Goal: Task Accomplishment & Management: Manage account settings

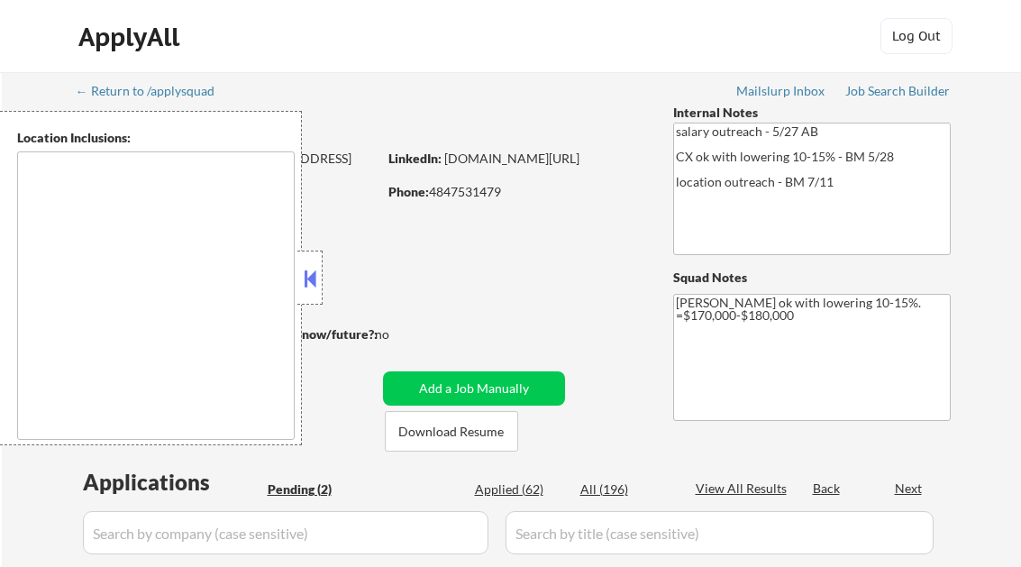
select select ""pending""
click at [314, 278] on button at bounding box center [310, 278] width 20 height 27
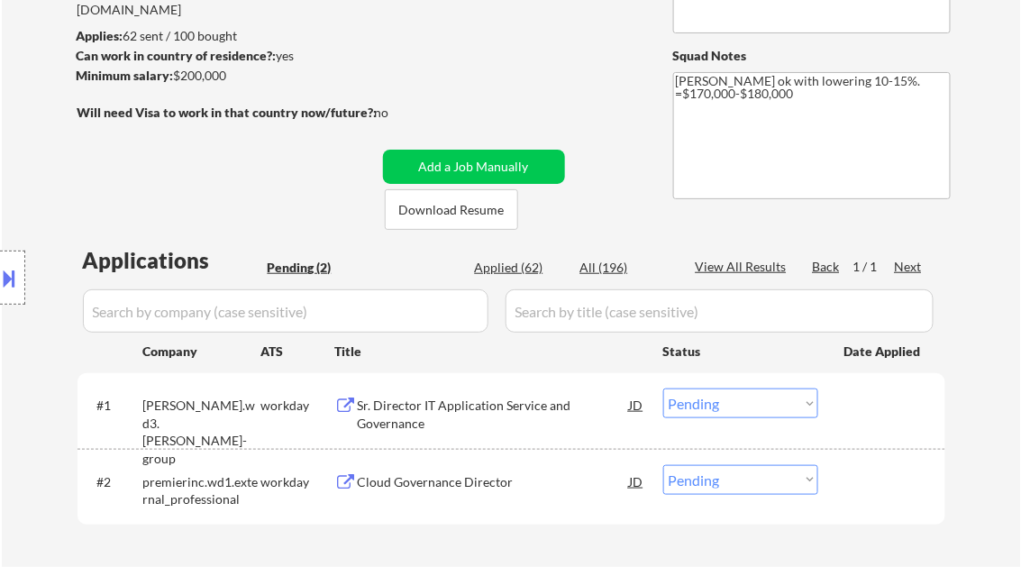
scroll to position [360, 0]
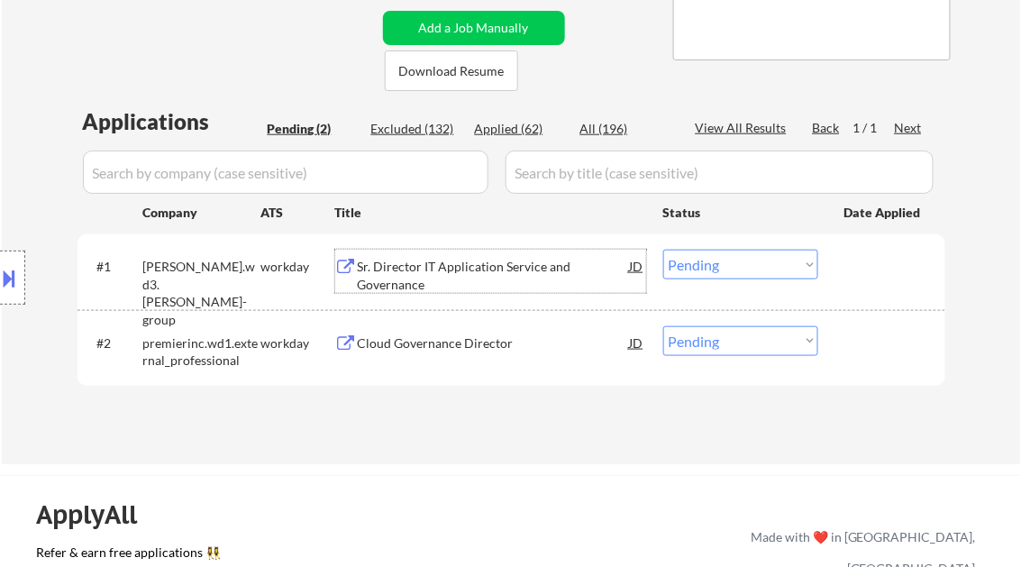
click at [472, 276] on div "Sr. Director IT Application Service and Governance" at bounding box center [494, 275] width 272 height 35
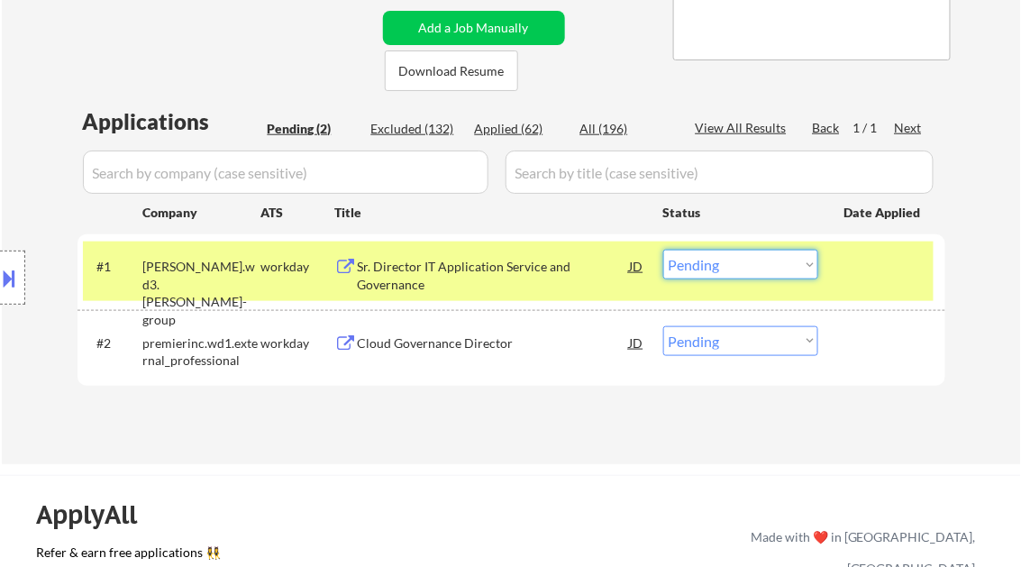
click at [706, 261] on select "Choose an option... Pending Applied Excluded (Questions) Excluded (Expired) Exc…" at bounding box center [740, 265] width 155 height 30
click at [663, 250] on select "Choose an option... Pending Applied Excluded (Questions) Excluded (Expired) Exc…" at bounding box center [740, 265] width 155 height 30
click at [443, 350] on div "Cloud Governance Director" at bounding box center [494, 343] width 272 height 18
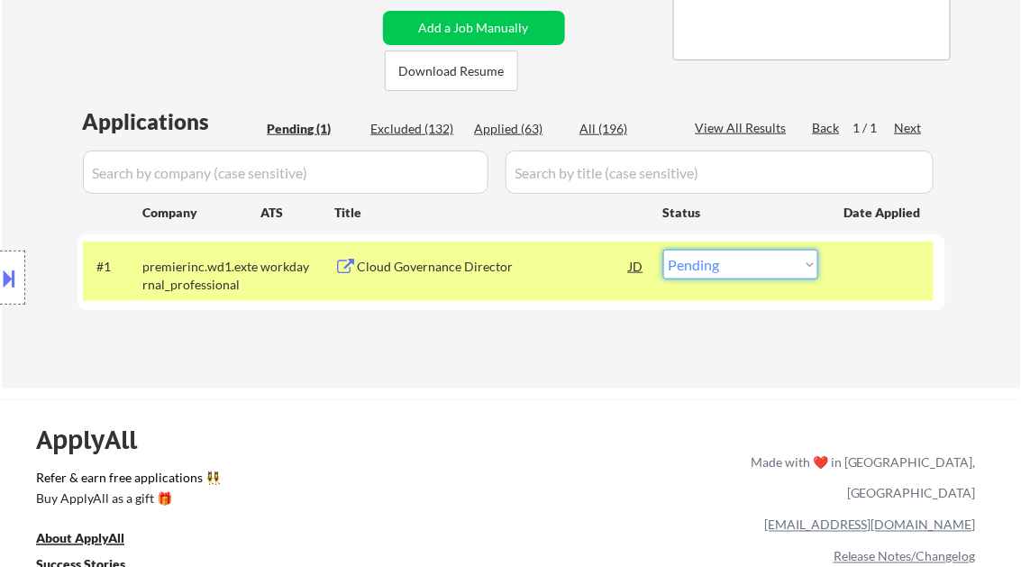
drag, startPoint x: 728, startPoint y: 265, endPoint x: 737, endPoint y: 268, distance: 9.4
click at [728, 264] on select "Choose an option... Pending Applied Excluded (Questions) Excluded (Expired) Exc…" at bounding box center [740, 265] width 155 height 30
select select ""excluded__bad_match_""
click at [663, 250] on select "Choose an option... Pending Applied Excluded (Questions) Excluded (Expired) Exc…" at bounding box center [740, 265] width 155 height 30
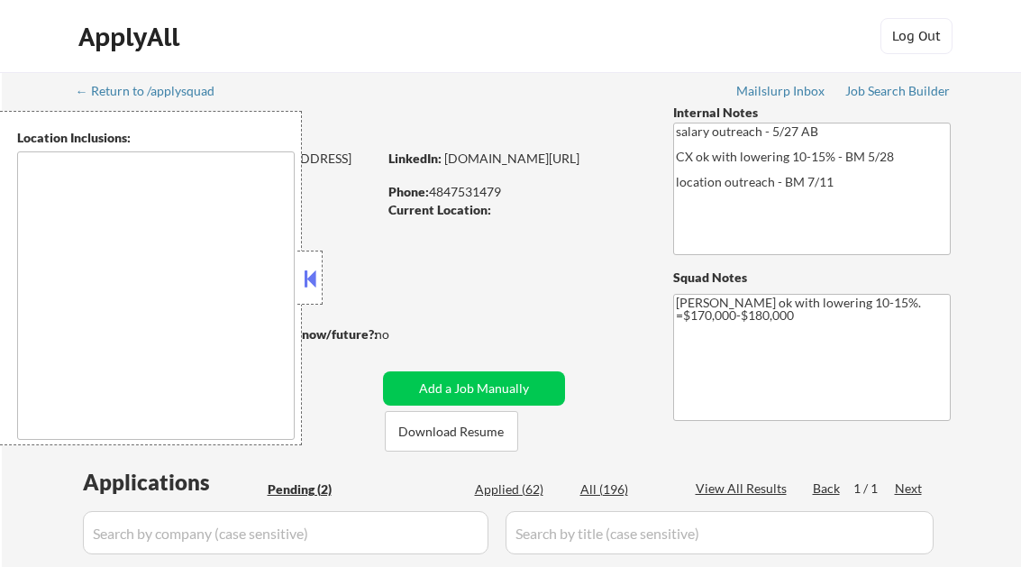
select select ""pending""
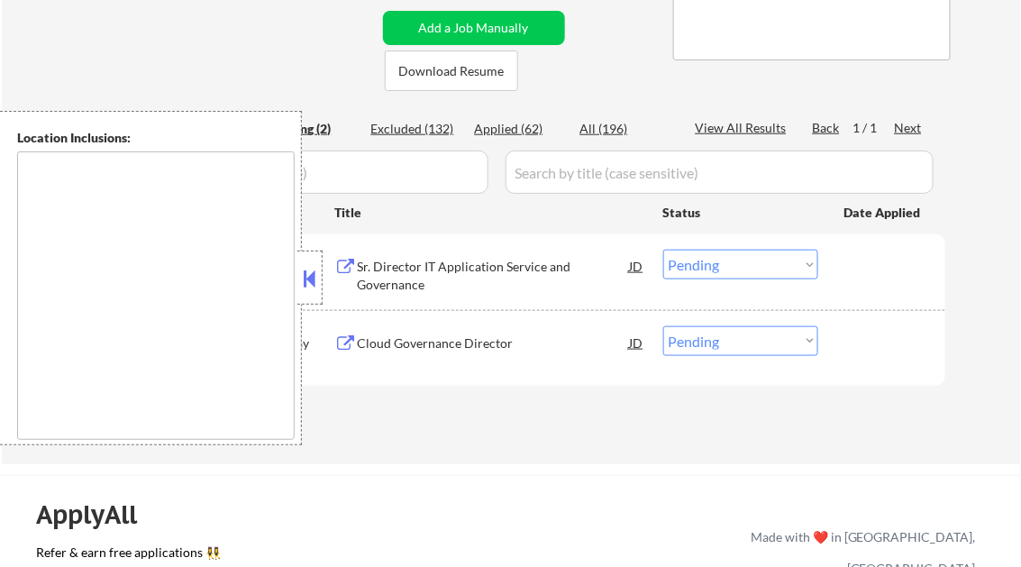
scroll to position [360, 0]
click at [514, 130] on div "Applied (62)" at bounding box center [520, 129] width 90 height 18
click at [302, 284] on button at bounding box center [310, 278] width 20 height 27
select select ""applied""
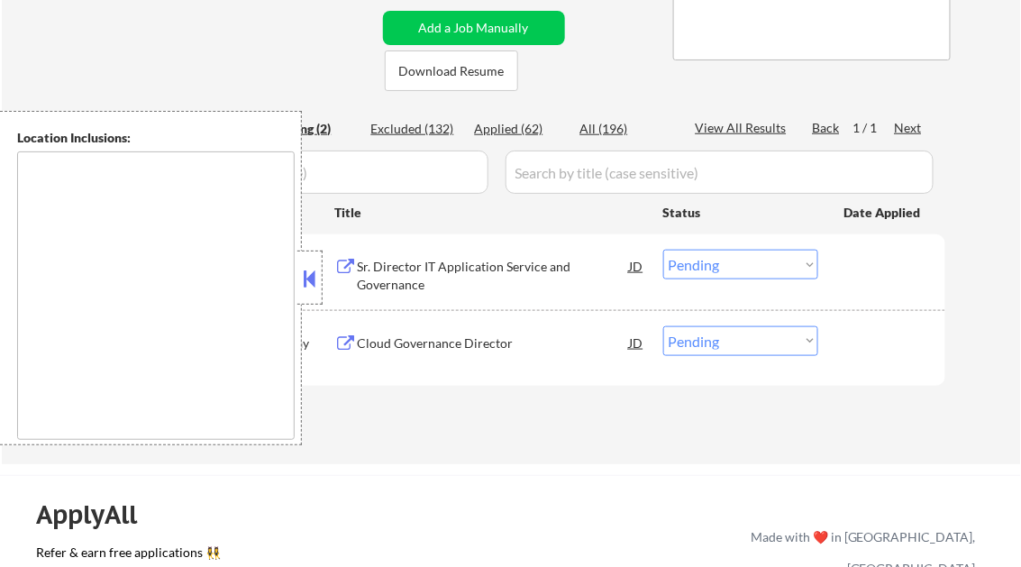
select select ""applied""
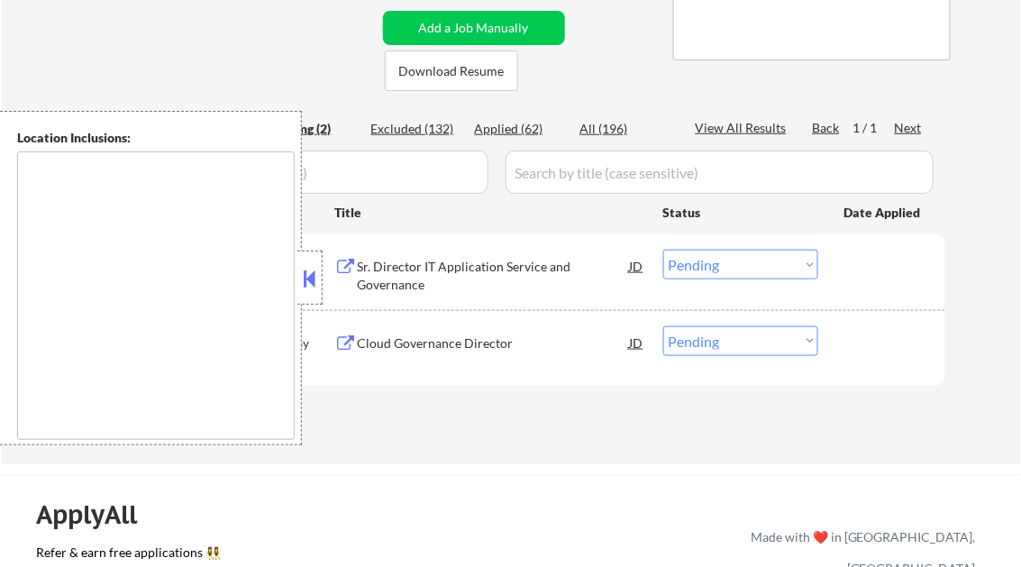
select select ""applied""
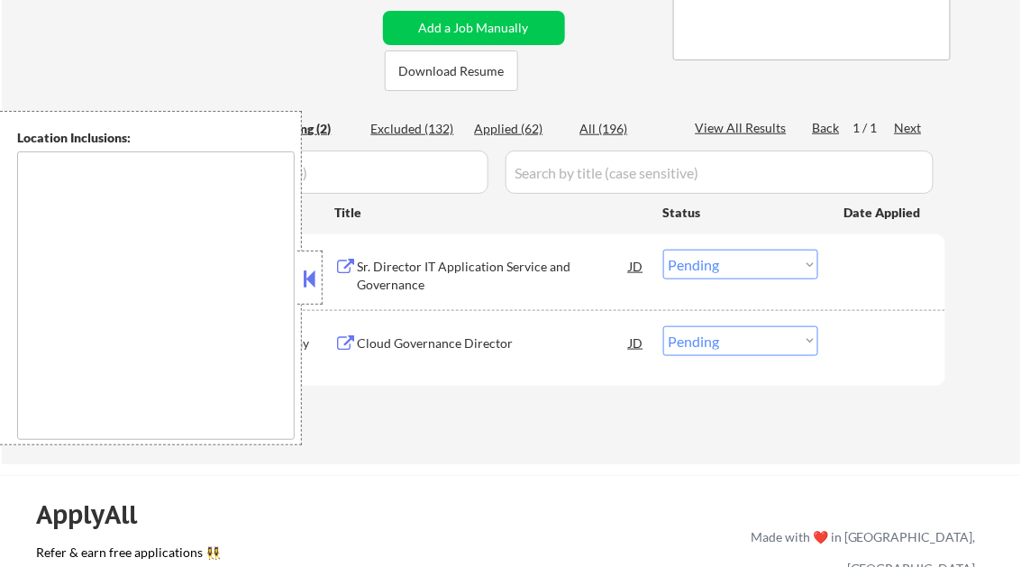
select select ""applied""
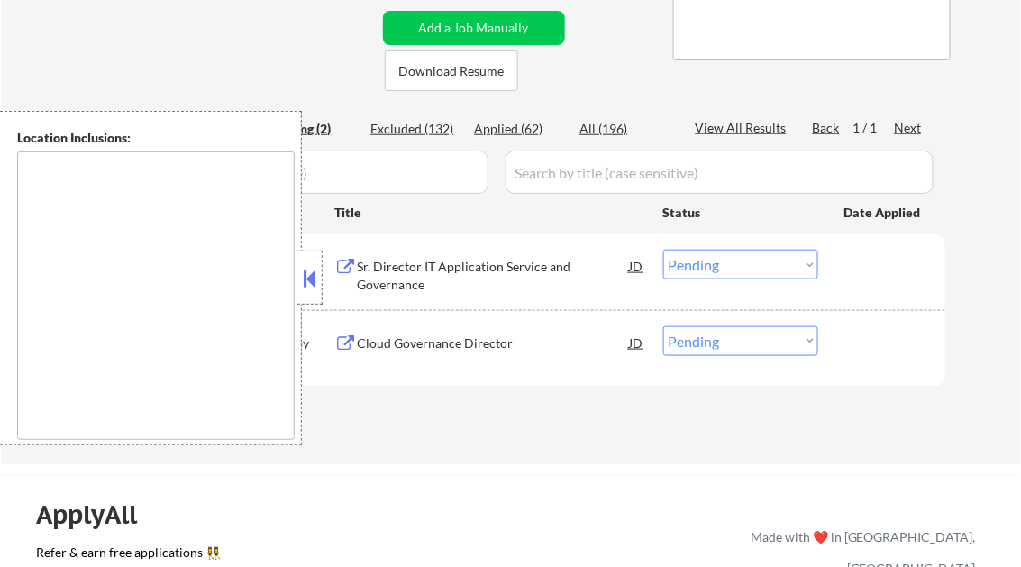
select select ""applied""
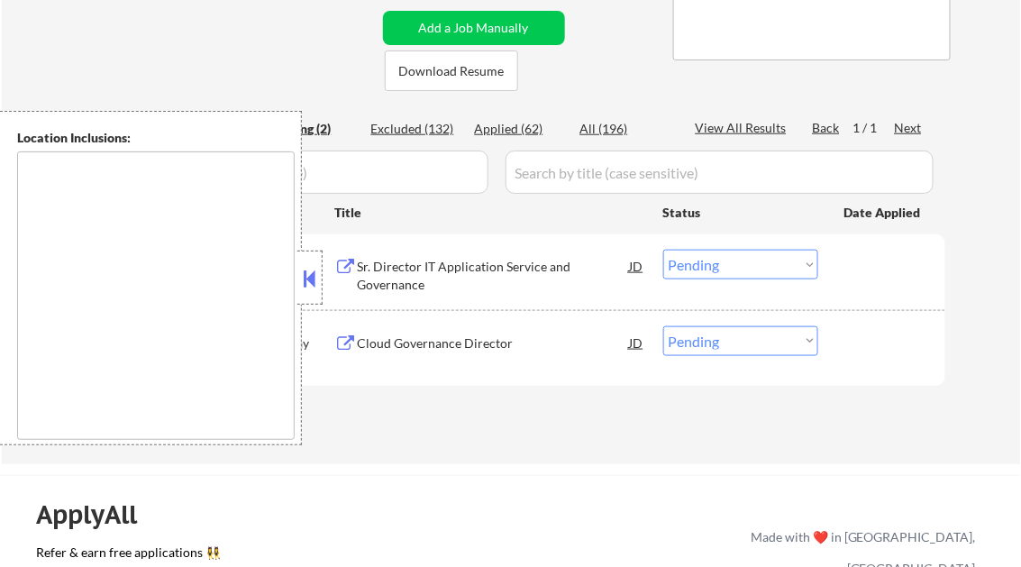
select select ""applied""
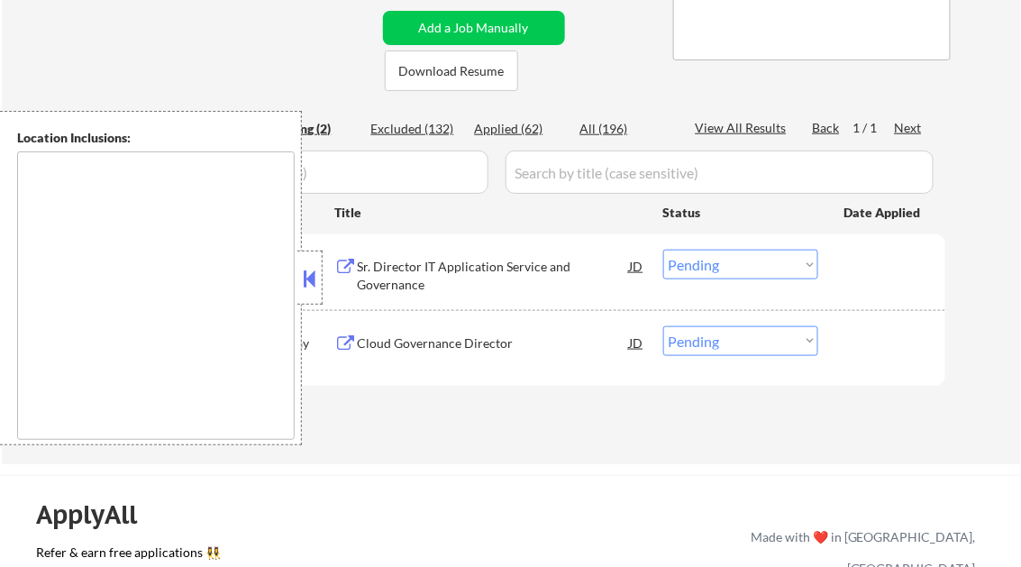
select select ""applied""
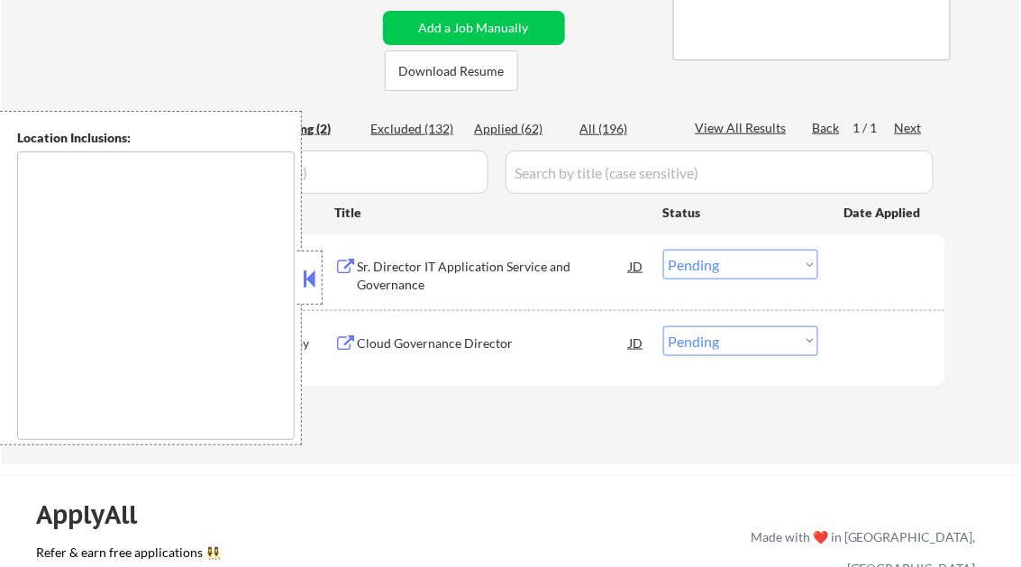
select select ""applied""
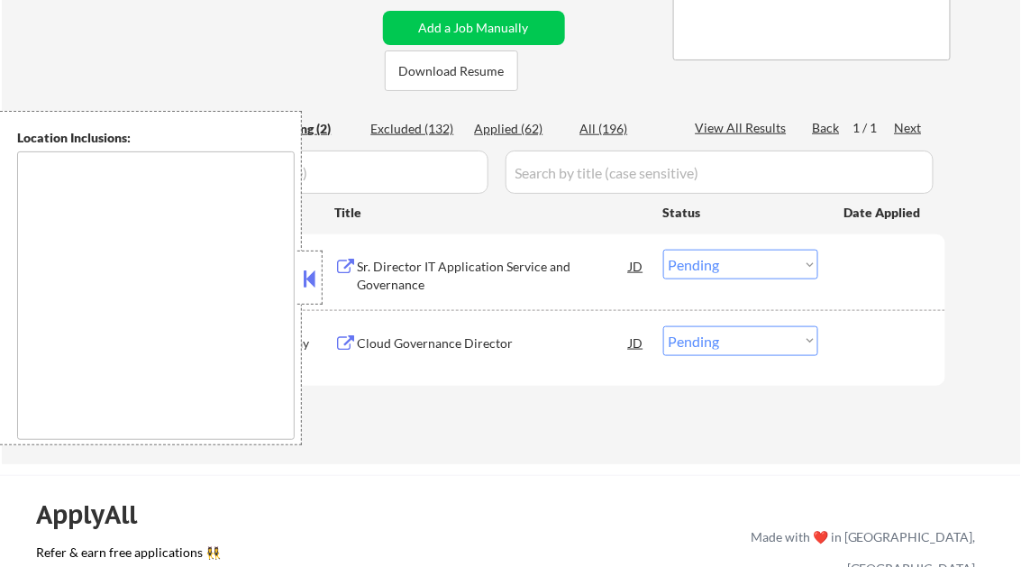
select select ""applied""
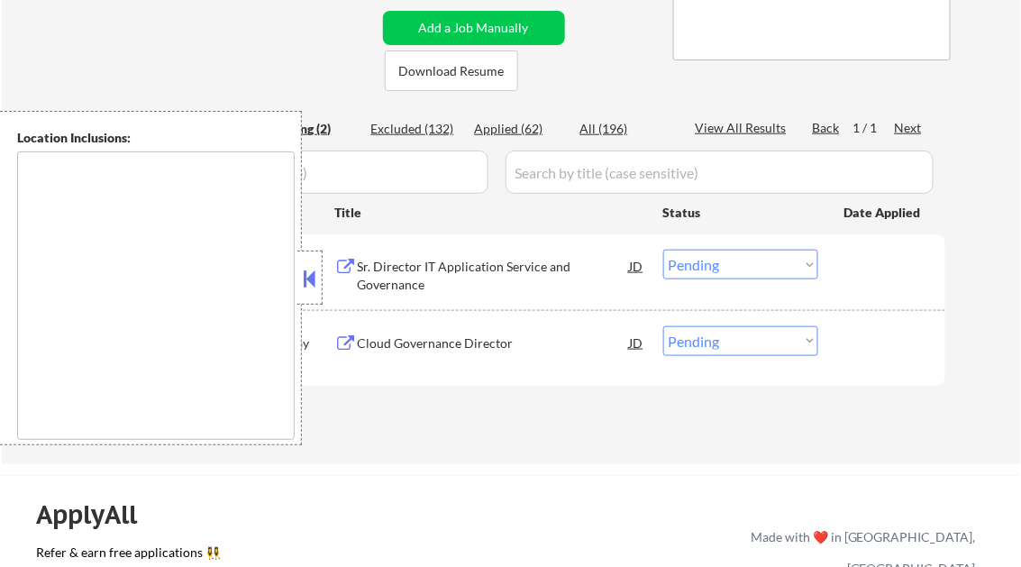
select select ""applied""
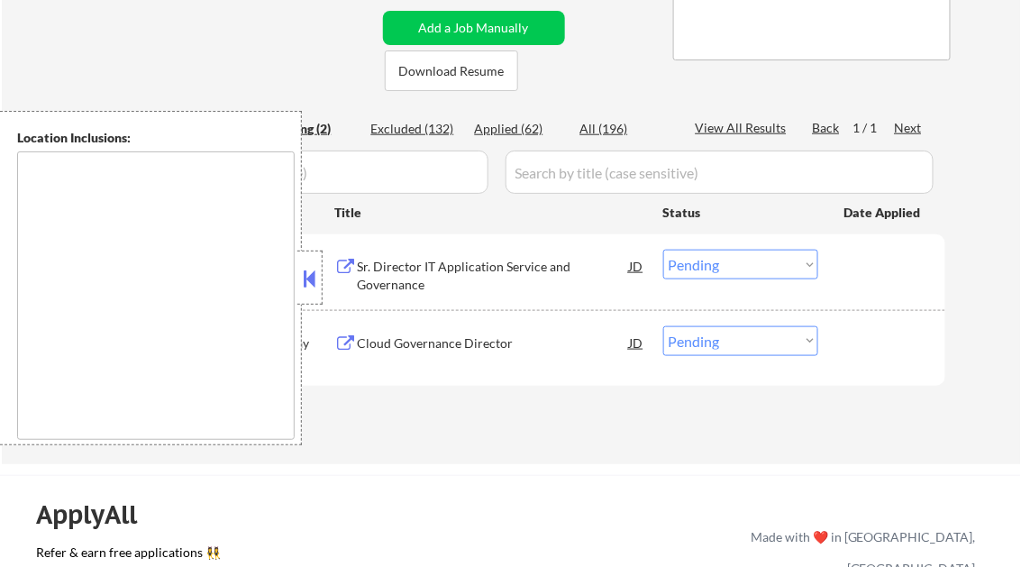
select select ""applied""
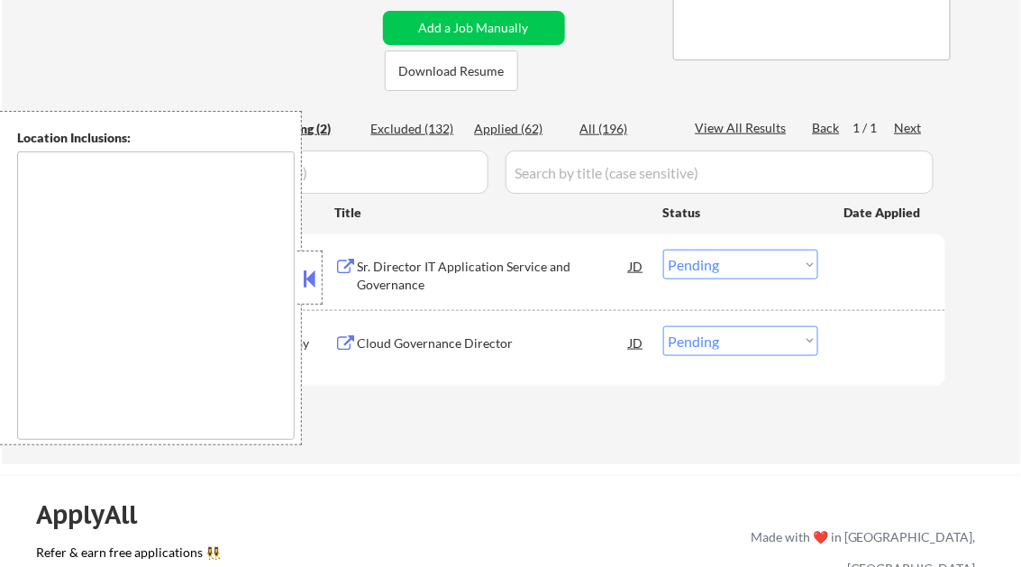
select select ""applied""
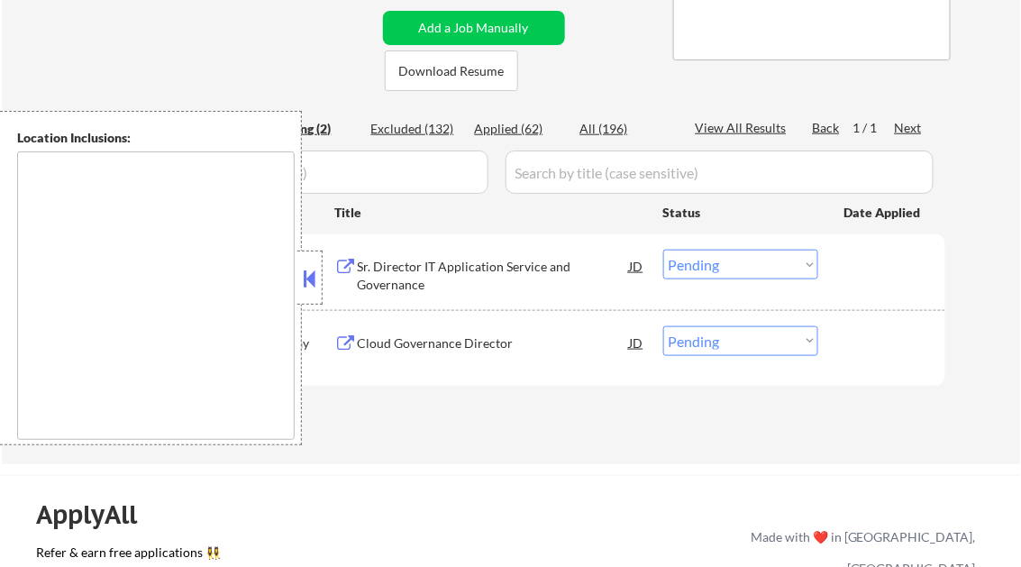
select select ""applied""
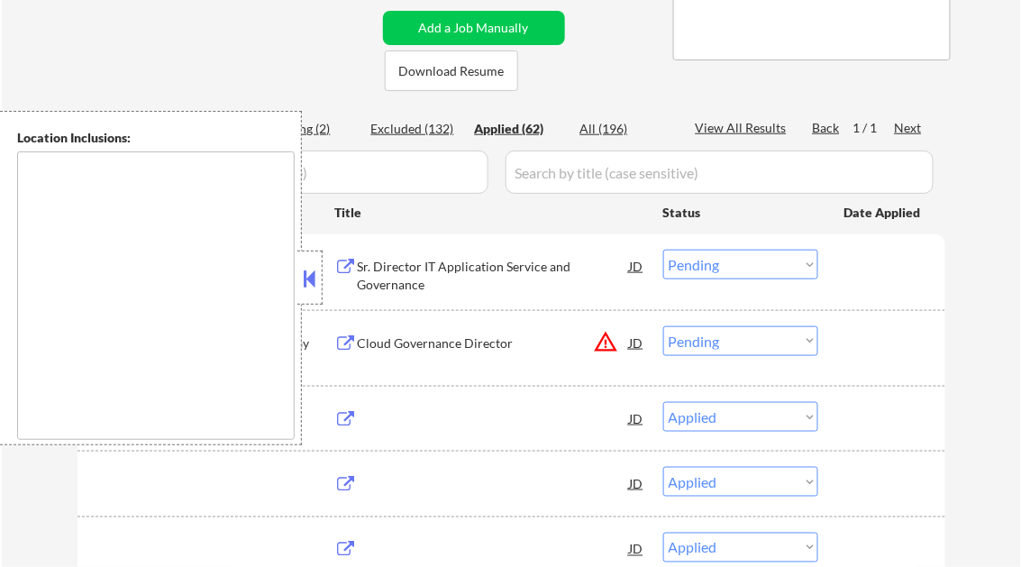
select select ""applied""
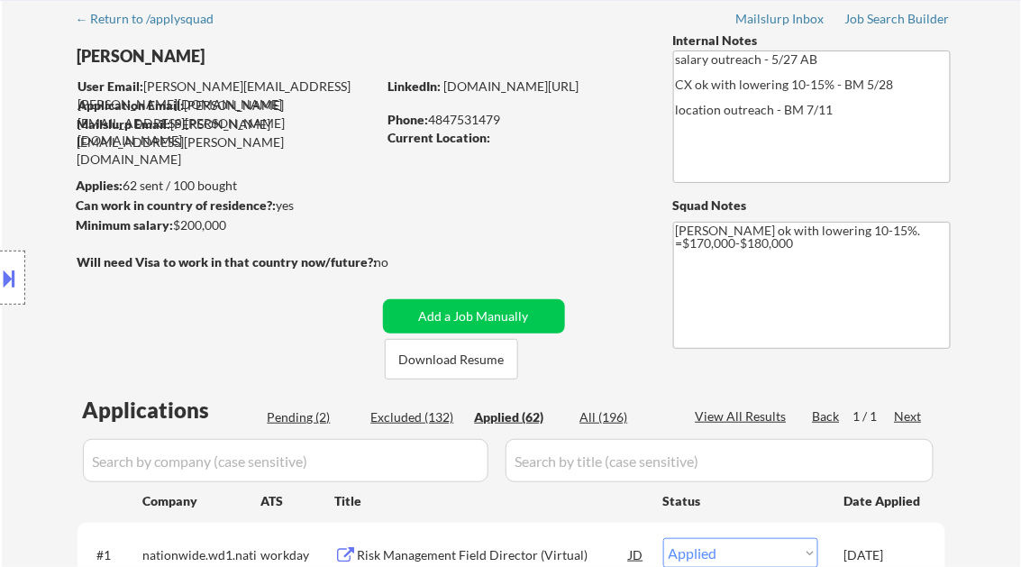
scroll to position [0, 0]
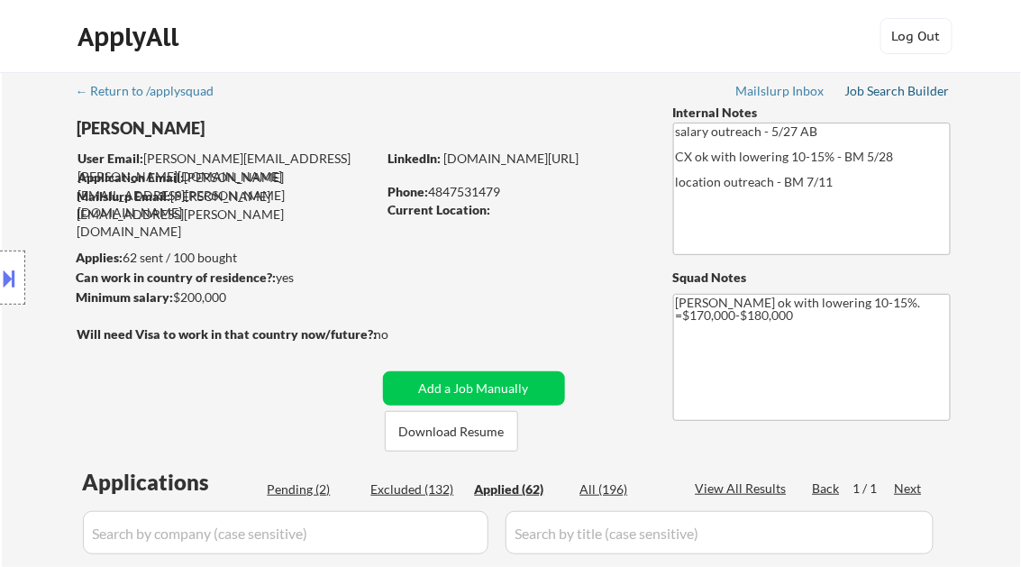
click at [887, 92] on div "Job Search Builder" at bounding box center [897, 91] width 105 height 13
select select ""applied""
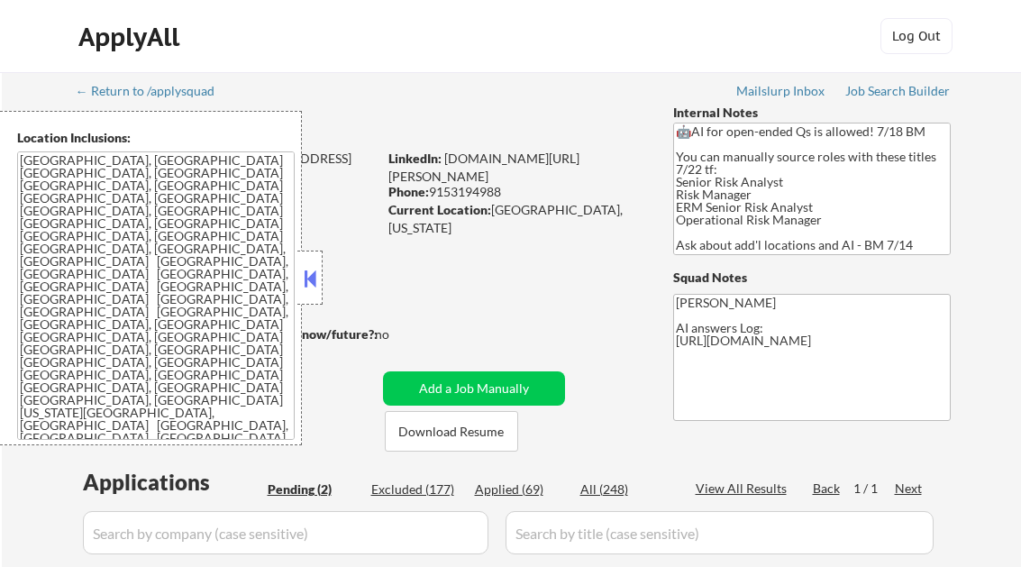
select select ""pending""
click at [303, 275] on button at bounding box center [310, 278] width 20 height 27
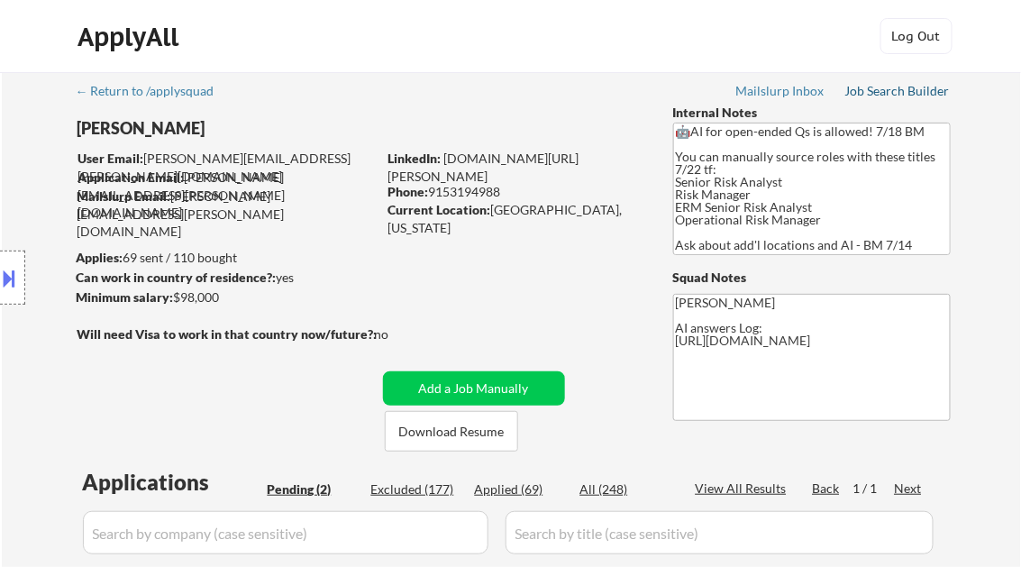
click at [887, 91] on div "Job Search Builder" at bounding box center [897, 91] width 105 height 13
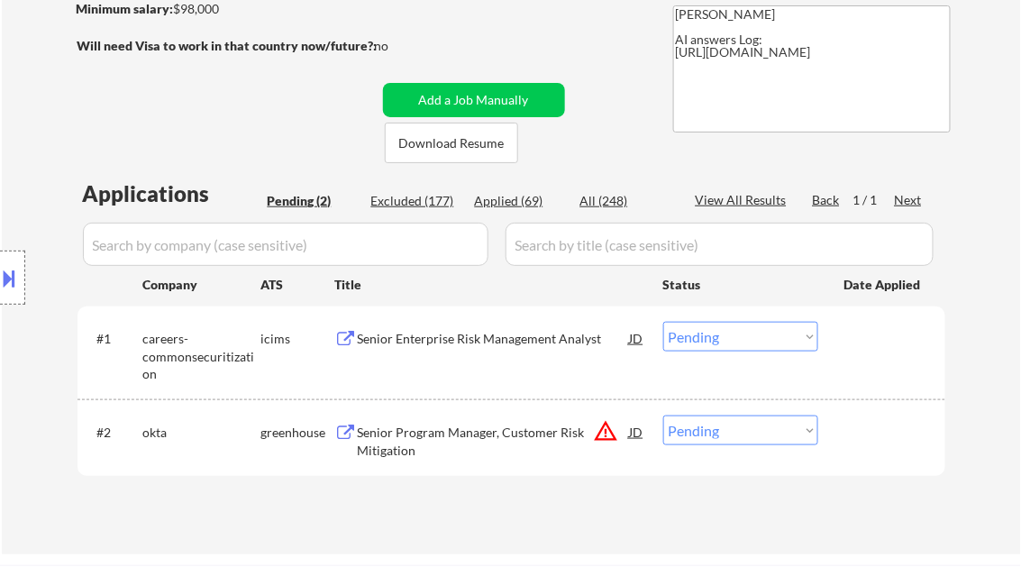
click at [437, 335] on div "Senior Enterprise Risk Management Analyst" at bounding box center [494, 339] width 272 height 18
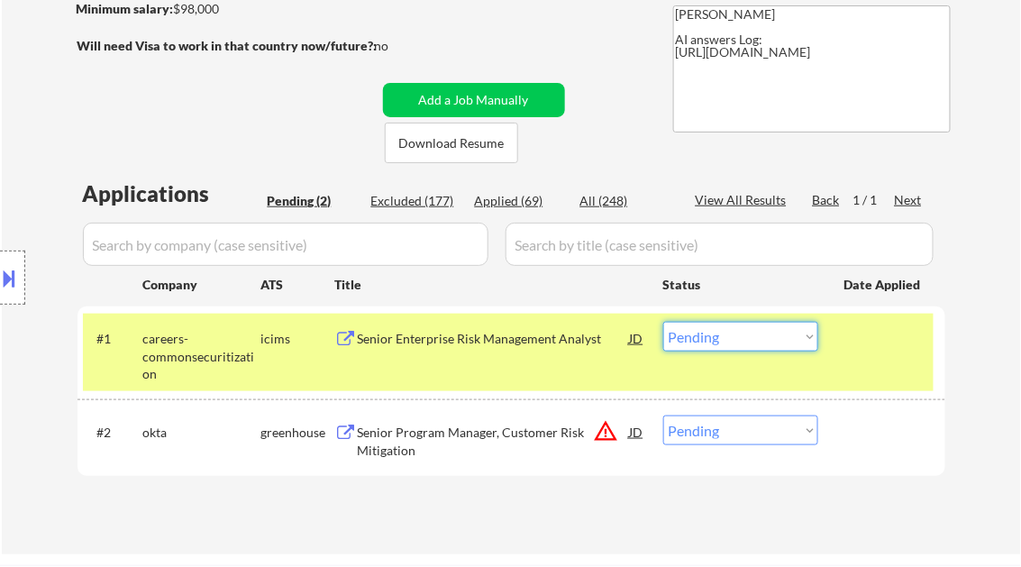
drag, startPoint x: 715, startPoint y: 332, endPoint x: 726, endPoint y: 337, distance: 11.7
click at [715, 332] on select "Choose an option... Pending Applied Excluded (Questions) Excluded (Expired) Exc…" at bounding box center [740, 337] width 155 height 30
click at [663, 322] on select "Choose an option... Pending Applied Excluded (Questions) Excluded (Expired) Exc…" at bounding box center [740, 337] width 155 height 30
click at [536, 439] on div "Senior Program Manager, Customer Risk Mitigation" at bounding box center [494, 440] width 272 height 35
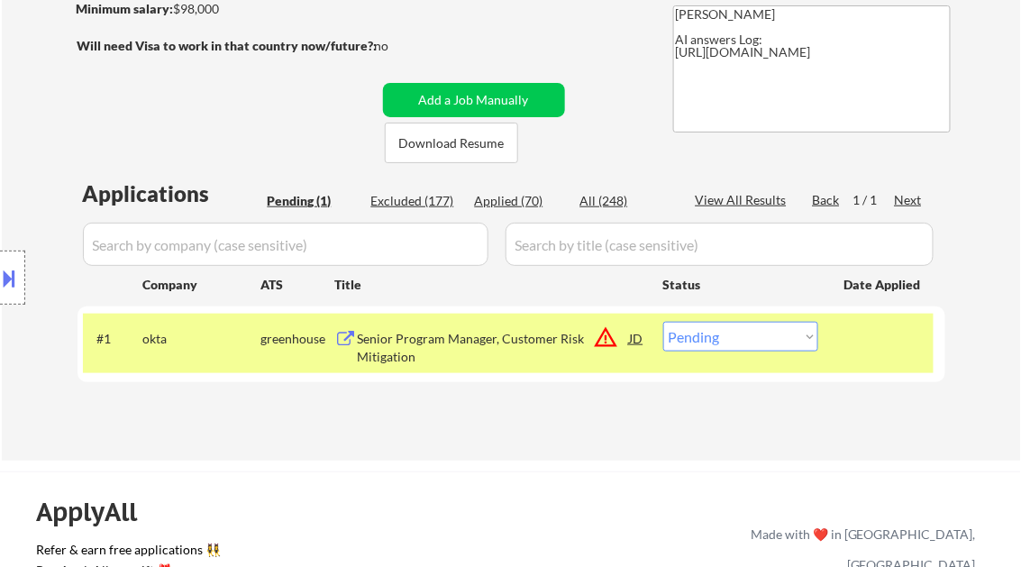
click at [725, 336] on select "Choose an option... Pending Applied Excluded (Questions) Excluded (Expired) Exc…" at bounding box center [740, 337] width 155 height 30
select select ""excluded__bad_match_""
click at [663, 322] on select "Choose an option... Pending Applied Excluded (Questions) Excluded (Expired) Exc…" at bounding box center [740, 337] width 155 height 30
click at [476, 416] on div "Applications Pending (1) Excluded (177) Applied (70) All (248) View All Results…" at bounding box center [511, 302] width 868 height 248
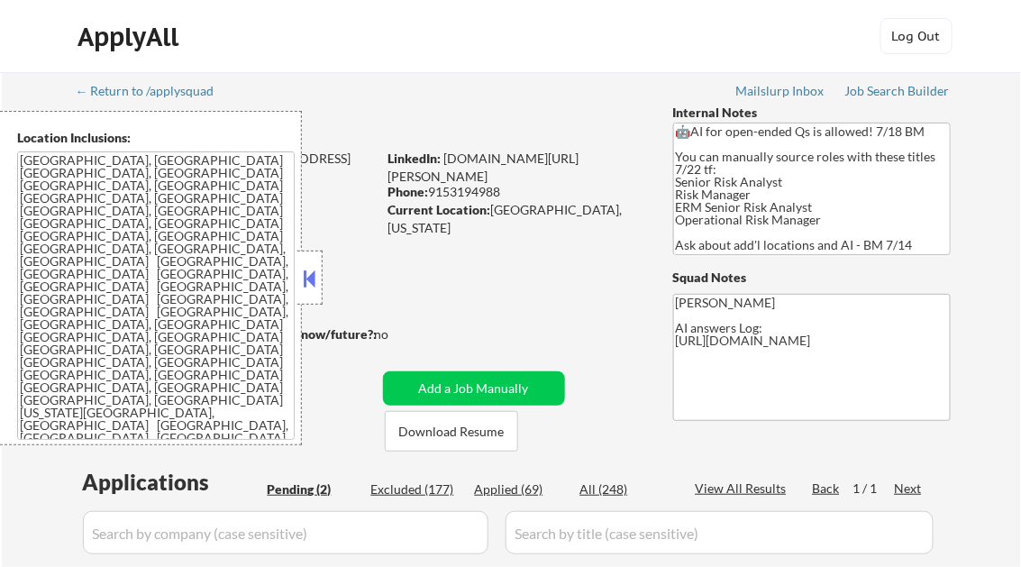
select select ""pending""
click at [519, 489] on div "Applied (69)" at bounding box center [520, 489] width 90 height 18
click at [310, 287] on button at bounding box center [310, 278] width 20 height 27
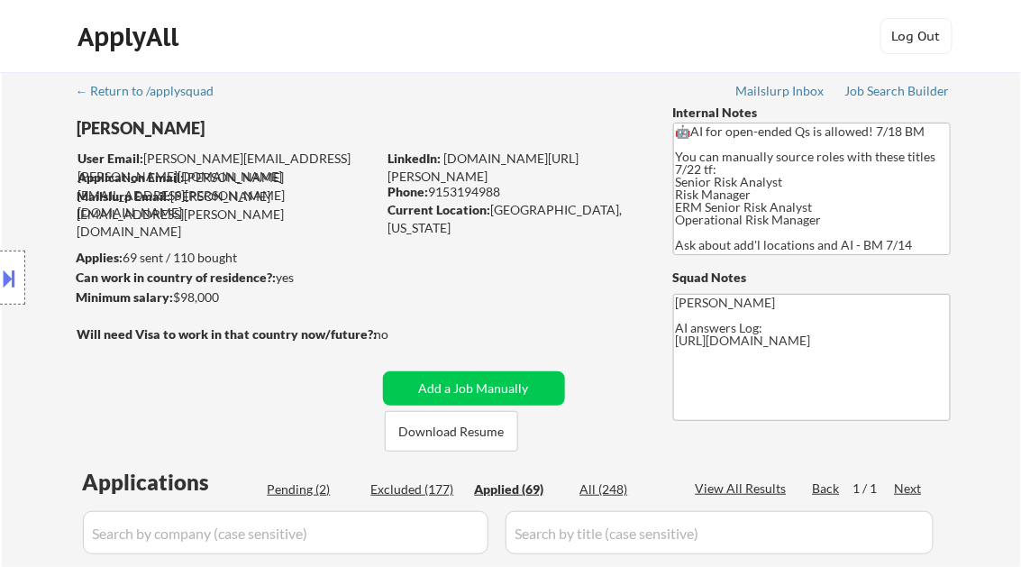
select select ""applied""
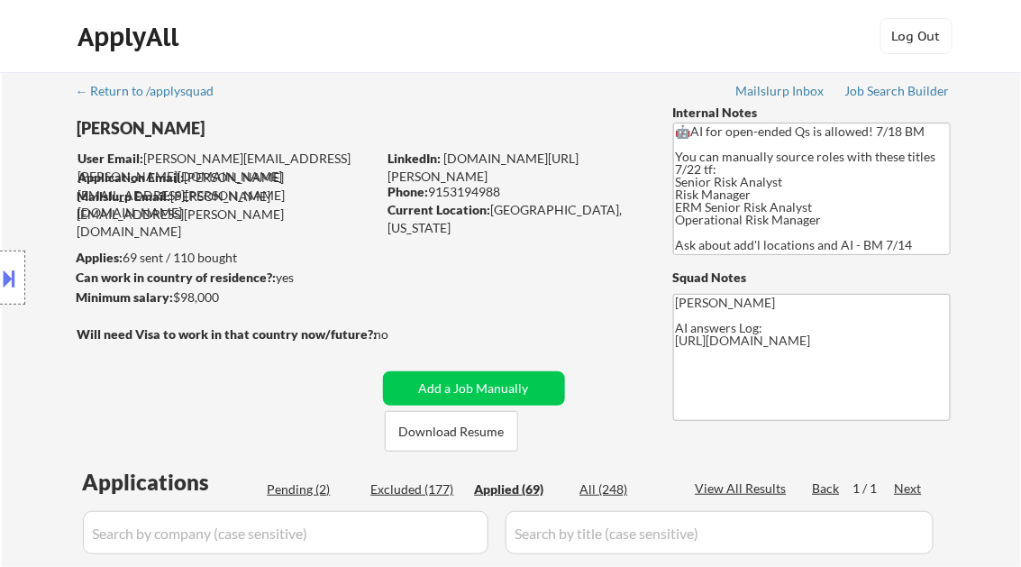
select select ""applied""
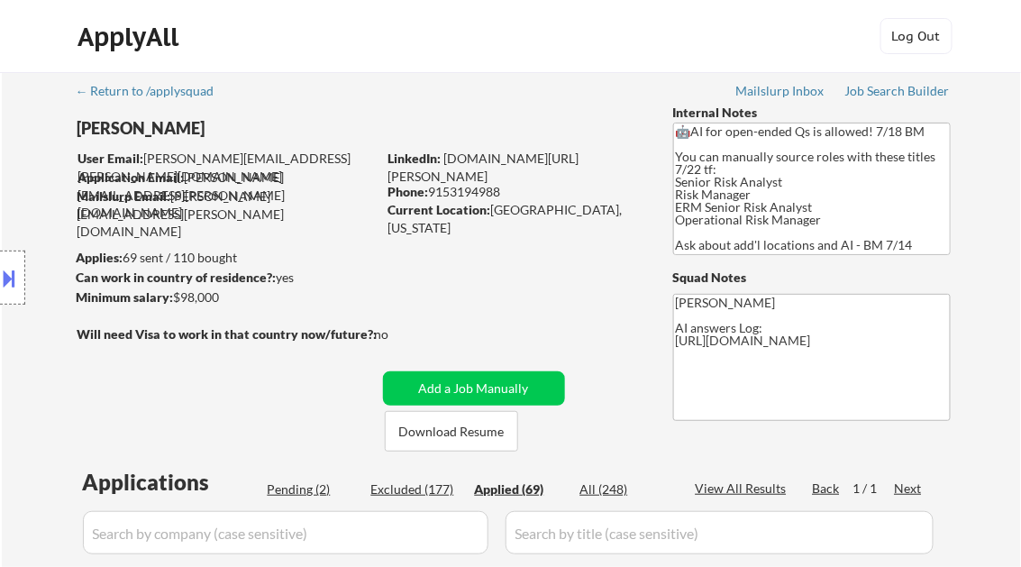
select select ""applied""
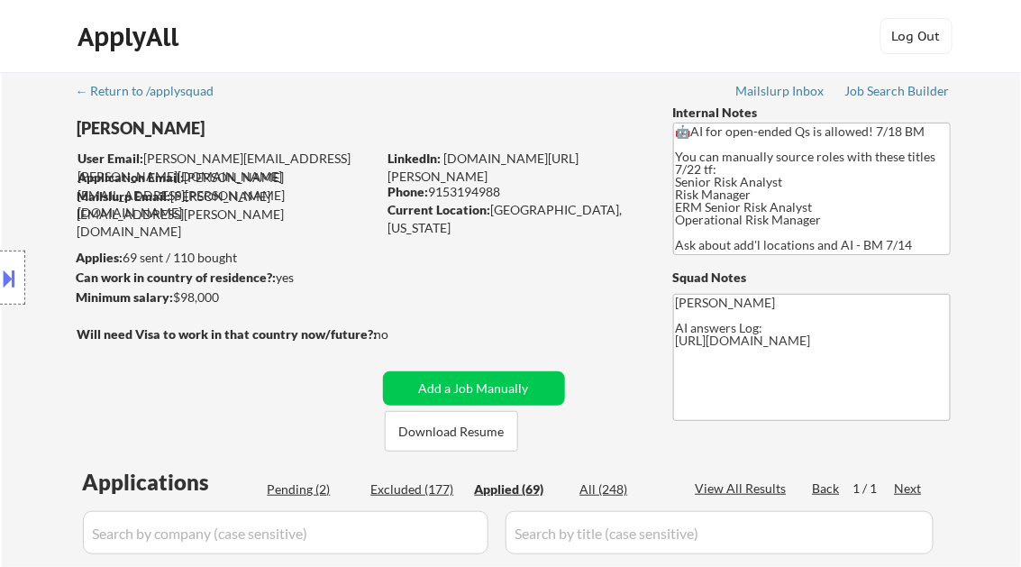
select select ""applied""
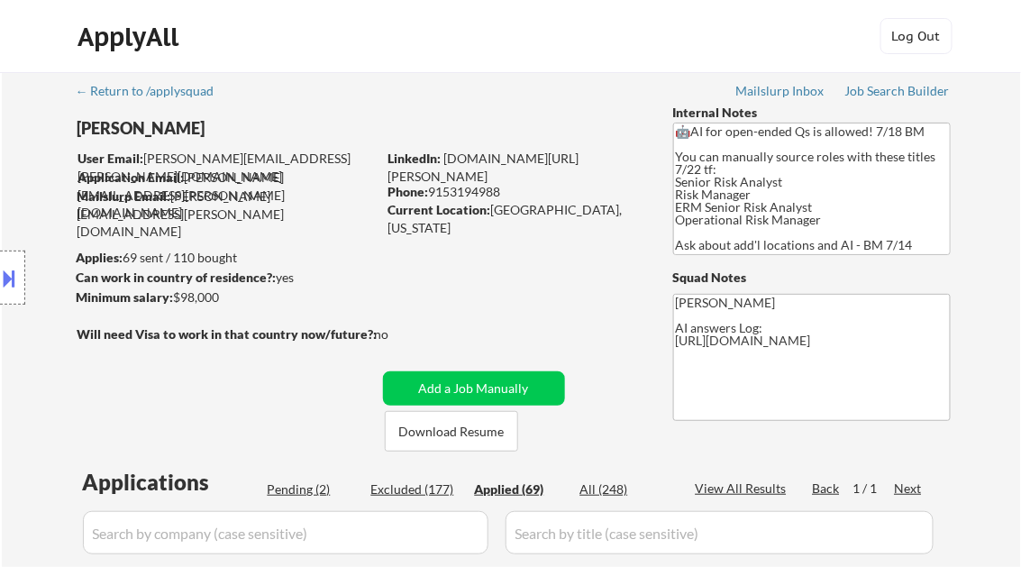
select select ""applied""
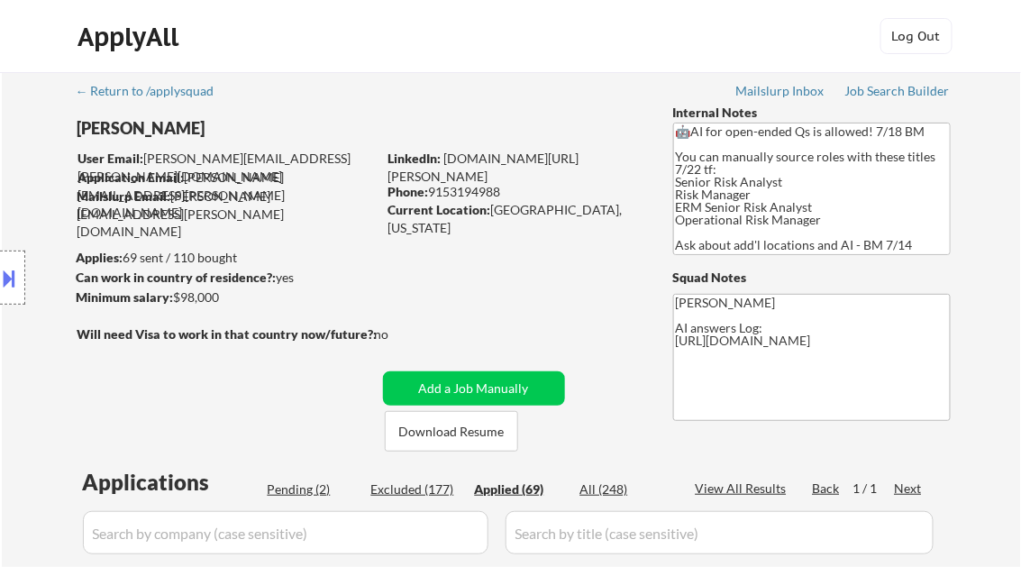
select select ""applied""
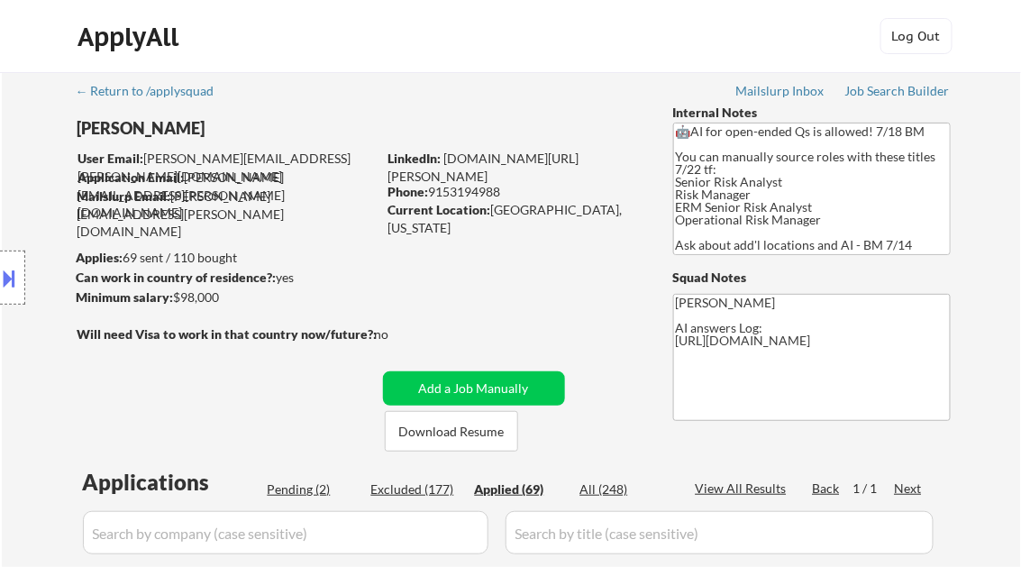
select select ""applied""
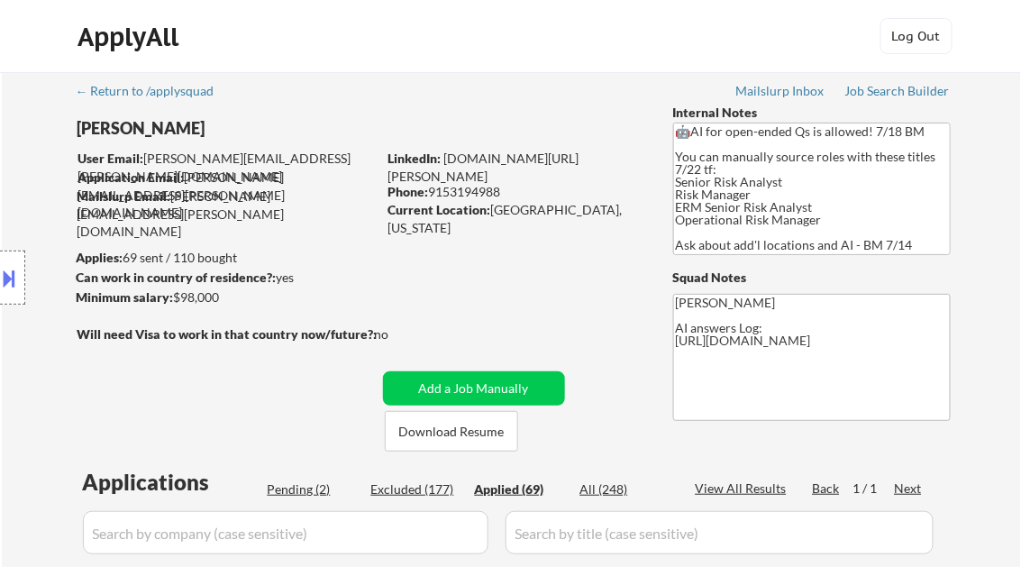
select select ""applied""
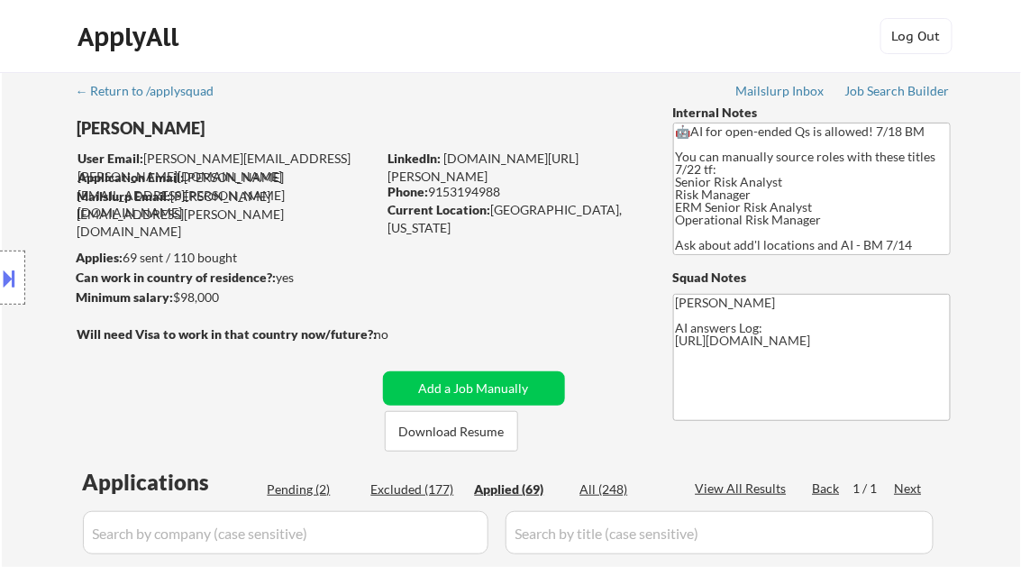
select select ""applied""
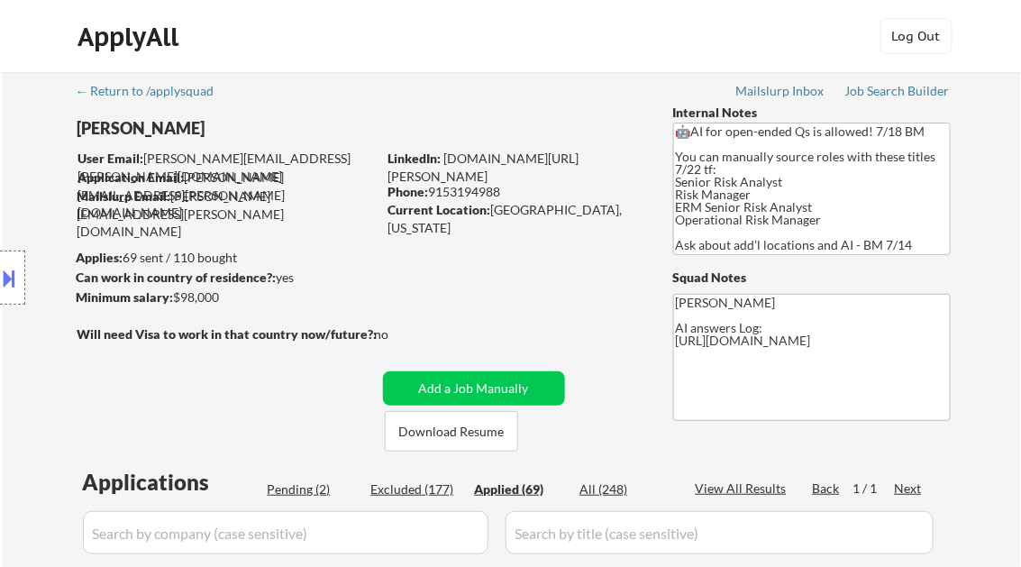
select select ""applied""
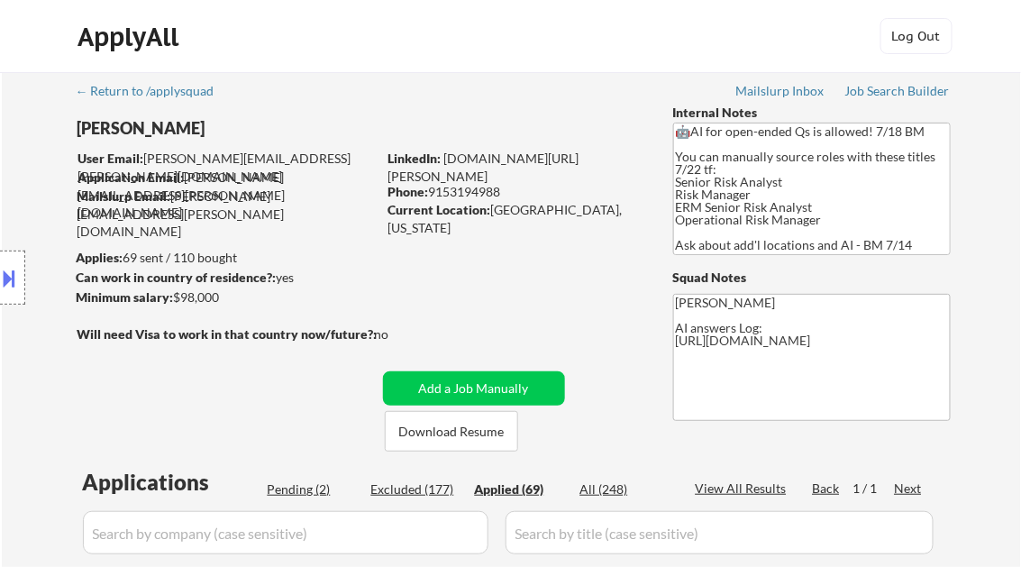
select select ""applied""
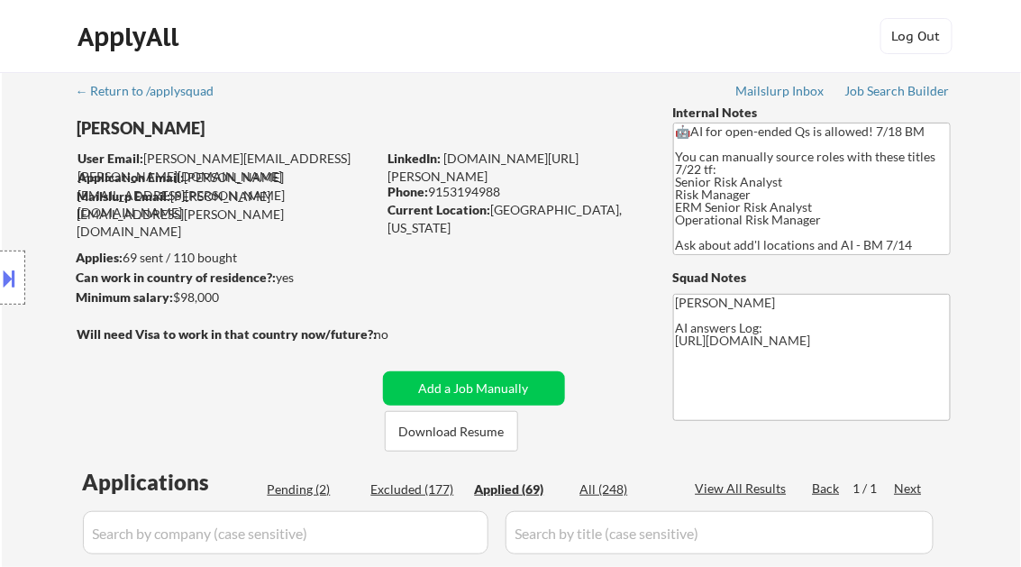
select select ""applied""
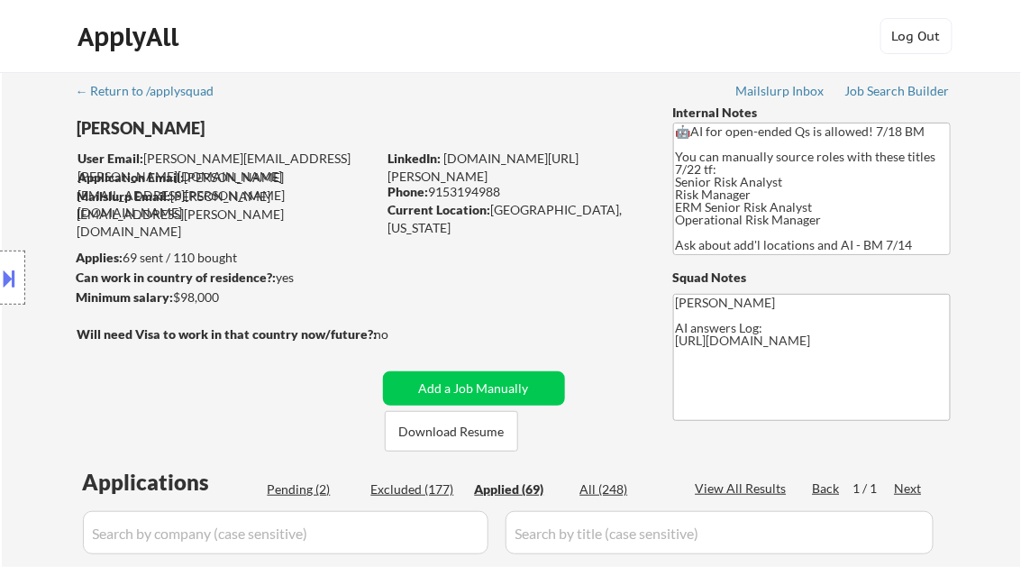
select select ""applied""
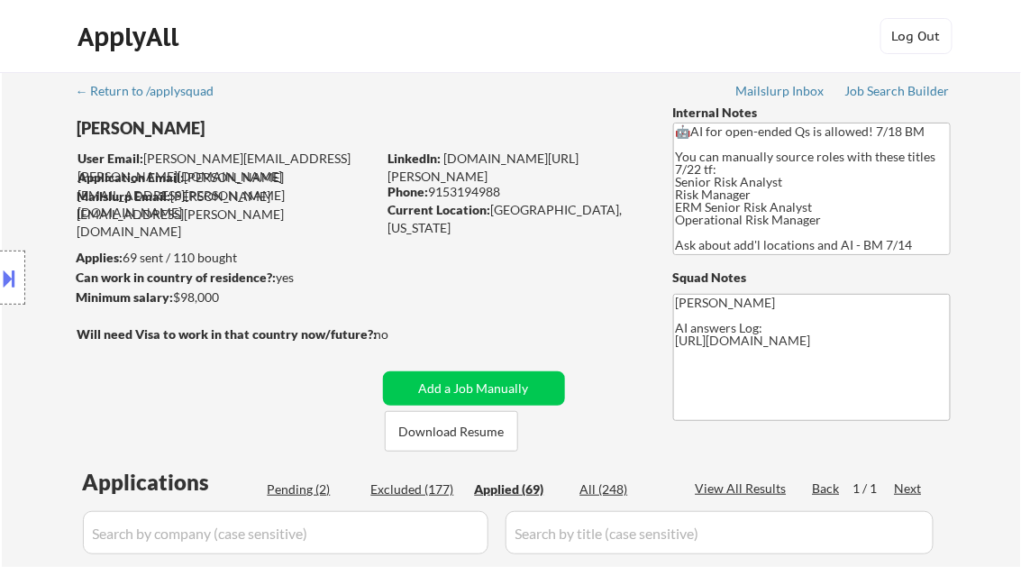
select select ""applied""
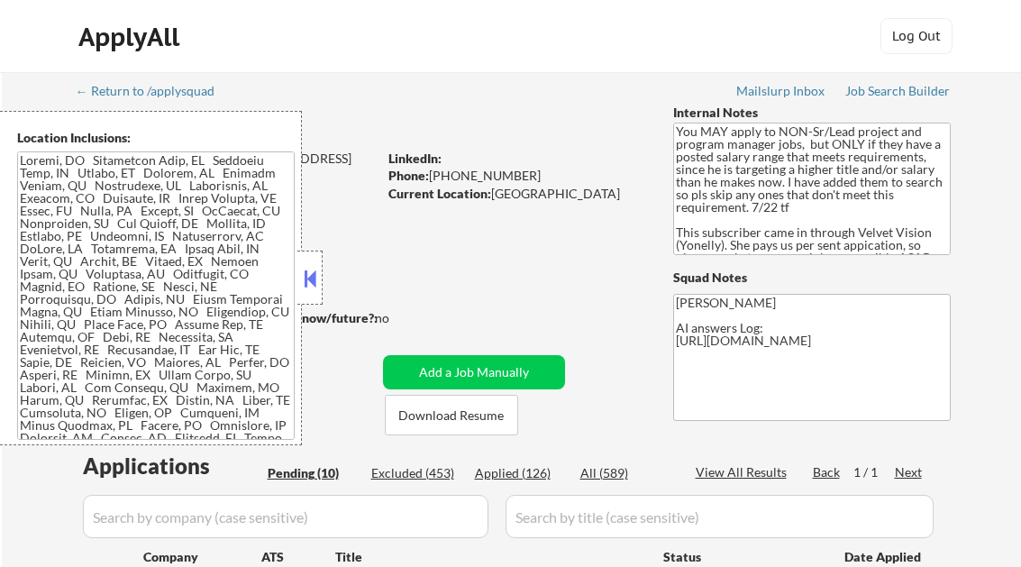
select select ""pending""
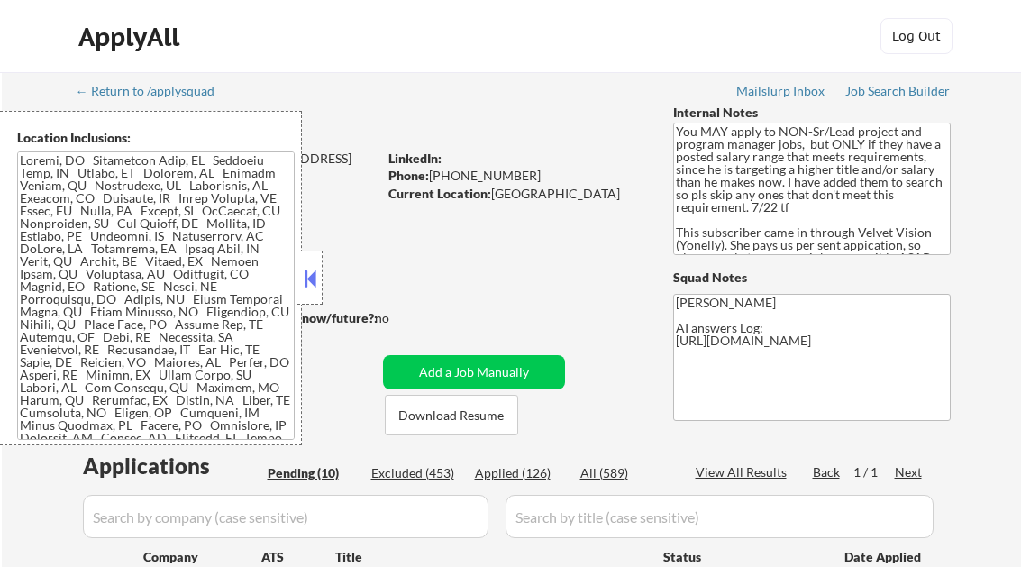
select select ""pending""
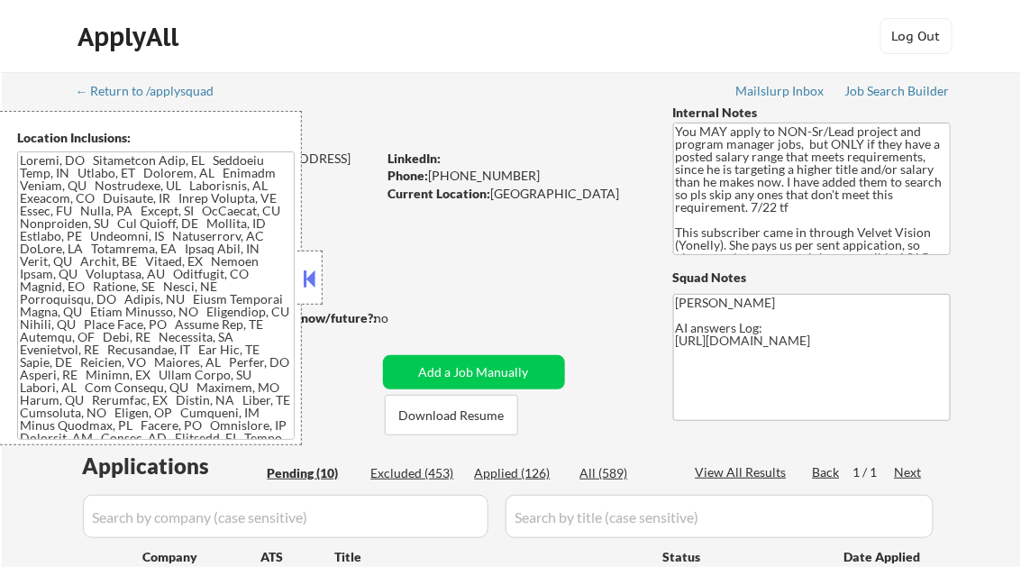
click at [302, 272] on button at bounding box center [310, 278] width 20 height 27
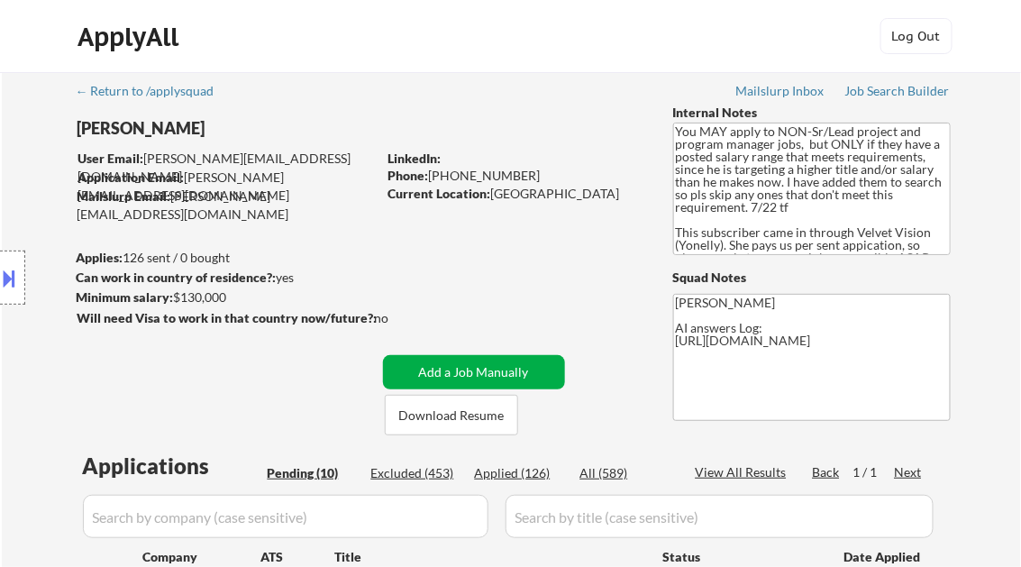
scroll to position [288, 0]
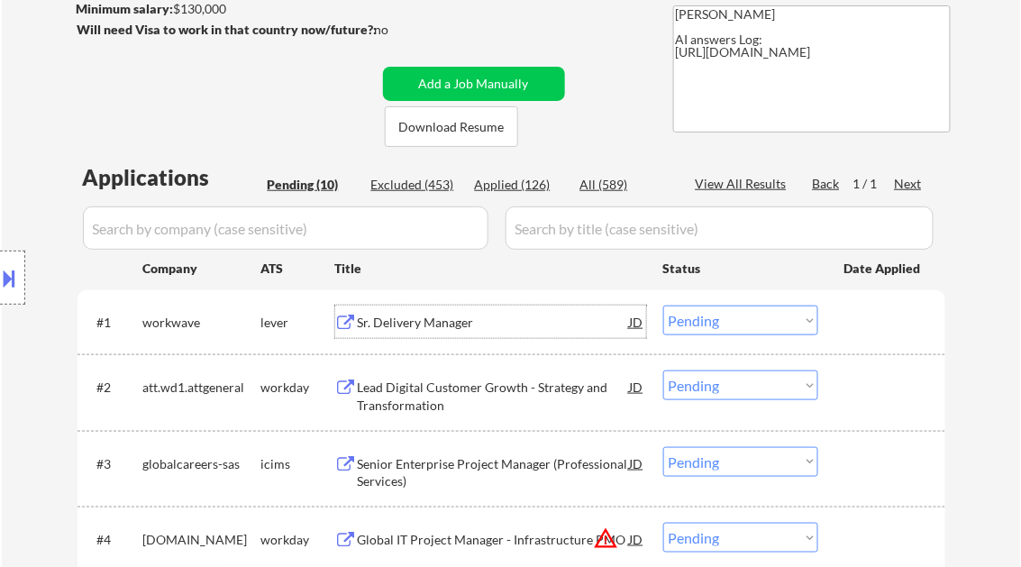
click at [428, 315] on div "Sr. Delivery Manager" at bounding box center [494, 323] width 272 height 18
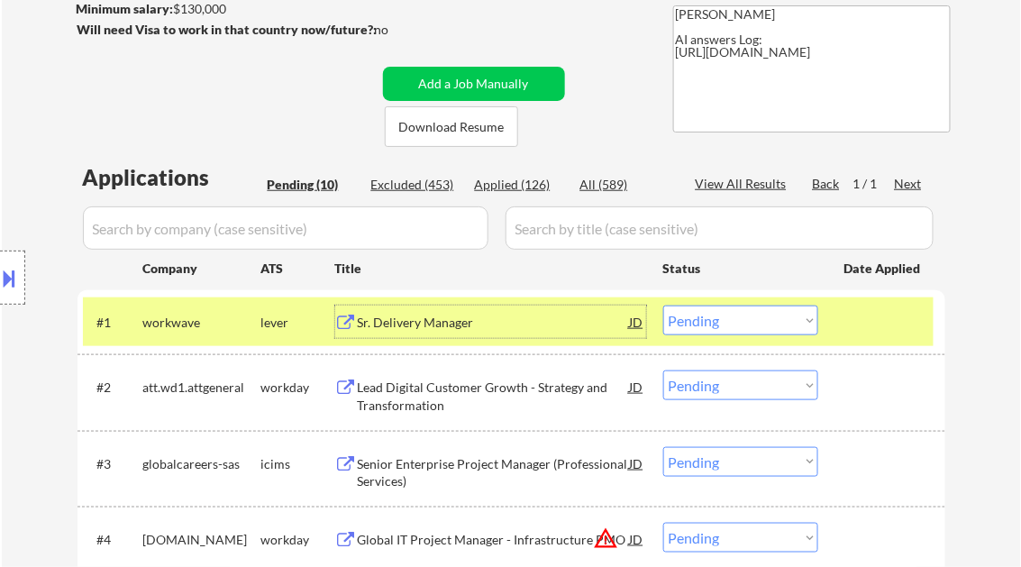
click at [713, 317] on select "Choose an option... Pending Applied Excluded (Questions) Excluded (Expired) Exc…" at bounding box center [740, 320] width 155 height 30
click at [663, 305] on select "Choose an option... Pending Applied Excluded (Questions) Excluded (Expired) Exc…" at bounding box center [740, 320] width 155 height 30
click at [456, 391] on div "Lead Digital Customer Growth - Strategy and Transformation" at bounding box center [494, 395] width 272 height 35
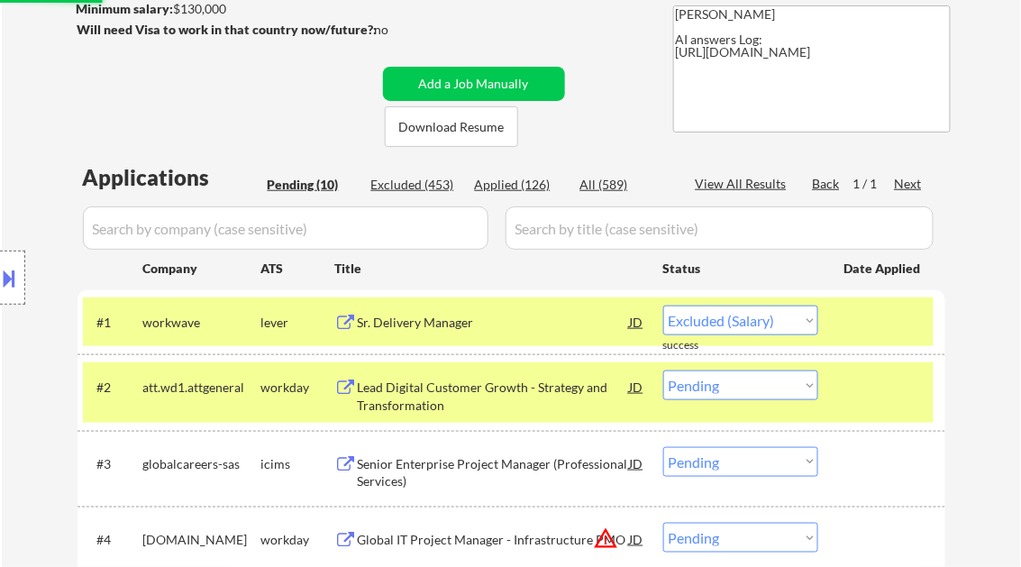
select select ""pending""
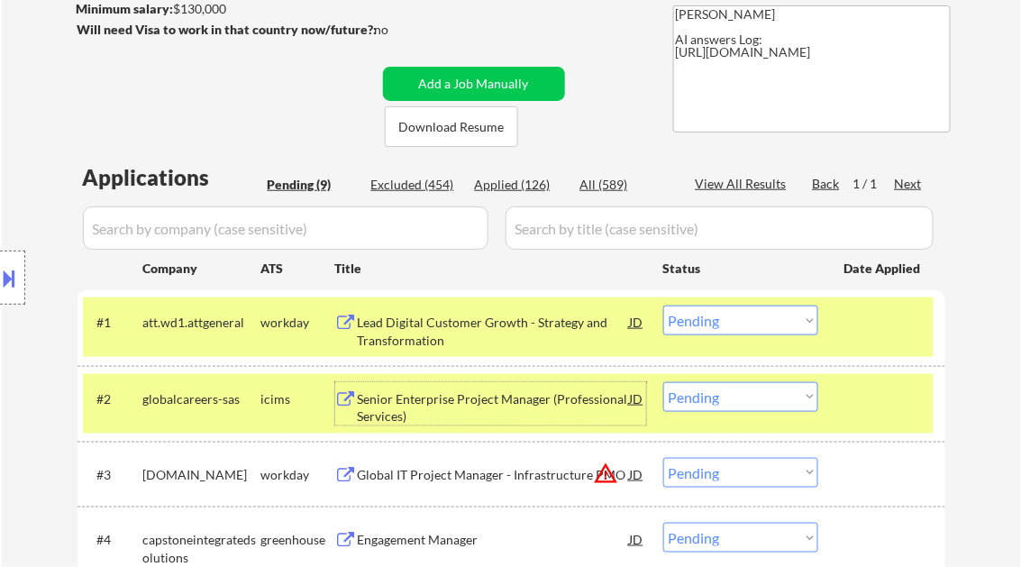
click at [14, 274] on button at bounding box center [10, 278] width 20 height 30
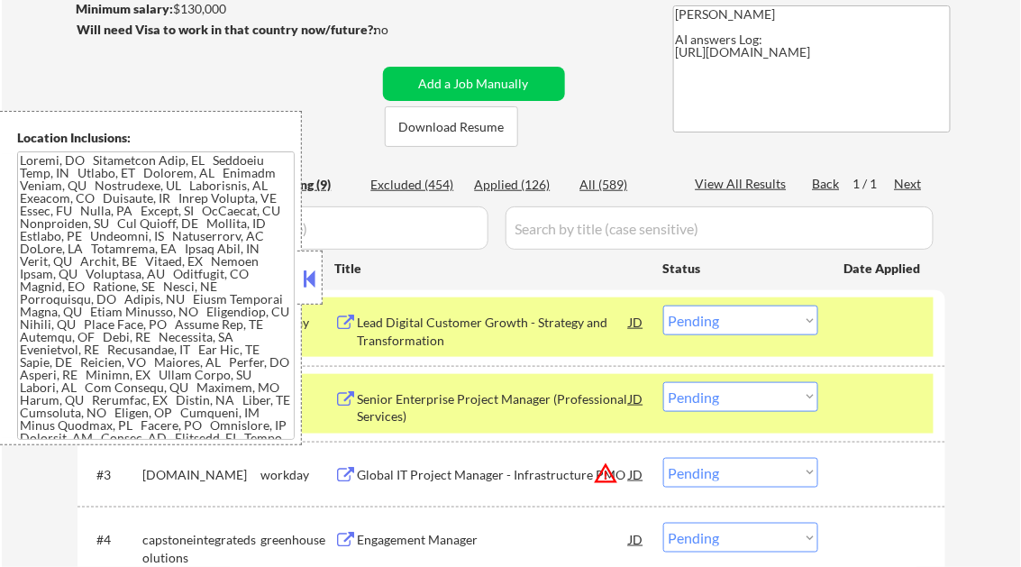
click at [312, 283] on button at bounding box center [310, 278] width 20 height 27
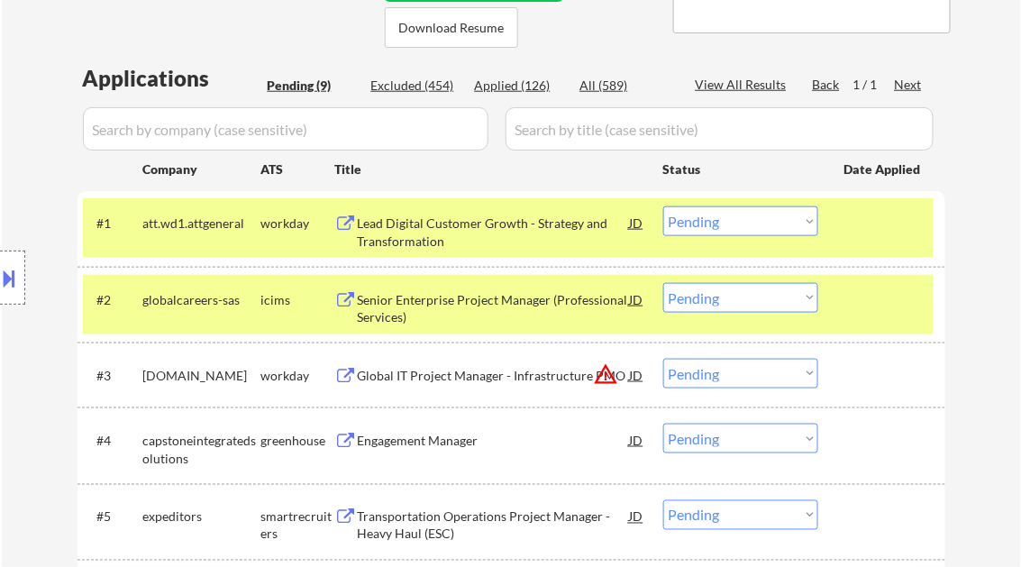
scroll to position [432, 0]
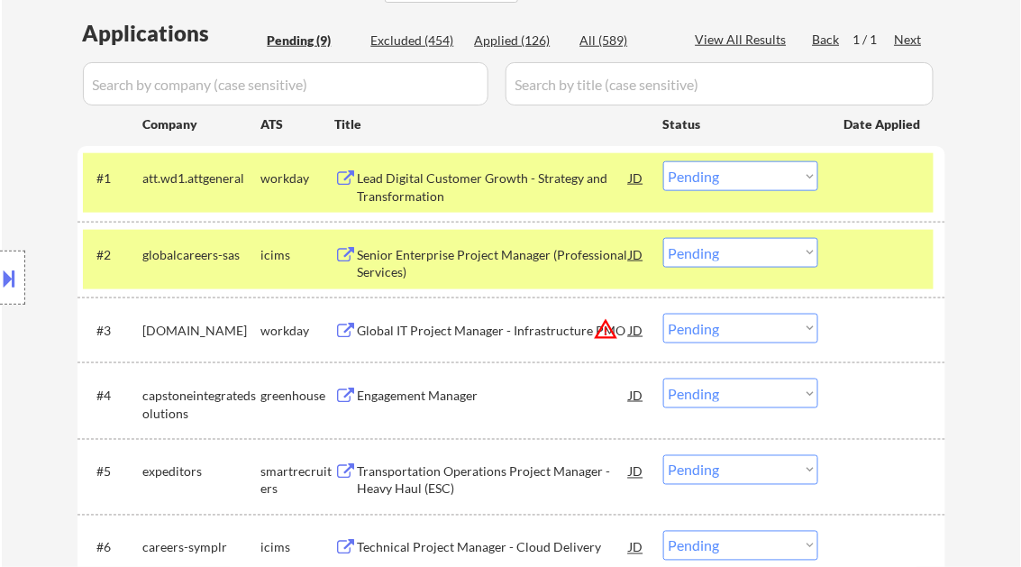
click at [432, 400] on div "Engagement Manager" at bounding box center [494, 396] width 272 height 18
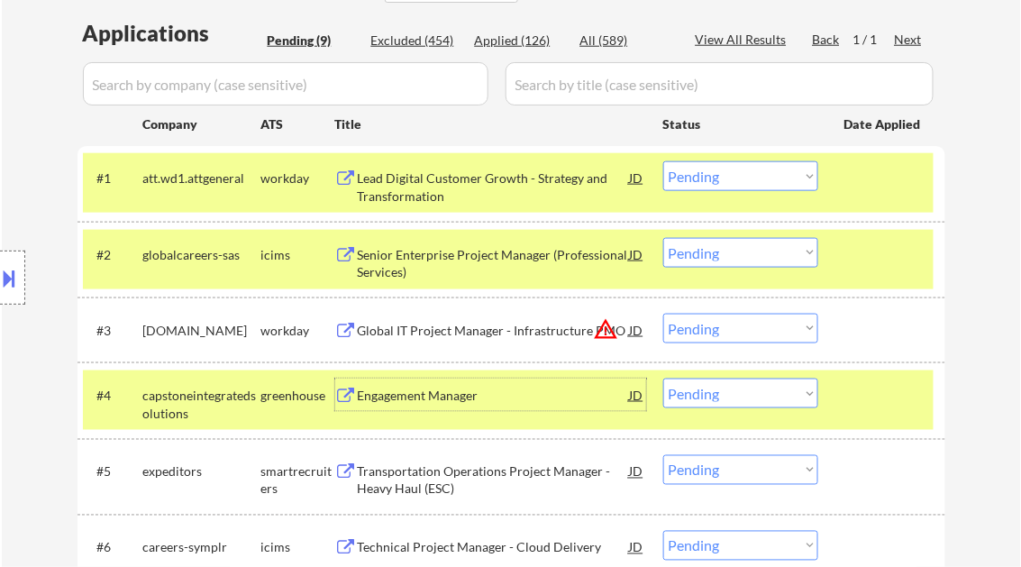
scroll to position [649, 0]
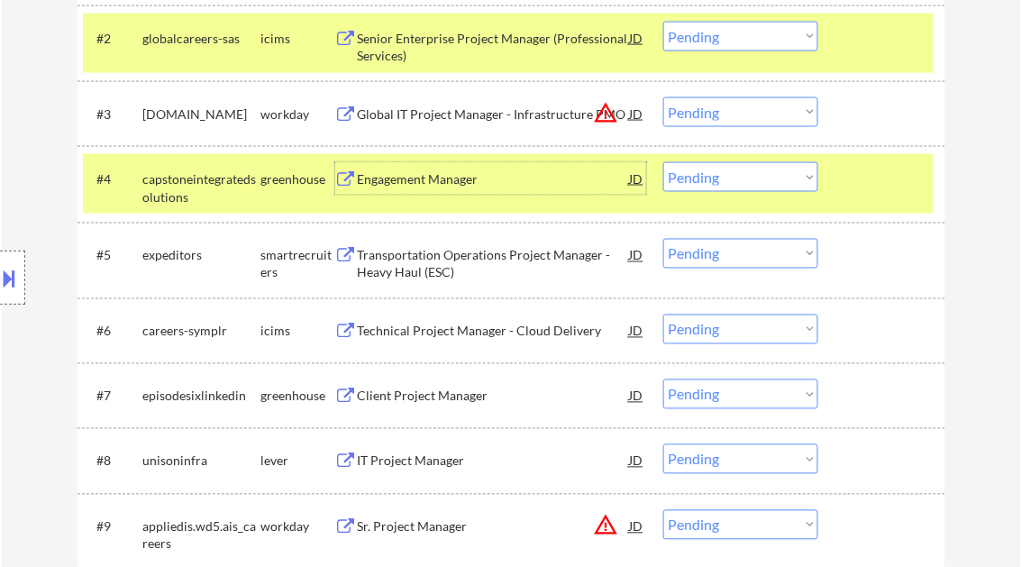
drag, startPoint x: 749, startPoint y: 177, endPoint x: 749, endPoint y: 193, distance: 16.2
click at [749, 177] on select "Choose an option... Pending Applied Excluded (Questions) Excluded (Expired) Exc…" at bounding box center [740, 177] width 155 height 30
click at [663, 162] on select "Choose an option... Pending Applied Excluded (Questions) Excluded (Expired) Exc…" at bounding box center [740, 177] width 155 height 30
select select ""pending""
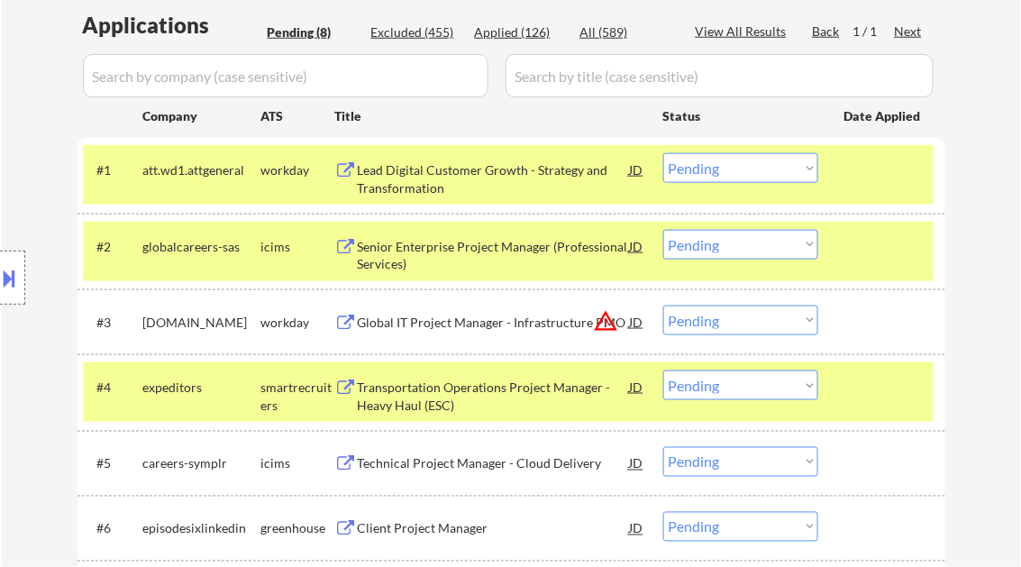
scroll to position [360, 0]
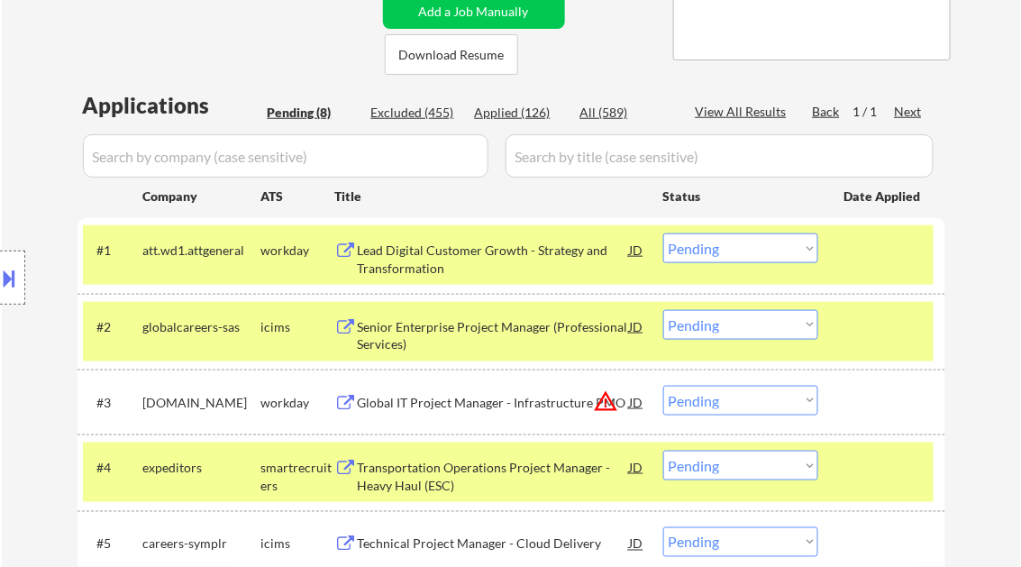
click at [897, 261] on div at bounding box center [883, 249] width 79 height 32
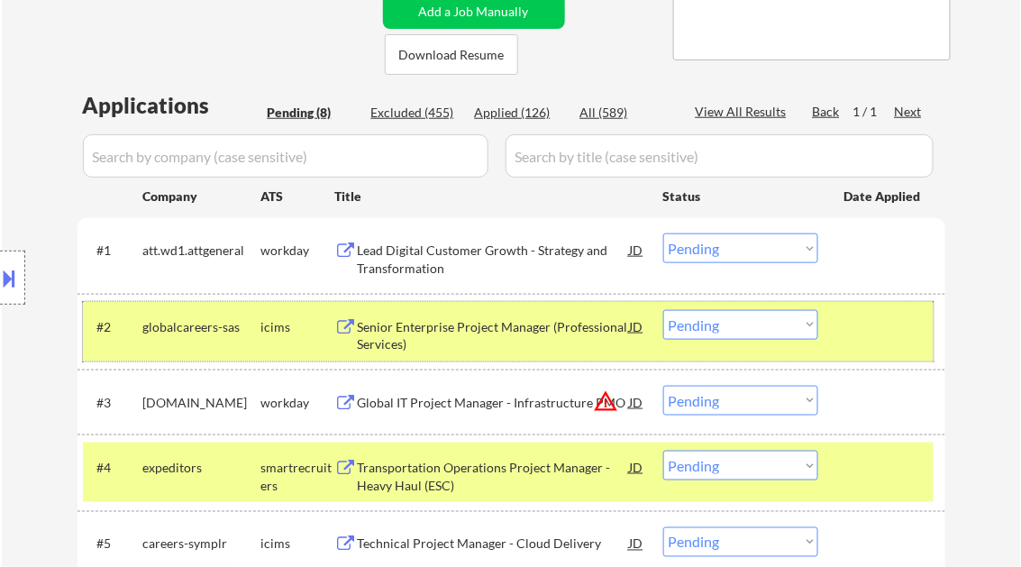
click at [887, 341] on div at bounding box center [883, 326] width 79 height 32
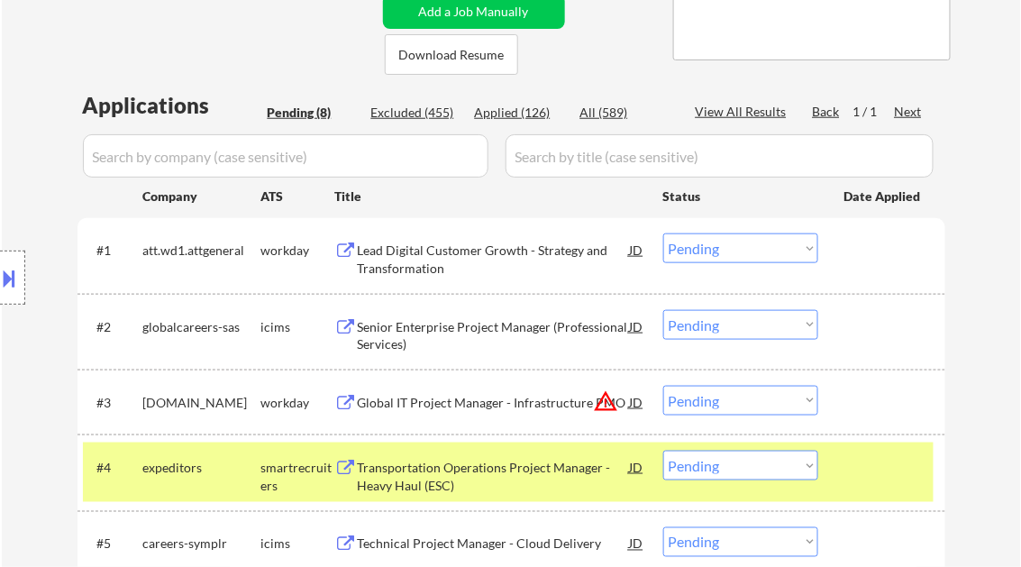
drag, startPoint x: 878, startPoint y: 491, endPoint x: 813, endPoint y: 452, distance: 75.6
click at [879, 491] on div "#4 expeditors smartrecruiters Transportation Operations Project Manager - Heavy…" at bounding box center [508, 471] width 851 height 59
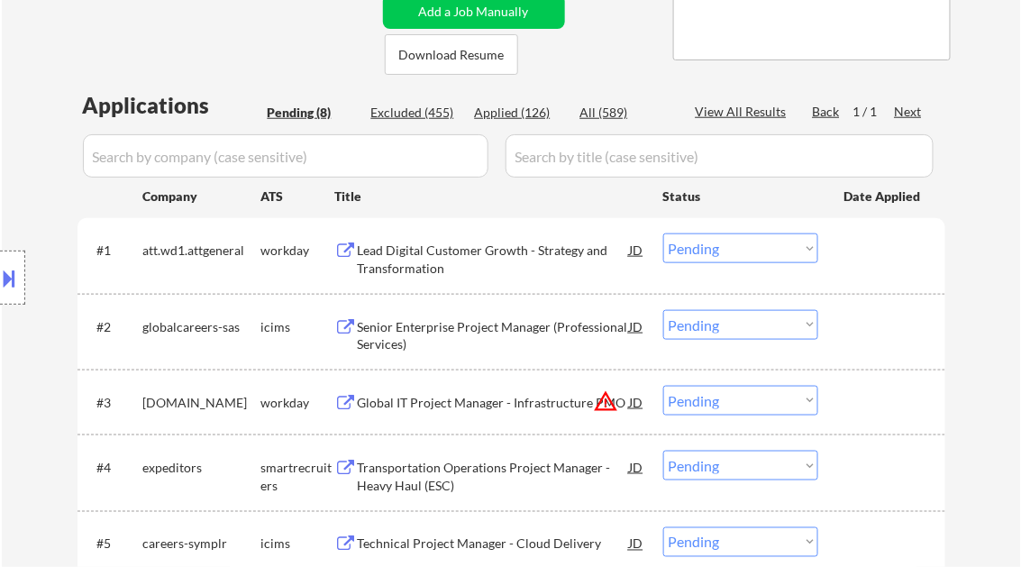
click at [469, 262] on div "Lead Digital Customer Growth - Strategy and Transformation" at bounding box center [494, 258] width 272 height 35
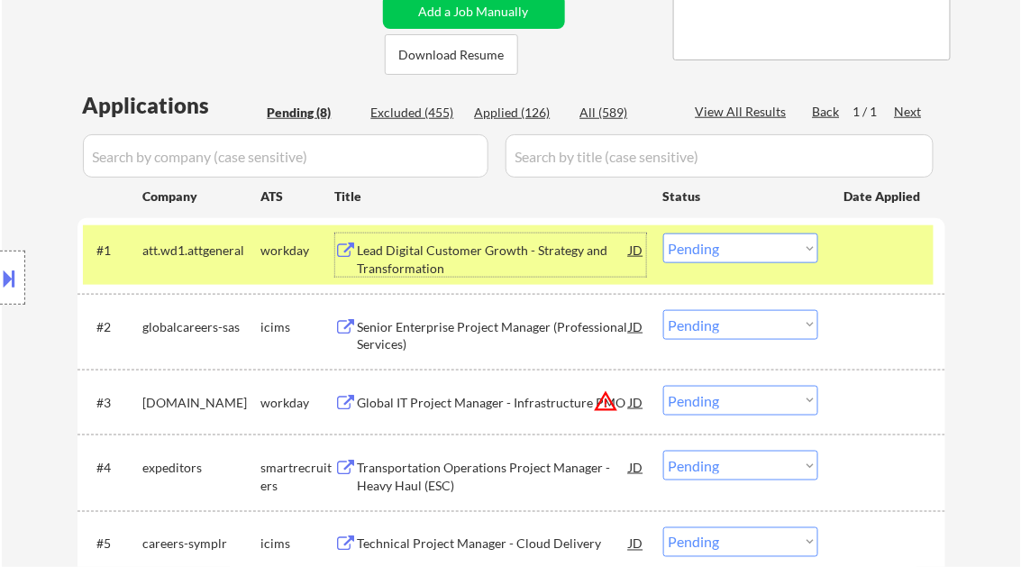
click at [717, 250] on select "Choose an option... Pending Applied Excluded (Questions) Excluded (Expired) Exc…" at bounding box center [740, 248] width 155 height 30
click at [663, 233] on select "Choose an option... Pending Applied Excluded (Questions) Excluded (Expired) Exc…" at bounding box center [740, 248] width 155 height 30
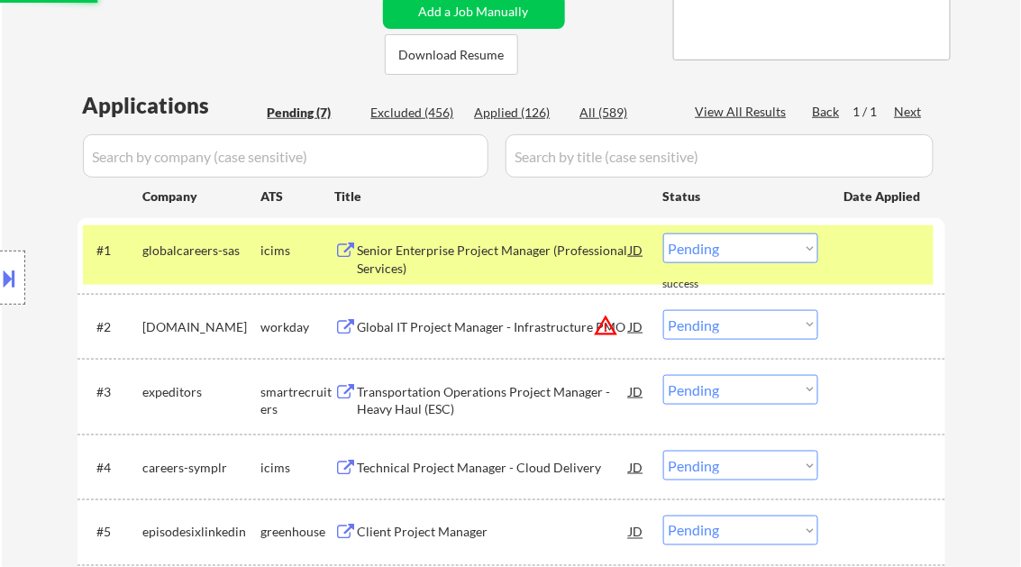
click at [453, 251] on div "Senior Enterprise Project Manager (Professional Services)" at bounding box center [494, 258] width 272 height 35
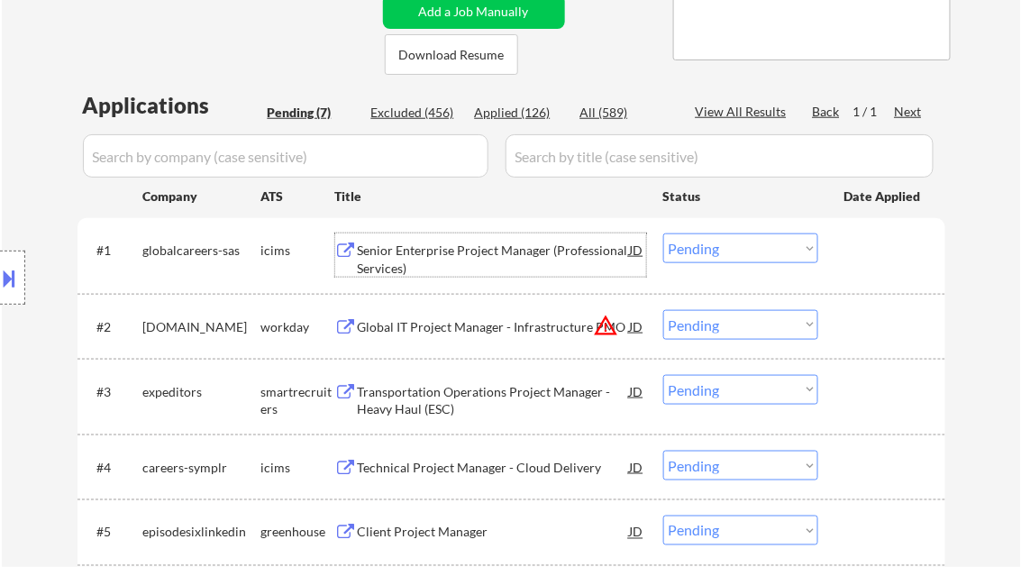
click at [20, 276] on div at bounding box center [12, 277] width 25 height 54
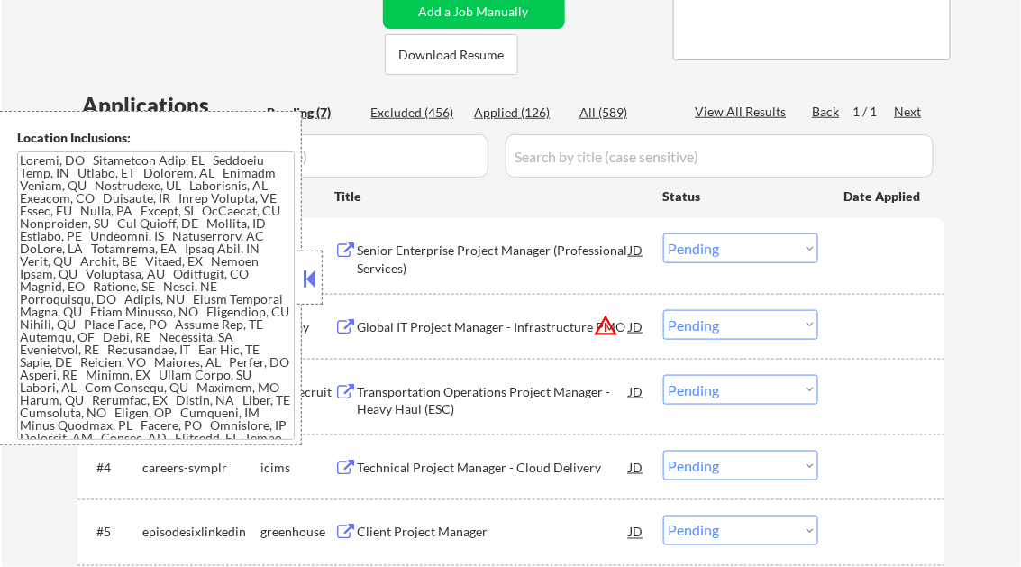
click at [311, 281] on button at bounding box center [310, 278] width 20 height 27
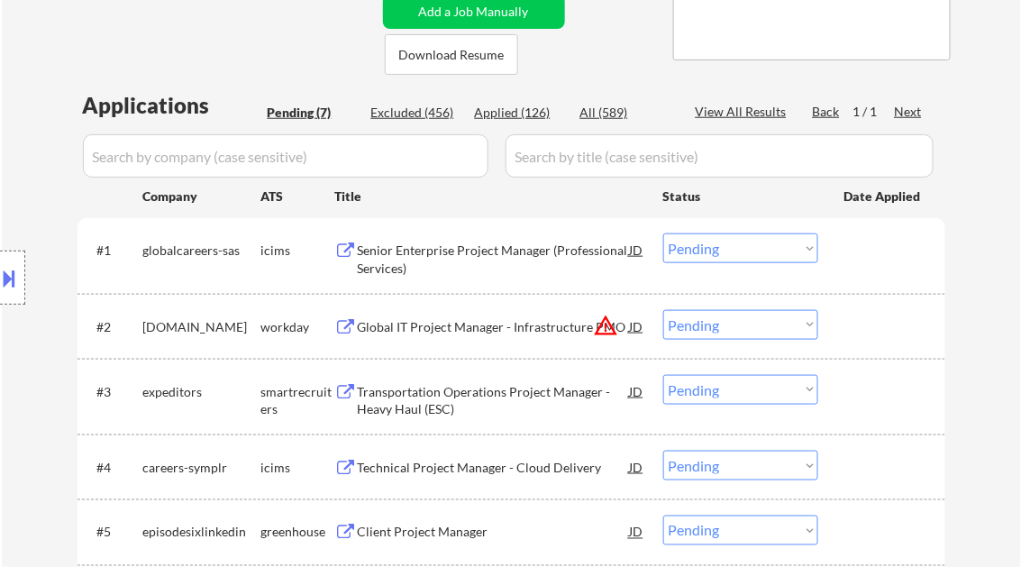
drag, startPoint x: 740, startPoint y: 248, endPoint x: 755, endPoint y: 262, distance: 21.0
click at [740, 248] on select "Choose an option... Pending Applied Excluded (Questions) Excluded (Expired) Exc…" at bounding box center [740, 248] width 155 height 30
click at [663, 233] on select "Choose an option... Pending Applied Excluded (Questions) Excluded (Expired) Exc…" at bounding box center [740, 248] width 155 height 30
click at [483, 323] on div "Global IT Project Manager - Infrastructure PMO" at bounding box center [494, 327] width 272 height 18
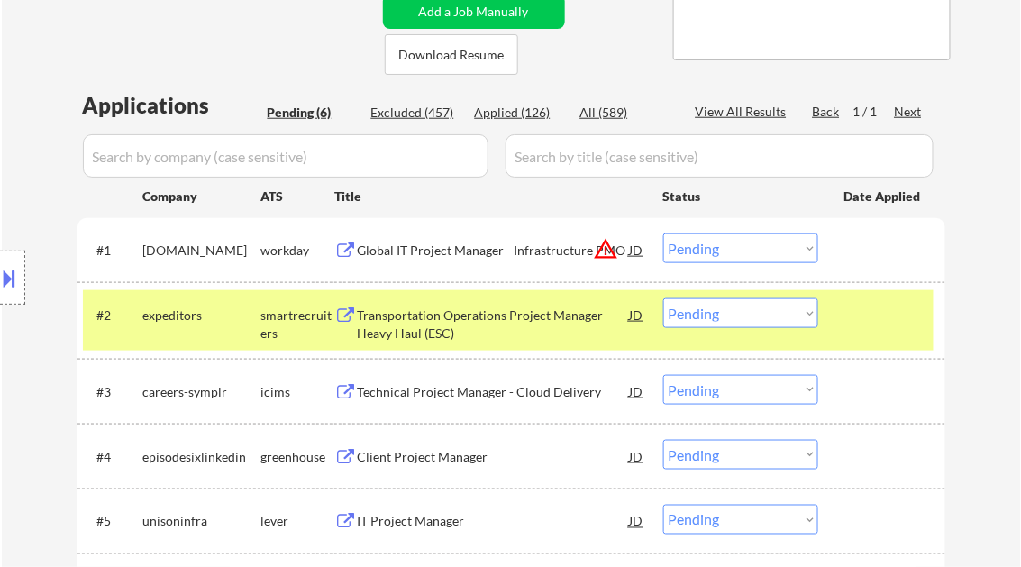
click at [13, 268] on button at bounding box center [10, 278] width 20 height 30
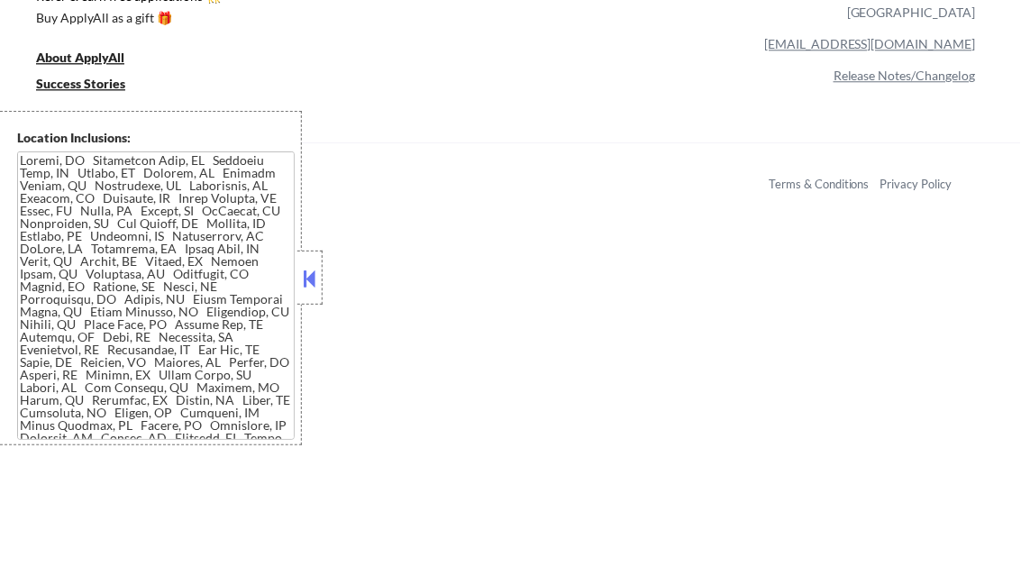
scroll to position [1130, 0]
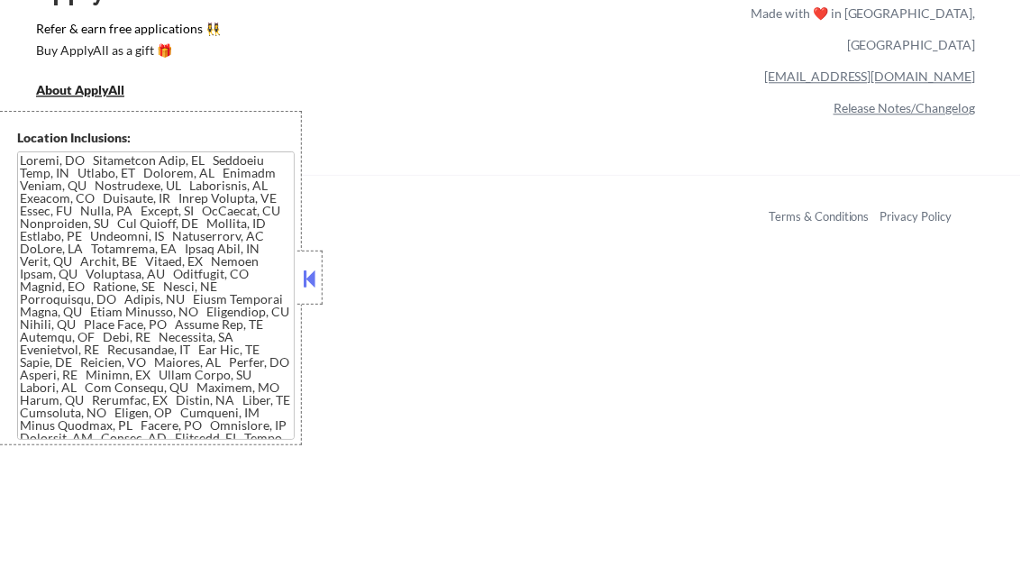
click at [306, 282] on button at bounding box center [310, 278] width 20 height 27
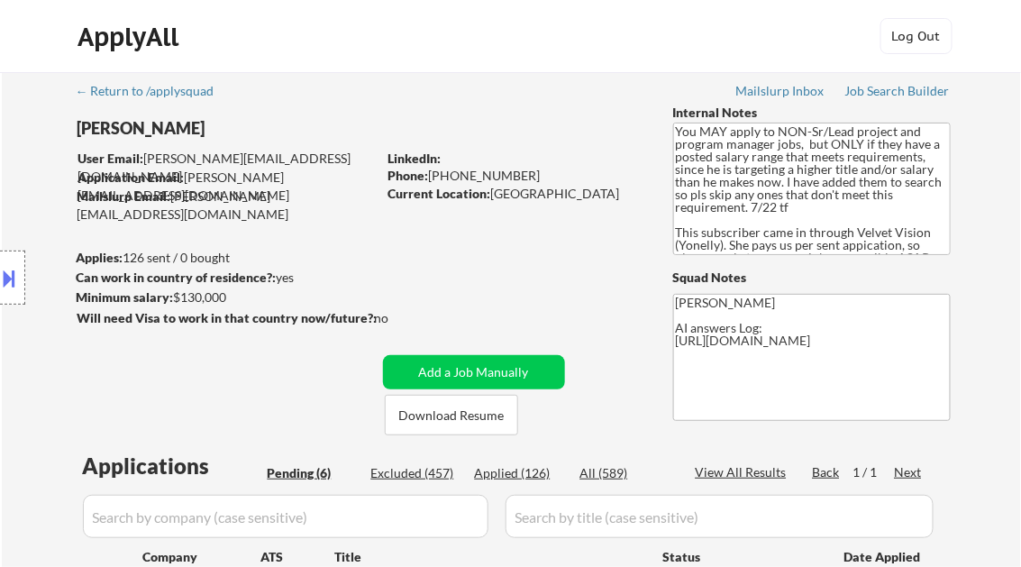
scroll to position [216, 0]
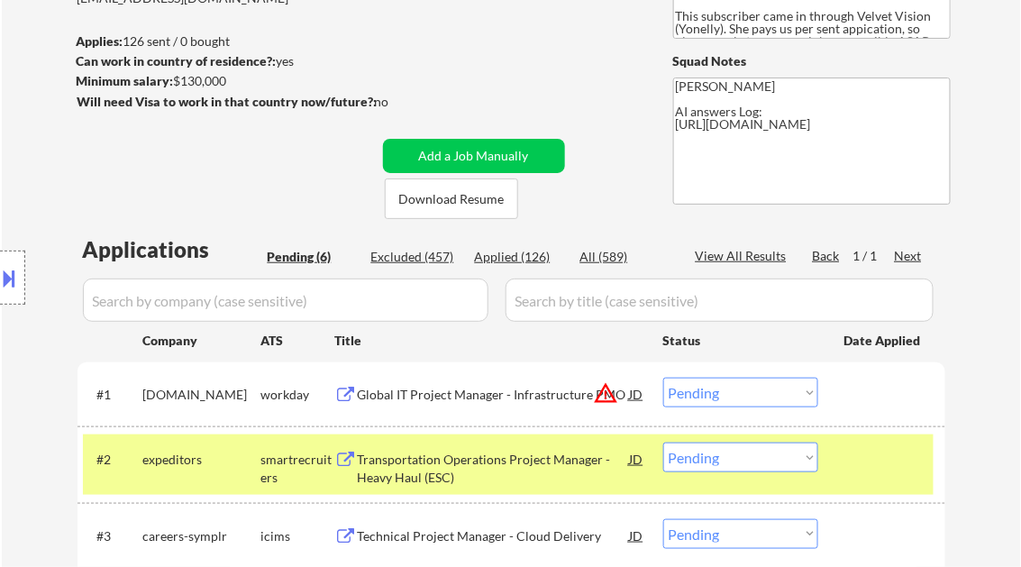
drag, startPoint x: 761, startPoint y: 393, endPoint x: 755, endPoint y: 416, distance: 24.3
click at [761, 393] on select "Choose an option... Pending Applied Excluded (Questions) Excluded (Expired) Exc…" at bounding box center [740, 393] width 155 height 30
click at [663, 378] on select "Choose an option... Pending Applied Excluded (Questions) Excluded (Expired) Exc…" at bounding box center [740, 393] width 155 height 30
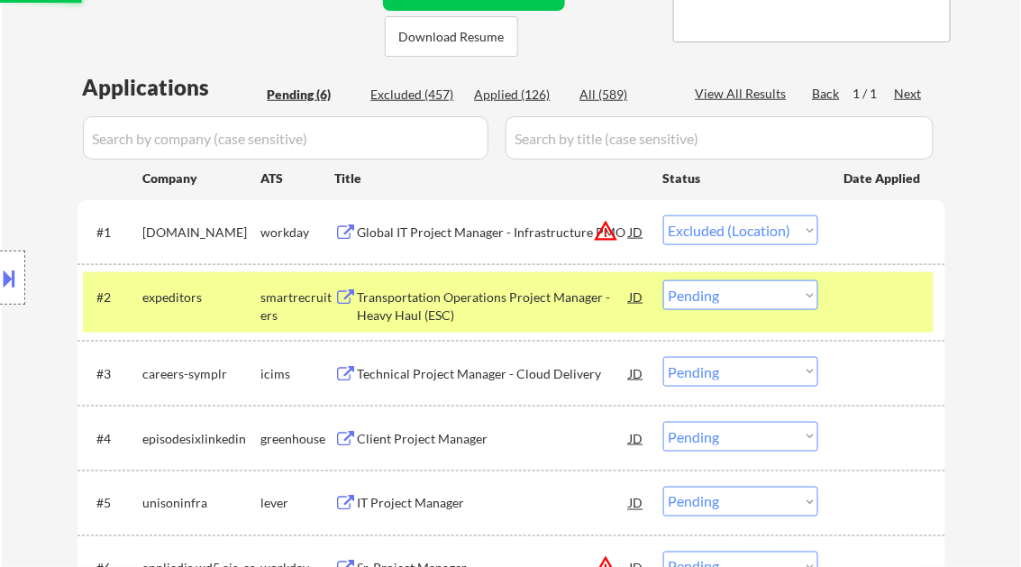
scroll to position [432, 0]
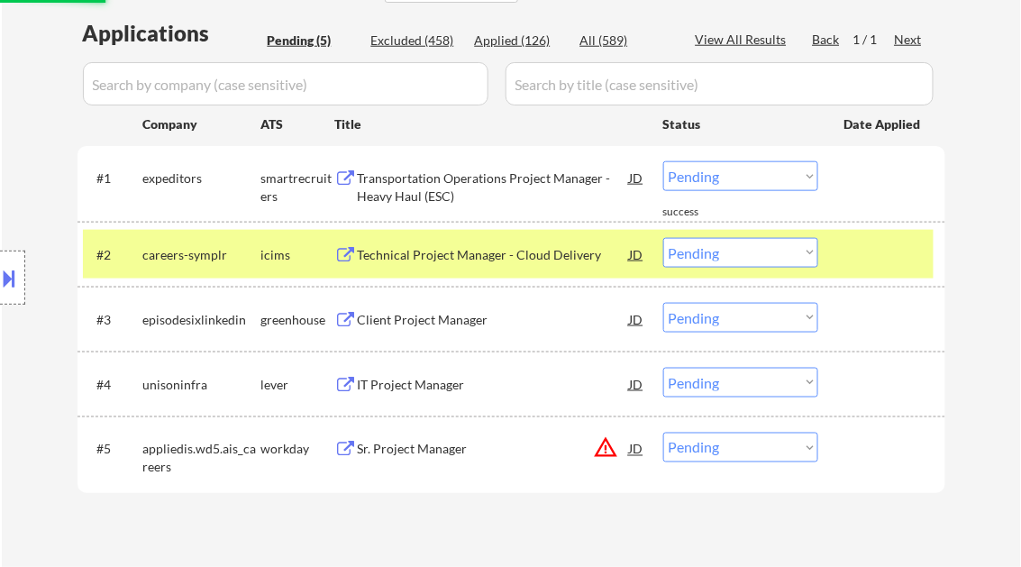
click at [449, 193] on div "Transportation Operations Project Manager - Heavy Haul (ESC)" at bounding box center [494, 186] width 272 height 35
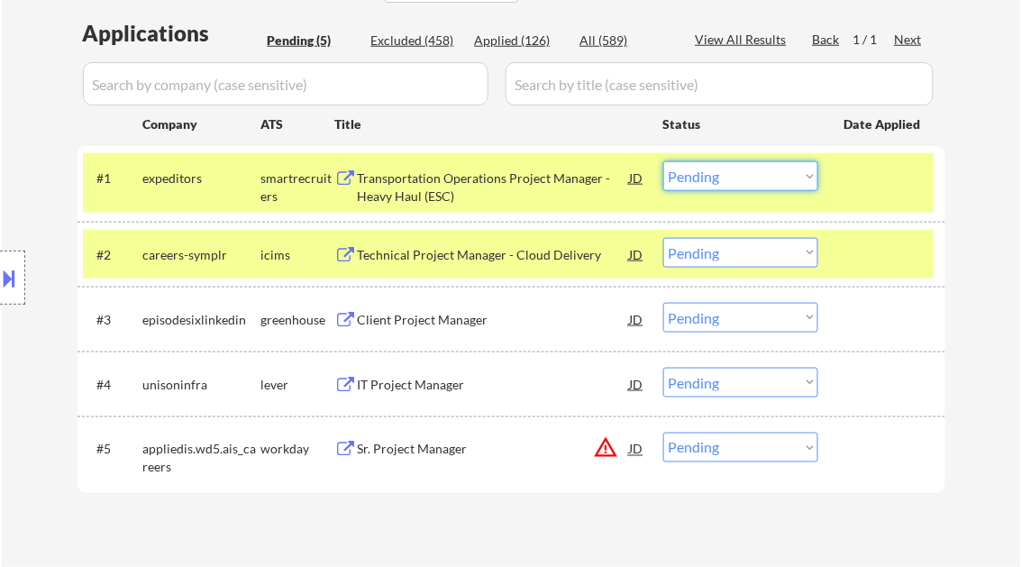
click at [726, 175] on select "Choose an option... Pending Applied Excluded (Questions) Excluded (Expired) Exc…" at bounding box center [740, 176] width 155 height 30
click at [663, 161] on select "Choose an option... Pending Applied Excluded (Questions) Excluded (Expired) Exc…" at bounding box center [740, 176] width 155 height 30
click at [467, 260] on div "Technical Project Manager - Cloud Delivery" at bounding box center [494, 255] width 272 height 18
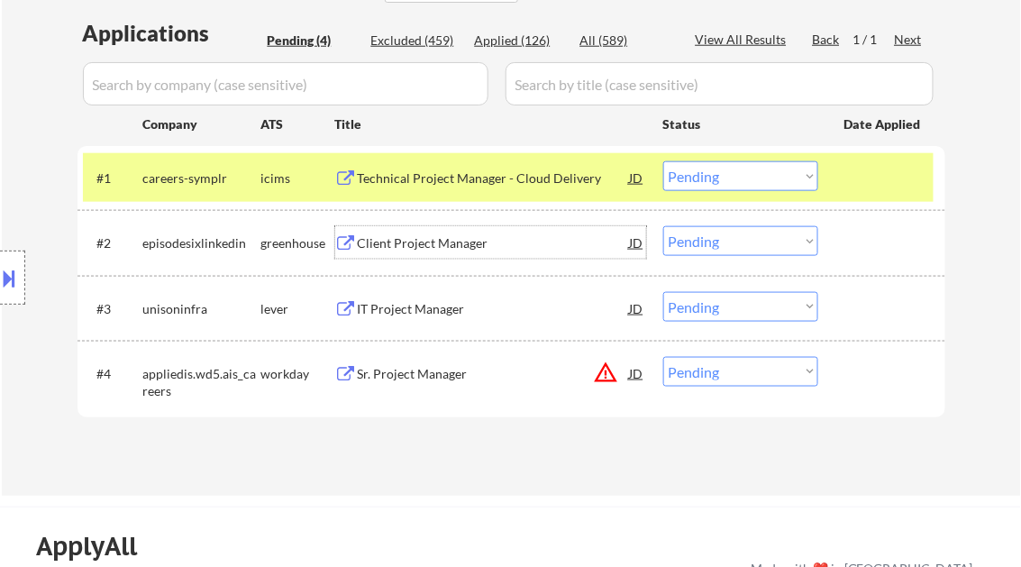
drag, startPoint x: 729, startPoint y: 176, endPoint x: 730, endPoint y: 193, distance: 17.1
click at [729, 176] on select "Choose an option... Pending Applied Excluded (Questions) Excluded (Expired) Exc…" at bounding box center [740, 176] width 155 height 30
click at [663, 161] on select "Choose an option... Pending Applied Excluded (Questions) Excluded (Expired) Exc…" at bounding box center [740, 176] width 155 height 30
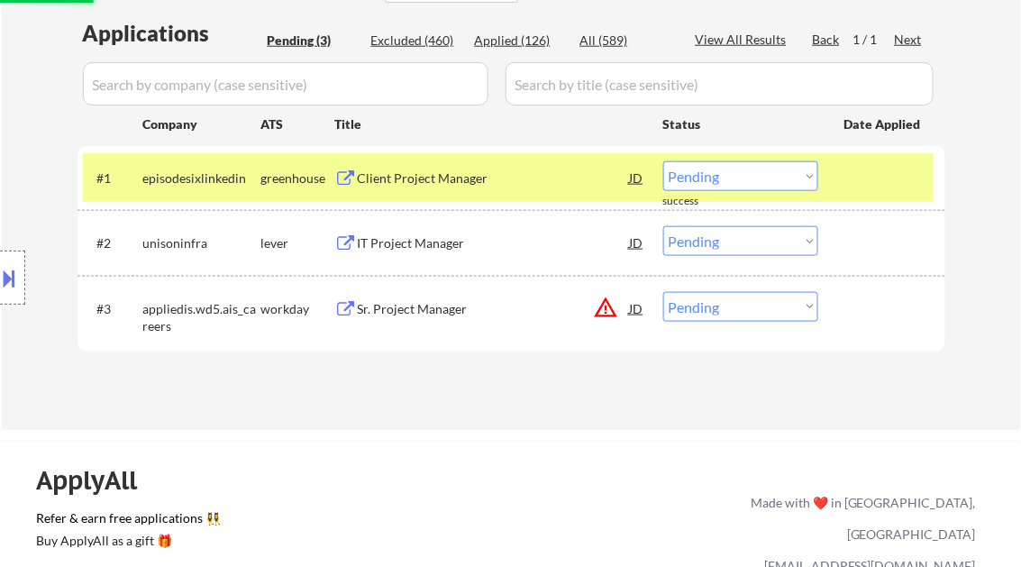
click at [443, 175] on div "Client Project Manager" at bounding box center [494, 178] width 272 height 18
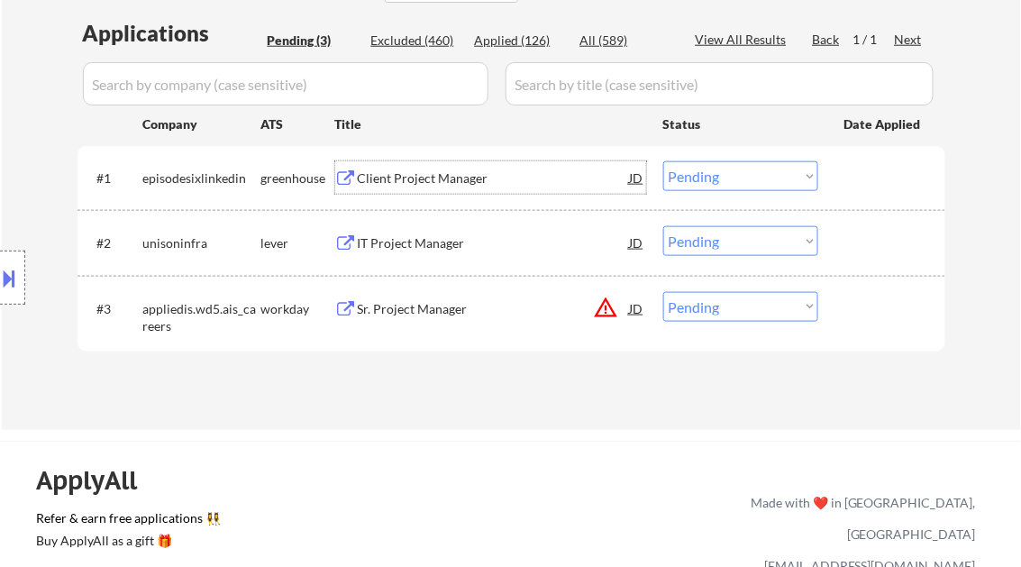
click at [728, 180] on select "Choose an option... Pending Applied Excluded (Questions) Excluded (Expired) Exc…" at bounding box center [740, 176] width 155 height 30
click at [663, 161] on select "Choose an option... Pending Applied Excluded (Questions) Excluded (Expired) Exc…" at bounding box center [740, 176] width 155 height 30
click at [430, 239] on div "IT Project Manager" at bounding box center [494, 243] width 272 height 18
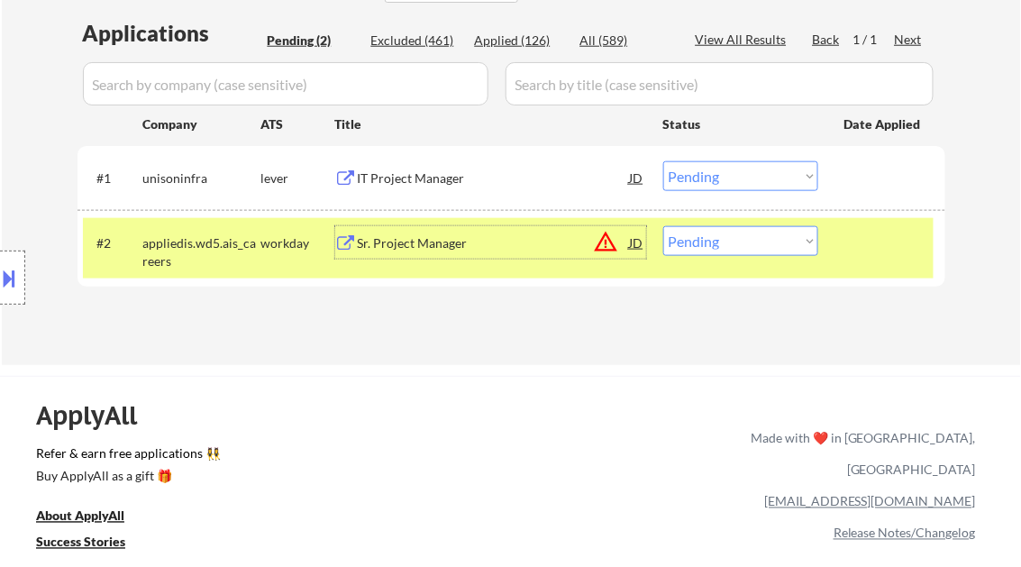
click at [720, 182] on select "Choose an option... Pending Applied Excluded (Questions) Excluded (Expired) Exc…" at bounding box center [740, 176] width 155 height 30
click at [663, 161] on select "Choose an option... Pending Applied Excluded (Questions) Excluded (Expired) Exc…" at bounding box center [740, 176] width 155 height 30
click at [431, 250] on div "Sr. Project Manager" at bounding box center [494, 243] width 272 height 18
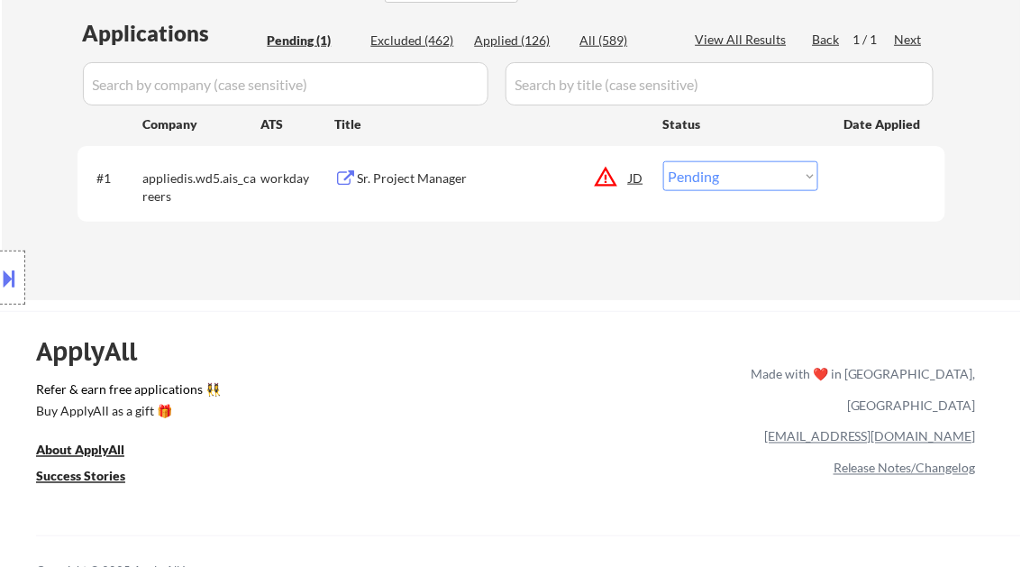
drag, startPoint x: 717, startPoint y: 170, endPoint x: 736, endPoint y: 178, distance: 20.6
click at [720, 172] on select "Choose an option... Pending Applied Excluded (Questions) Excluded (Expired) Exc…" at bounding box center [740, 176] width 155 height 30
select select ""applied""
click at [663, 161] on select "Choose an option... Pending Applied Excluded (Questions) Excluded (Expired) Exc…" at bounding box center [740, 176] width 155 height 30
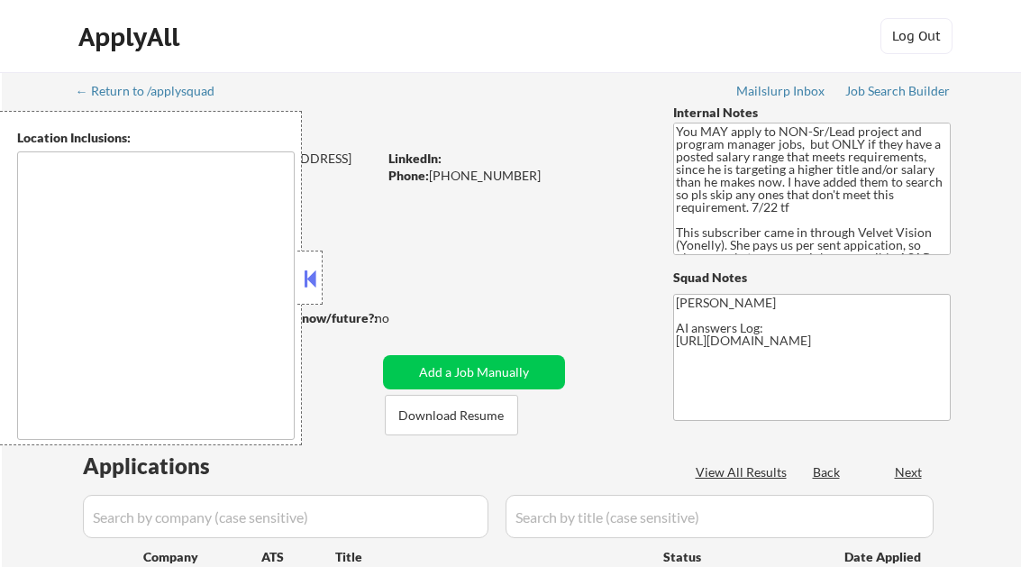
select select ""pending""
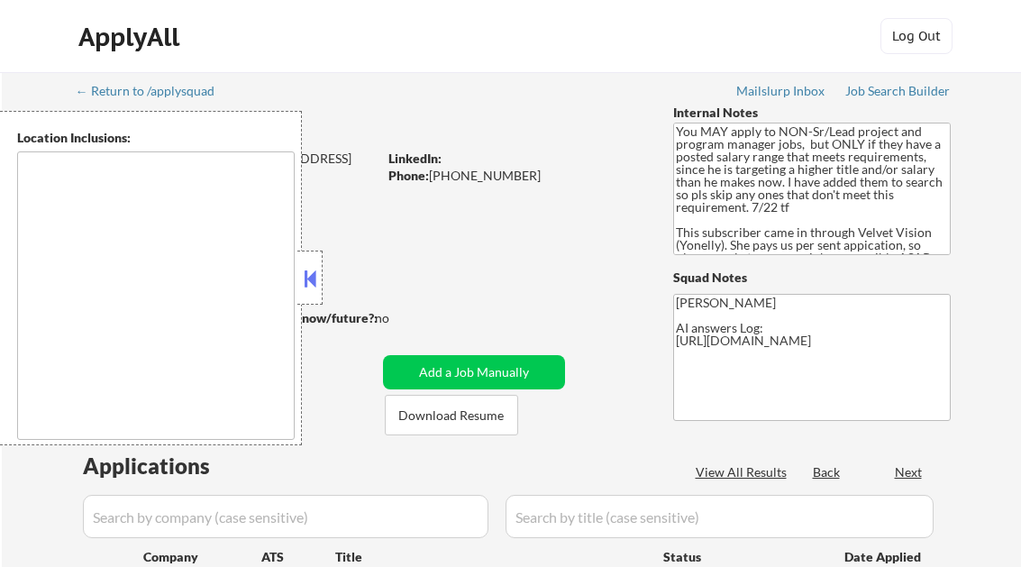
select select ""pending""
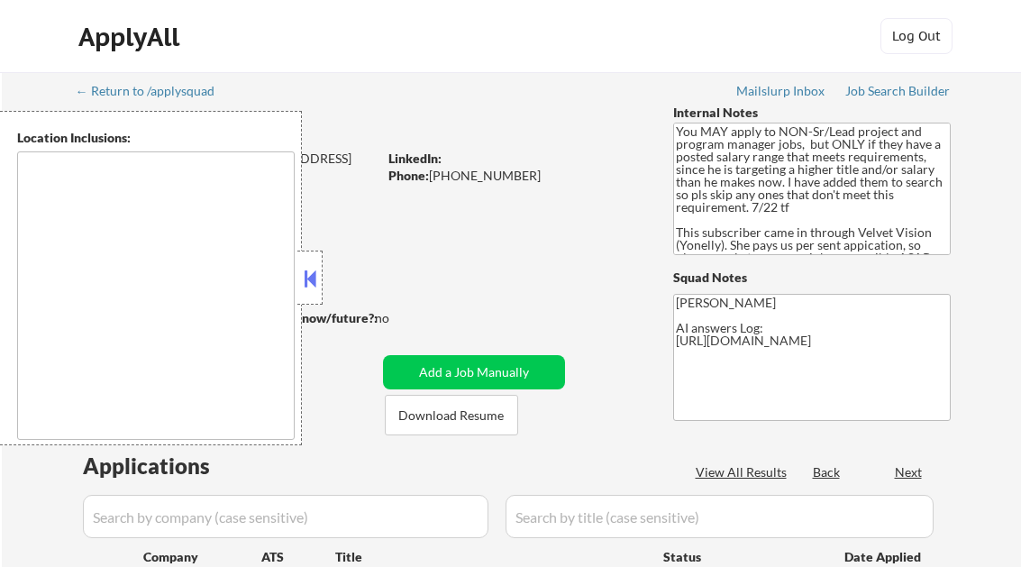
type textarea "Dallas, TX University Park, TX Highland Park, TX Irving, TX Addison, TX Farmers…"
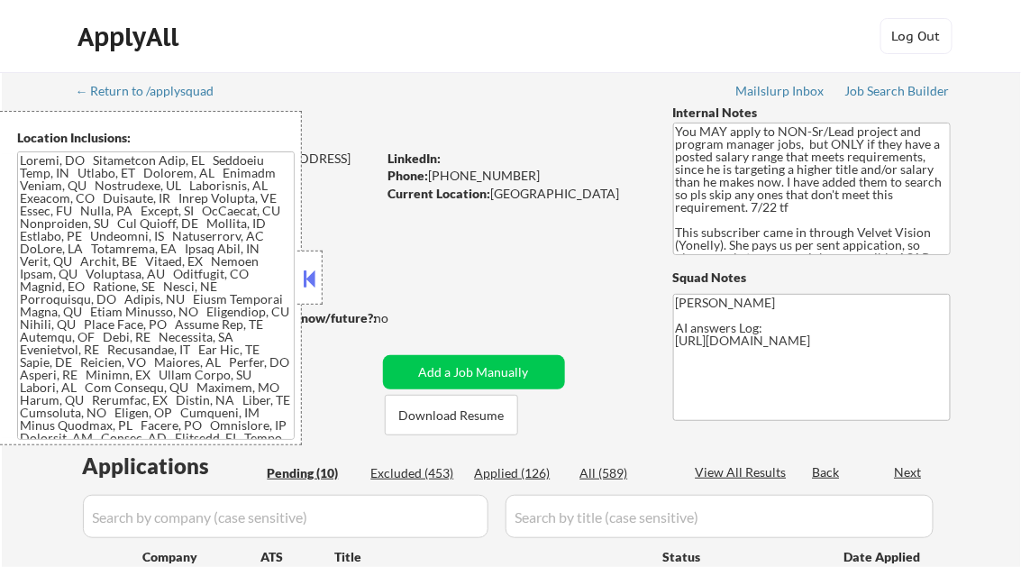
click at [303, 277] on button at bounding box center [310, 278] width 20 height 27
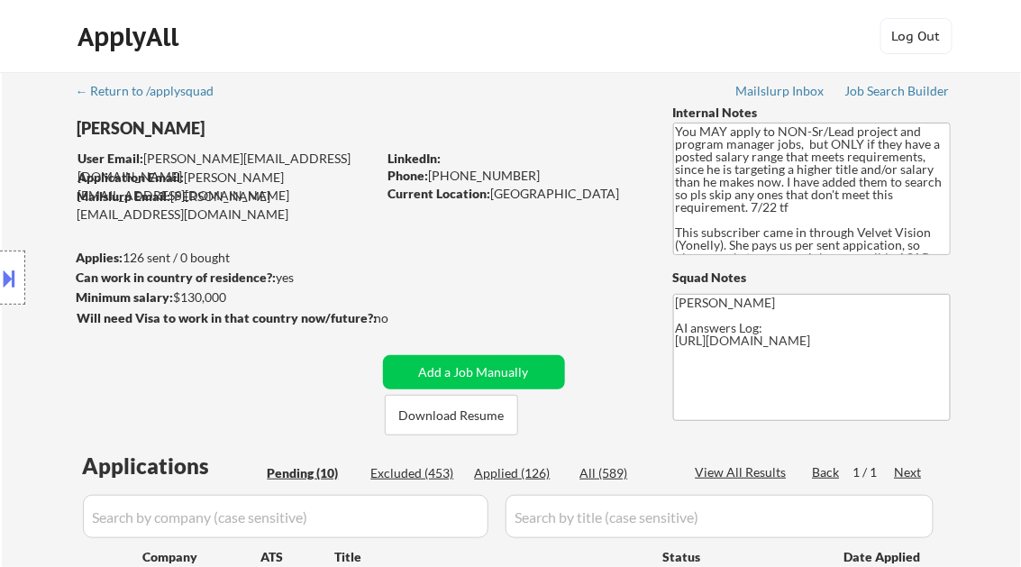
select select ""pending""
click at [897, 92] on div "Job Search Builder" at bounding box center [897, 91] width 105 height 13
select select ""pending""
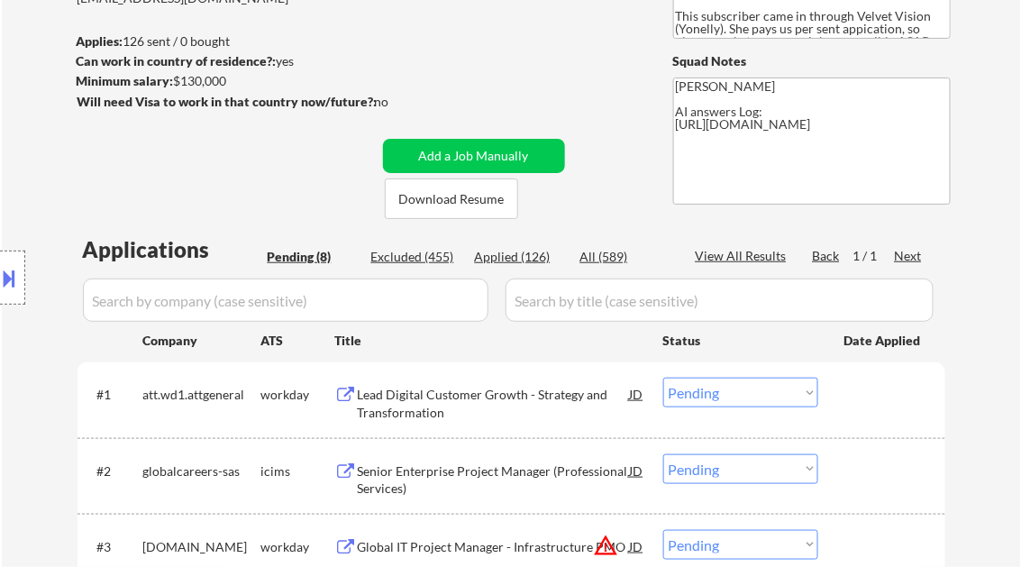
click at [528, 258] on div "Applied (126)" at bounding box center [520, 257] width 90 height 18
click at [725, 250] on div "View All Results" at bounding box center [744, 256] width 96 height 18
select select ""applied""
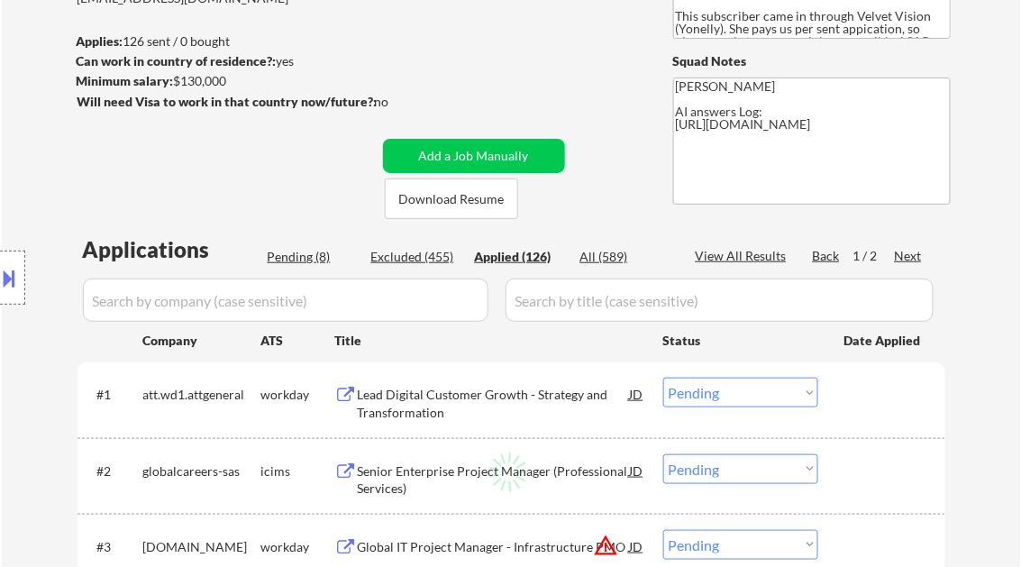
select select ""applied""
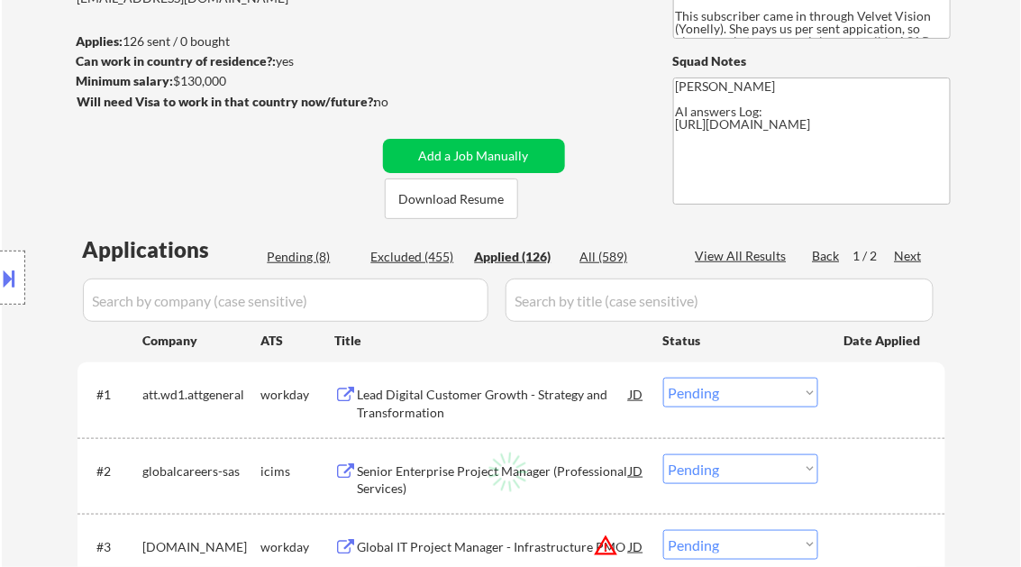
select select ""applied""
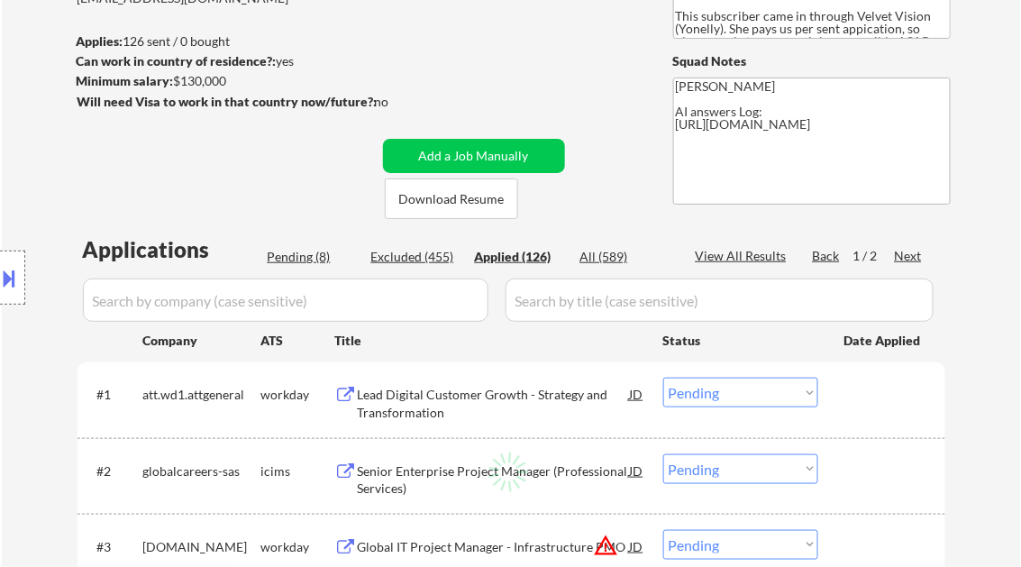
select select ""applied""
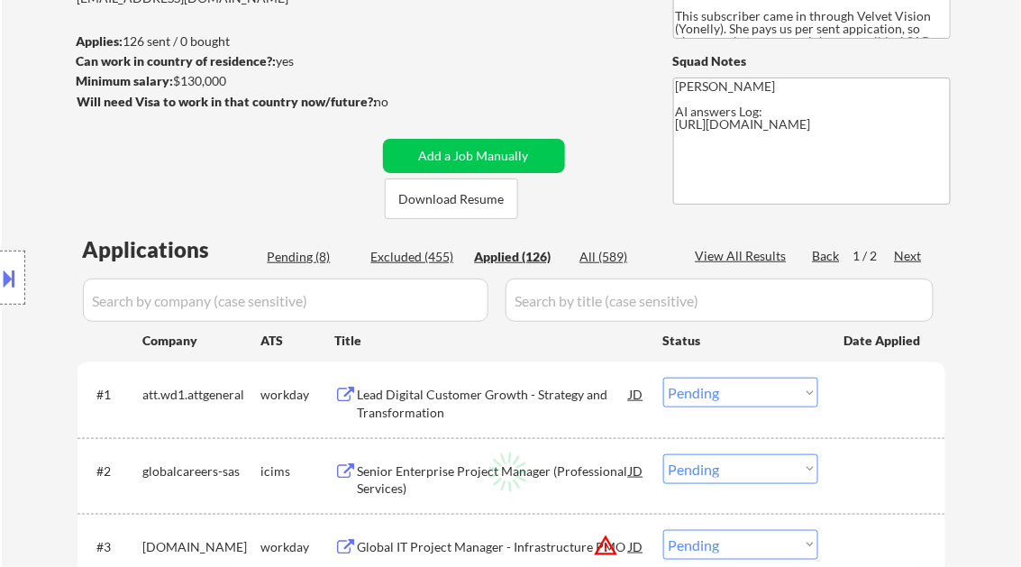
select select ""applied""
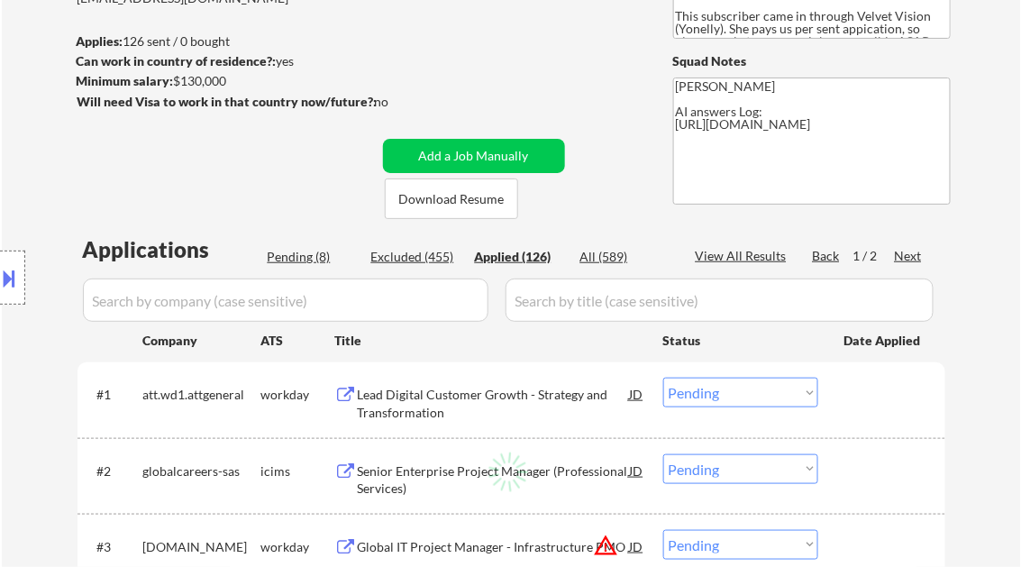
select select ""applied""
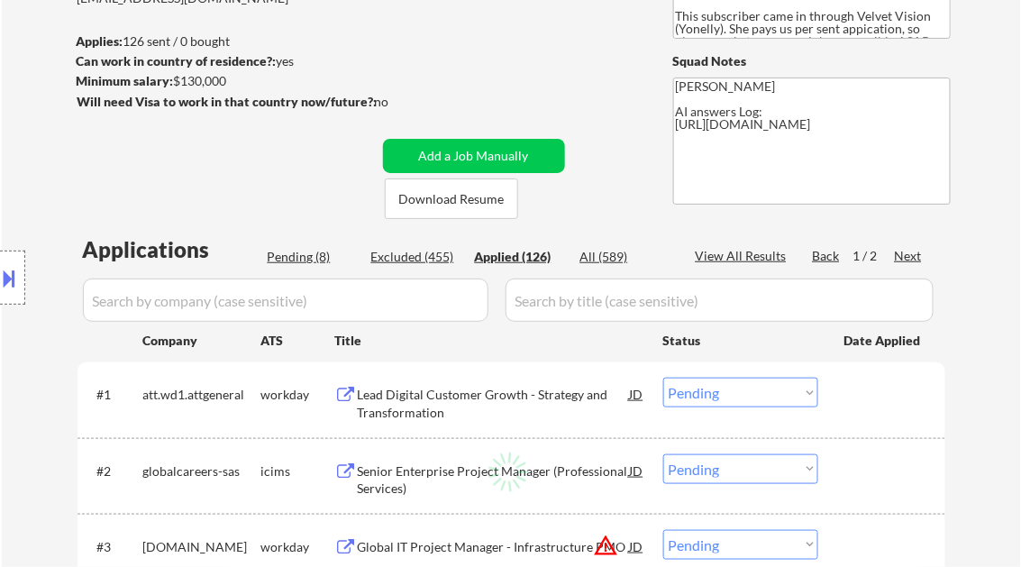
select select ""applied""
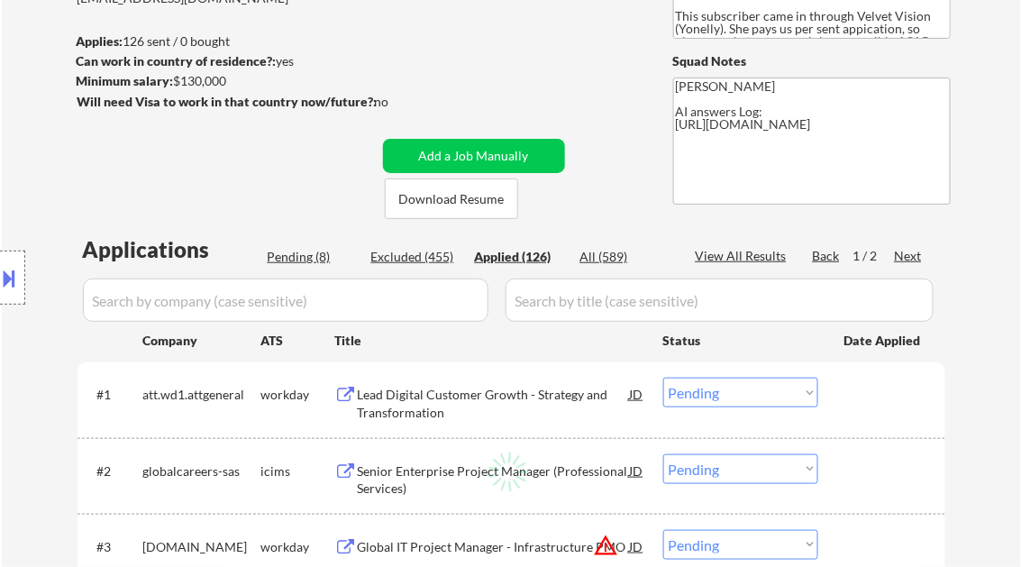
select select ""applied""
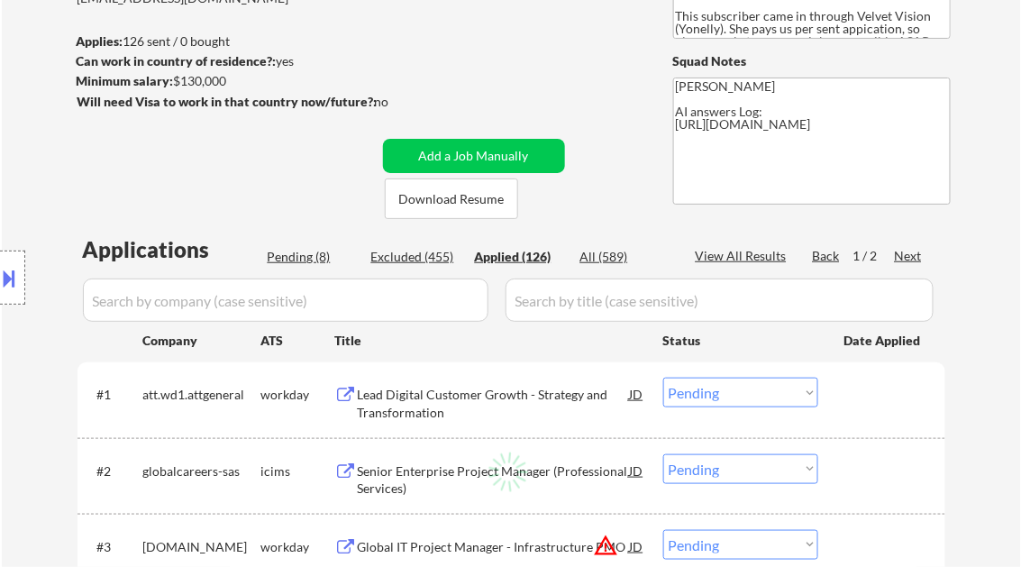
select select ""applied""
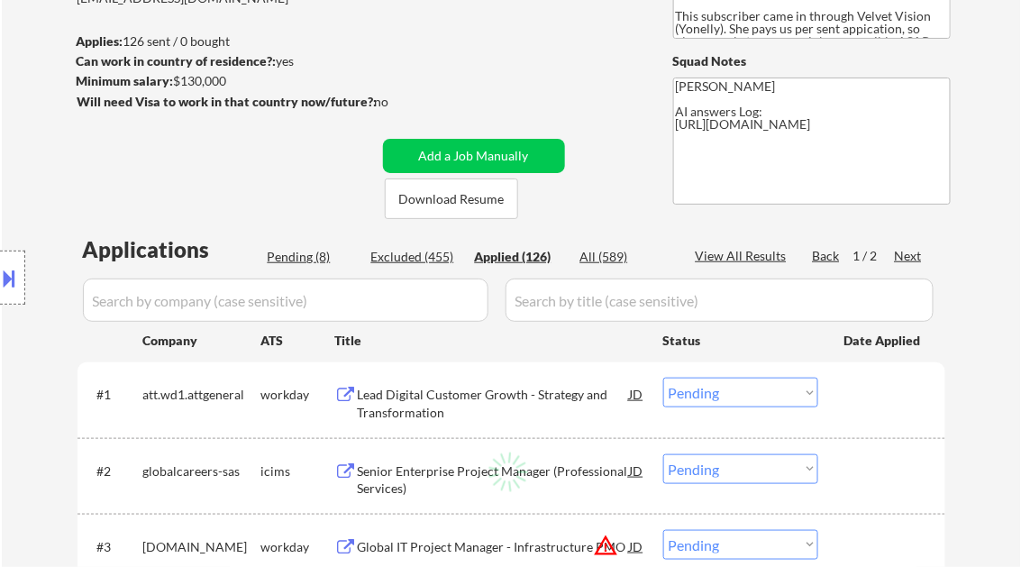
select select ""applied""
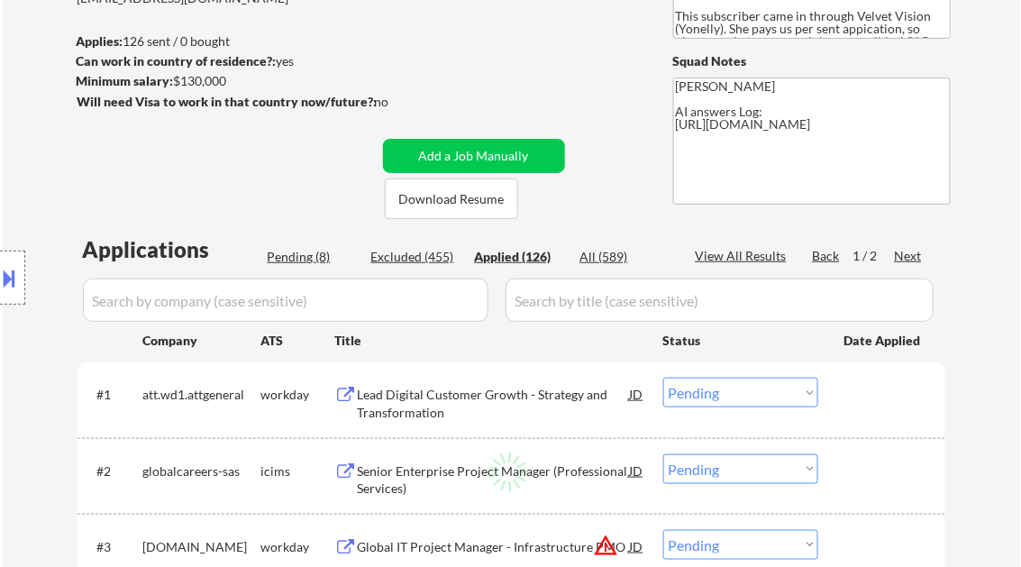
select select ""applied""
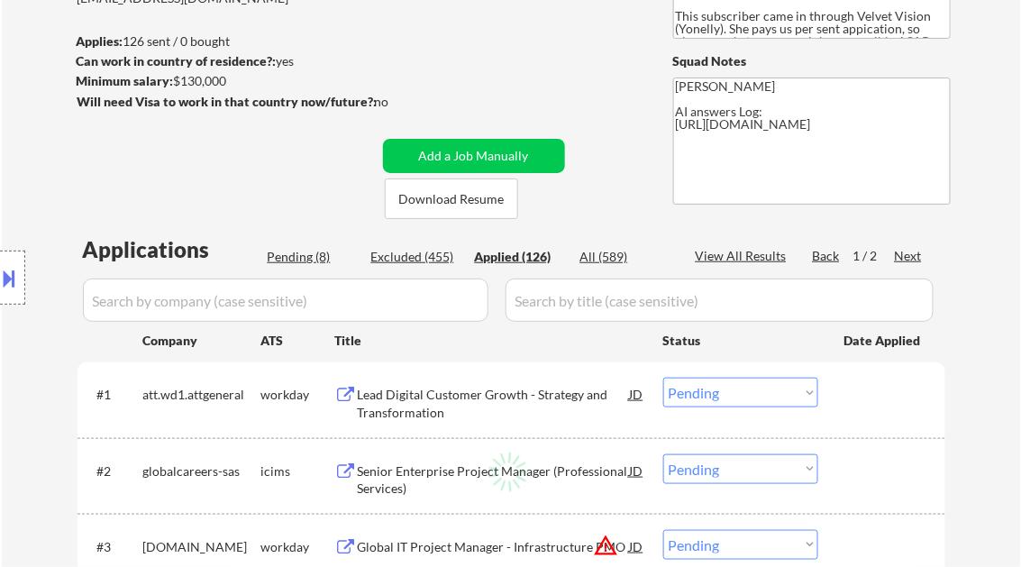
select select ""applied""
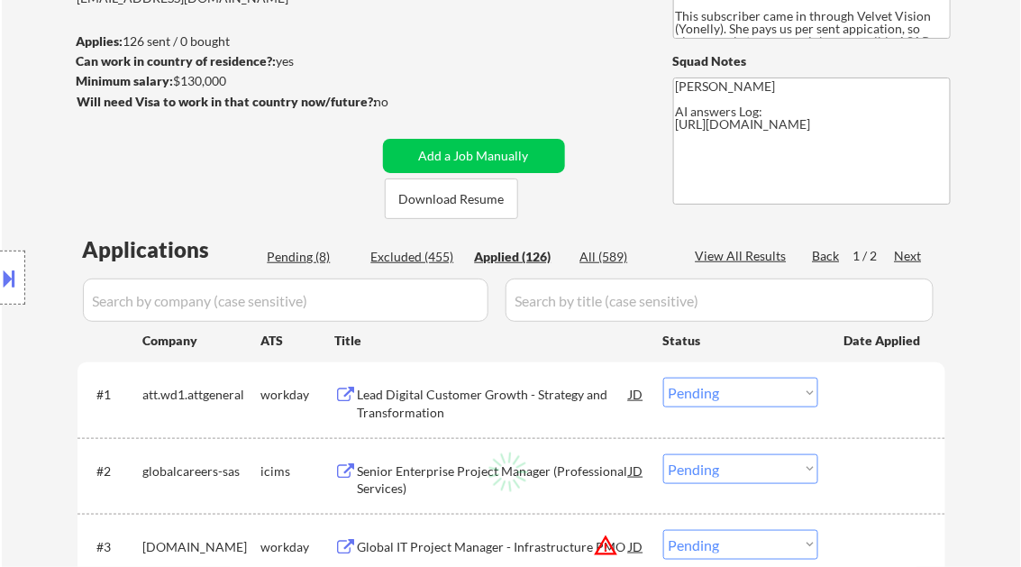
select select ""applied""
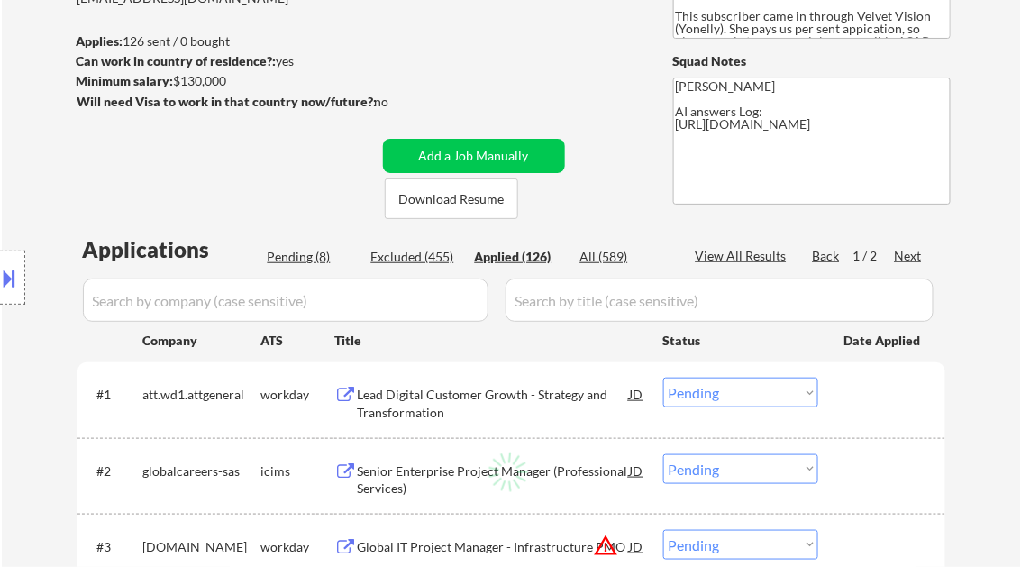
select select ""applied""
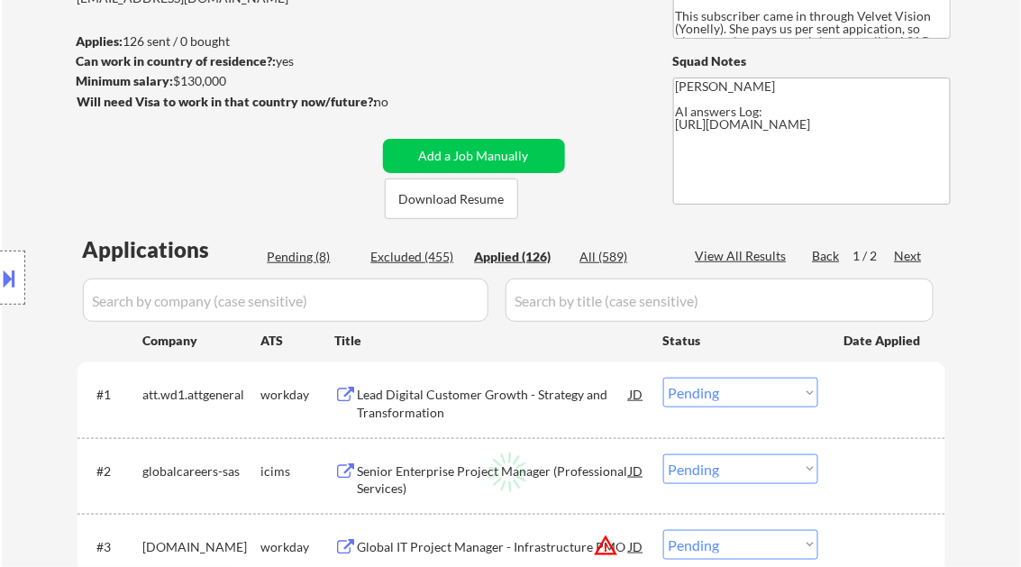
select select ""applied""
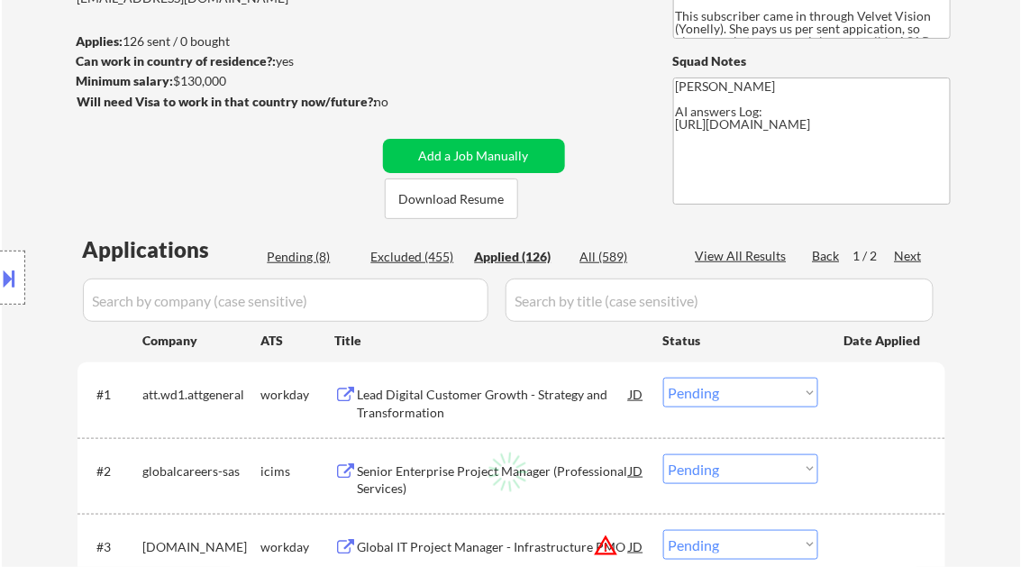
select select ""applied""
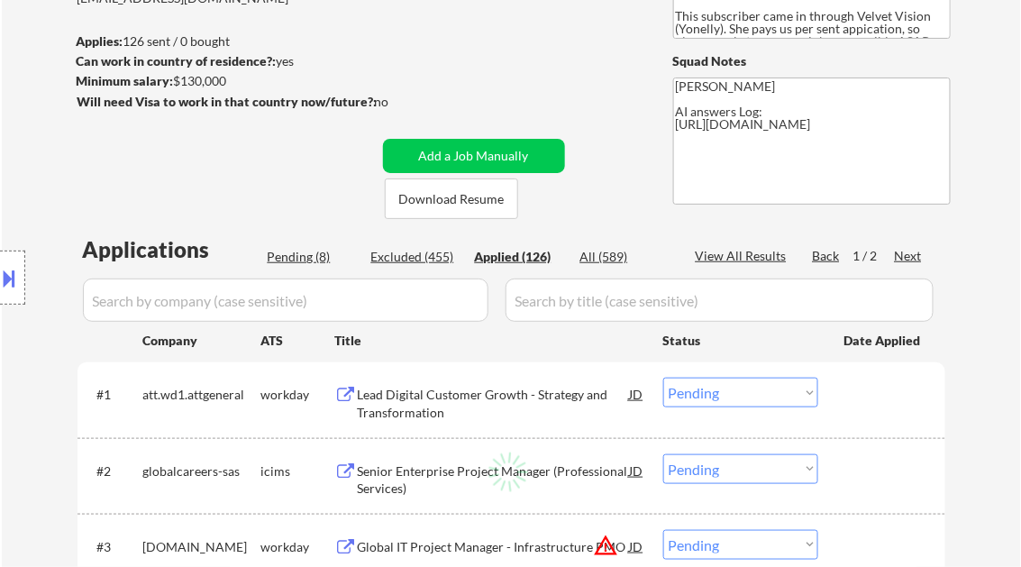
select select ""applied""
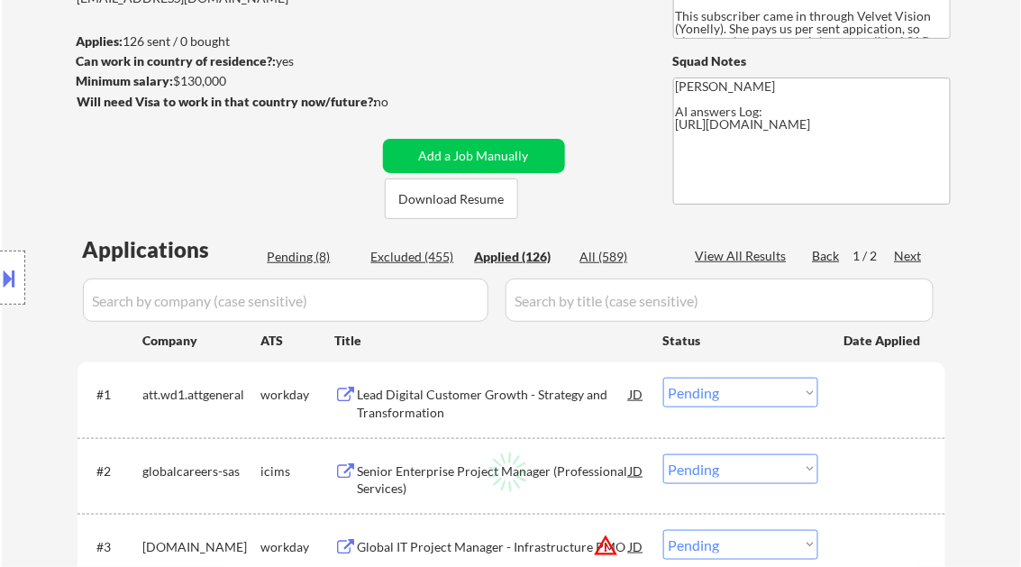
select select ""applied""
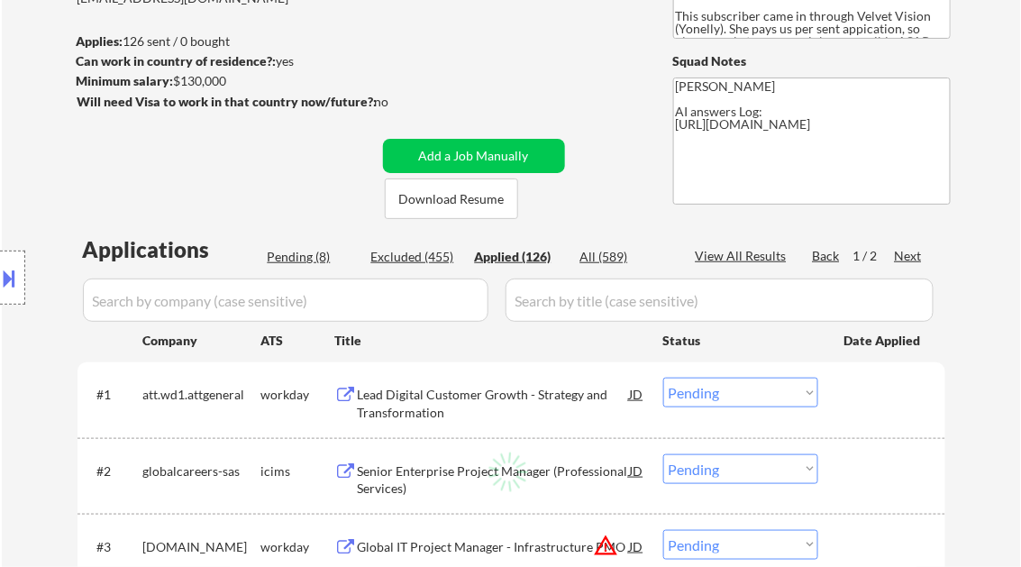
select select ""applied""
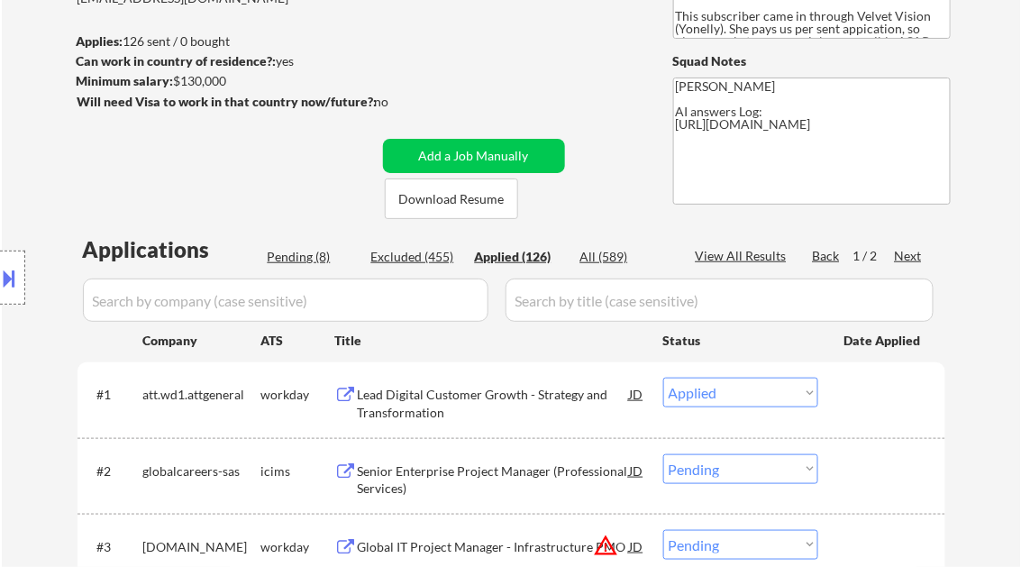
select select ""applied""
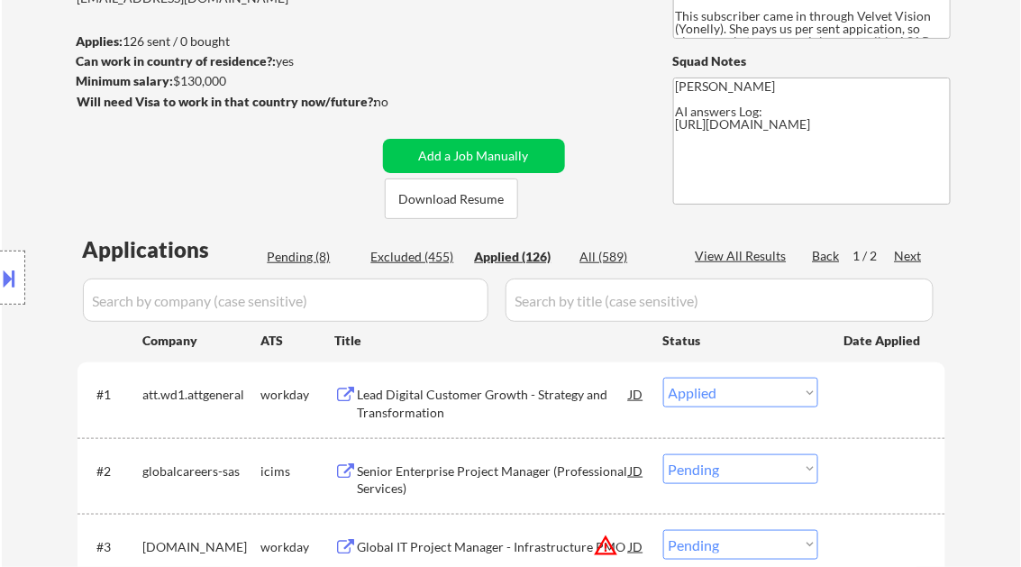
select select ""applied""
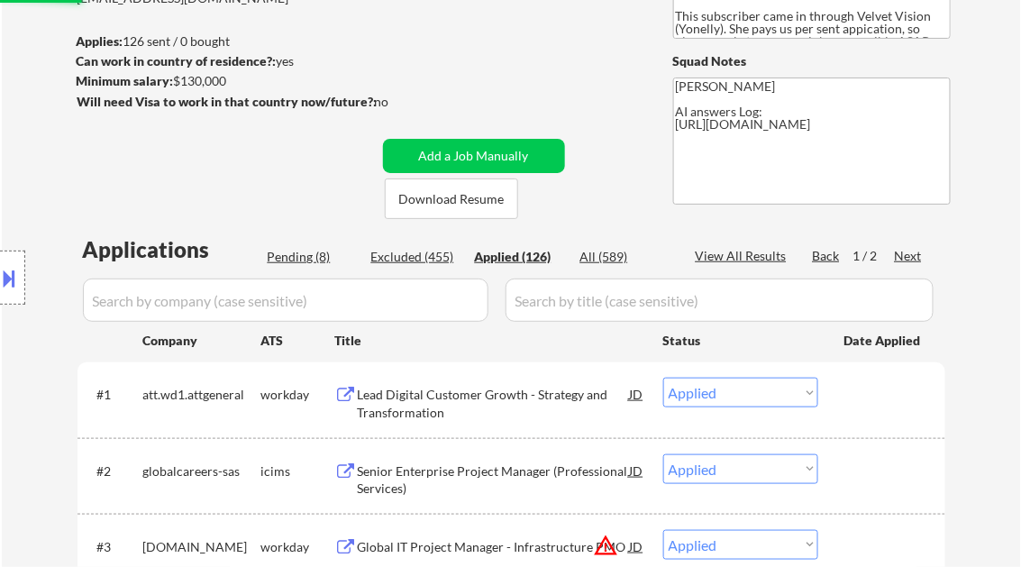
select select ""applied""
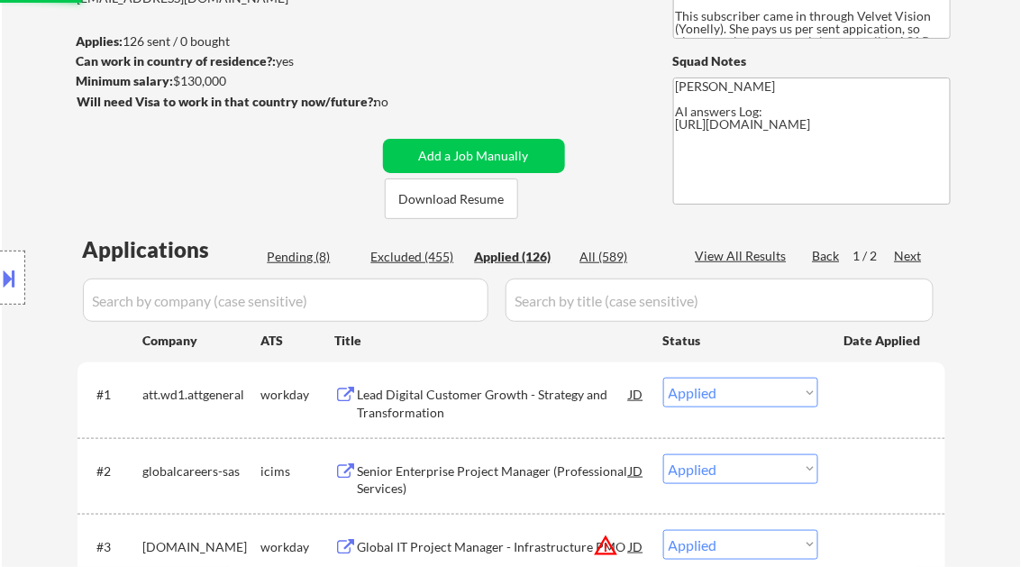
select select ""applied""
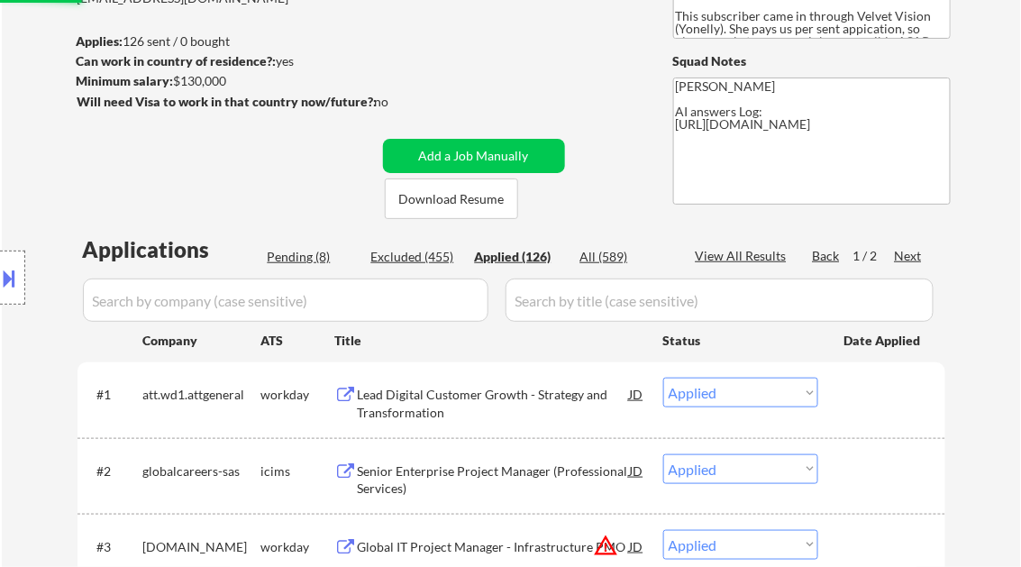
select select ""applied""
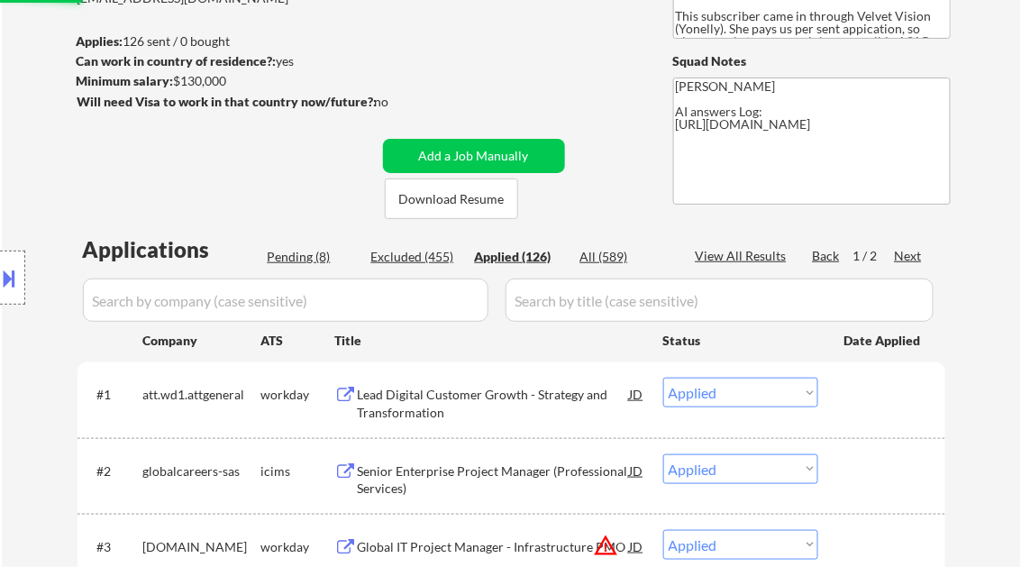
select select ""applied""
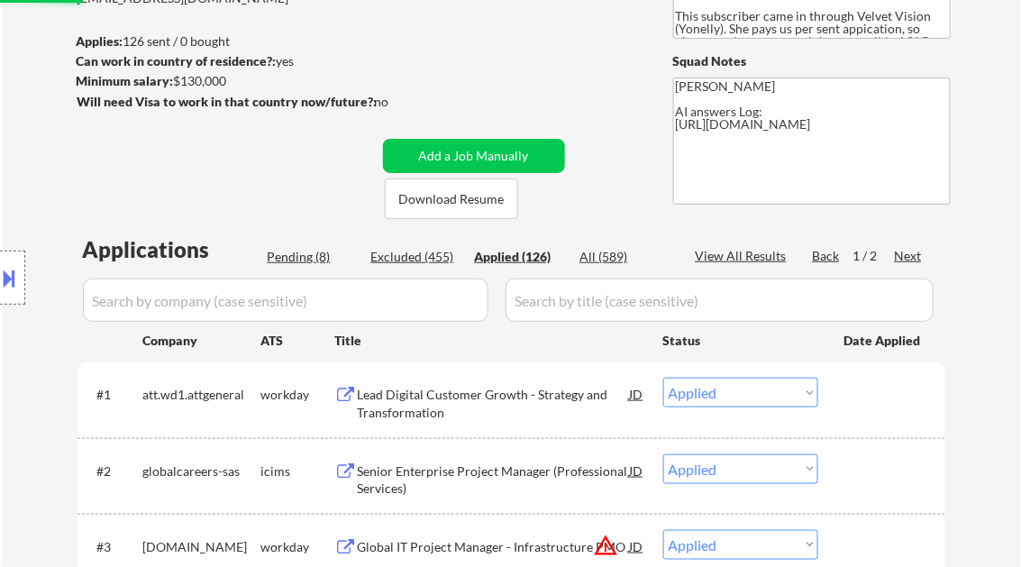
select select ""applied""
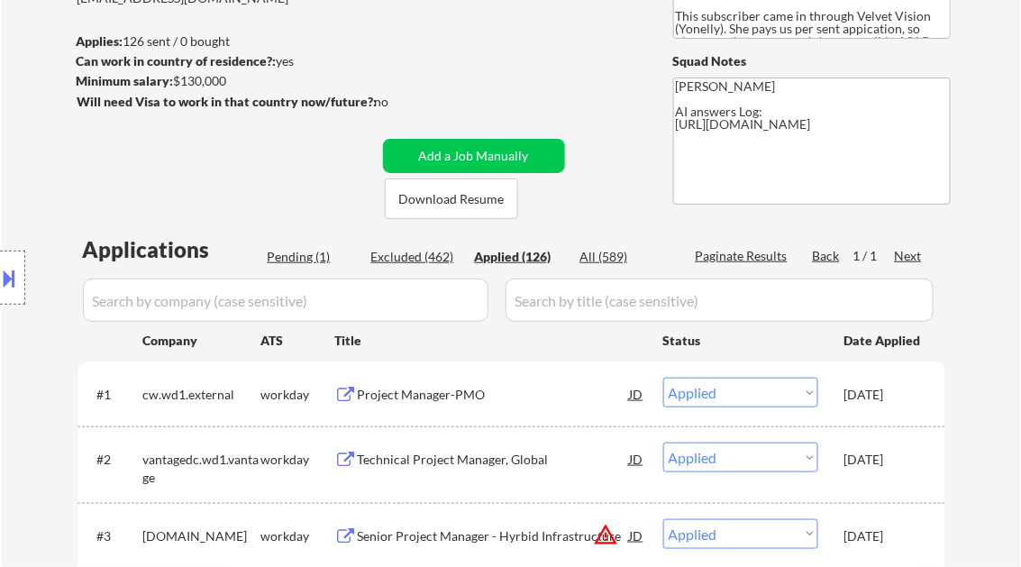
select select ""applied""
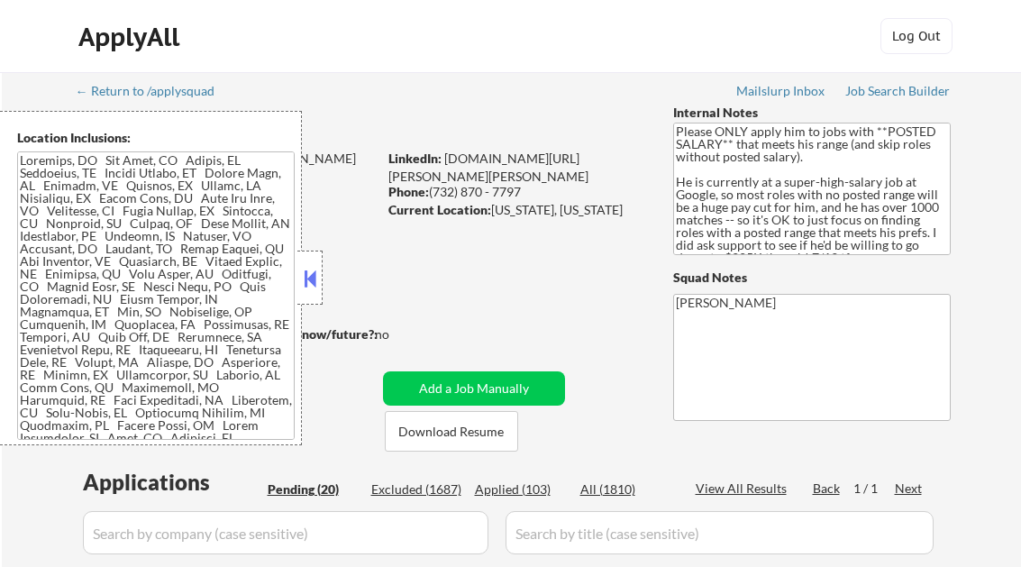
select select ""pending""
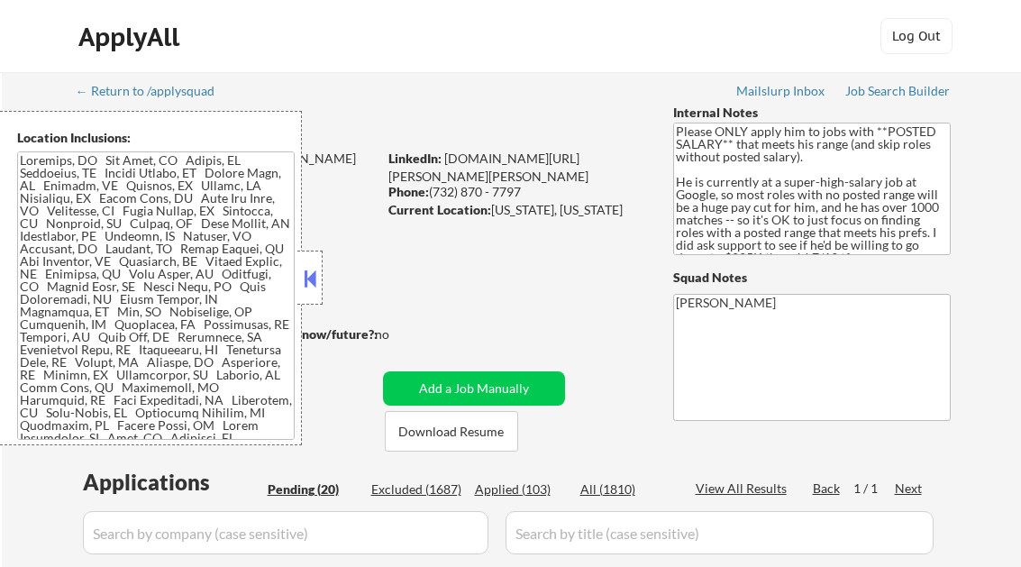
select select ""pending""
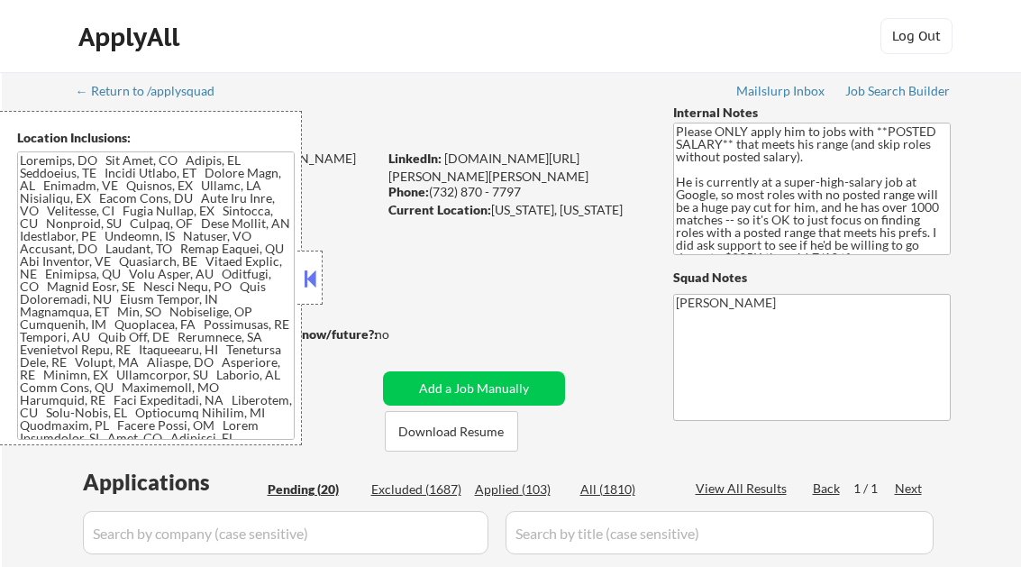
select select ""pending""
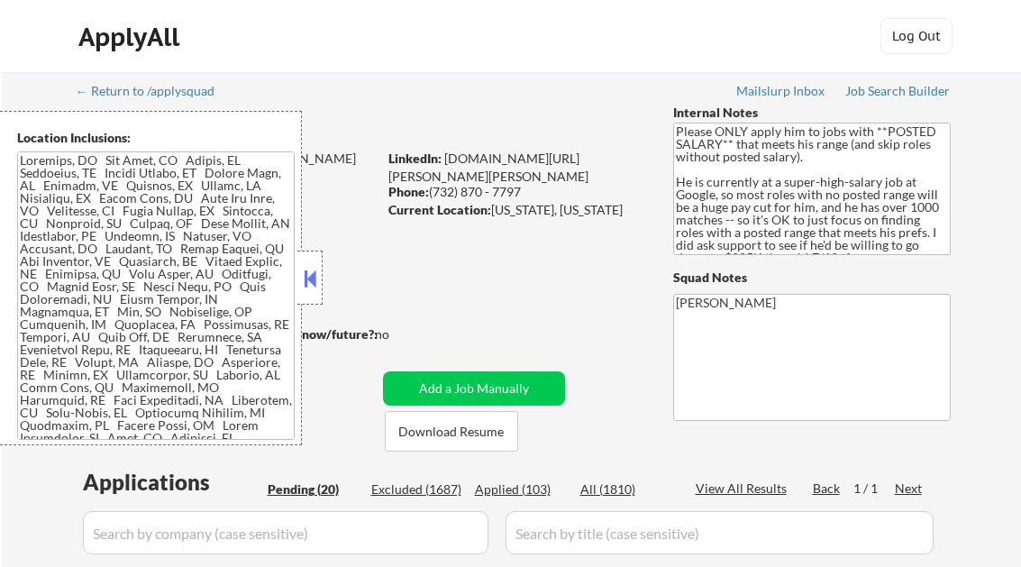
select select ""pending""
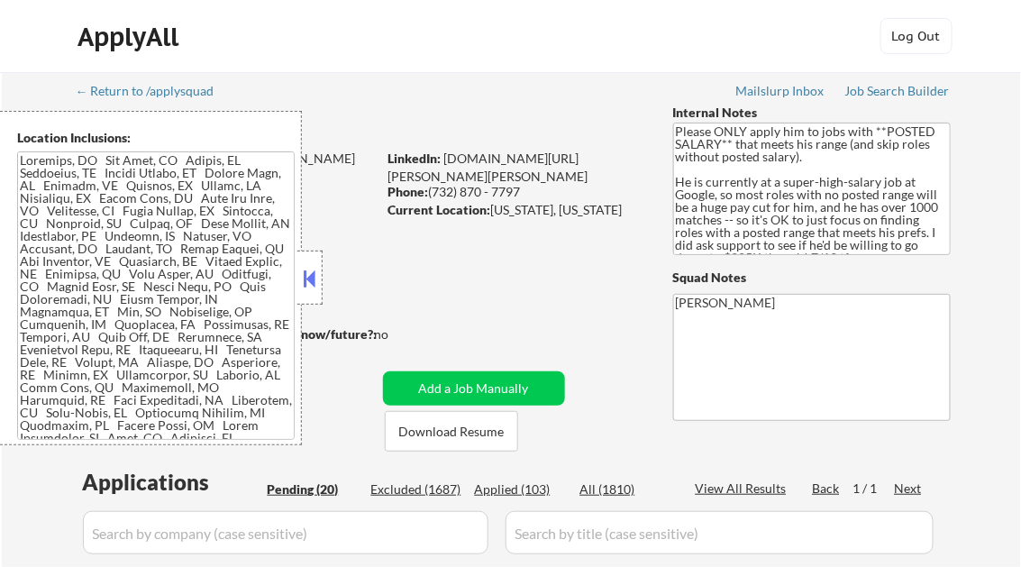
click at [301, 265] on button at bounding box center [310, 278] width 20 height 27
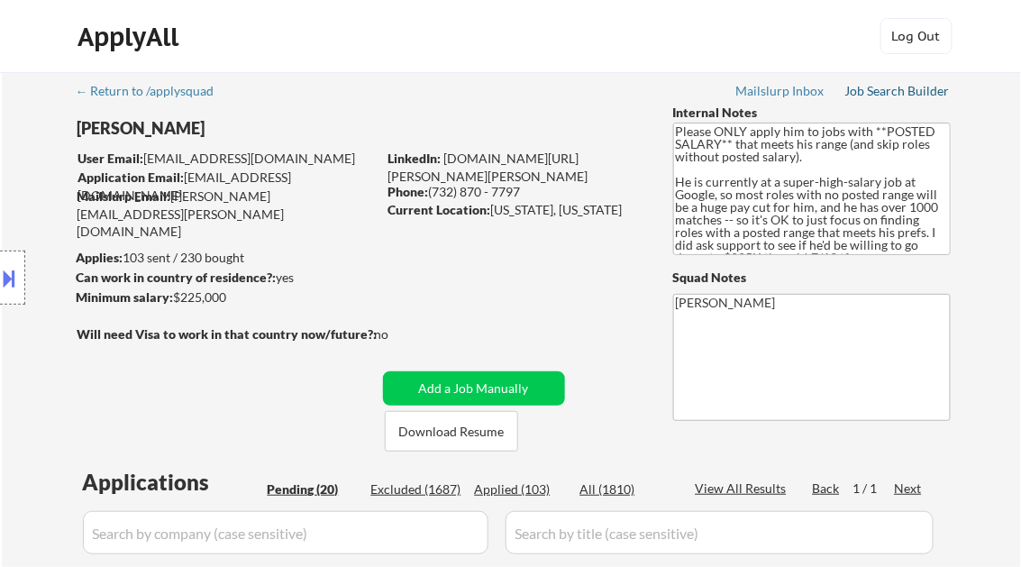
click at [856, 88] on div "Job Search Builder" at bounding box center [897, 91] width 105 height 13
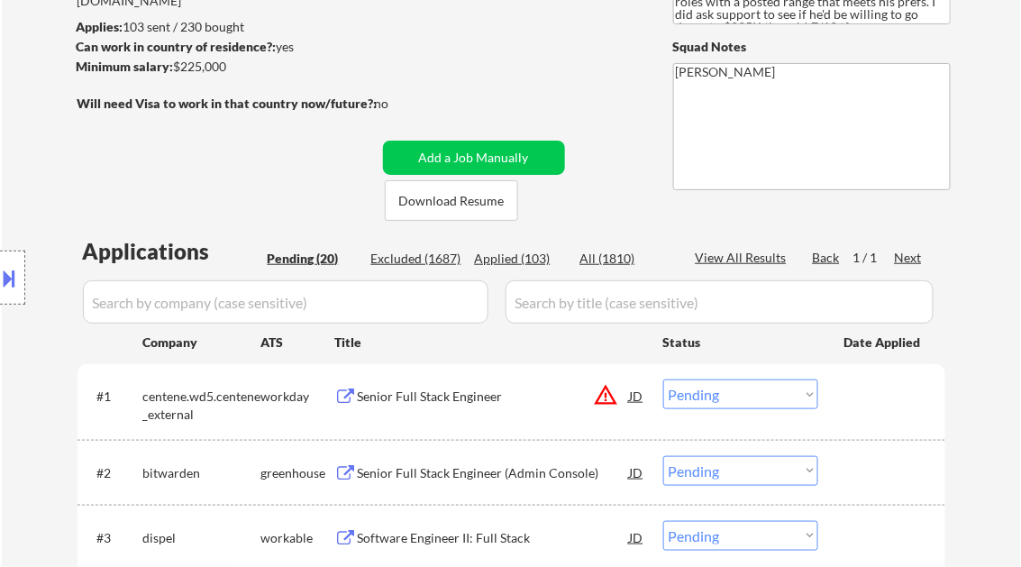
scroll to position [360, 0]
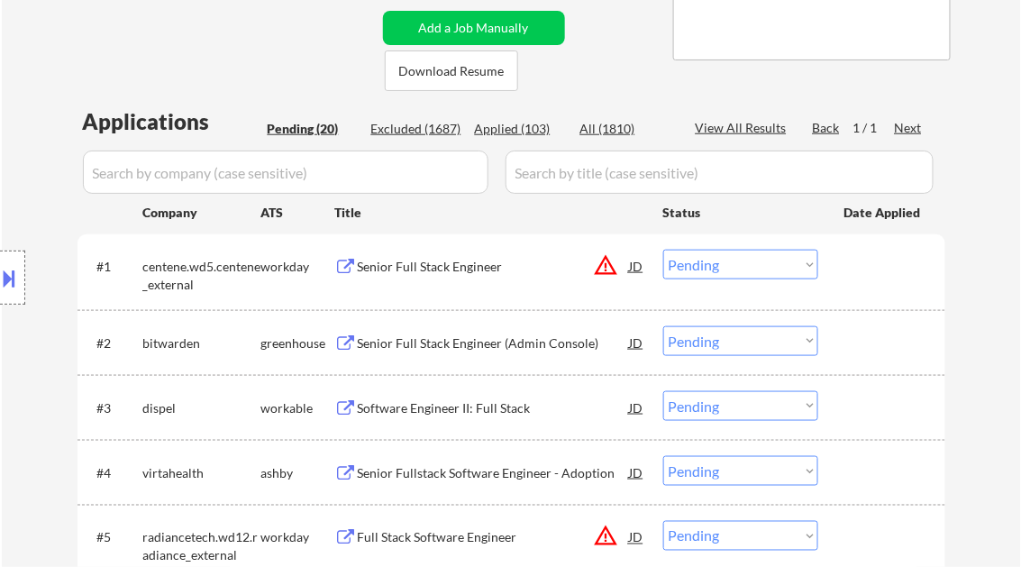
click at [478, 269] on div "Senior Full Stack Engineer" at bounding box center [494, 267] width 272 height 18
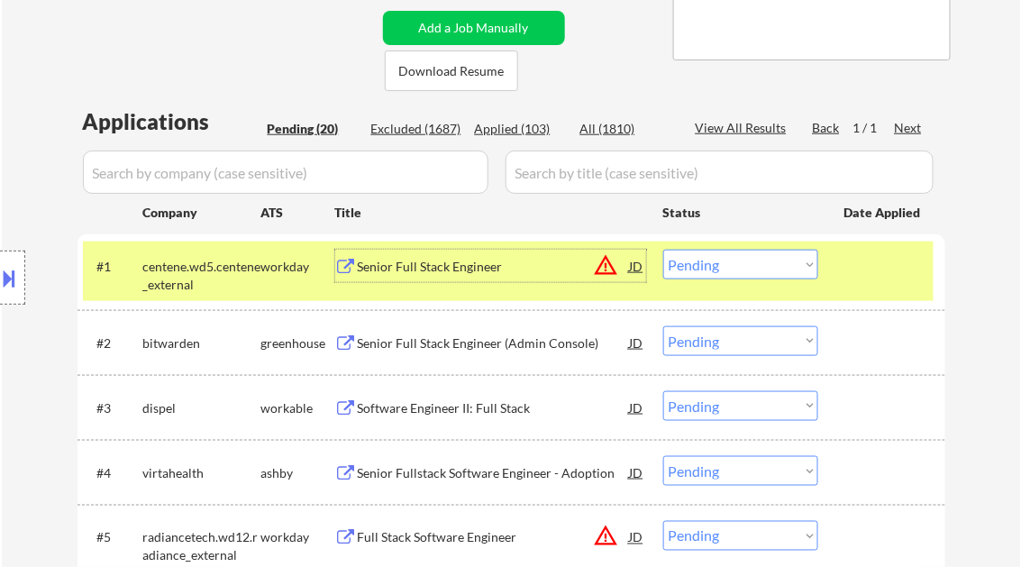
drag, startPoint x: 744, startPoint y: 261, endPoint x: 743, endPoint y: 278, distance: 17.1
click at [744, 261] on select "Choose an option... Pending Applied Excluded (Questions) Excluded (Expired) Exc…" at bounding box center [740, 265] width 155 height 30
click at [663, 250] on select "Choose an option... Pending Applied Excluded (Questions) Excluded (Expired) Exc…" at bounding box center [740, 265] width 155 height 30
click at [477, 351] on div "Senior Full Stack Engineer (Admin Console)" at bounding box center [494, 343] width 272 height 18
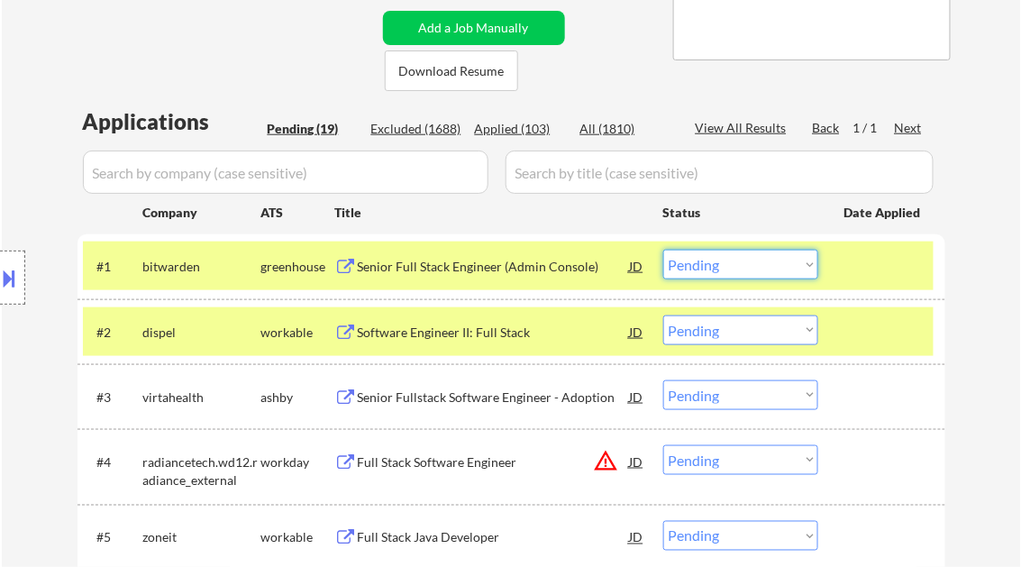
drag, startPoint x: 748, startPoint y: 261, endPoint x: 852, endPoint y: 433, distance: 201.4
click at [748, 261] on select "Choose an option... Pending Applied Excluded (Questions) Excluded (Expired) Exc…" at bounding box center [740, 265] width 155 height 30
click at [663, 250] on select "Choose an option... Pending Applied Excluded (Questions) Excluded (Expired) Exc…" at bounding box center [740, 265] width 155 height 30
click at [459, 327] on div "Software Engineer II: Full Stack" at bounding box center [494, 332] width 272 height 18
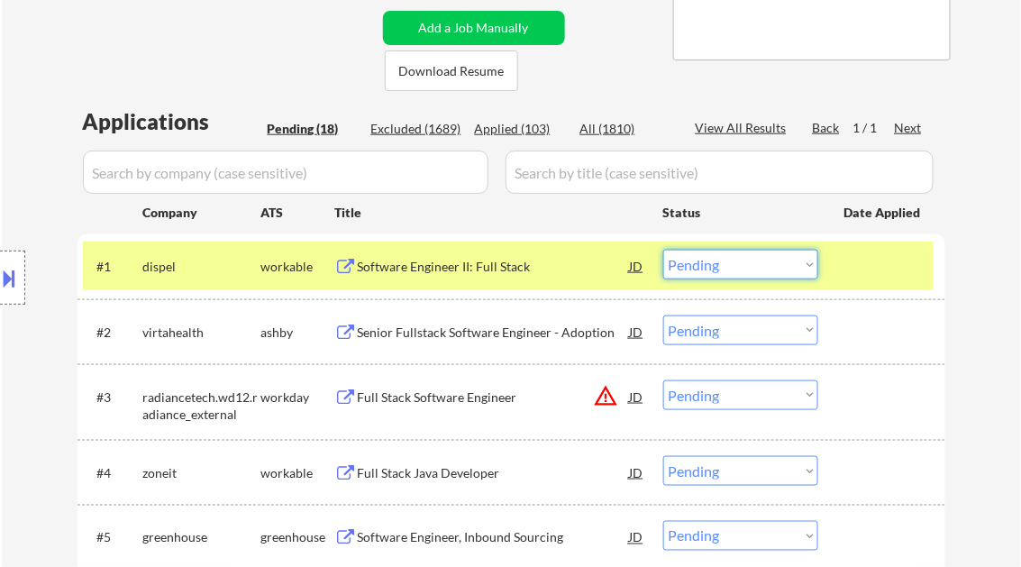
click at [722, 269] on select "Choose an option... Pending Applied Excluded (Questions) Excluded (Expired) Exc…" at bounding box center [740, 265] width 155 height 30
click at [663, 250] on select "Choose an option... Pending Applied Excluded (Questions) Excluded (Expired) Exc…" at bounding box center [740, 265] width 155 height 30
click at [469, 333] on div "Senior Fullstack Software Engineer - Adoption" at bounding box center [494, 332] width 272 height 18
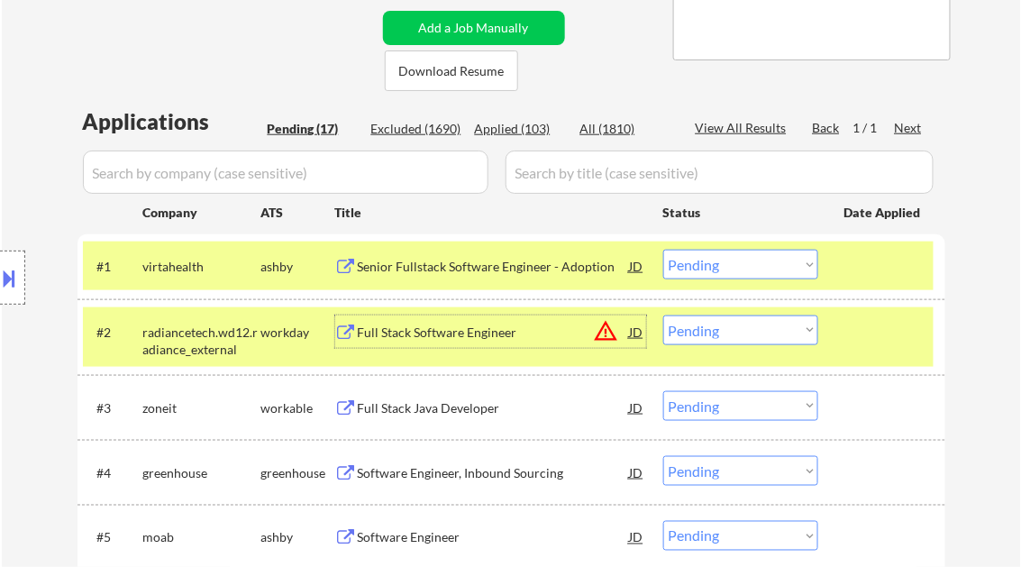
drag, startPoint x: 721, startPoint y: 269, endPoint x: 727, endPoint y: 278, distance: 10.3
click at [721, 269] on select "Choose an option... Pending Applied Excluded (Questions) Excluded (Expired) Exc…" at bounding box center [740, 265] width 155 height 30
click at [663, 250] on select "Choose an option... Pending Applied Excluded (Questions) Excluded (Expired) Exc…" at bounding box center [740, 265] width 155 height 30
click at [447, 328] on div "Full Stack Software Engineer" at bounding box center [494, 332] width 272 height 18
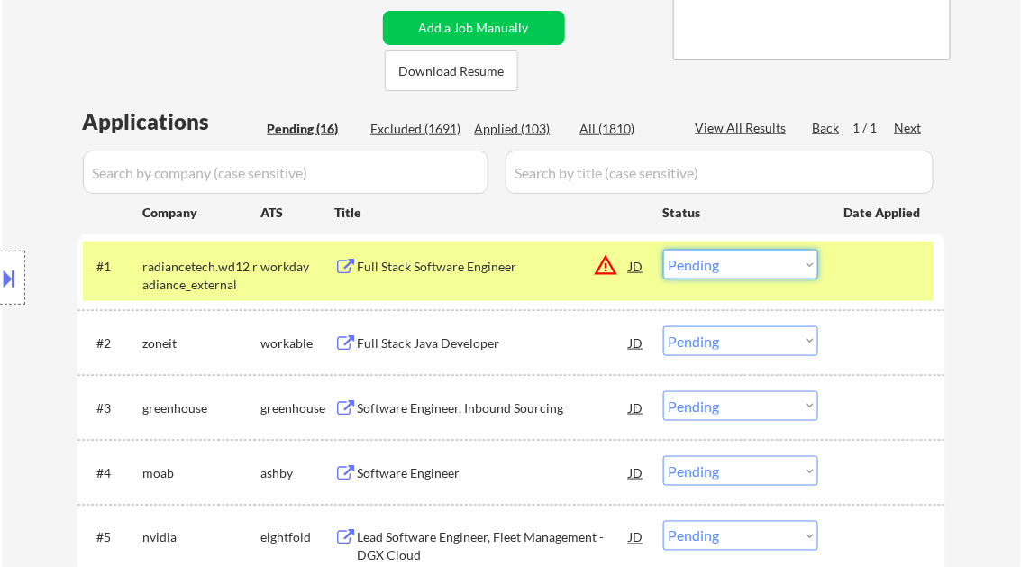
click at [721, 268] on select "Choose an option... Pending Applied Excluded (Questions) Excluded (Expired) Exc…" at bounding box center [740, 265] width 155 height 30
click at [663, 250] on select "Choose an option... Pending Applied Excluded (Questions) Excluded (Expired) Exc…" at bounding box center [740, 265] width 155 height 30
click at [886, 268] on div at bounding box center [883, 266] width 79 height 32
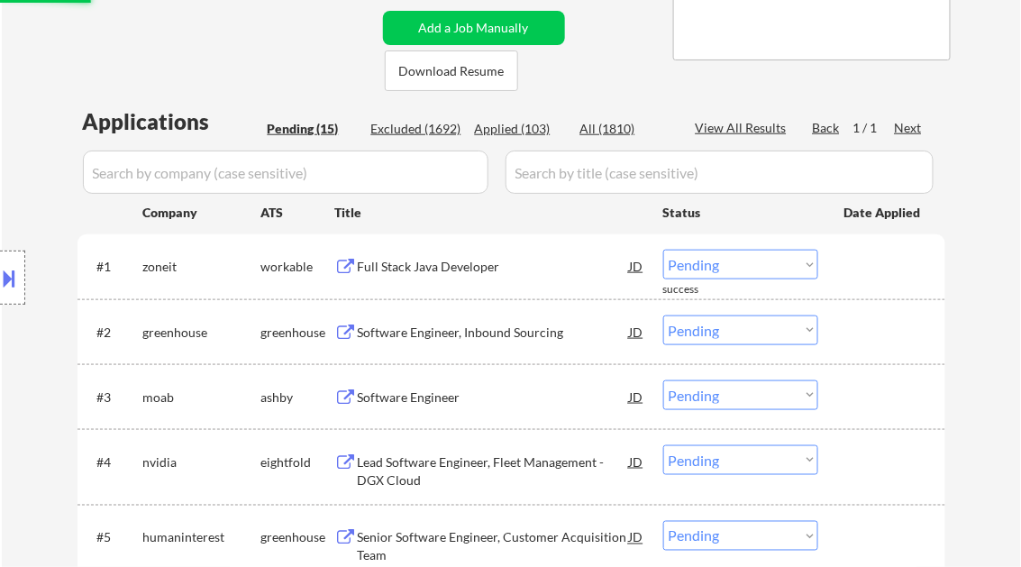
click at [494, 262] on div "Full Stack Java Developer" at bounding box center [494, 267] width 272 height 18
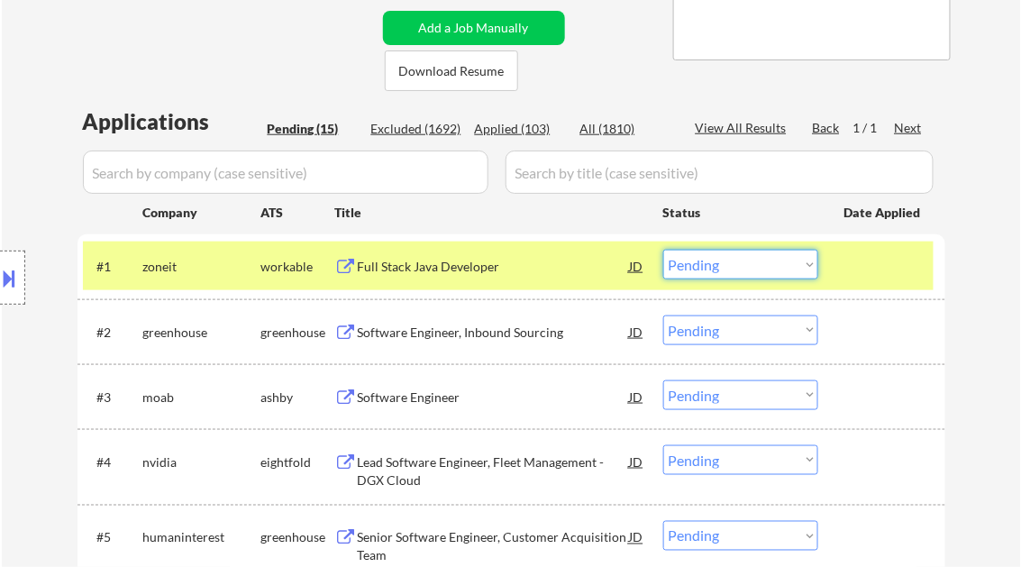
drag, startPoint x: 733, startPoint y: 263, endPoint x: 741, endPoint y: 278, distance: 16.1
click at [733, 263] on select "Choose an option... Pending Applied Excluded (Questions) Excluded (Expired) Exc…" at bounding box center [740, 265] width 155 height 30
click at [663, 250] on select "Choose an option... Pending Applied Excluded (Questions) Excluded (Expired) Exc…" at bounding box center [740, 265] width 155 height 30
click at [501, 328] on div "Software Engineer, Inbound Sourcing" at bounding box center [494, 332] width 272 height 18
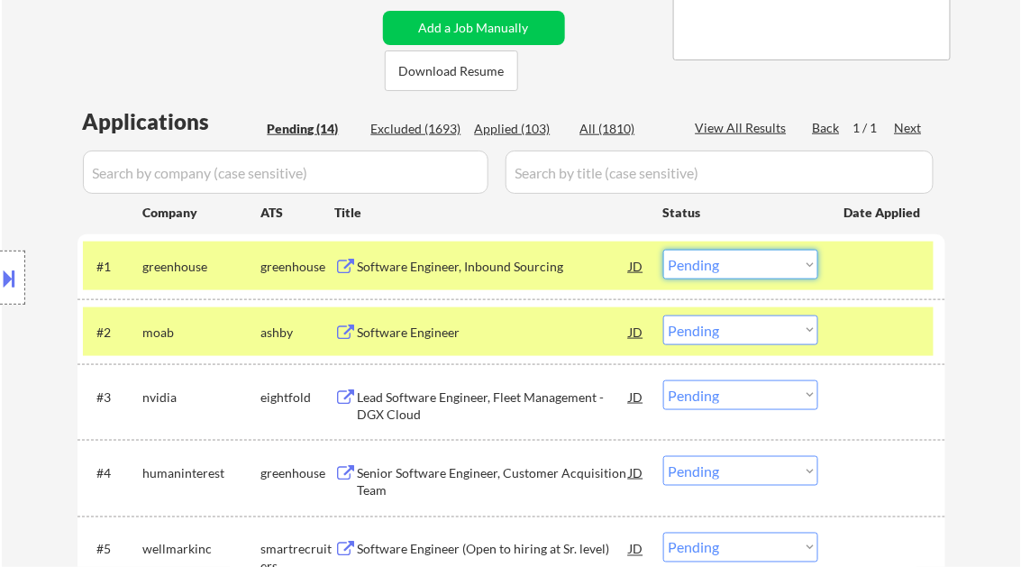
click at [727, 271] on select "Choose an option... Pending Applied Excluded (Questions) Excluded (Expired) Exc…" at bounding box center [740, 265] width 155 height 30
click at [663, 250] on select "Choose an option... Pending Applied Excluded (Questions) Excluded (Expired) Exc…" at bounding box center [740, 265] width 155 height 30
click at [419, 326] on div "Software Engineer" at bounding box center [494, 332] width 272 height 18
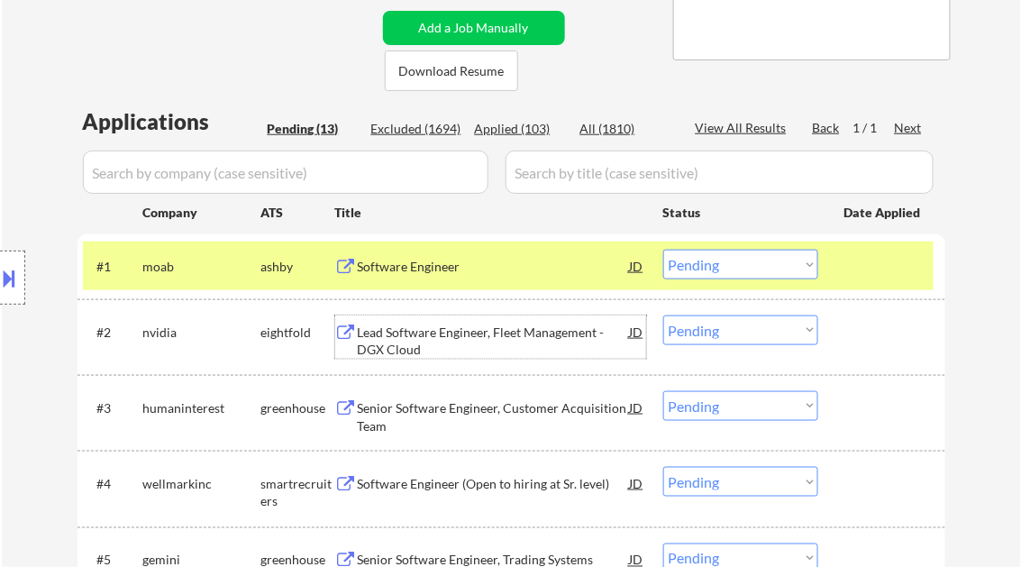
click at [730, 267] on select "Choose an option... Pending Applied Excluded (Questions) Excluded (Expired) Exc…" at bounding box center [740, 265] width 155 height 30
click at [663, 250] on select "Choose an option... Pending Applied Excluded (Questions) Excluded (Expired) Exc…" at bounding box center [740, 265] width 155 height 30
click at [478, 337] on div "Lead Software Engineer, Fleet Management - DGX Cloud" at bounding box center [494, 340] width 272 height 35
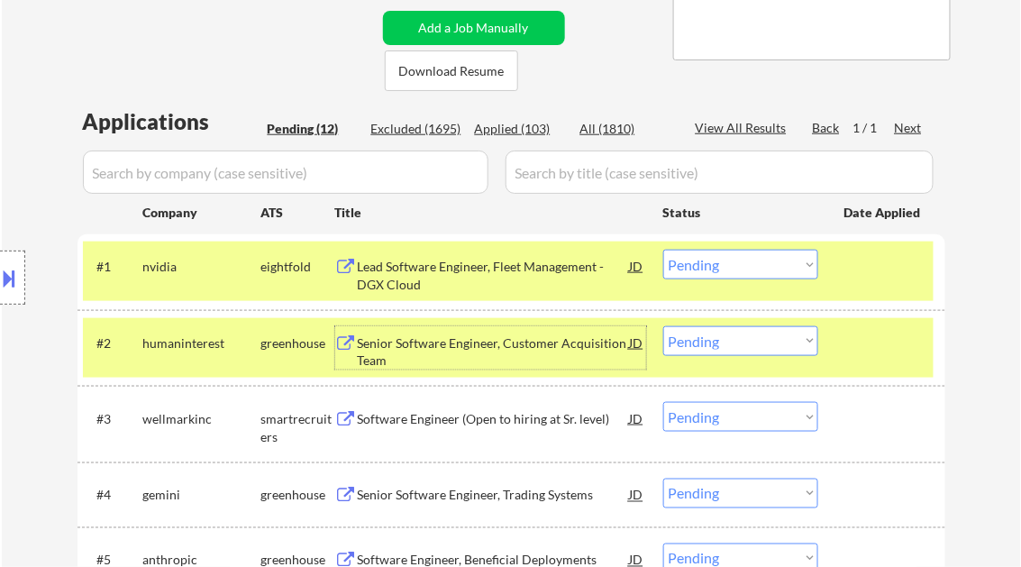
click at [730, 268] on select "Choose an option... Pending Applied Excluded (Questions) Excluded (Expired) Exc…" at bounding box center [740, 265] width 155 height 30
click at [663, 250] on select "Choose an option... Pending Applied Excluded (Questions) Excluded (Expired) Exc…" at bounding box center [740, 265] width 155 height 30
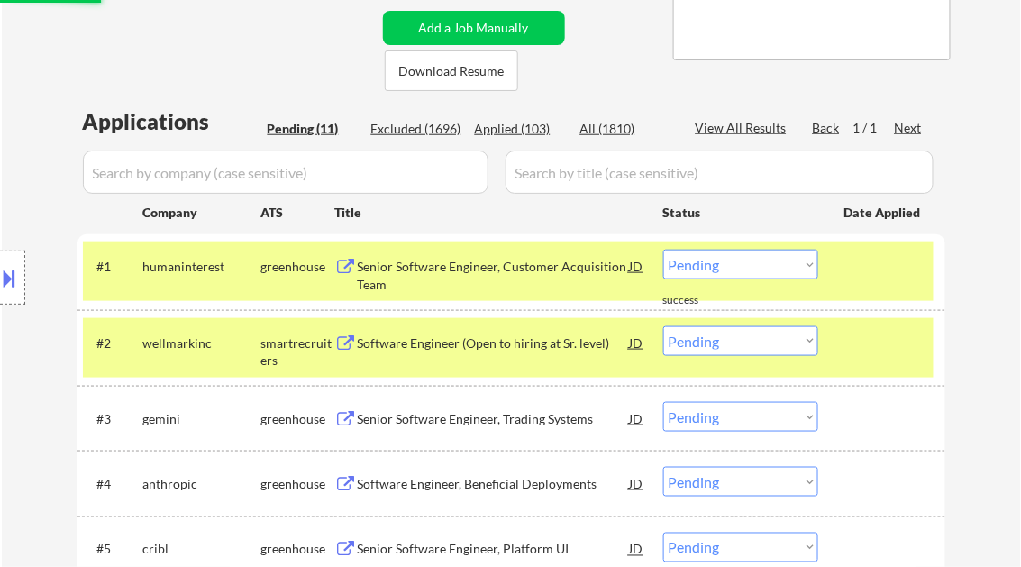
click at [476, 273] on div "Senior Software Engineer, Customer Acquisition Team" at bounding box center [494, 275] width 272 height 35
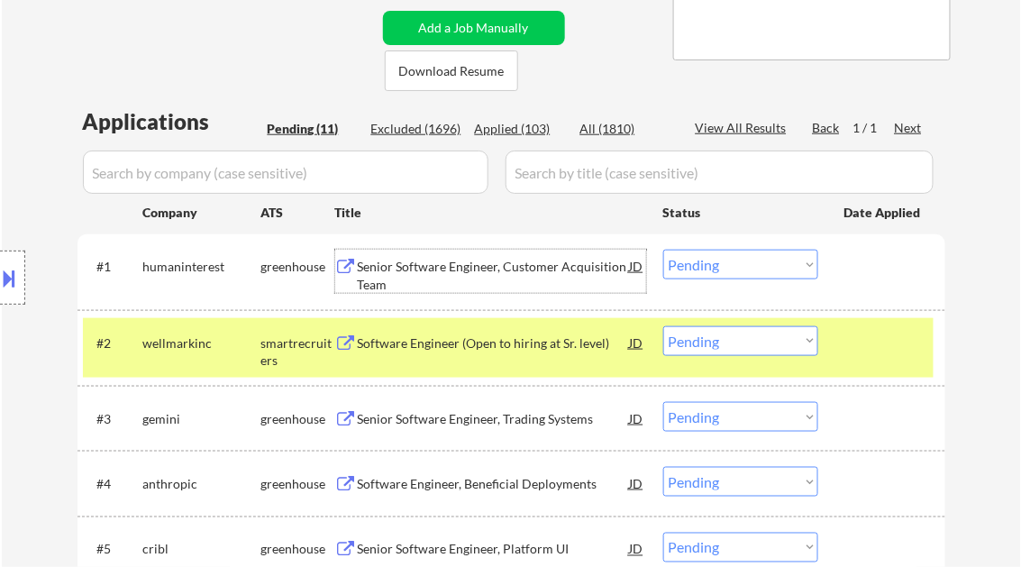
click at [726, 266] on select "Choose an option... Pending Applied Excluded (Questions) Excluded (Expired) Exc…" at bounding box center [740, 265] width 155 height 30
click at [663, 250] on select "Choose an option... Pending Applied Excluded (Questions) Excluded (Expired) Exc…" at bounding box center [740, 265] width 155 height 30
click at [444, 341] on div "Software Engineer (Open to hiring at Sr. level)" at bounding box center [494, 343] width 272 height 18
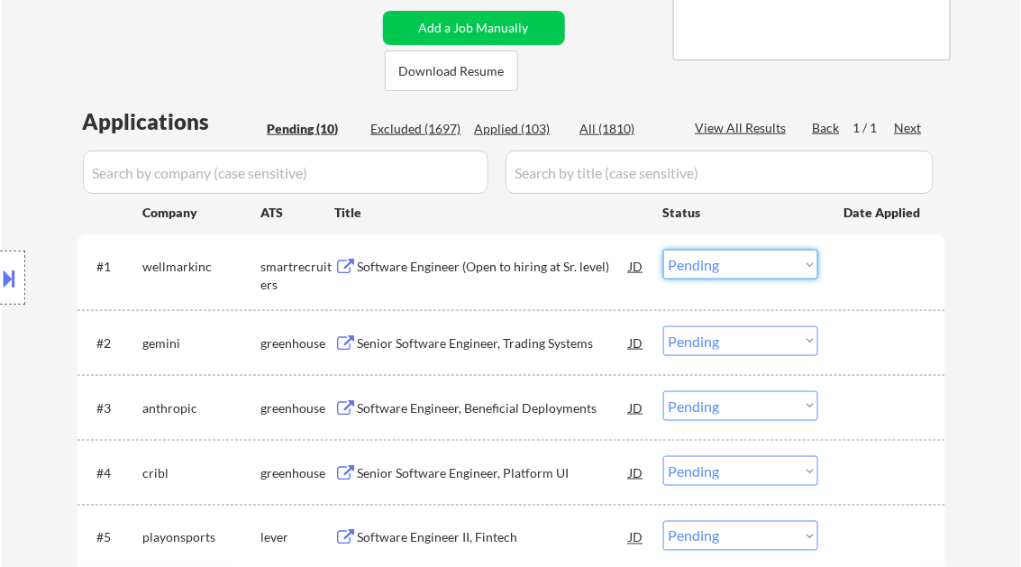
click at [712, 275] on select "Choose an option... Pending Applied Excluded (Questions) Excluded (Expired) Exc…" at bounding box center [740, 265] width 155 height 30
click at [663, 250] on select "Choose an option... Pending Applied Excluded (Questions) Excluded (Expired) Exc…" at bounding box center [740, 265] width 155 height 30
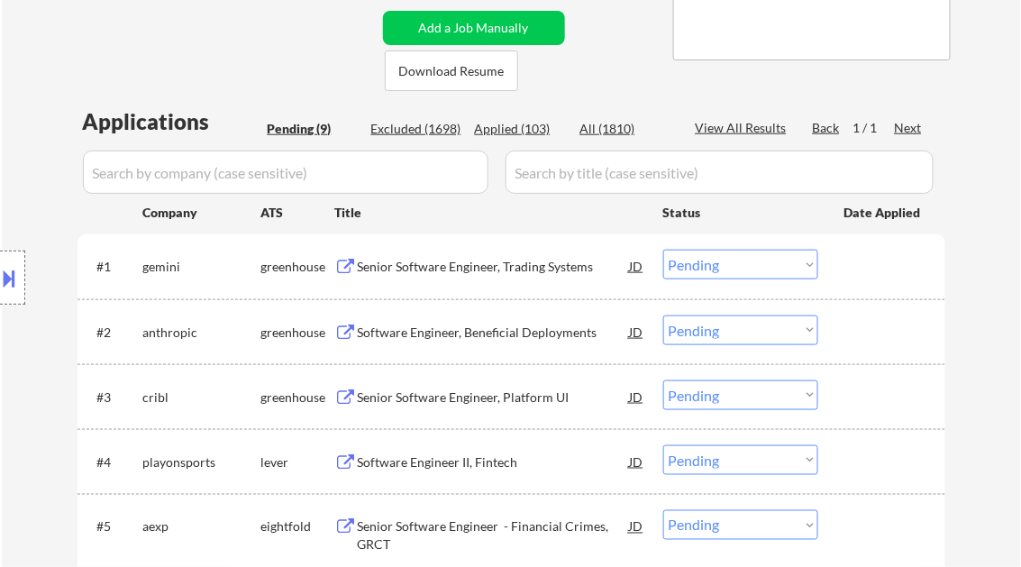
click at [487, 268] on div "Senior Software Engineer, Trading Systems" at bounding box center [494, 267] width 272 height 18
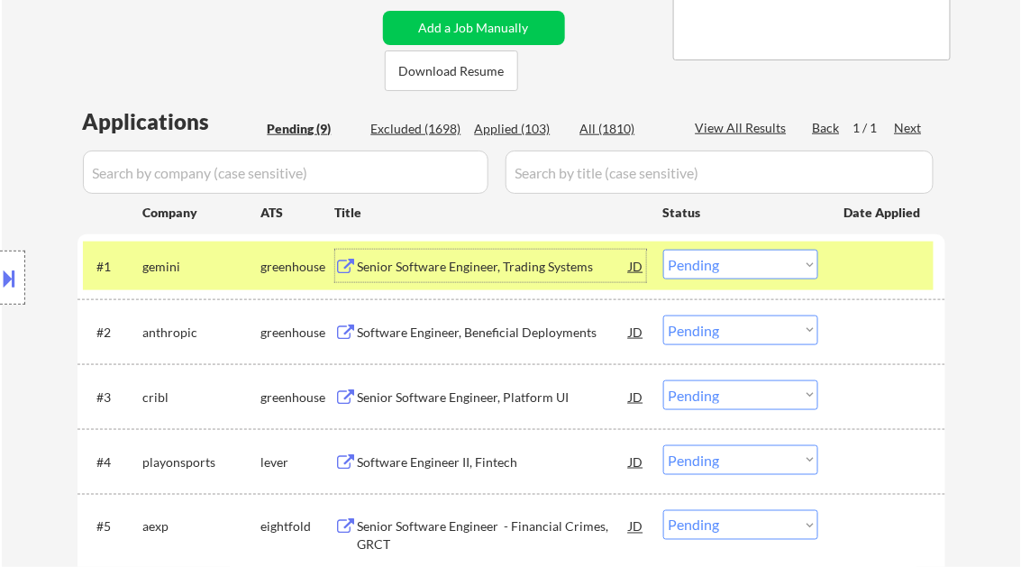
click at [700, 264] on select "Choose an option... Pending Applied Excluded (Questions) Excluded (Expired) Exc…" at bounding box center [740, 265] width 155 height 30
click at [663, 250] on select "Choose an option... Pending Applied Excluded (Questions) Excluded (Expired) Exc…" at bounding box center [740, 265] width 155 height 30
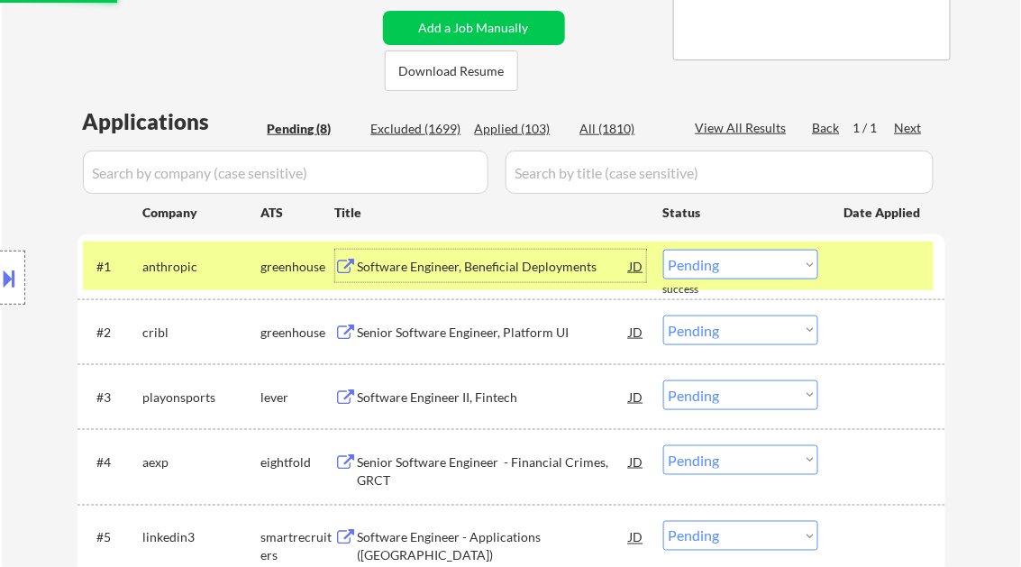
click at [461, 270] on div "Software Engineer, Beneficial Deployments" at bounding box center [494, 267] width 272 height 18
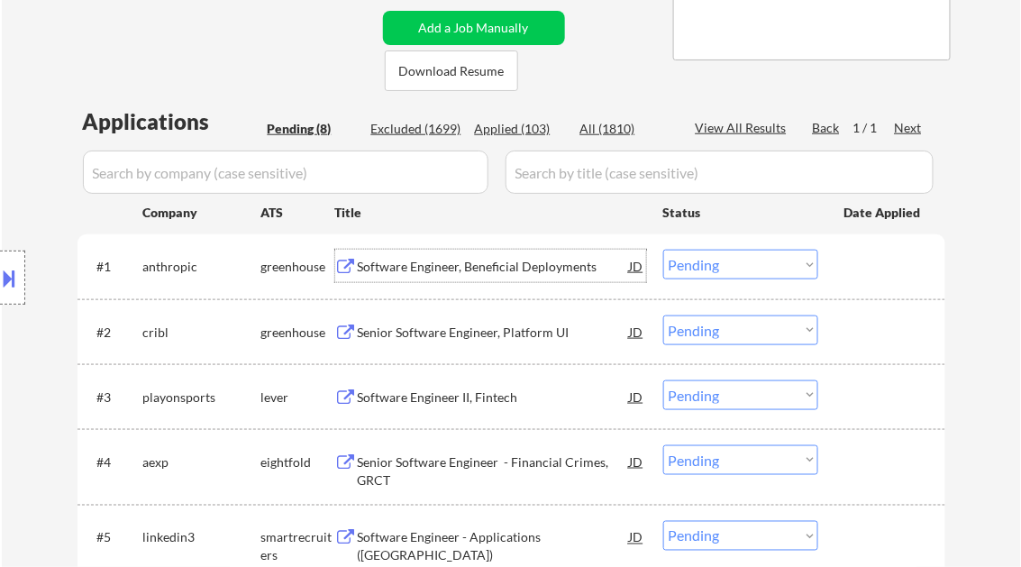
drag, startPoint x: 701, startPoint y: 254, endPoint x: 711, endPoint y: 278, distance: 26.3
click at [701, 254] on select "Choose an option... Pending Applied Excluded (Questions) Excluded (Expired) Exc…" at bounding box center [740, 265] width 155 height 30
click at [663, 250] on select "Choose an option... Pending Applied Excluded (Questions) Excluded (Expired) Exc…" at bounding box center [740, 265] width 155 height 30
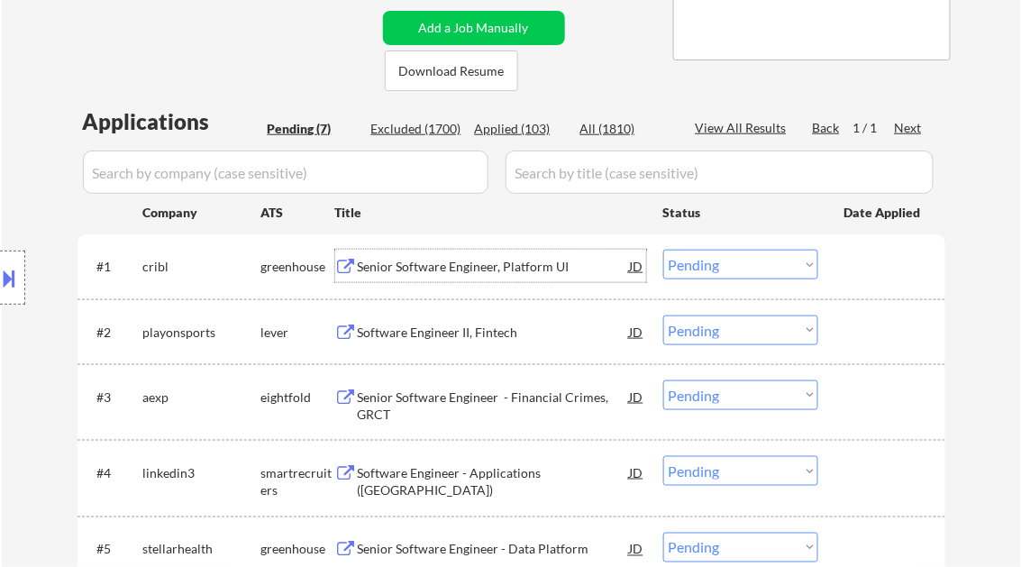
click at [469, 267] on div "Senior Software Engineer, Platform UI" at bounding box center [494, 267] width 272 height 18
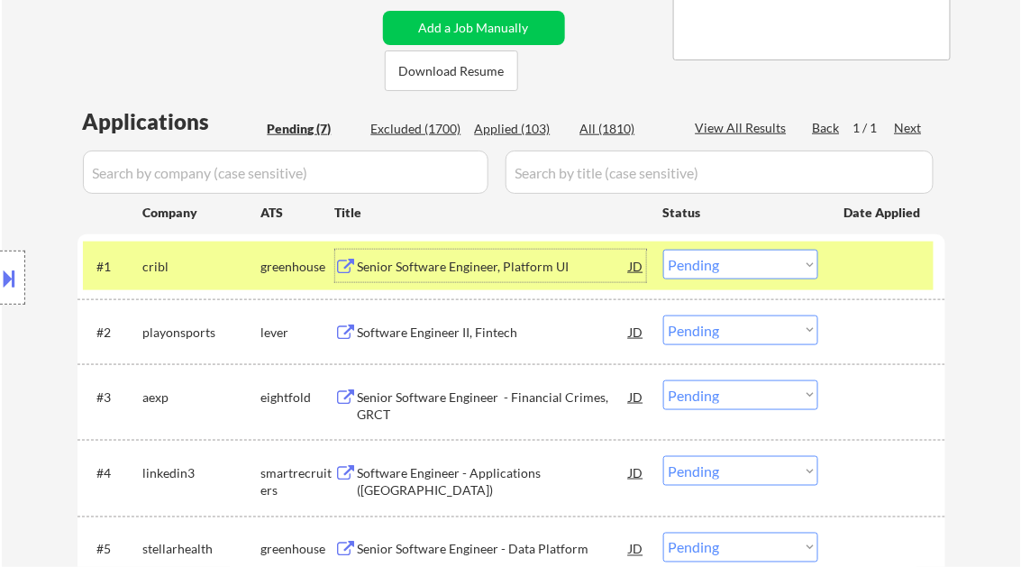
drag, startPoint x: 727, startPoint y: 267, endPoint x: 751, endPoint y: 281, distance: 28.3
click at [727, 267] on select "Choose an option... Pending Applied Excluded (Questions) Excluded (Expired) Exc…" at bounding box center [740, 265] width 155 height 30
click at [469, 270] on div "Senior Software Engineer, Platform UI" at bounding box center [494, 267] width 272 height 18
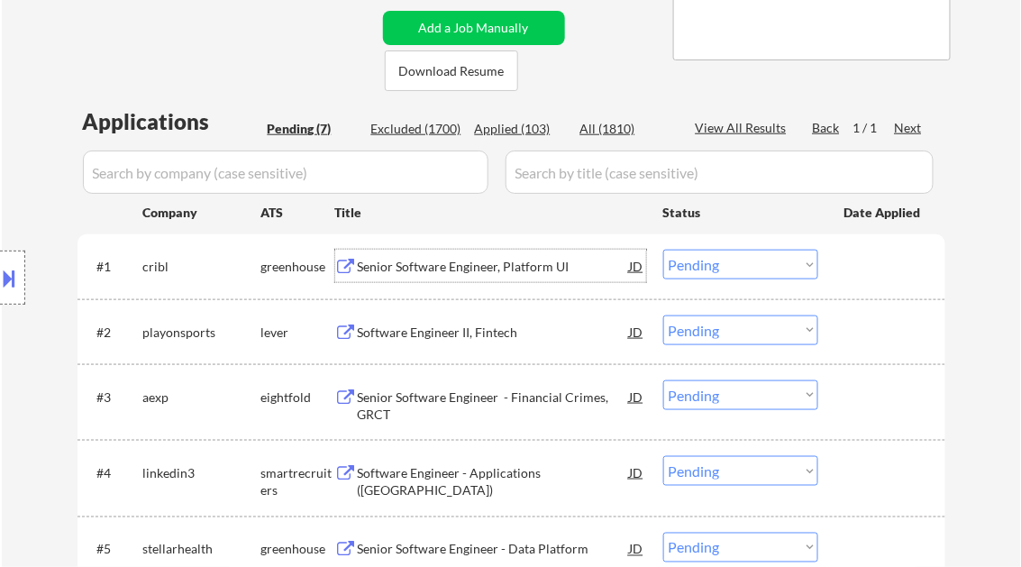
drag, startPoint x: 701, startPoint y: 269, endPoint x: 710, endPoint y: 280, distance: 14.8
click at [701, 269] on select "Choose an option... Pending Applied Excluded (Questions) Excluded (Expired) Exc…" at bounding box center [740, 265] width 155 height 30
click at [663, 250] on select "Choose an option... Pending Applied Excluded (Questions) Excluded (Expired) Exc…" at bounding box center [740, 265] width 155 height 30
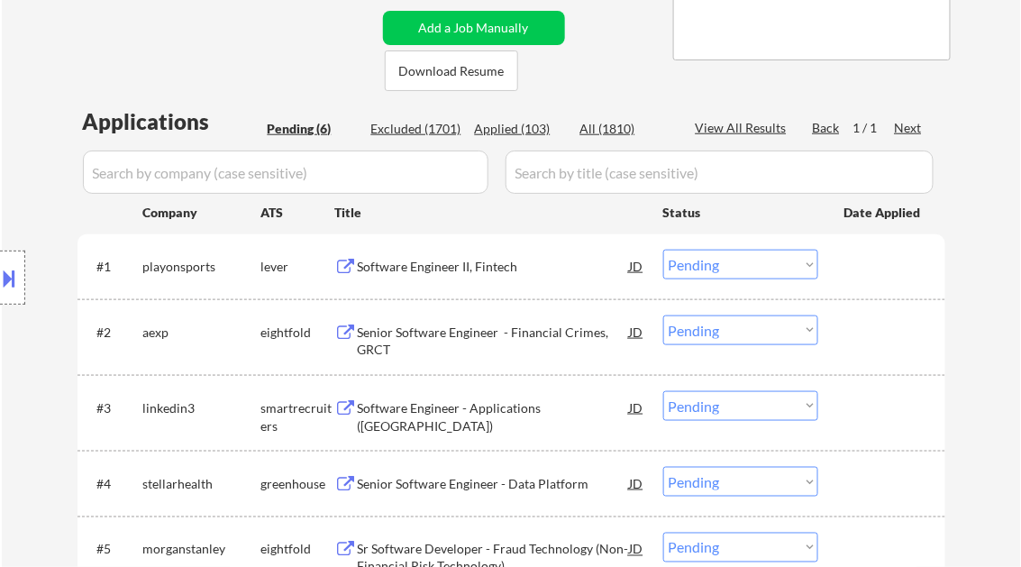
click at [445, 267] on div "Software Engineer II, Fintech" at bounding box center [494, 267] width 272 height 18
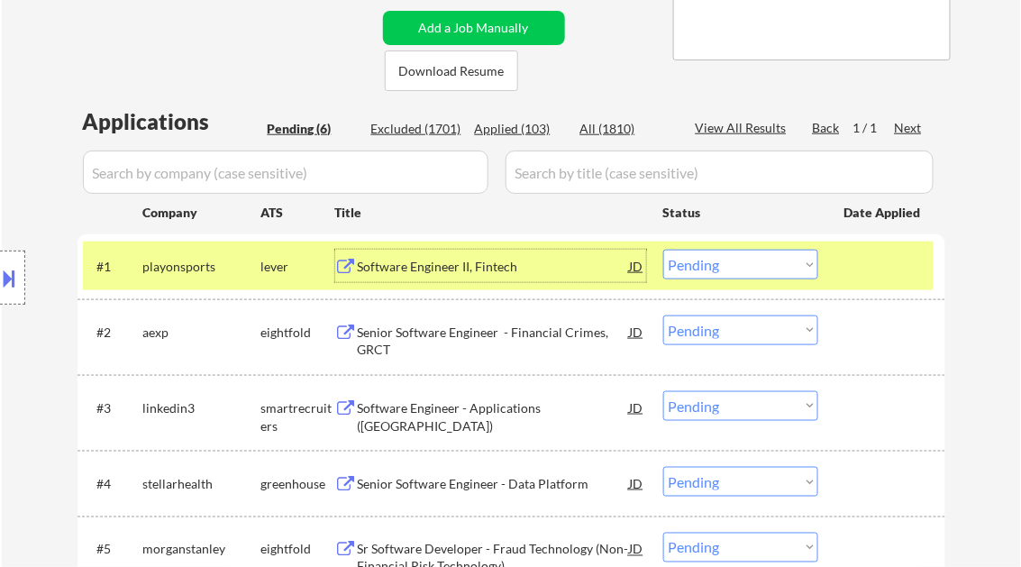
click at [734, 269] on select "Choose an option... Pending Applied Excluded (Questions) Excluded (Expired) Exc…" at bounding box center [740, 265] width 155 height 30
click at [663, 250] on select "Choose an option... Pending Applied Excluded (Questions) Excluded (Expired) Exc…" at bounding box center [740, 265] width 155 height 30
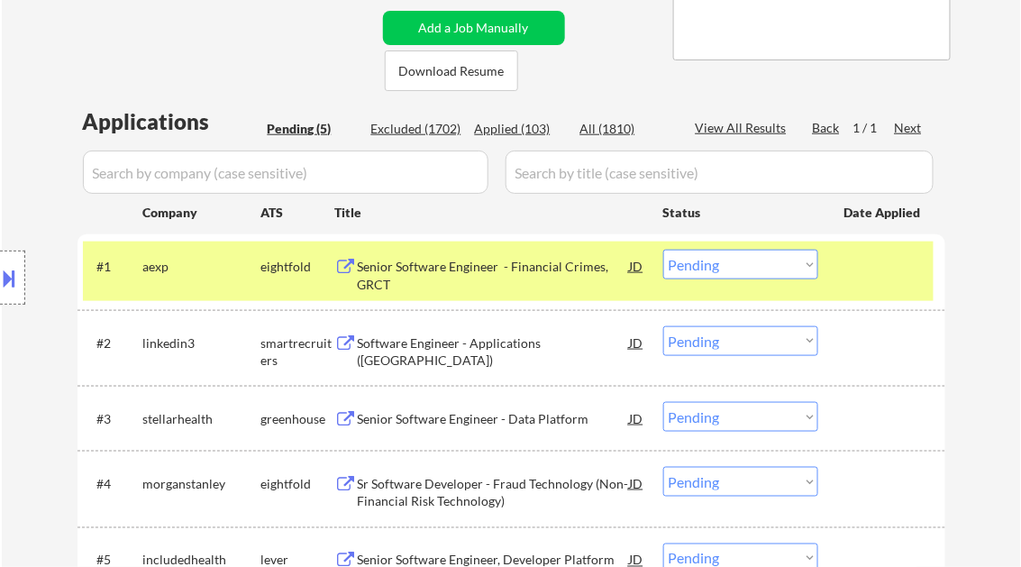
click at [451, 270] on div "Senior Software Engineer - Financial Crimes, GRCT" at bounding box center [494, 275] width 272 height 35
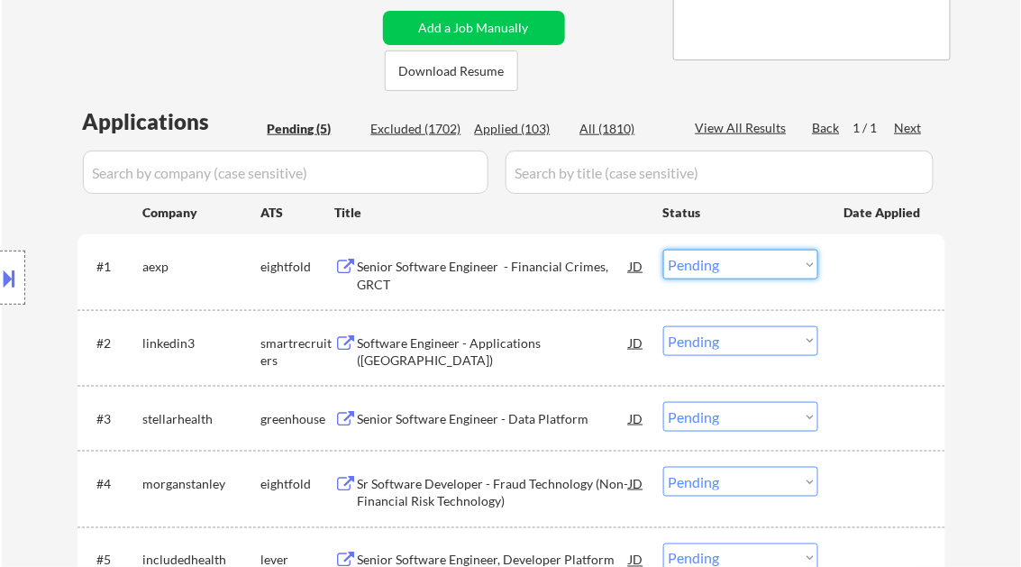
drag, startPoint x: 708, startPoint y: 263, endPoint x: 718, endPoint y: 279, distance: 19.0
click at [708, 263] on select "Choose an option... Pending Applied Excluded (Questions) Excluded (Expired) Exc…" at bounding box center [740, 265] width 155 height 30
click at [663, 250] on select "Choose an option... Pending Applied Excluded (Questions) Excluded (Expired) Exc…" at bounding box center [740, 265] width 155 height 30
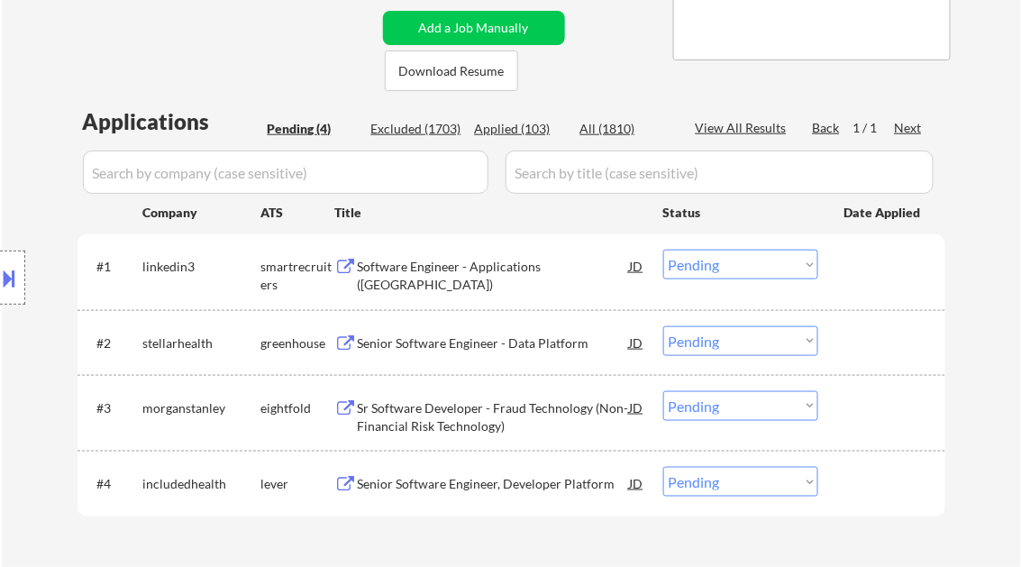
click at [431, 269] on div "Software Engineer - Applications (NYC)" at bounding box center [494, 275] width 272 height 35
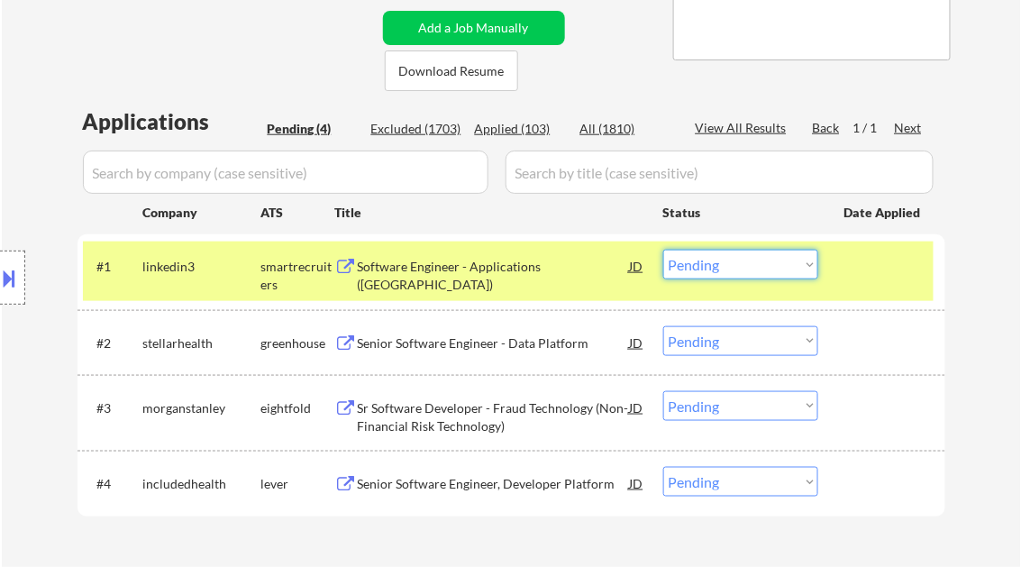
drag, startPoint x: 701, startPoint y: 266, endPoint x: 709, endPoint y: 276, distance: 12.8
click at [701, 266] on select "Choose an option... Pending Applied Excluded (Questions) Excluded (Expired) Exc…" at bounding box center [740, 265] width 155 height 30
click at [663, 250] on select "Choose an option... Pending Applied Excluded (Questions) Excluded (Expired) Exc…" at bounding box center [740, 265] width 155 height 30
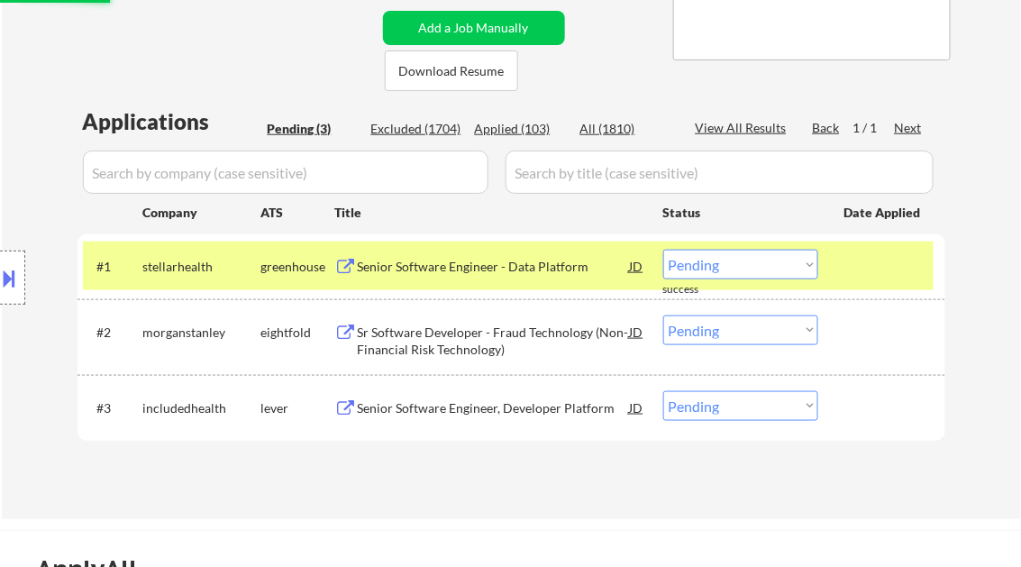
click at [487, 269] on div "Senior Software Engineer - Data Platform" at bounding box center [494, 267] width 272 height 18
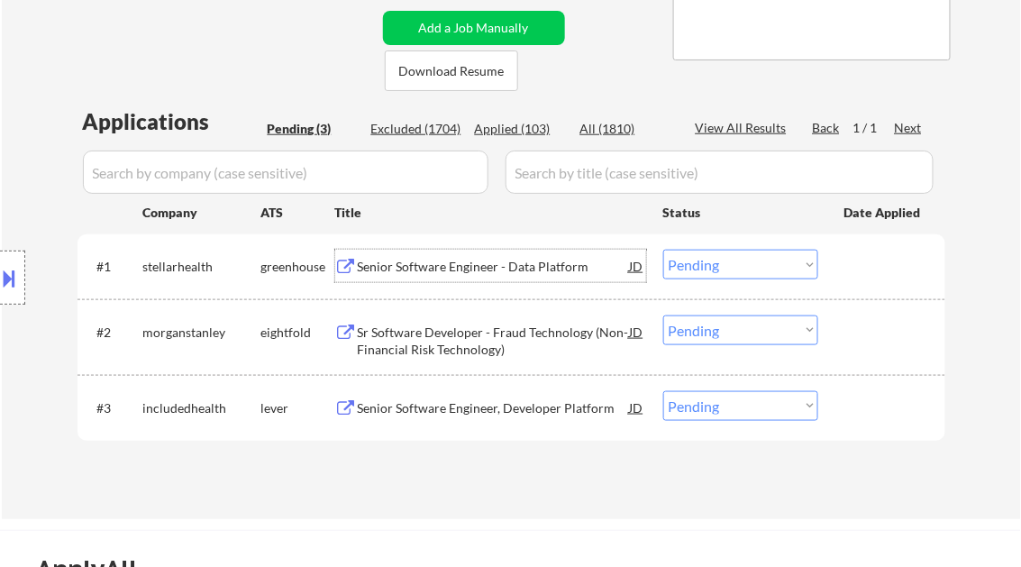
click at [492, 273] on div "Senior Software Engineer - Data Platform" at bounding box center [494, 267] width 272 height 18
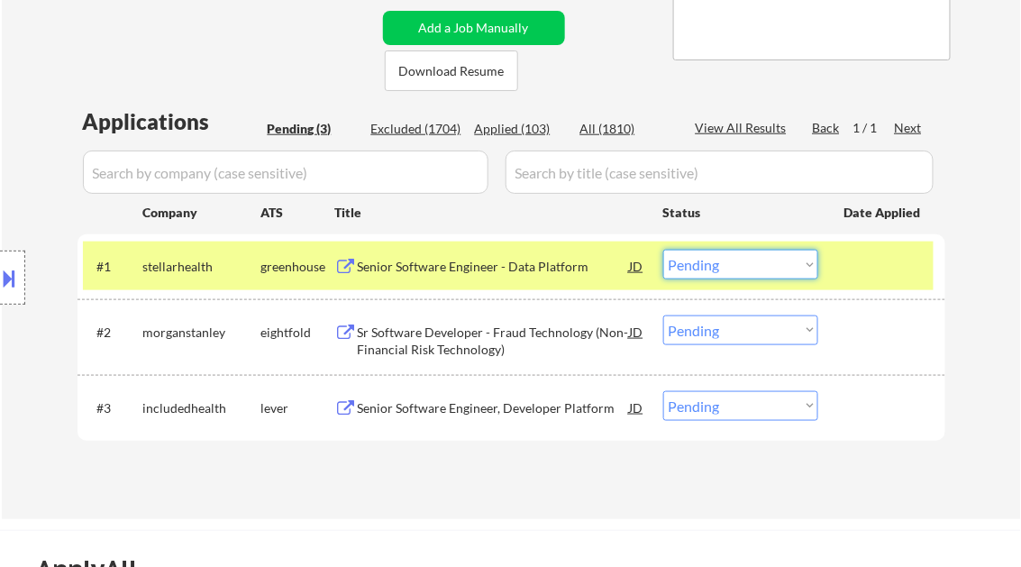
click at [739, 265] on select "Choose an option... Pending Applied Excluded (Questions) Excluded (Expired) Exc…" at bounding box center [740, 265] width 155 height 30
click at [663, 250] on select "Choose an option... Pending Applied Excluded (Questions) Excluded (Expired) Exc…" at bounding box center [740, 265] width 155 height 30
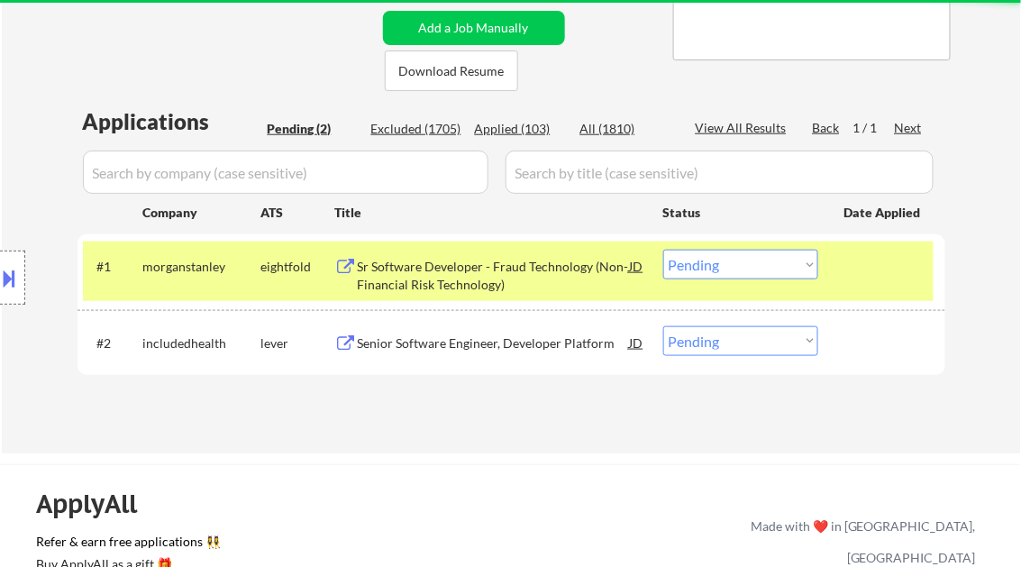
click at [459, 277] on div "Sr Software Developer - Fraud Technology (Non-Financial Risk Technology)" at bounding box center [494, 275] width 272 height 35
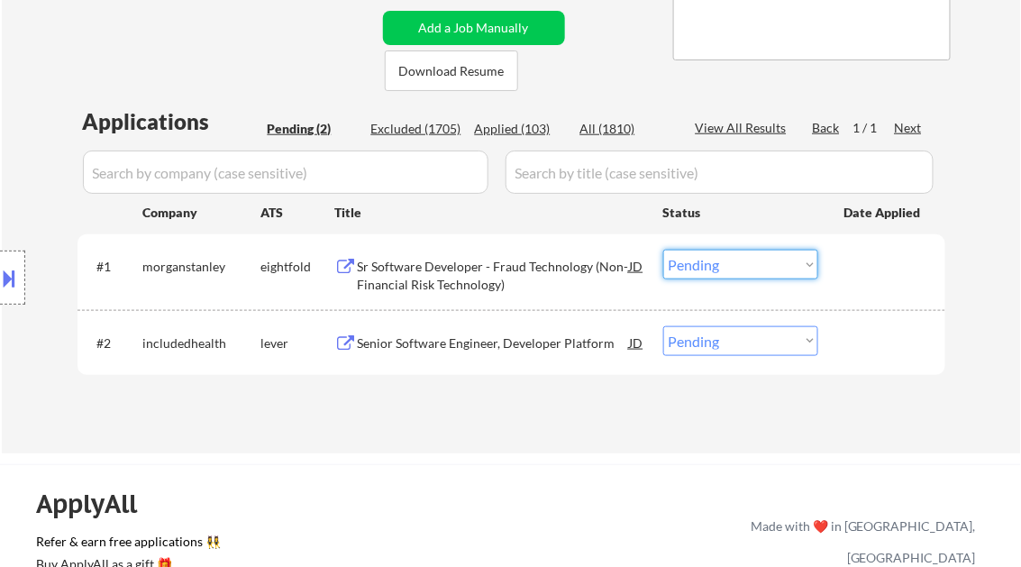
drag, startPoint x: 699, startPoint y: 254, endPoint x: 716, endPoint y: 281, distance: 32.0
click at [699, 254] on select "Choose an option... Pending Applied Excluded (Questions) Excluded (Expired) Exc…" at bounding box center [740, 265] width 155 height 30
click at [663, 250] on select "Choose an option... Pending Applied Excluded (Questions) Excluded (Expired) Exc…" at bounding box center [740, 265] width 155 height 30
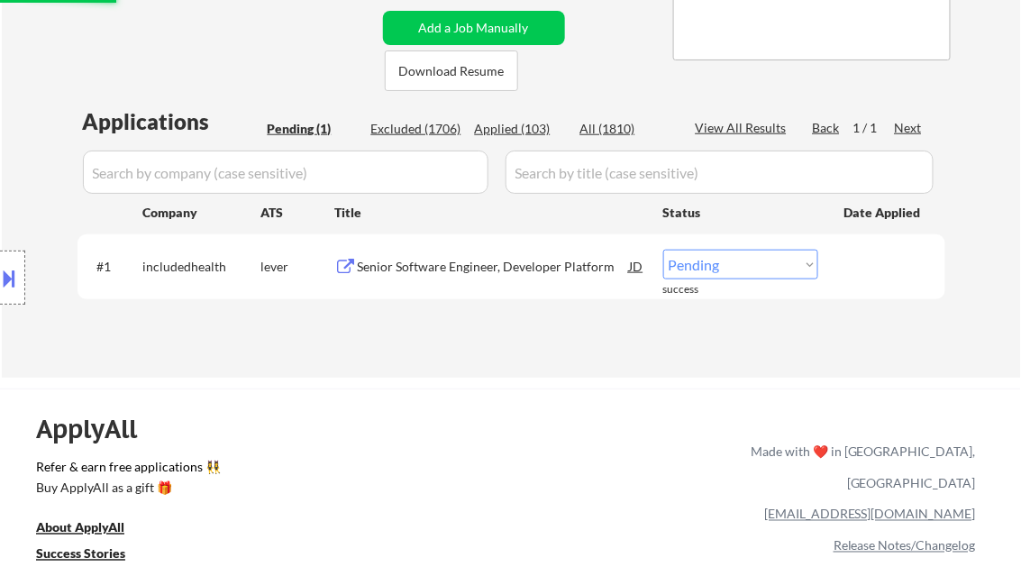
click at [453, 273] on div "Senior Software Engineer, Developer Platform" at bounding box center [494, 267] width 272 height 18
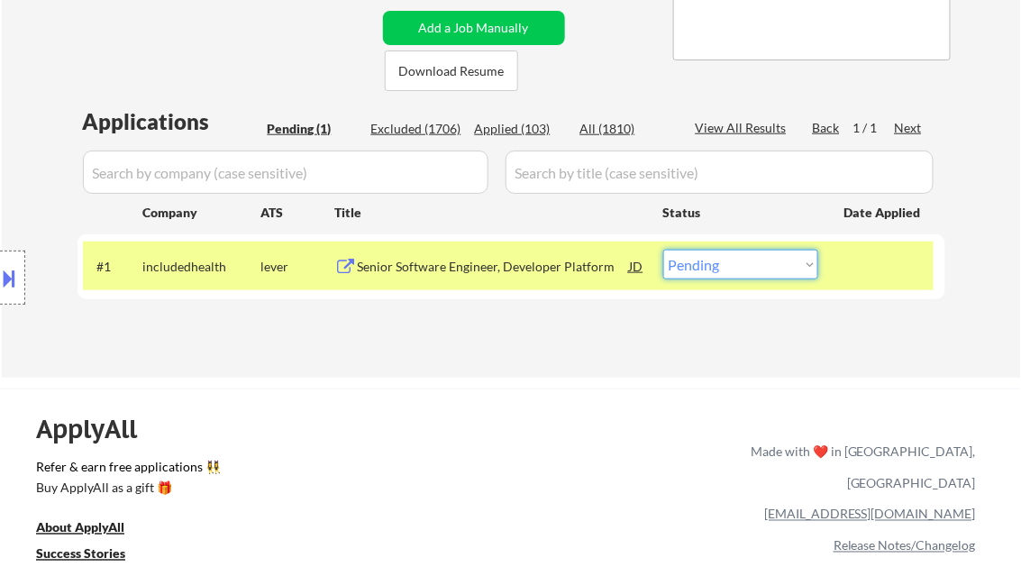
click at [694, 261] on select "Choose an option... Pending Applied Excluded (Questions) Excluded (Expired) Exc…" at bounding box center [740, 265] width 155 height 30
select select ""excluded__bad_match_""
click at [663, 250] on select "Choose an option... Pending Applied Excluded (Questions) Excluded (Expired) Exc…" at bounding box center [740, 265] width 155 height 30
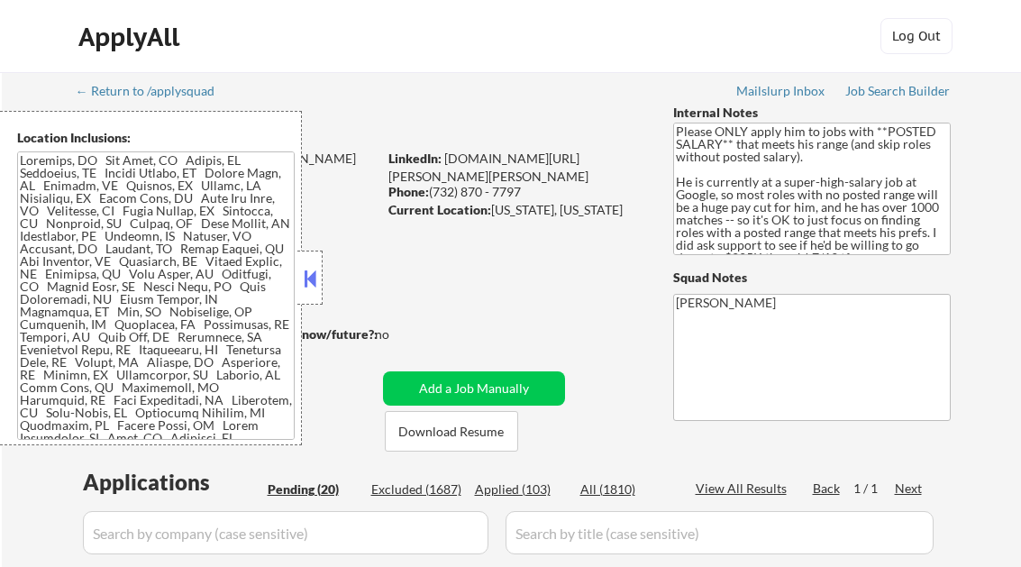
select select ""pending""
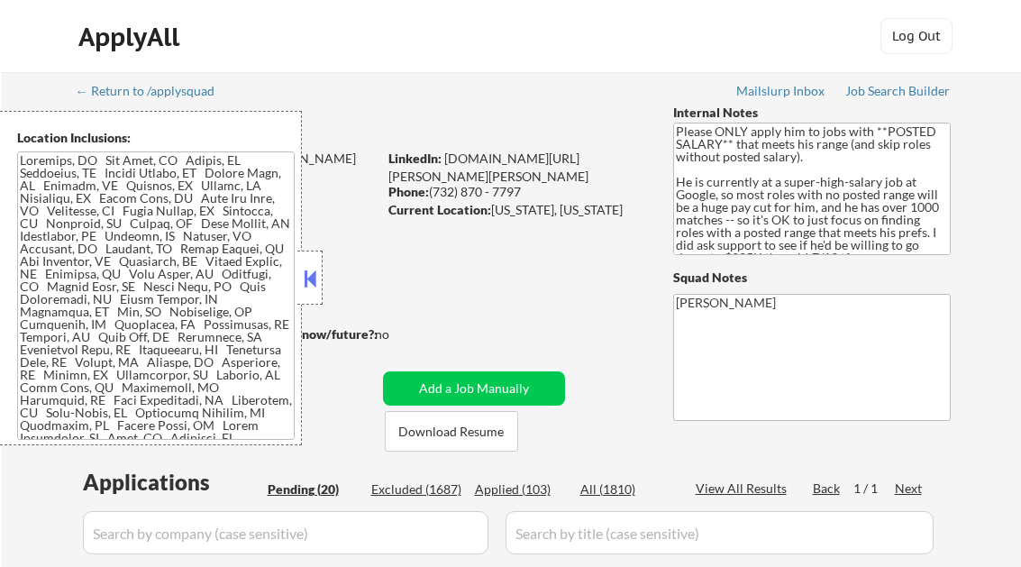
select select ""pending""
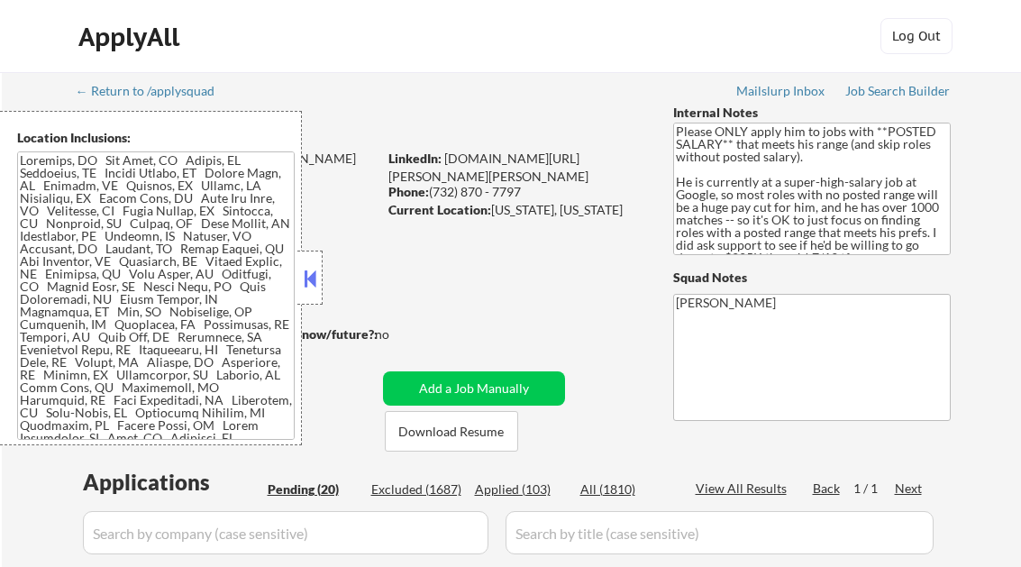
select select ""pending""
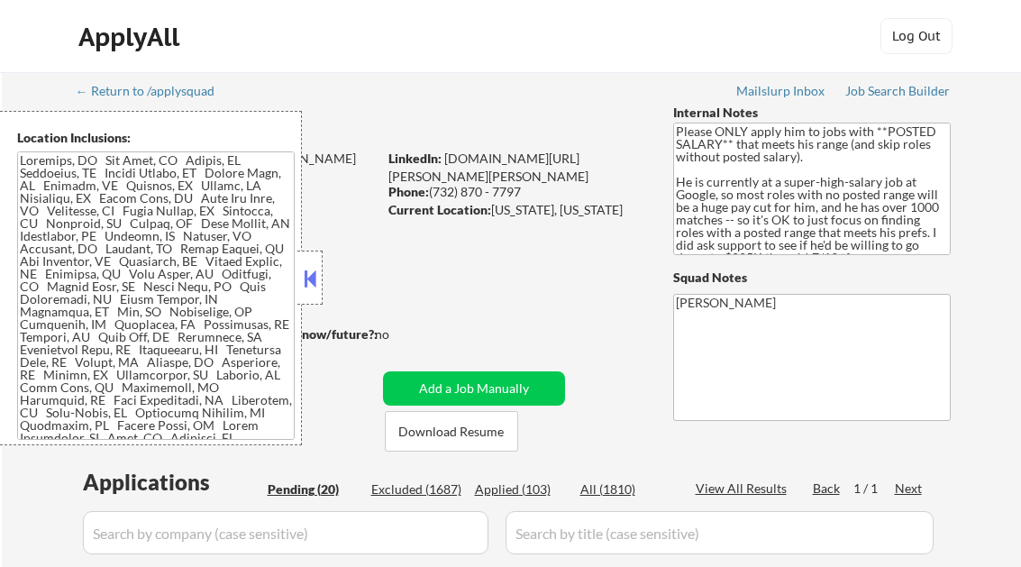
select select ""pending""
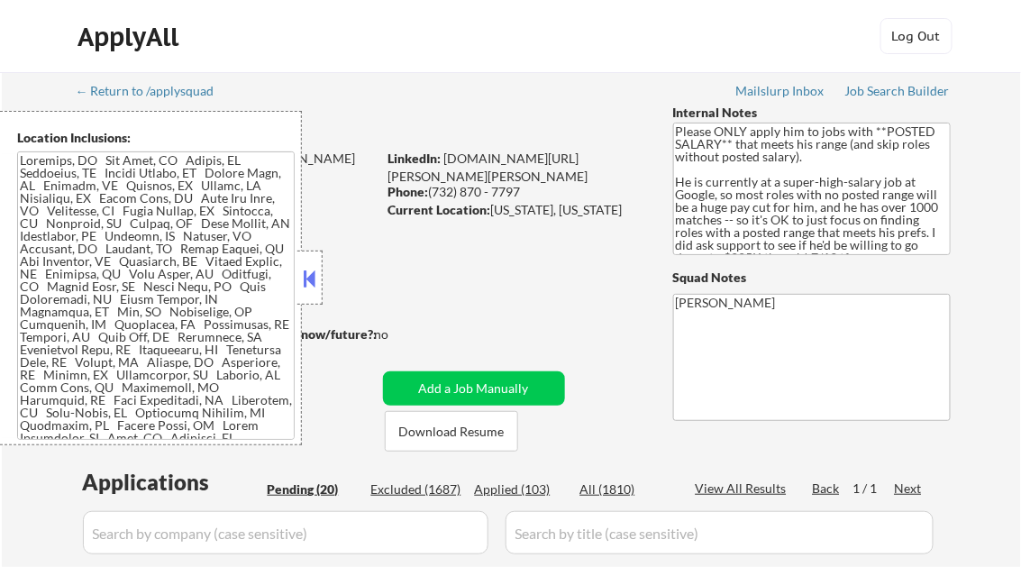
click at [311, 276] on button at bounding box center [310, 278] width 20 height 27
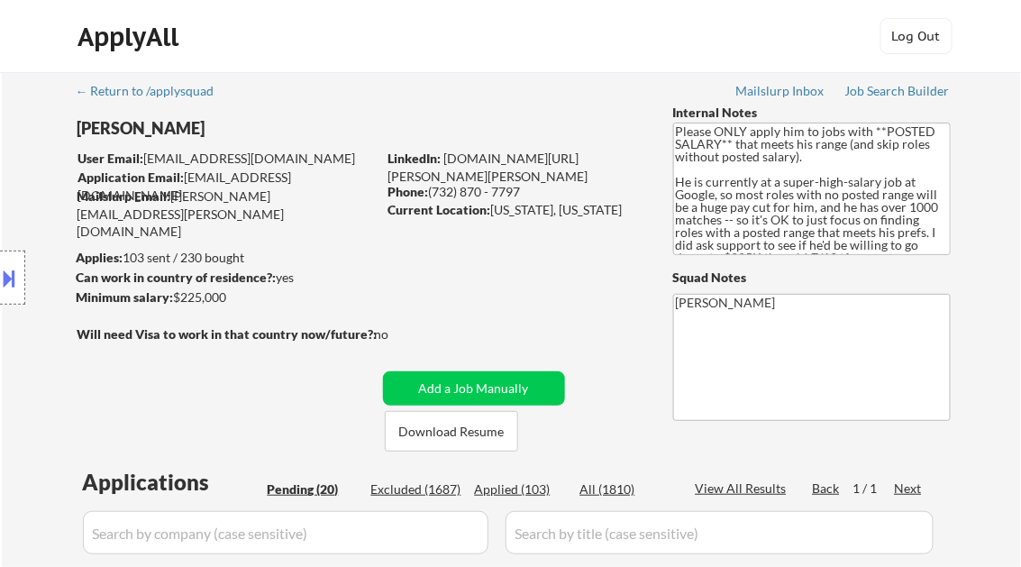
click at [533, 483] on div "Applied (103)" at bounding box center [520, 489] width 90 height 18
click at [724, 487] on div "View All Results" at bounding box center [744, 488] width 96 height 18
select select ""applied""
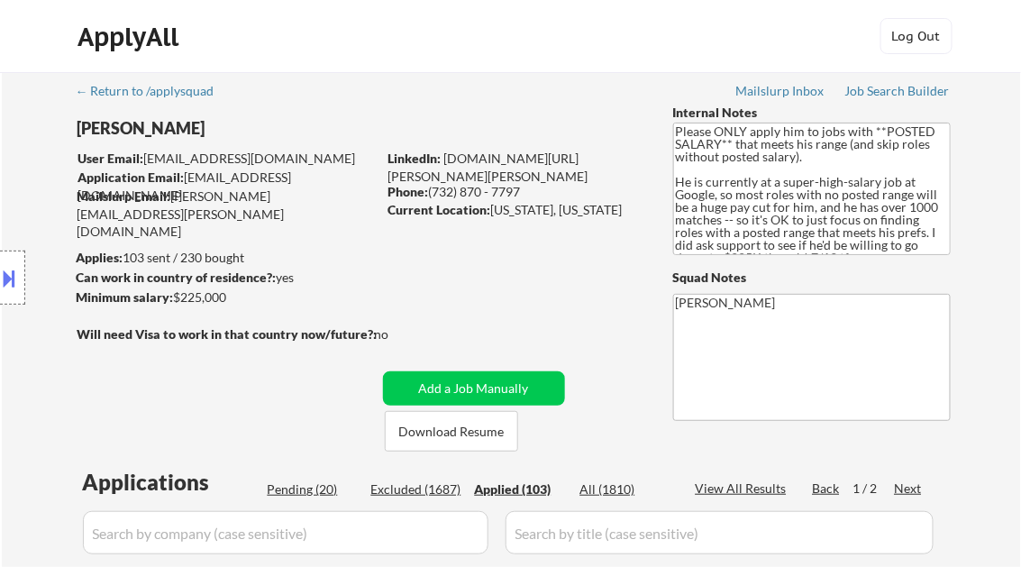
select select ""applied""
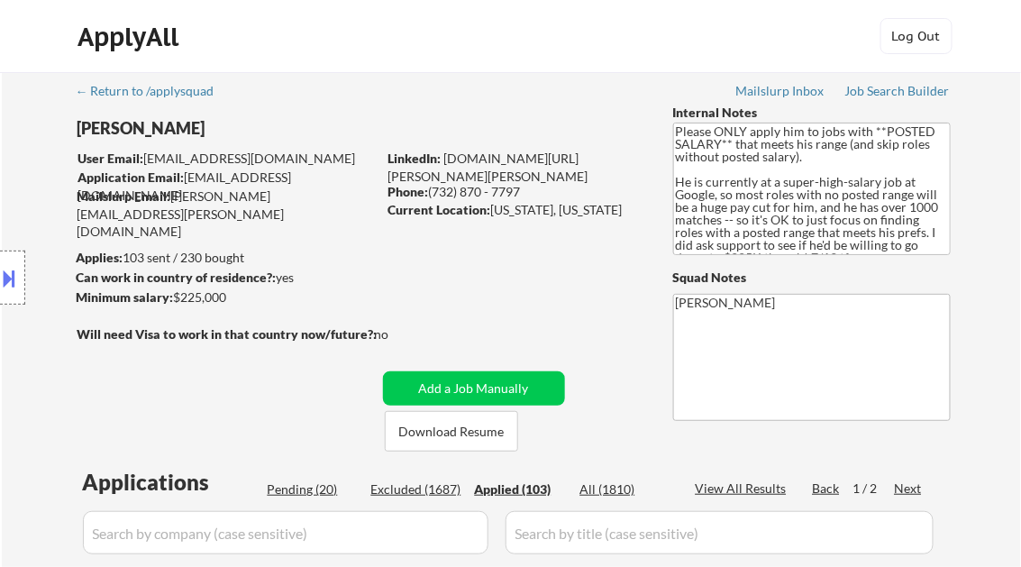
select select ""applied""
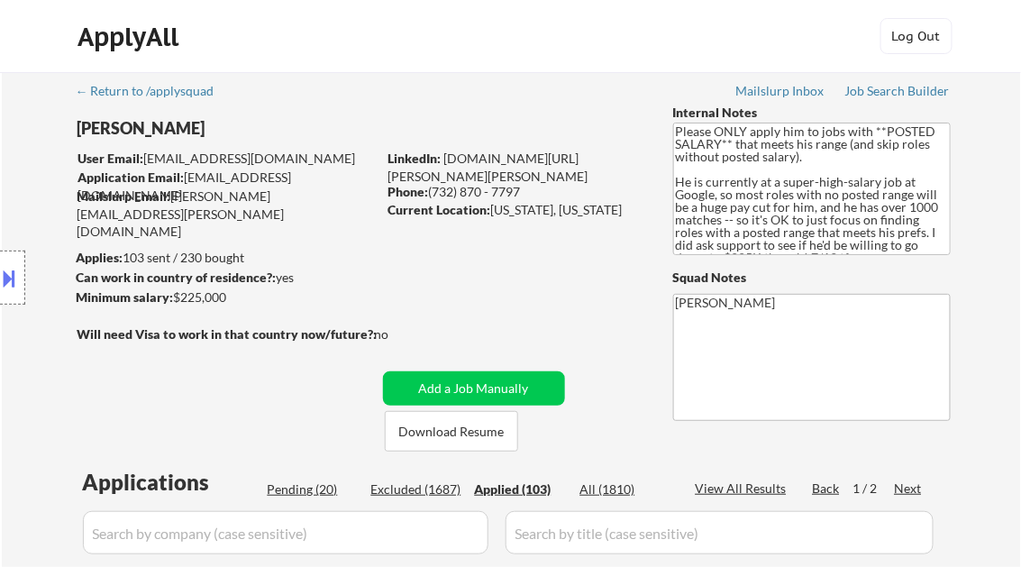
select select ""applied""
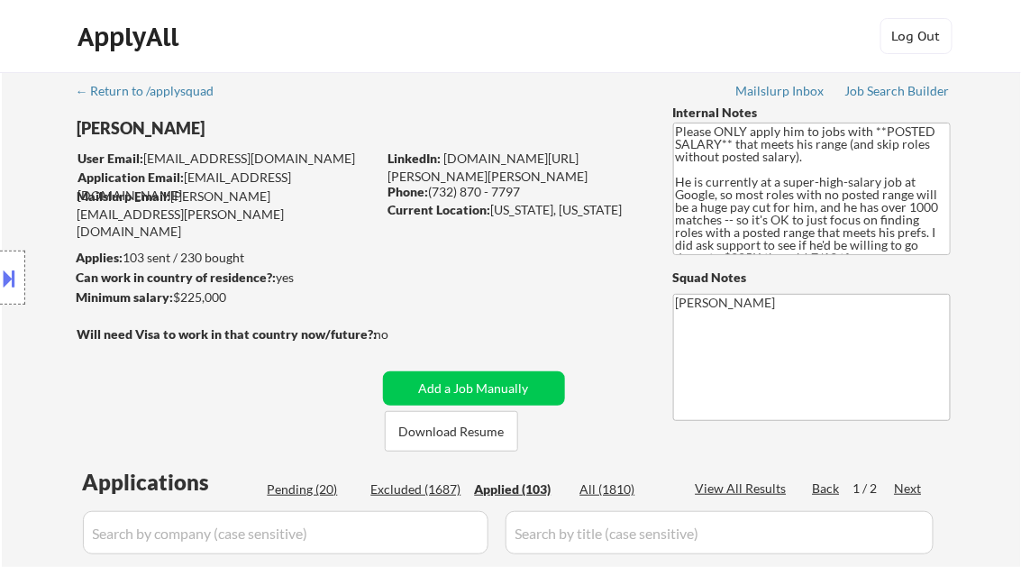
select select ""applied""
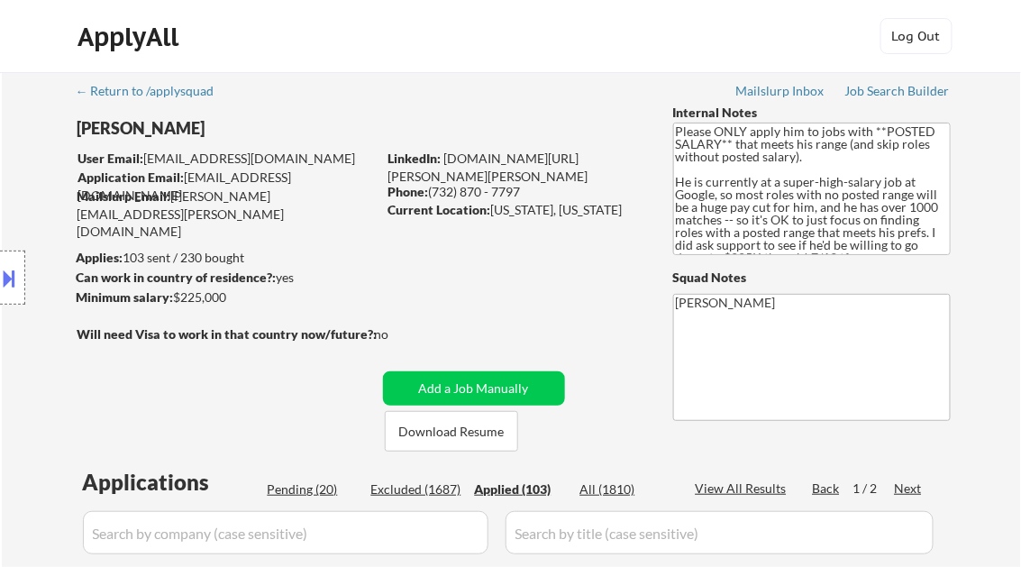
select select ""applied""
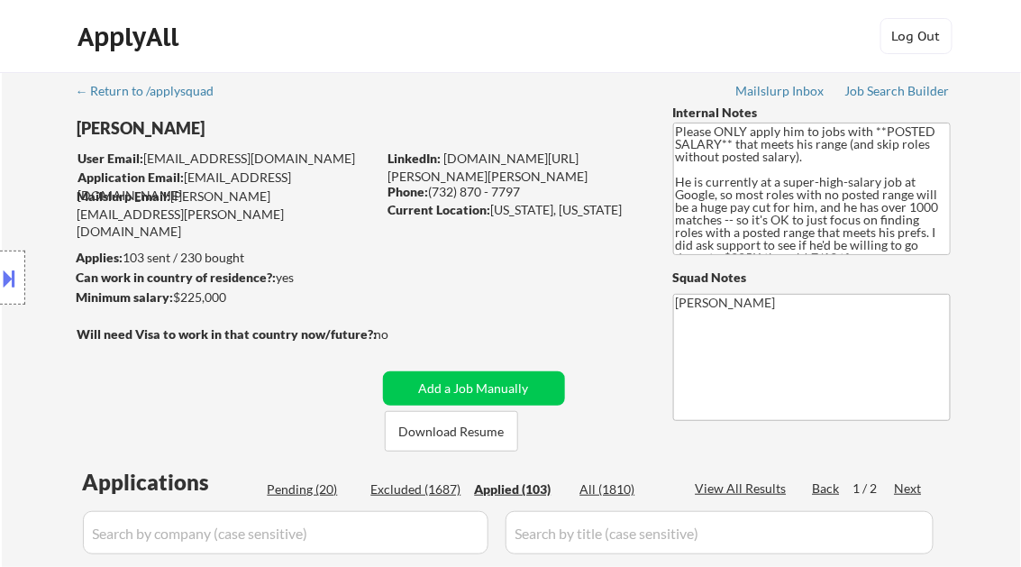
select select ""applied""
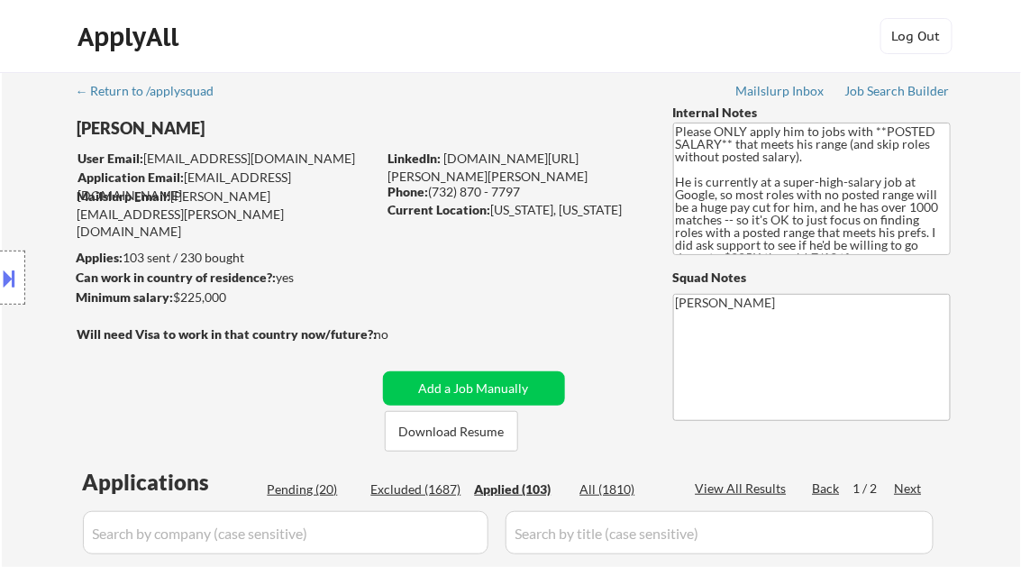
select select ""applied""
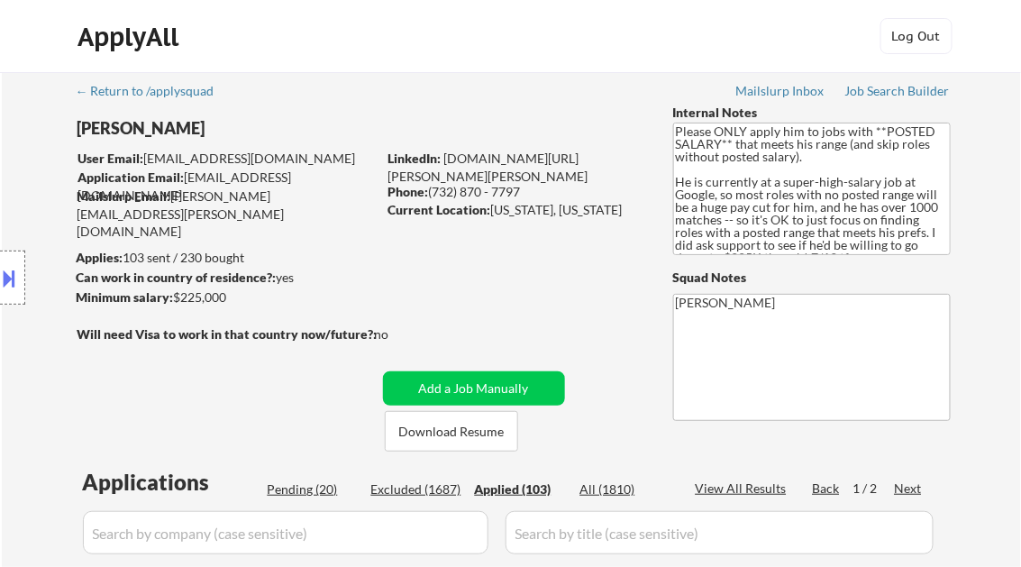
select select ""applied""
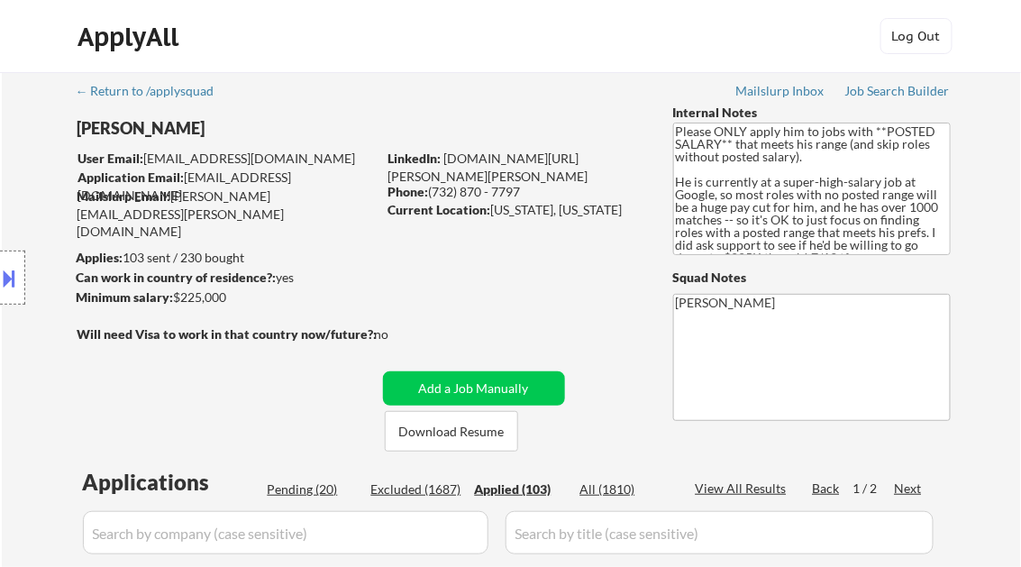
select select ""applied""
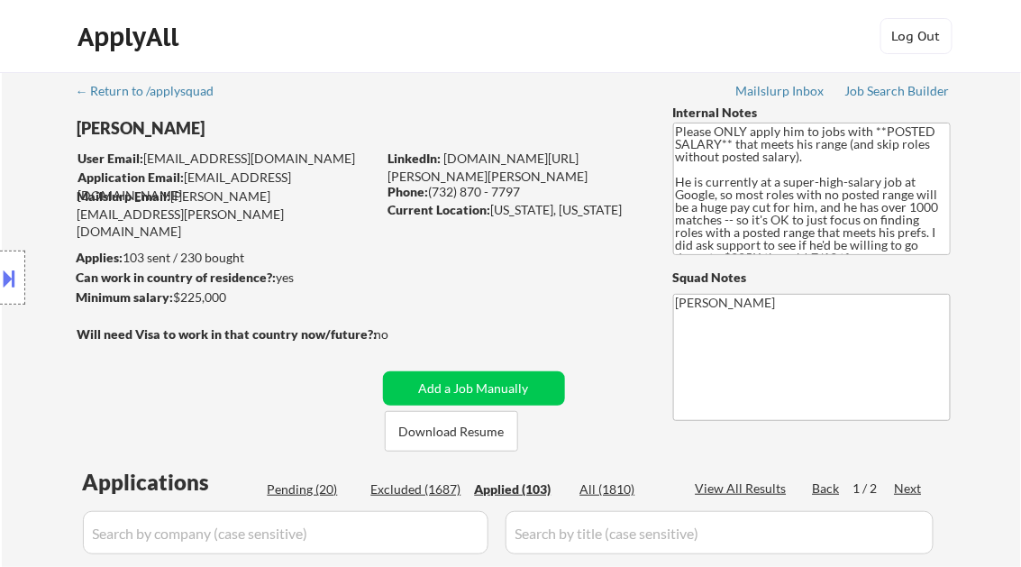
select select ""applied""
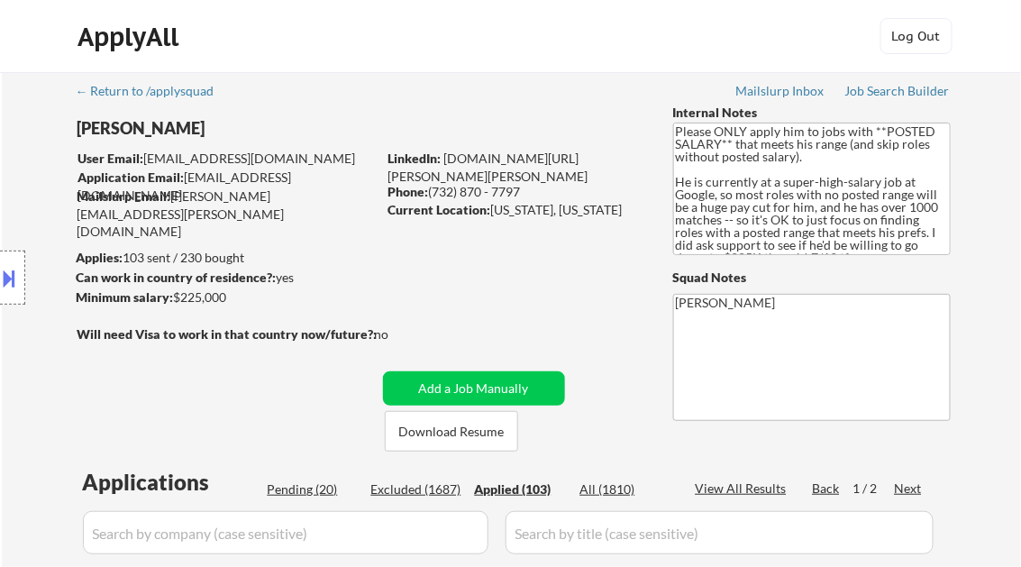
select select ""applied""
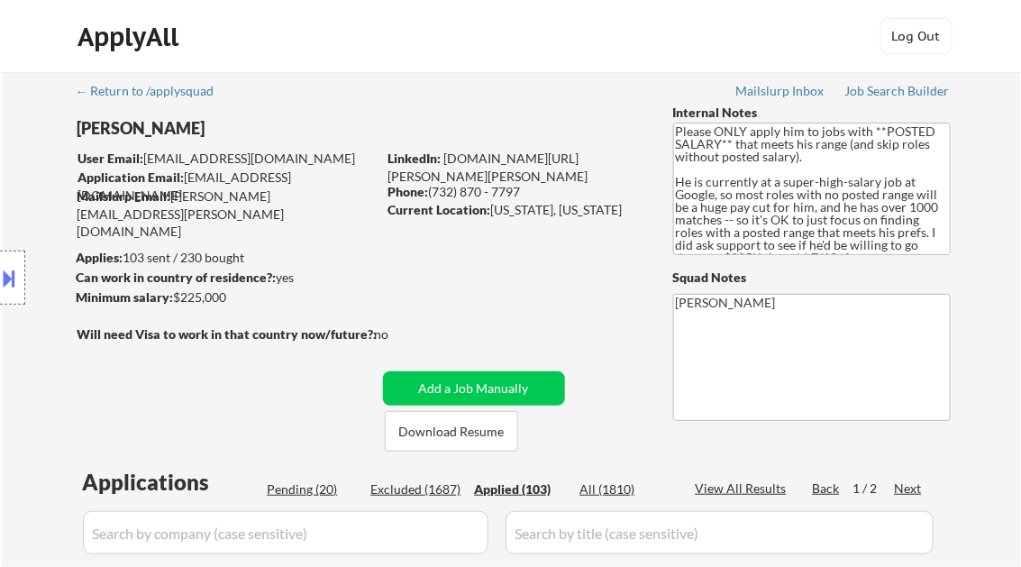
select select ""applied""
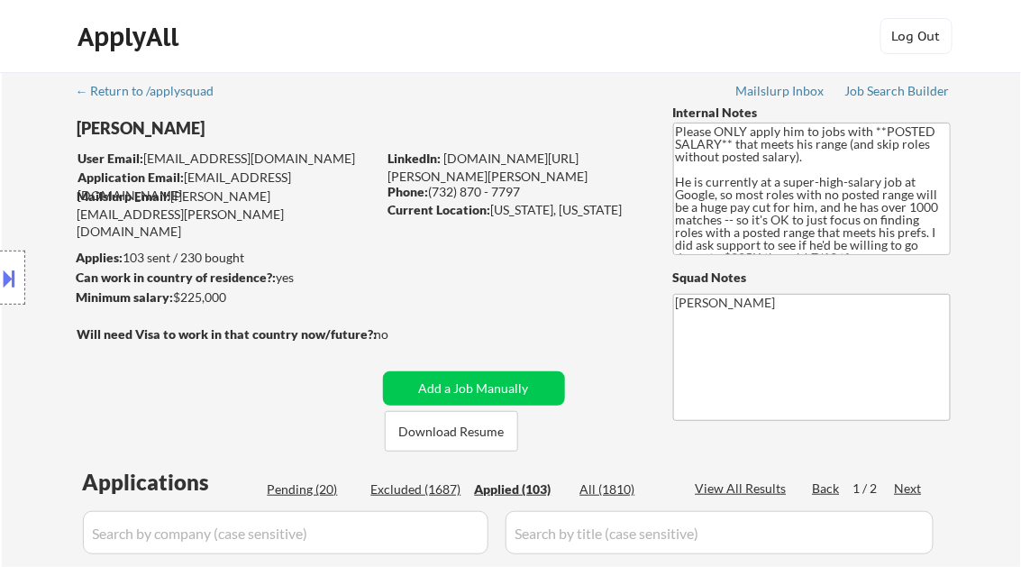
select select ""applied""
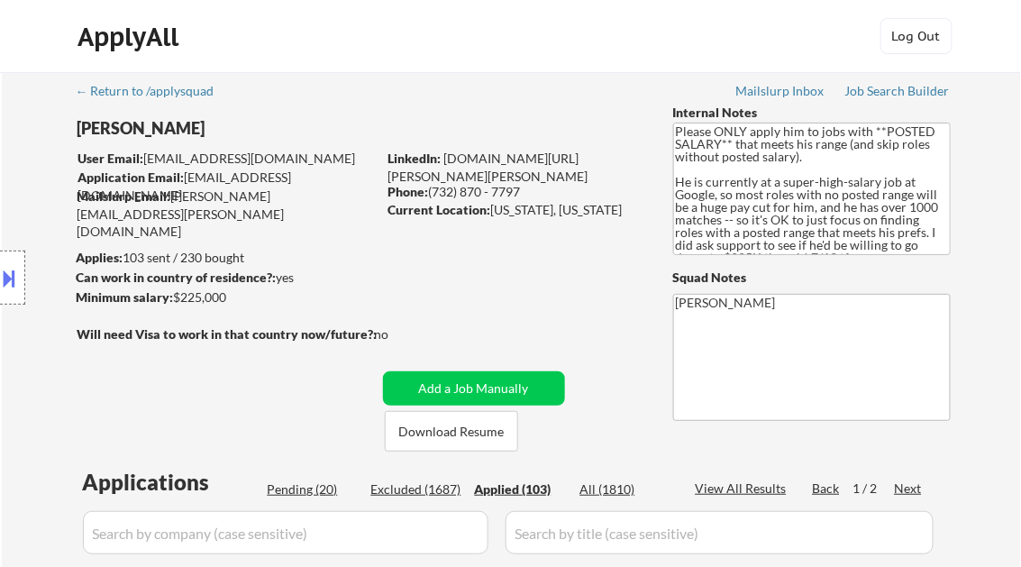
select select ""applied""
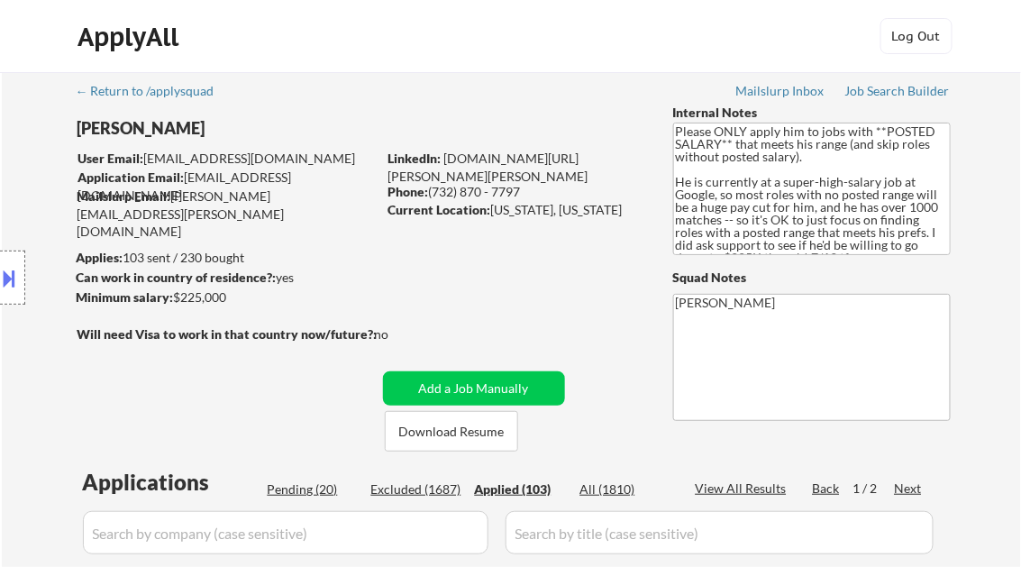
select select ""applied""
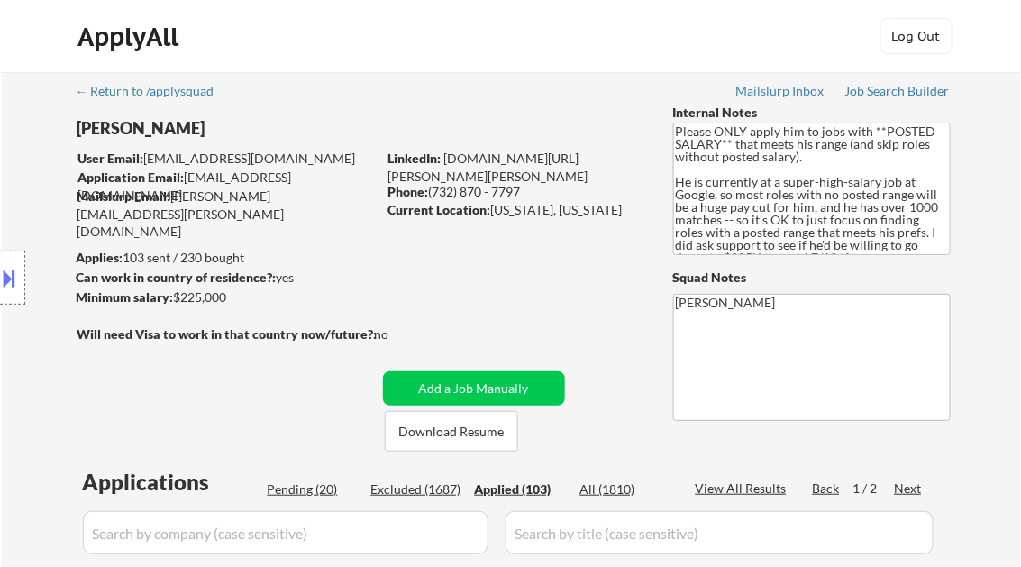
select select ""applied""
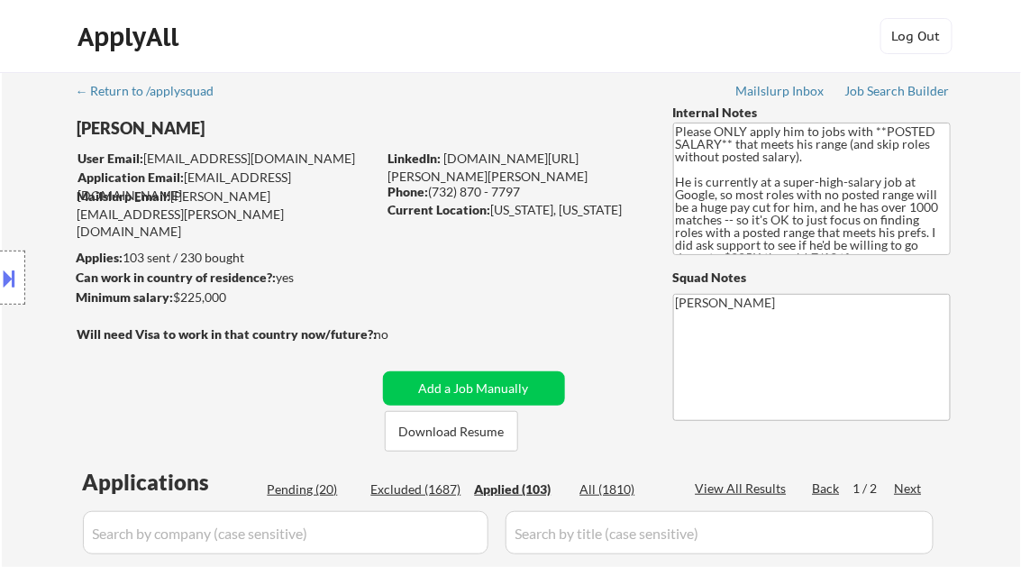
select select ""applied""
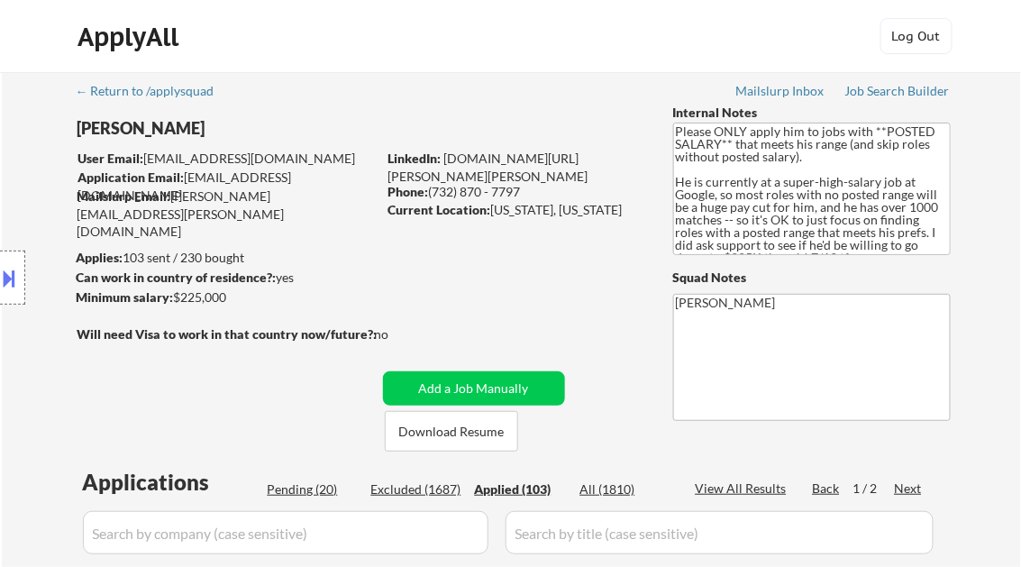
select select ""applied""
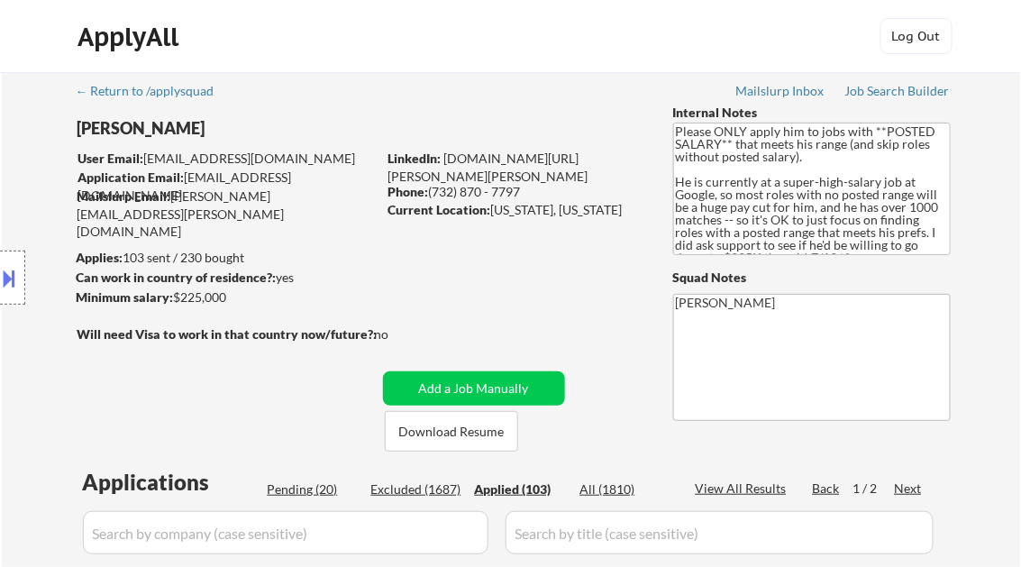
select select ""applied""
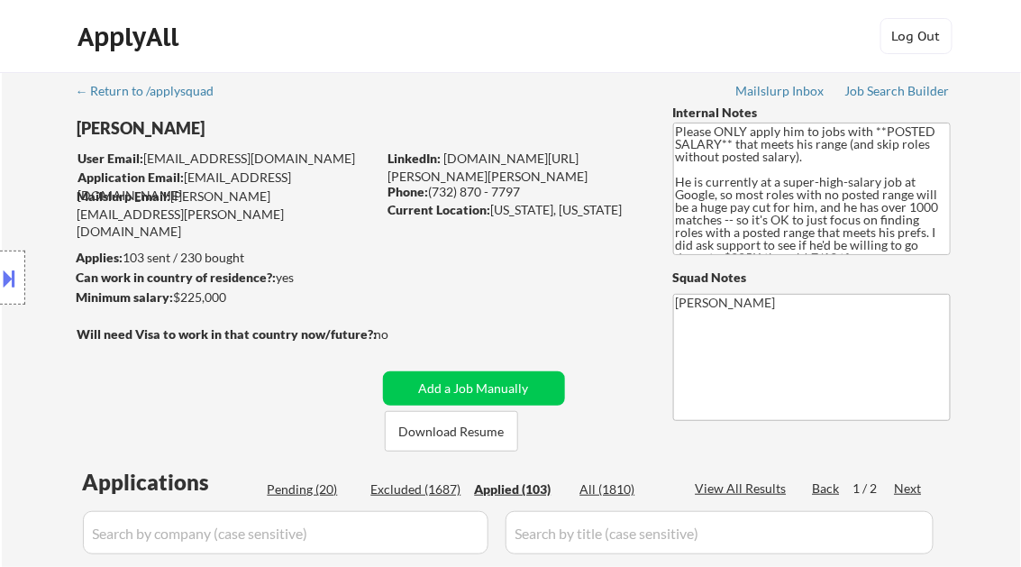
select select ""applied""
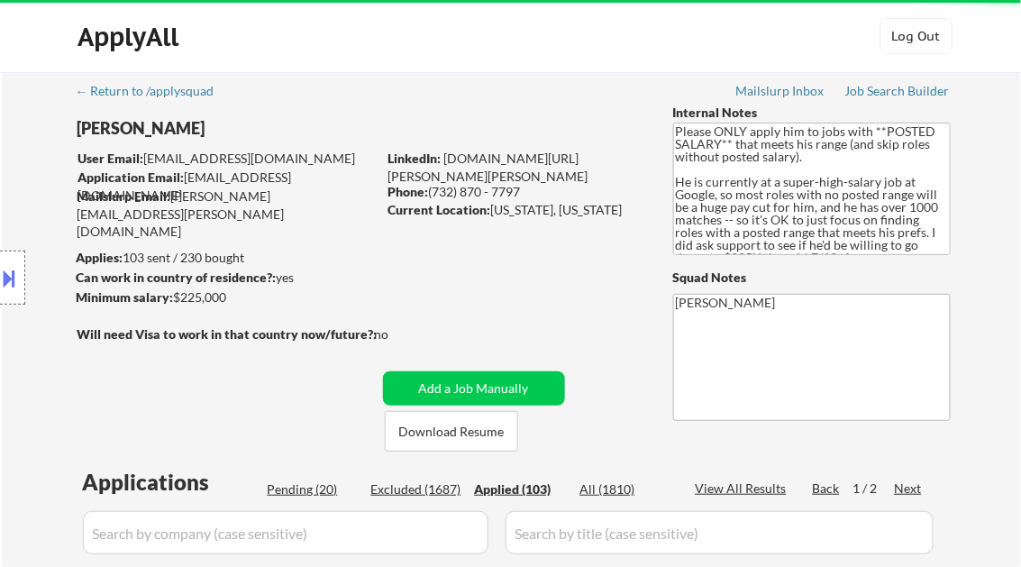
select select ""applied""
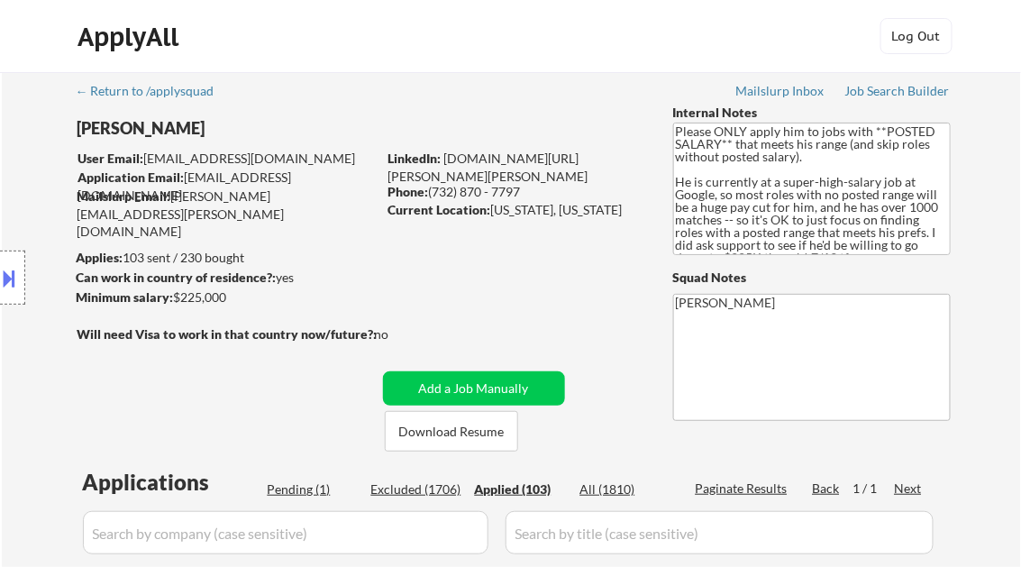
scroll to position [7078, 0]
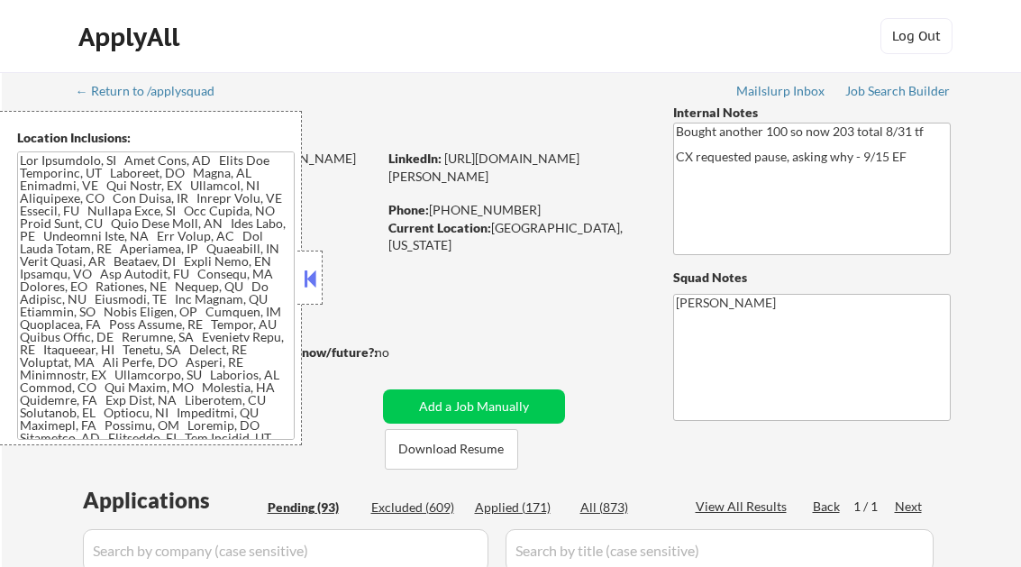
select select ""pending""
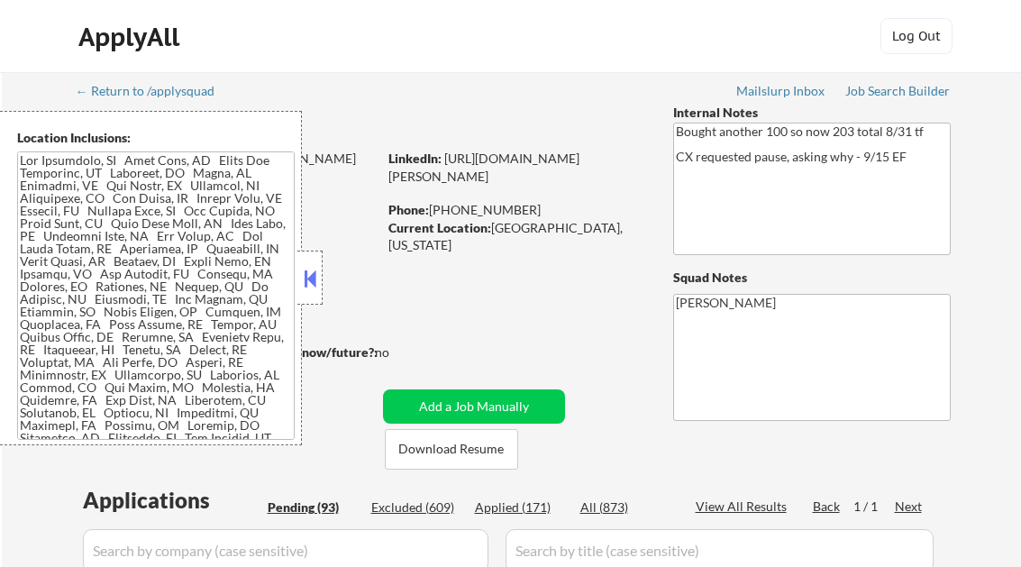
select select ""pending""
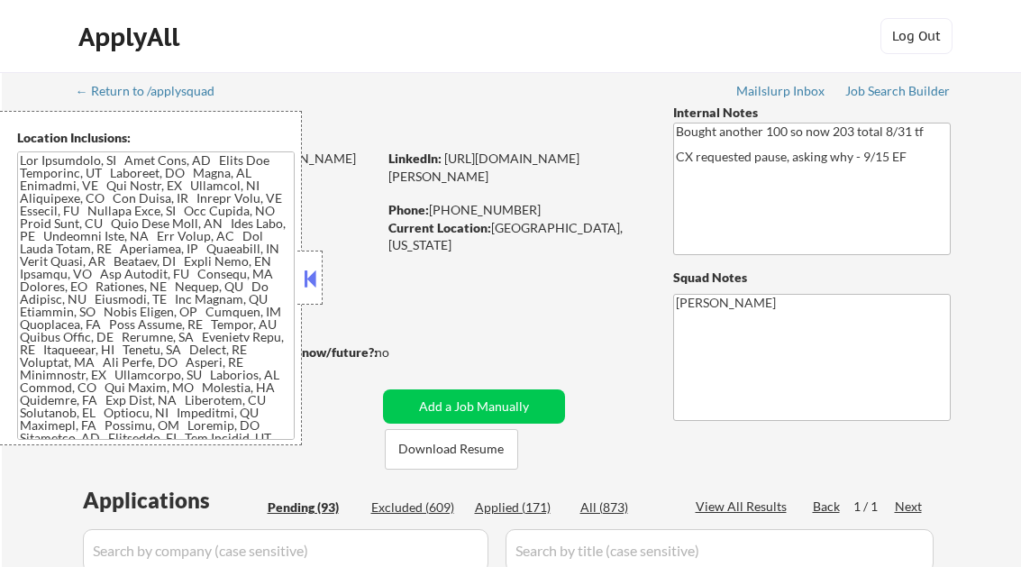
select select ""pending""
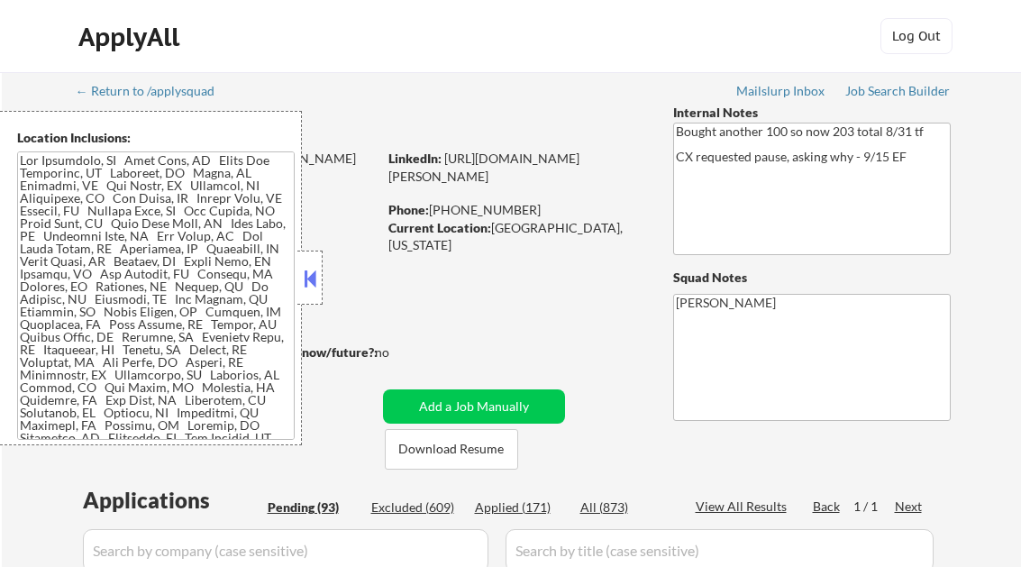
select select ""pending""
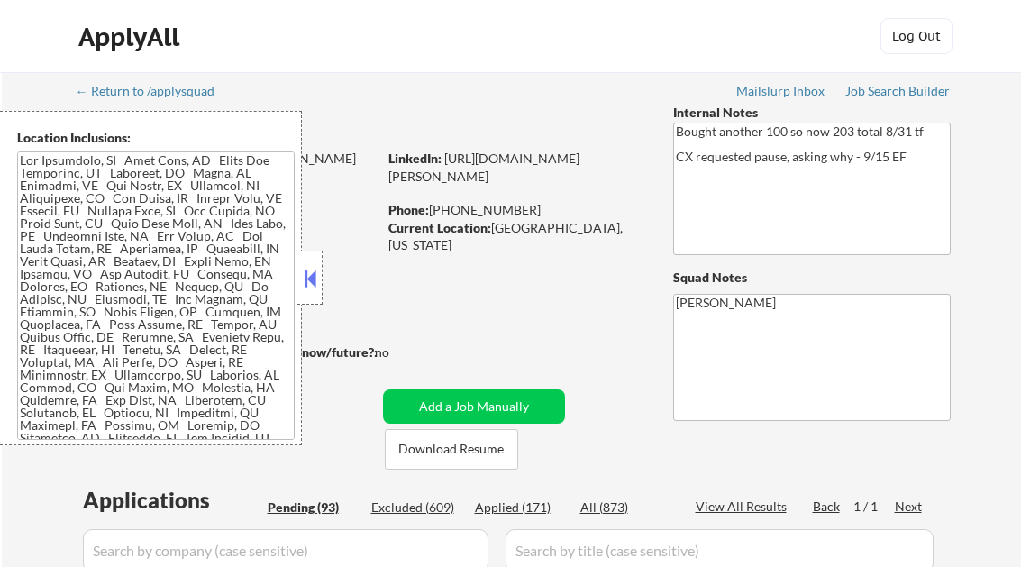
select select ""pending""
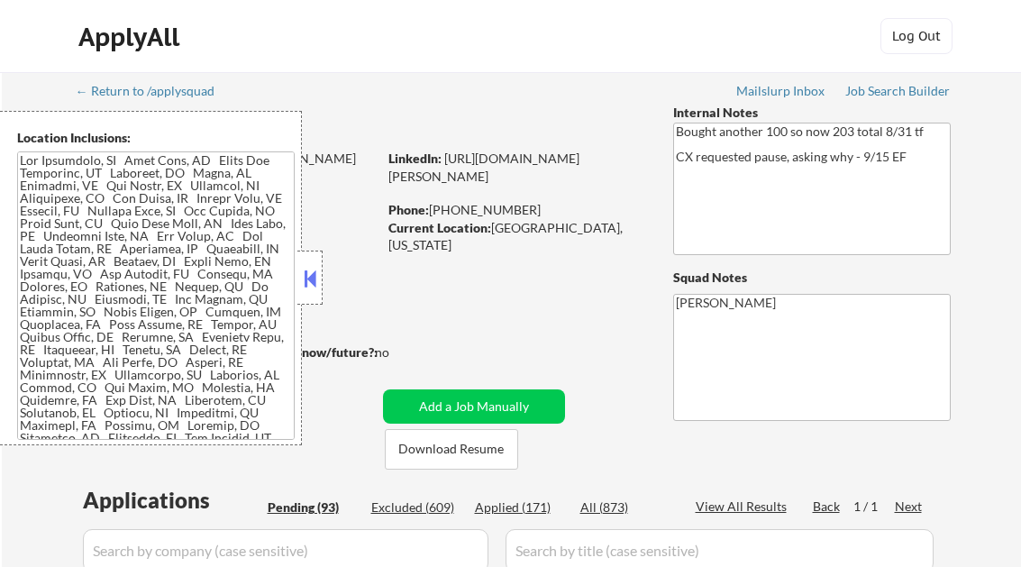
select select ""pending""
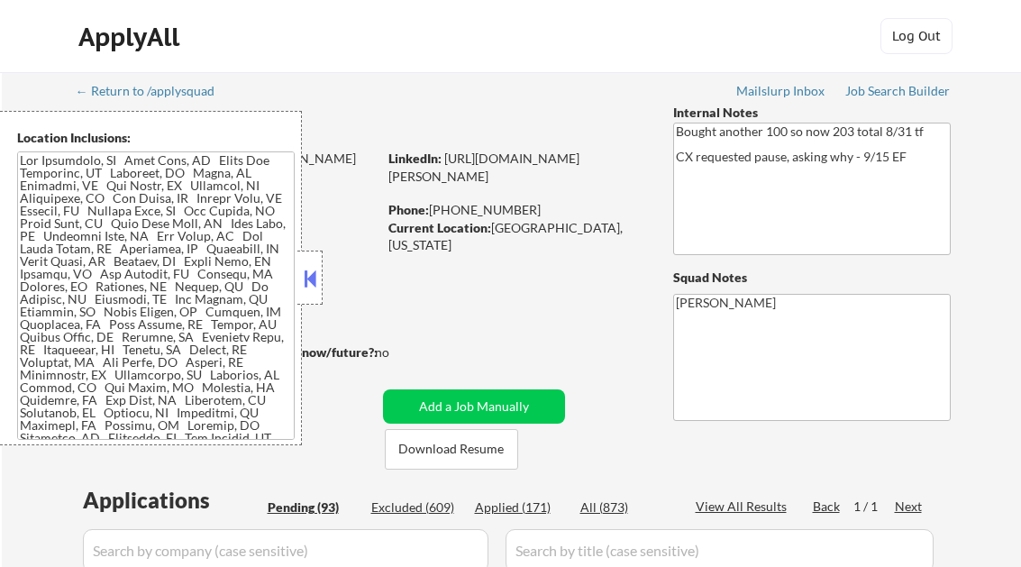
select select ""pending""
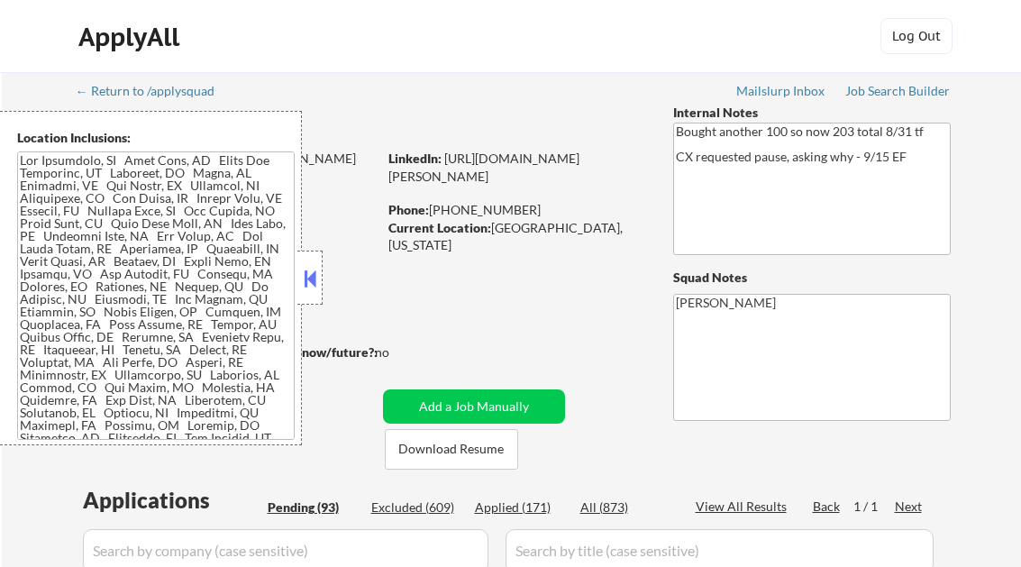
select select ""pending""
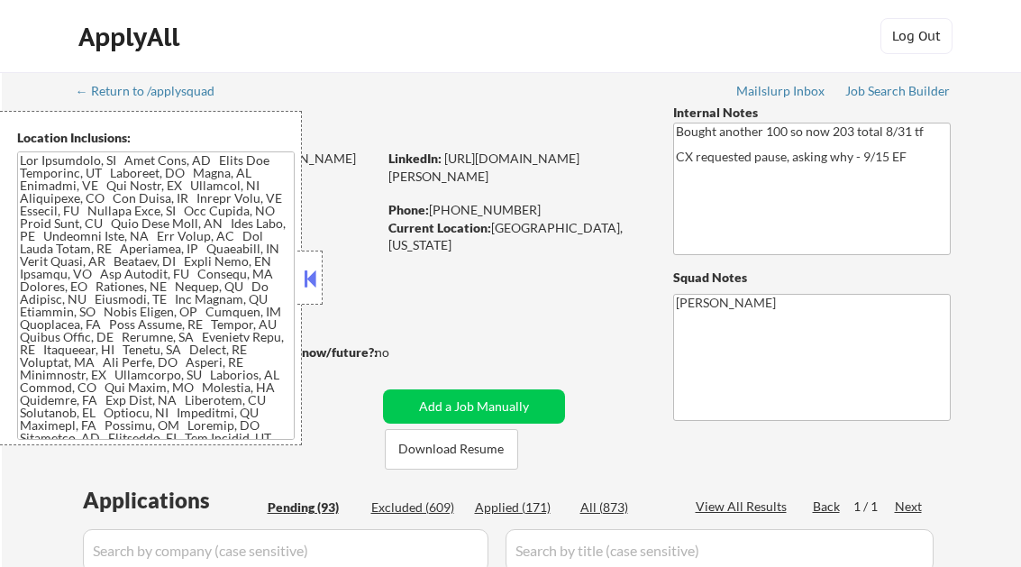
select select ""pending""
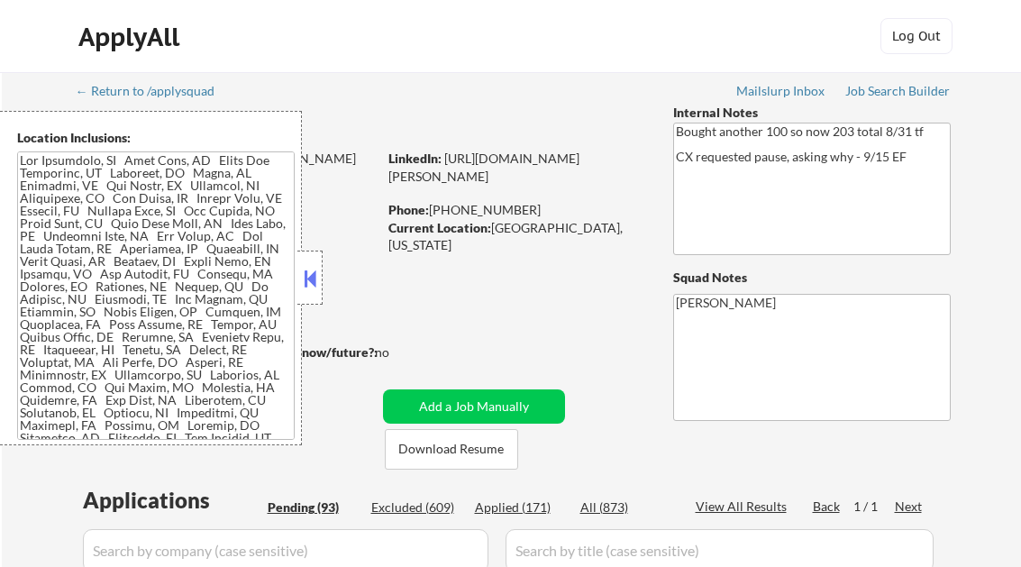
select select ""pending""
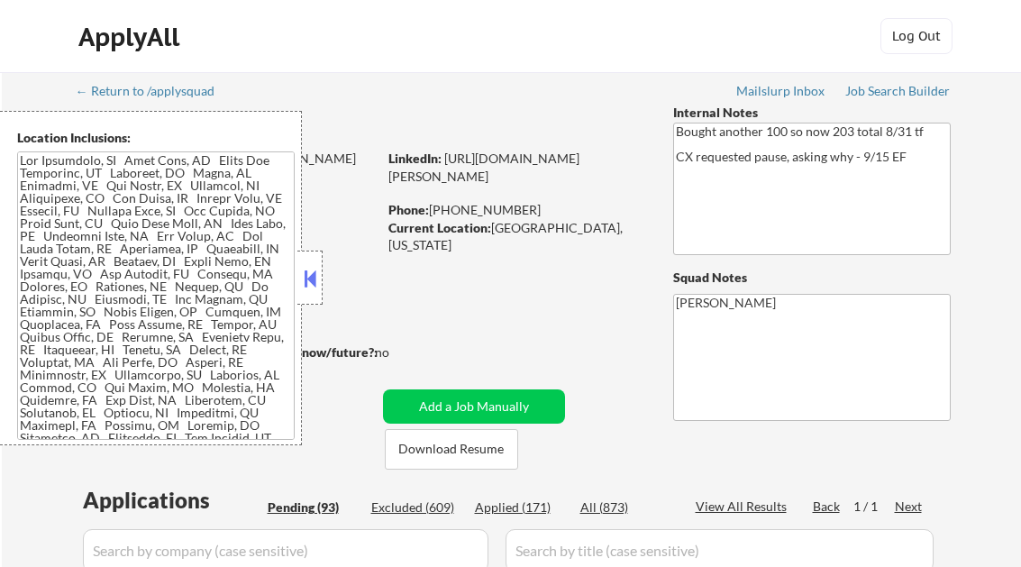
select select ""pending""
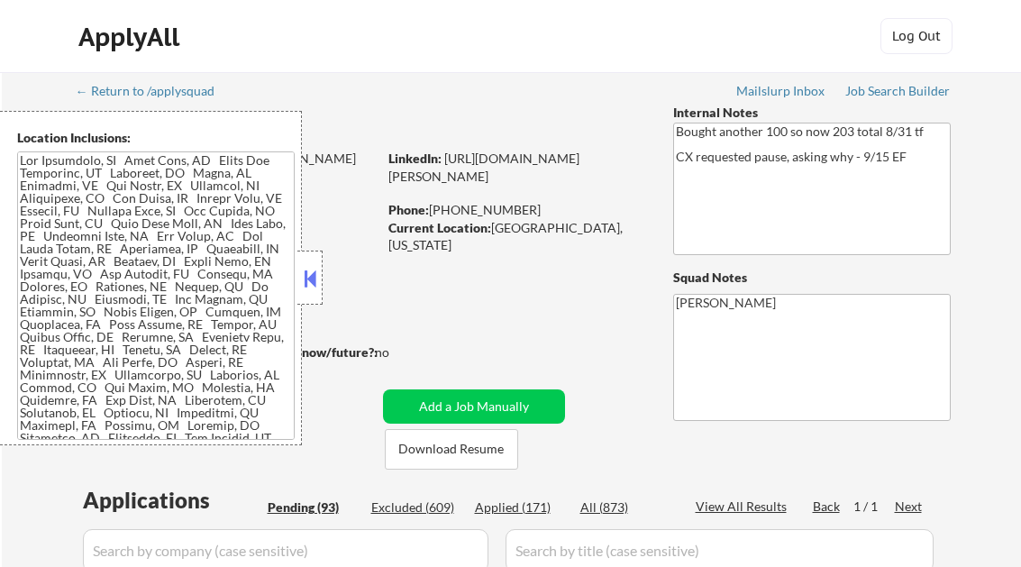
select select ""pending""
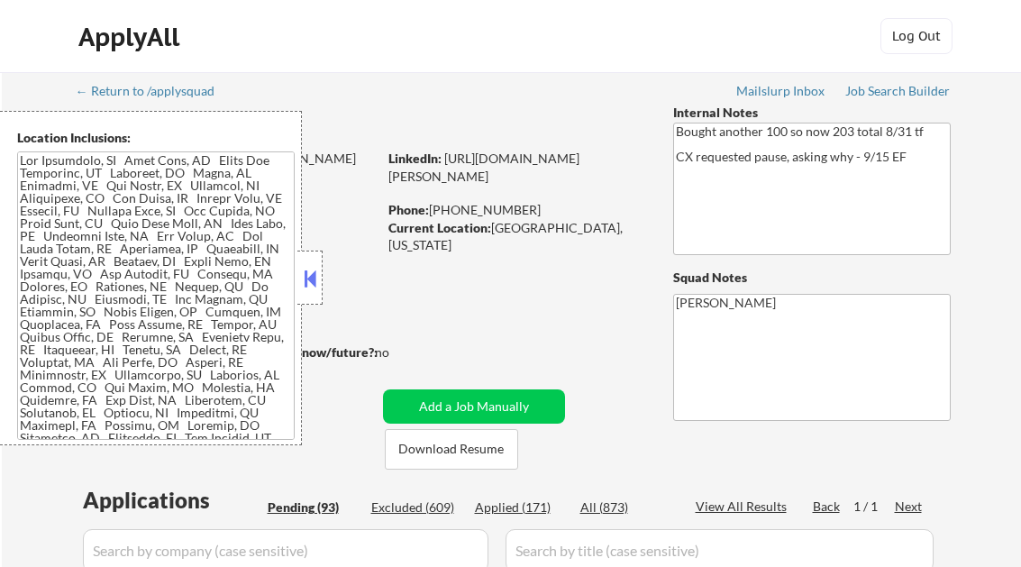
select select ""pending""
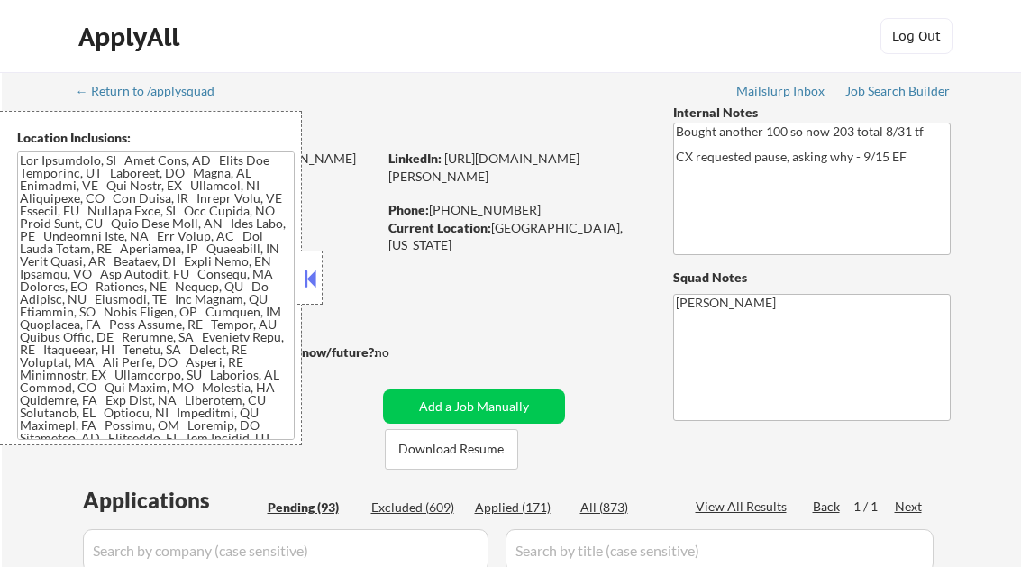
select select ""pending""
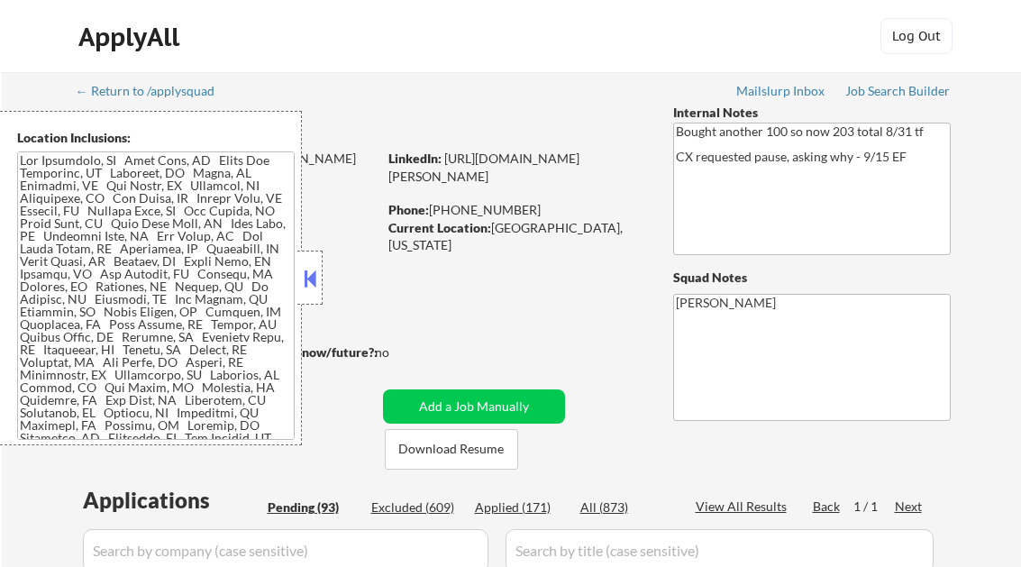
select select ""pending""
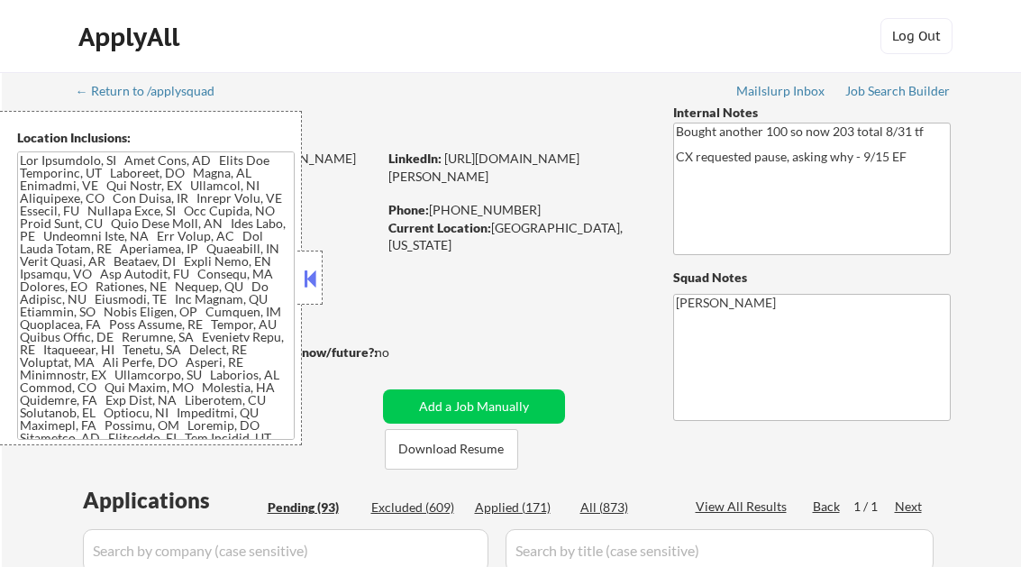
select select ""pending""
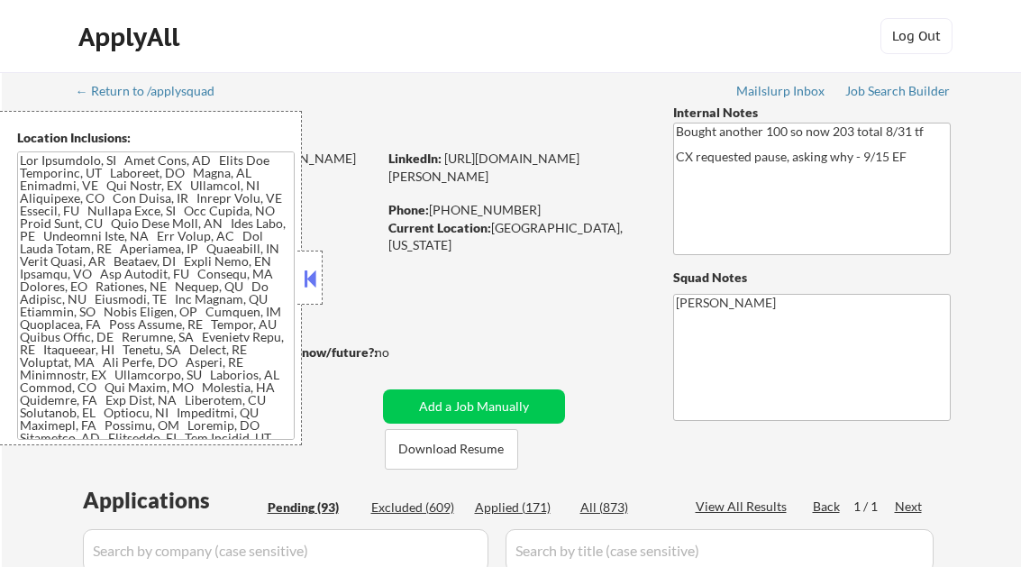
select select ""pending""
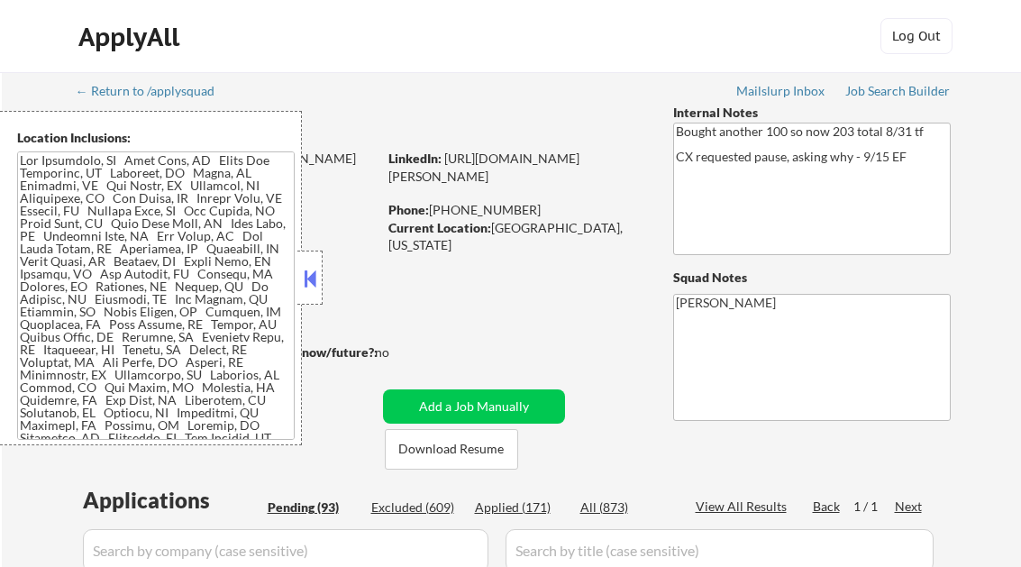
select select ""pending""
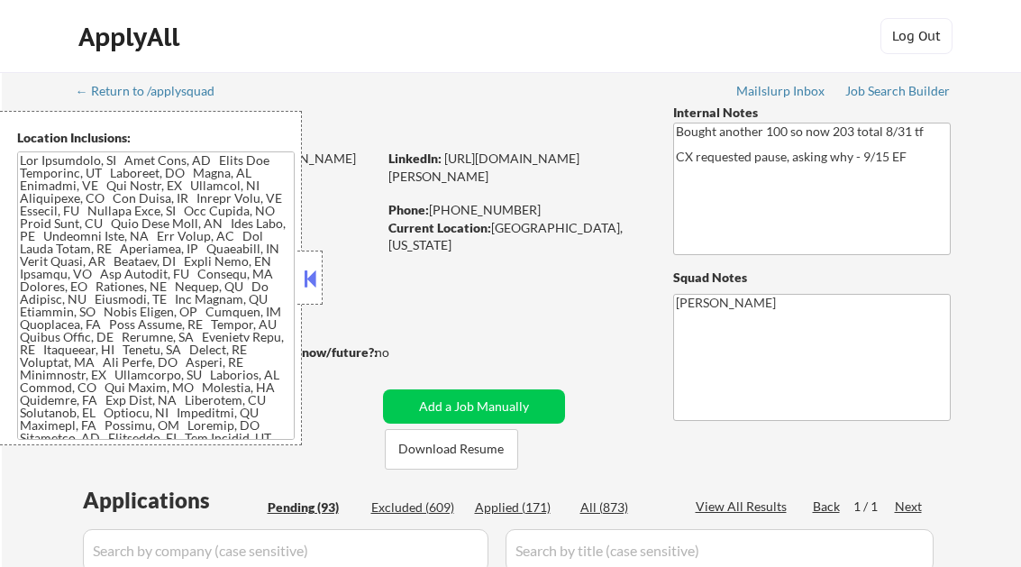
select select ""pending""
click at [305, 276] on button at bounding box center [310, 278] width 20 height 27
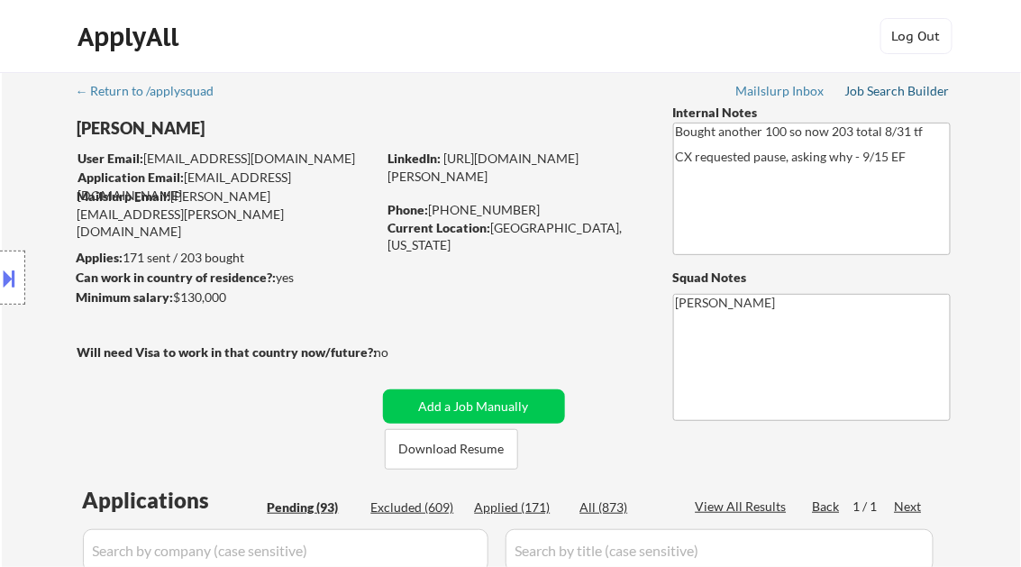
drag, startPoint x: 873, startPoint y: 93, endPoint x: 857, endPoint y: 85, distance: 18.1
click at [873, 93] on div "Job Search Builder" at bounding box center [897, 91] width 105 height 13
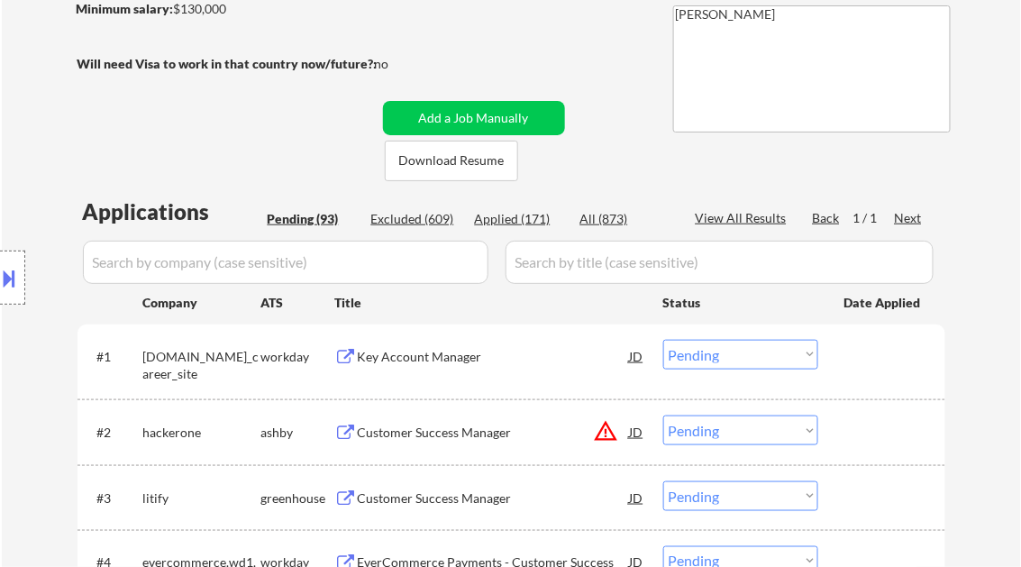
click at [430, 354] on div "Key Account Manager" at bounding box center [494, 357] width 272 height 18
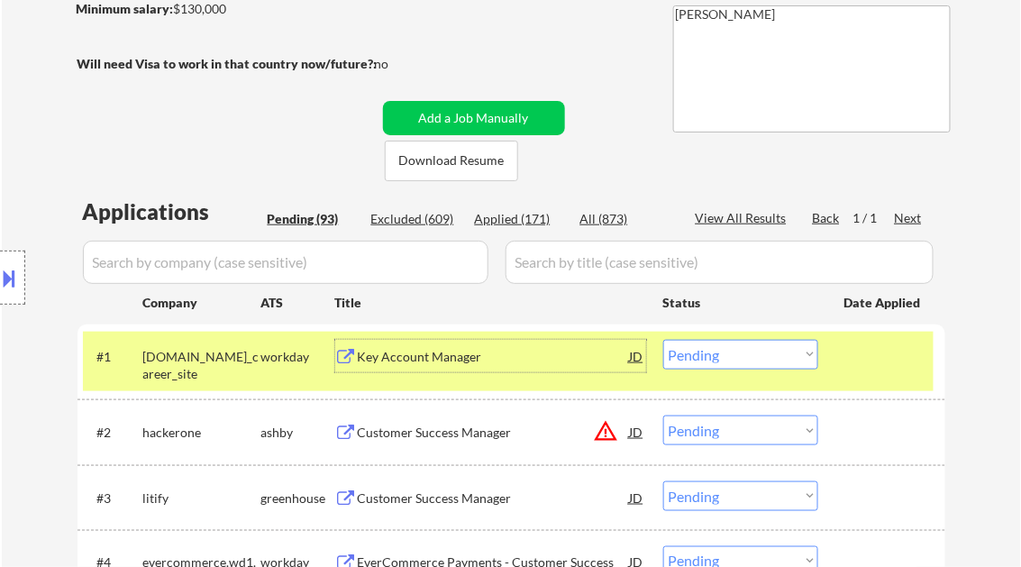
click at [746, 360] on select "Choose an option... Pending Applied Excluded (Questions) Excluded (Expired) Exc…" at bounding box center [740, 355] width 155 height 30
click at [663, 340] on select "Choose an option... Pending Applied Excluded (Questions) Excluded (Expired) Exc…" at bounding box center [740, 355] width 155 height 30
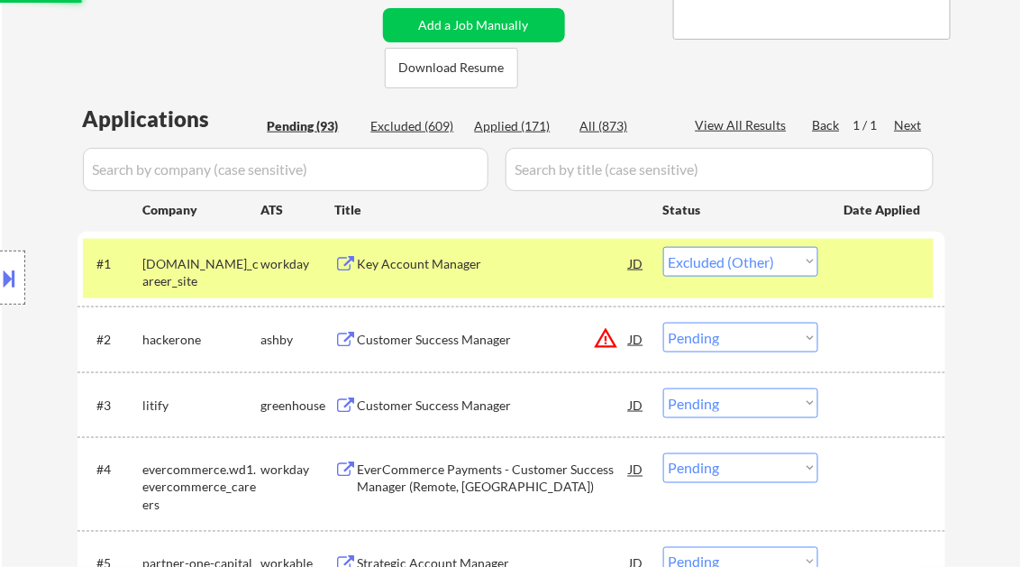
scroll to position [432, 0]
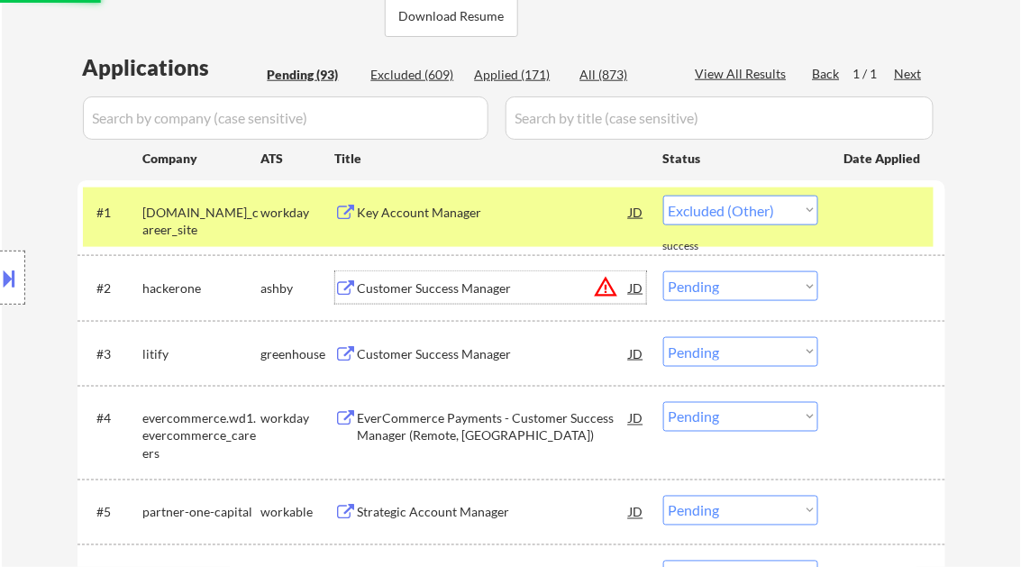
click at [435, 286] on div "Customer Success Manager" at bounding box center [494, 288] width 272 height 18
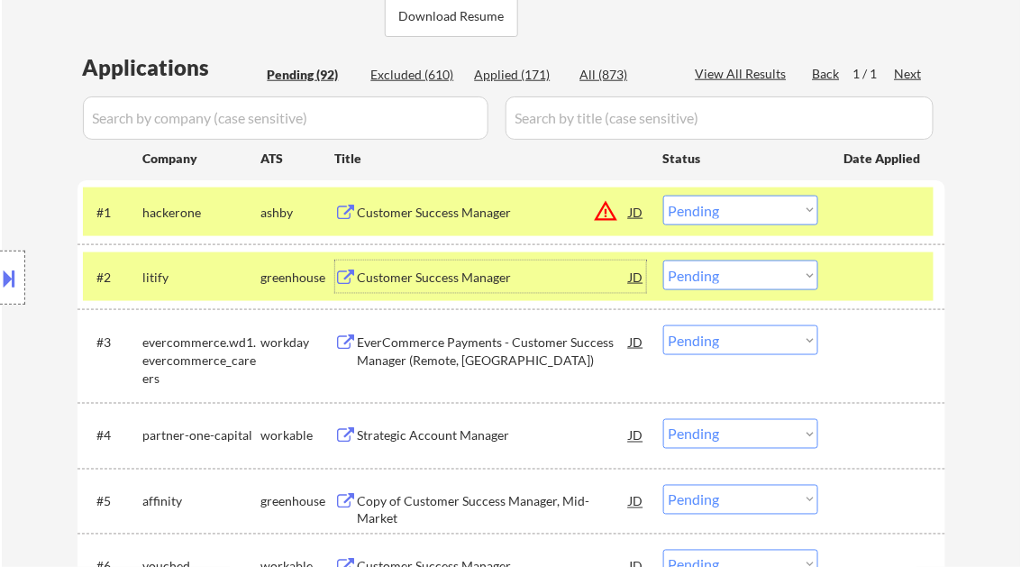
click at [747, 210] on select "Choose an option... Pending Applied Excluded (Questions) Excluded (Expired) Exc…" at bounding box center [740, 211] width 155 height 30
click at [663, 196] on select "Choose an option... Pending Applied Excluded (Questions) Excluded (Expired) Exc…" at bounding box center [740, 211] width 155 height 30
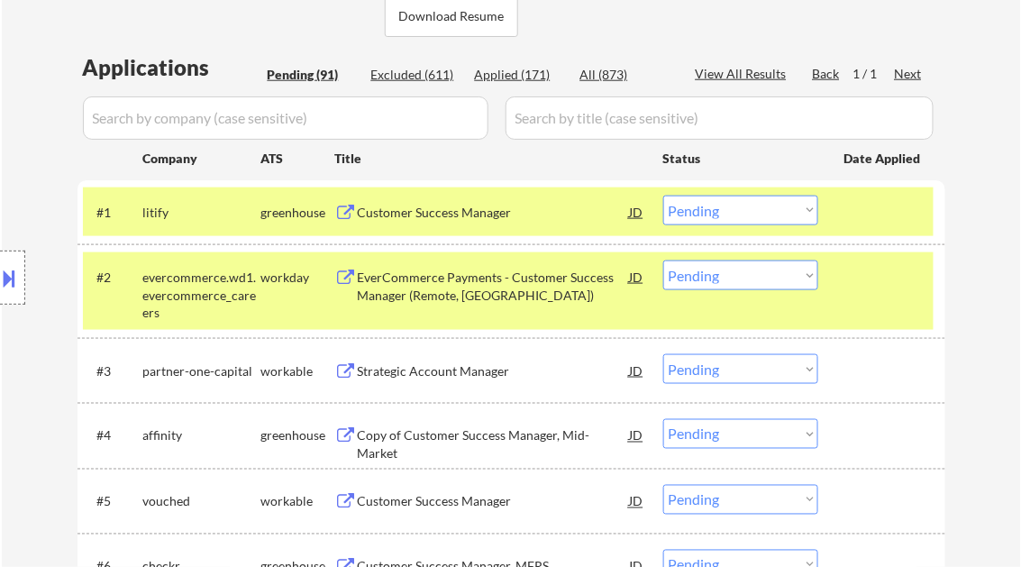
click at [431, 211] on div "Customer Success Manager" at bounding box center [494, 213] width 272 height 18
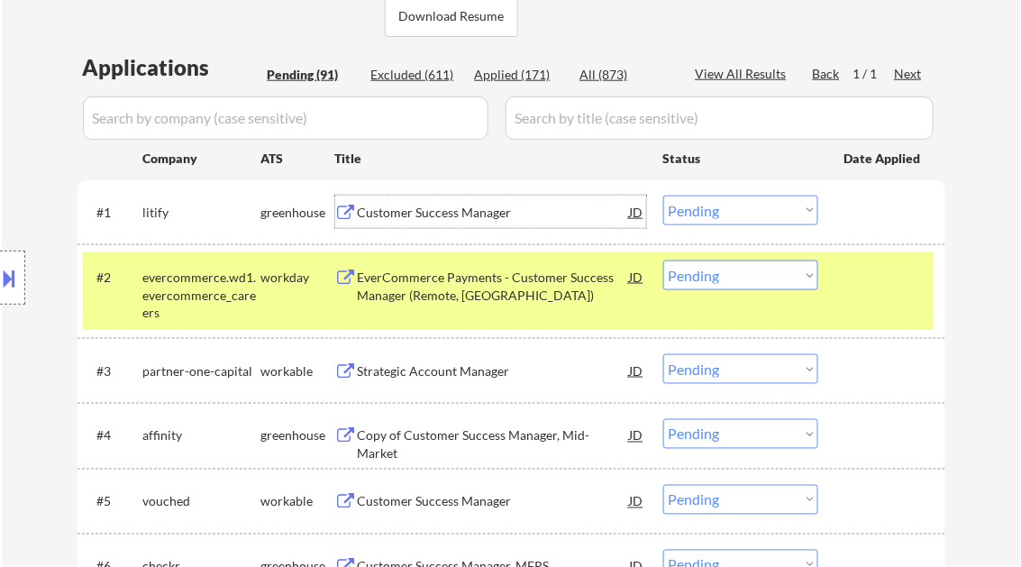
drag, startPoint x: 751, startPoint y: 205, endPoint x: 775, endPoint y: 226, distance: 31.3
click at [751, 205] on select "Choose an option... Pending Applied Excluded (Questions) Excluded (Expired) Exc…" at bounding box center [740, 211] width 155 height 30
click at [663, 196] on select "Choose an option... Pending Applied Excluded (Questions) Excluded (Expired) Exc…" at bounding box center [740, 211] width 155 height 30
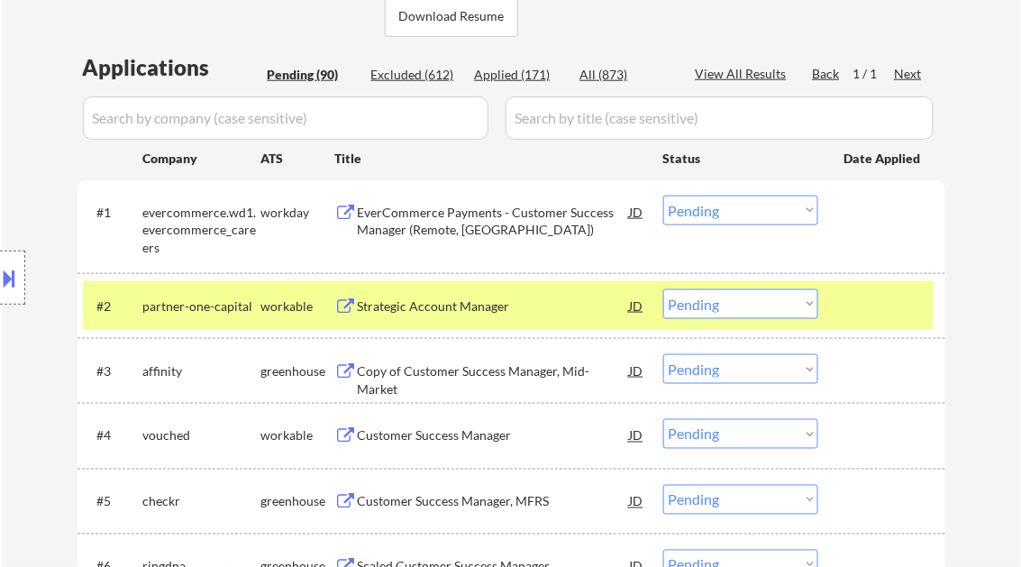
click at [437, 223] on div "EverCommerce Payments - Customer Success Manager (Remote, US)" at bounding box center [494, 221] width 272 height 35
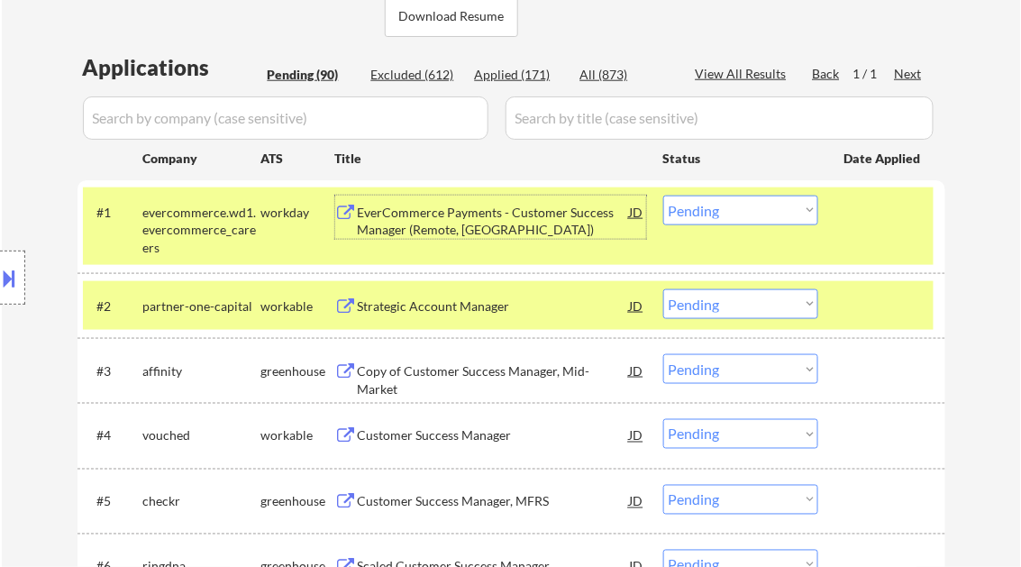
drag, startPoint x: 723, startPoint y: 214, endPoint x: 744, endPoint y: 225, distance: 24.6
click at [723, 214] on select "Choose an option... Pending Applied Excluded (Questions) Excluded (Expired) Exc…" at bounding box center [740, 211] width 155 height 30
click at [663, 196] on select "Choose an option... Pending Applied Excluded (Questions) Excluded (Expired) Exc…" at bounding box center [740, 211] width 155 height 30
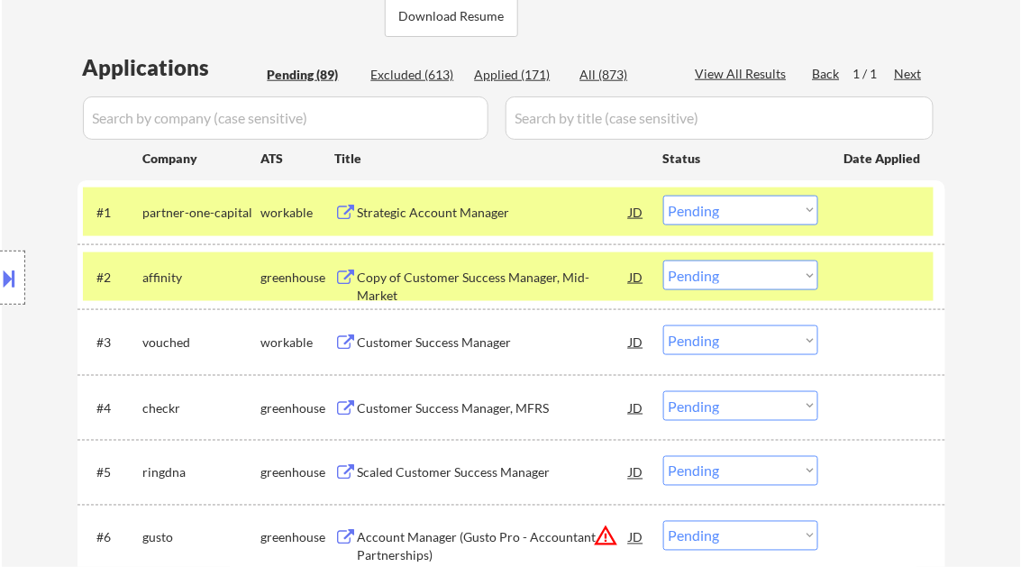
click at [418, 213] on div "Strategic Account Manager" at bounding box center [494, 213] width 272 height 18
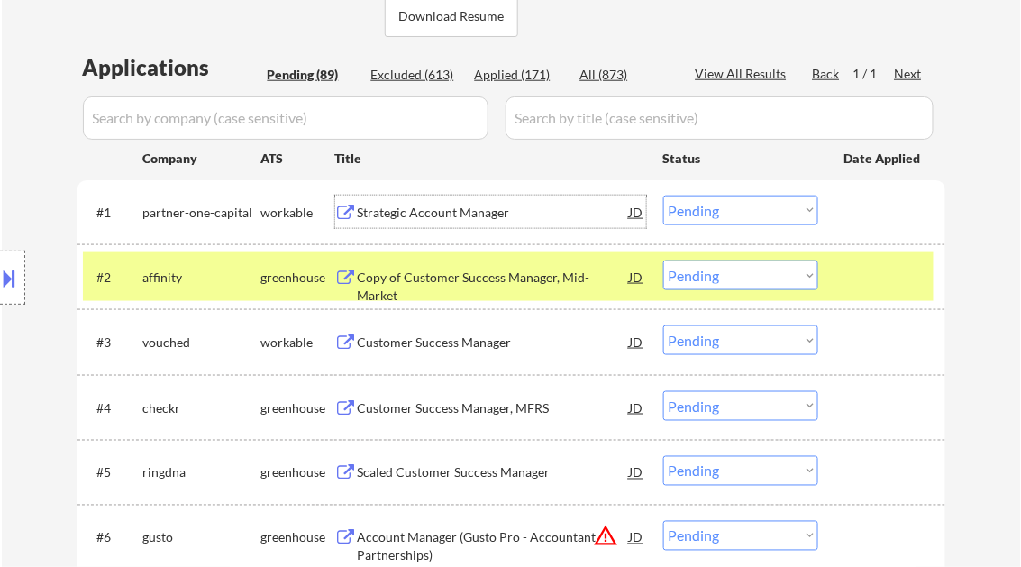
click at [724, 202] on select "Choose an option... Pending Applied Excluded (Questions) Excluded (Expired) Exc…" at bounding box center [740, 211] width 155 height 30
click at [663, 196] on select "Choose an option... Pending Applied Excluded (Questions) Excluded (Expired) Exc…" at bounding box center [740, 211] width 155 height 30
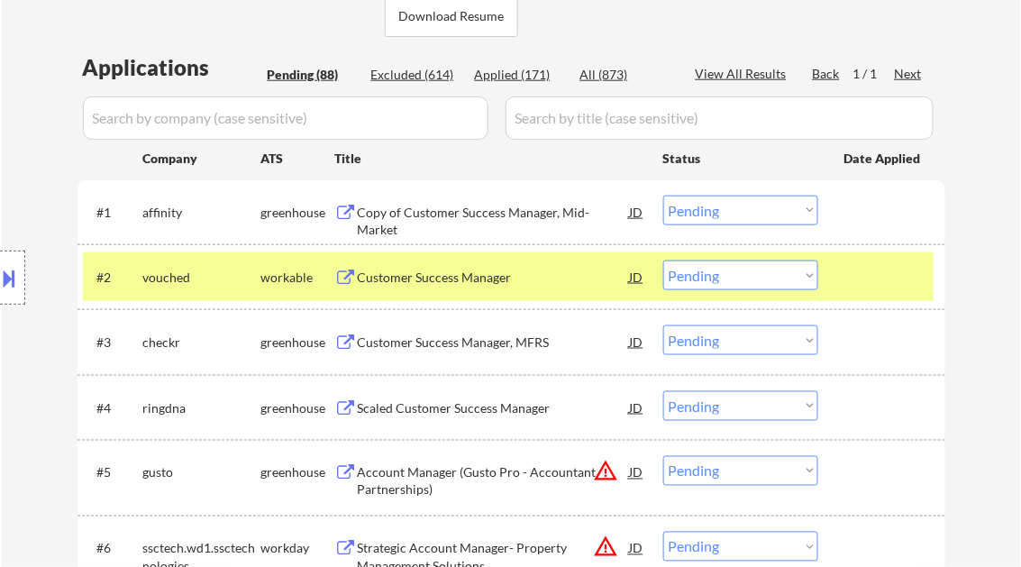
click at [409, 215] on div "Copy of Customer Success Manager, Mid-Market" at bounding box center [494, 221] width 272 height 35
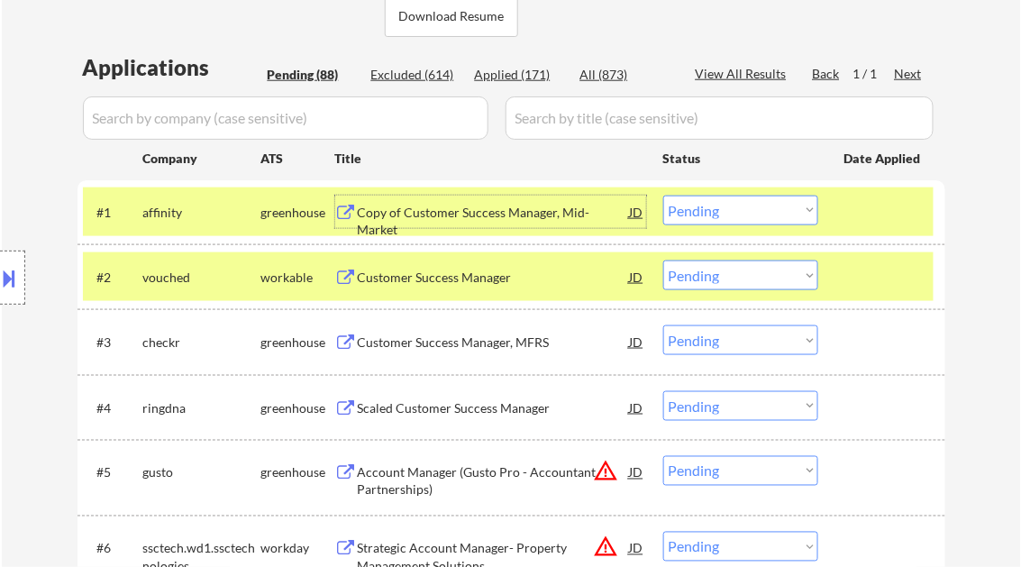
click at [711, 206] on select "Choose an option... Pending Applied Excluded (Questions) Excluded (Expired) Exc…" at bounding box center [740, 211] width 155 height 30
select select ""excluded""
click at [663, 196] on select "Choose an option... Pending Applied Excluded (Questions) Excluded (Expired) Exc…" at bounding box center [740, 211] width 155 height 30
click at [456, 278] on div "Customer Success Manager" at bounding box center [494, 278] width 272 height 18
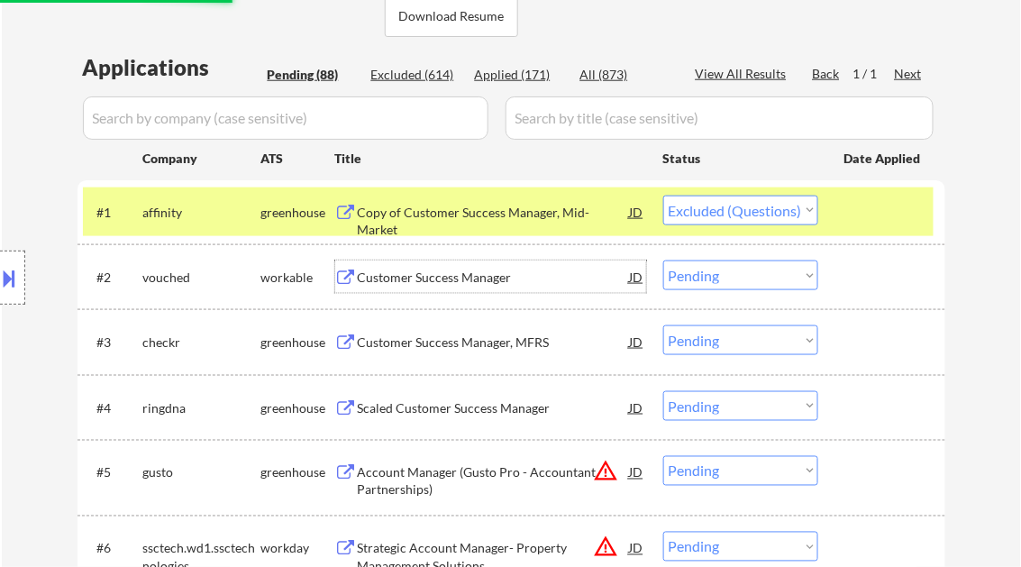
click at [746, 278] on select "Choose an option... Pending Applied Excluded (Questions) Excluded (Expired) Exc…" at bounding box center [740, 275] width 155 height 30
click at [719, 270] on select "Choose an option... Pending Applied Excluded (Questions) Excluded (Expired) Exc…" at bounding box center [740, 275] width 155 height 30
click at [914, 278] on div at bounding box center [883, 276] width 79 height 32
select select ""excluded""
select select ""pending""
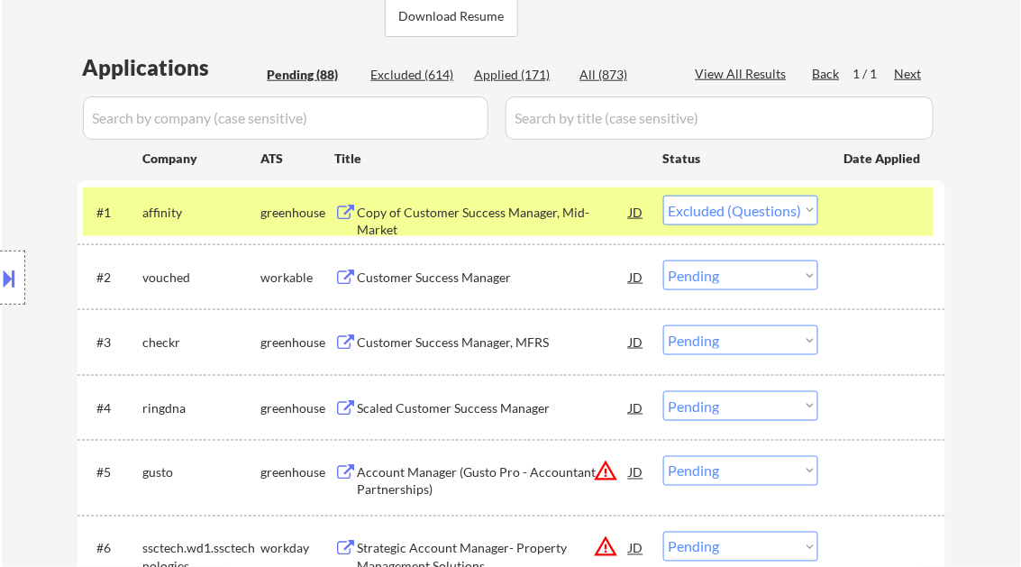
select select ""pending""
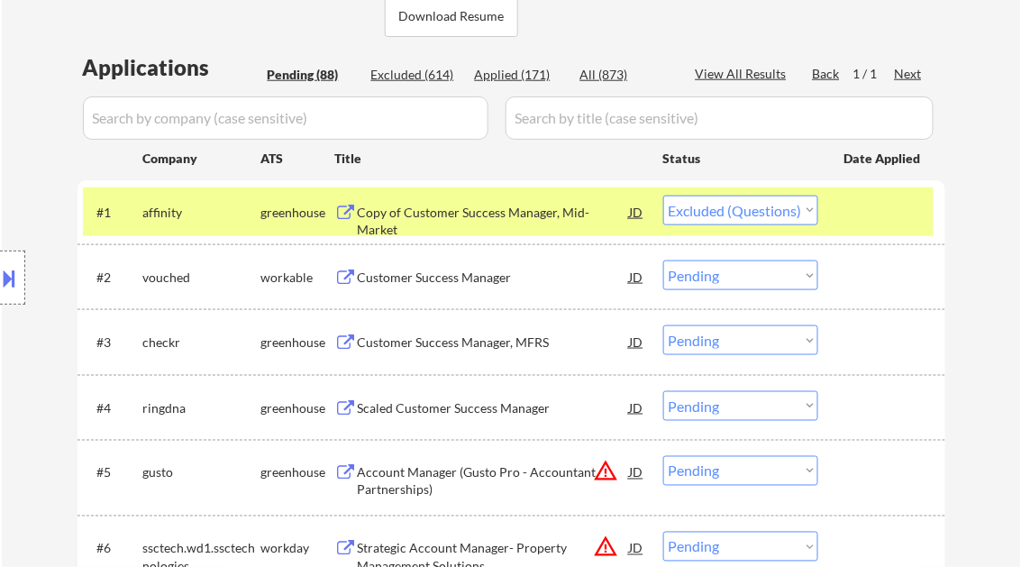
select select ""pending""
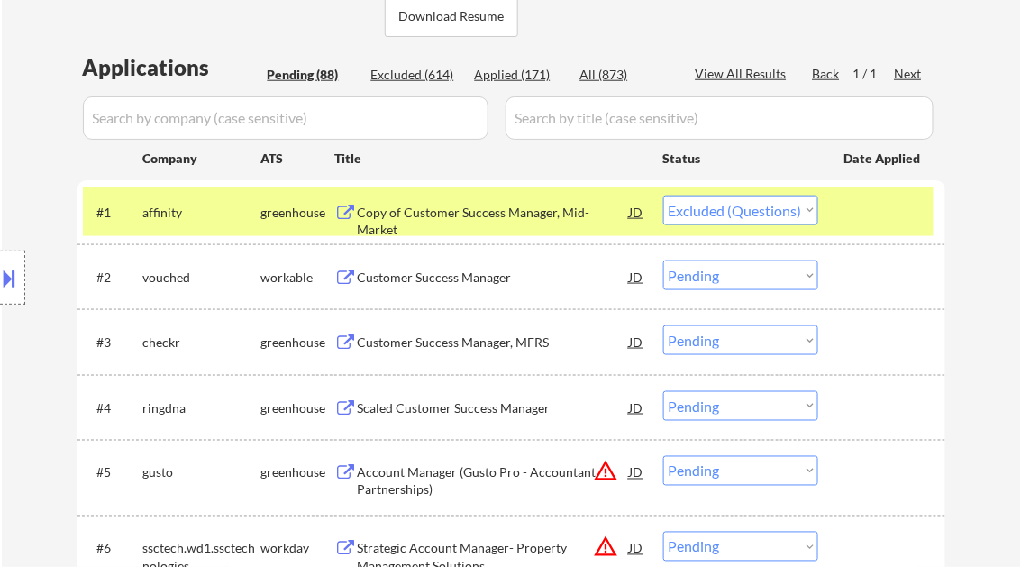
select select ""pending""
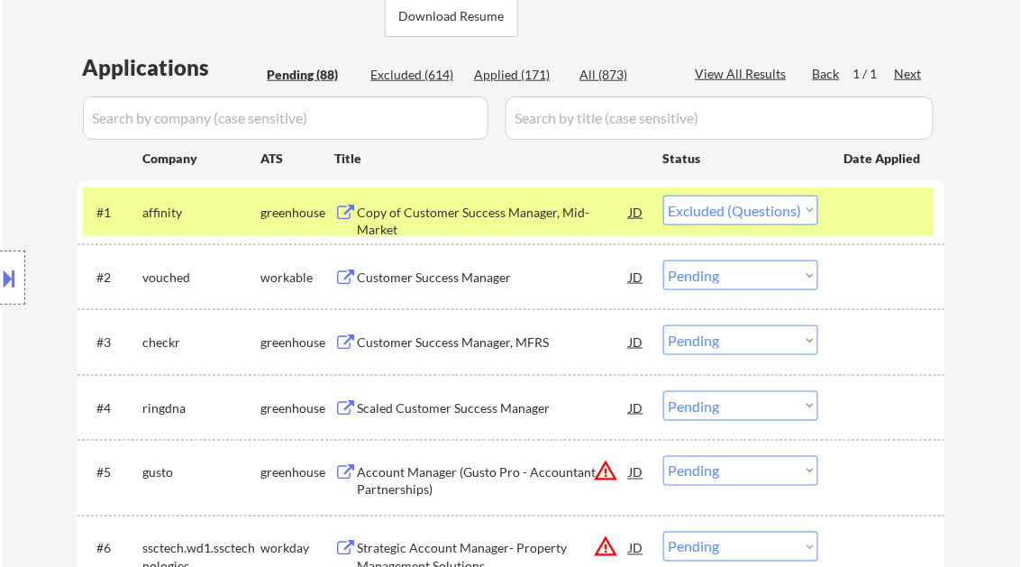
select select ""pending""
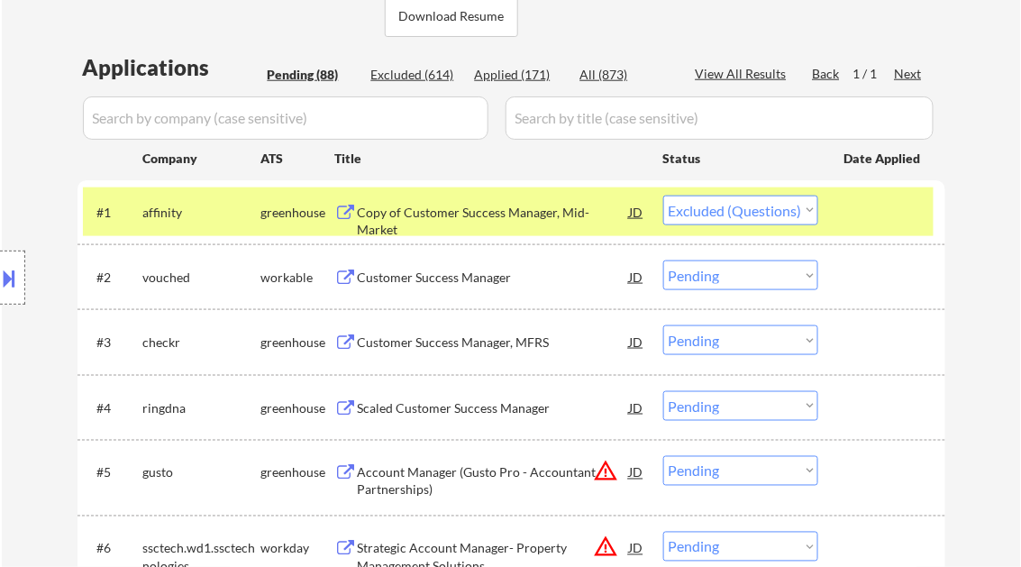
select select ""pending""
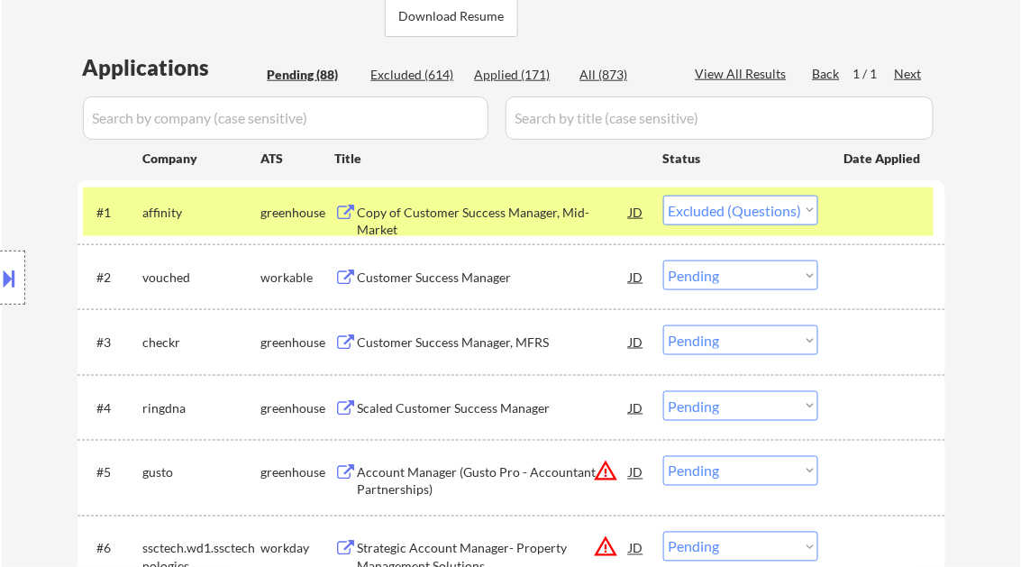
select select ""pending""
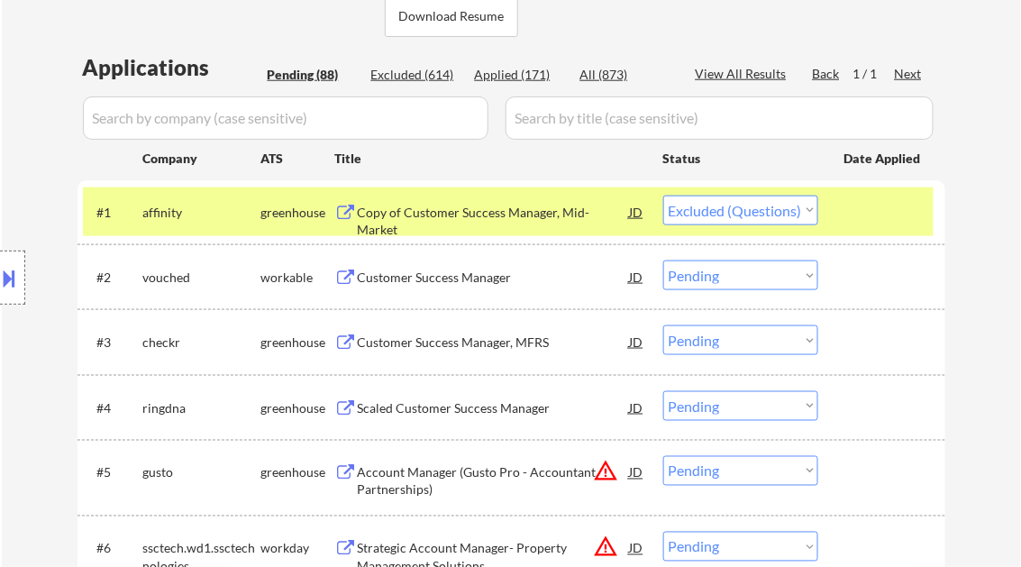
select select ""pending""
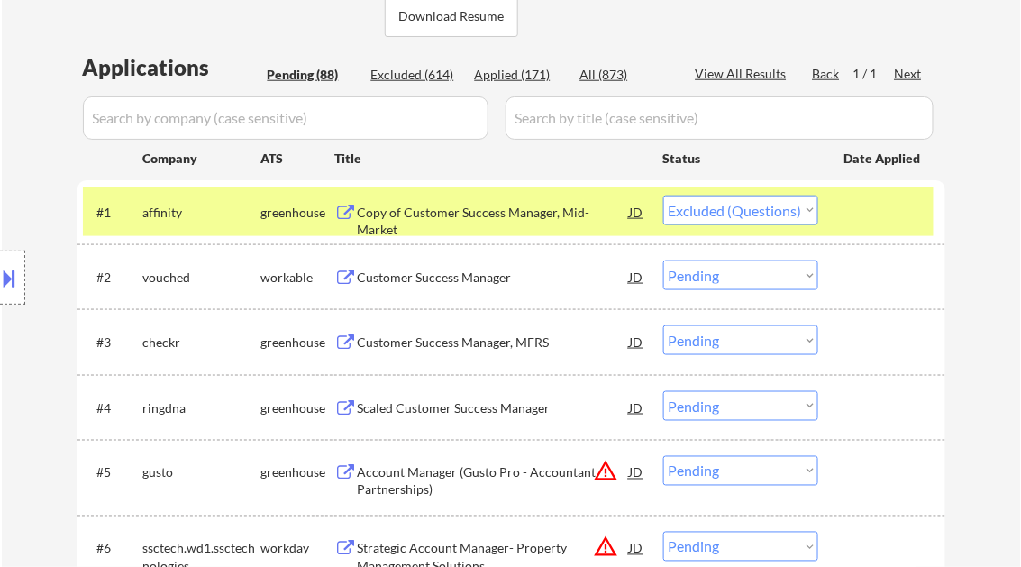
select select ""pending""
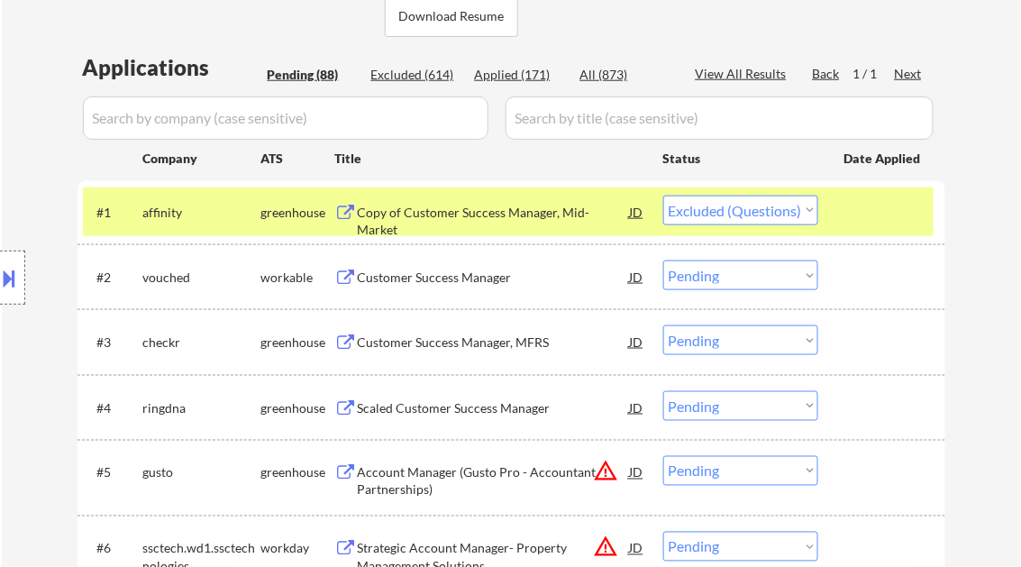
select select ""pending""
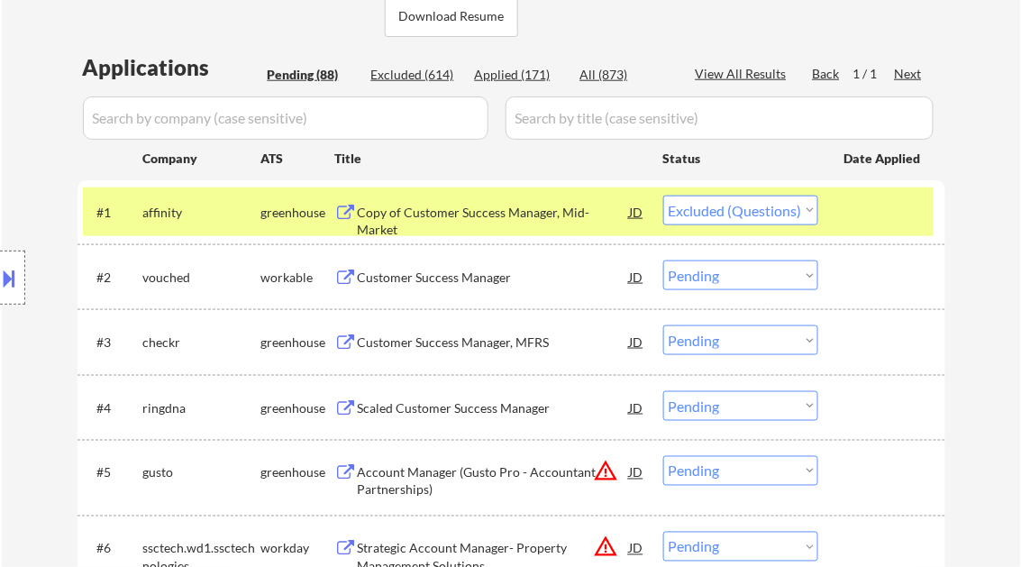
select select ""pending""
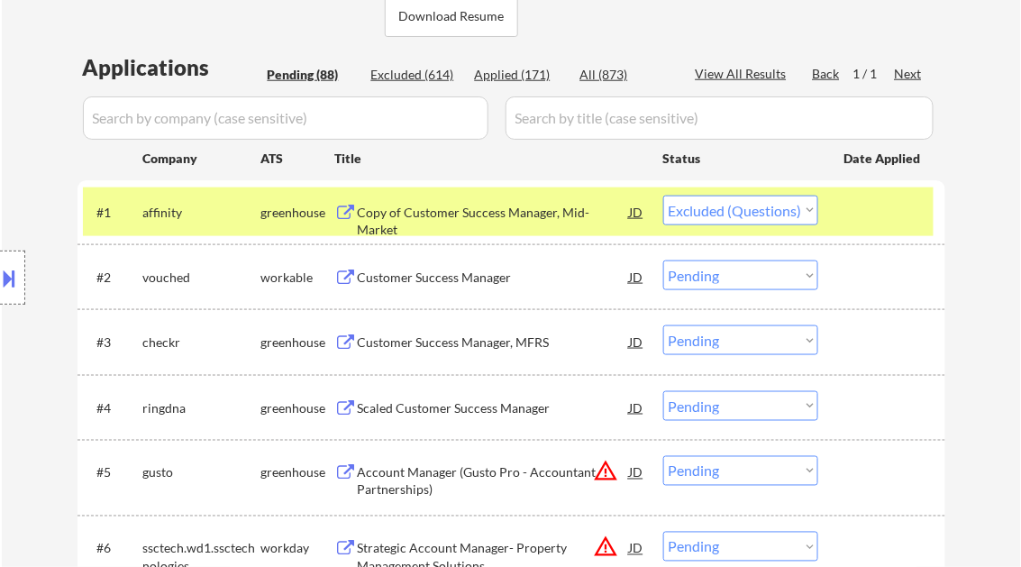
select select ""pending""
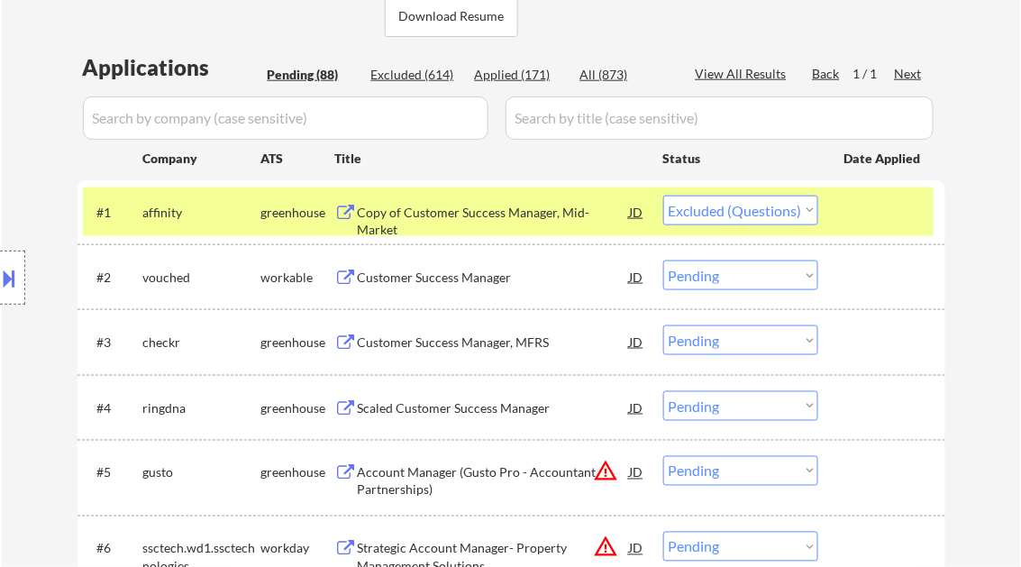
select select ""pending""
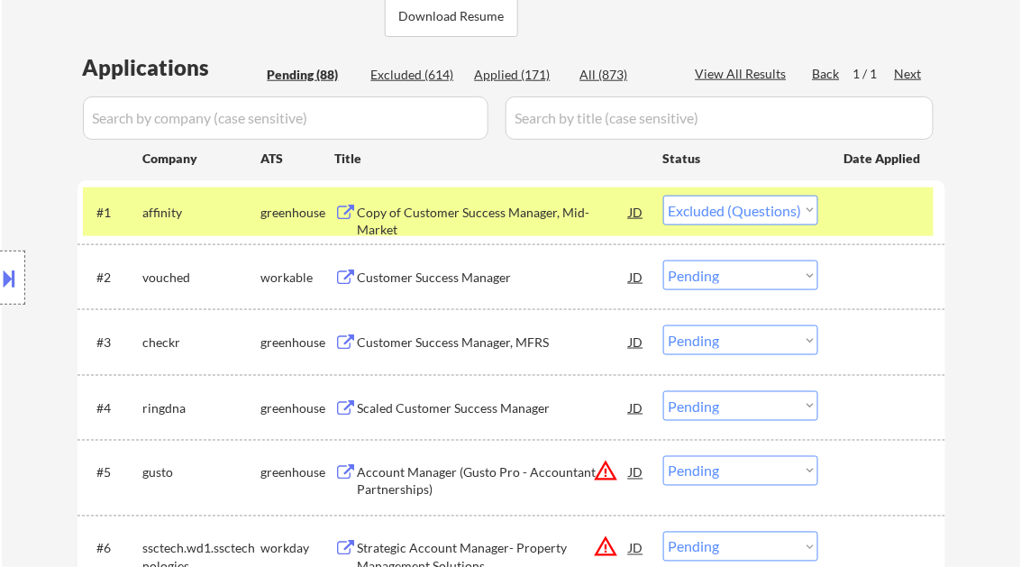
select select ""pending""
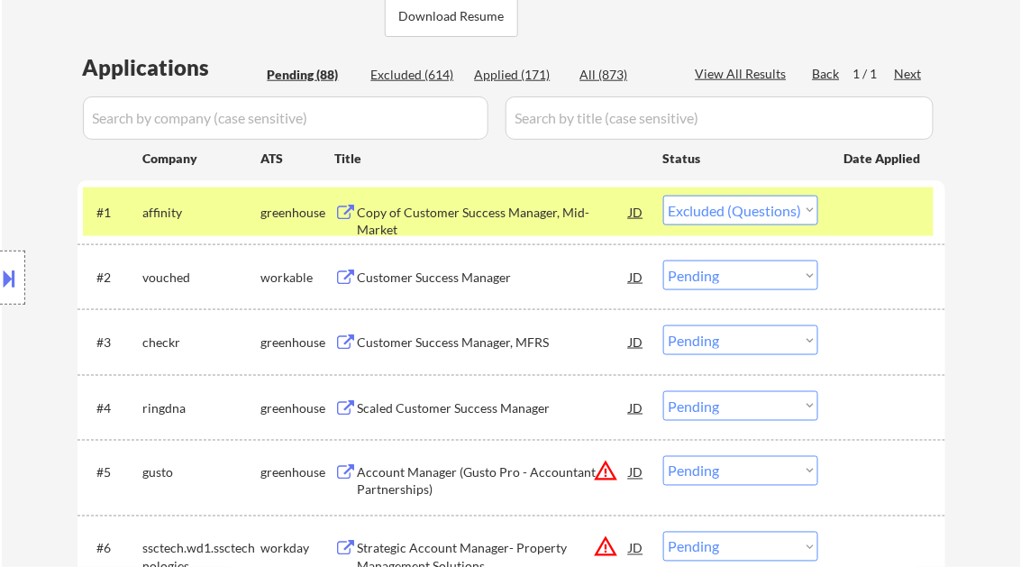
select select ""pending""
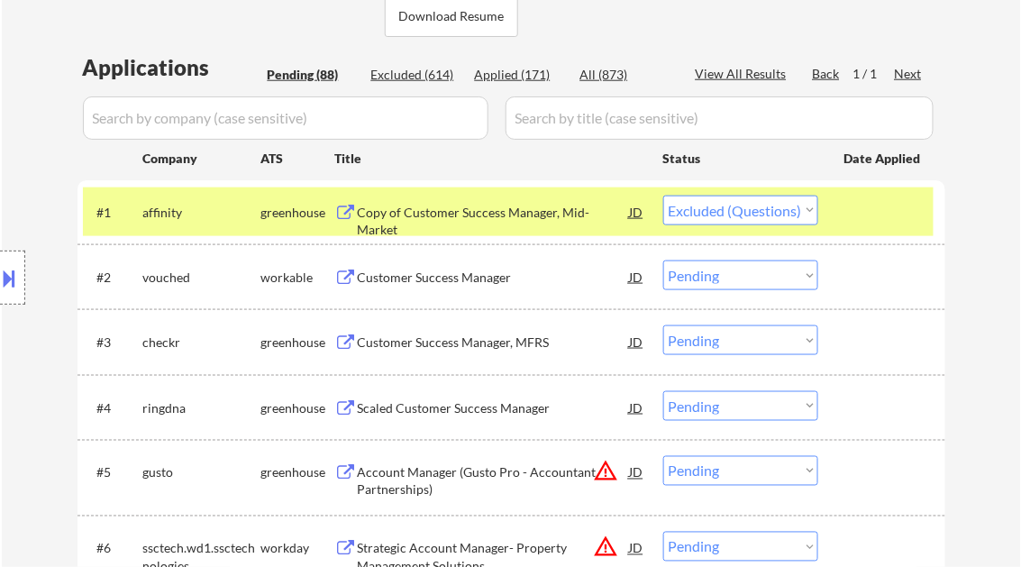
select select ""pending""
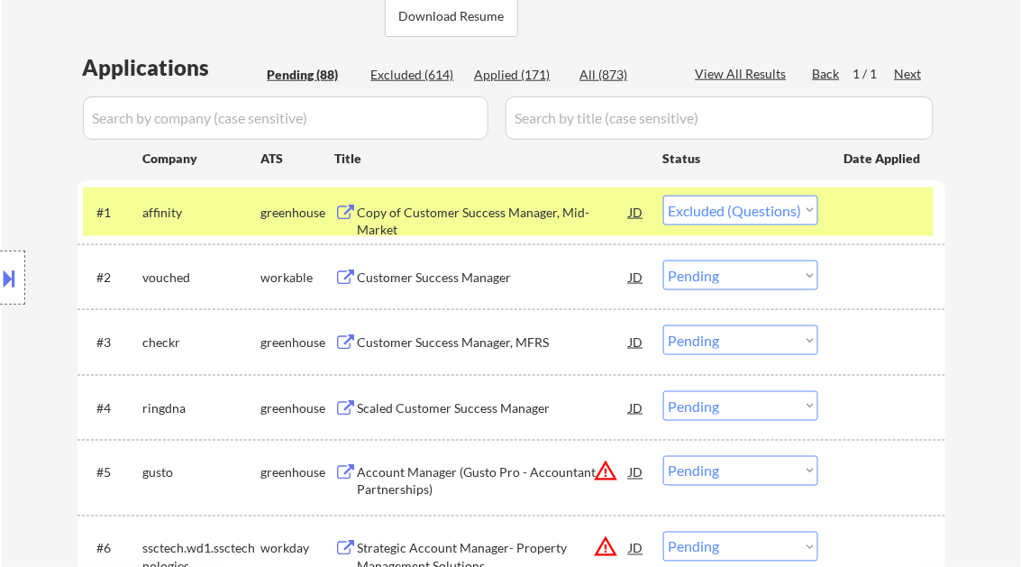
select select ""pending""
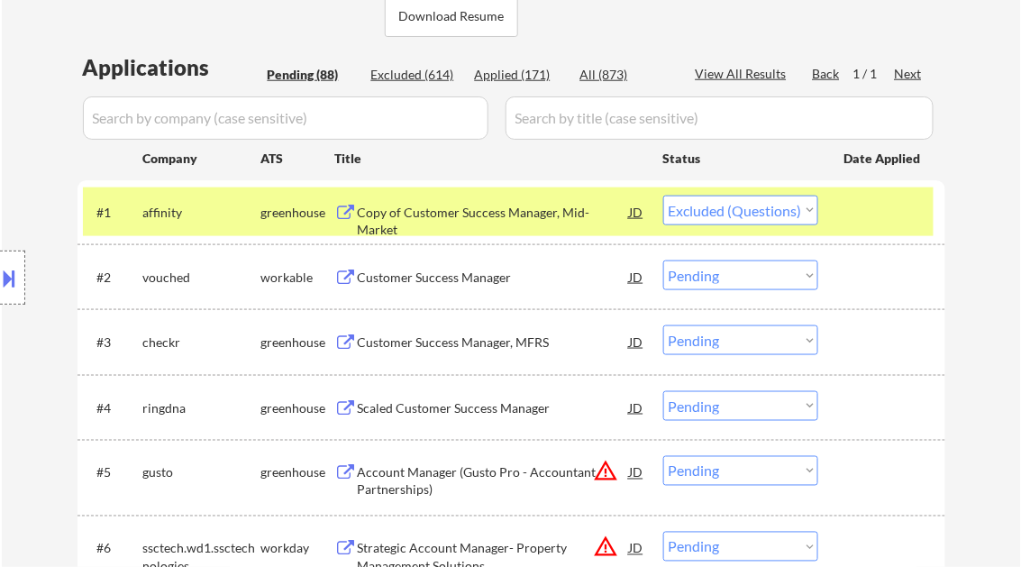
select select ""pending""
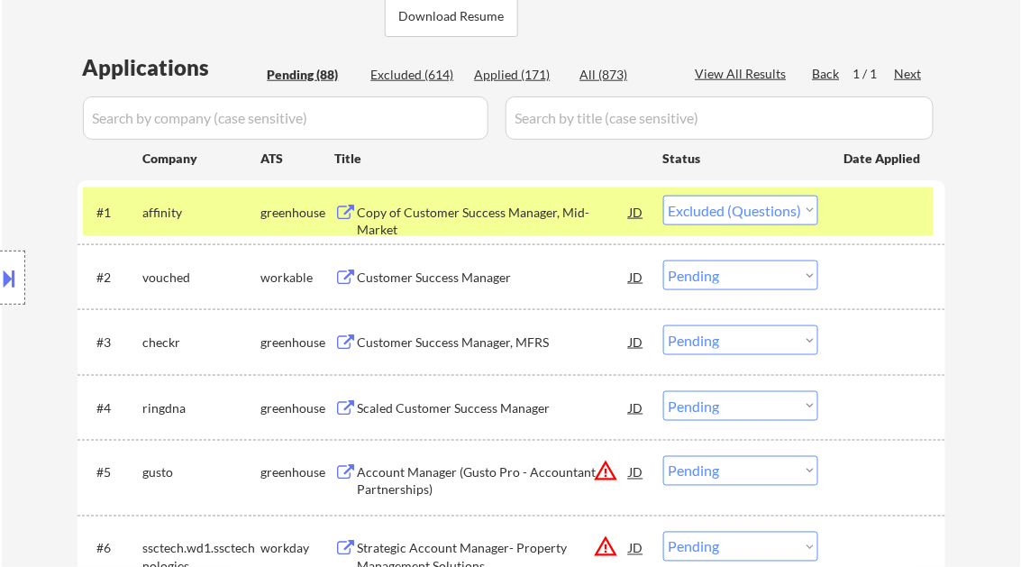
select select ""pending""
click at [789, 274] on select "Choose an option... Pending Applied Excluded (Questions) Excluded (Expired) Exc…" at bounding box center [740, 275] width 155 height 30
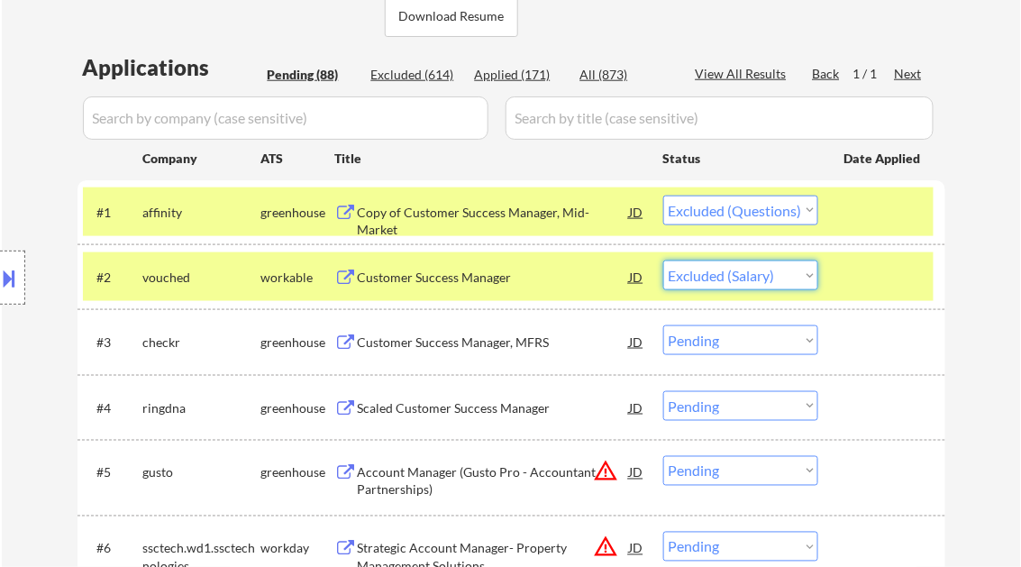
click at [663, 260] on select "Choose an option... Pending Applied Excluded (Questions) Excluded (Expired) Exc…" at bounding box center [740, 275] width 155 height 30
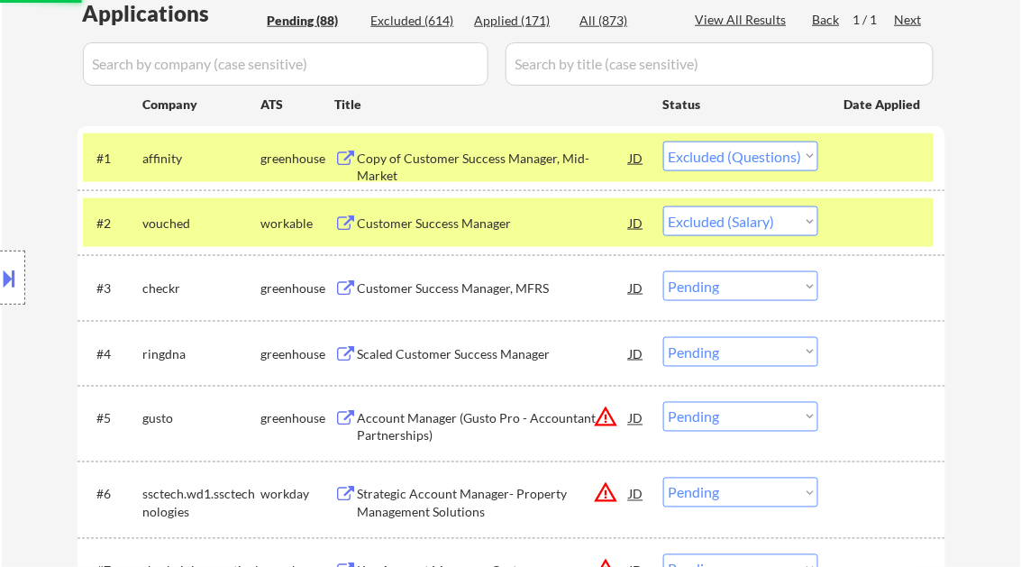
scroll to position [505, 0]
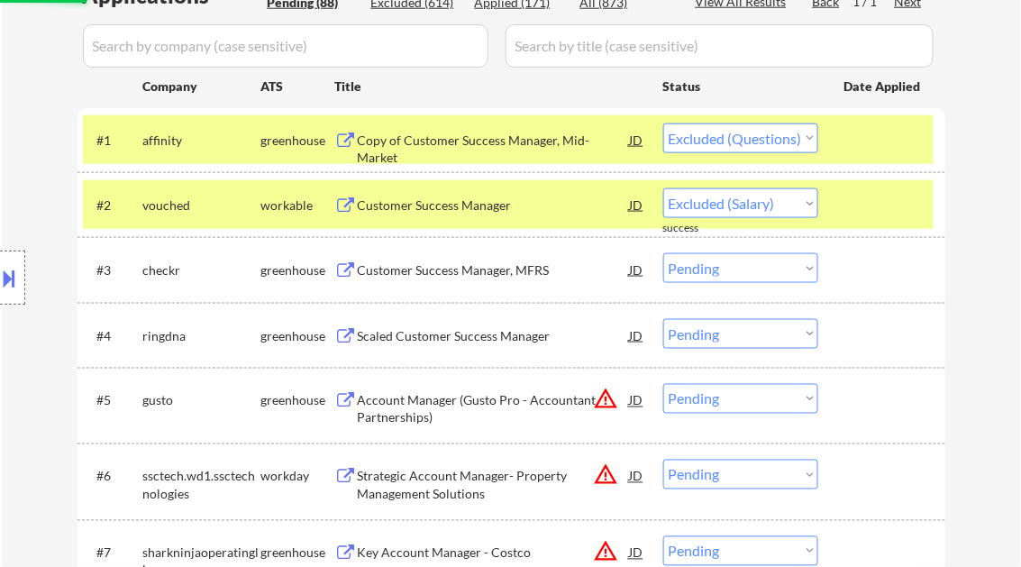
click at [460, 270] on div "Customer Success Manager, MFRS" at bounding box center [494, 270] width 272 height 18
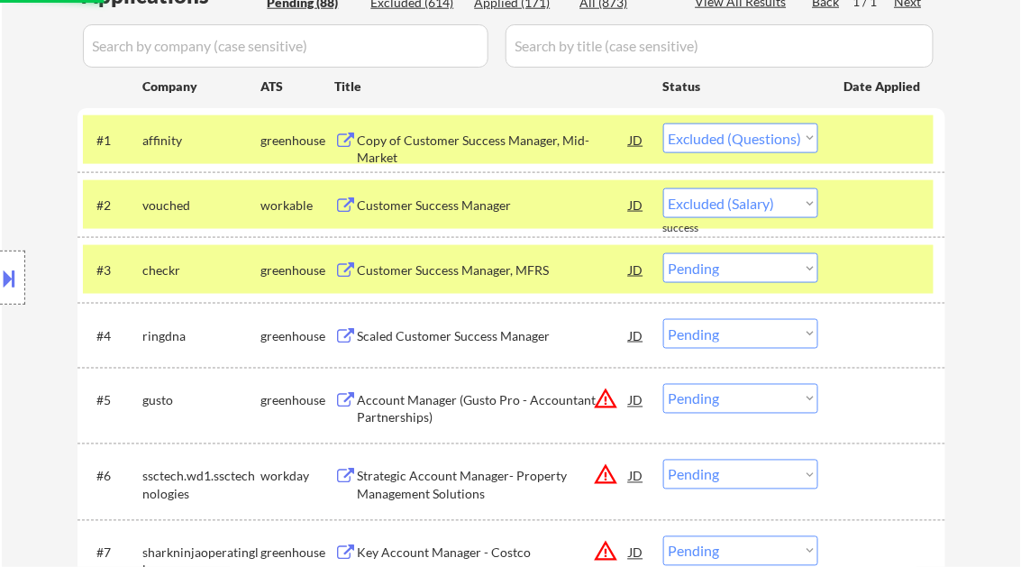
select select ""pending""
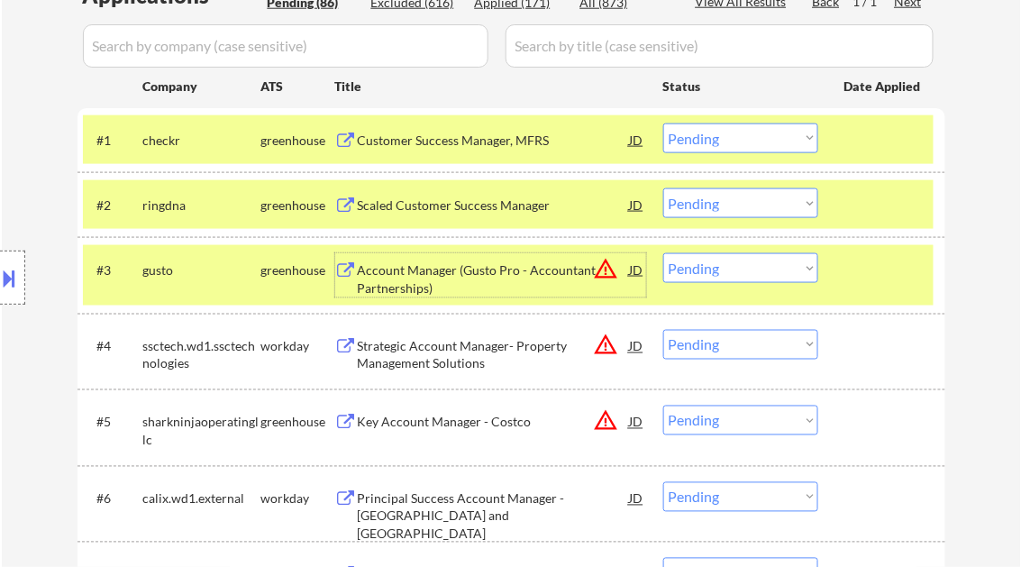
drag, startPoint x: 726, startPoint y: 123, endPoint x: 737, endPoint y: 143, distance: 22.6
click at [726, 123] on select "Choose an option... Pending Applied Excluded (Questions) Excluded (Expired) Exc…" at bounding box center [740, 138] width 155 height 30
click at [663, 123] on select "Choose an option... Pending Applied Excluded (Questions) Excluded (Expired) Exc…" at bounding box center [740, 138] width 155 height 30
click at [460, 211] on div "Scaled Customer Success Manager" at bounding box center [494, 205] width 272 height 18
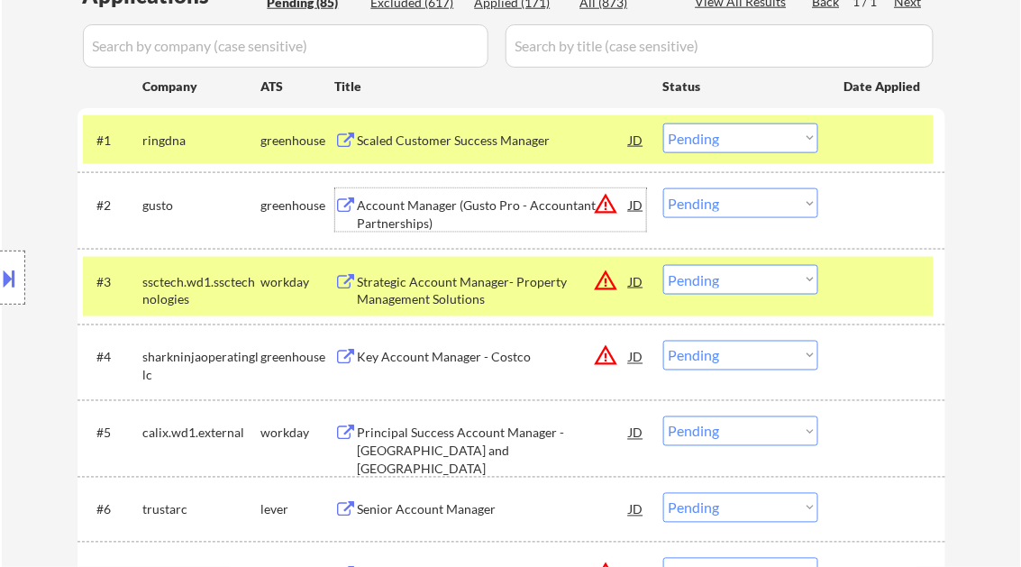
drag, startPoint x: 687, startPoint y: 141, endPoint x: 705, endPoint y: 143, distance: 18.1
click at [687, 141] on select "Choose an option... Pending Applied Excluded (Questions) Excluded (Expired) Exc…" at bounding box center [740, 138] width 155 height 30
click at [663, 123] on select "Choose an option... Pending Applied Excluded (Questions) Excluded (Expired) Exc…" at bounding box center [740, 138] width 155 height 30
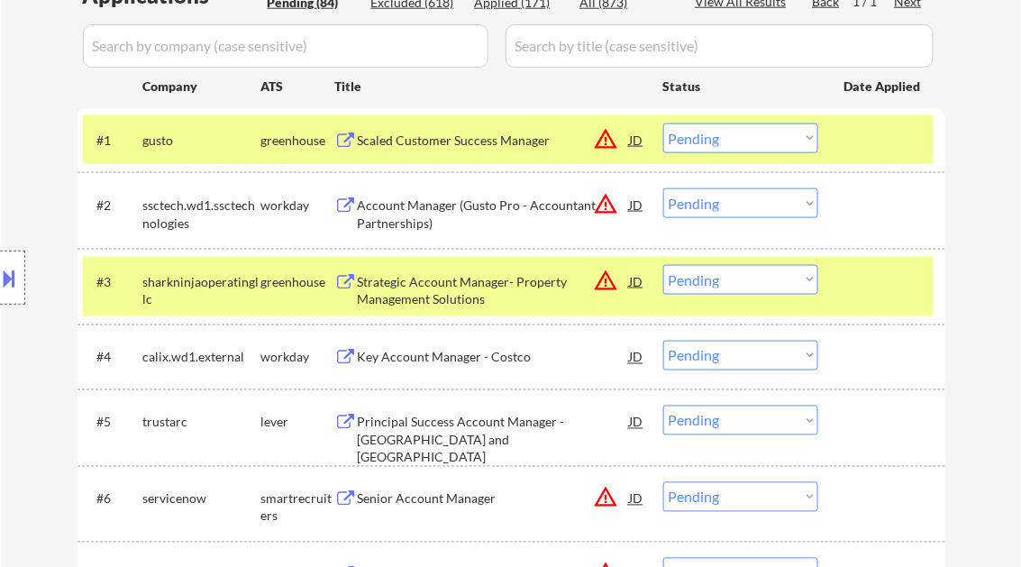
click at [469, 143] on div "Scaled Customer Success Manager" at bounding box center [494, 141] width 272 height 18
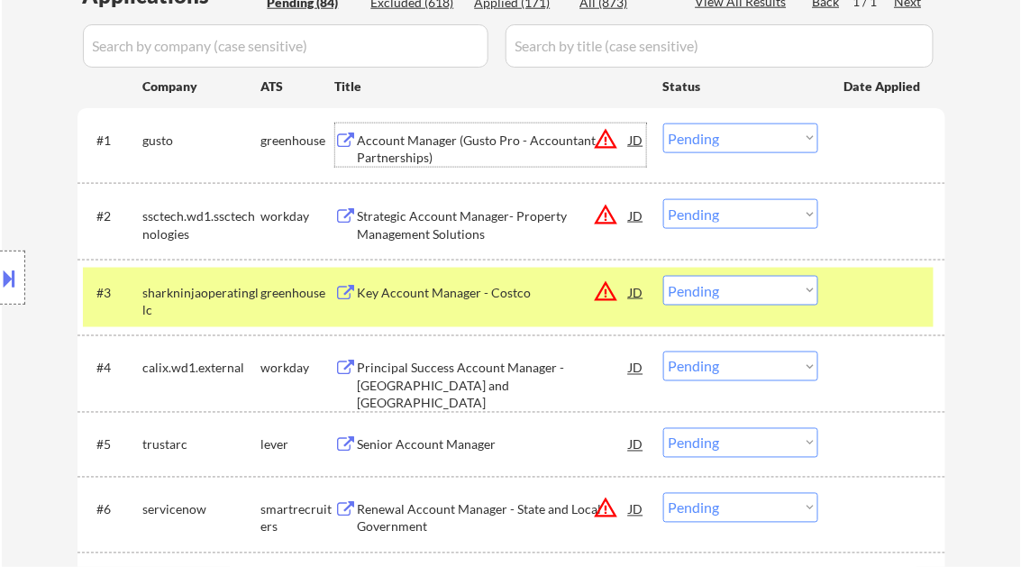
drag, startPoint x: 733, startPoint y: 132, endPoint x: 735, endPoint y: 150, distance: 18.1
click at [733, 132] on select "Choose an option... Pending Applied Excluded (Questions) Excluded (Expired) Exc…" at bounding box center [740, 138] width 155 height 30
drag, startPoint x: 719, startPoint y: 141, endPoint x: 727, endPoint y: 155, distance: 15.8
click at [719, 141] on select "Choose an option... Pending Applied Excluded (Questions) Excluded (Expired) Exc…" at bounding box center [740, 138] width 155 height 30
click at [663, 123] on select "Choose an option... Pending Applied Excluded (Questions) Excluded (Expired) Exc…" at bounding box center [740, 138] width 155 height 30
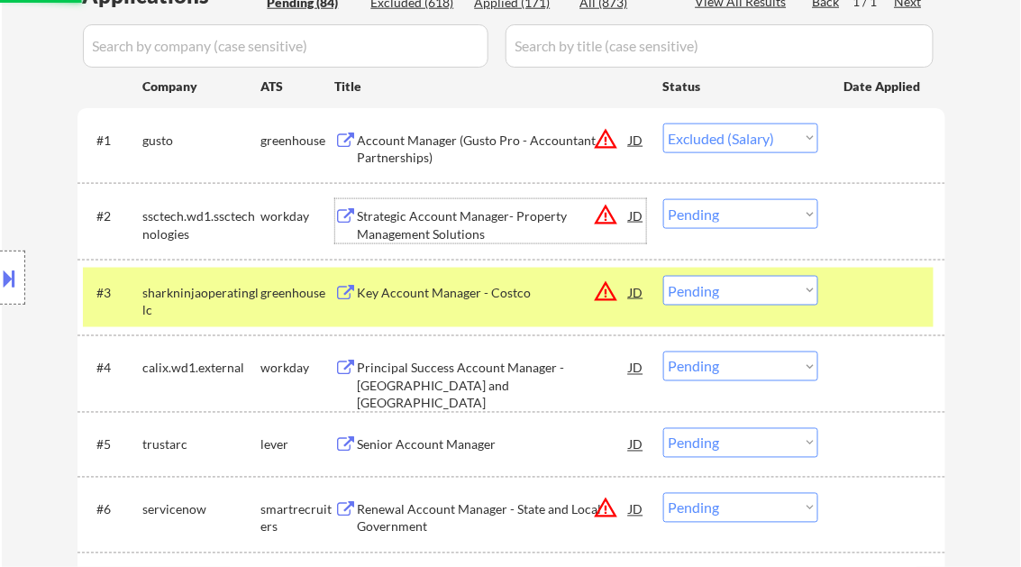
click at [470, 227] on div "Strategic Account Manager- Property Management Solutions" at bounding box center [494, 224] width 272 height 35
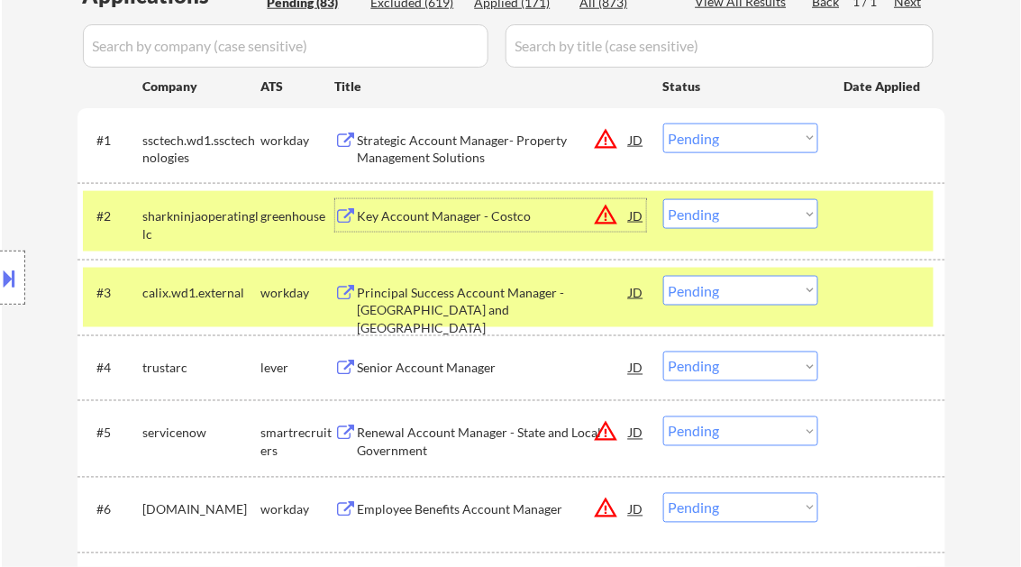
drag, startPoint x: 701, startPoint y: 135, endPoint x: 746, endPoint y: 154, distance: 48.9
click at [702, 135] on select "Choose an option... Pending Applied Excluded (Questions) Excluded (Expired) Exc…" at bounding box center [740, 138] width 155 height 30
click at [663, 123] on select "Choose an option... Pending Applied Excluded (Questions) Excluded (Expired) Exc…" at bounding box center [740, 138] width 155 height 30
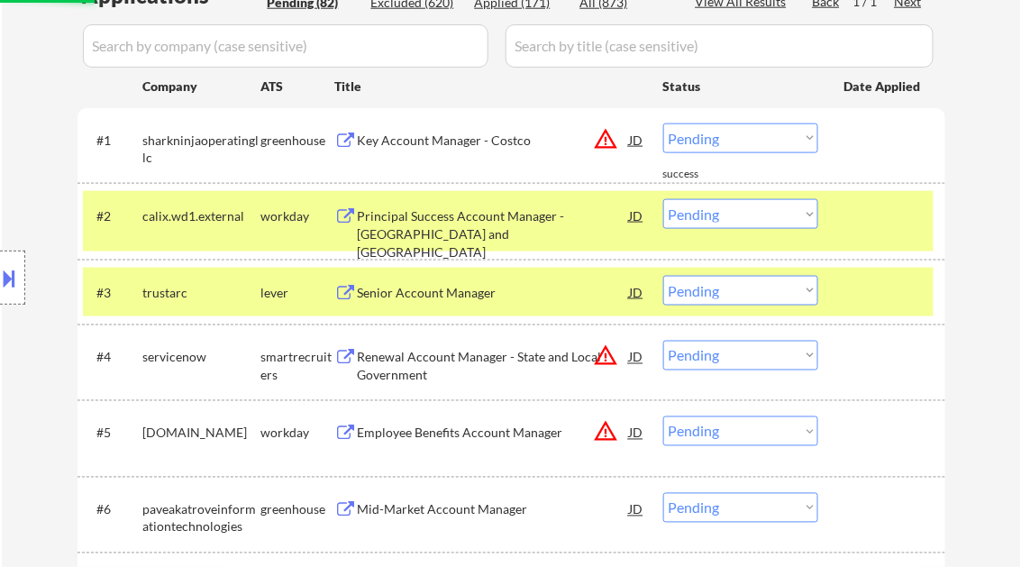
click at [477, 137] on div "Key Account Manager - Costco" at bounding box center [494, 141] width 272 height 18
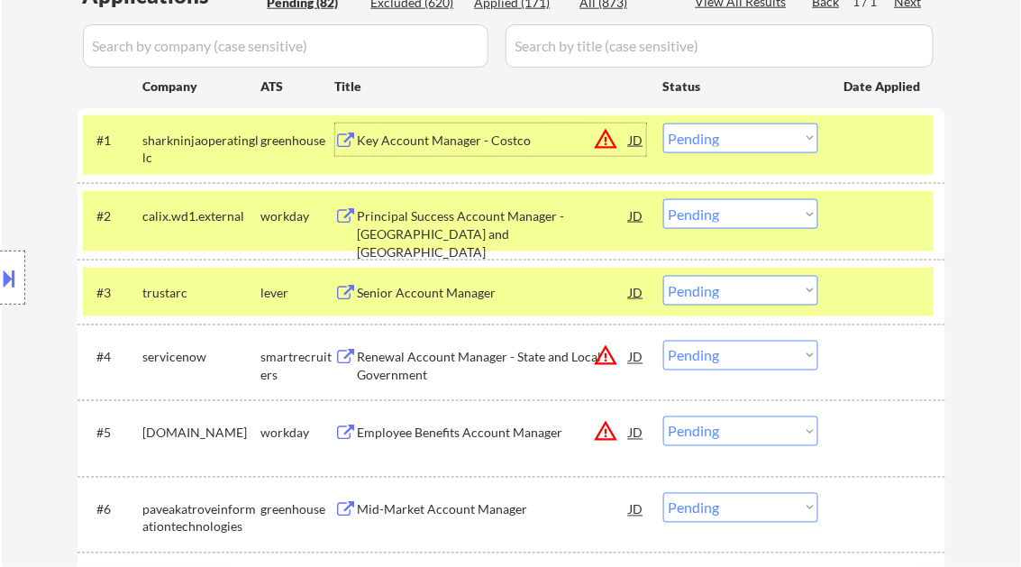
click at [752, 143] on select "Choose an option... Pending Applied Excluded (Questions) Excluded (Expired) Exc…" at bounding box center [740, 138] width 155 height 30
click at [663, 123] on select "Choose an option... Pending Applied Excluded (Questions) Excluded (Expired) Exc…" at bounding box center [740, 138] width 155 height 30
select select ""pending""
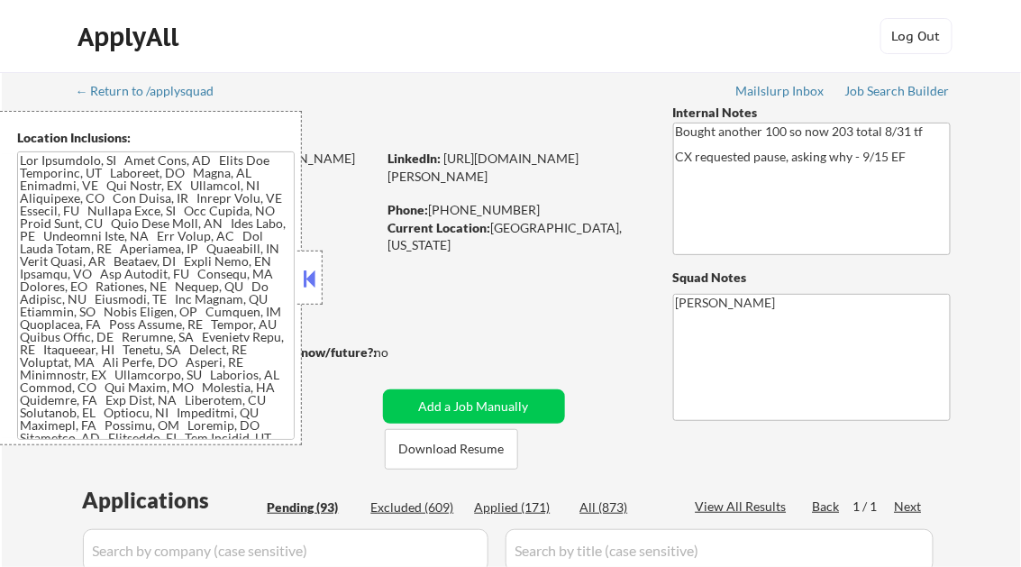
select select ""pending""
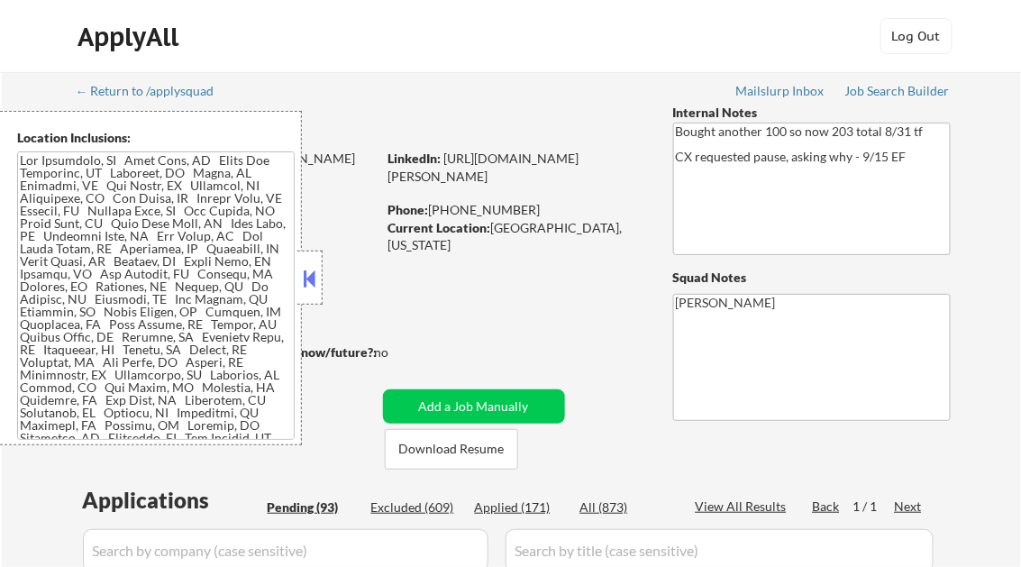
select select ""pending""
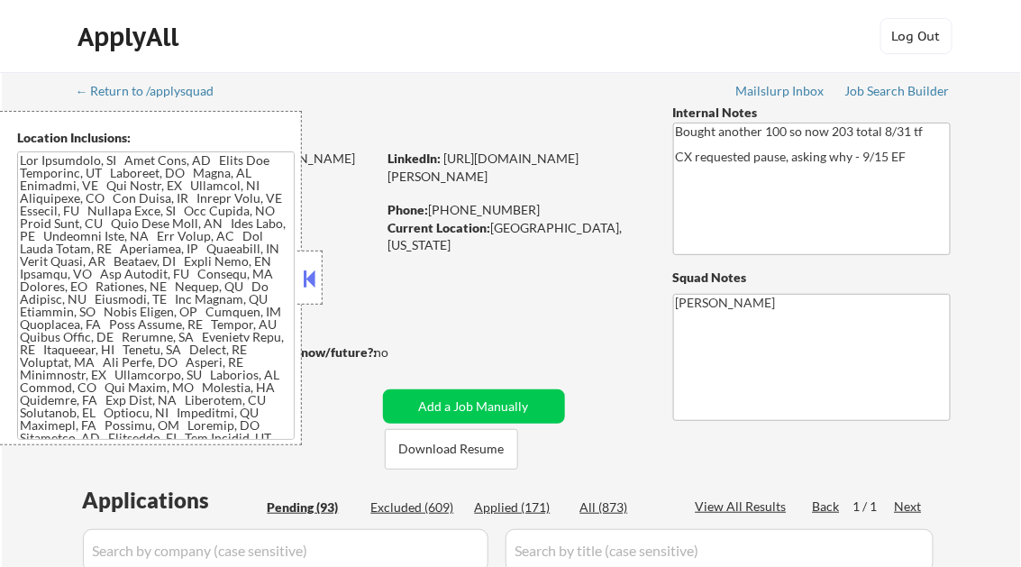
select select ""pending""
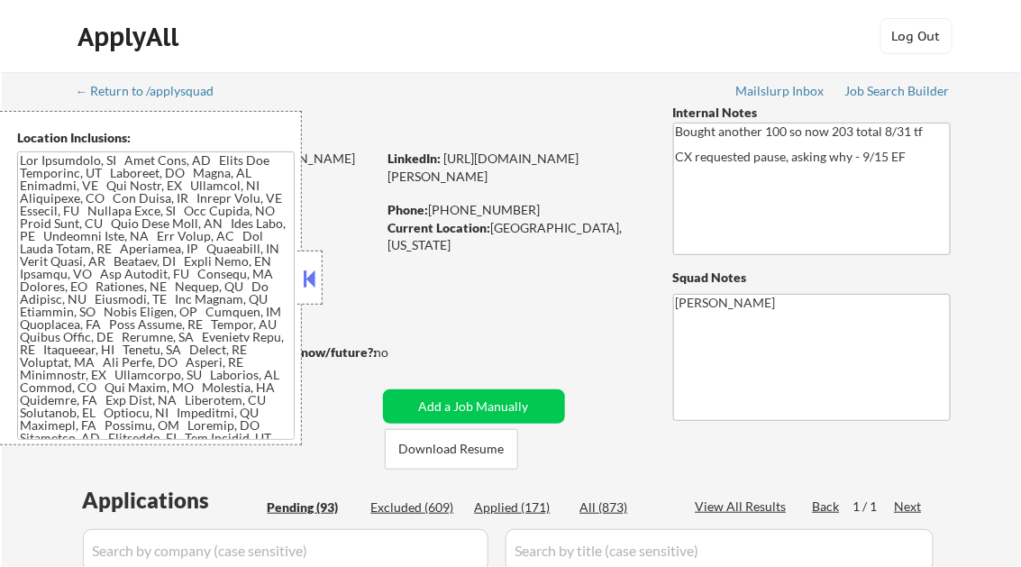
select select ""pending""
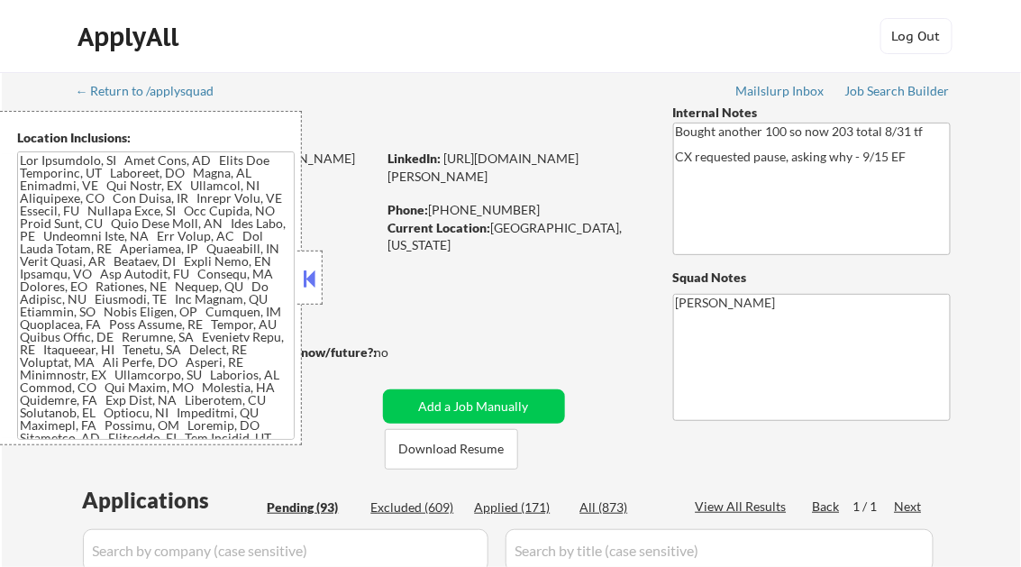
select select ""pending""
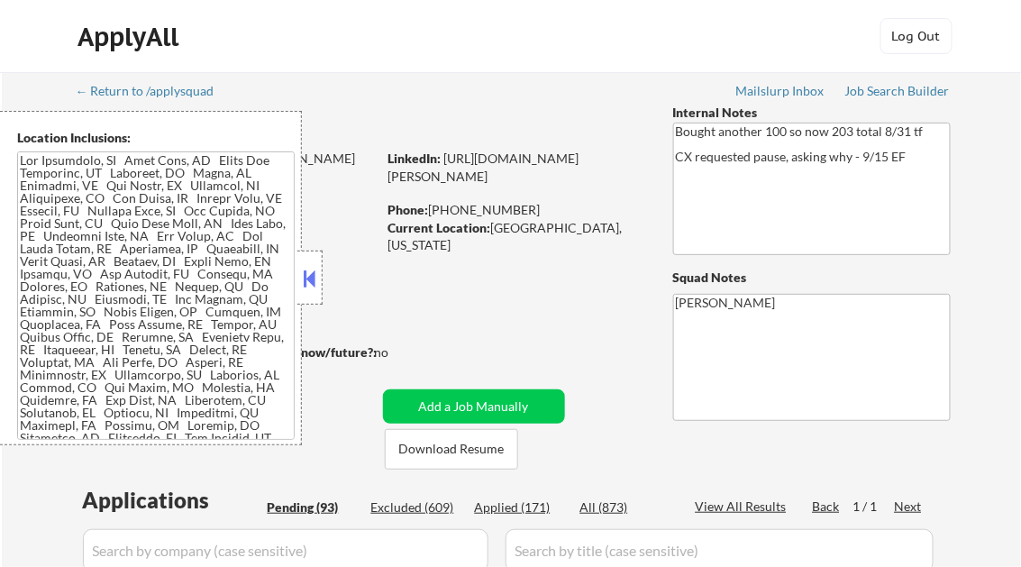
select select ""pending""
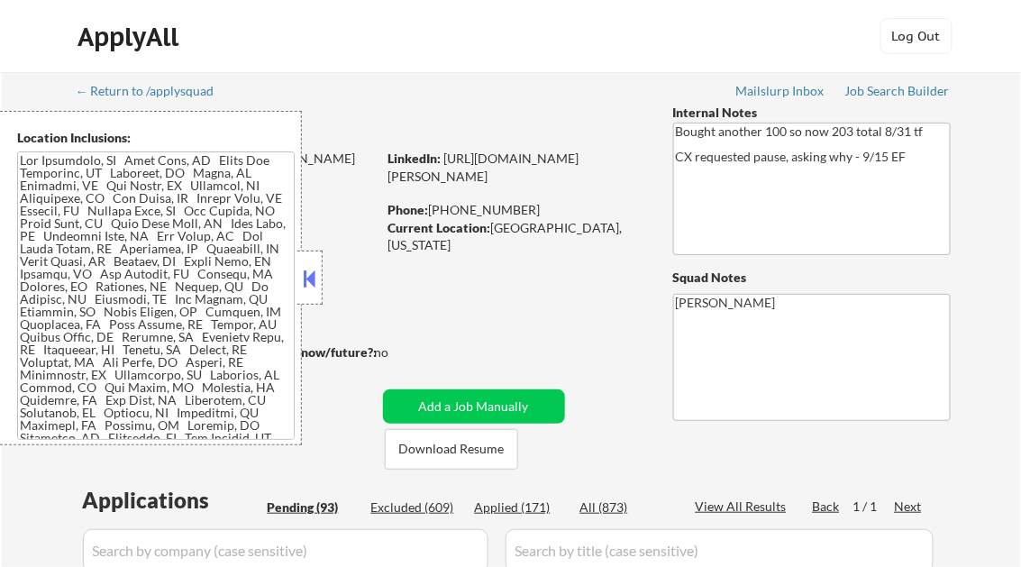
select select ""pending""
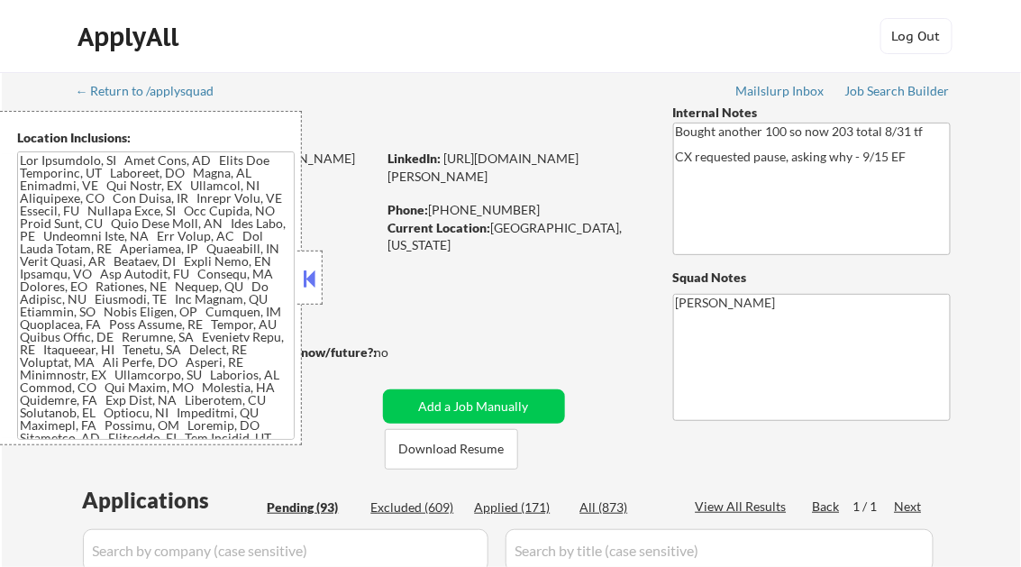
select select ""pending""
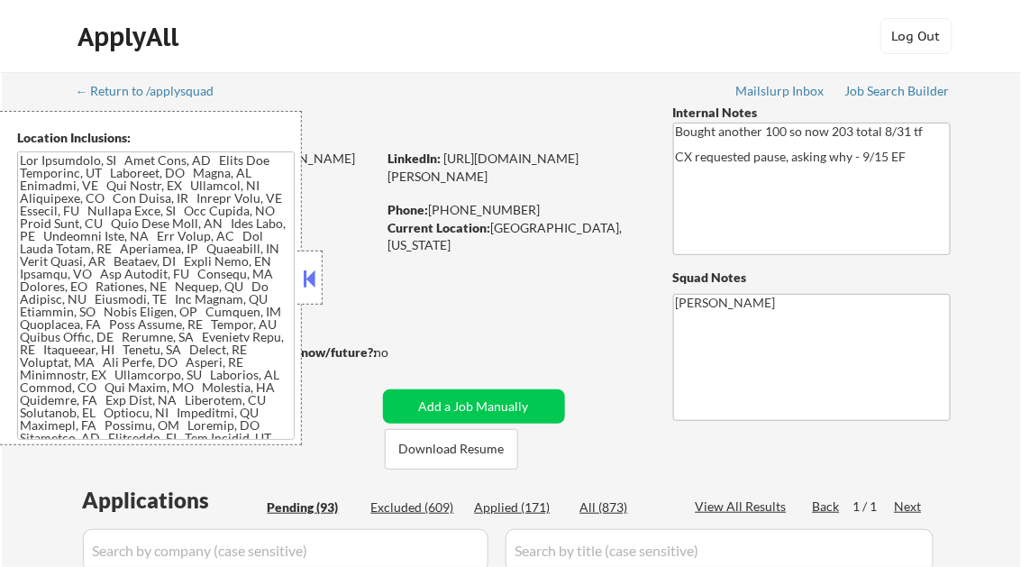
select select ""pending""
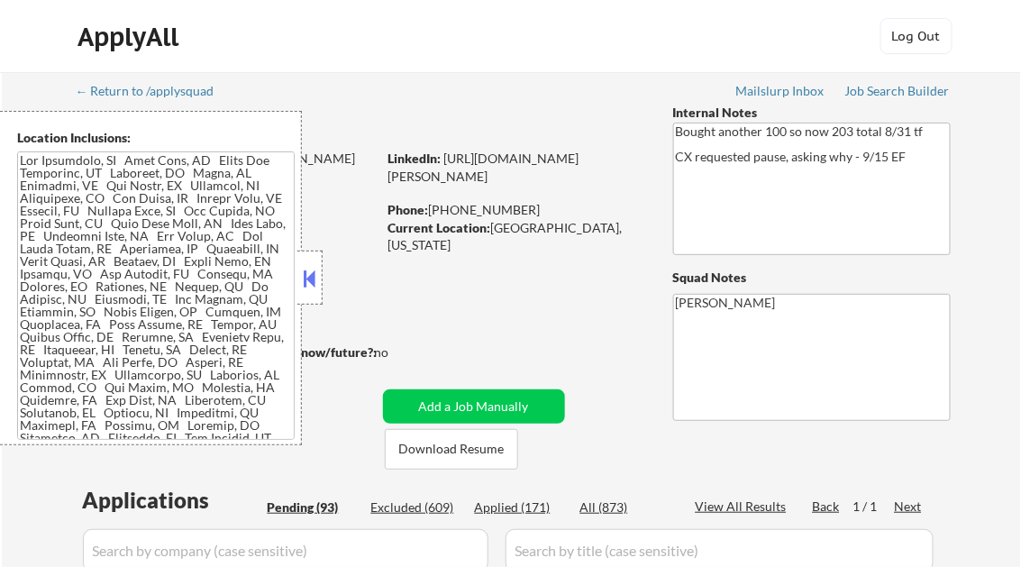
select select ""pending""
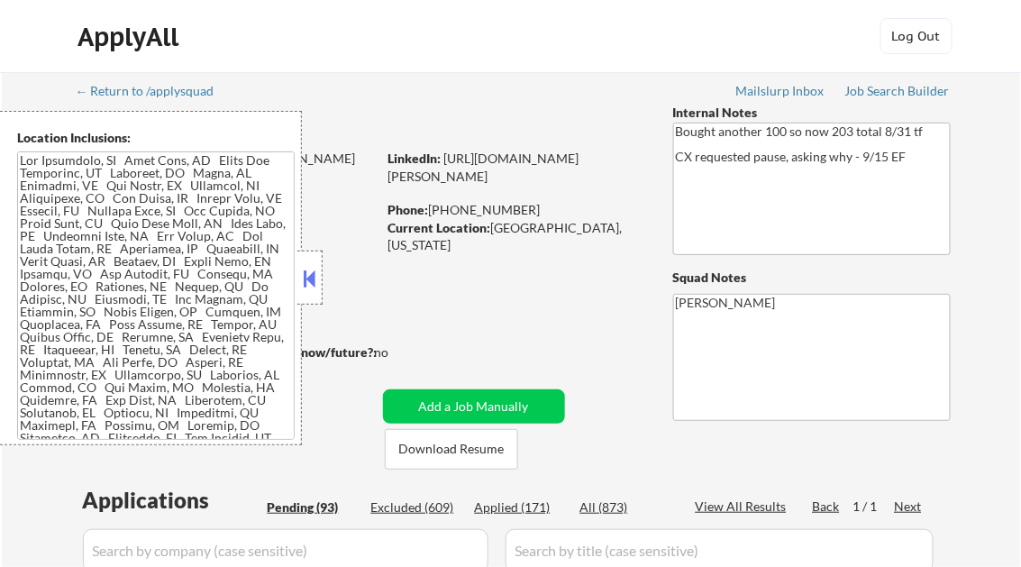
select select ""pending""
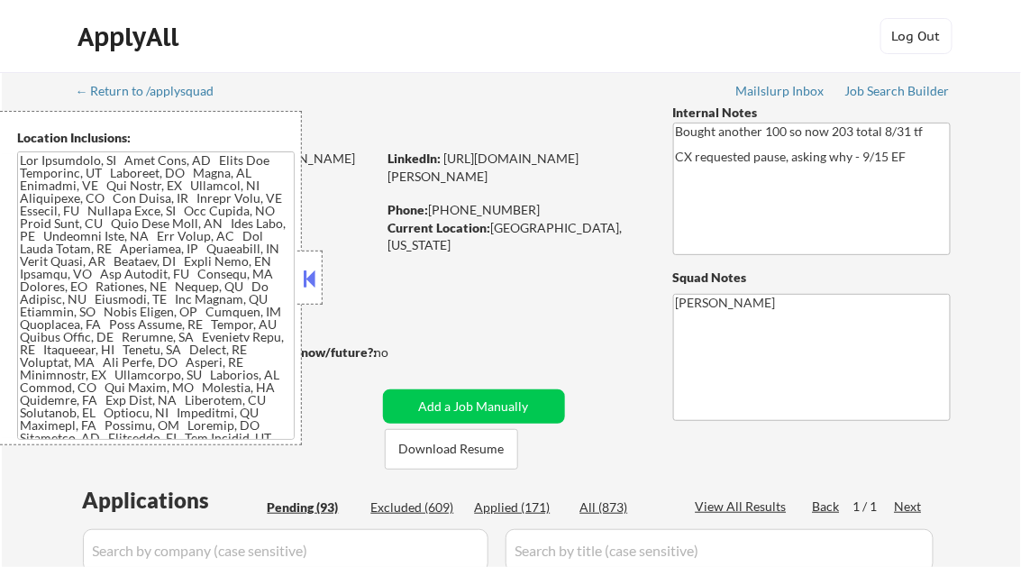
select select ""pending""
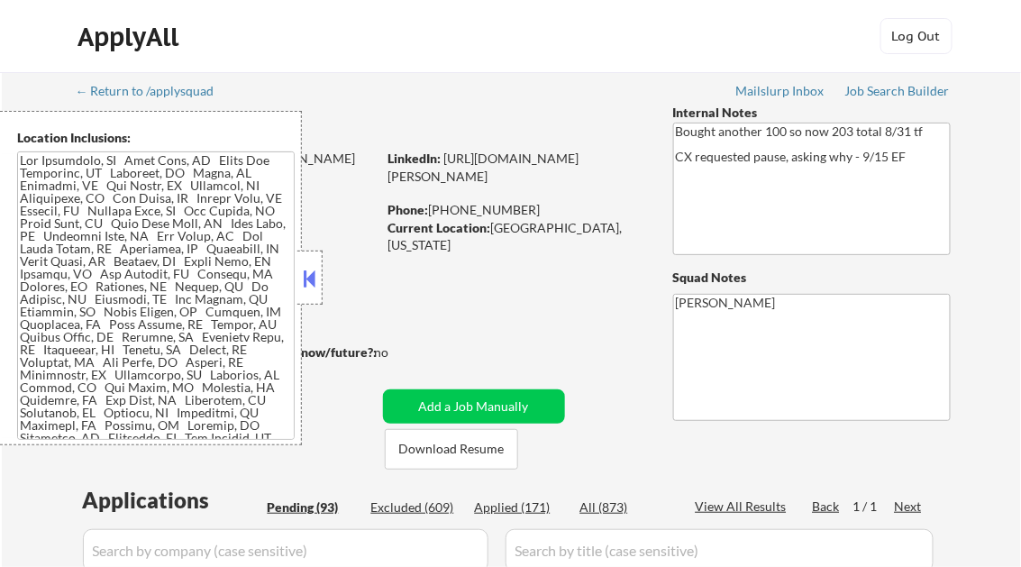
select select ""pending""
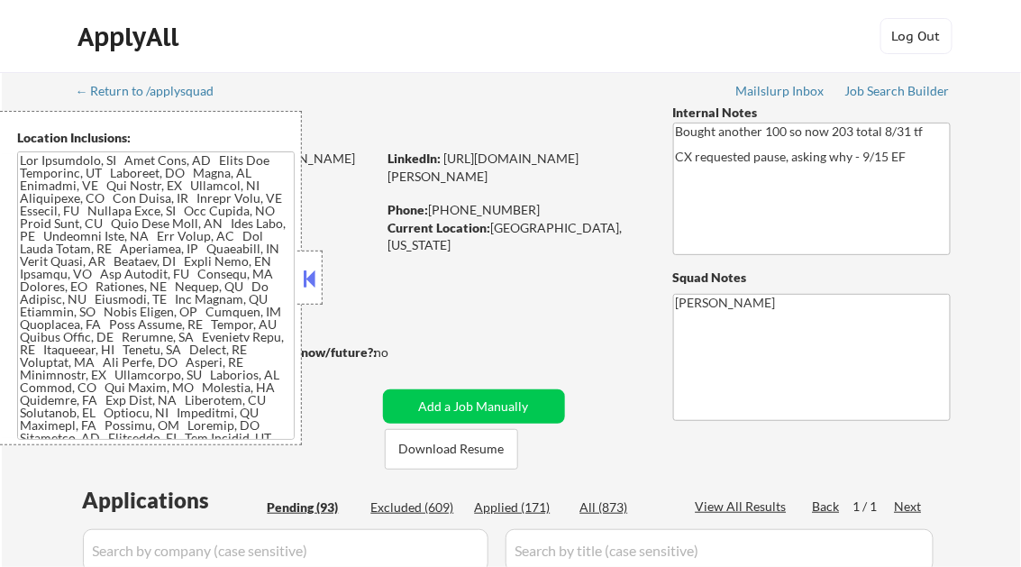
select select ""pending""
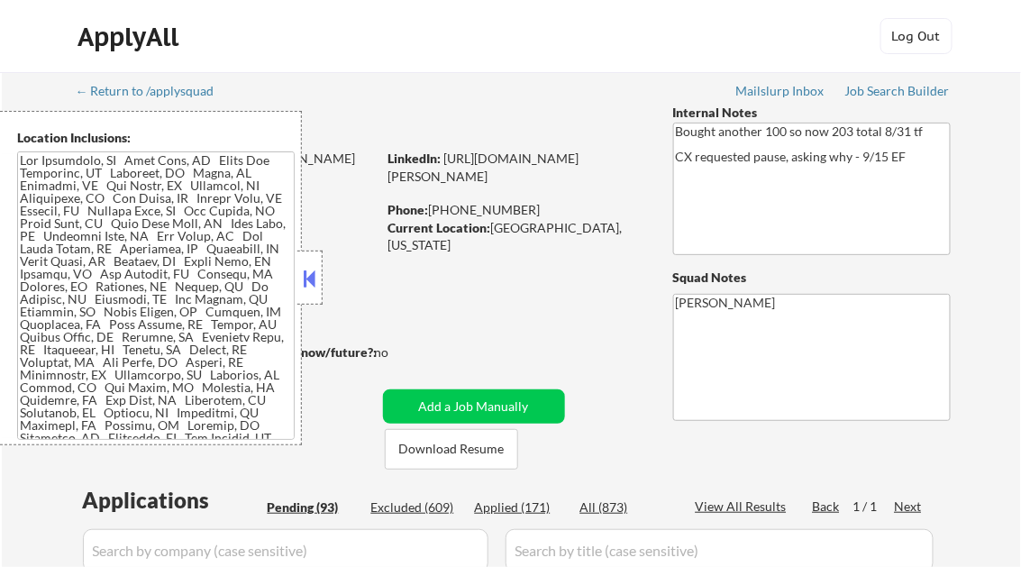
select select ""pending""
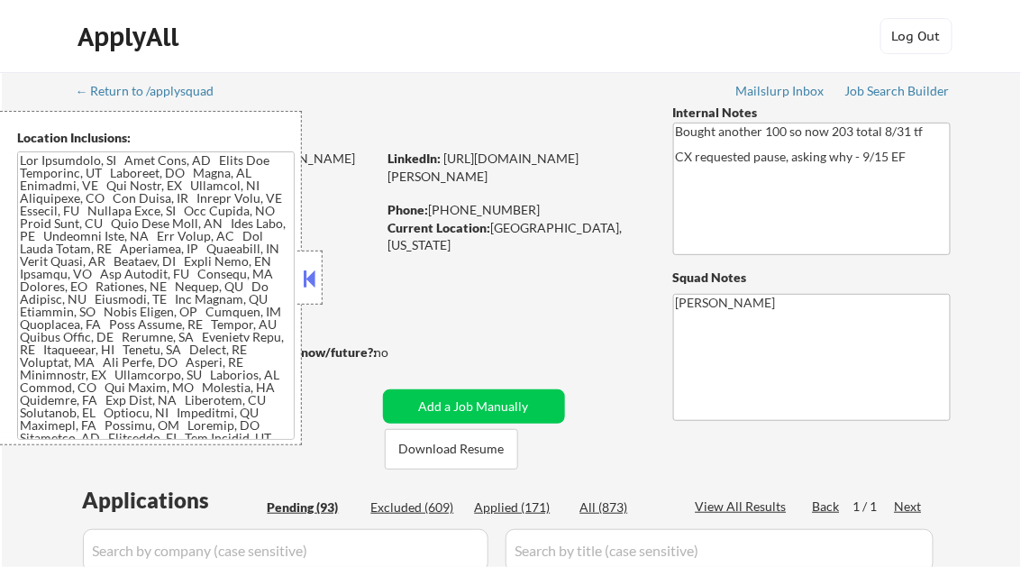
select select ""pending""
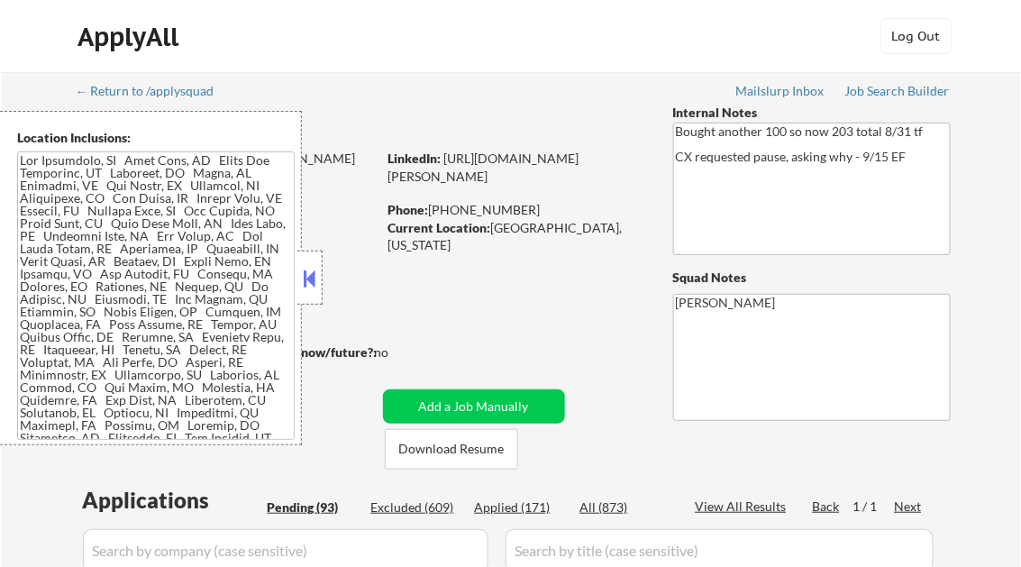
select select ""pending""
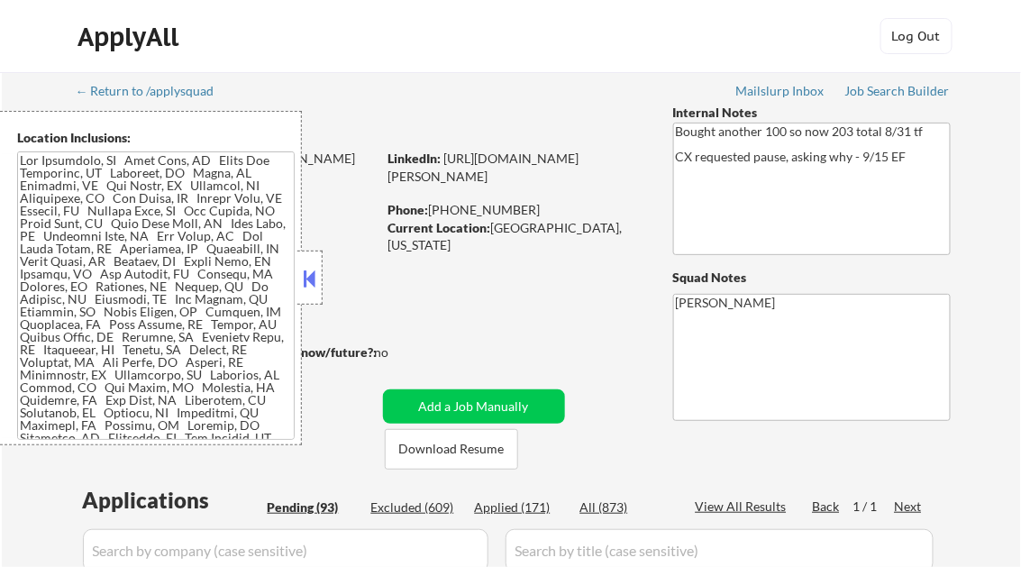
select select ""pending""
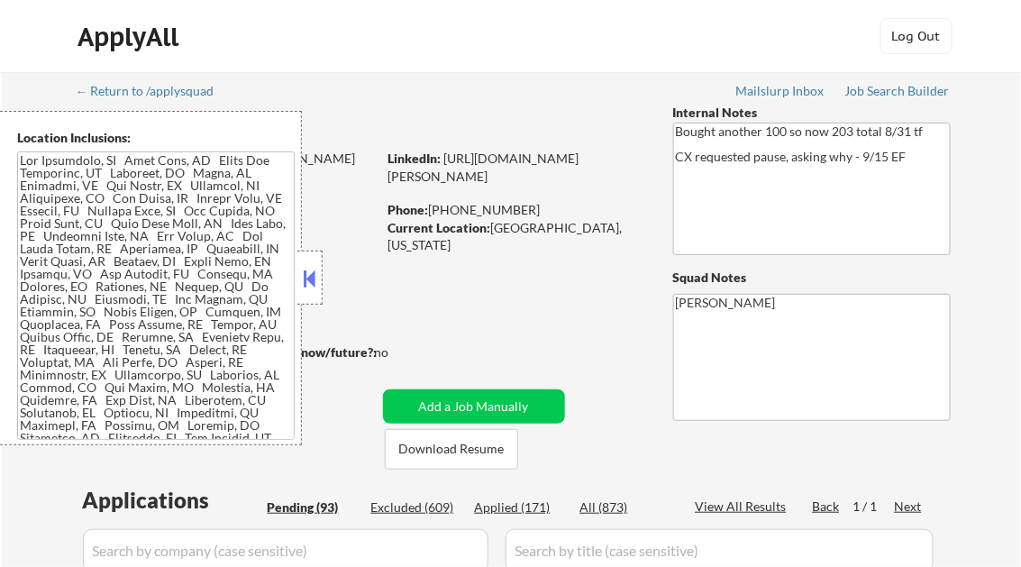
select select ""pending""
click at [306, 267] on button at bounding box center [310, 278] width 20 height 27
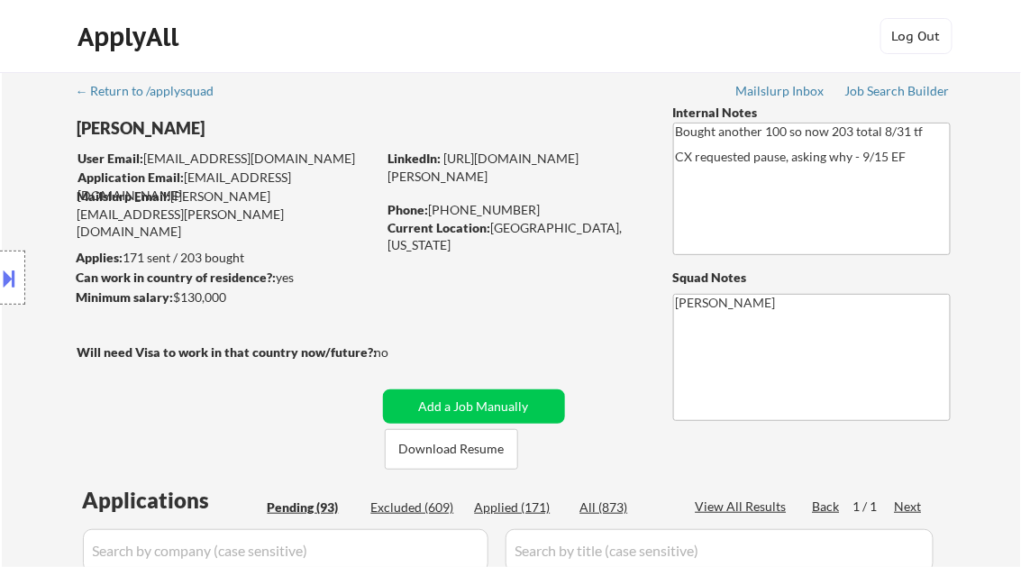
click at [518, 501] on div "Applied (171)" at bounding box center [520, 507] width 90 height 18
click at [733, 510] on div "View All Results" at bounding box center [744, 506] width 96 height 18
select select ""applied""
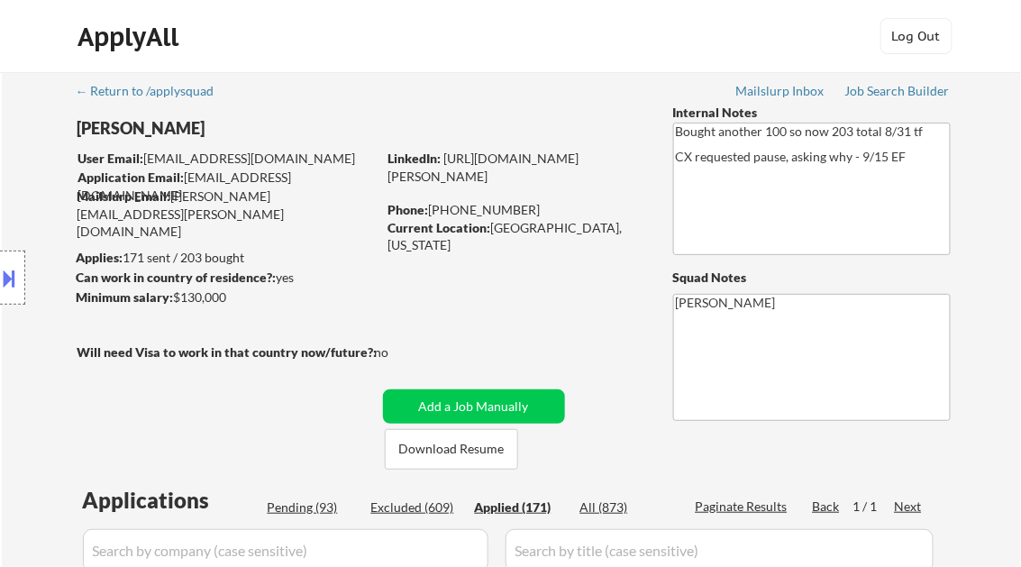
select select ""applied""
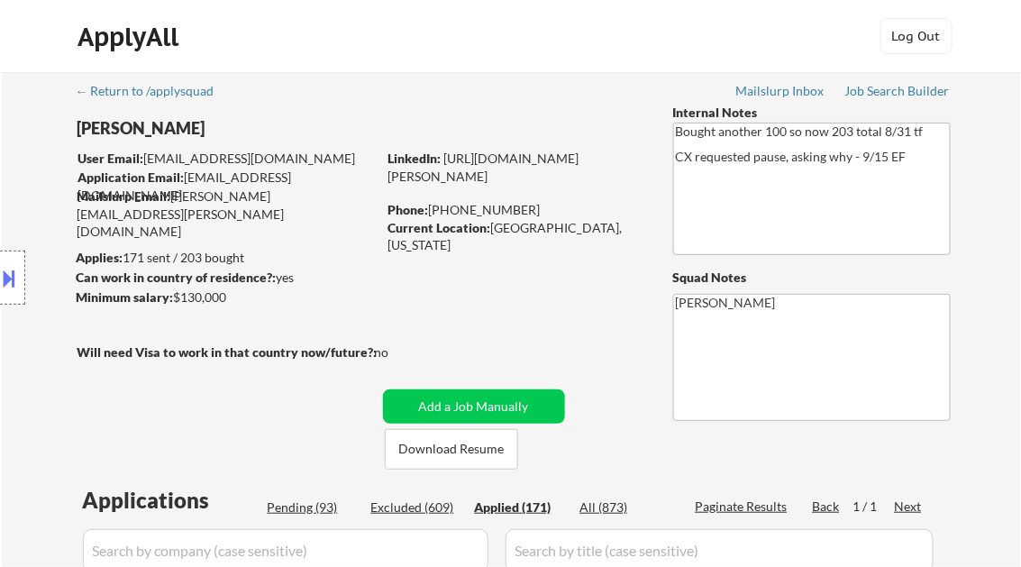
select select ""applied""
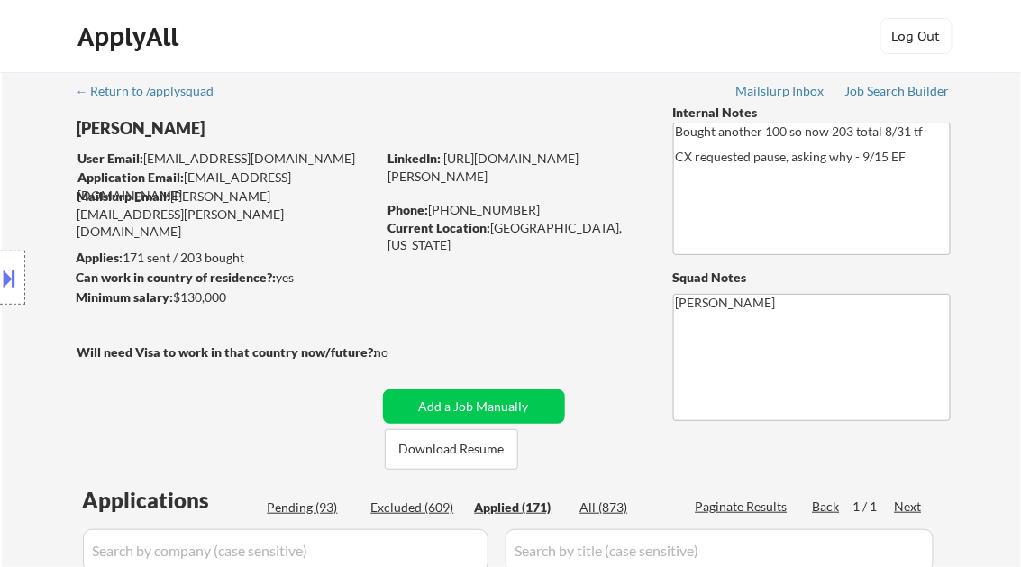
select select ""applied""
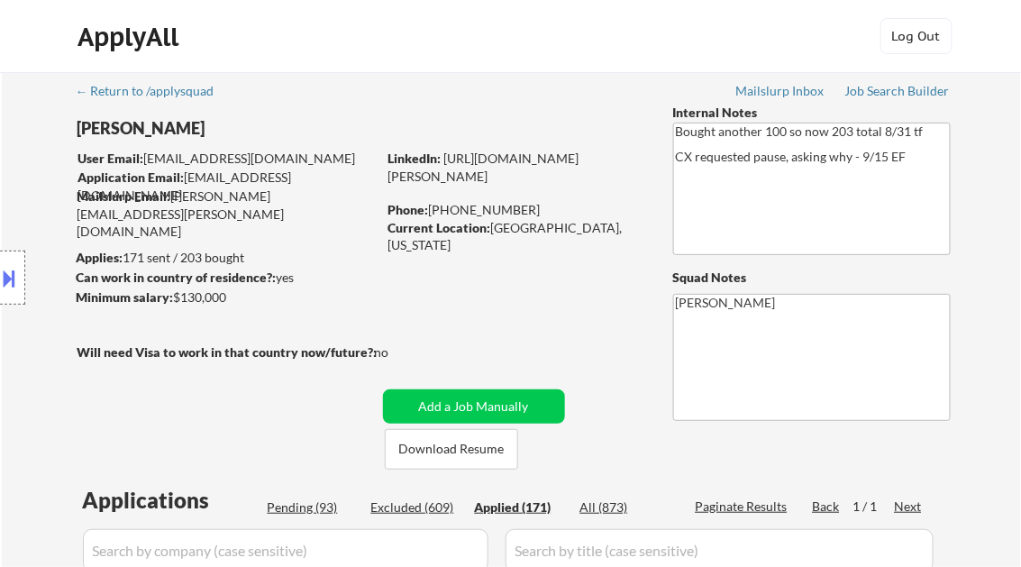
select select ""applied""
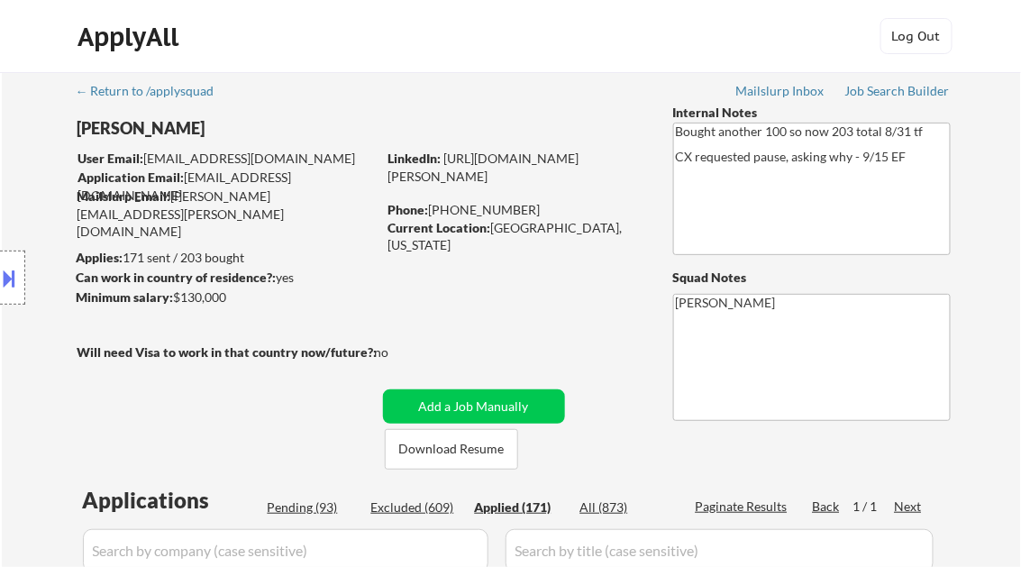
select select ""applied""
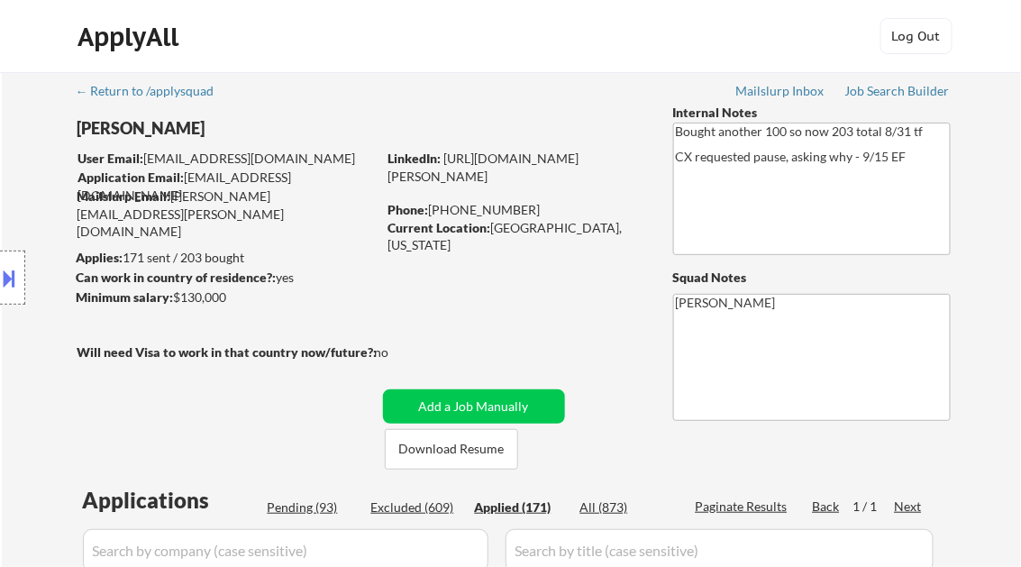
select select ""applied""
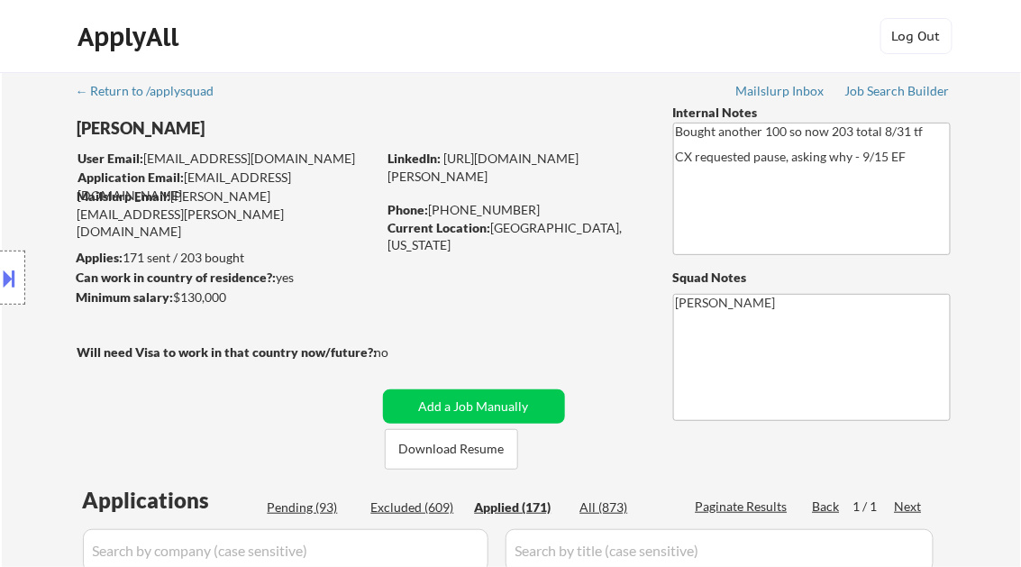
select select ""applied""
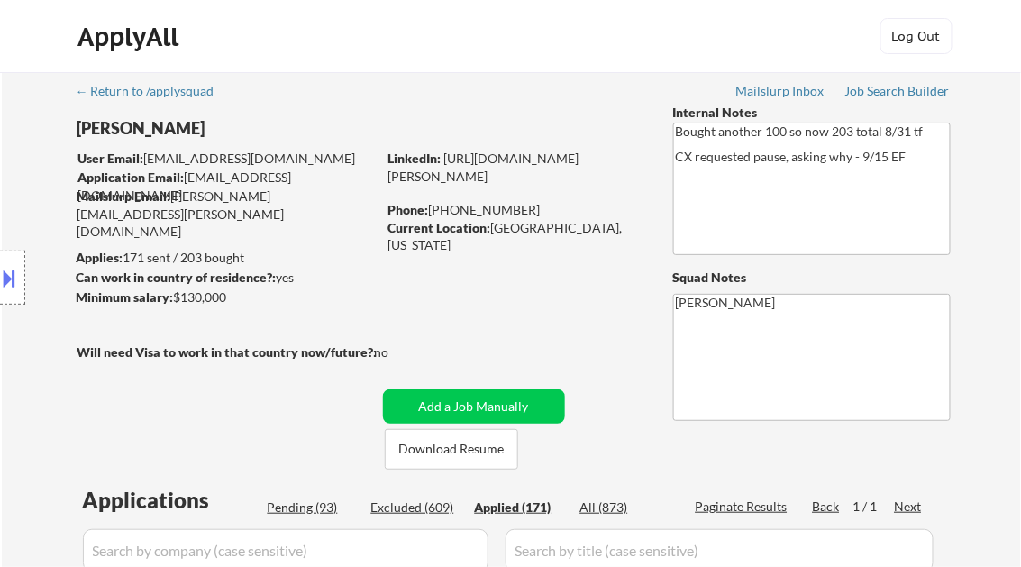
select select ""applied""
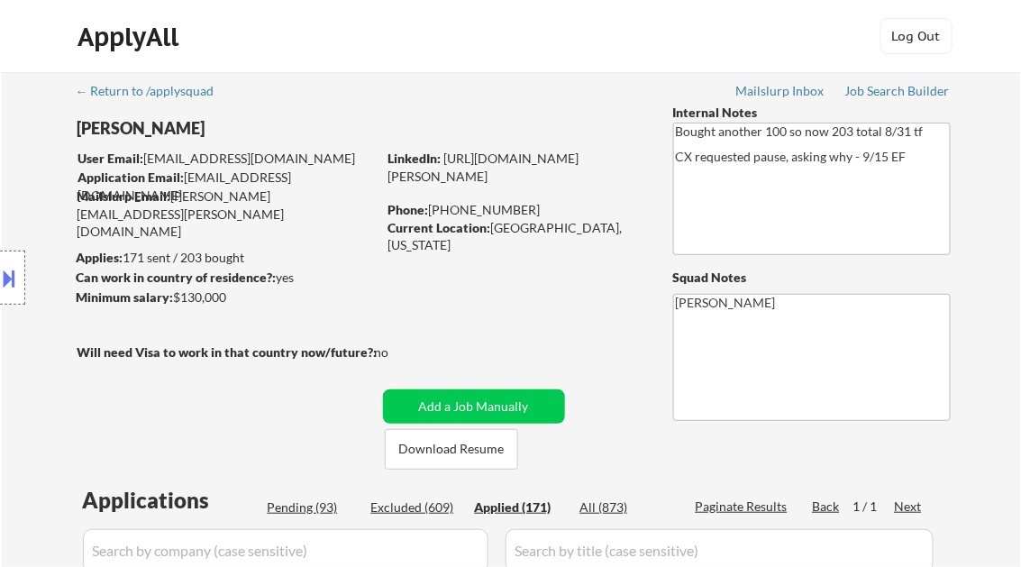
select select ""applied""
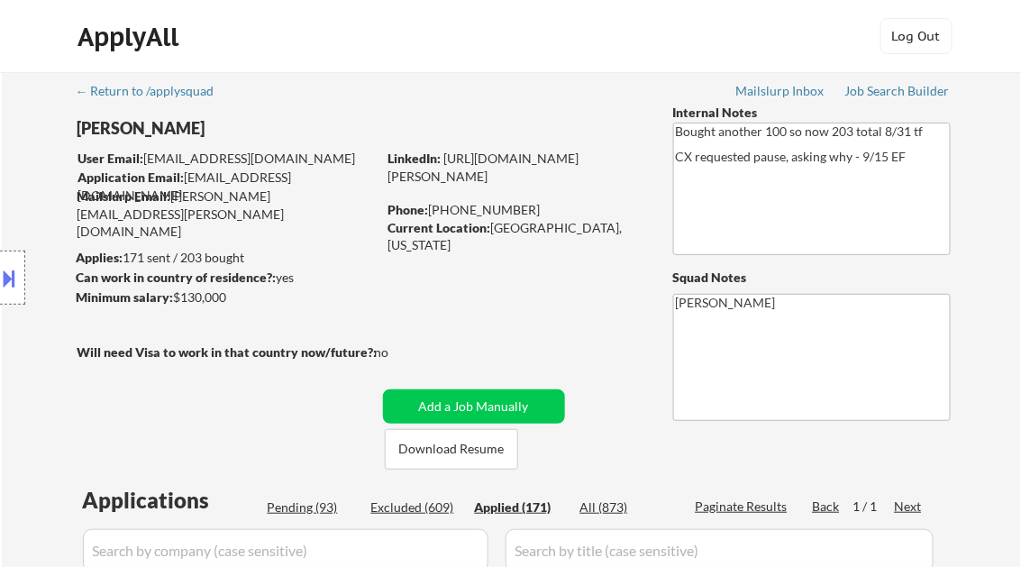
select select ""applied""
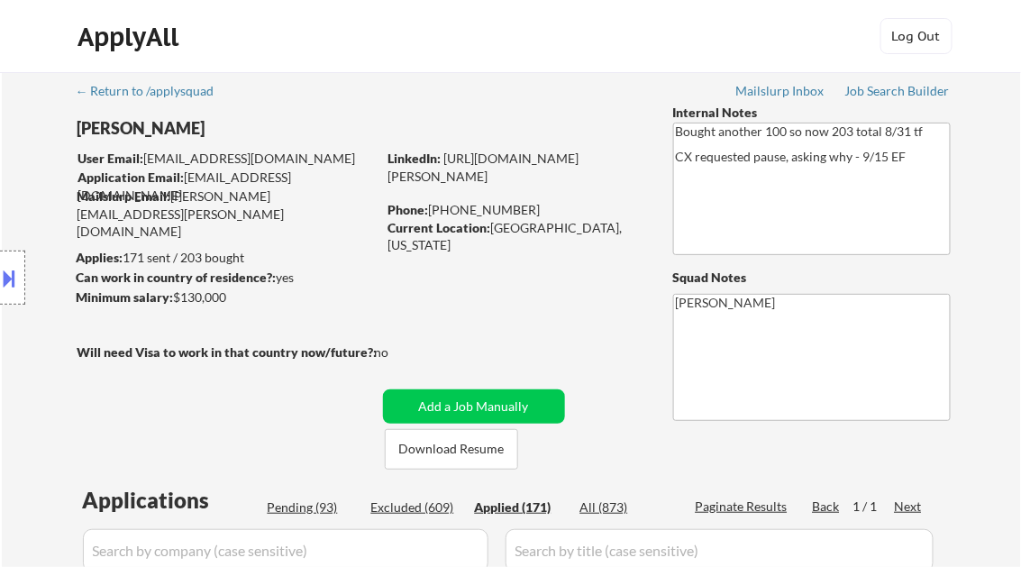
select select ""applied""
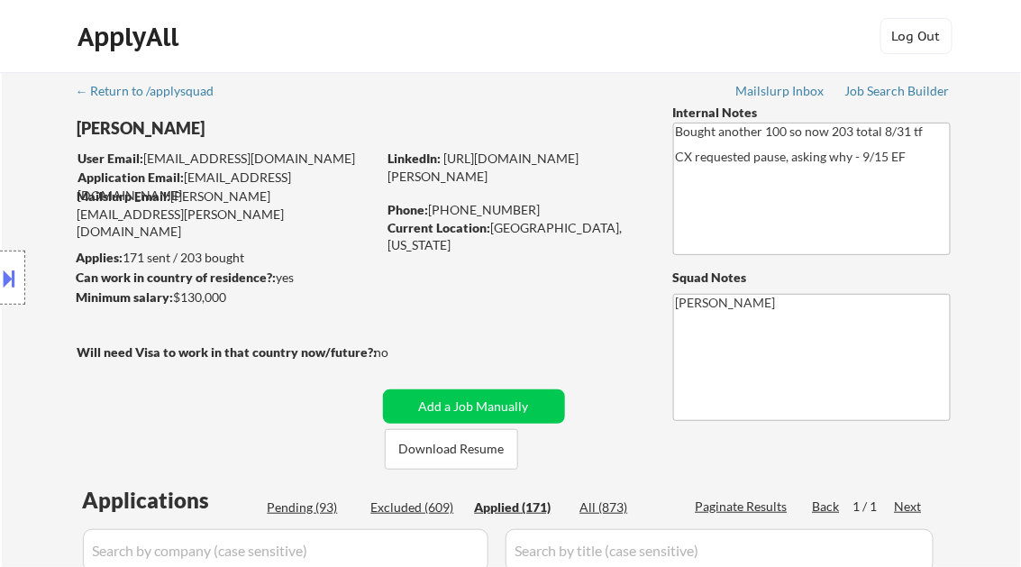
select select ""applied""
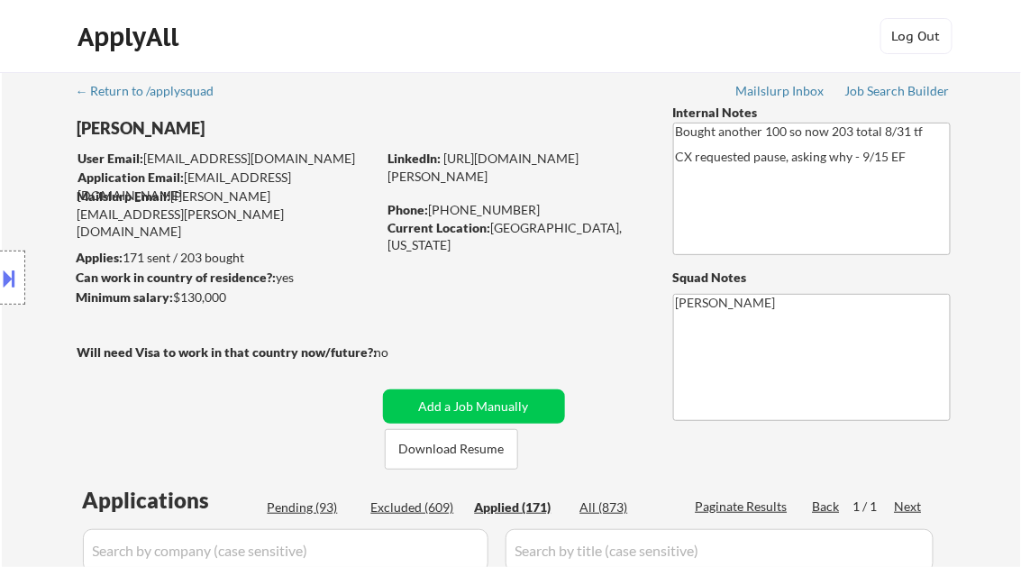
select select ""applied""
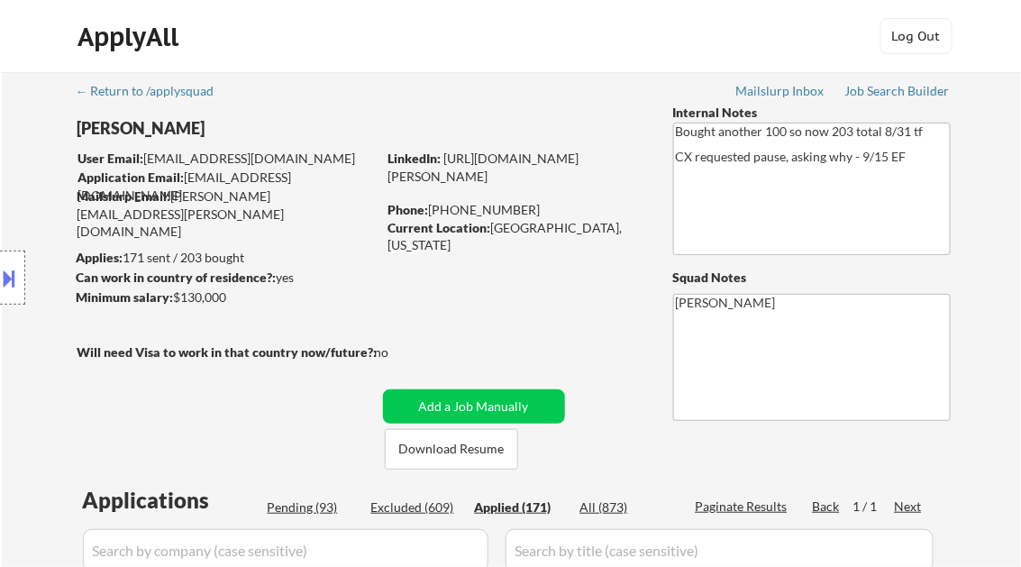
select select ""applied""
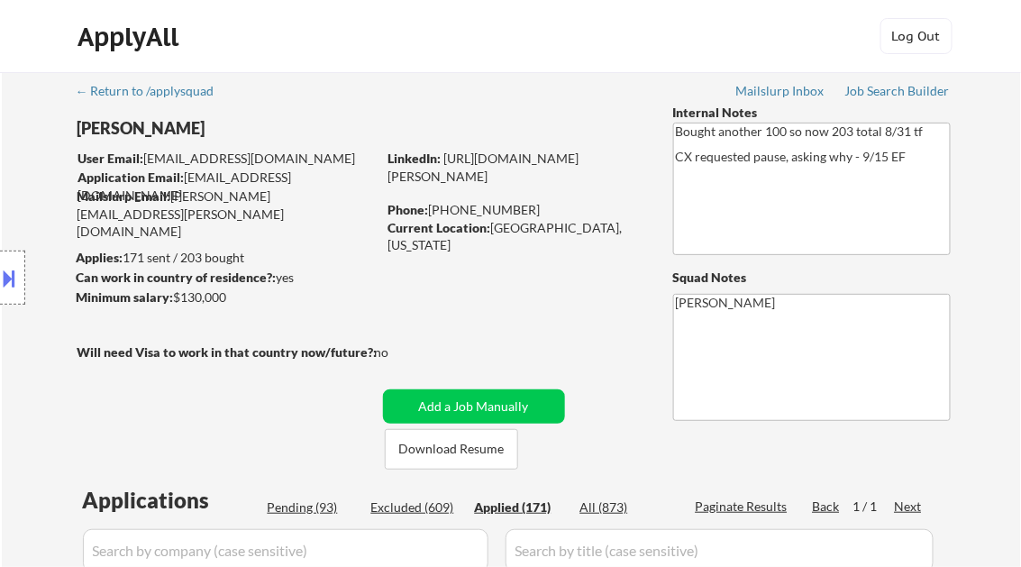
select select ""applied""
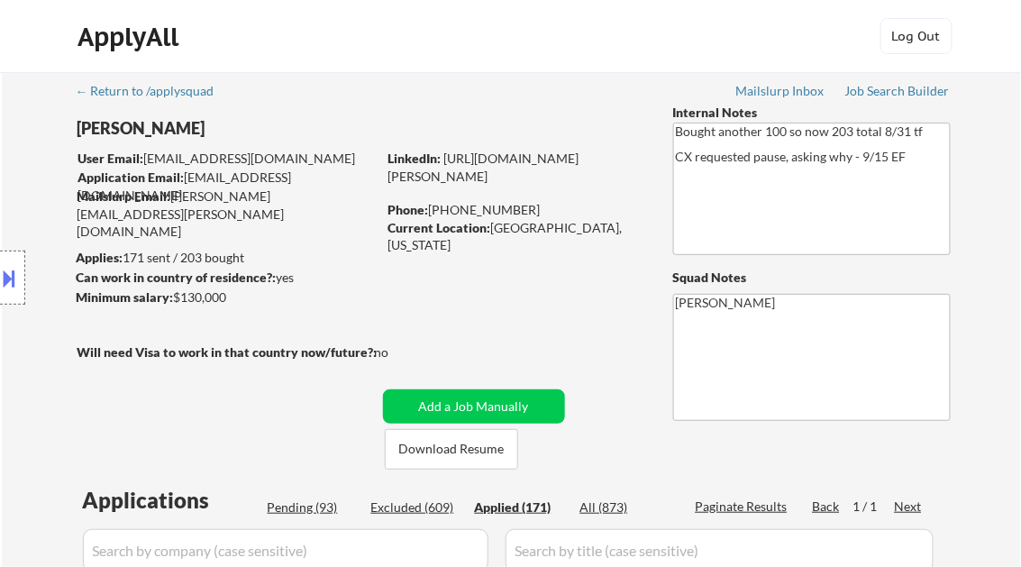
select select ""applied""
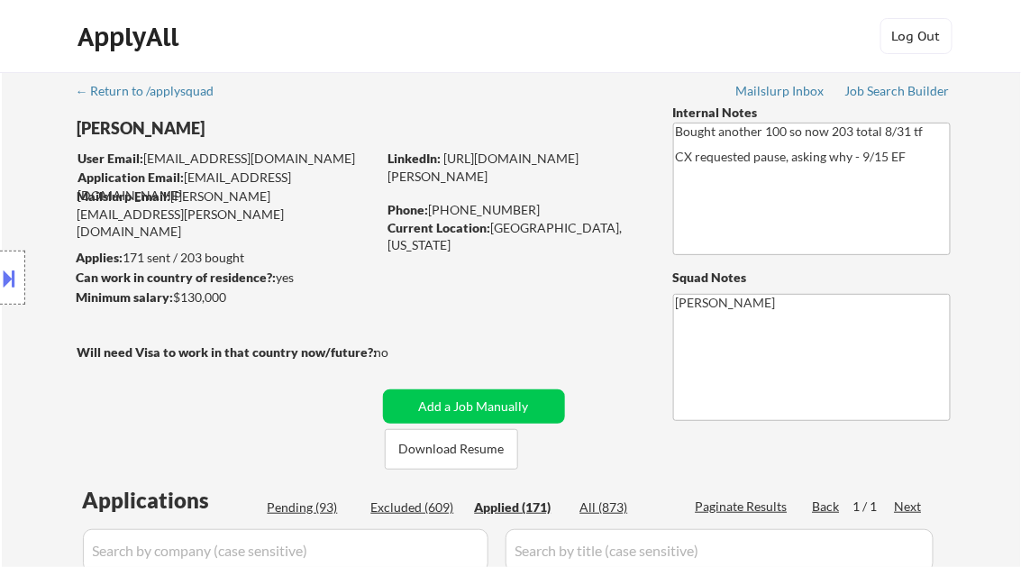
select select ""applied""
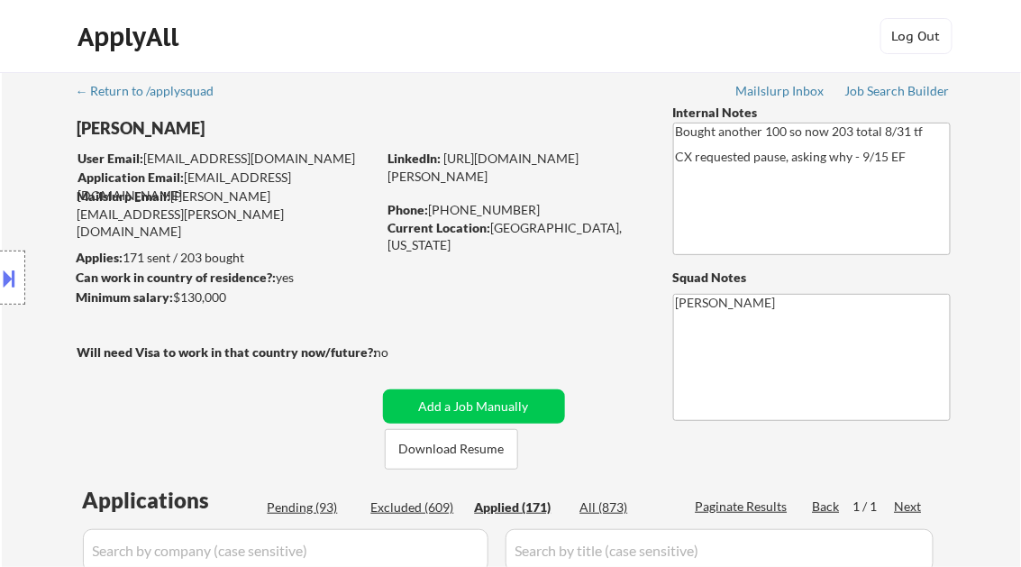
select select ""applied""
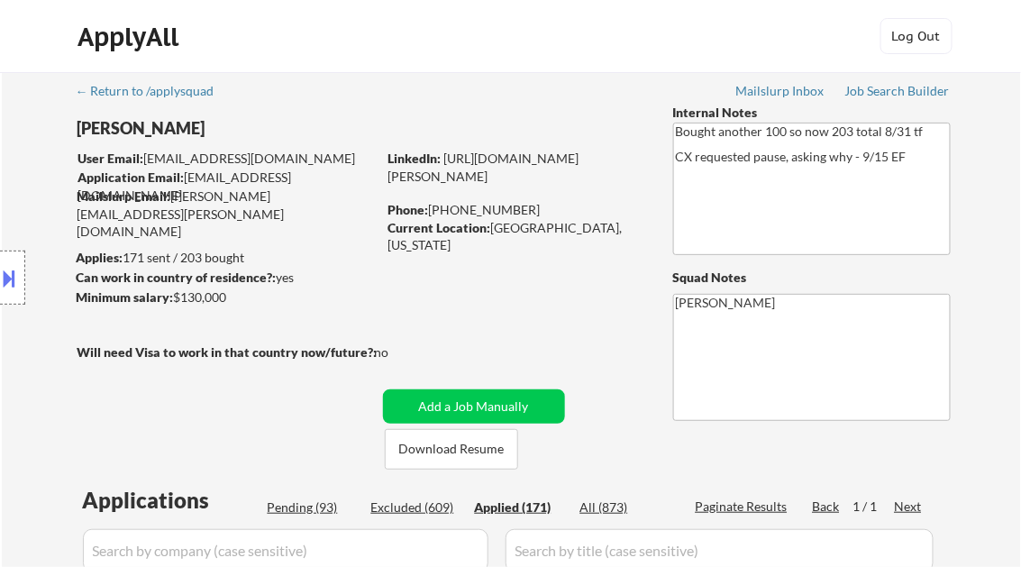
select select ""applied""
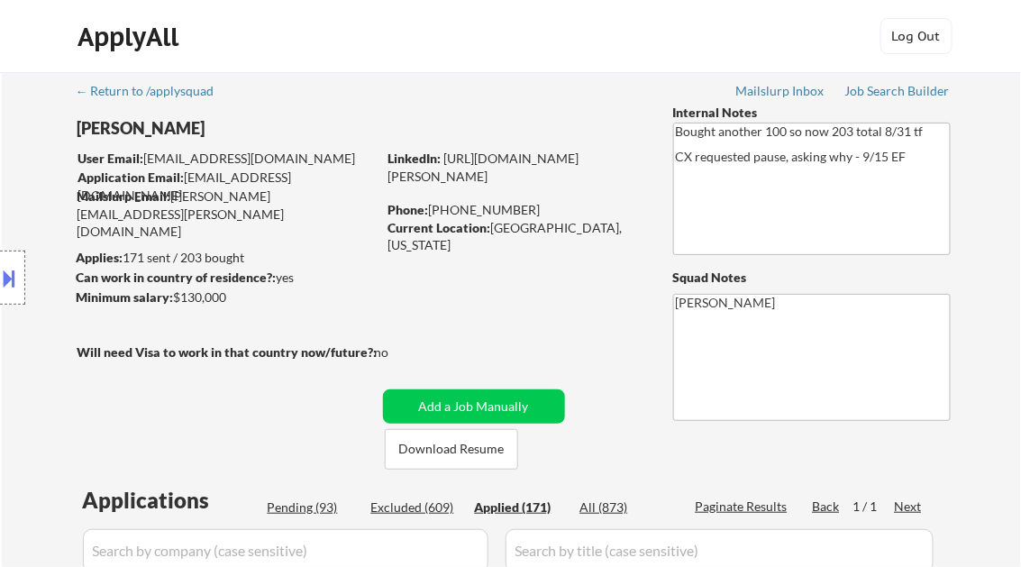
select select ""applied""
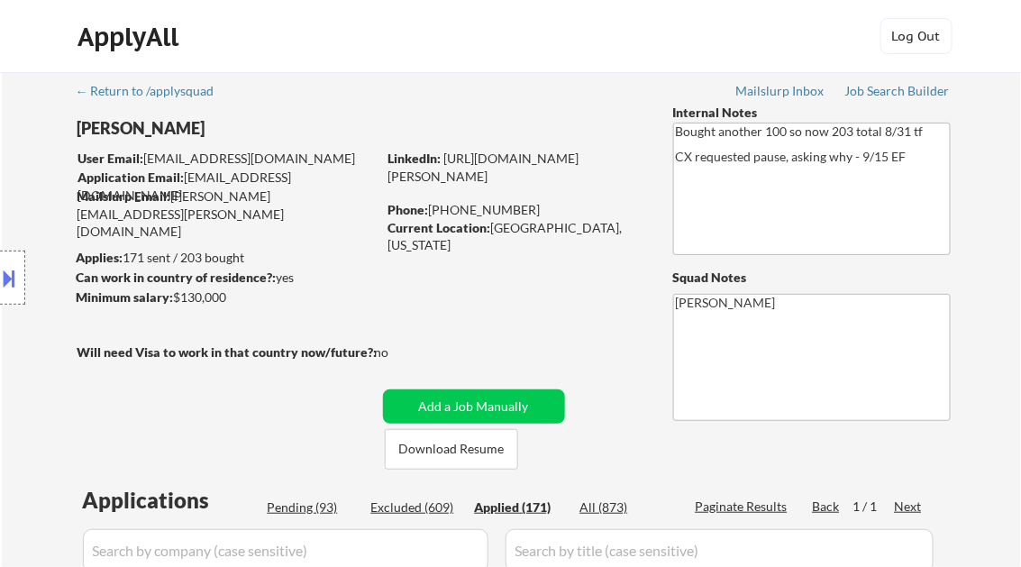
select select ""applied""
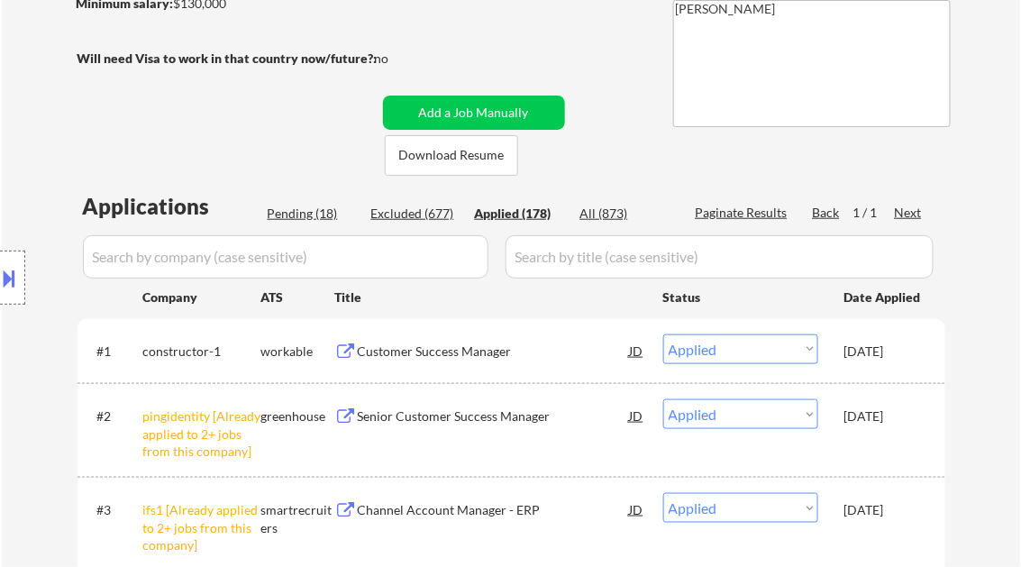
scroll to position [288, 0]
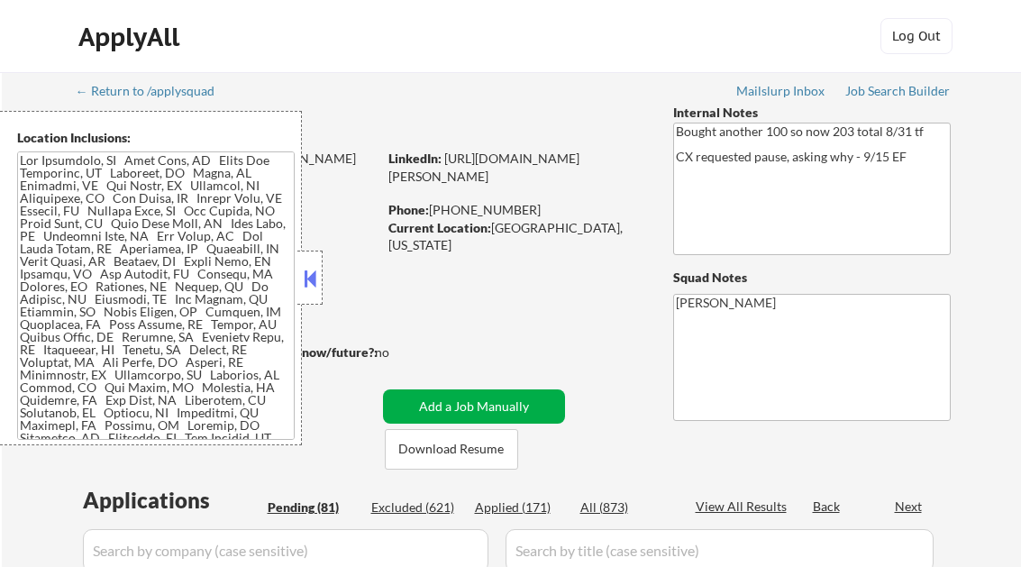
click at [311, 278] on button at bounding box center [310, 278] width 20 height 27
select select ""pending""
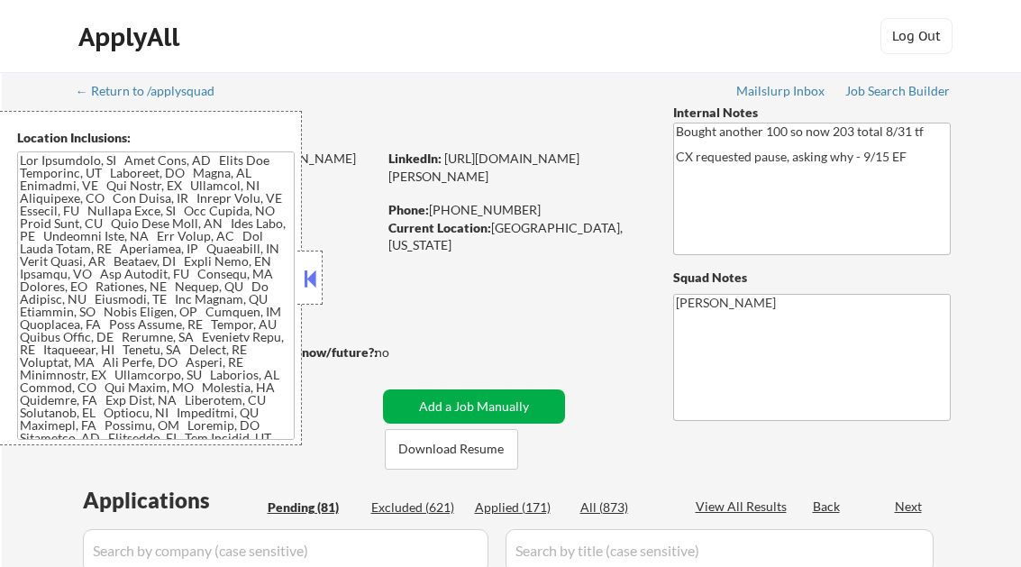
select select ""pending""
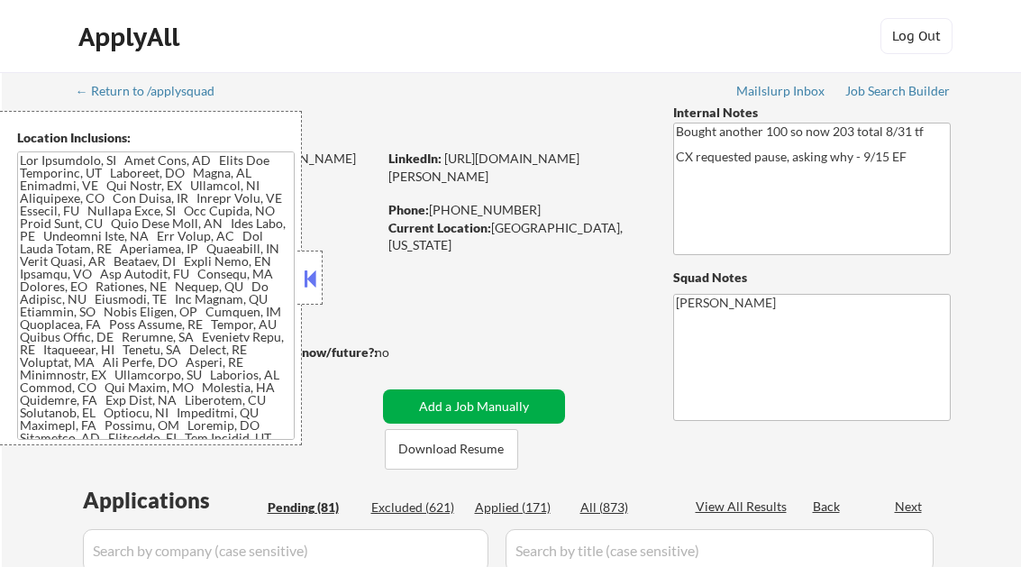
select select ""pending""
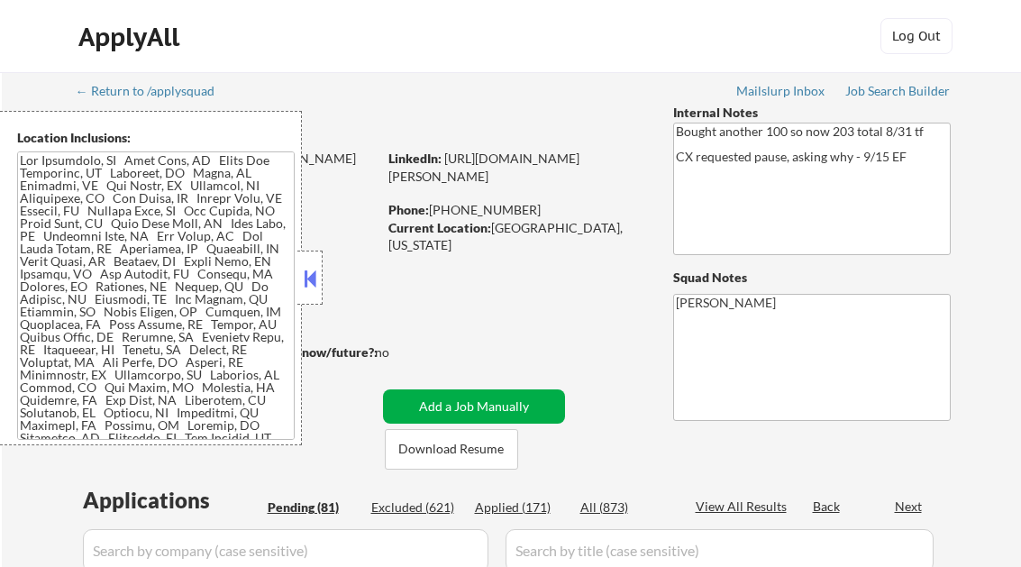
select select ""pending""
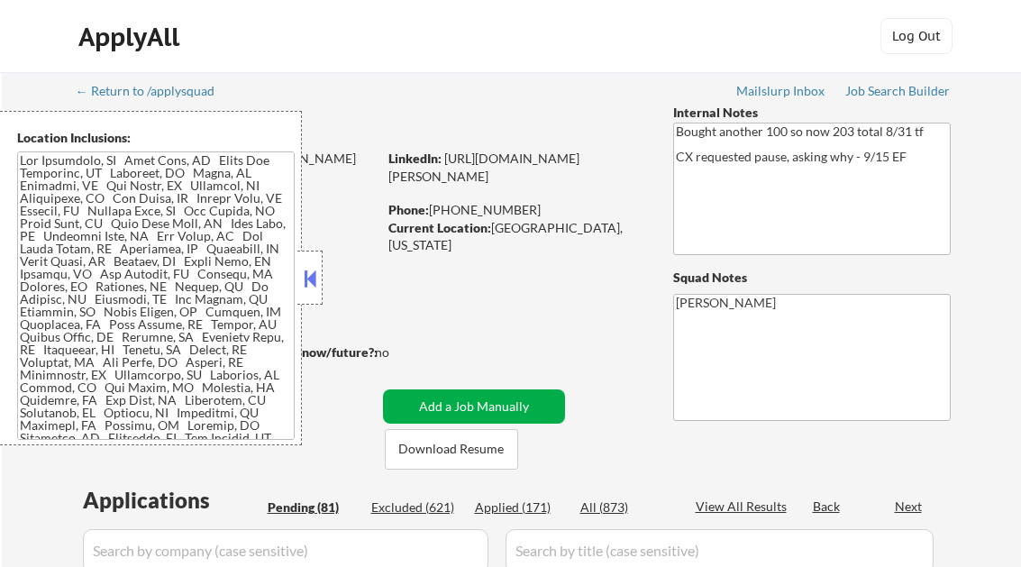
select select ""pending""
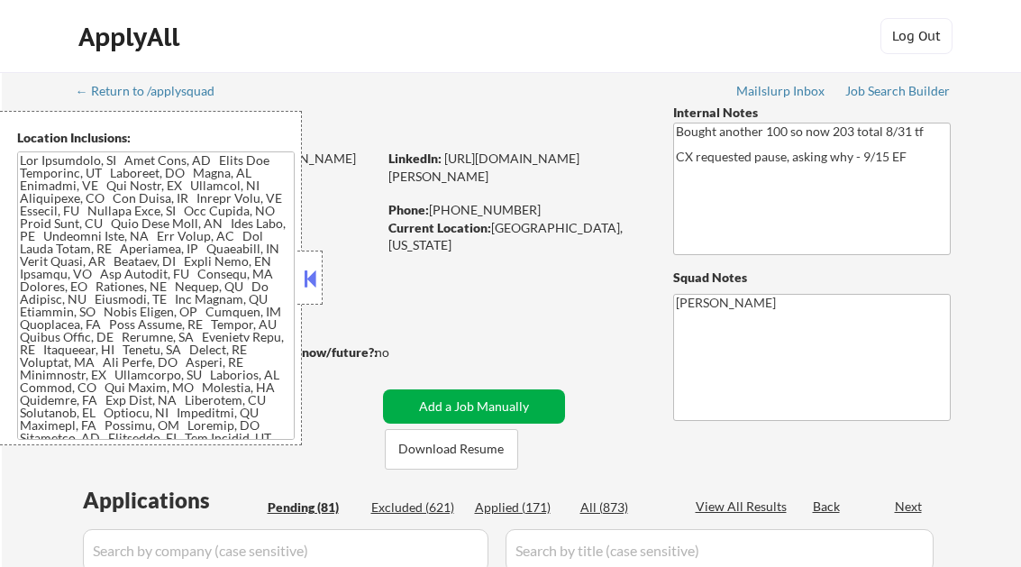
select select ""pending""
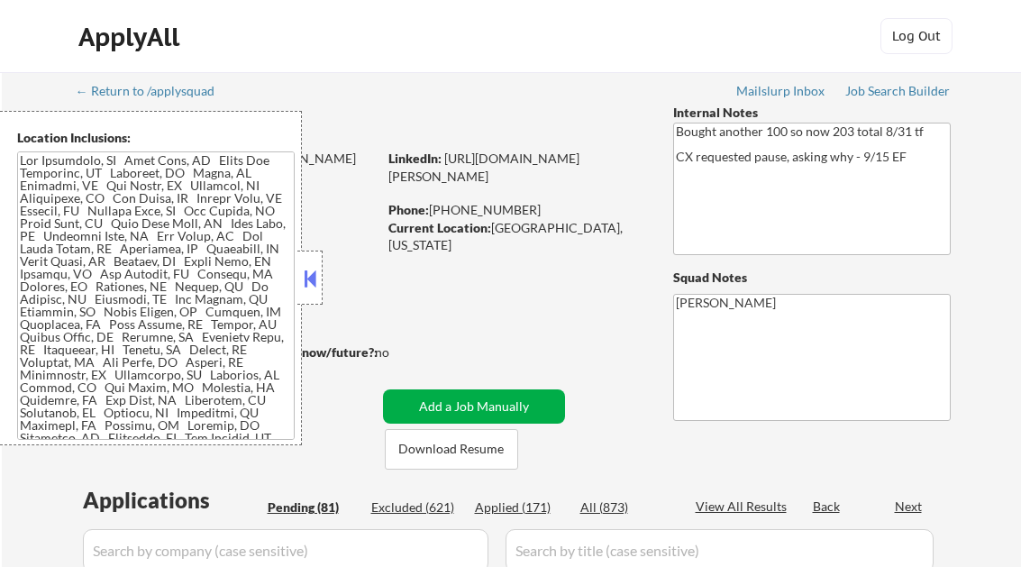
select select ""pending""
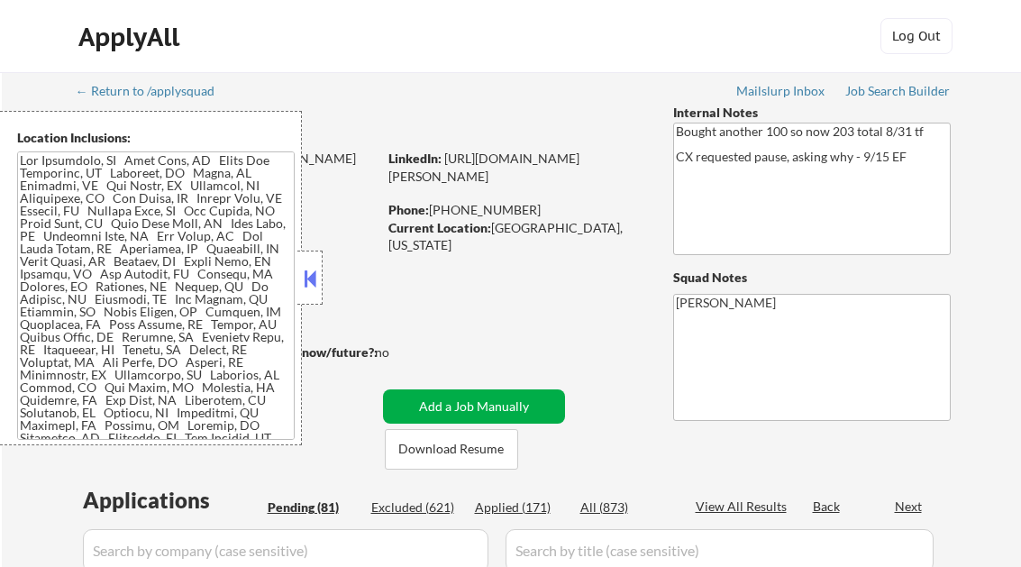
select select ""pending""
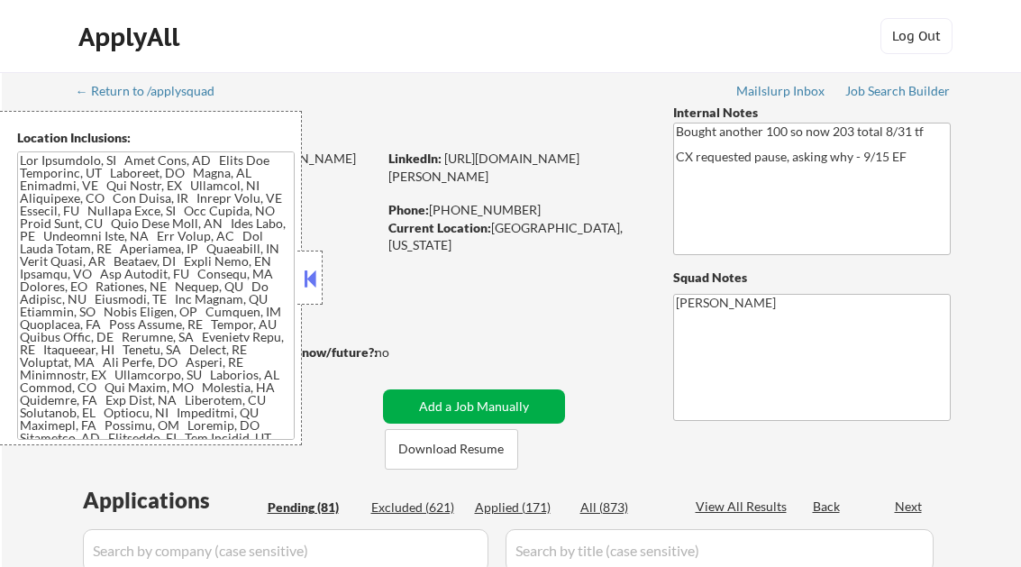
select select ""pending""
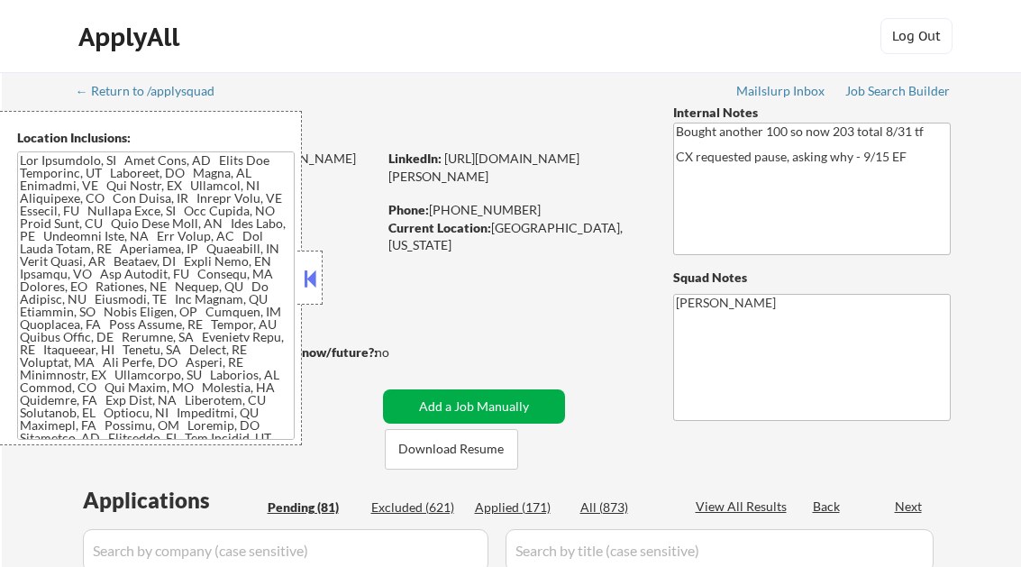
select select ""pending""
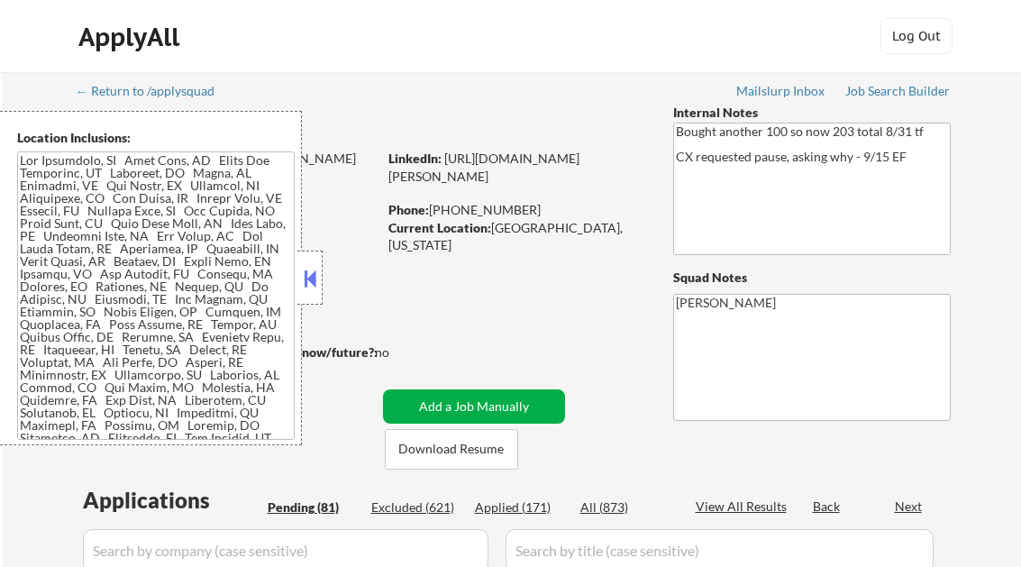
select select ""pending""
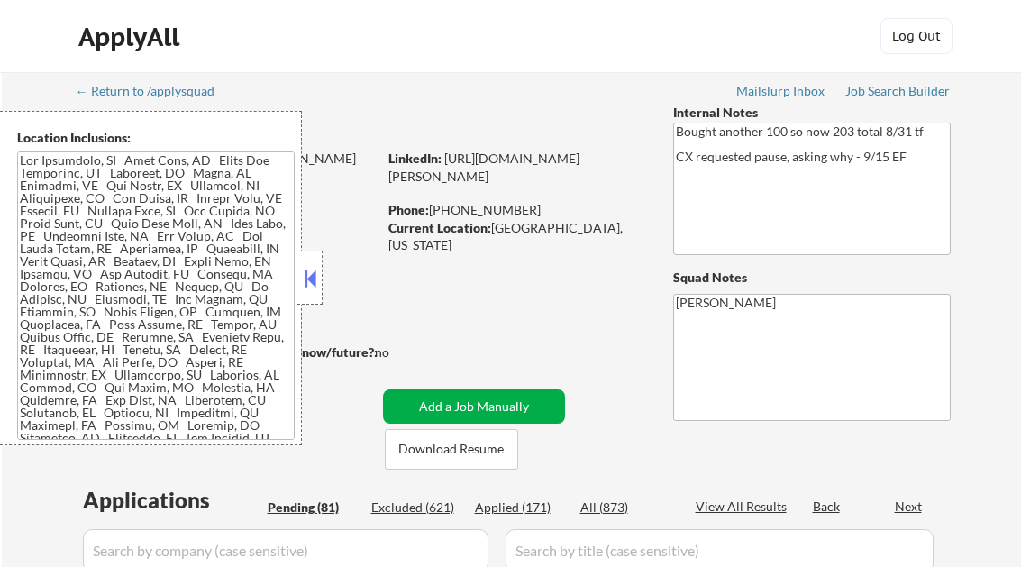
select select ""pending""
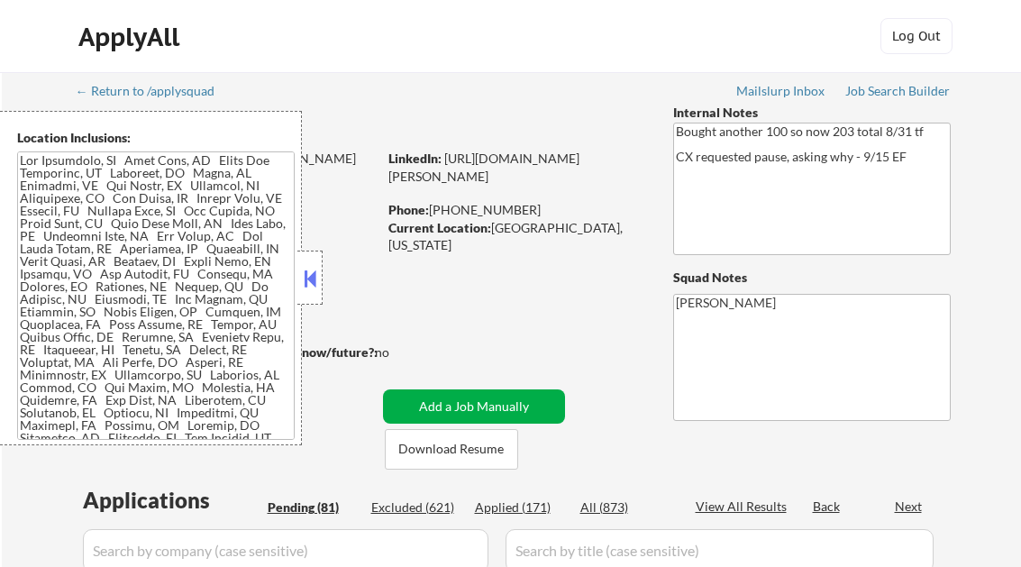
select select ""pending""
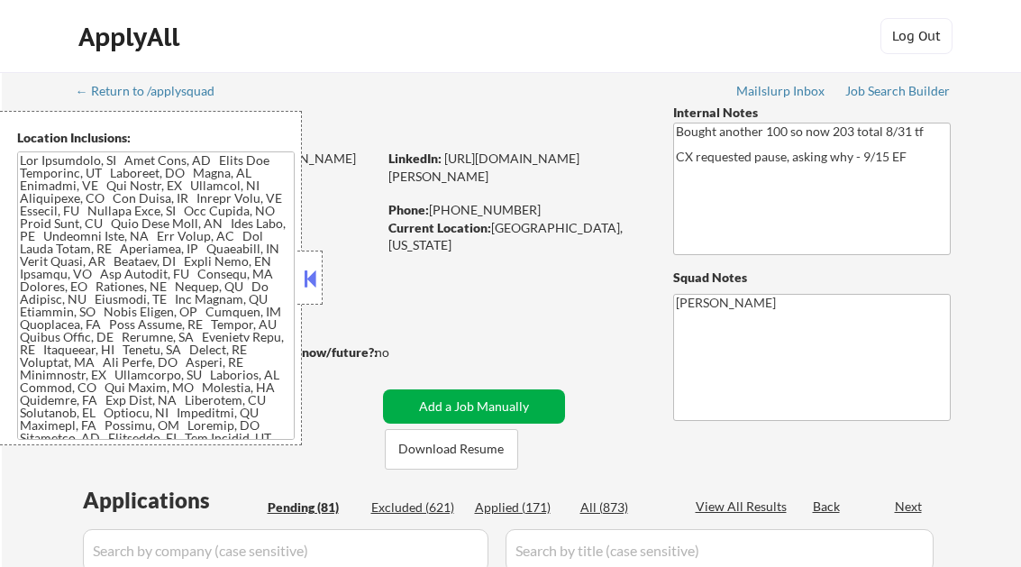
select select ""pending""
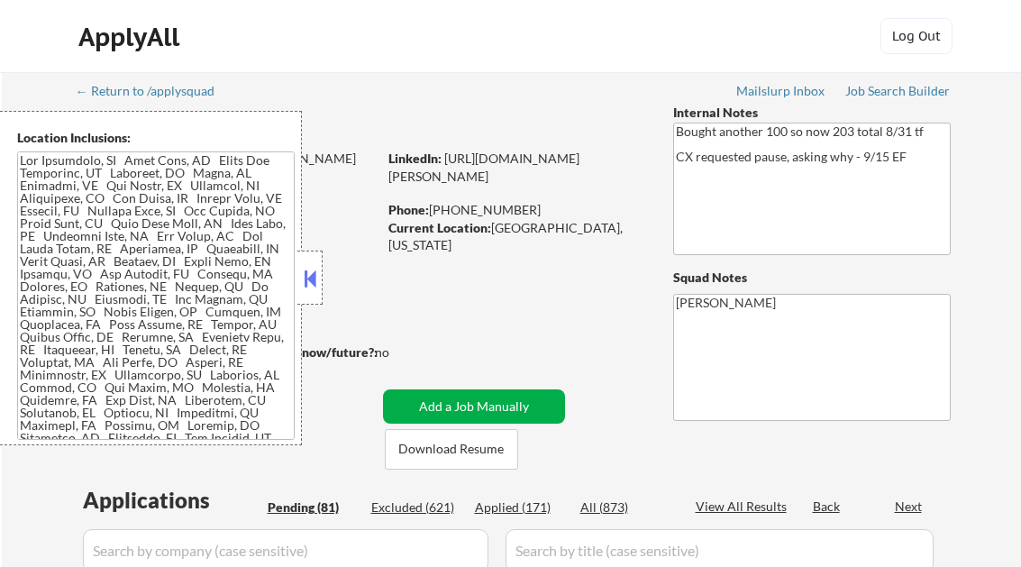
select select ""pending""
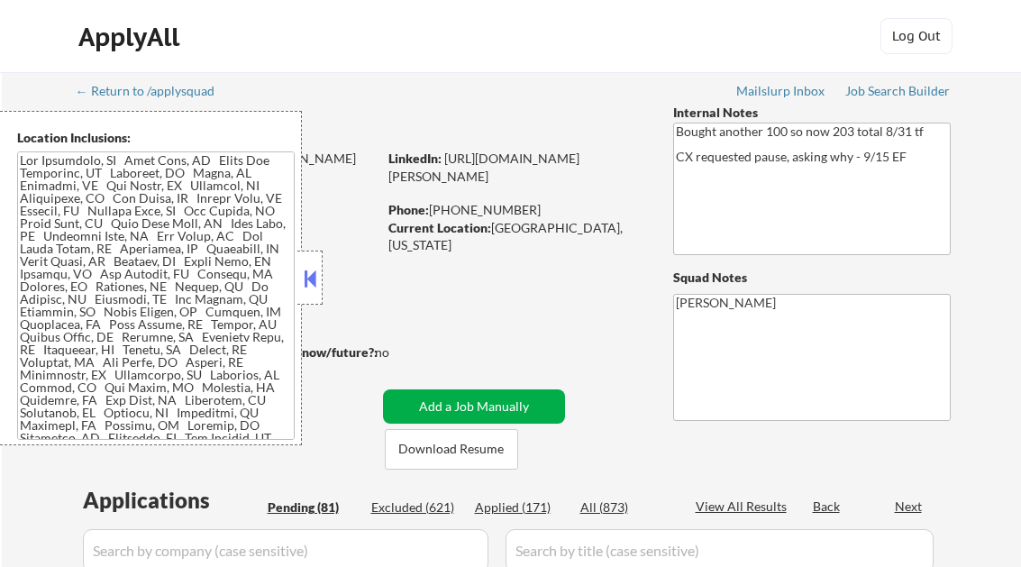
select select ""pending""
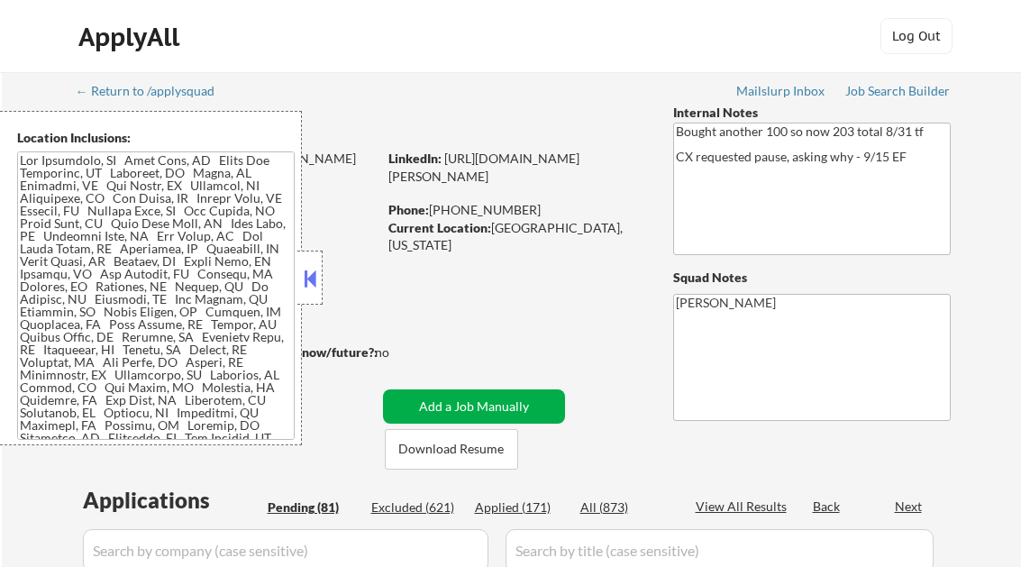
select select ""pending""
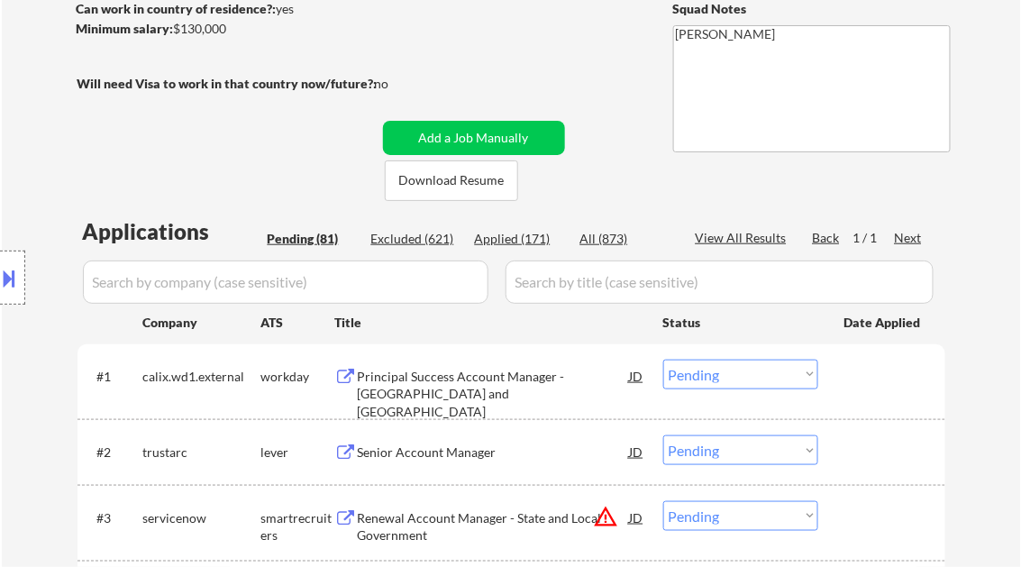
scroll to position [288, 0]
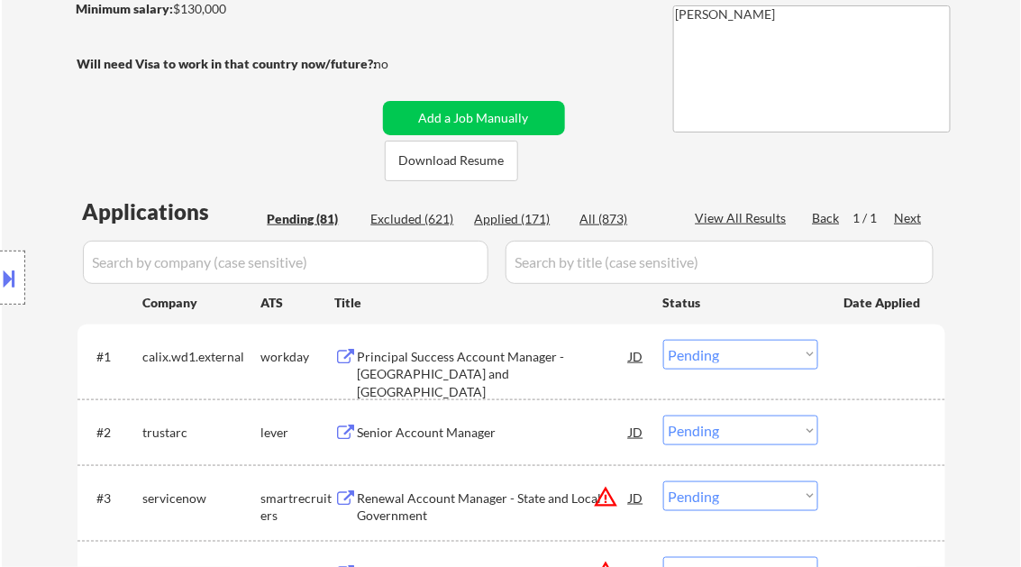
click at [704, 356] on select "Choose an option... Pending Applied Excluded (Questions) Excluded (Expired) Exc…" at bounding box center [740, 355] width 155 height 30
click at [663, 340] on select "Choose an option... Pending Applied Excluded (Questions) Excluded (Expired) Exc…" at bounding box center [740, 355] width 155 height 30
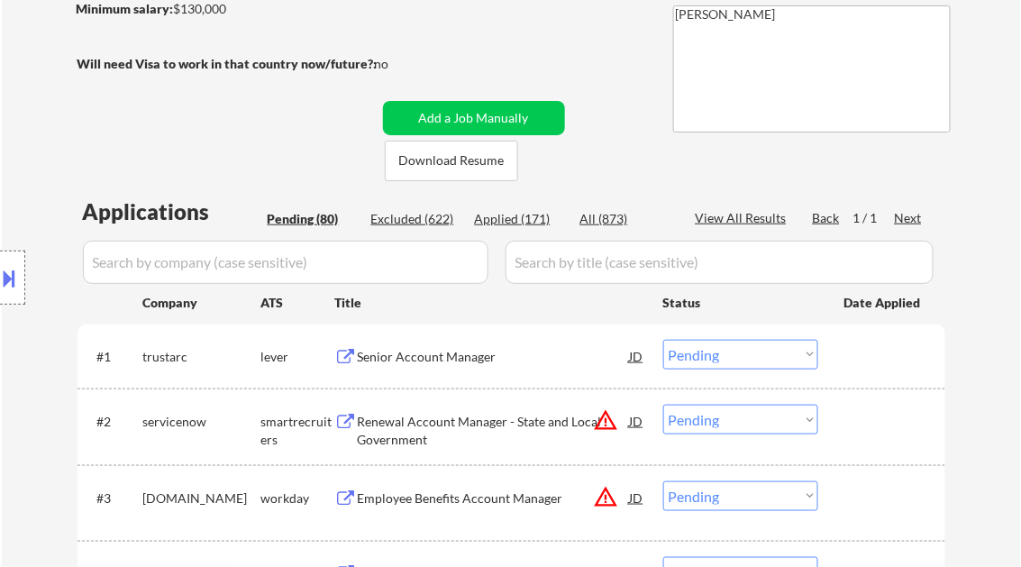
click at [462, 369] on div "Senior Account Manager" at bounding box center [494, 356] width 272 height 32
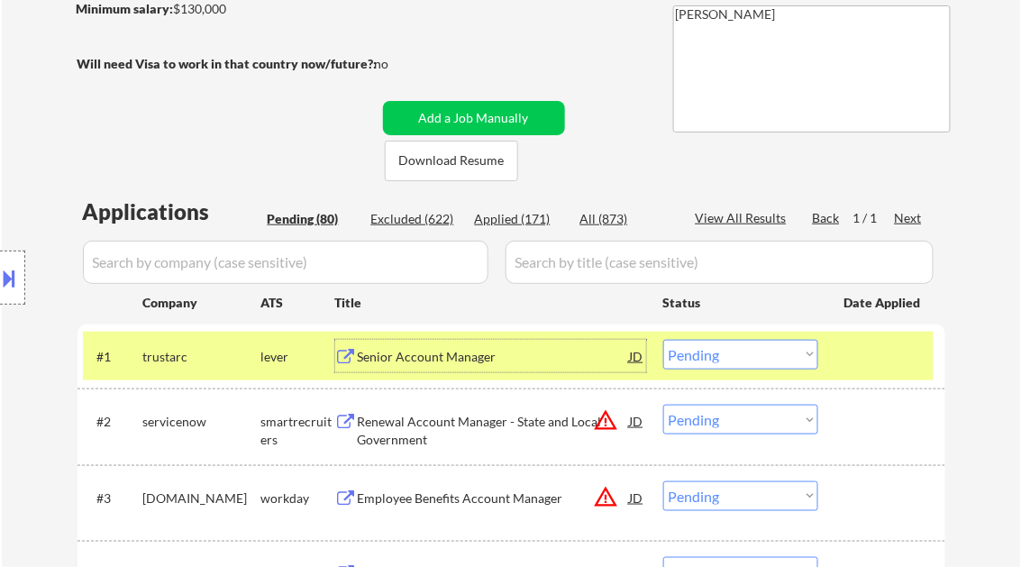
click at [706, 360] on select "Choose an option... Pending Applied Excluded (Questions) Excluded (Expired) Exc…" at bounding box center [740, 355] width 155 height 30
click at [663, 340] on select "Choose an option... Pending Applied Excluded (Questions) Excluded (Expired) Exc…" at bounding box center [740, 355] width 155 height 30
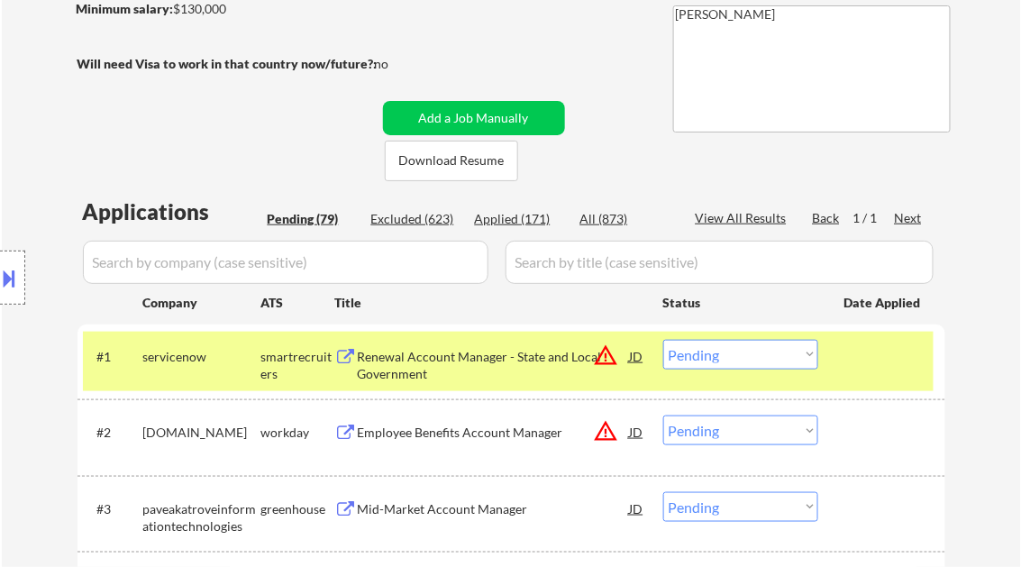
click at [449, 353] on div "Renewal Account Manager - State and Local Government" at bounding box center [494, 365] width 272 height 35
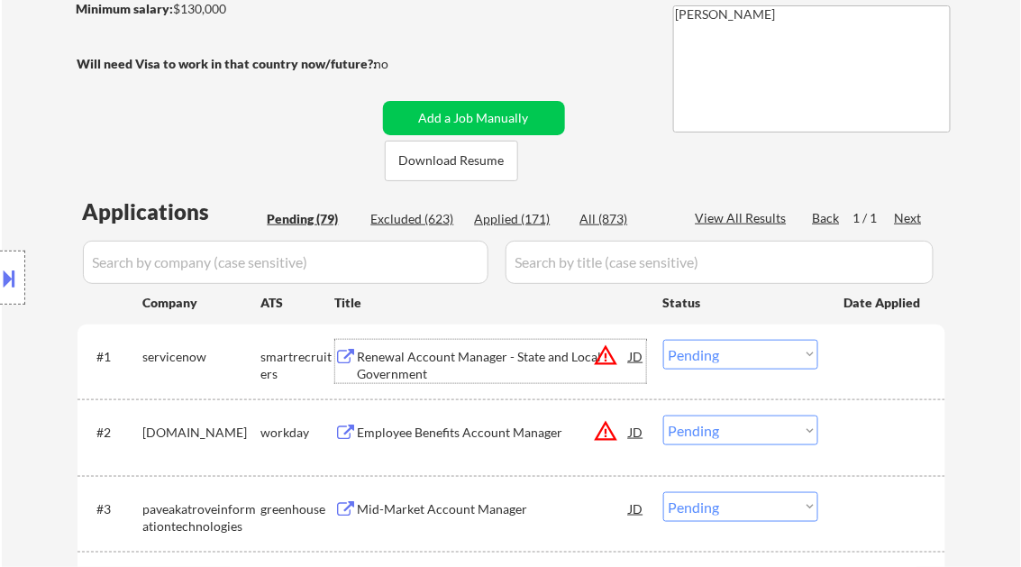
click at [5, 271] on button at bounding box center [10, 278] width 20 height 30
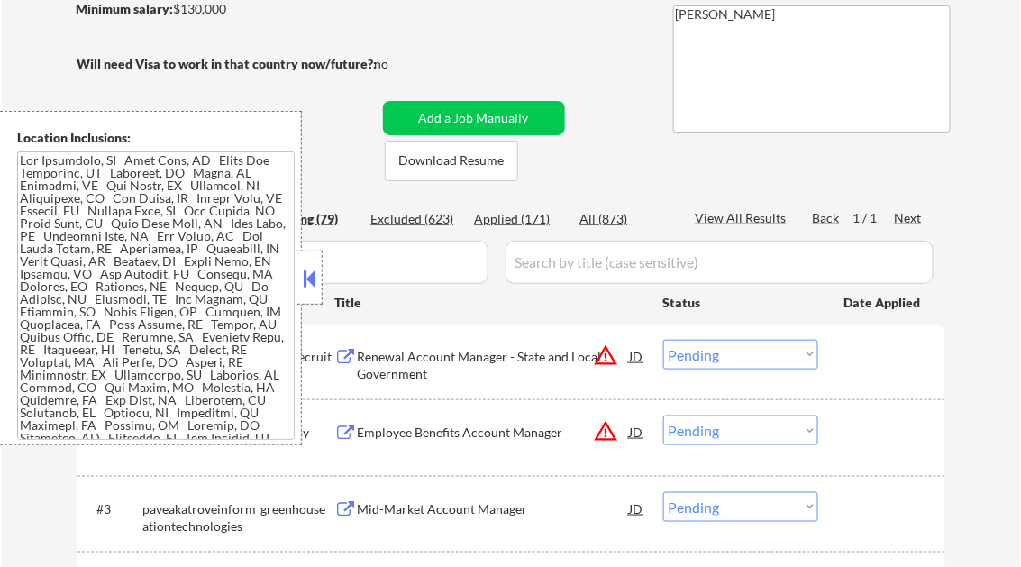
scroll to position [898, 0]
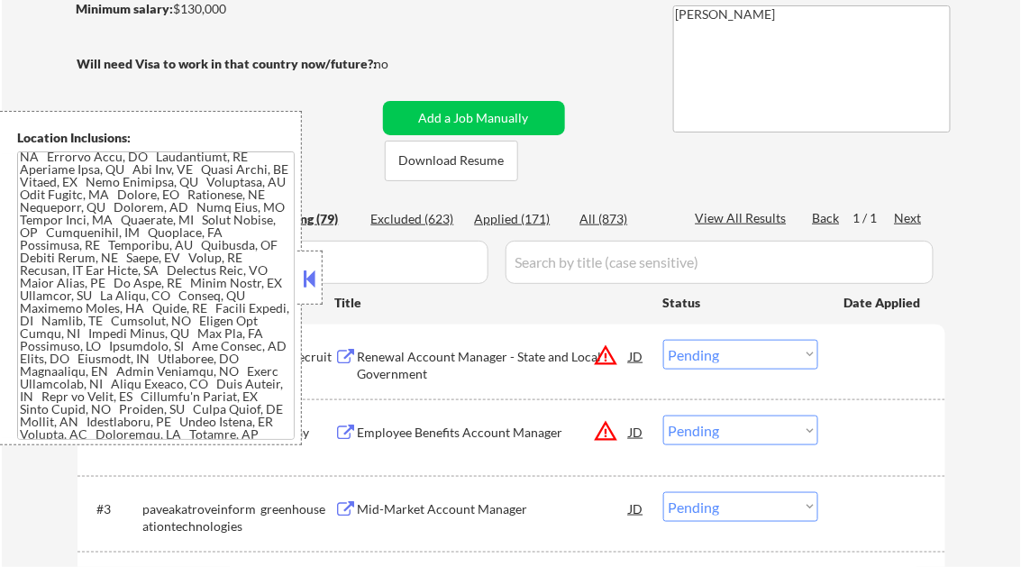
click at [305, 276] on button at bounding box center [310, 278] width 20 height 27
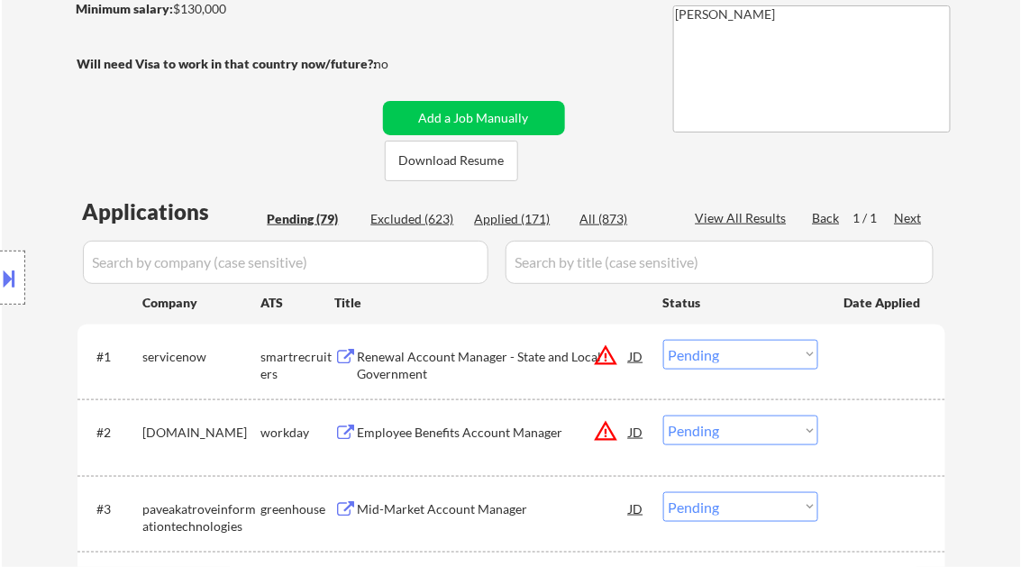
click at [677, 360] on select "Choose an option... Pending Applied Excluded (Questions) Excluded (Expired) Exc…" at bounding box center [740, 355] width 155 height 30
click at [663, 340] on select "Choose an option... Pending Applied Excluded (Questions) Excluded (Expired) Exc…" at bounding box center [740, 355] width 155 height 30
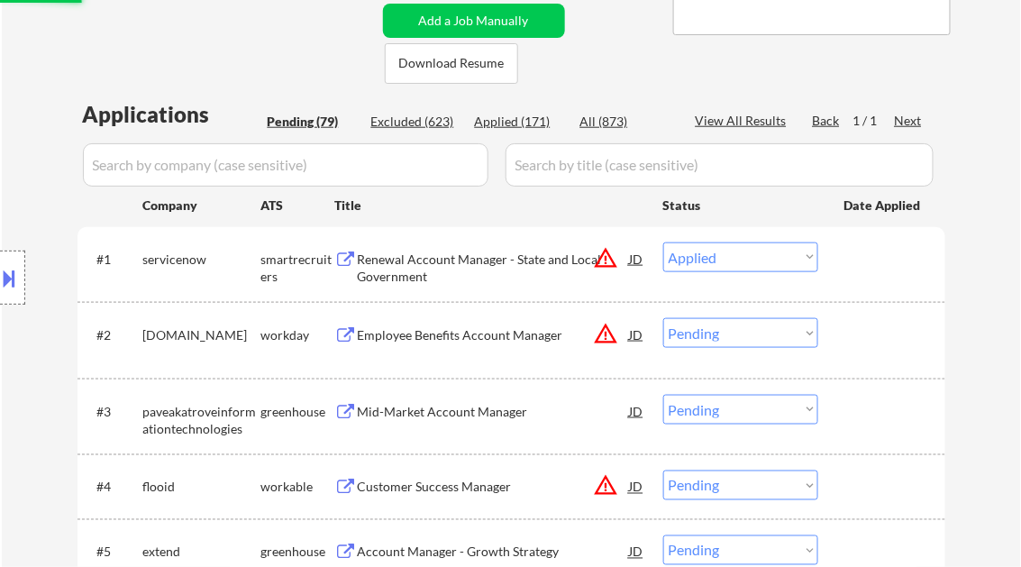
scroll to position [432, 0]
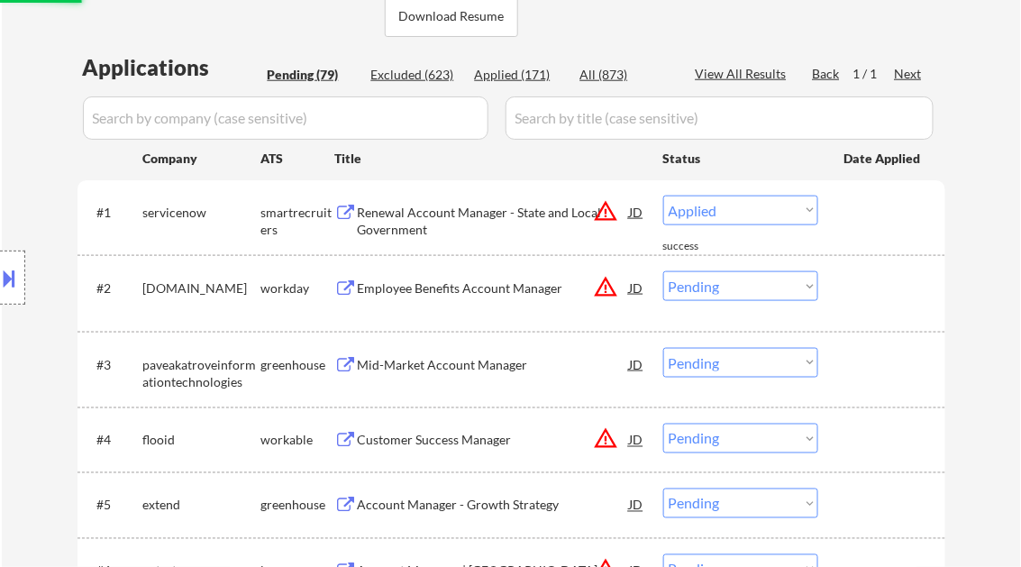
click at [425, 290] on div "Employee Benefits Account Manager" at bounding box center [494, 288] width 272 height 18
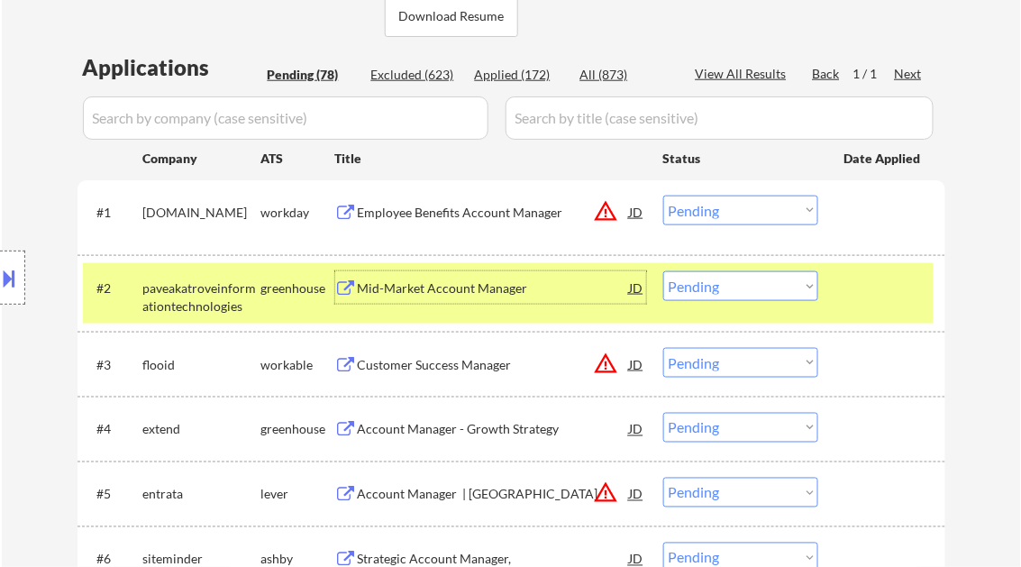
click at [14, 281] on button at bounding box center [10, 278] width 20 height 30
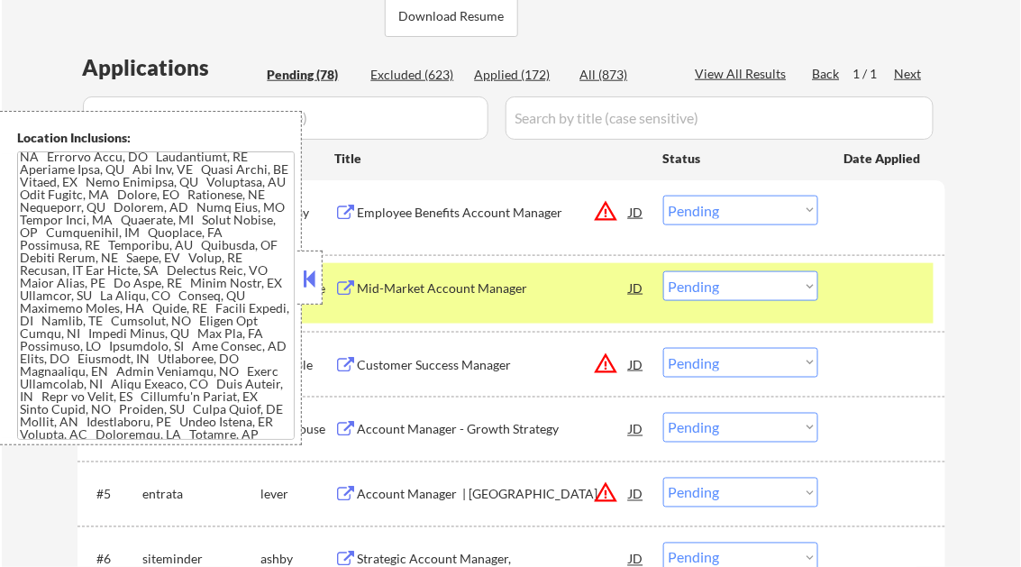
click at [305, 284] on button at bounding box center [310, 278] width 20 height 27
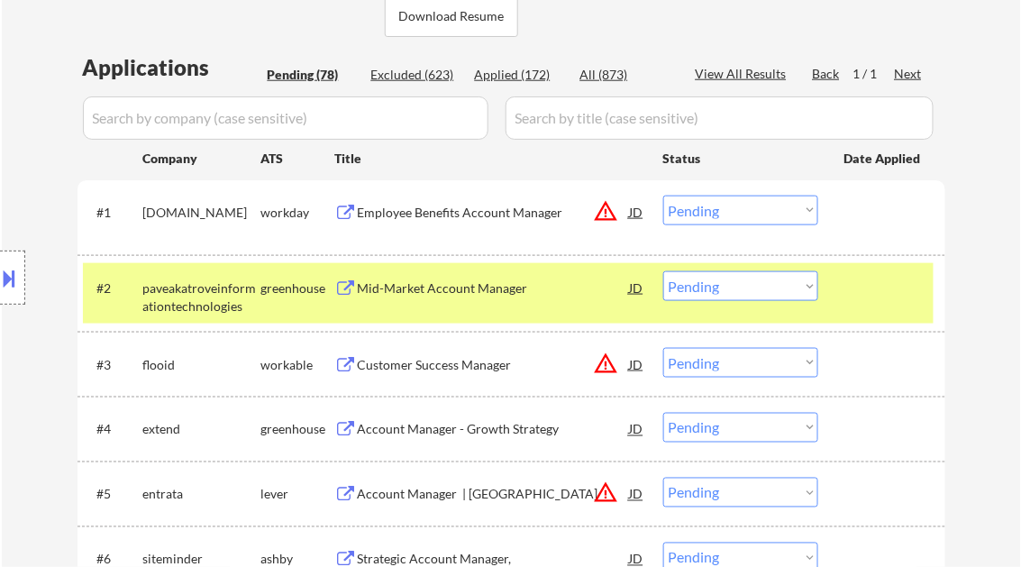
click at [725, 213] on select "Choose an option... Pending Applied Excluded (Questions) Excluded (Expired) Exc…" at bounding box center [740, 211] width 155 height 30
click at [663, 196] on select "Choose an option... Pending Applied Excluded (Questions) Excluded (Expired) Exc…" at bounding box center [740, 211] width 155 height 30
click at [495, 296] on div "Mid-Market Account Manager" at bounding box center [494, 288] width 272 height 18
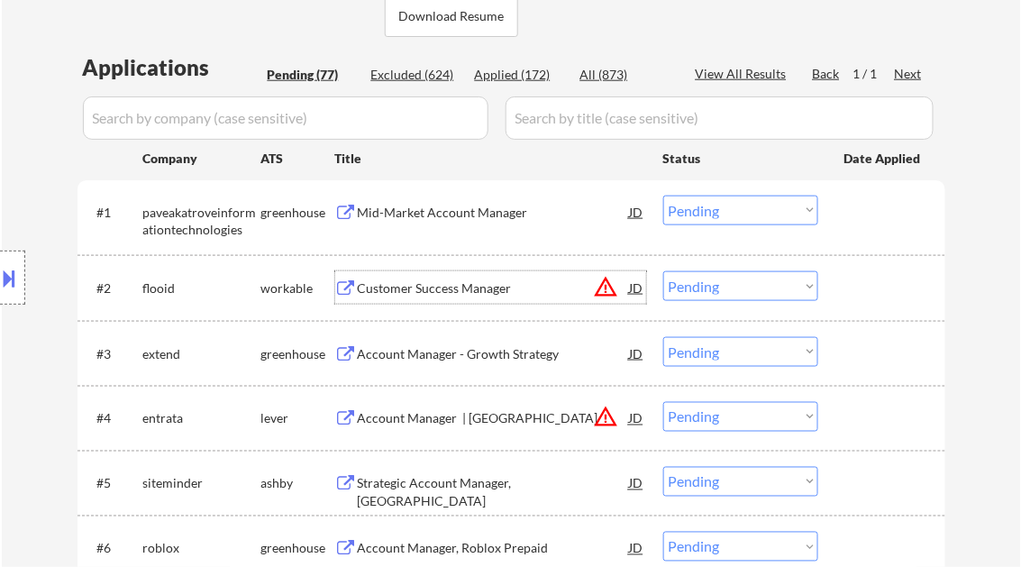
drag, startPoint x: 721, startPoint y: 201, endPoint x: 757, endPoint y: 223, distance: 42.5
click at [724, 201] on select "Choose an option... Pending Applied Excluded (Questions) Excluded (Expired) Exc…" at bounding box center [740, 211] width 155 height 30
click at [663, 196] on select "Choose an option... Pending Applied Excluded (Questions) Excluded (Expired) Exc…" at bounding box center [740, 211] width 155 height 30
click at [393, 287] on div "Customer Success Manager" at bounding box center [494, 288] width 272 height 18
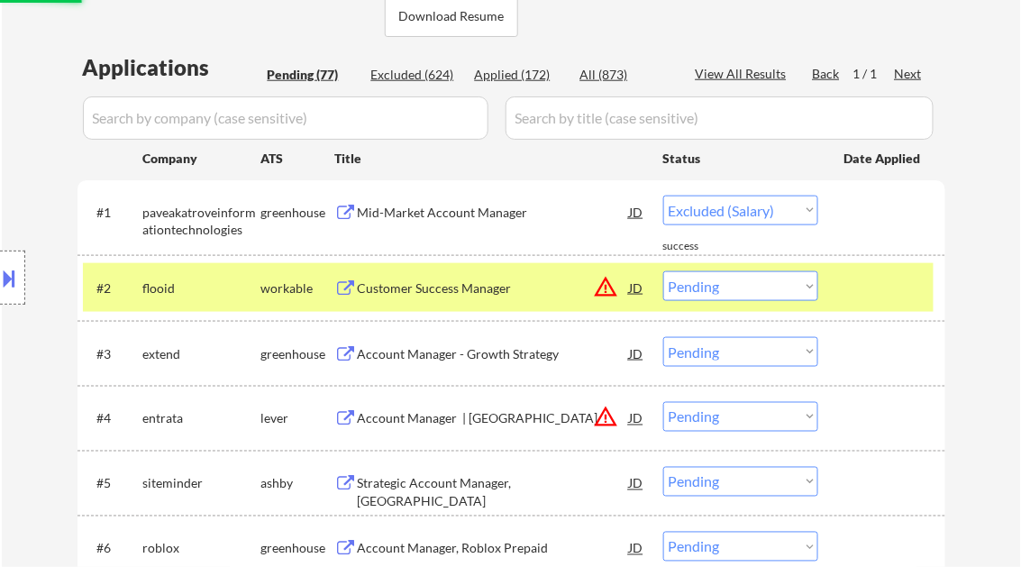
select select ""pending""
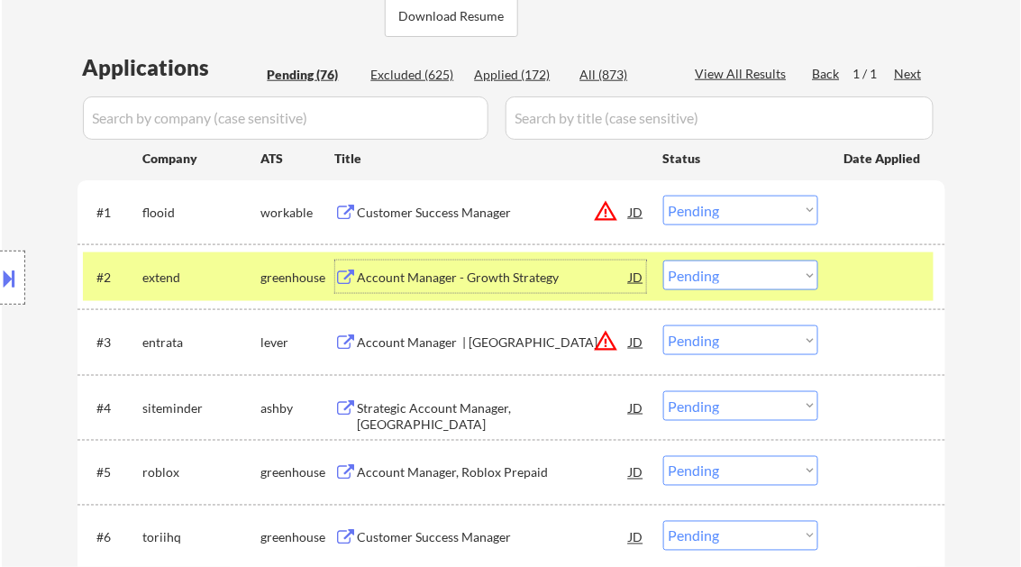
click at [469, 208] on div "Customer Success Manager" at bounding box center [494, 213] width 272 height 18
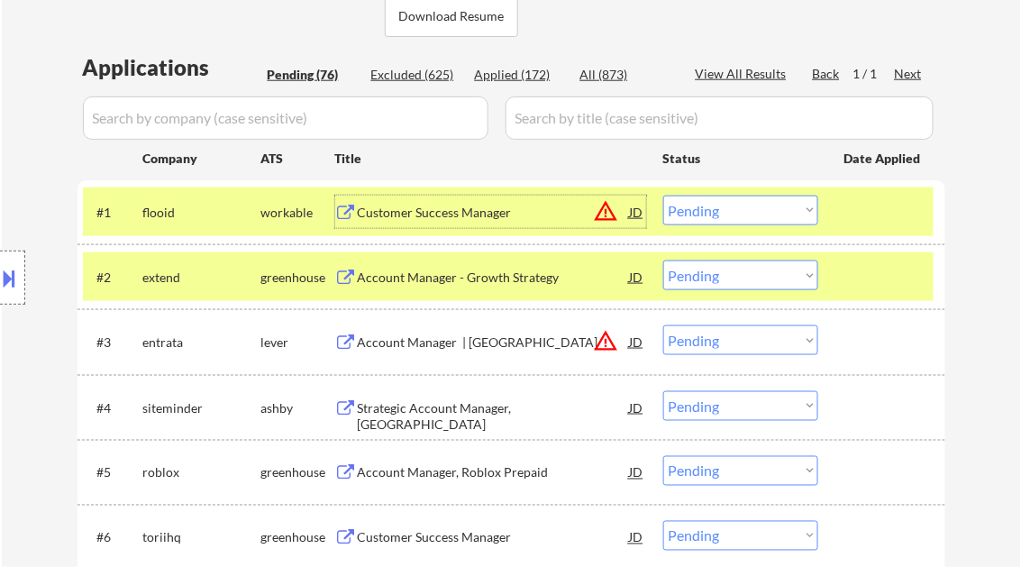
click at [441, 277] on div "Account Manager - Growth Strategy" at bounding box center [494, 278] width 272 height 18
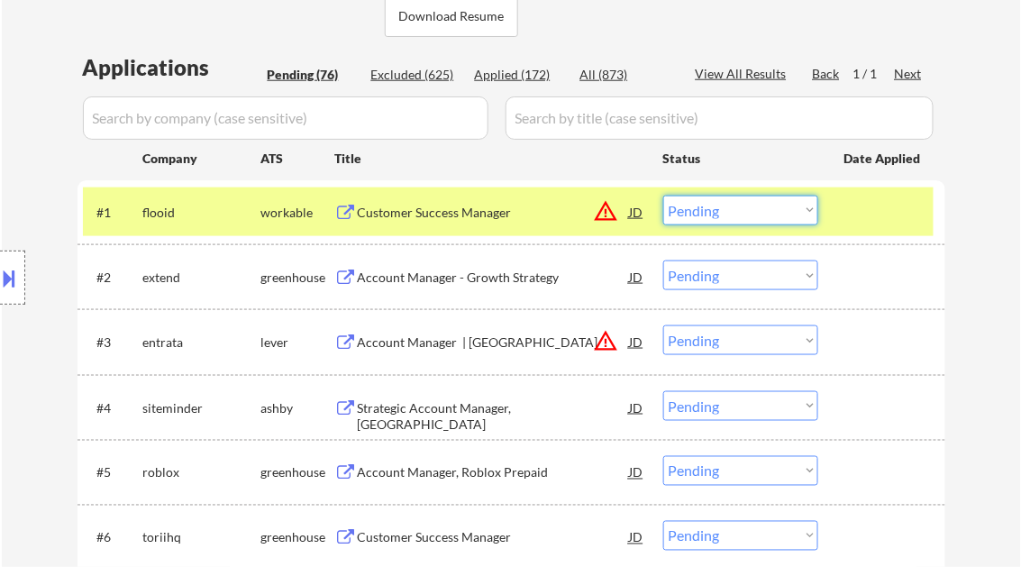
drag, startPoint x: 721, startPoint y: 213, endPoint x: 731, endPoint y: 223, distance: 14.7
click at [721, 213] on select "Choose an option... Pending Applied Excluded (Questions) Excluded (Expired) Exc…" at bounding box center [740, 211] width 155 height 30
click at [757, 280] on select "Choose an option... Pending Applied Excluded (Questions) Excluded (Expired) Exc…" at bounding box center [740, 275] width 155 height 30
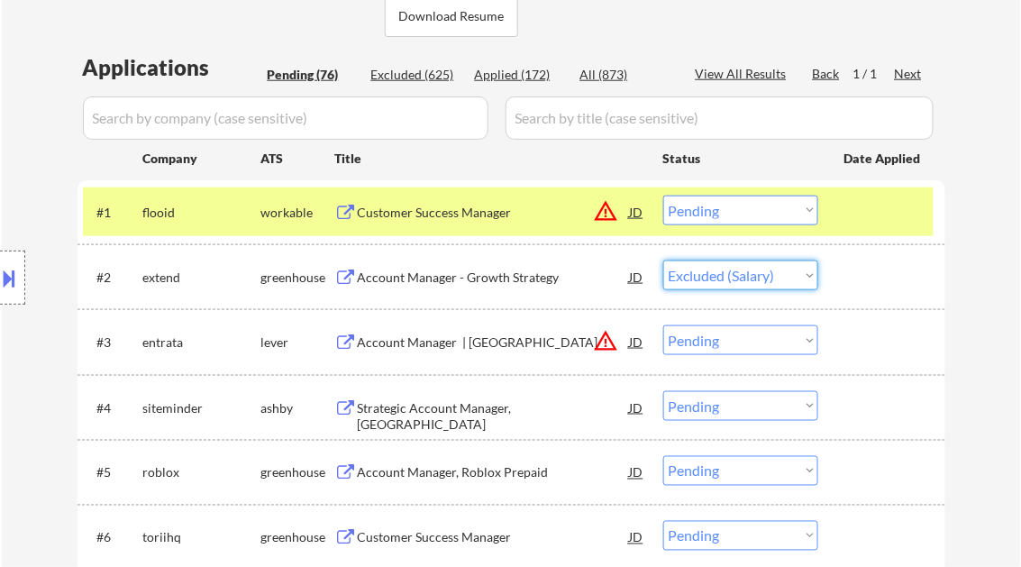
click at [663, 260] on select "Choose an option... Pending Applied Excluded (Questions) Excluded (Expired) Exc…" at bounding box center [740, 275] width 155 height 30
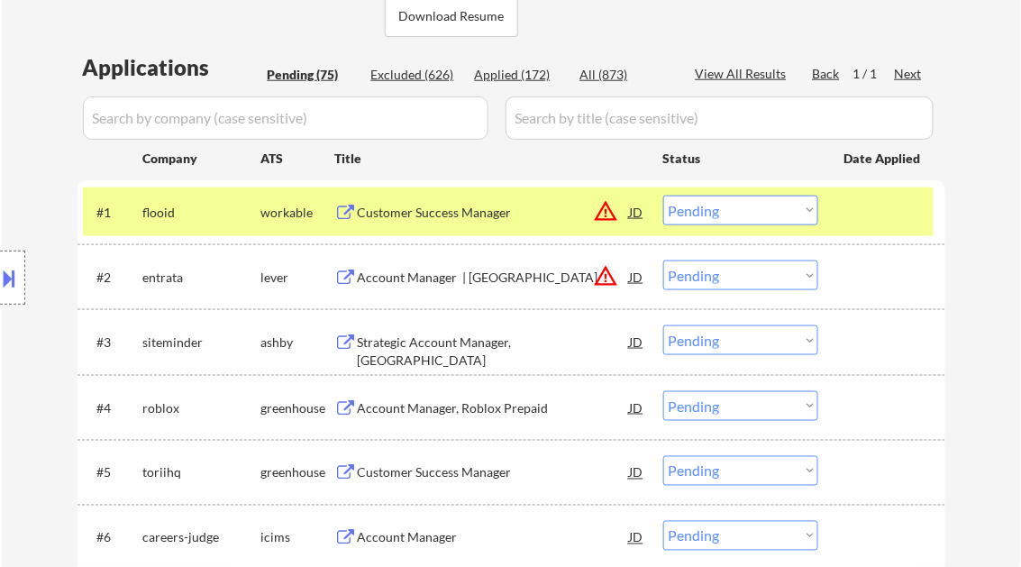
click at [742, 271] on select "Choose an option... Pending Applied Excluded (Questions) Excluded (Expired) Exc…" at bounding box center [740, 275] width 155 height 30
click at [663, 260] on select "Choose an option... Pending Applied Excluded (Questions) Excluded (Expired) Exc…" at bounding box center [740, 275] width 155 height 30
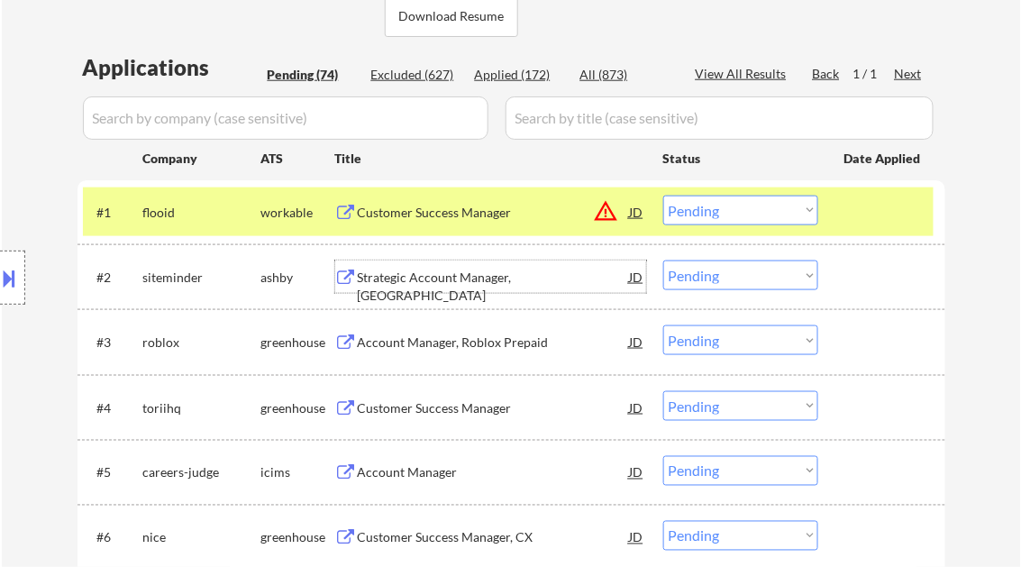
click at [487, 279] on div "Strategic Account Manager, North America" at bounding box center [494, 286] width 272 height 35
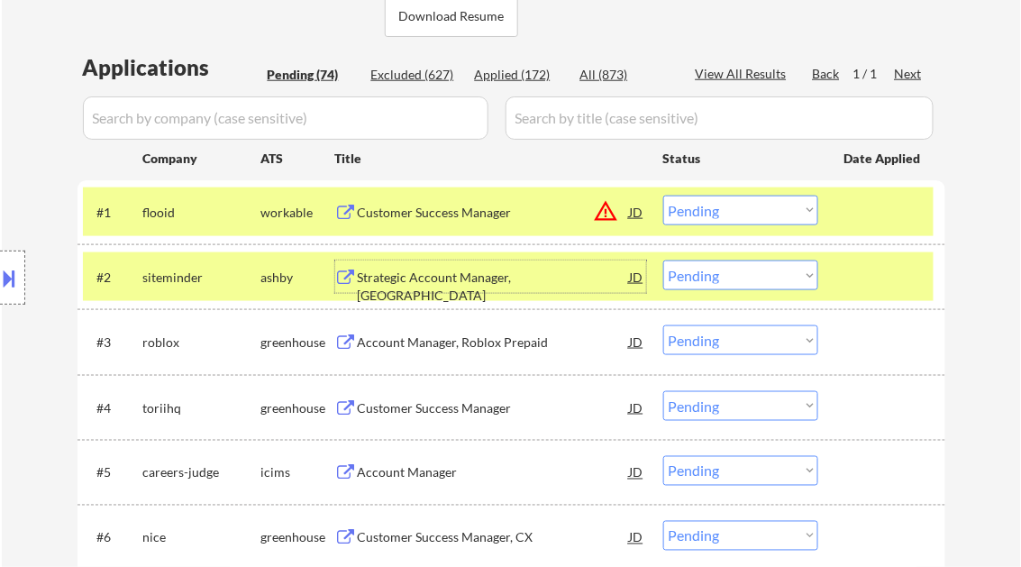
click at [15, 274] on button at bounding box center [10, 278] width 20 height 30
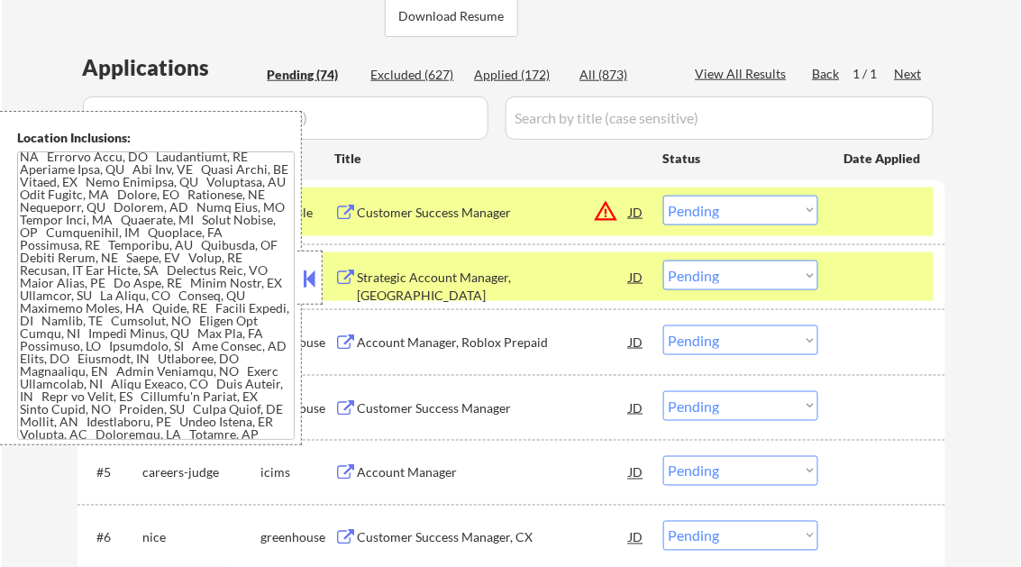
click at [306, 270] on button at bounding box center [310, 278] width 20 height 27
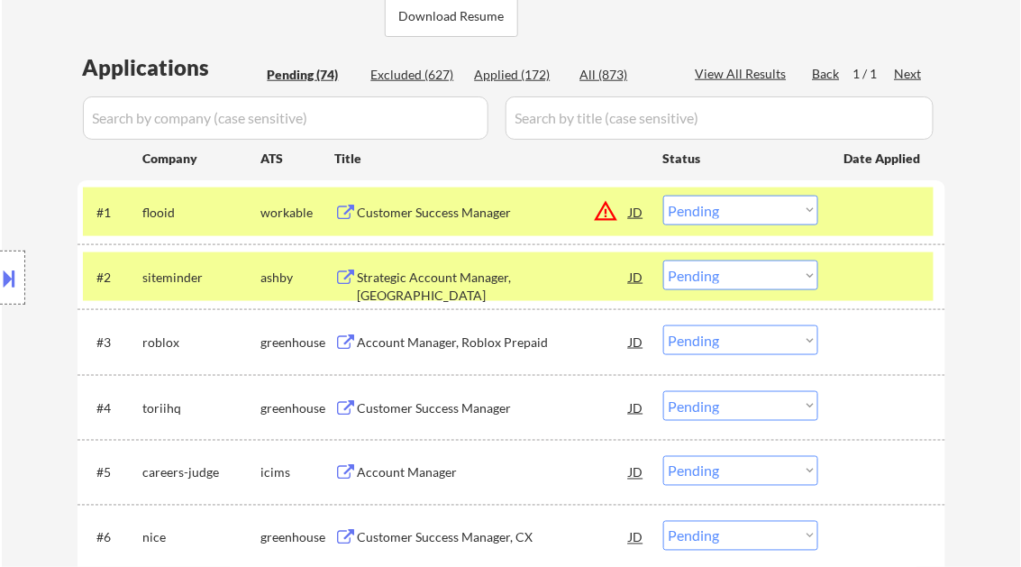
click at [18, 287] on button at bounding box center [10, 278] width 20 height 30
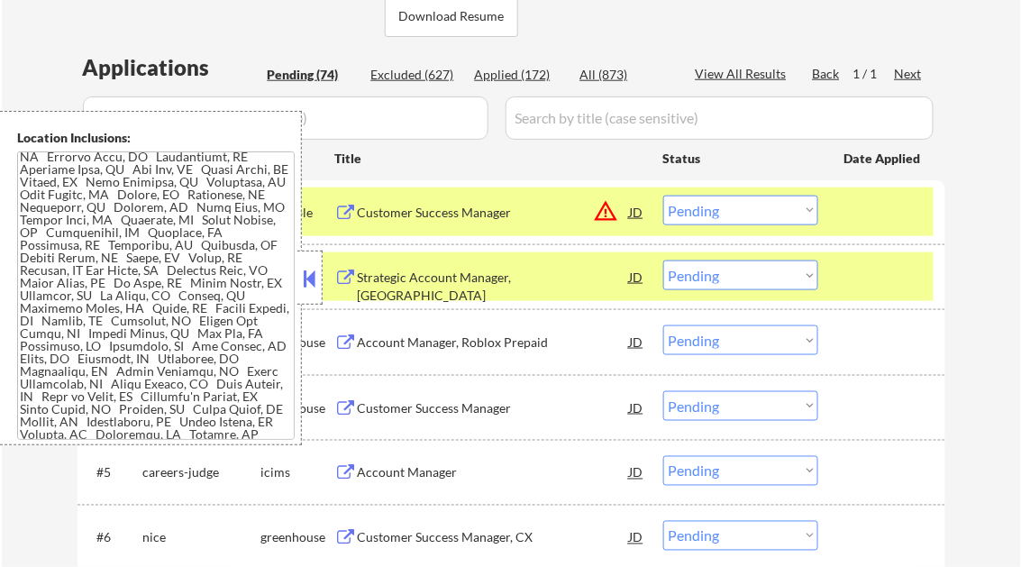
click at [301, 278] on button at bounding box center [310, 278] width 20 height 27
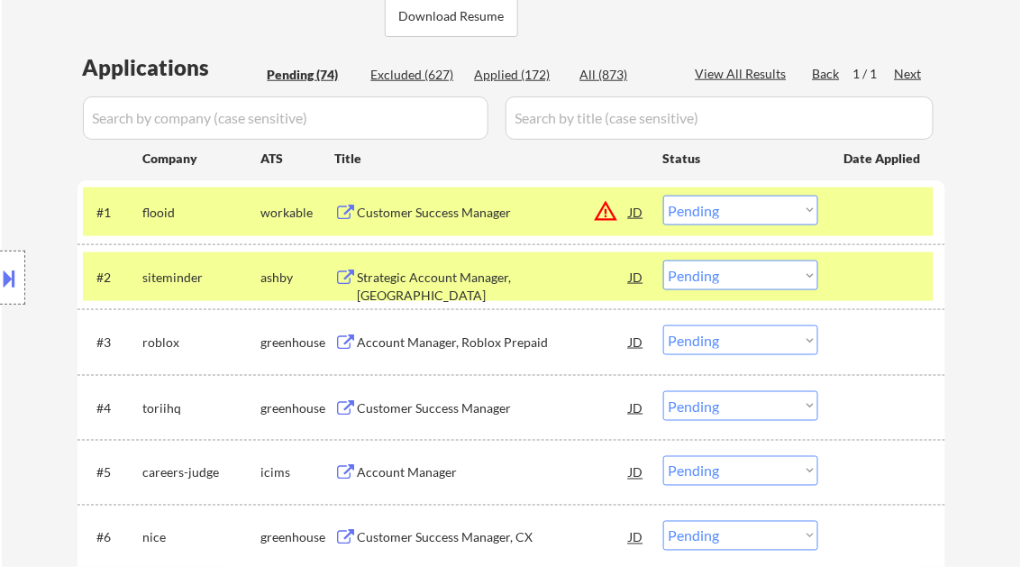
drag, startPoint x: 712, startPoint y: 279, endPoint x: 726, endPoint y: 292, distance: 19.2
click at [712, 279] on select "Choose an option... Pending Applied Excluded (Questions) Excluded (Expired) Exc…" at bounding box center [740, 275] width 155 height 30
click at [663, 260] on select "Choose an option... Pending Applied Excluded (Questions) Excluded (Expired) Exc…" at bounding box center [740, 275] width 155 height 30
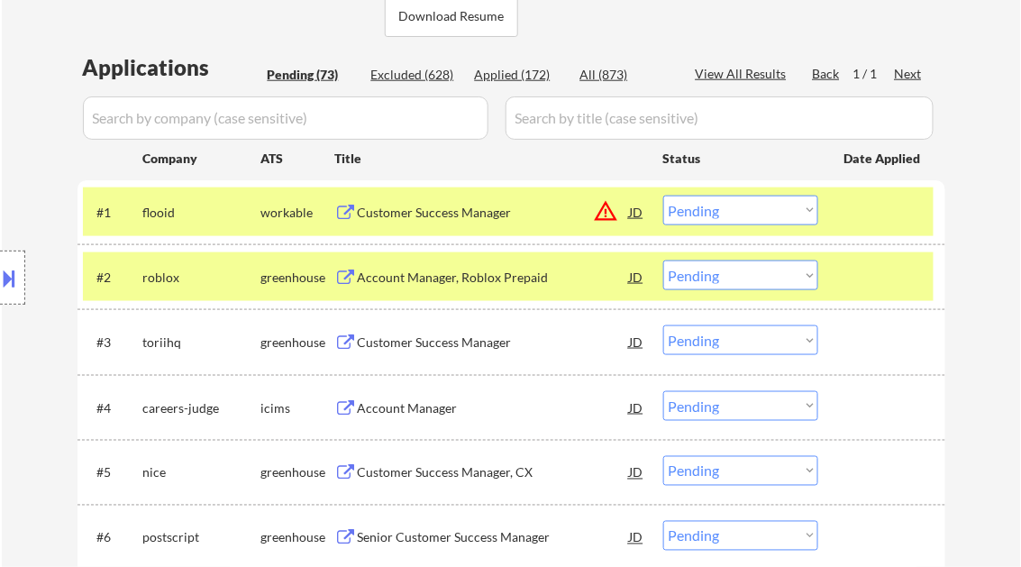
click at [481, 278] on div "Account Manager, Roblox Prepaid" at bounding box center [494, 278] width 272 height 18
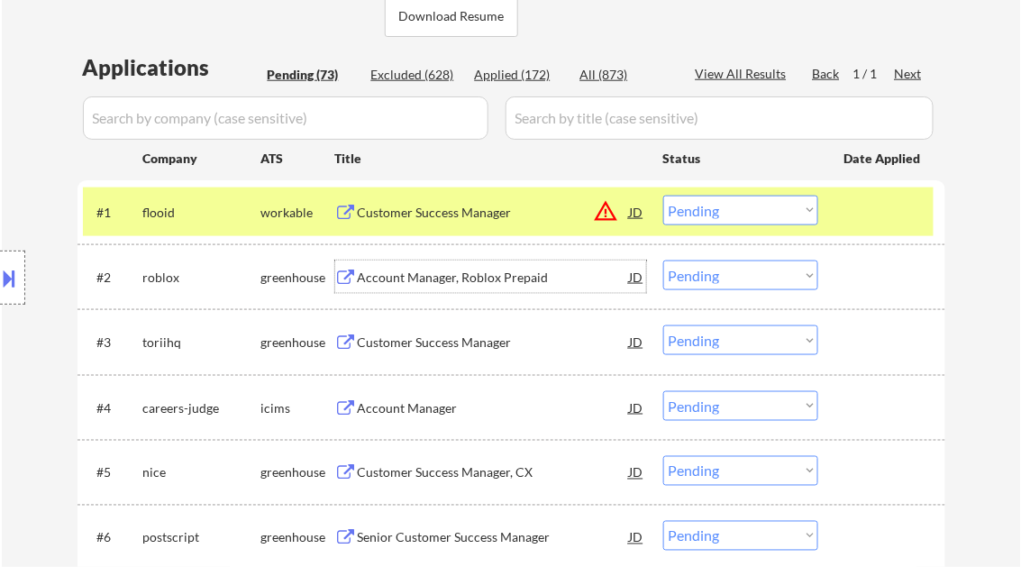
click at [473, 343] on div "Customer Success Manager" at bounding box center [494, 342] width 272 height 18
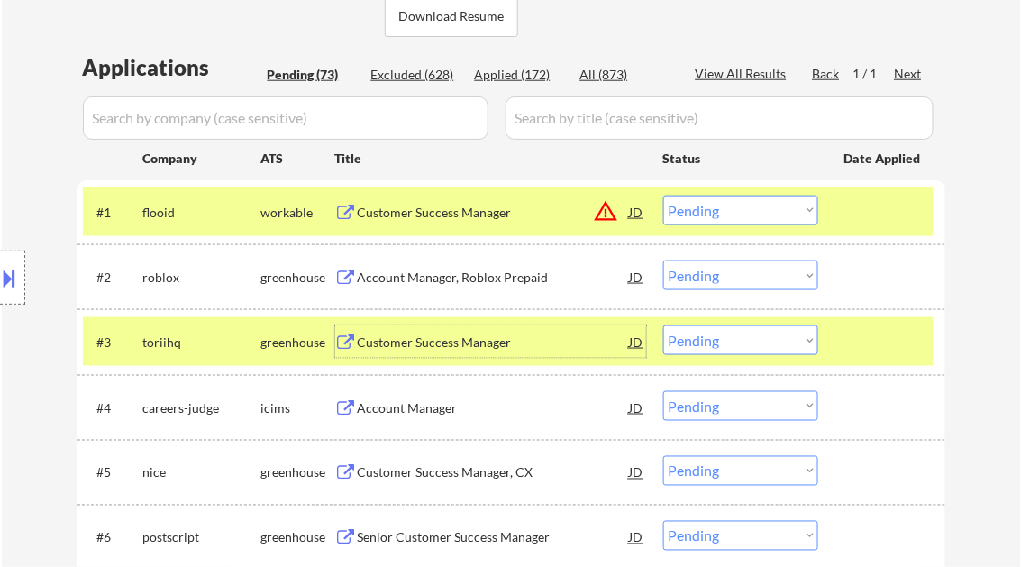
drag, startPoint x: 712, startPoint y: 272, endPoint x: 732, endPoint y: 289, distance: 26.2
click at [713, 273] on select "Choose an option... Pending Applied Excluded (Questions) Excluded (Expired) Exc…" at bounding box center [740, 275] width 155 height 30
click at [663, 260] on select "Choose an option... Pending Applied Excluded (Questions) Excluded (Expired) Exc…" at bounding box center [740, 275] width 155 height 30
select select ""pending""
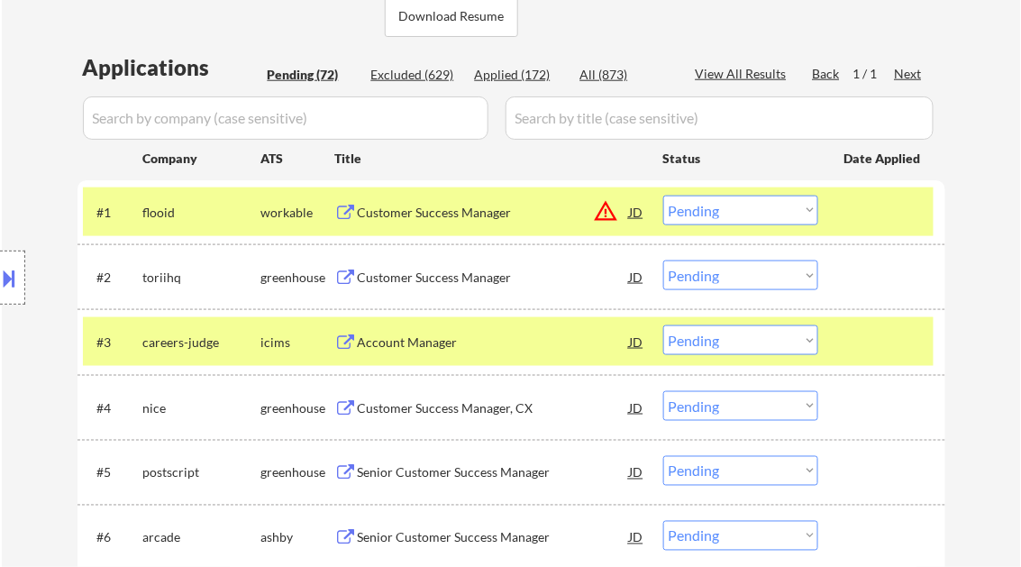
click at [418, 339] on div "Account Manager" at bounding box center [494, 342] width 272 height 18
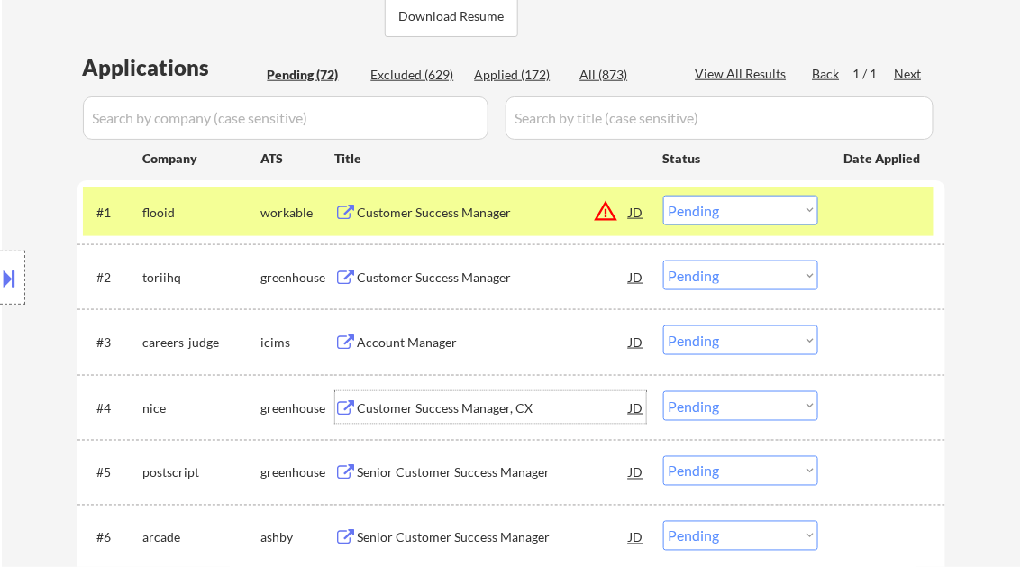
click at [413, 405] on div "Customer Success Manager, CX" at bounding box center [494, 408] width 272 height 18
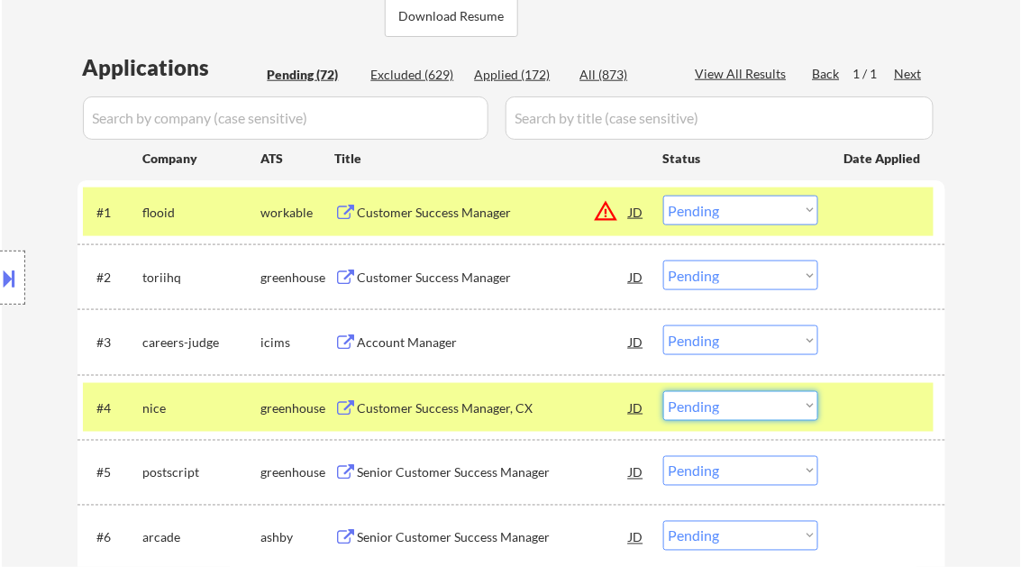
drag, startPoint x: 704, startPoint y: 402, endPoint x: 724, endPoint y: 417, distance: 25.1
click at [704, 402] on select "Choose an option... Pending Applied Excluded (Questions) Excluded (Expired) Exc…" at bounding box center [740, 406] width 155 height 30
click at [663, 391] on select "Choose an option... Pending Applied Excluded (Questions) Excluded (Expired) Exc…" at bounding box center [740, 406] width 155 height 30
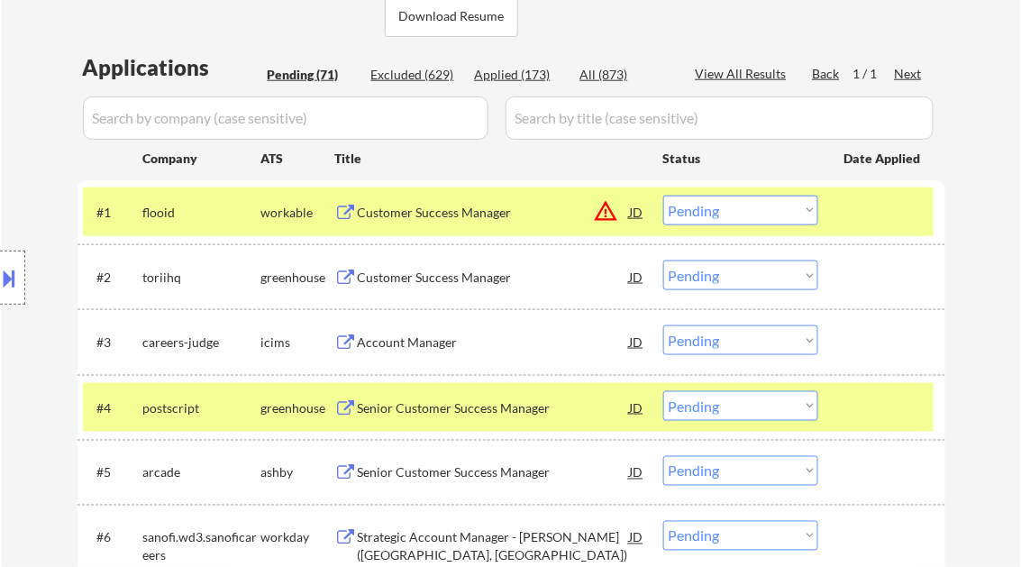
click at [442, 404] on div "Senior Customer Success Manager" at bounding box center [494, 408] width 272 height 18
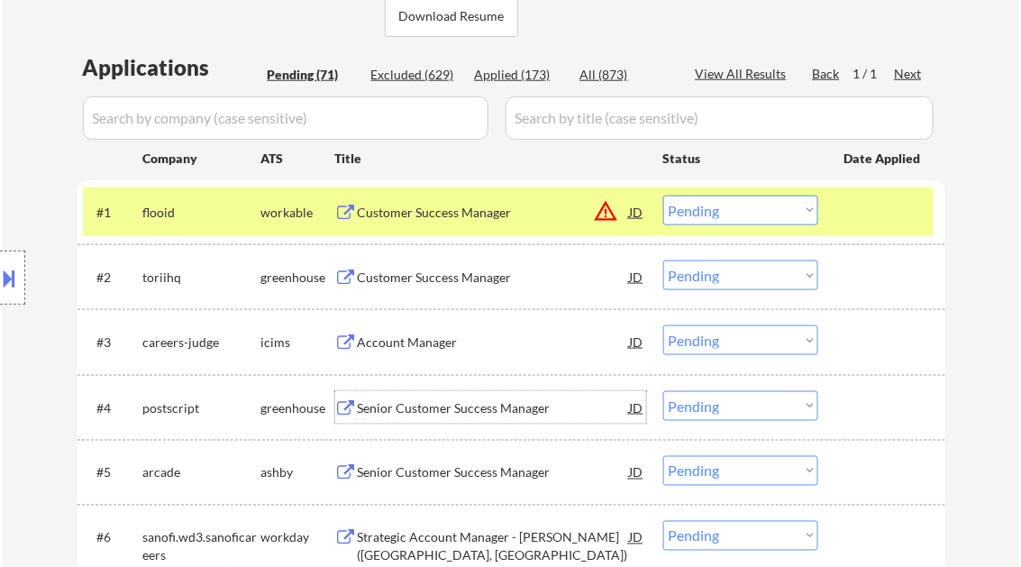
click at [703, 397] on select "Choose an option... Pending Applied Excluded (Questions) Excluded (Expired) Exc…" at bounding box center [740, 406] width 155 height 30
click at [663, 391] on select "Choose an option... Pending Applied Excluded (Questions) Excluded (Expired) Exc…" at bounding box center [740, 406] width 155 height 30
select select ""pending""
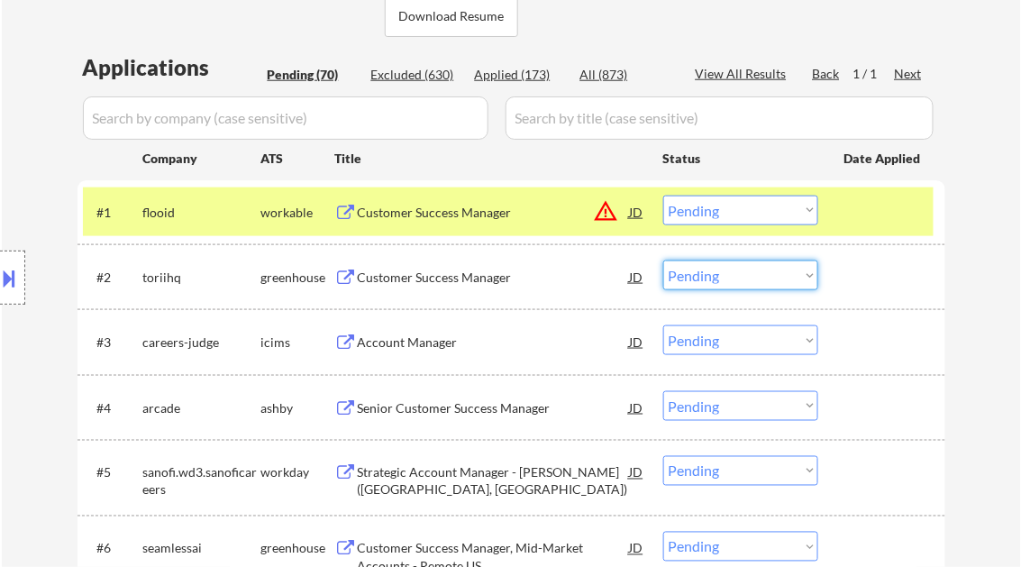
drag, startPoint x: 682, startPoint y: 273, endPoint x: 706, endPoint y: 288, distance: 28.7
click at [683, 273] on select "Choose an option... Pending Applied Excluded (Questions) Excluded (Expired) Exc…" at bounding box center [740, 275] width 155 height 30
click at [663, 260] on select "Choose an option... Pending Applied Excluded (Questions) Excluded (Expired) Exc…" at bounding box center [740, 275] width 155 height 30
select select ""pending""
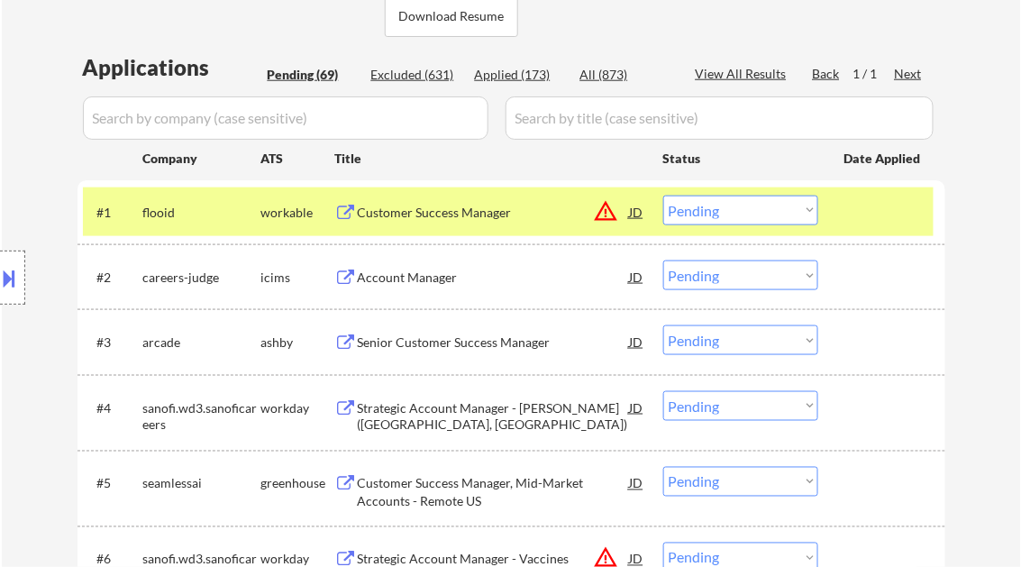
click at [449, 214] on div "Customer Success Manager" at bounding box center [494, 213] width 272 height 18
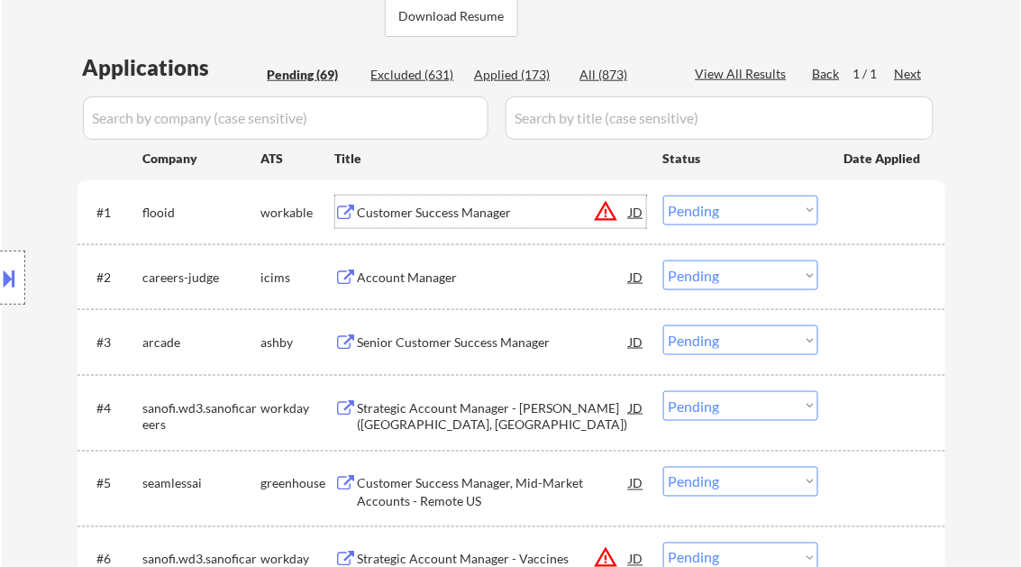
click at [467, 343] on div "Senior Customer Success Manager" at bounding box center [494, 342] width 272 height 18
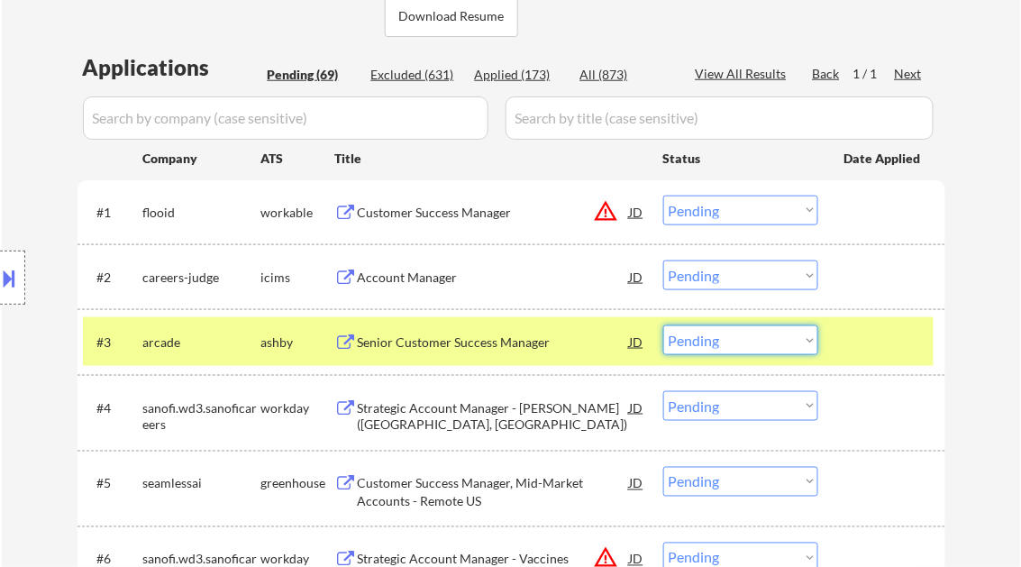
drag, startPoint x: 722, startPoint y: 339, endPoint x: 724, endPoint y: 354, distance: 15.6
click at [722, 339] on select "Choose an option... Pending Applied Excluded (Questions) Excluded (Expired) Exc…" at bounding box center [740, 340] width 155 height 30
select select ""applied""
click at [663, 325] on select "Choose an option... Pending Applied Excluded (Questions) Excluded (Expired) Exc…" at bounding box center [740, 340] width 155 height 30
click at [708, 212] on select "Choose an option... Pending Applied Excluded (Questions) Excluded (Expired) Exc…" at bounding box center [740, 211] width 155 height 30
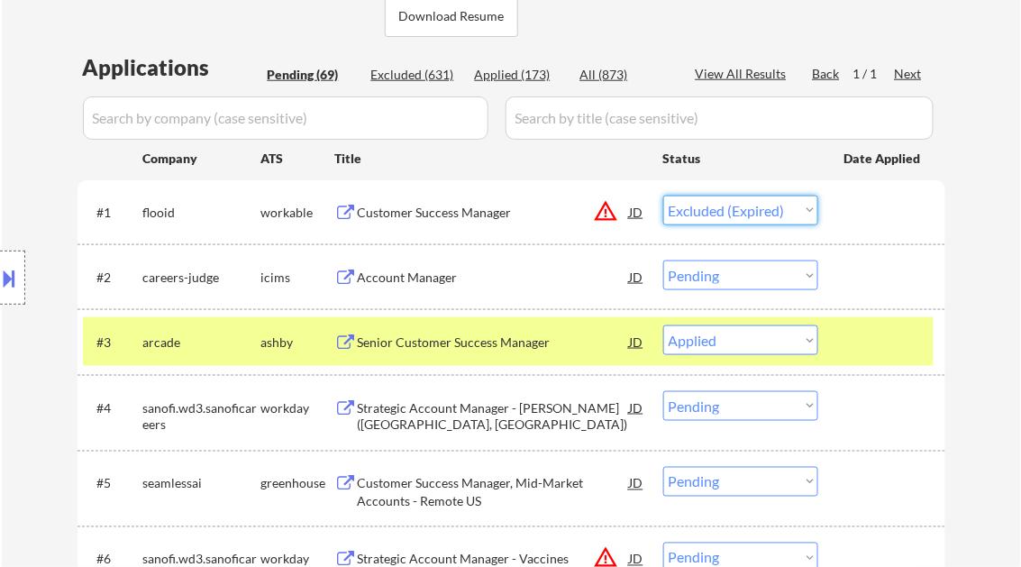
click at [663, 196] on select "Choose an option... Pending Applied Excluded (Questions) Excluded (Expired) Exc…" at bounding box center [740, 211] width 155 height 30
select select ""pending""
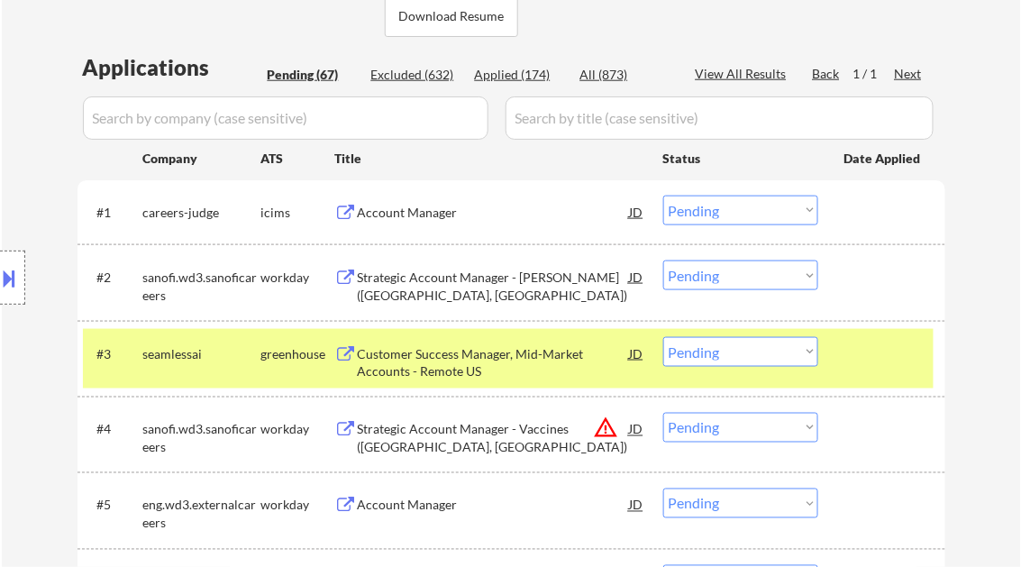
click at [438, 273] on div "Strategic Account Manager - Vaccines (Danbury, CT)" at bounding box center [494, 286] width 272 height 35
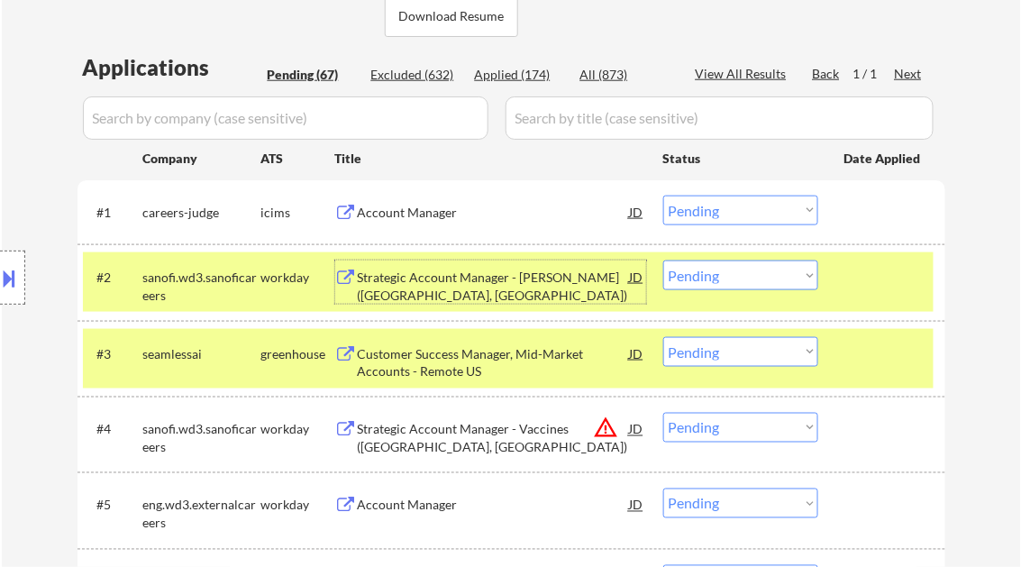
click at [12, 280] on button at bounding box center [10, 278] width 20 height 30
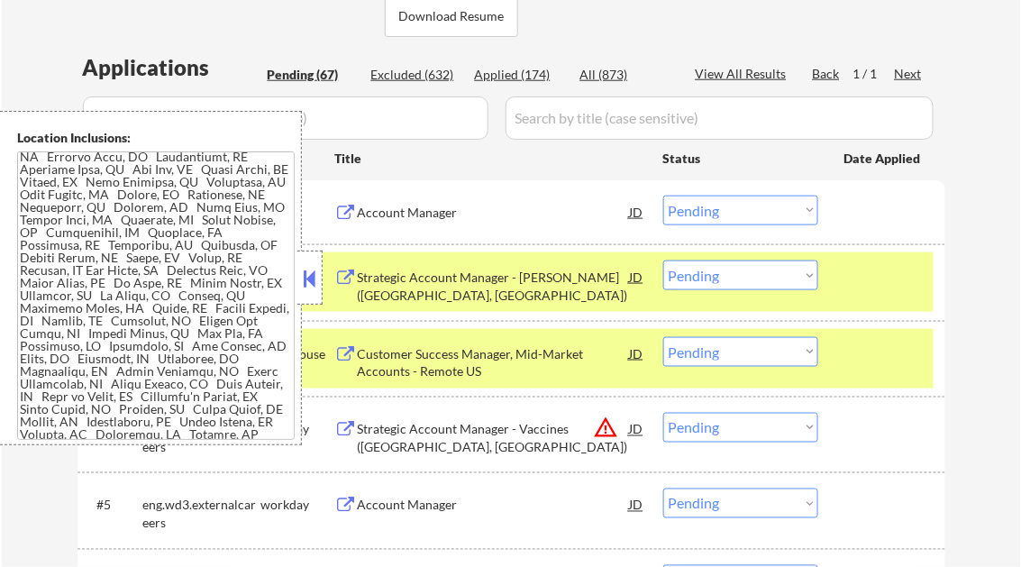
click at [305, 280] on button at bounding box center [310, 278] width 20 height 27
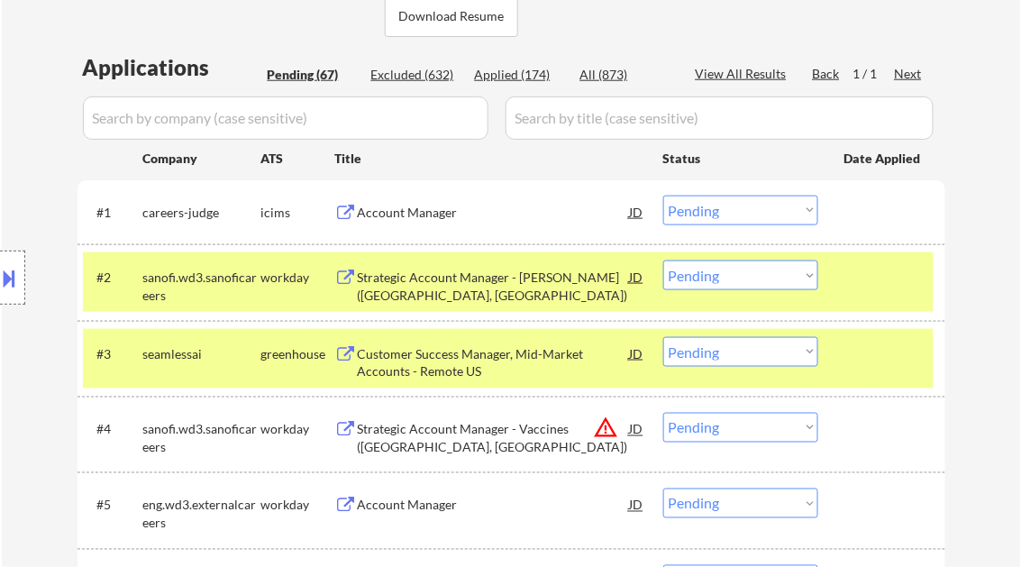
click at [717, 279] on select "Choose an option... Pending Applied Excluded (Questions) Excluded (Expired) Exc…" at bounding box center [740, 275] width 155 height 30
click at [663, 260] on select "Choose an option... Pending Applied Excluded (Questions) Excluded (Expired) Exc…" at bounding box center [740, 275] width 155 height 30
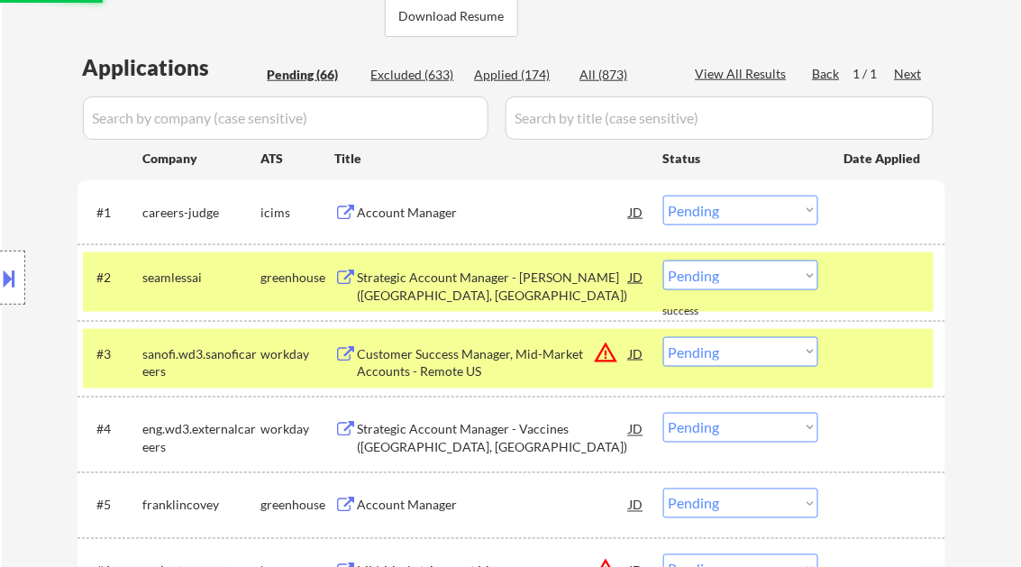
drag, startPoint x: 867, startPoint y: 294, endPoint x: 868, endPoint y: 353, distance: 59.5
click at [866, 294] on div "#2 seamlessai greenhouse Strategic Account Manager - Vaccines (Danbury, CT) JD …" at bounding box center [508, 281] width 851 height 59
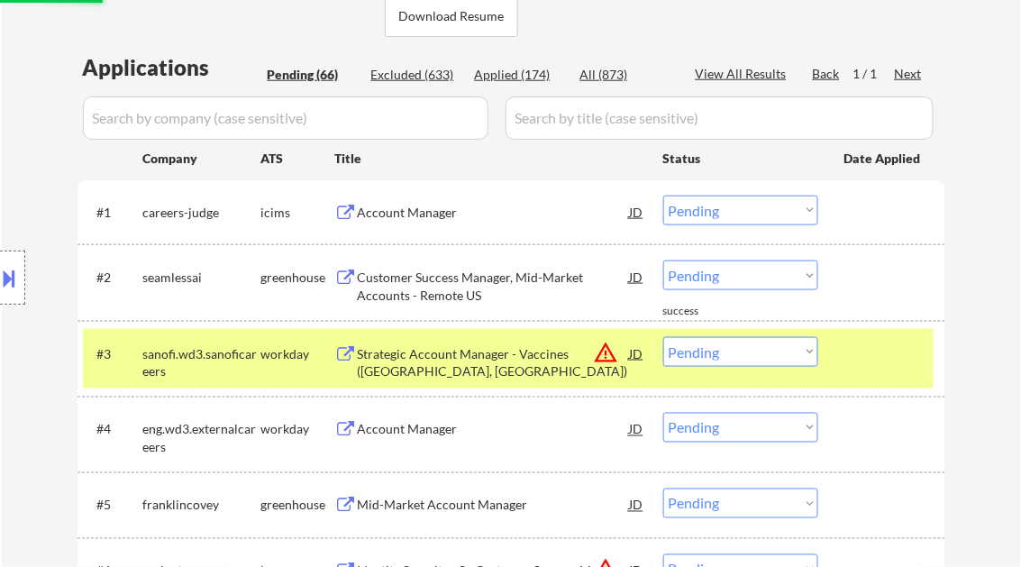
click at [870, 358] on div at bounding box center [883, 353] width 79 height 32
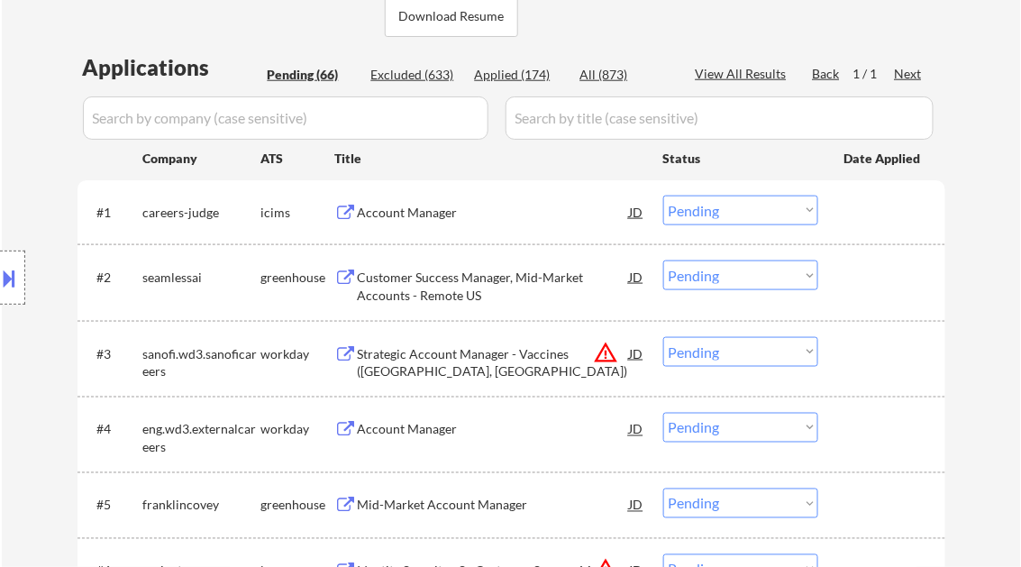
click at [405, 274] on div "Customer Success Manager, Mid-Market Accounts - Remote US" at bounding box center [494, 286] width 272 height 35
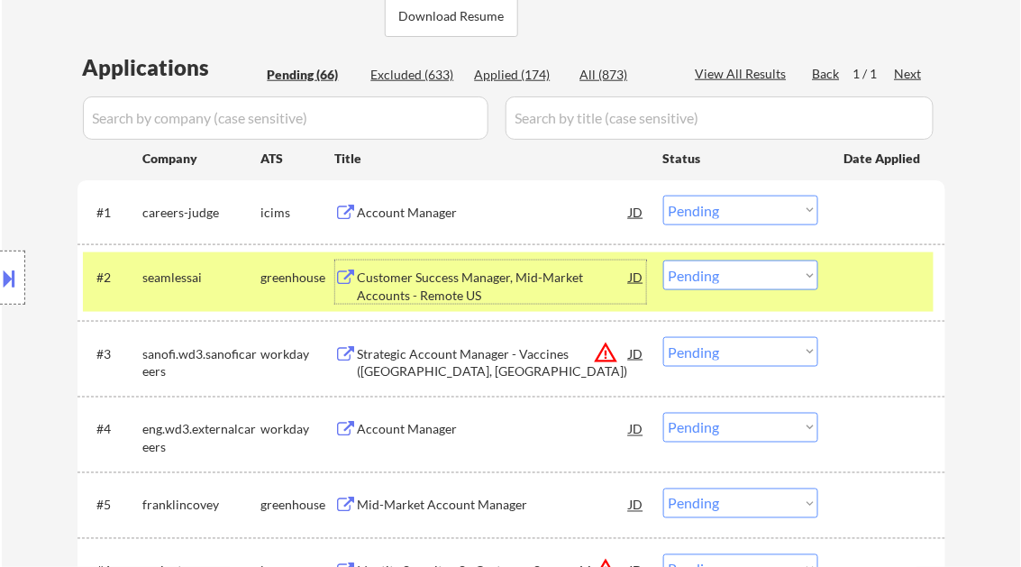
drag, startPoint x: 707, startPoint y: 266, endPoint x: 719, endPoint y: 282, distance: 20.0
click at [707, 266] on select "Choose an option... Pending Applied Excluded (Questions) Excluded (Expired) Exc…" at bounding box center [740, 275] width 155 height 30
click at [663, 260] on select "Choose an option... Pending Applied Excluded (Questions) Excluded (Expired) Exc…" at bounding box center [740, 275] width 155 height 30
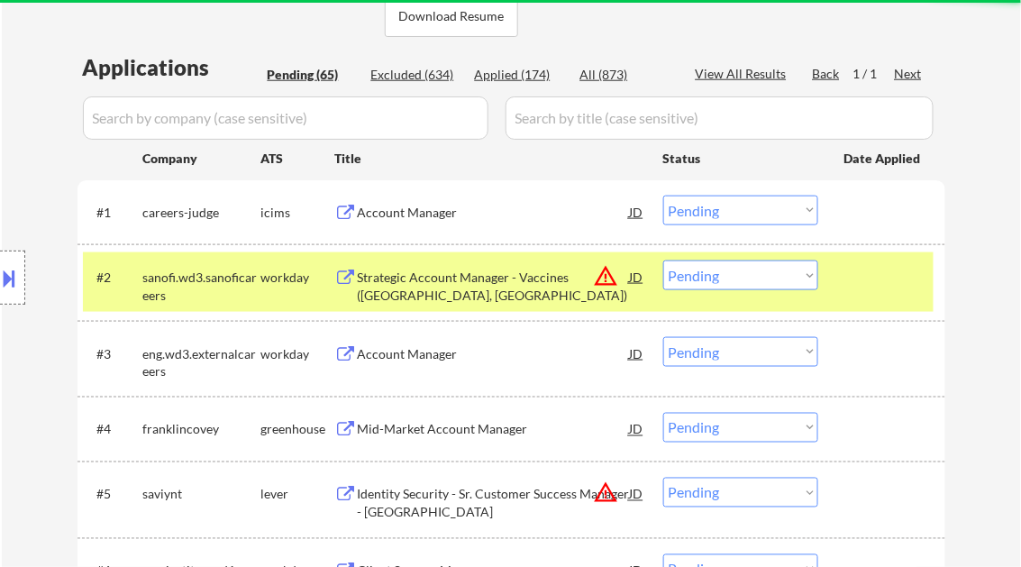
click at [468, 296] on div "Strategic Account Manager - Vaccines (Manhattan, NY)" at bounding box center [494, 286] width 272 height 35
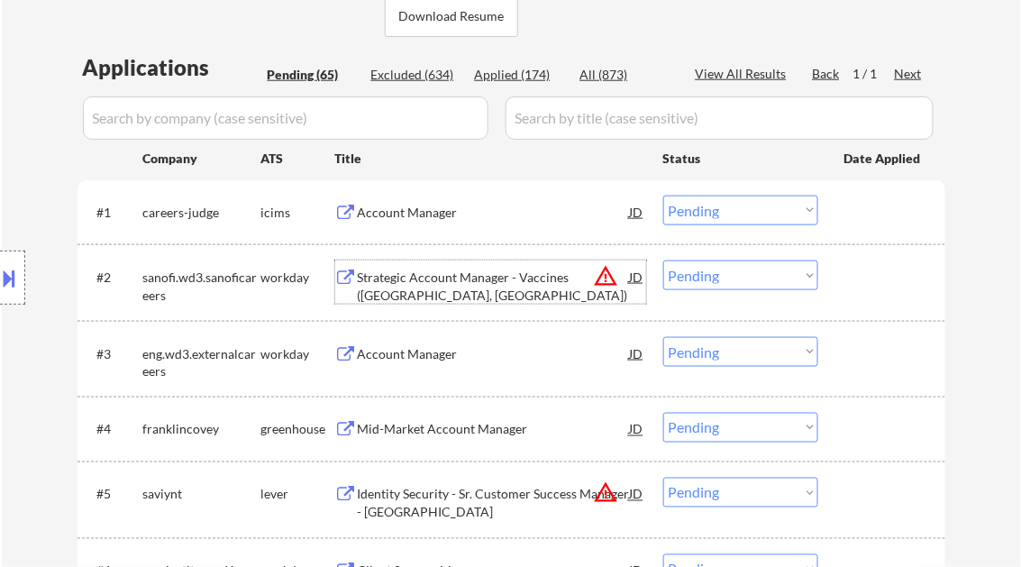
click at [13, 276] on button at bounding box center [10, 278] width 20 height 30
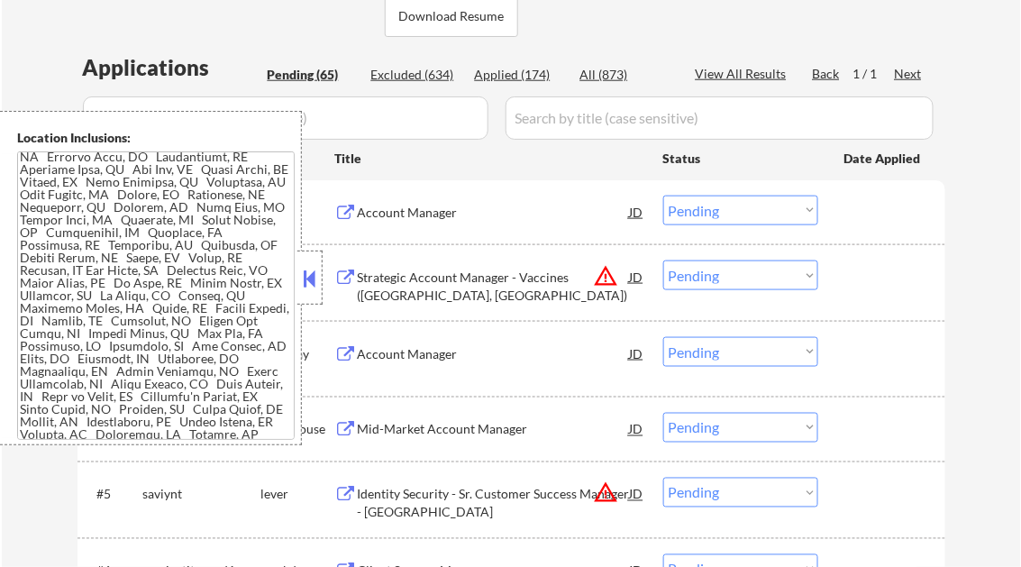
scroll to position [1706, 0]
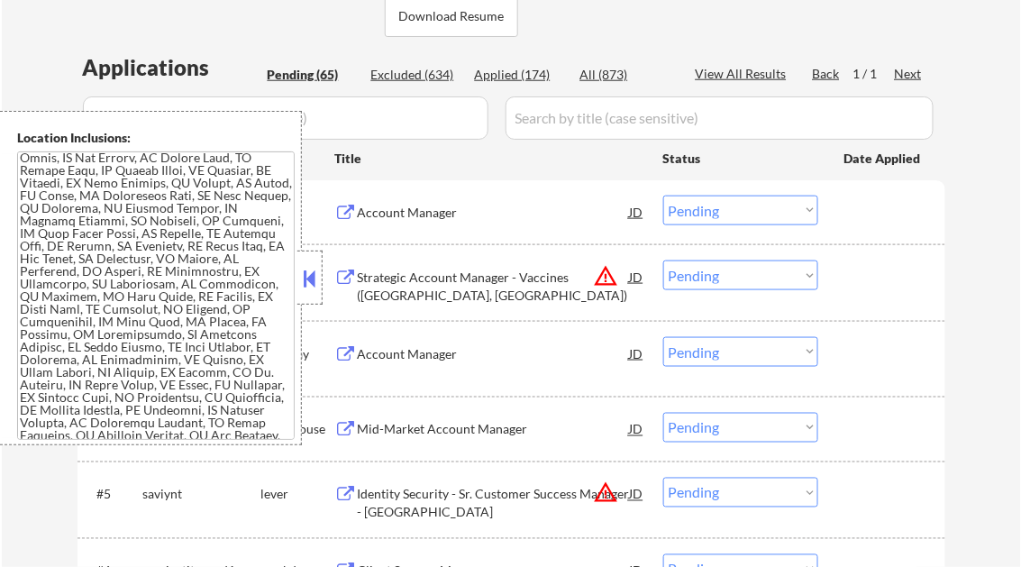
click at [306, 279] on button at bounding box center [310, 278] width 20 height 27
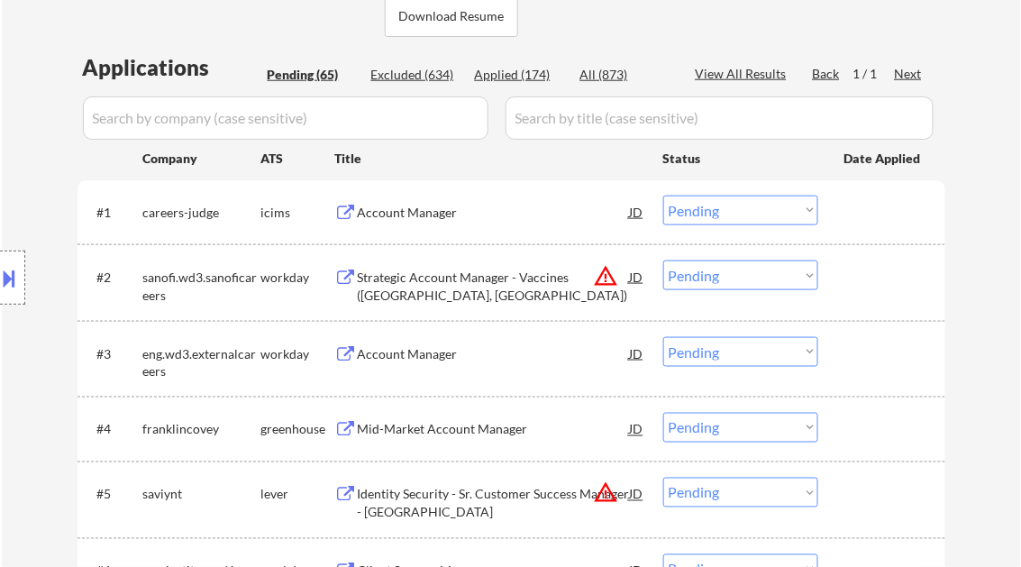
drag, startPoint x: 711, startPoint y: 271, endPoint x: 737, endPoint y: 288, distance: 31.2
click at [711, 271] on select "Choose an option... Pending Applied Excluded (Questions) Excluded (Expired) Exc…" at bounding box center [740, 275] width 155 height 30
click at [663, 260] on select "Choose an option... Pending Applied Excluded (Questions) Excluded (Expired) Exc…" at bounding box center [740, 275] width 155 height 30
select select ""pending""
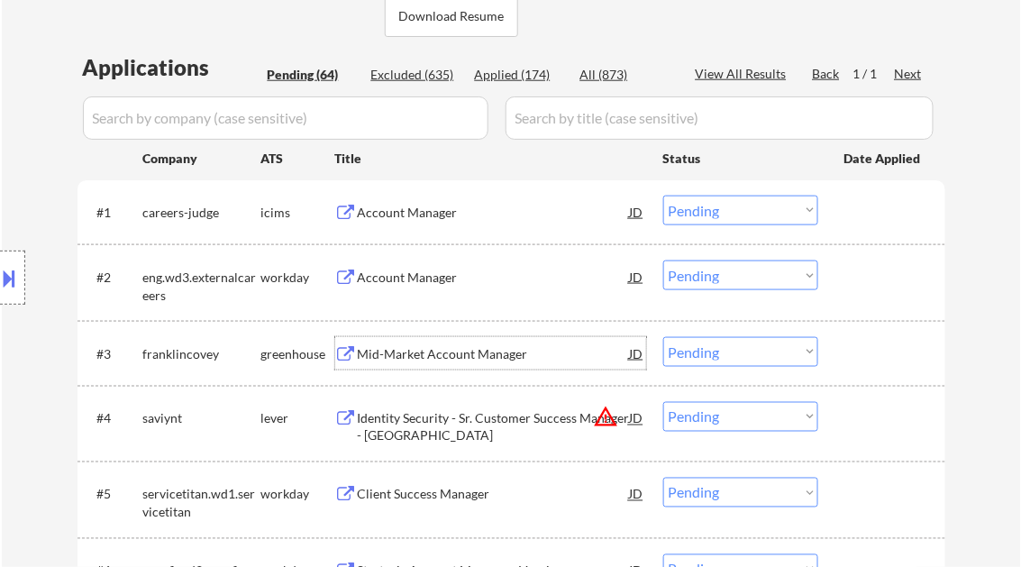
click at [396, 351] on div "Mid-Market Account Manager" at bounding box center [494, 354] width 272 height 18
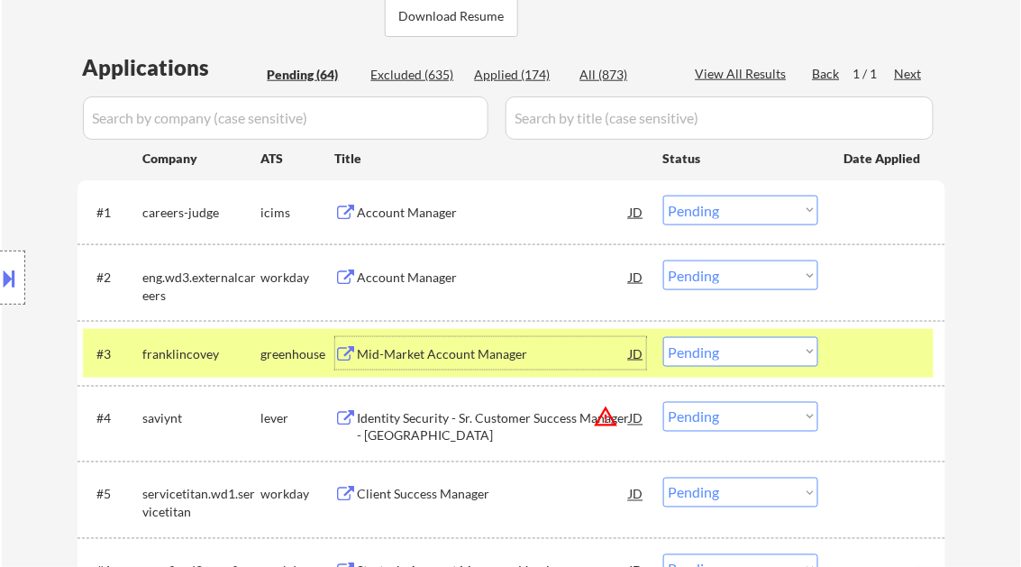
click at [726, 356] on select "Choose an option... Pending Applied Excluded (Questions) Excluded (Expired) Exc…" at bounding box center [740, 352] width 155 height 30
click at [663, 337] on select "Choose an option... Pending Applied Excluded (Questions) Excluded (Expired) Exc…" at bounding box center [740, 352] width 155 height 30
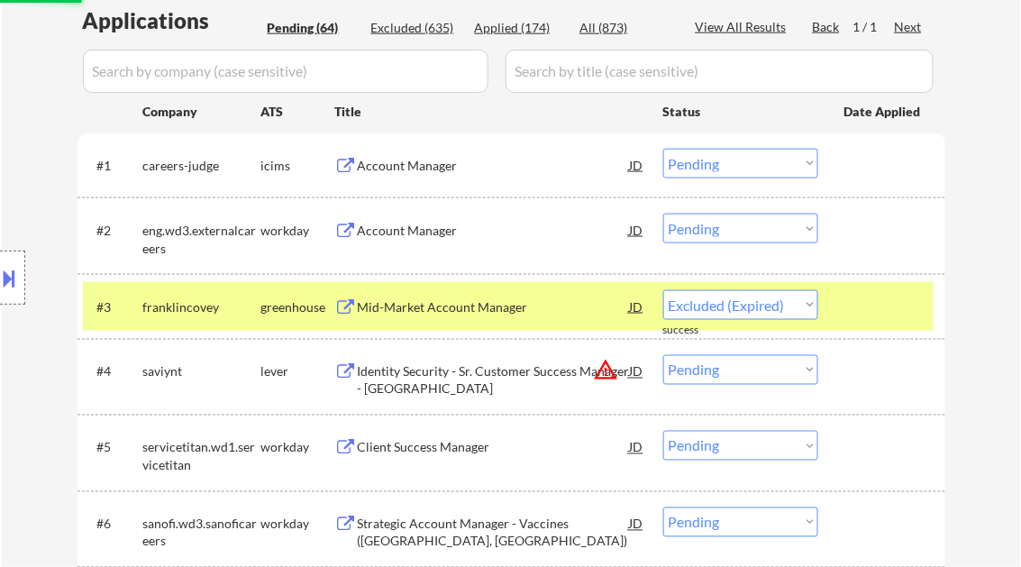
scroll to position [505, 0]
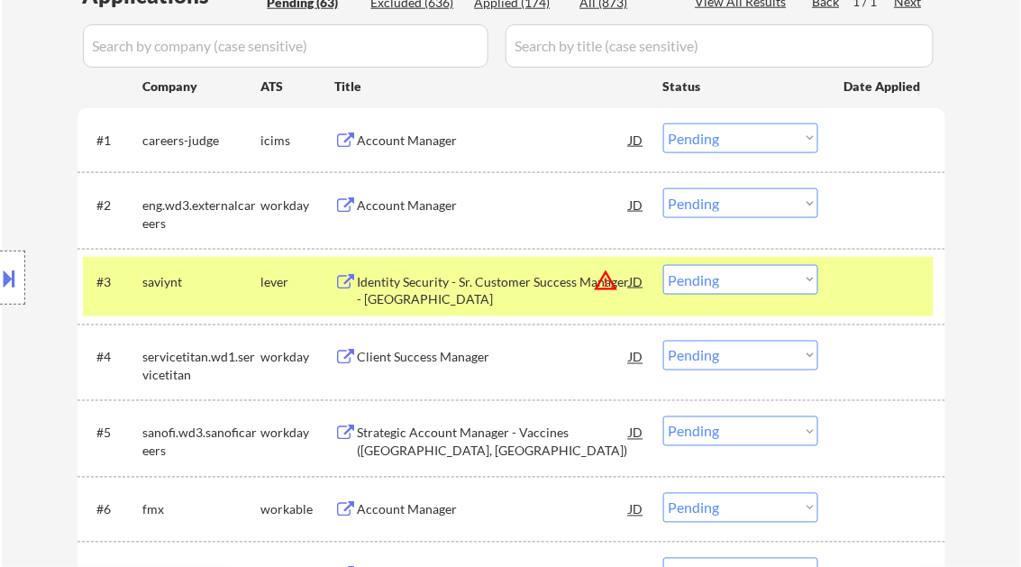
click at [715, 280] on select "Choose an option... Pending Applied Excluded (Questions) Excluded (Expired) Exc…" at bounding box center [740, 280] width 155 height 30
click at [423, 306] on div "Identity Security - Sr. Customer Success Manager - North Central" at bounding box center [494, 290] width 272 height 35
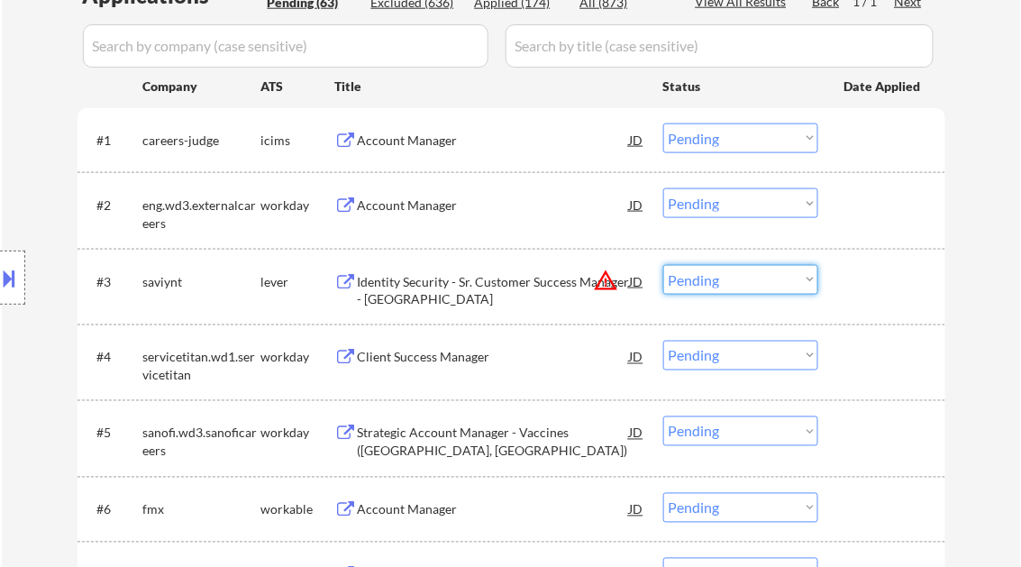
drag, startPoint x: 718, startPoint y: 280, endPoint x: 742, endPoint y: 296, distance: 28.7
click at [718, 280] on select "Choose an option... Pending Applied Excluded (Questions) Excluded (Expired) Exc…" at bounding box center [740, 280] width 155 height 30
click at [663, 265] on select "Choose an option... Pending Applied Excluded (Questions) Excluded (Expired) Exc…" at bounding box center [740, 280] width 155 height 30
select select ""pending""
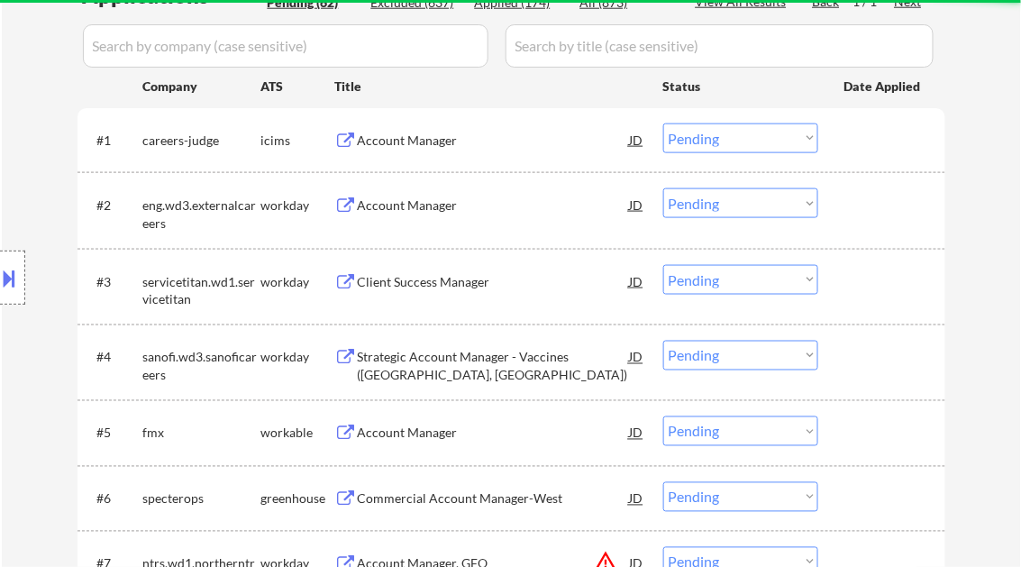
scroll to position [721, 0]
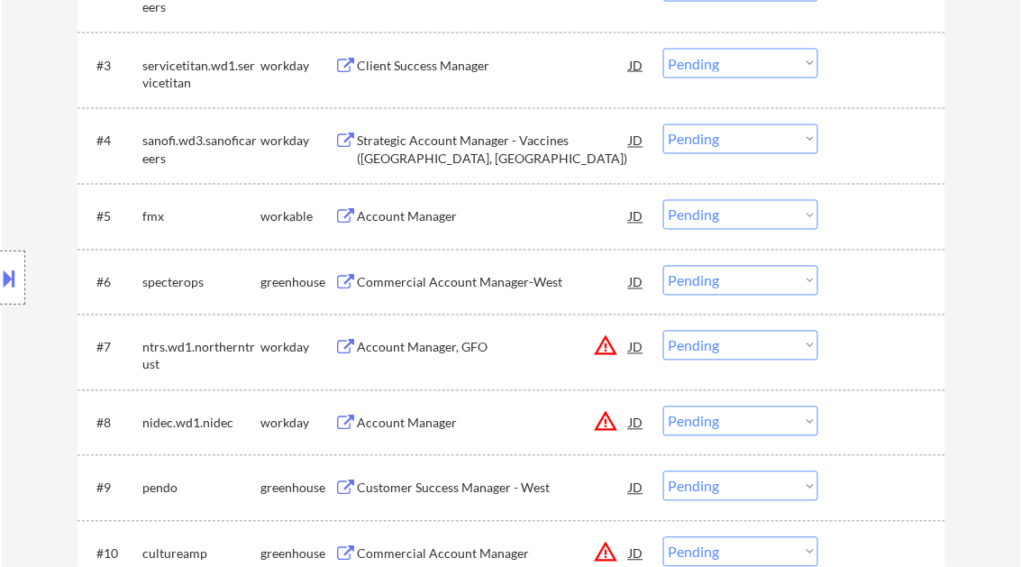
click at [414, 218] on div "Account Manager" at bounding box center [494, 217] width 272 height 18
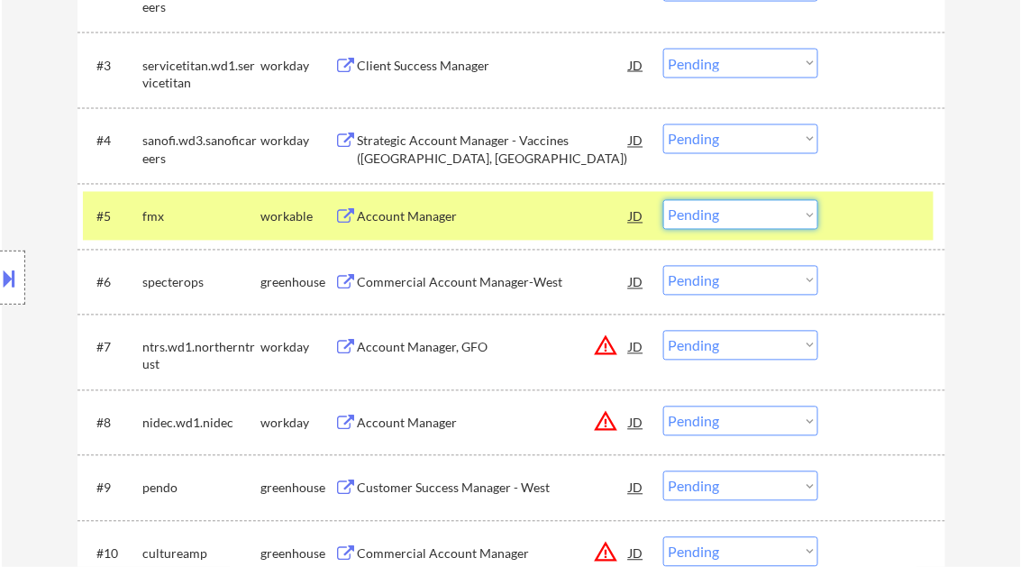
drag, startPoint x: 732, startPoint y: 220, endPoint x: 751, endPoint y: 229, distance: 21.0
click at [732, 220] on select "Choose an option... Pending Applied Excluded (Questions) Excluded (Expired) Exc…" at bounding box center [740, 215] width 155 height 30
click at [663, 200] on select "Choose an option... Pending Applied Excluded (Questions) Excluded (Expired) Exc…" at bounding box center [740, 215] width 155 height 30
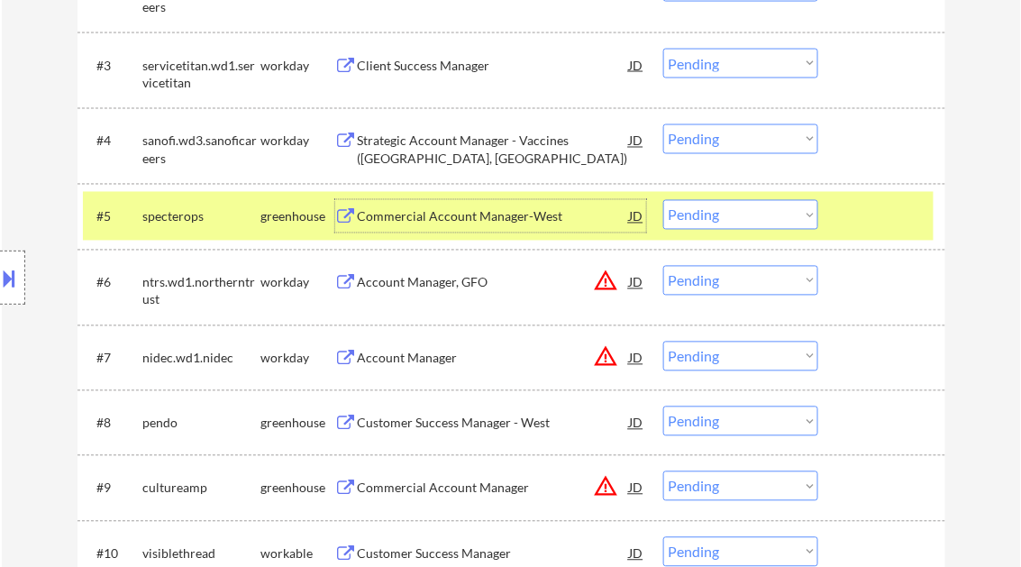
click at [435, 213] on div "Commercial Account Manager-West" at bounding box center [494, 217] width 272 height 18
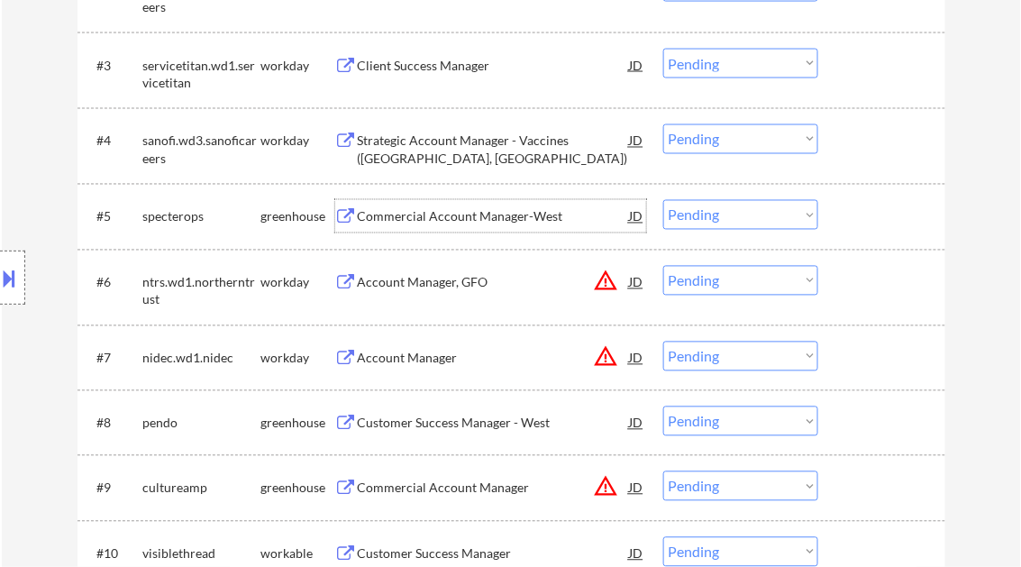
click at [732, 221] on select "Choose an option... Pending Applied Excluded (Questions) Excluded (Expired) Exc…" at bounding box center [740, 215] width 155 height 30
click at [663, 200] on select "Choose an option... Pending Applied Excluded (Questions) Excluded (Expired) Exc…" at bounding box center [740, 215] width 155 height 30
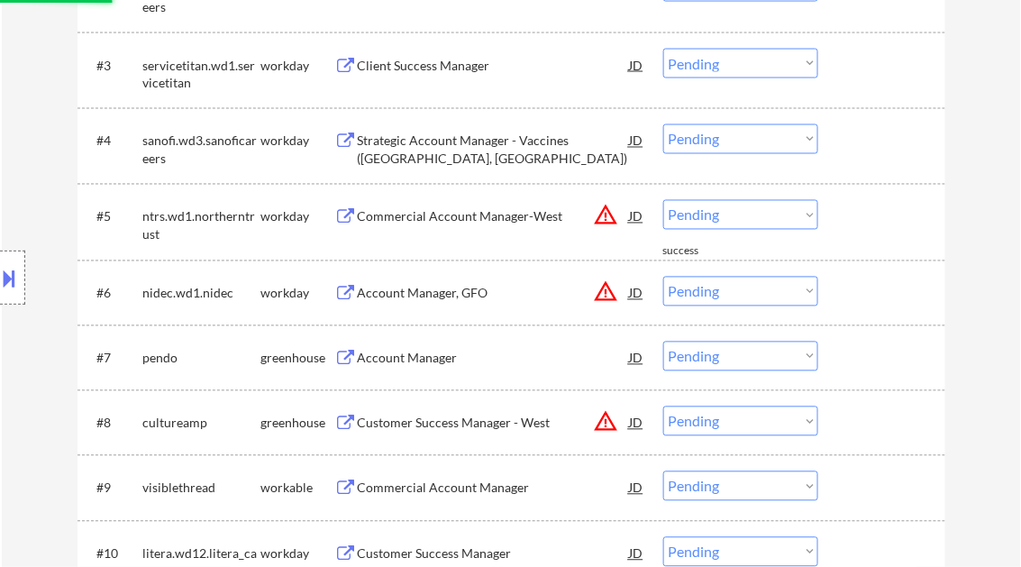
click at [447, 219] on div "Commercial Account Manager-West" at bounding box center [494, 217] width 272 height 18
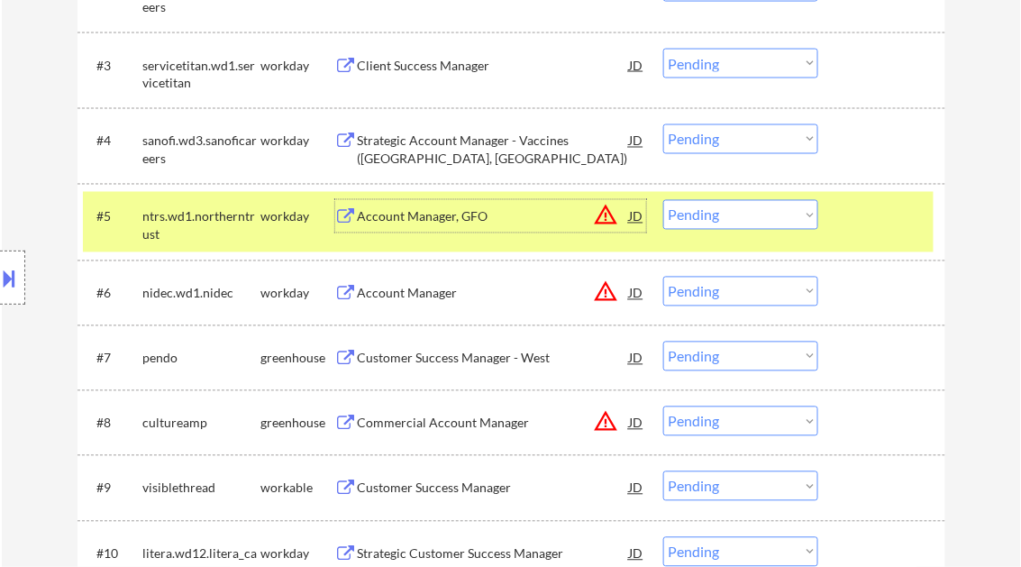
drag, startPoint x: 751, startPoint y: 212, endPoint x: 747, endPoint y: 225, distance: 14.2
click at [751, 212] on select "Choose an option... Pending Applied Excluded (Questions) Excluded (Expired) Exc…" at bounding box center [740, 215] width 155 height 30
click at [663, 200] on select "Choose an option... Pending Applied Excluded (Questions) Excluded (Expired) Exc…" at bounding box center [740, 215] width 155 height 30
select select ""pending""
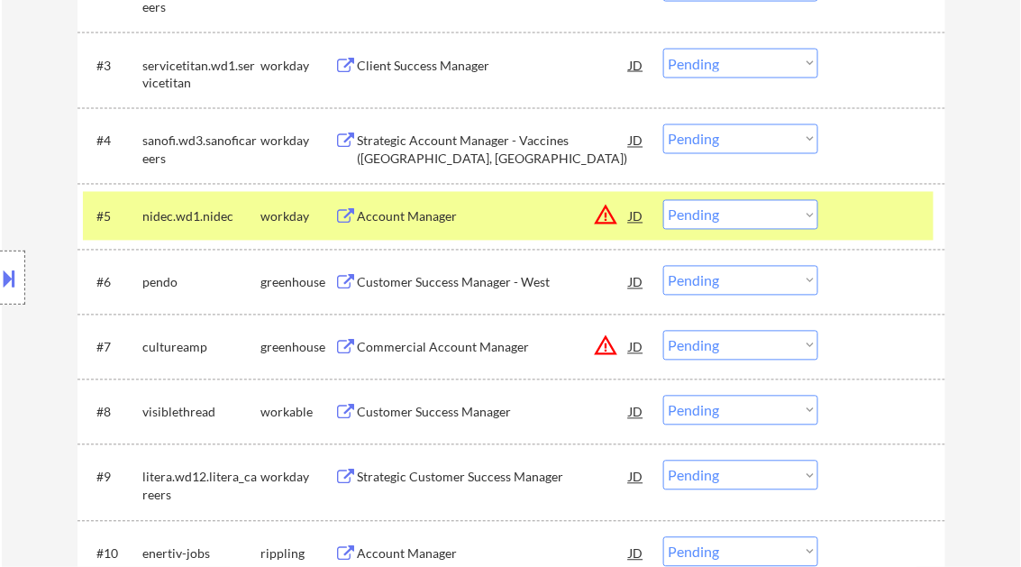
click at [416, 220] on div "Account Manager" at bounding box center [494, 217] width 272 height 18
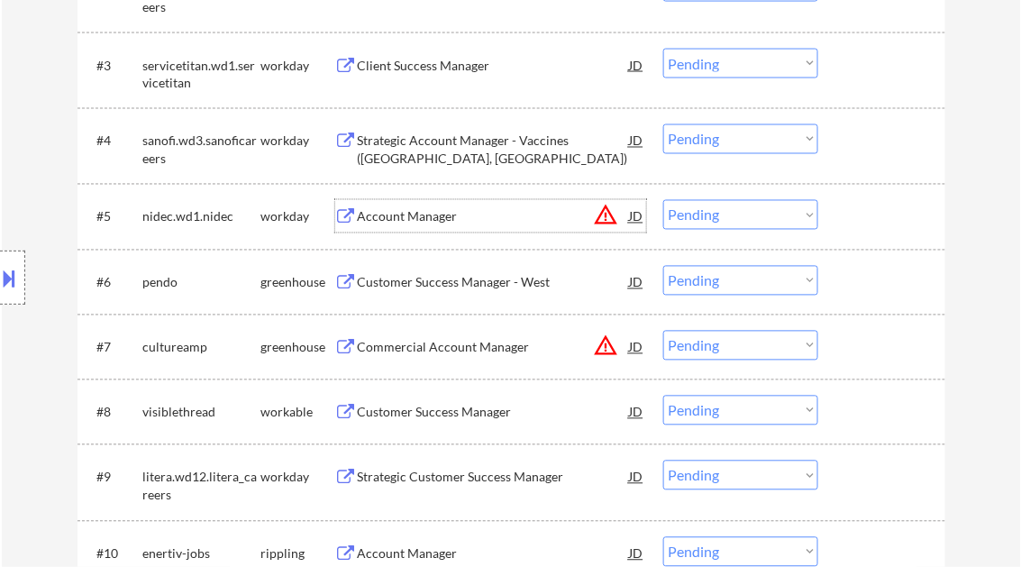
click at [5, 284] on button at bounding box center [10, 278] width 20 height 30
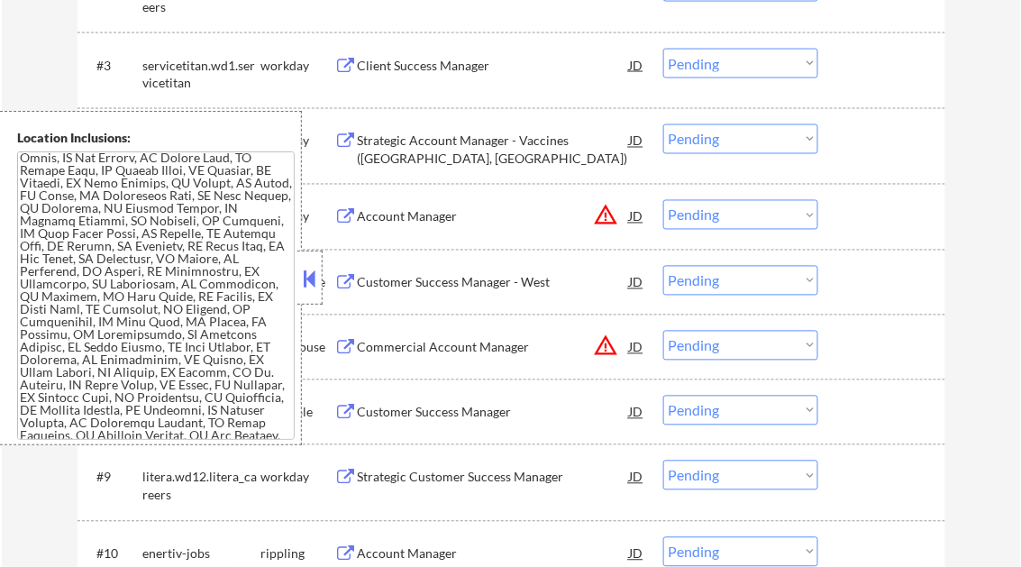
scroll to position [1315, 0]
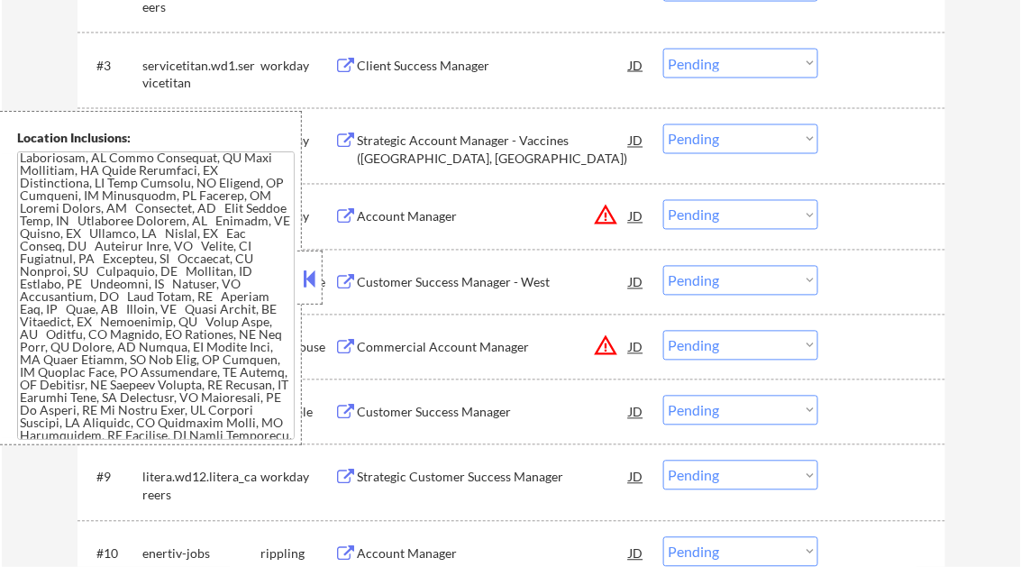
click at [307, 278] on button at bounding box center [310, 278] width 20 height 27
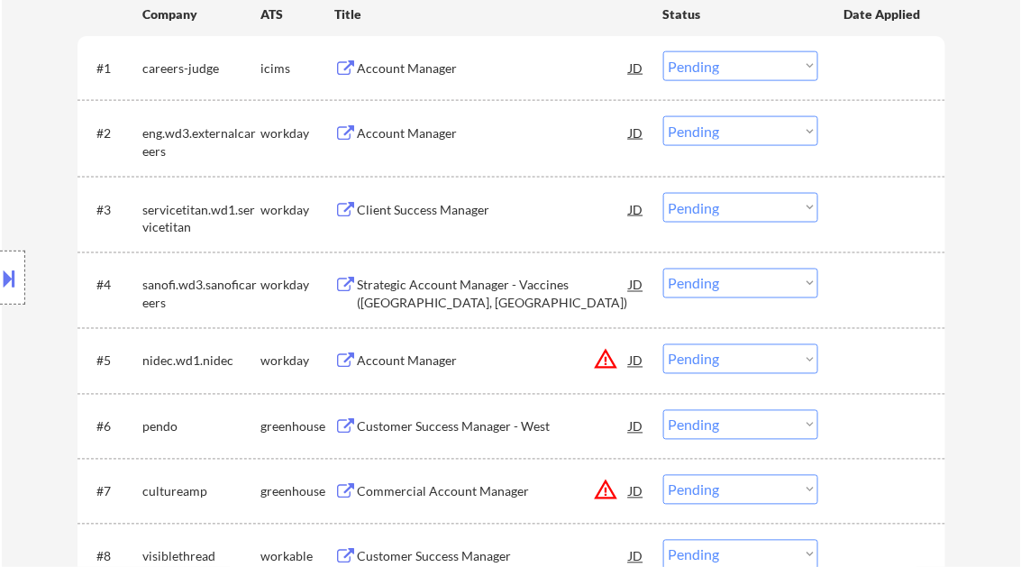
scroll to position [360, 0]
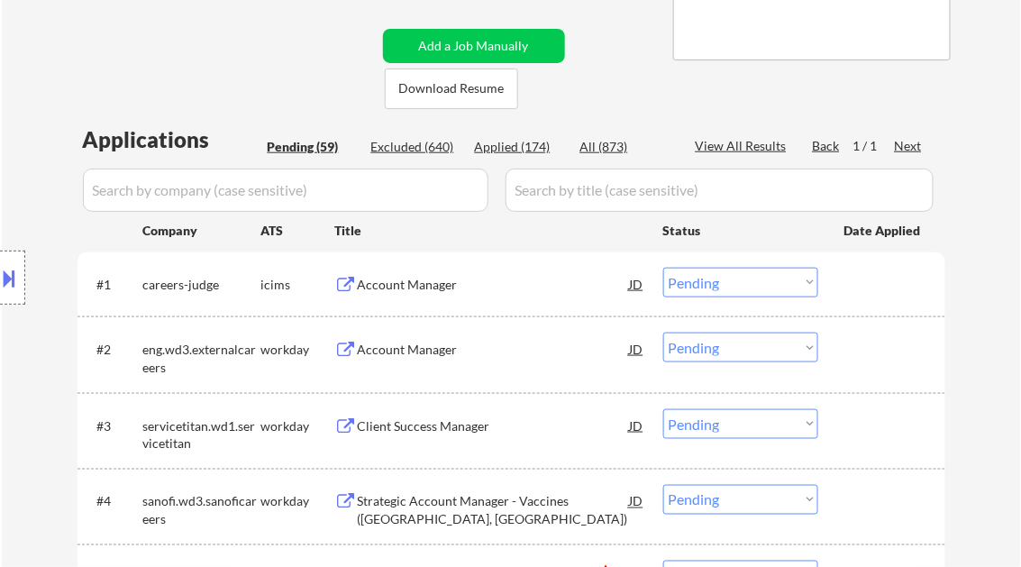
click at [409, 278] on div "Account Manager" at bounding box center [494, 285] width 272 height 18
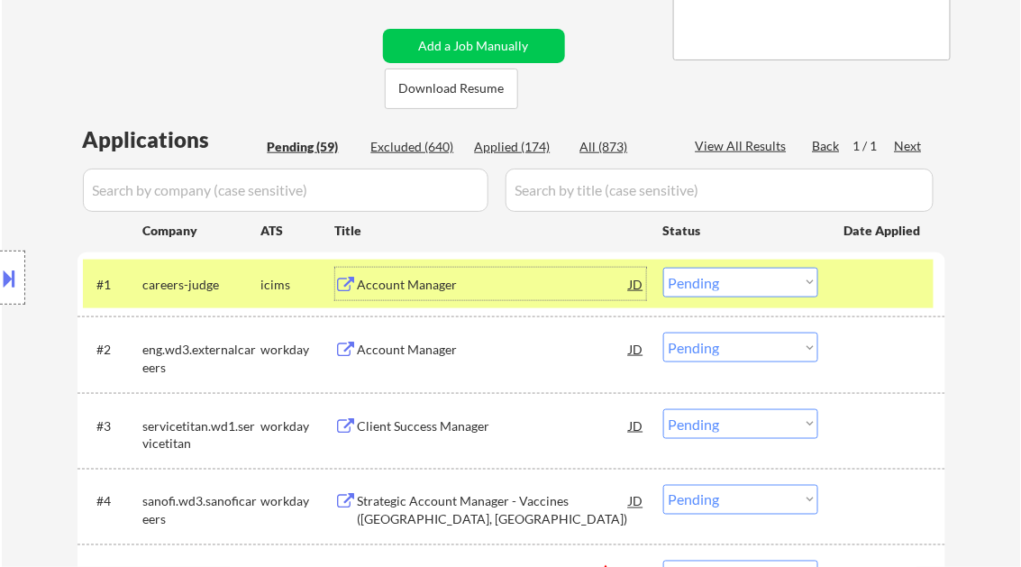
click at [732, 287] on select "Choose an option... Pending Applied Excluded (Questions) Excluded (Expired) Exc…" at bounding box center [740, 283] width 155 height 30
click at [663, 268] on select "Choose an option... Pending Applied Excluded (Questions) Excluded (Expired) Exc…" at bounding box center [740, 283] width 155 height 30
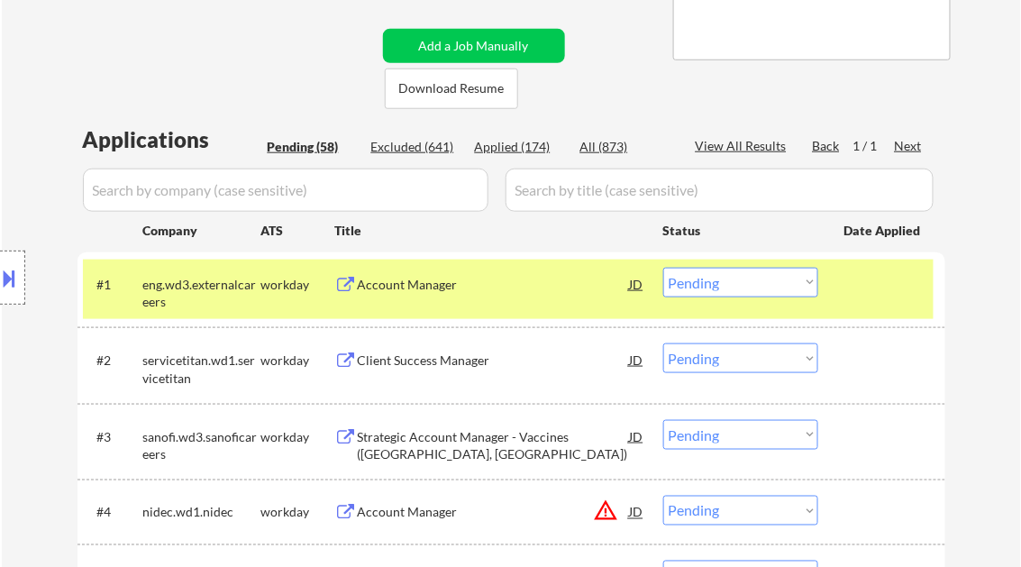
click at [426, 291] on div "Account Manager" at bounding box center [494, 285] width 272 height 18
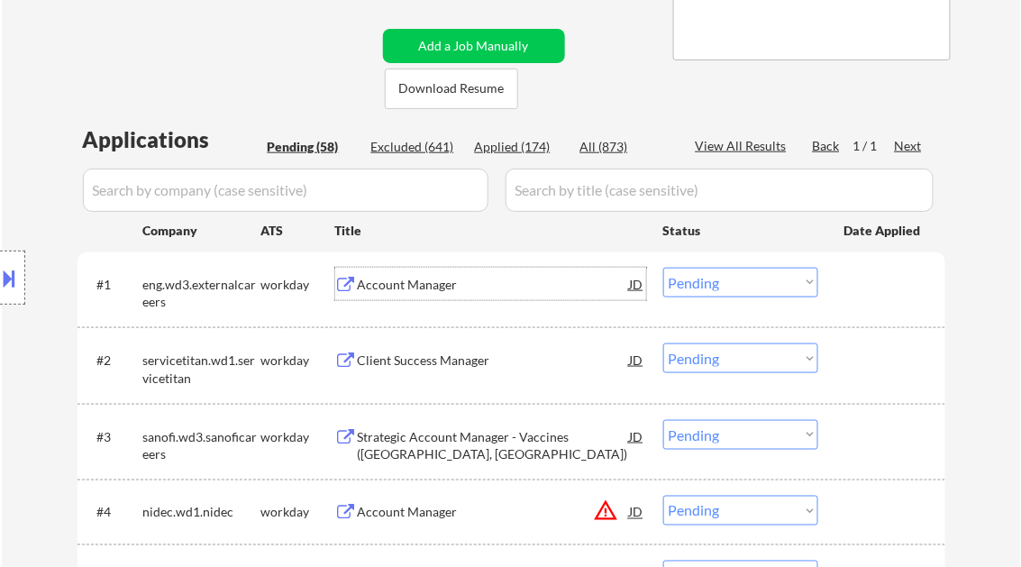
click at [472, 280] on div "Account Manager" at bounding box center [494, 285] width 272 height 18
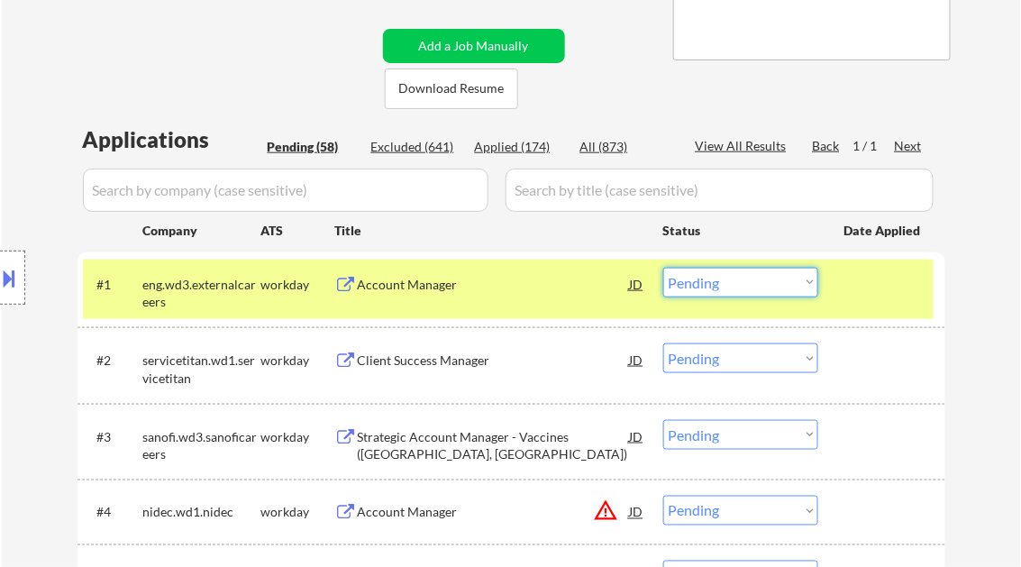
click at [715, 281] on select "Choose an option... Pending Applied Excluded (Questions) Excluded (Expired) Exc…" at bounding box center [740, 283] width 155 height 30
click at [663, 268] on select "Choose an option... Pending Applied Excluded (Questions) Excluded (Expired) Exc…" at bounding box center [740, 283] width 155 height 30
click at [441, 355] on div "Client Success Manager" at bounding box center [494, 360] width 272 height 18
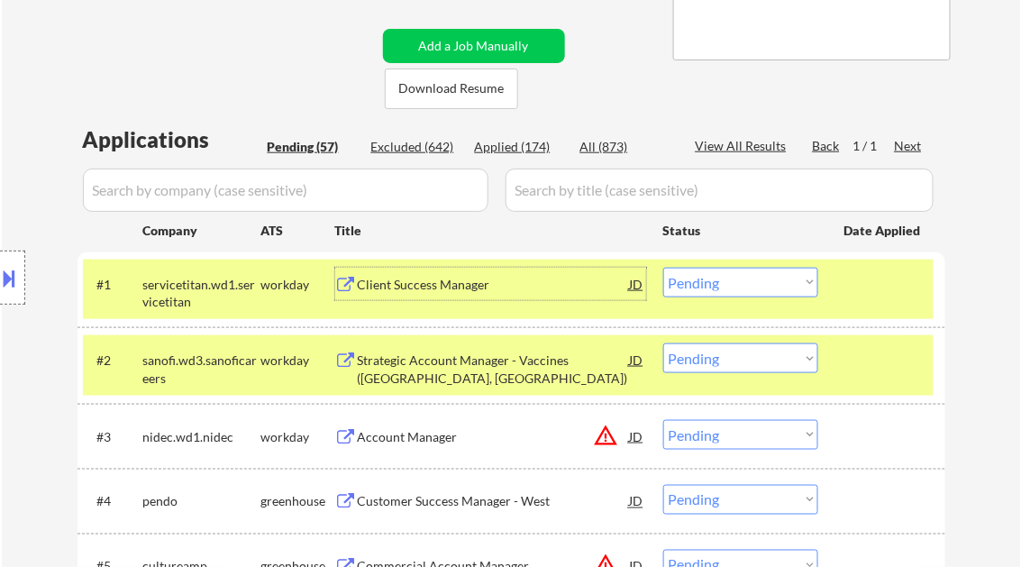
click at [443, 288] on div "Client Success Manager" at bounding box center [494, 285] width 272 height 18
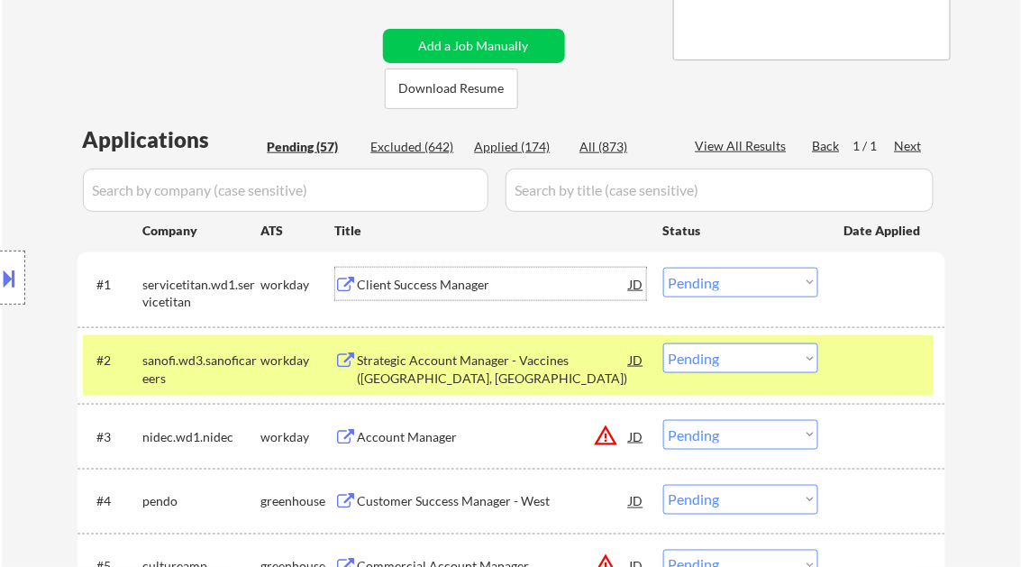
drag, startPoint x: 729, startPoint y: 285, endPoint x: 733, endPoint y: 294, distance: 9.7
click at [729, 285] on select "Choose an option... Pending Applied Excluded (Questions) Excluded (Expired) Exc…" at bounding box center [740, 283] width 155 height 30
click at [663, 268] on select "Choose an option... Pending Applied Excluded (Questions) Excluded (Expired) Exc…" at bounding box center [740, 283] width 155 height 30
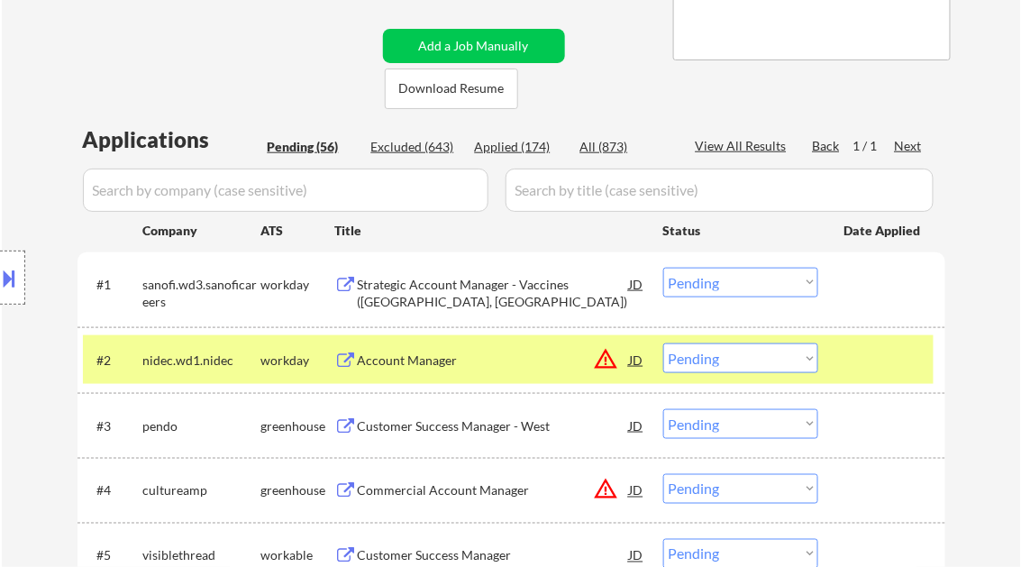
click at [469, 272] on div "Strategic Account Manager - Vaccines (Long Island, NY)" at bounding box center [494, 289] width 272 height 43
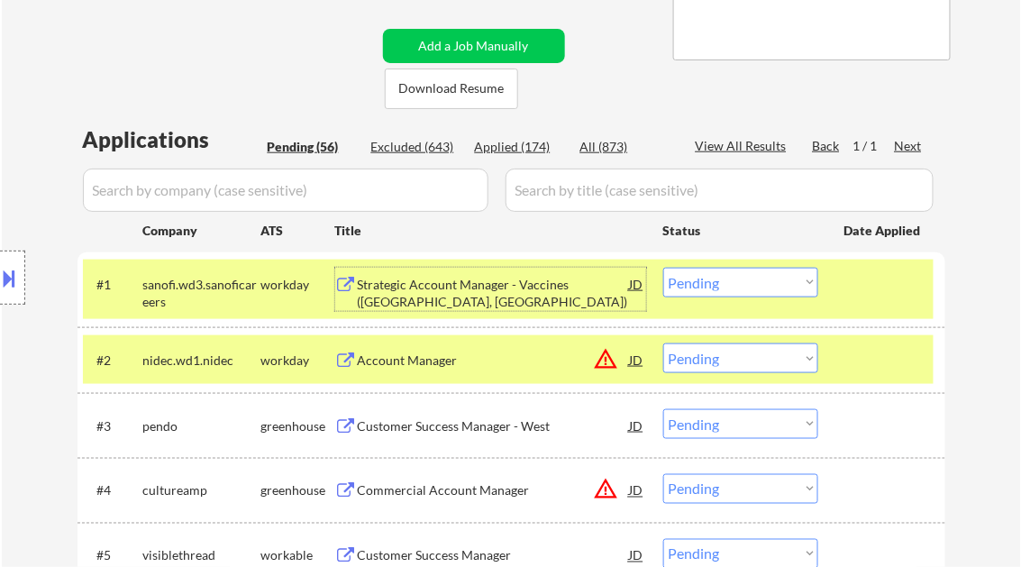
click at [3, 277] on button at bounding box center [10, 278] width 20 height 30
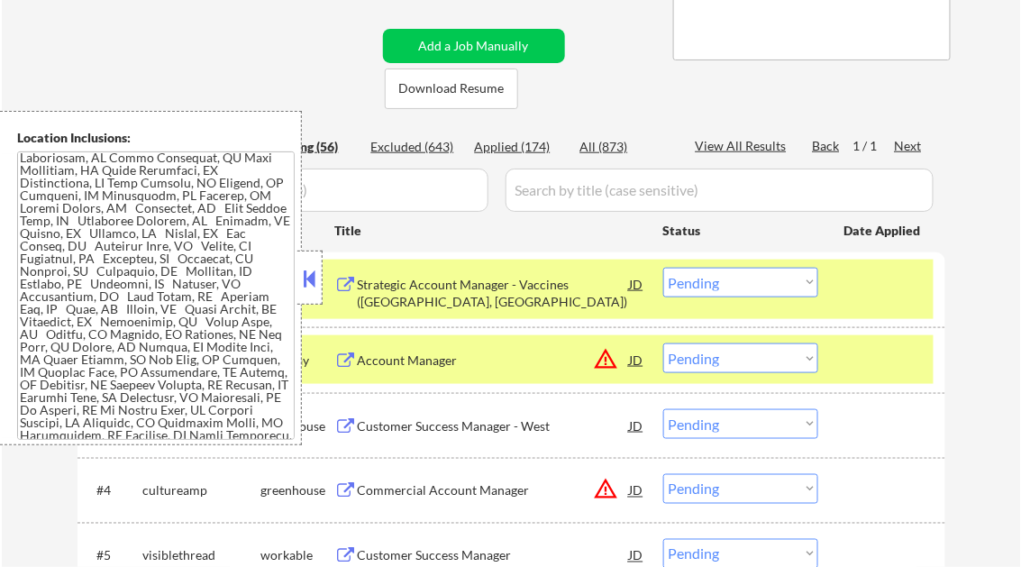
drag, startPoint x: 310, startPoint y: 280, endPoint x: 316, endPoint y: 268, distance: 14.1
click at [316, 281] on button at bounding box center [310, 278] width 20 height 27
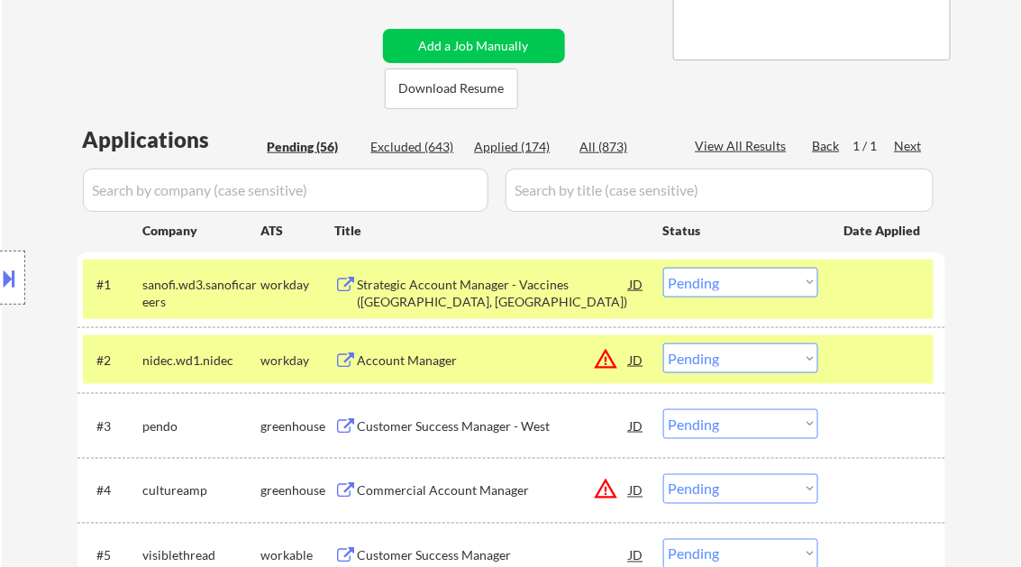
click at [14, 274] on button at bounding box center [10, 278] width 20 height 30
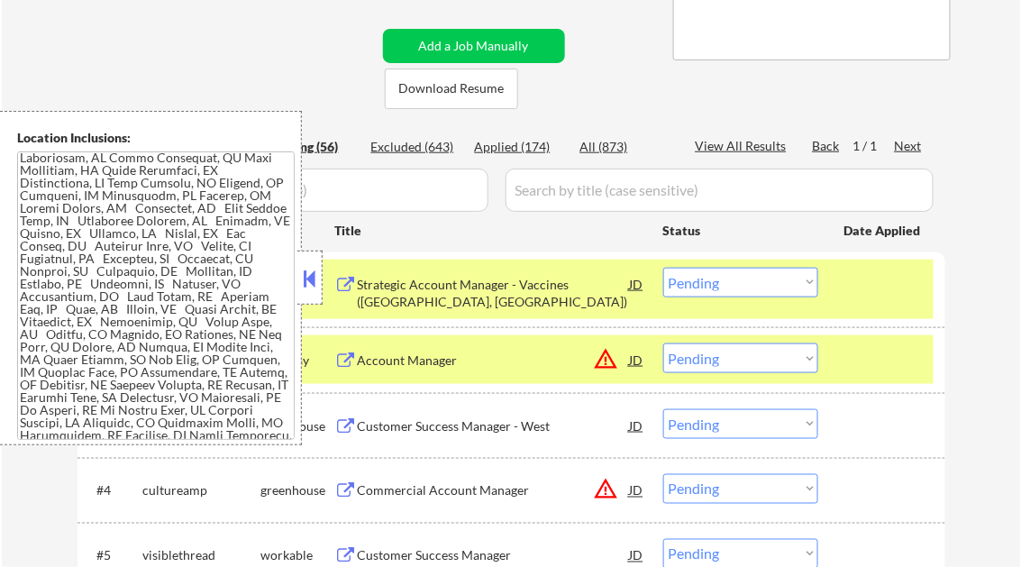
click at [305, 278] on button at bounding box center [310, 278] width 20 height 27
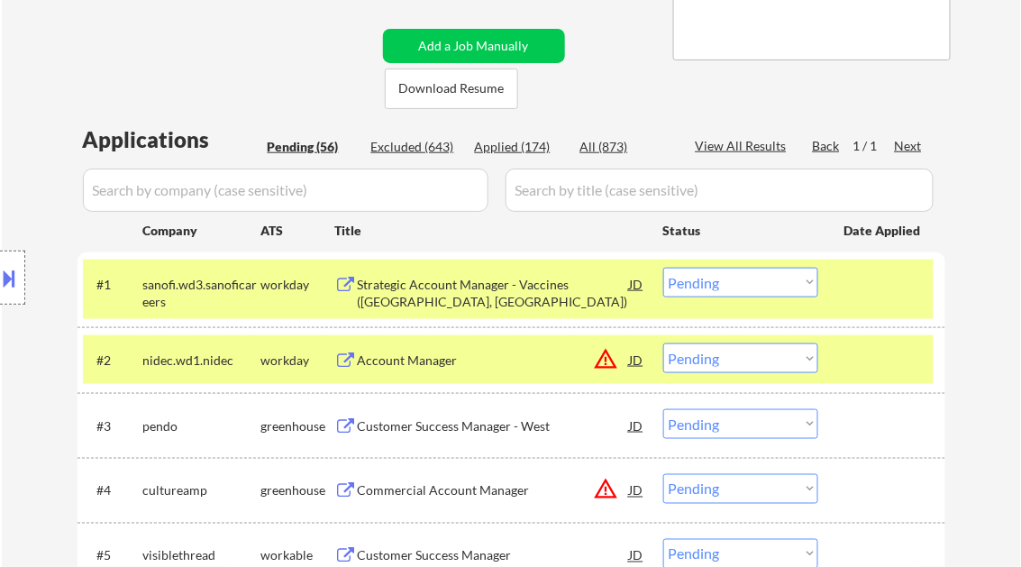
click at [707, 287] on select "Choose an option... Pending Applied Excluded (Questions) Excluded (Expired) Exc…" at bounding box center [740, 283] width 155 height 30
click at [5, 293] on div at bounding box center [12, 277] width 25 height 54
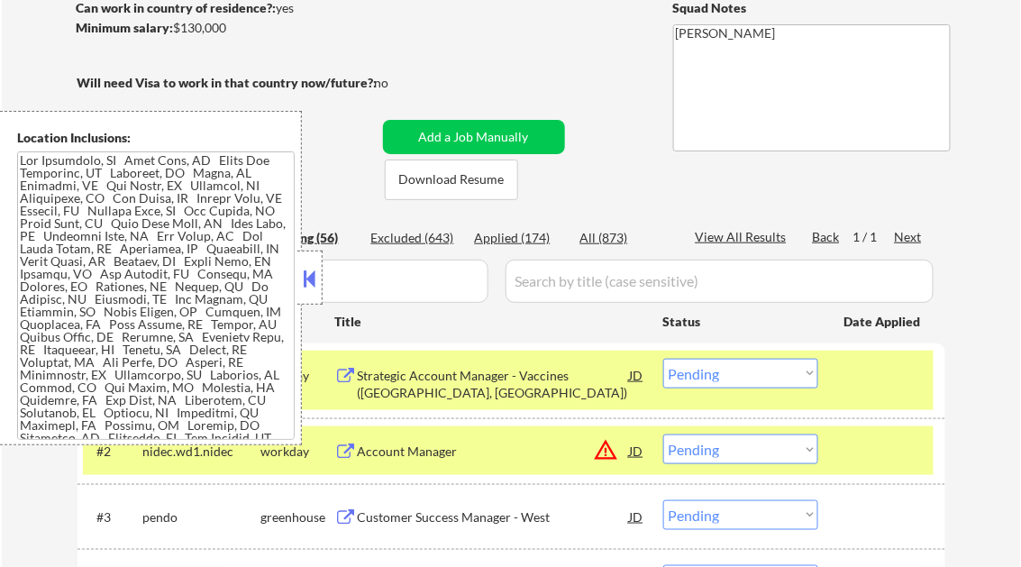
scroll to position [288, 0]
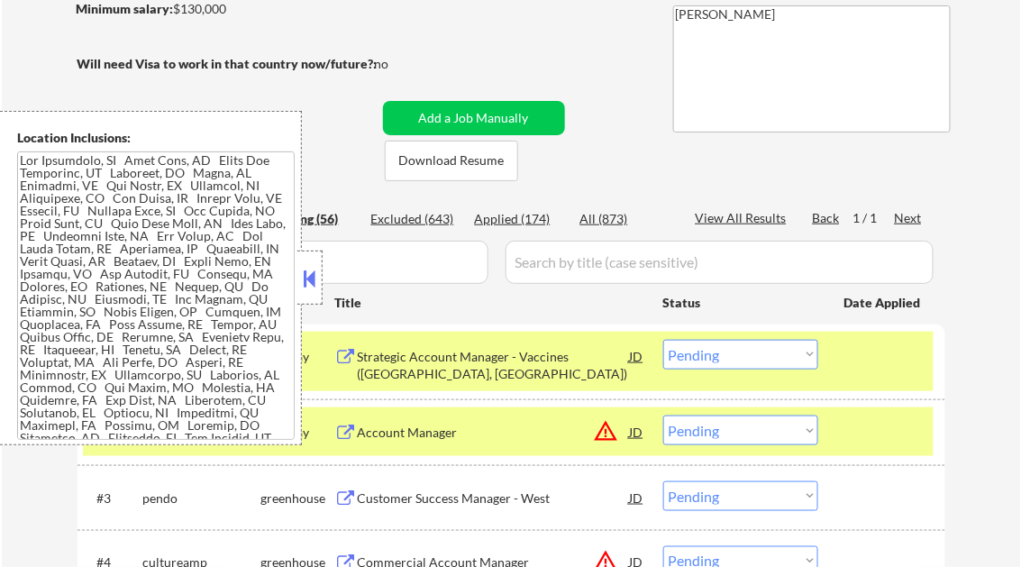
click at [315, 275] on button at bounding box center [310, 278] width 20 height 27
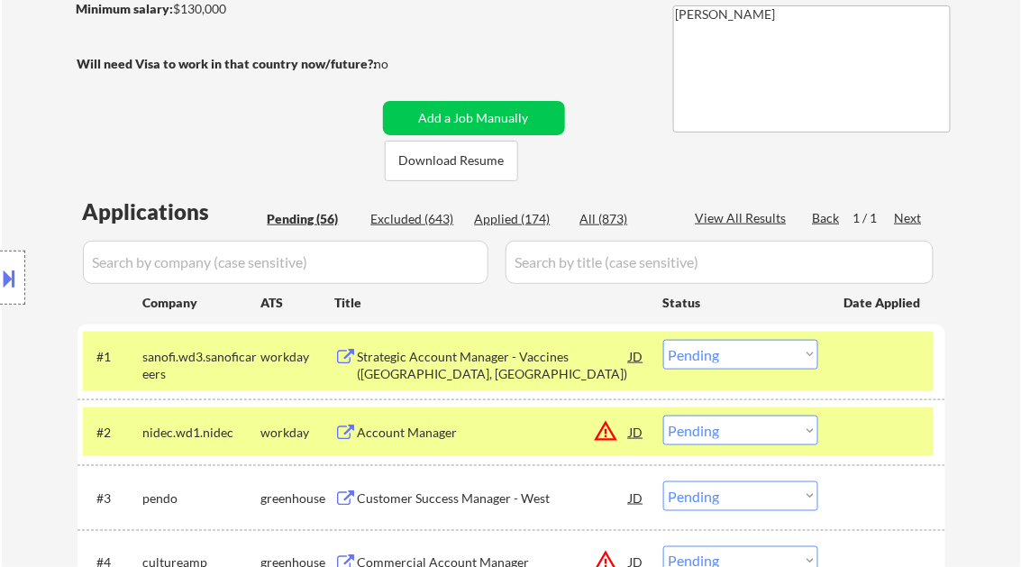
click at [763, 350] on select "Choose an option... Pending Applied Excluded (Questions) Excluded (Expired) Exc…" at bounding box center [740, 355] width 155 height 30
click at [663, 340] on select "Choose an option... Pending Applied Excluded (Questions) Excluded (Expired) Exc…" at bounding box center [740, 355] width 155 height 30
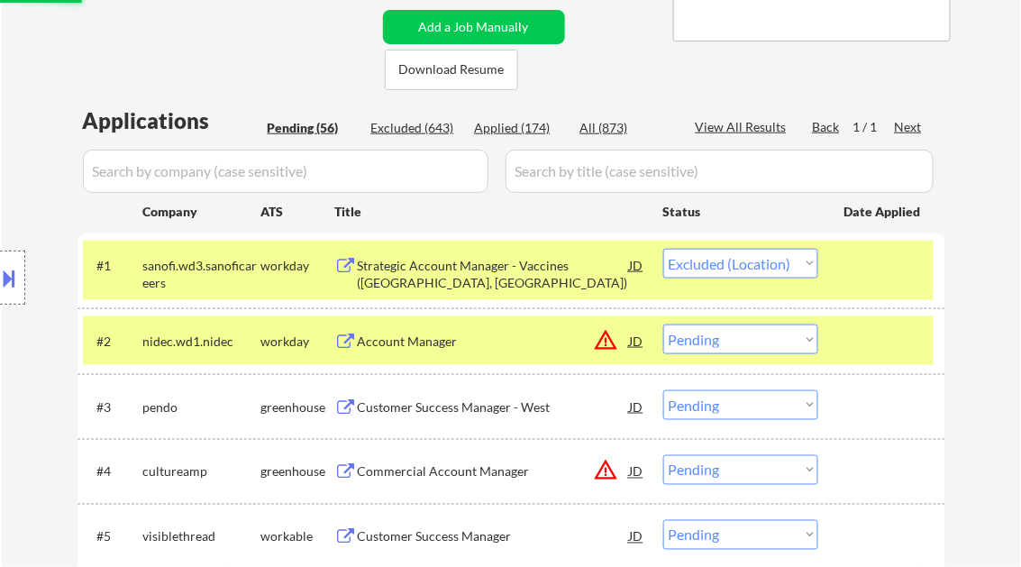
scroll to position [432, 0]
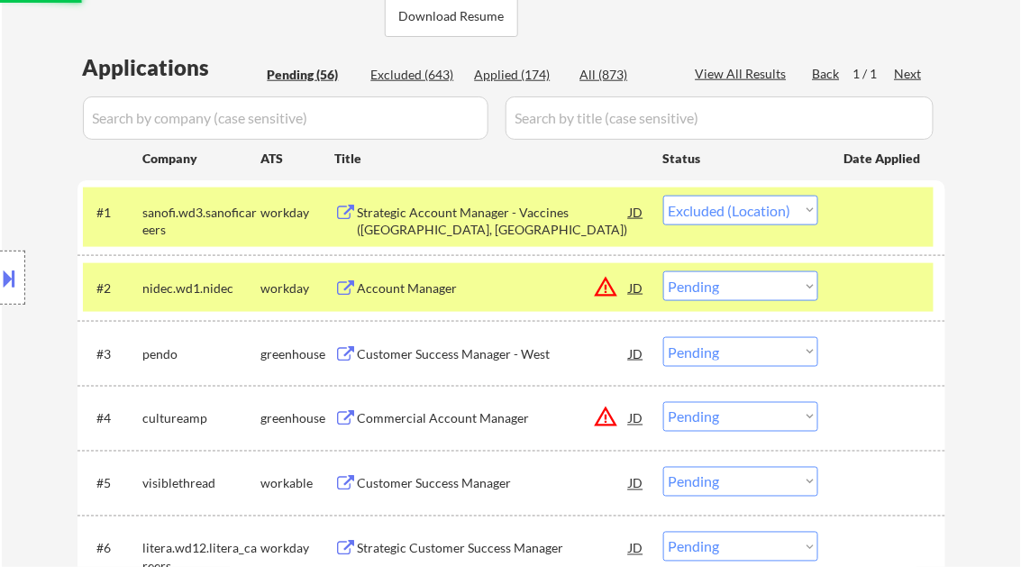
click at [416, 285] on div "Account Manager" at bounding box center [494, 288] width 272 height 18
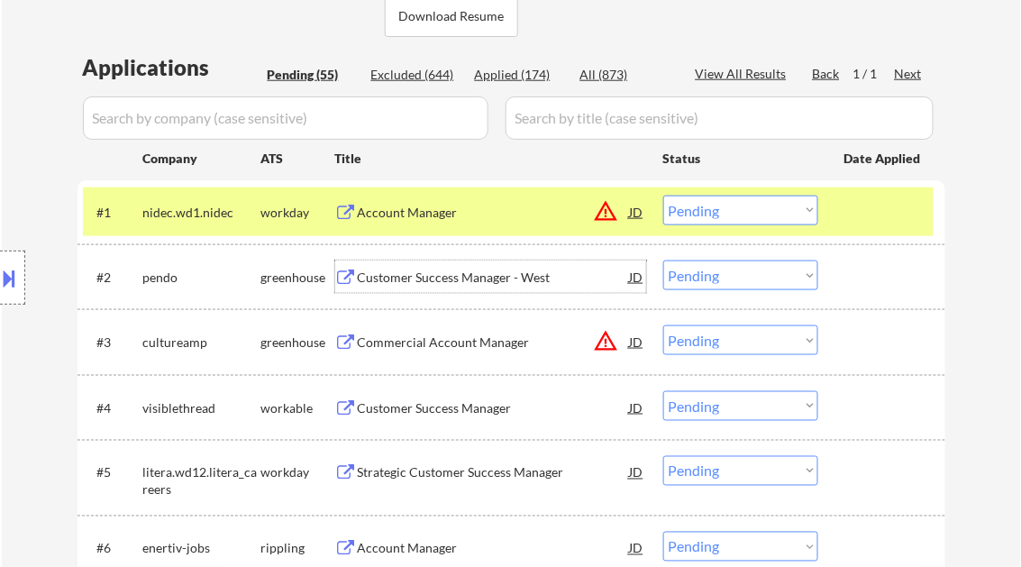
click at [417, 214] on div "Account Manager" at bounding box center [494, 213] width 272 height 18
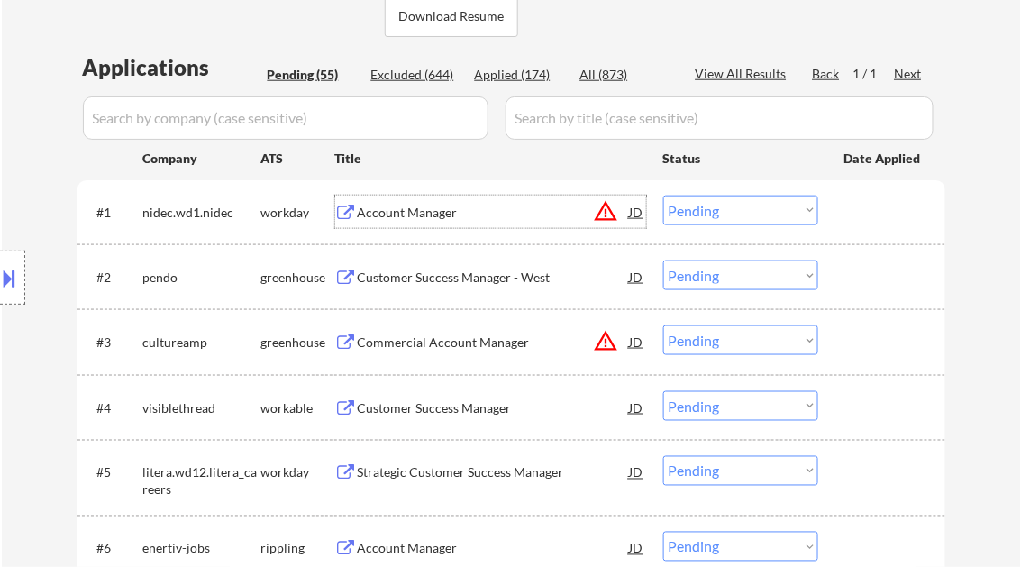
drag, startPoint x: 728, startPoint y: 212, endPoint x: 750, endPoint y: 222, distance: 23.8
click at [730, 212] on select "Choose an option... Pending Applied Excluded (Questions) Excluded (Expired) Exc…" at bounding box center [740, 211] width 155 height 30
click at [663, 196] on select "Choose an option... Pending Applied Excluded (Questions) Excluded (Expired) Exc…" at bounding box center [740, 211] width 155 height 30
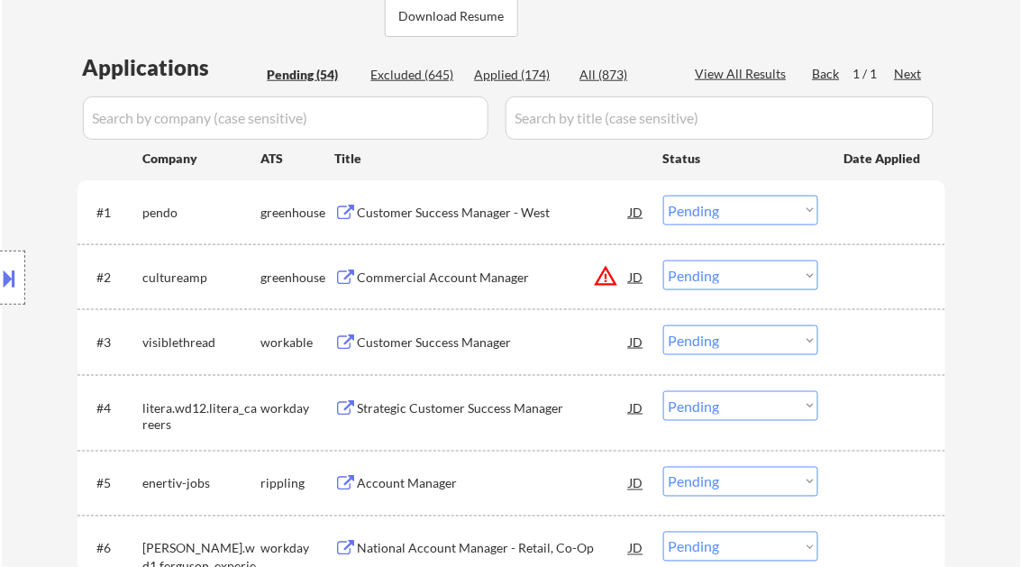
click at [454, 210] on div "Customer Success Manager - West" at bounding box center [494, 213] width 272 height 18
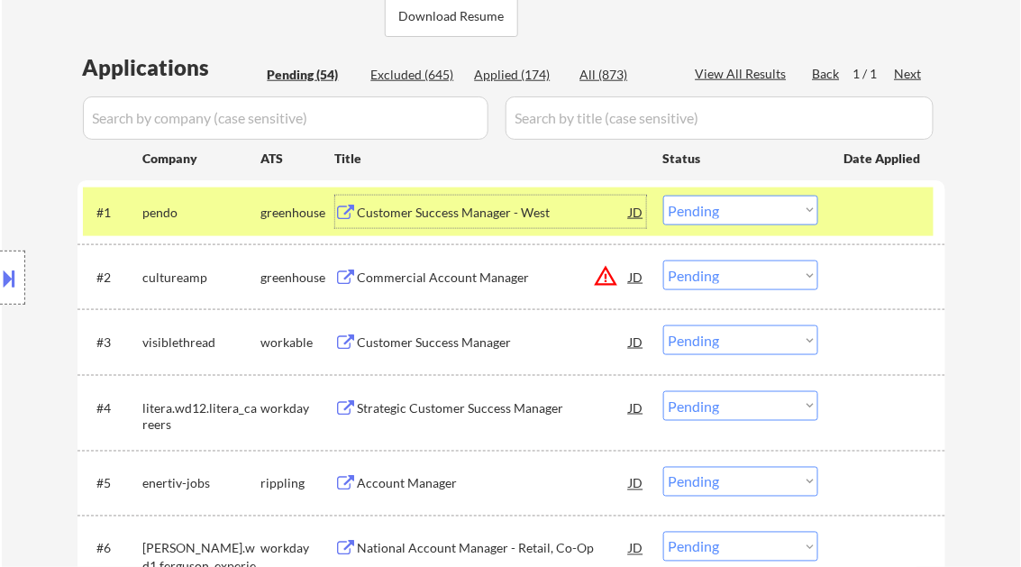
drag, startPoint x: 703, startPoint y: 208, endPoint x: 725, endPoint y: 226, distance: 28.8
click at [703, 208] on select "Choose an option... Pending Applied Excluded (Questions) Excluded (Expired) Exc…" at bounding box center [740, 211] width 155 height 30
click at [663, 196] on select "Choose an option... Pending Applied Excluded (Questions) Excluded (Expired) Exc…" at bounding box center [740, 211] width 155 height 30
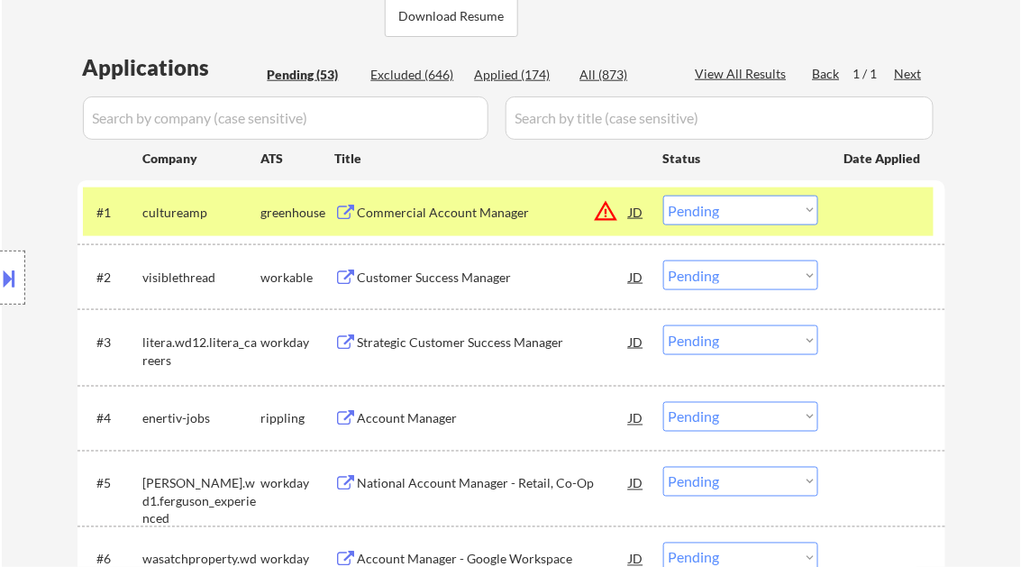
click at [439, 214] on div "Commercial Account Manager" at bounding box center [494, 213] width 272 height 18
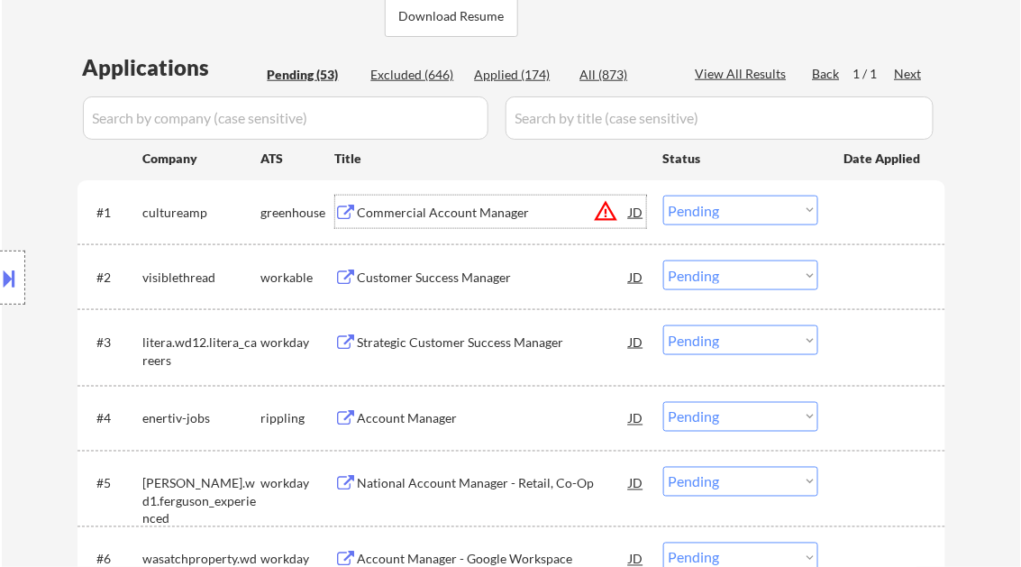
click at [14, 279] on button at bounding box center [10, 278] width 20 height 30
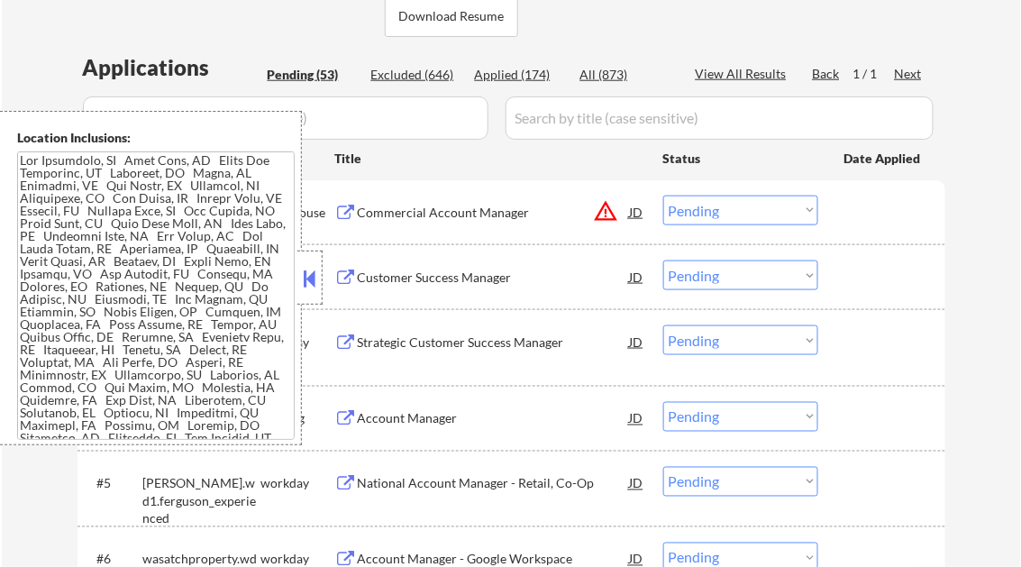
scroll to position [1390, 0]
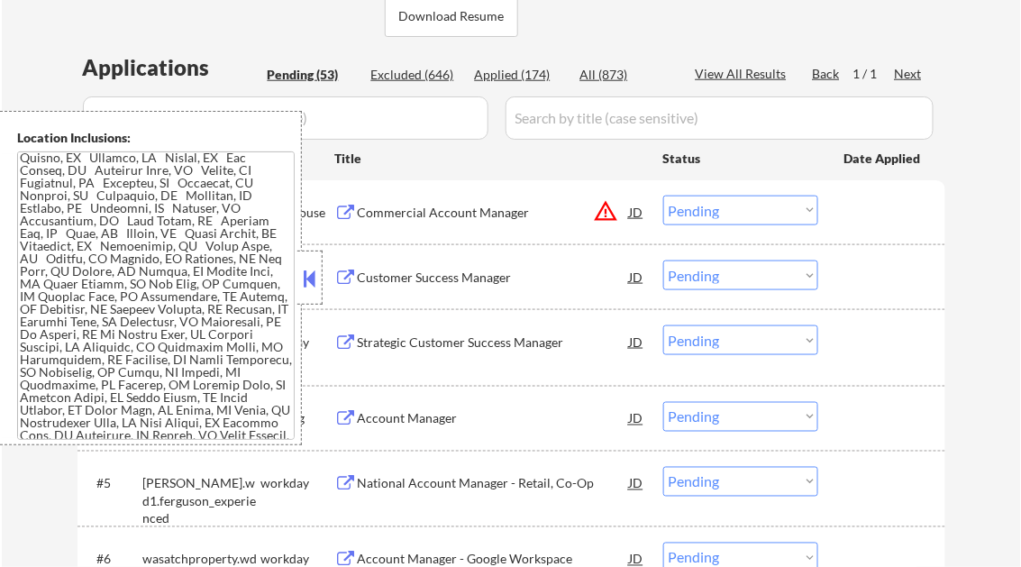
click at [311, 281] on button at bounding box center [310, 278] width 20 height 27
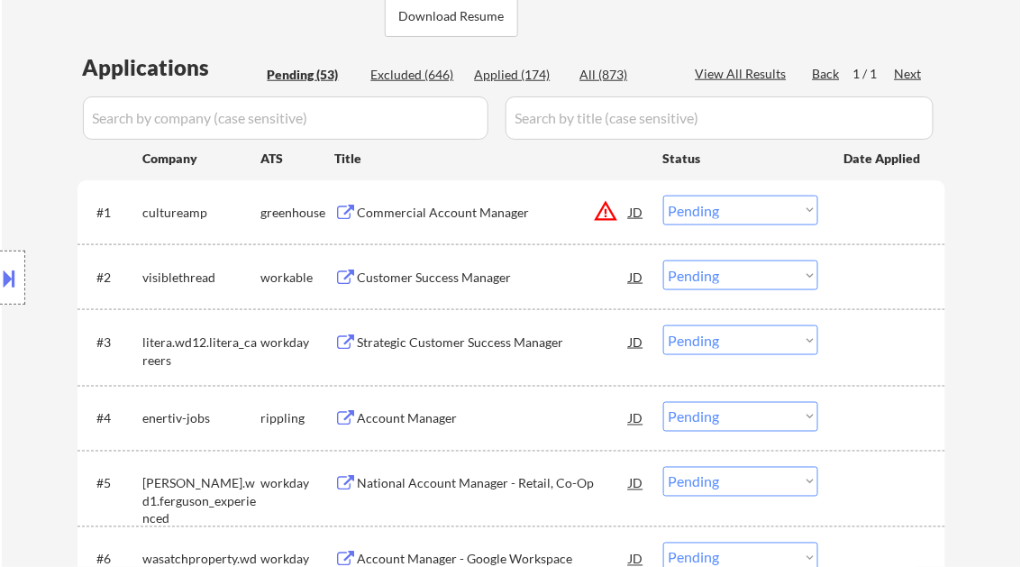
click at [724, 210] on select "Choose an option... Pending Applied Excluded (Questions) Excluded (Expired) Exc…" at bounding box center [740, 211] width 155 height 30
click at [663, 196] on select "Choose an option... Pending Applied Excluded (Questions) Excluded (Expired) Exc…" at bounding box center [740, 211] width 155 height 30
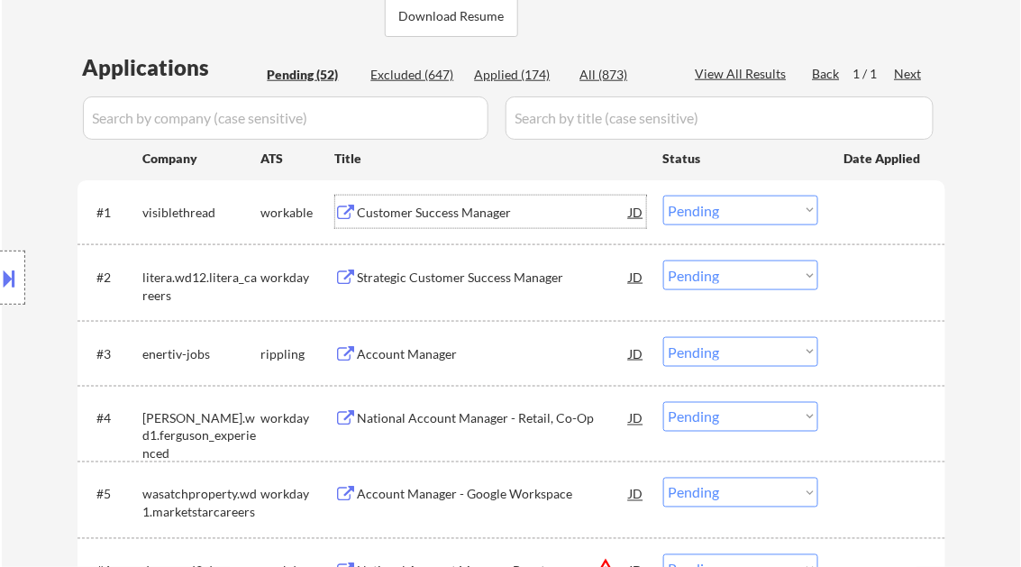
click at [439, 217] on div "Customer Success Manager" at bounding box center [494, 213] width 272 height 18
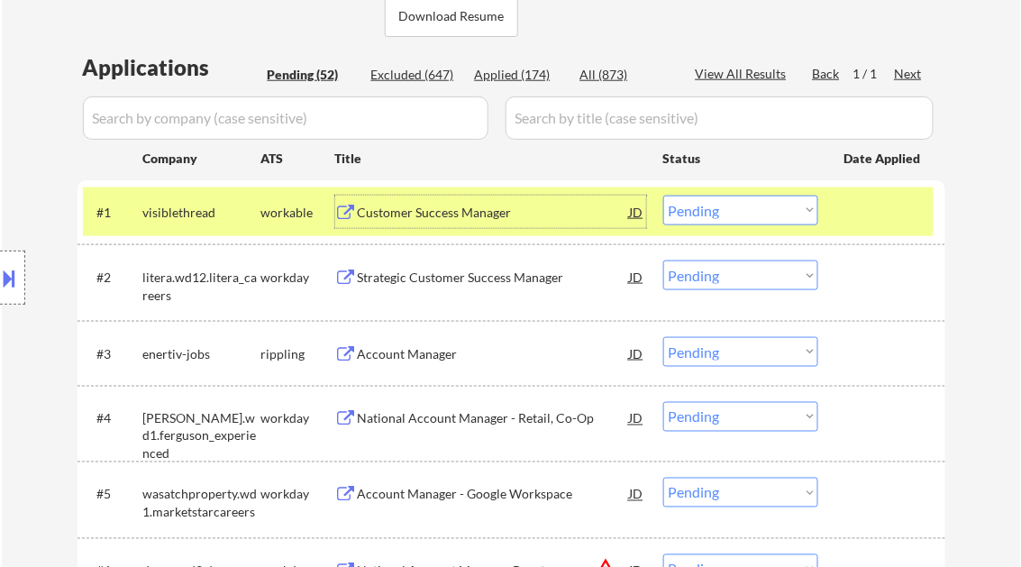
click at [735, 211] on select "Choose an option... Pending Applied Excluded (Questions) Excluded (Expired) Exc…" at bounding box center [740, 211] width 155 height 30
click at [663, 196] on select "Choose an option... Pending Applied Excluded (Questions) Excluded (Expired) Exc…" at bounding box center [740, 211] width 155 height 30
click at [478, 279] on div "Strategic Customer Success Manager" at bounding box center [494, 278] width 272 height 18
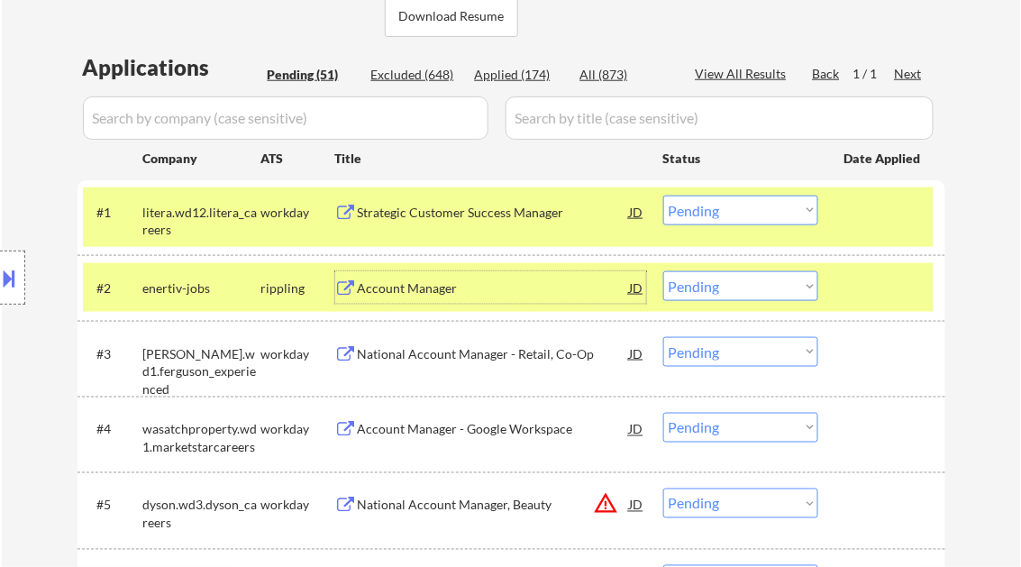
click at [727, 215] on select "Choose an option... Pending Applied Excluded (Questions) Excluded (Expired) Exc…" at bounding box center [740, 211] width 155 height 30
click at [663, 196] on select "Choose an option... Pending Applied Excluded (Questions) Excluded (Expired) Exc…" at bounding box center [740, 211] width 155 height 30
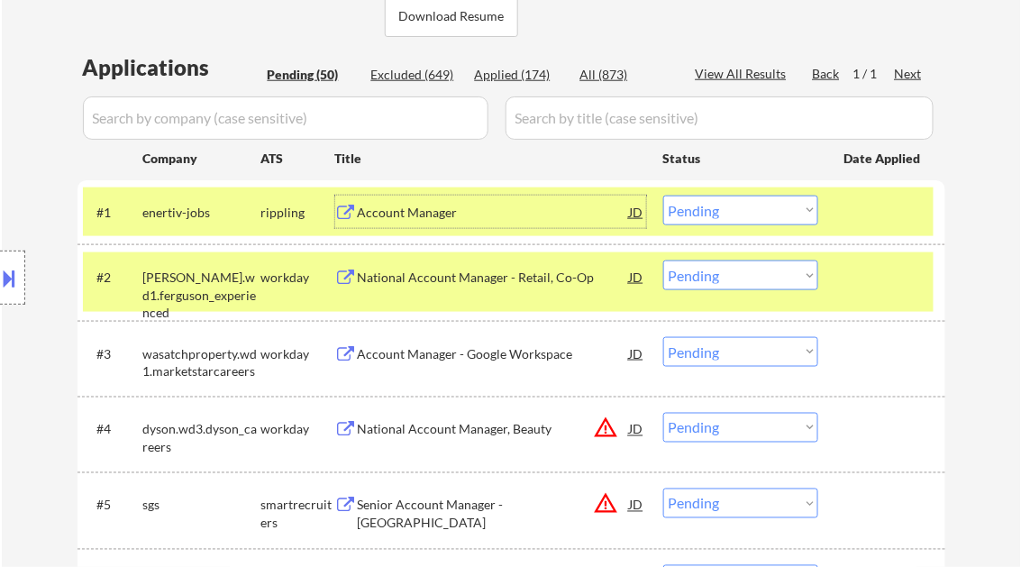
click at [440, 209] on div "Account Manager" at bounding box center [494, 213] width 272 height 18
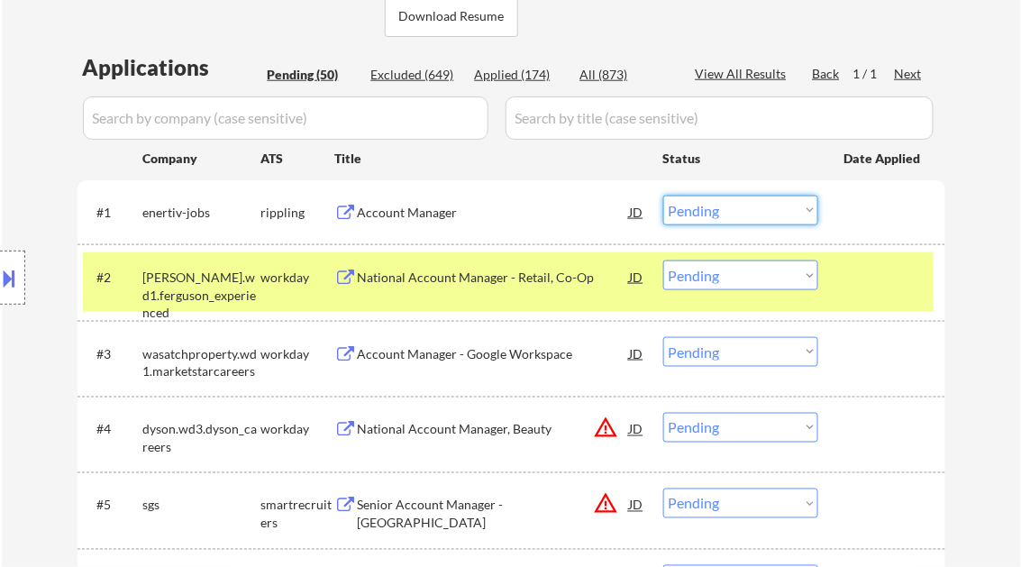
drag, startPoint x: 694, startPoint y: 208, endPoint x: 703, endPoint y: 222, distance: 16.2
click at [694, 208] on select "Choose an option... Pending Applied Excluded (Questions) Excluded (Expired) Exc…" at bounding box center [740, 211] width 155 height 30
click at [663, 196] on select "Choose an option... Pending Applied Excluded (Questions) Excluded (Expired) Exc…" at bounding box center [740, 211] width 155 height 30
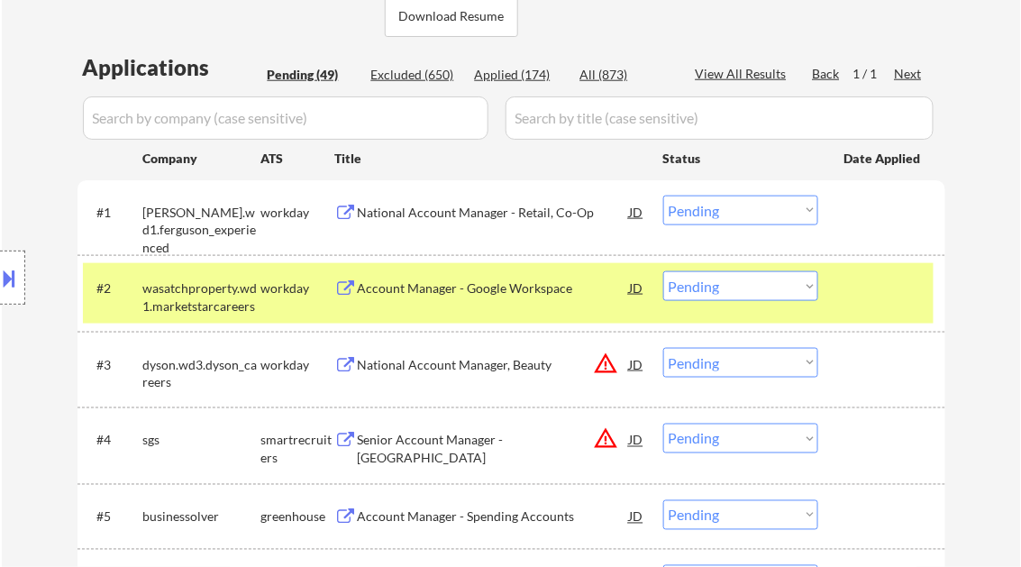
click at [439, 206] on div "National Account Manager - Retail, Co-Op" at bounding box center [494, 213] width 272 height 18
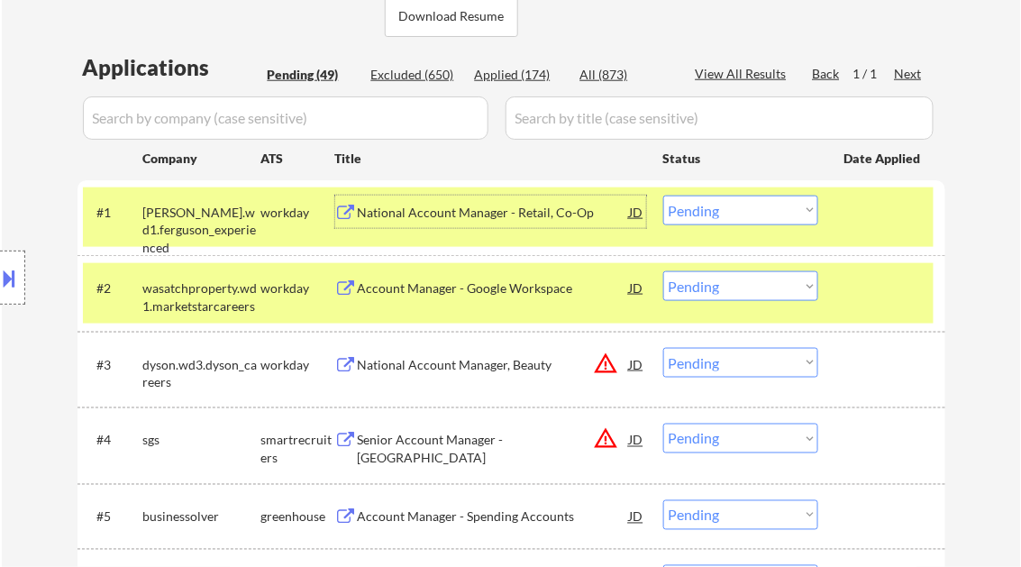
drag, startPoint x: 730, startPoint y: 217, endPoint x: 753, endPoint y: 225, distance: 24.8
click at [730, 217] on select "Choose an option... Pending Applied Excluded (Questions) Excluded (Expired) Exc…" at bounding box center [740, 211] width 155 height 30
click at [663, 196] on select "Choose an option... Pending Applied Excluded (Questions) Excluded (Expired) Exc…" at bounding box center [740, 211] width 155 height 30
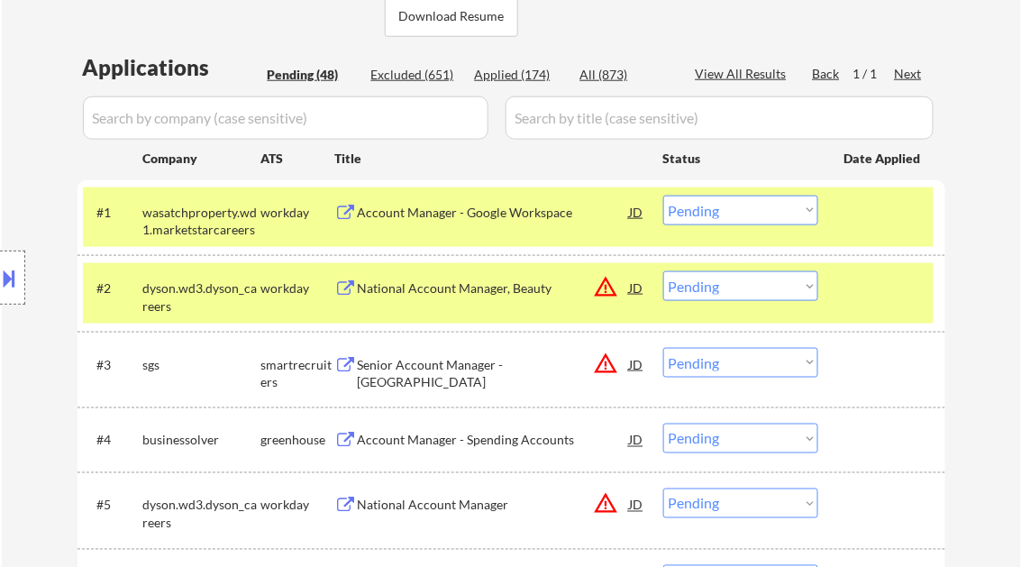
click at [458, 214] on div "Account Manager - Google Workspace" at bounding box center [494, 213] width 272 height 18
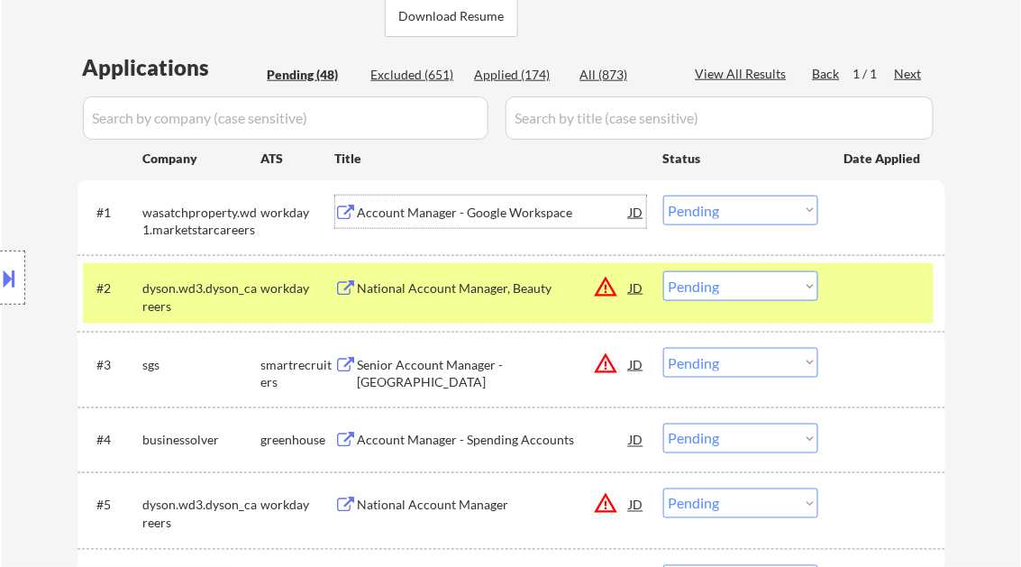
drag, startPoint x: 733, startPoint y: 212, endPoint x: 737, endPoint y: 223, distance: 12.3
click at [733, 212] on select "Choose an option... Pending Applied Excluded (Questions) Excluded (Expired) Exc…" at bounding box center [740, 211] width 155 height 30
click at [663, 196] on select "Choose an option... Pending Applied Excluded (Questions) Excluded (Expired) Exc…" at bounding box center [740, 211] width 155 height 30
click at [450, 288] on div "National Account Manager, Beauty" at bounding box center [494, 288] width 272 height 18
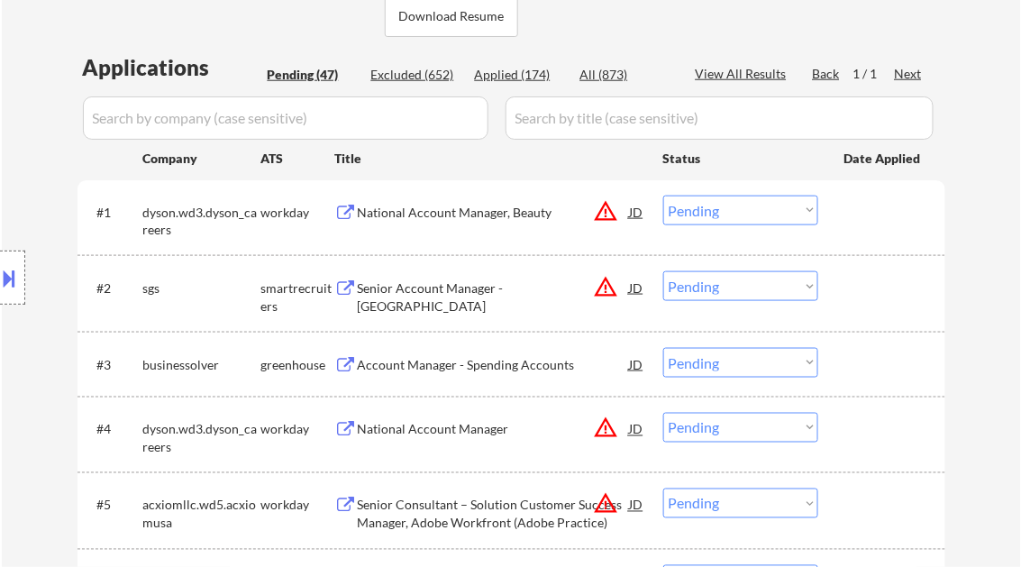
click at [15, 266] on button at bounding box center [10, 278] width 20 height 30
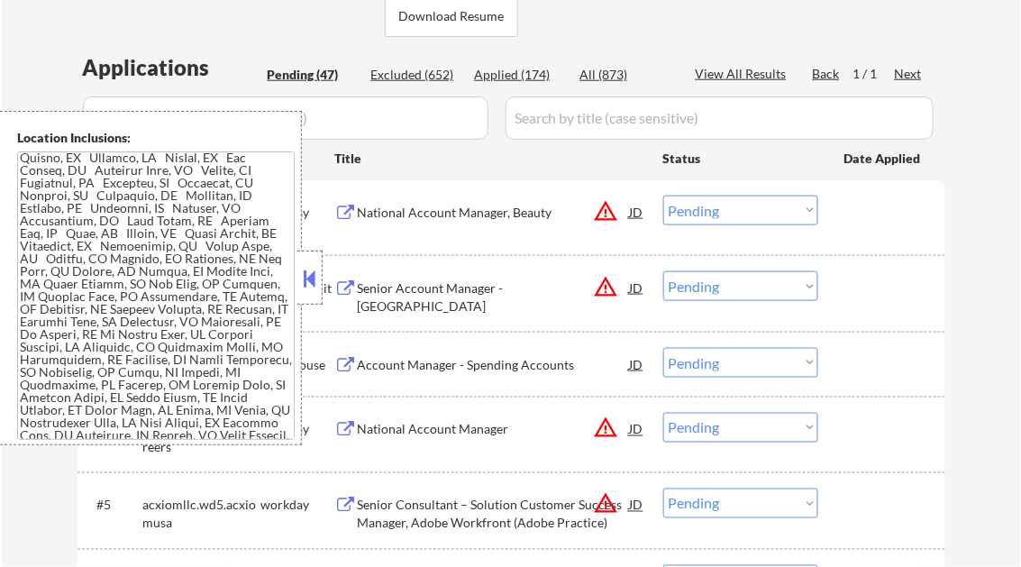
click at [306, 275] on button at bounding box center [310, 278] width 20 height 27
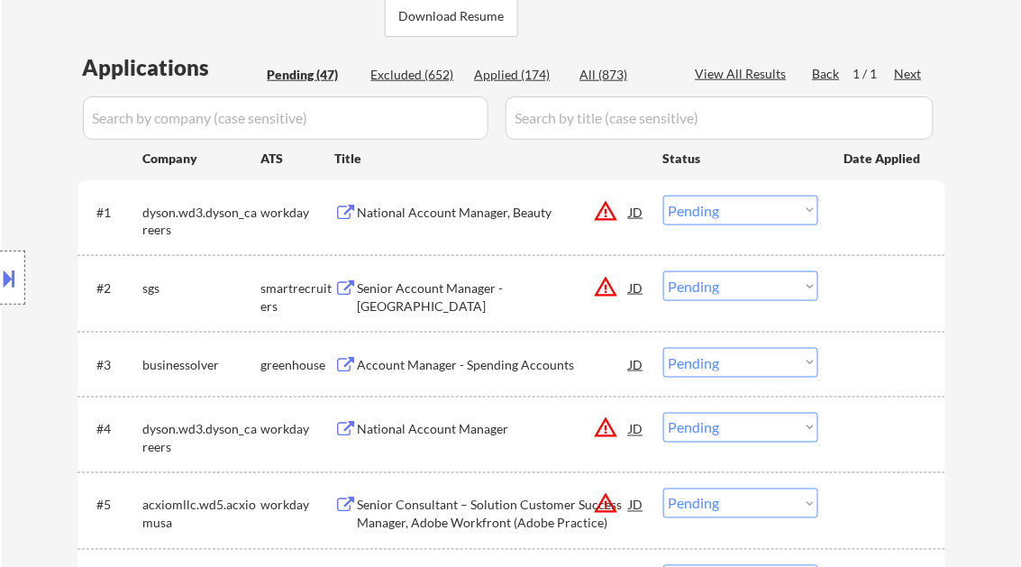
drag, startPoint x: 715, startPoint y: 215, endPoint x: 732, endPoint y: 225, distance: 19.0
click at [715, 215] on select "Choose an option... Pending Applied Excluded (Questions) Excluded (Expired) Exc…" at bounding box center [740, 211] width 155 height 30
click at [663, 196] on select "Choose an option... Pending Applied Excluded (Questions) Excluded (Expired) Exc…" at bounding box center [740, 211] width 155 height 30
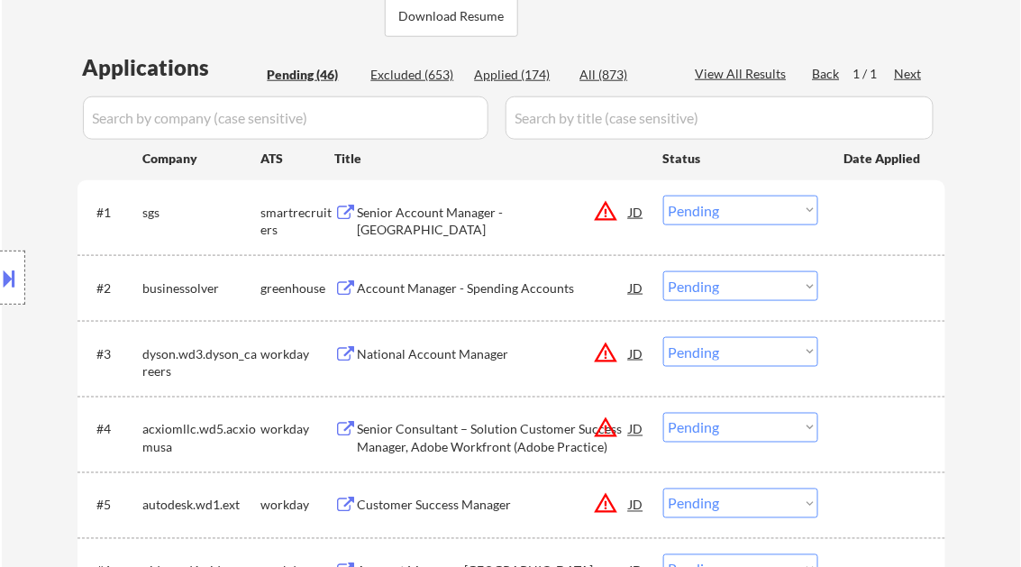
click at [468, 218] on div "Senior Account Manager - FL" at bounding box center [494, 221] width 272 height 35
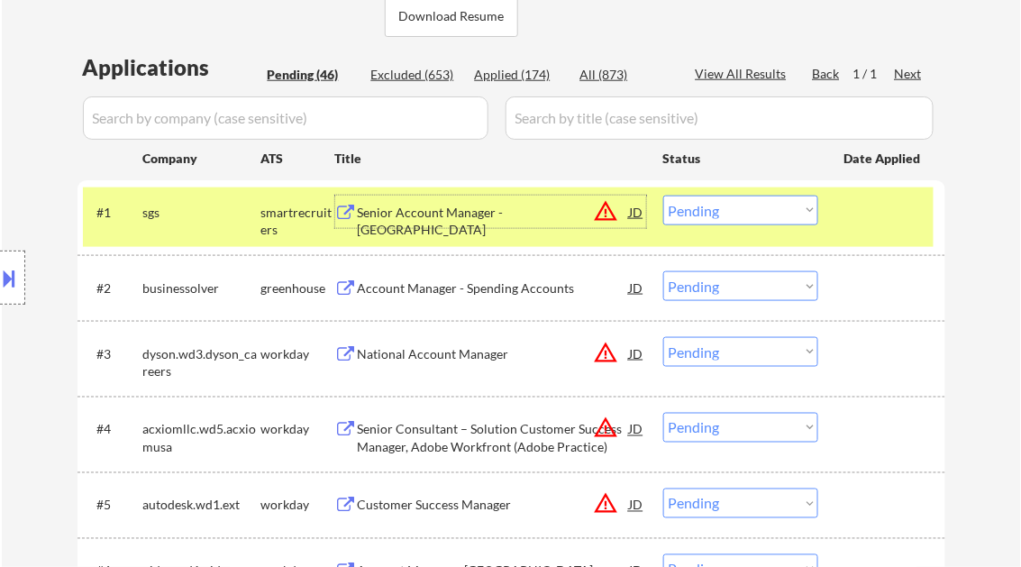
click at [733, 214] on select "Choose an option... Pending Applied Excluded (Questions) Excluded (Expired) Exc…" at bounding box center [740, 211] width 155 height 30
click at [663, 196] on select "Choose an option... Pending Applied Excluded (Questions) Excluded (Expired) Exc…" at bounding box center [740, 211] width 155 height 30
click at [558, 292] on div "Account Manager - Spending Accounts" at bounding box center [494, 288] width 272 height 18
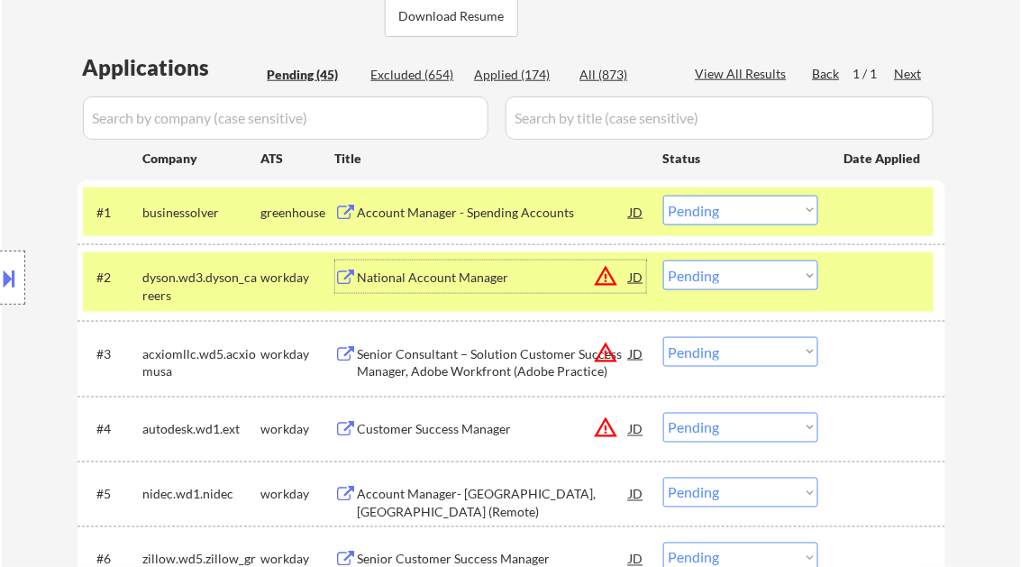
click at [712, 214] on select "Choose an option... Pending Applied Excluded (Questions) Excluded (Expired) Exc…" at bounding box center [740, 211] width 155 height 30
click at [501, 213] on div "Account Manager - Spending Accounts" at bounding box center [494, 213] width 272 height 18
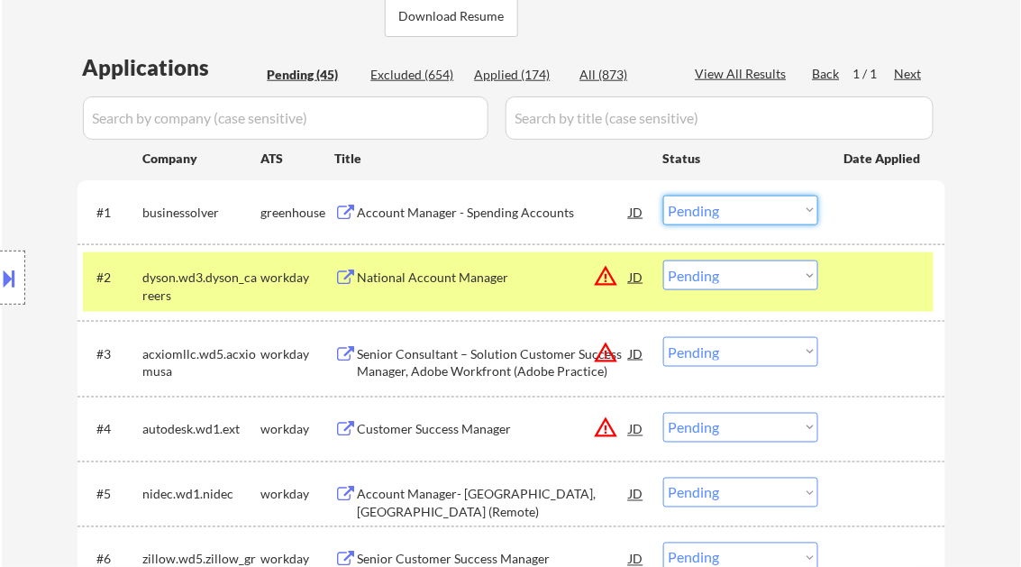
click at [720, 213] on select "Choose an option... Pending Applied Excluded (Questions) Excluded (Expired) Exc…" at bounding box center [740, 211] width 155 height 30
click at [663, 196] on select "Choose an option... Pending Applied Excluded (Questions) Excluded (Expired) Exc…" at bounding box center [740, 211] width 155 height 30
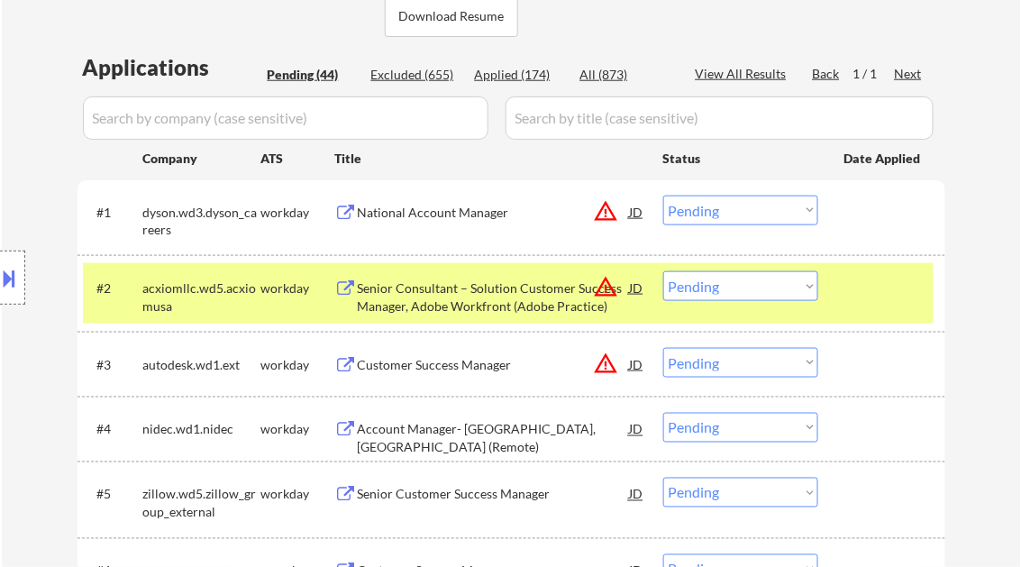
click at [463, 214] on div "National Account Manager" at bounding box center [494, 213] width 272 height 18
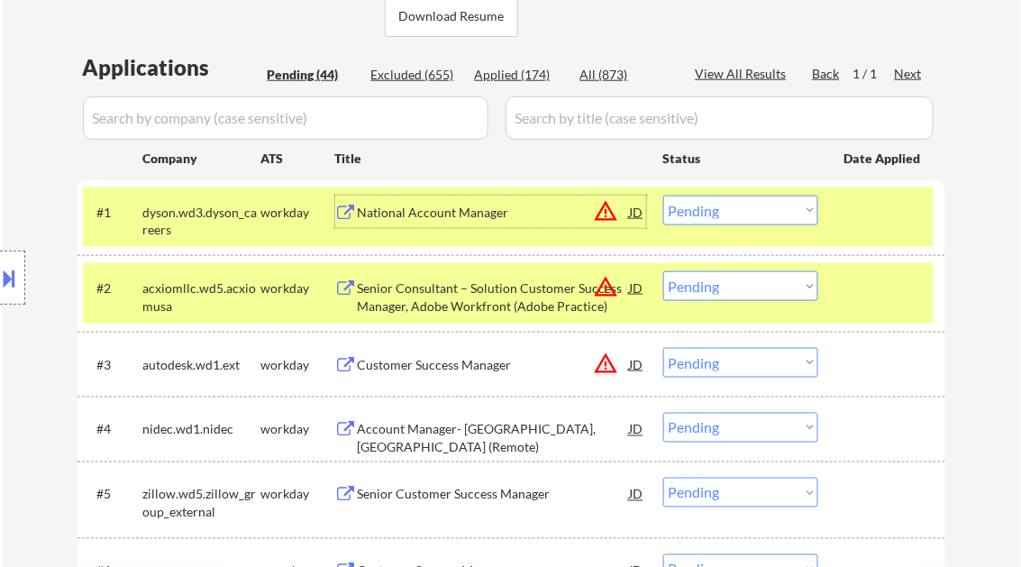
click at [7, 278] on button at bounding box center [10, 278] width 20 height 30
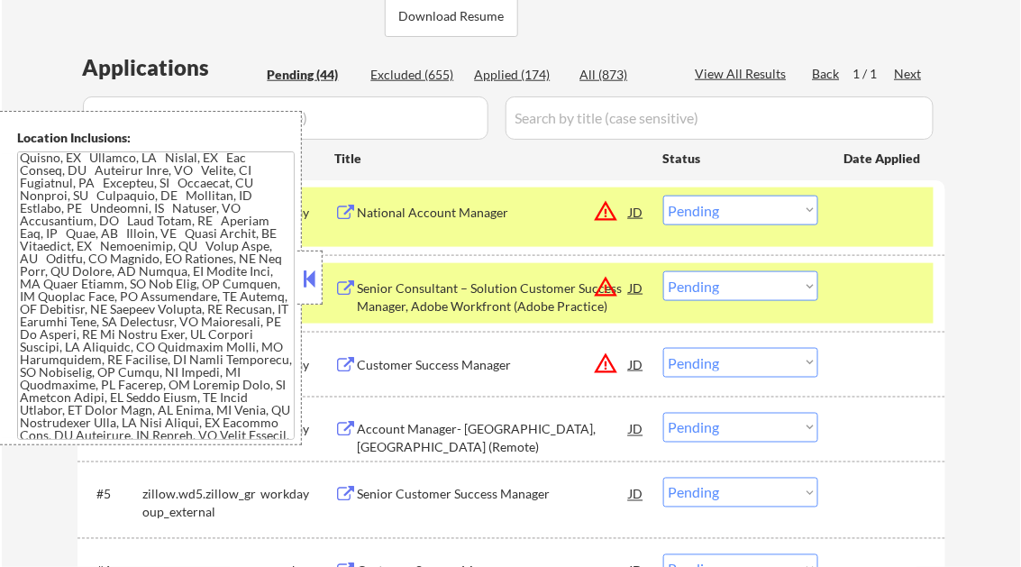
click at [303, 279] on button at bounding box center [310, 278] width 20 height 27
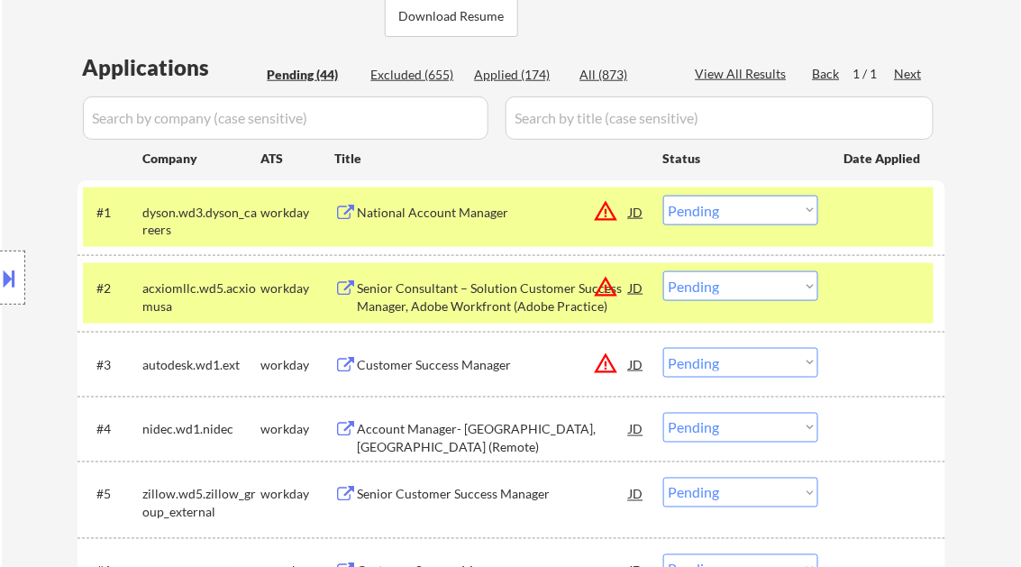
click at [5, 277] on button at bounding box center [10, 278] width 20 height 30
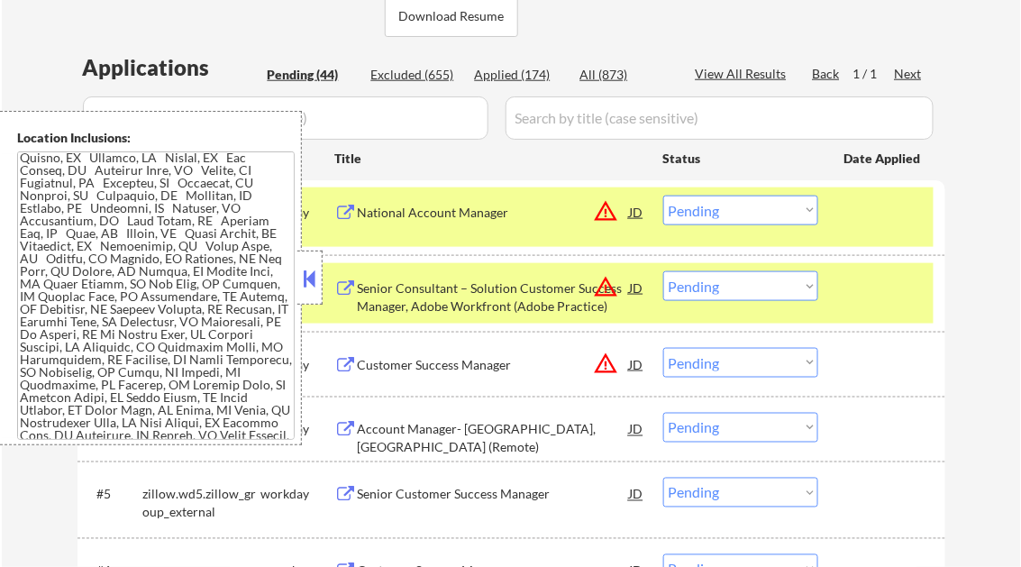
click at [310, 289] on button at bounding box center [310, 278] width 20 height 27
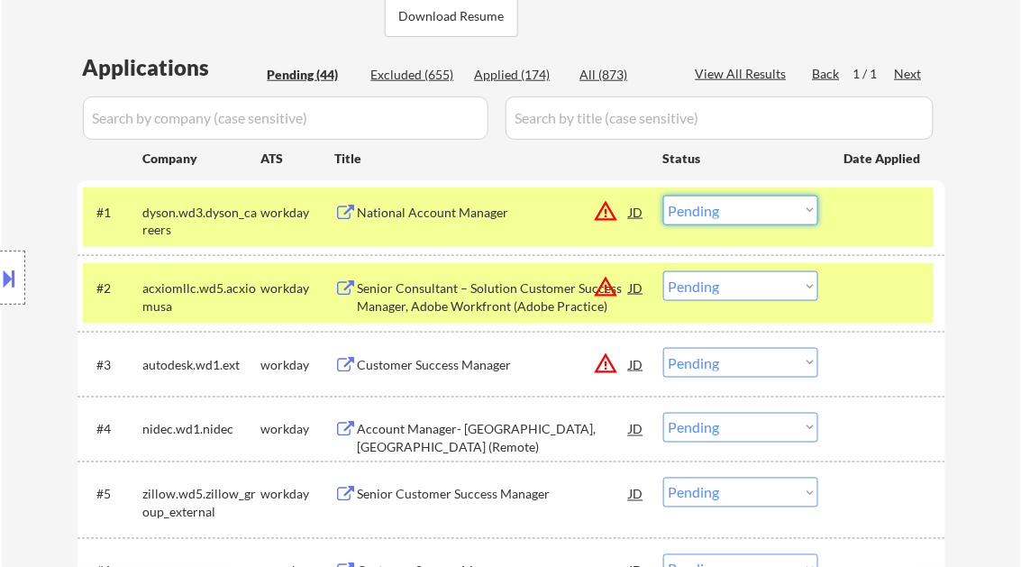
drag, startPoint x: 755, startPoint y: 218, endPoint x: 749, endPoint y: 225, distance: 9.6
click at [755, 218] on select "Choose an option... Pending Applied Excluded (Questions) Excluded (Expired) Exc…" at bounding box center [740, 211] width 155 height 30
click at [663, 196] on select "Choose an option... Pending Applied Excluded (Questions) Excluded (Expired) Exc…" at bounding box center [740, 211] width 155 height 30
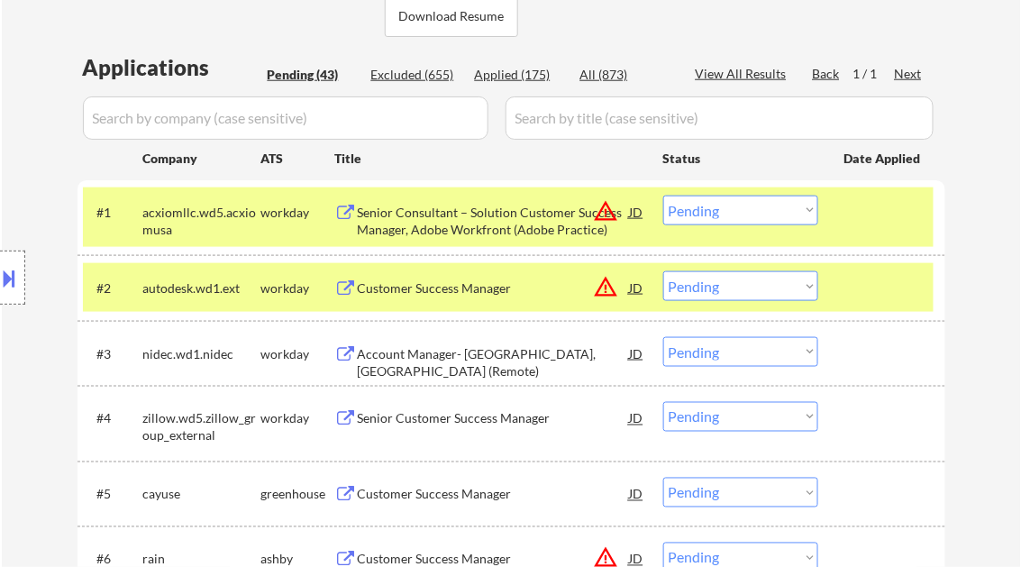
click at [484, 227] on div "Senior Consultant – Solution Customer Success Manager, Adobe Workfront (Adobe P…" at bounding box center [494, 221] width 272 height 35
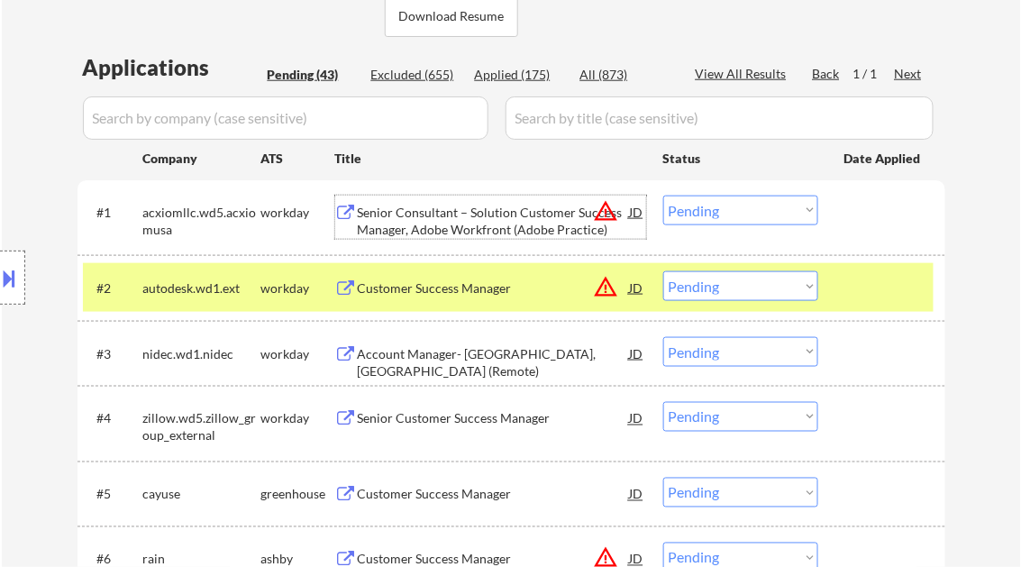
click at [675, 200] on select "Choose an option... Pending Applied Excluded (Questions) Excluded (Expired) Exc…" at bounding box center [740, 211] width 155 height 30
click at [663, 196] on select "Choose an option... Pending Applied Excluded (Questions) Excluded (Expired) Exc…" at bounding box center [740, 211] width 155 height 30
click at [472, 291] on div "Customer Success Manager" at bounding box center [494, 288] width 272 height 18
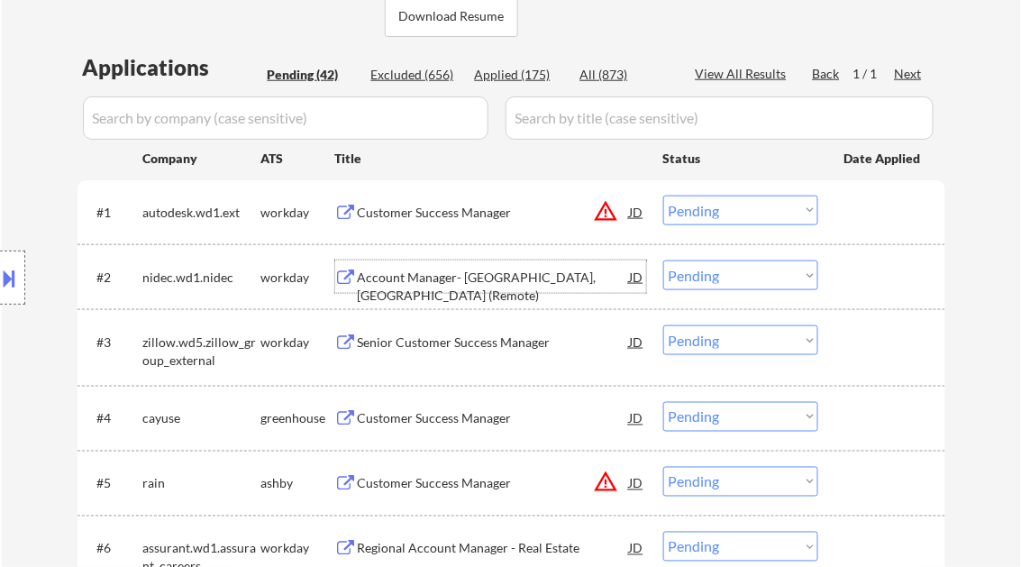
click at [719, 209] on select "Choose an option... Pending Applied Excluded (Questions) Excluded (Expired) Exc…" at bounding box center [740, 211] width 155 height 30
click at [13, 272] on button at bounding box center [10, 278] width 20 height 30
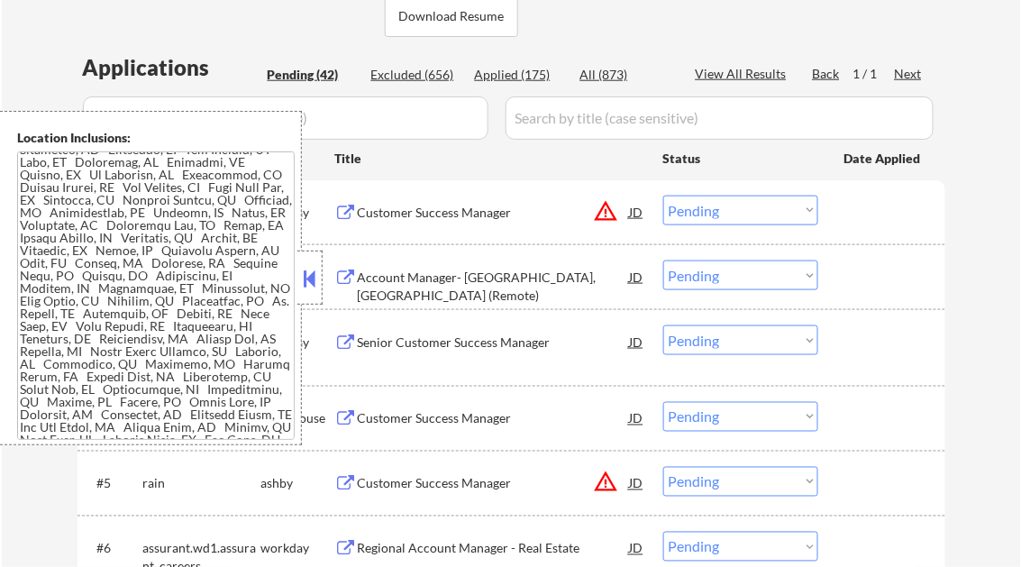
scroll to position [237, 0]
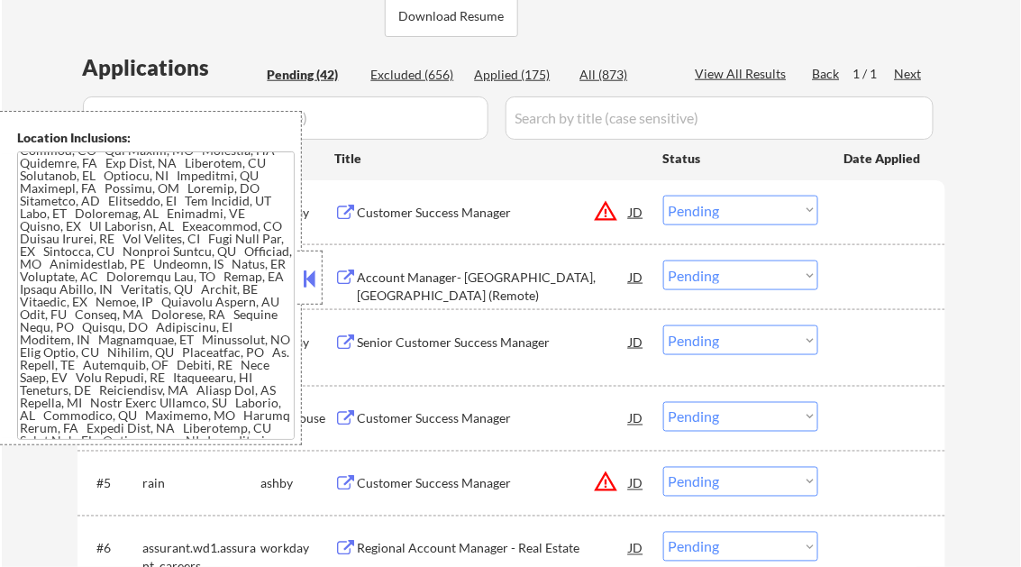
click at [305, 288] on button at bounding box center [310, 278] width 20 height 27
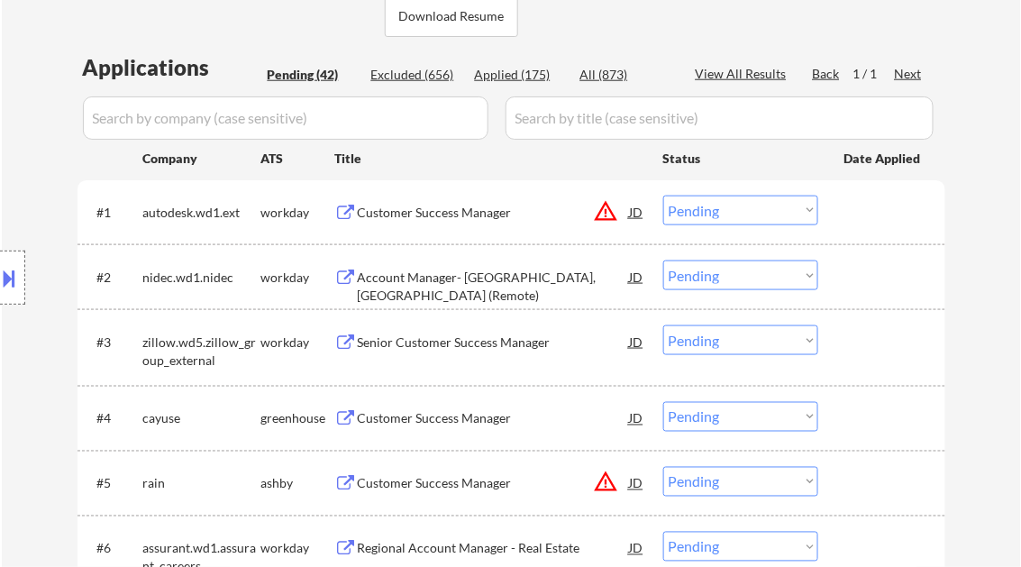
click at [741, 197] on select "Choose an option... Pending Applied Excluded (Questions) Excluded (Expired) Exc…" at bounding box center [740, 211] width 155 height 30
click at [663, 196] on select "Choose an option... Pending Applied Excluded (Questions) Excluded (Expired) Exc…" at bounding box center [740, 211] width 155 height 30
click at [503, 278] on div "Account Manager- Austin, TX (Remote)" at bounding box center [494, 286] width 272 height 35
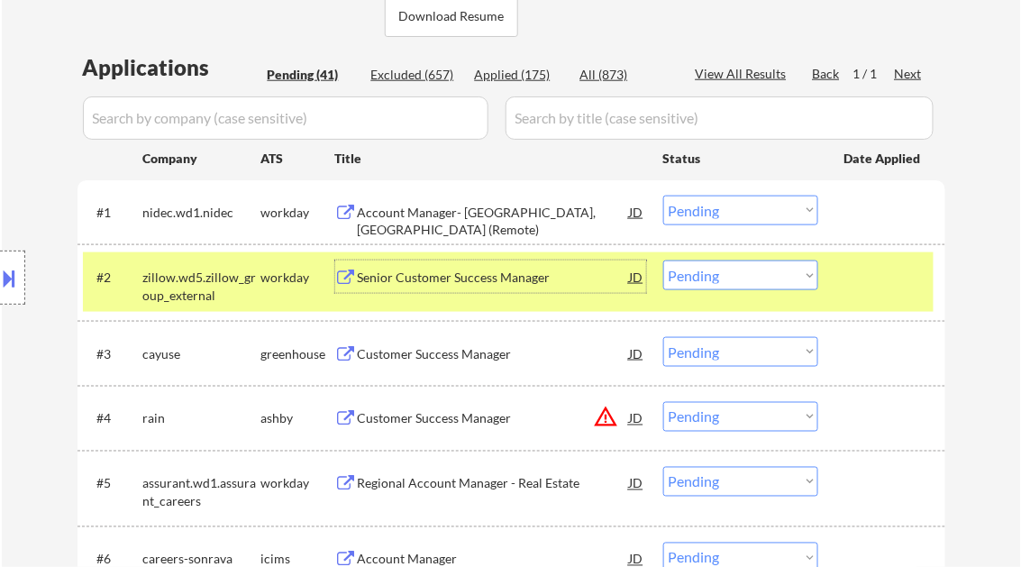
click at [18, 285] on button at bounding box center [10, 278] width 20 height 30
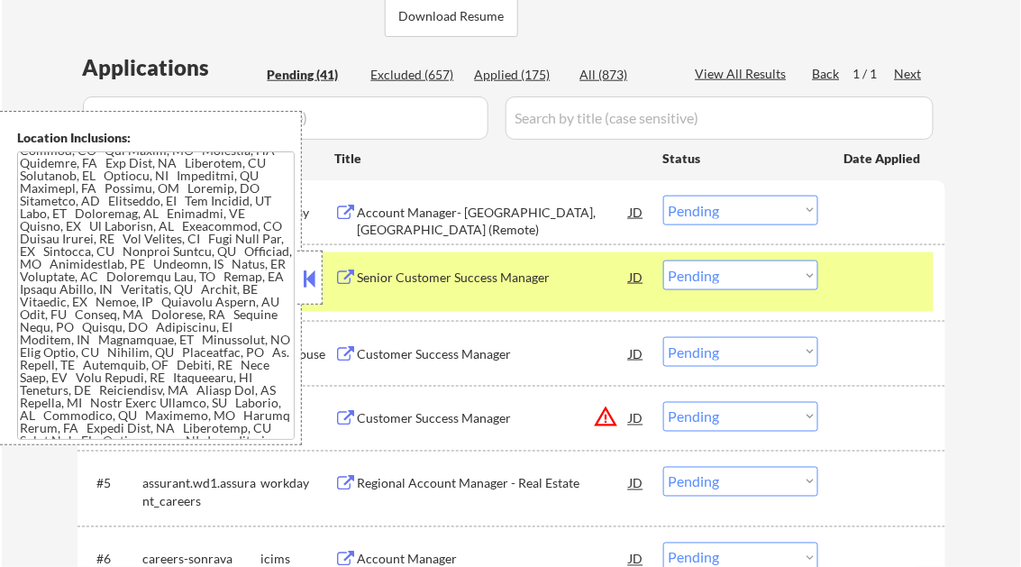
click at [314, 269] on button at bounding box center [310, 278] width 20 height 27
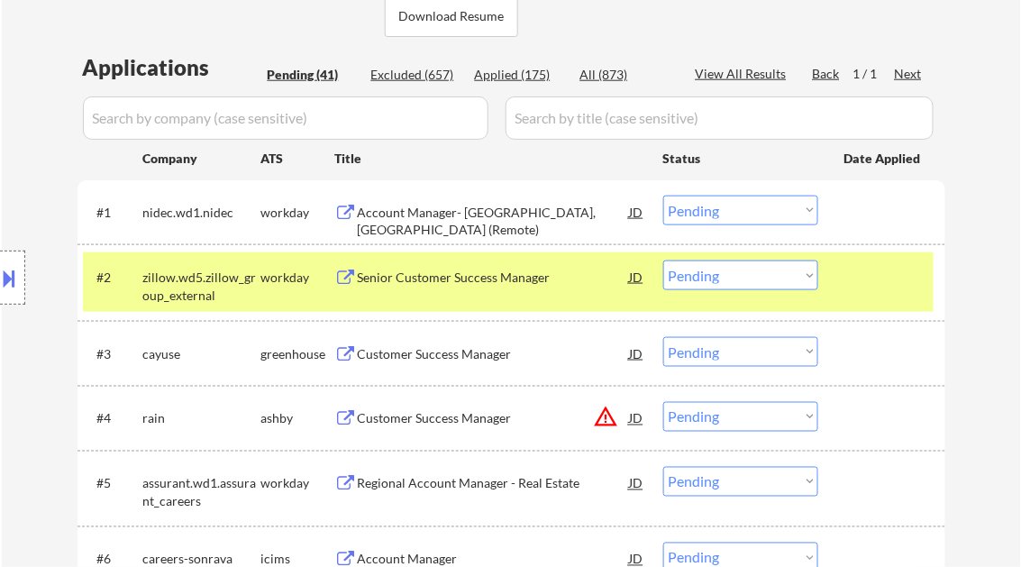
drag, startPoint x: 697, startPoint y: 214, endPoint x: 714, endPoint y: 227, distance: 20.5
click at [697, 214] on select "Choose an option... Pending Applied Excluded (Questions) Excluded (Expired) Exc…" at bounding box center [740, 211] width 155 height 30
click at [663, 196] on select "Choose an option... Pending Applied Excluded (Questions) Excluded (Expired) Exc…" at bounding box center [740, 211] width 155 height 30
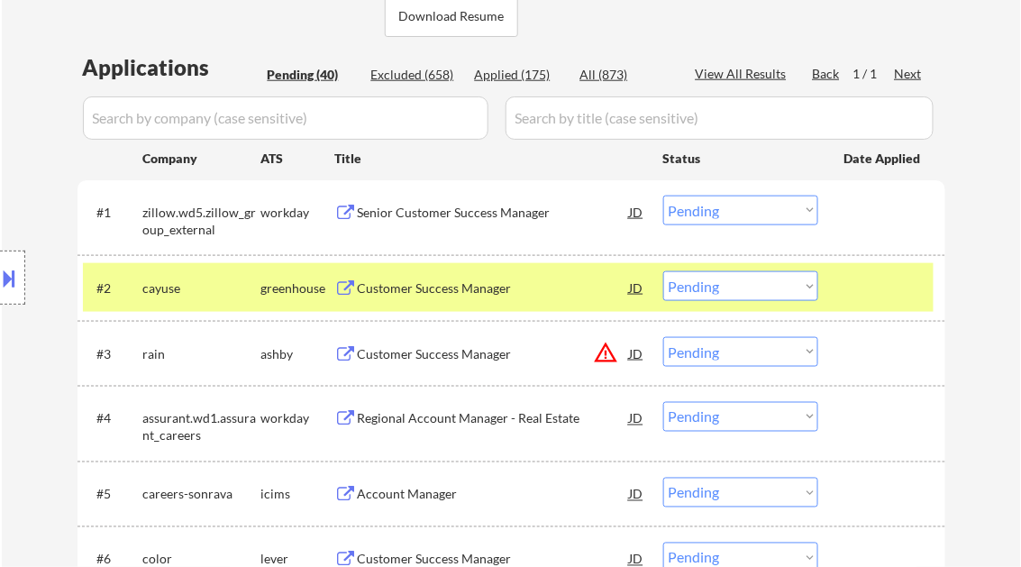
click at [514, 206] on div "Senior Customer Success Manager" at bounding box center [494, 213] width 272 height 18
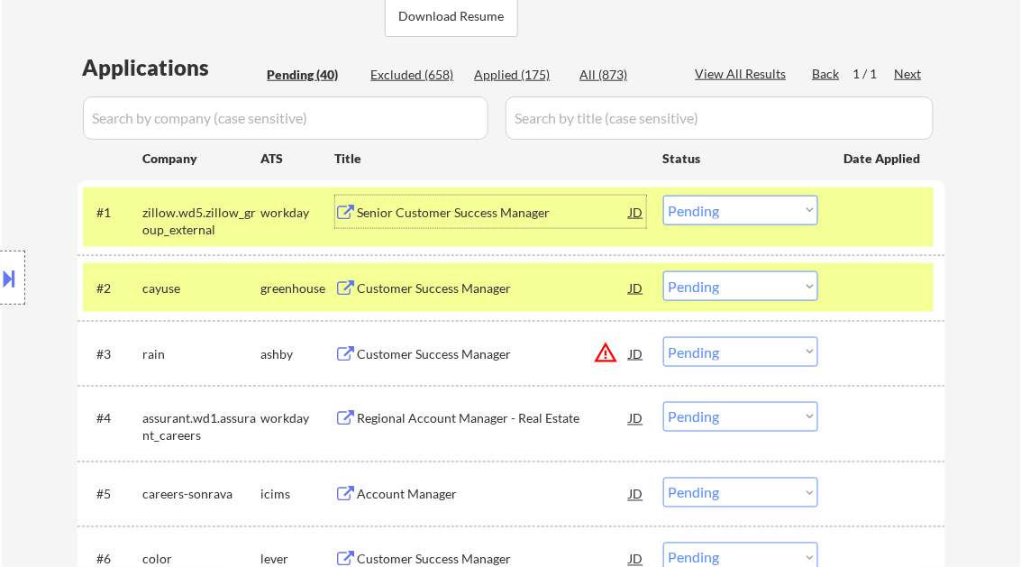
click at [713, 213] on select "Choose an option... Pending Applied Excluded (Questions) Excluded (Expired) Exc…" at bounding box center [740, 211] width 155 height 30
click at [663, 196] on select "Choose an option... Pending Applied Excluded (Questions) Excluded (Expired) Exc…" at bounding box center [740, 211] width 155 height 30
click at [438, 286] on div "Customer Success Manager" at bounding box center [494, 288] width 272 height 18
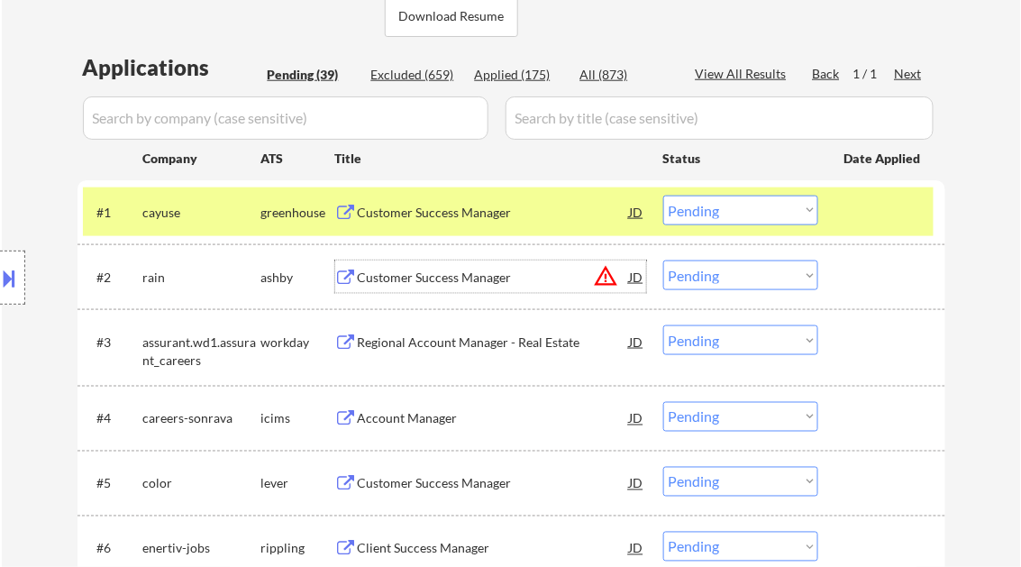
click at [699, 207] on select "Choose an option... Pending Applied Excluded (Questions) Excluded (Expired) Exc…" at bounding box center [740, 211] width 155 height 30
click at [663, 196] on select "Choose an option... Pending Applied Excluded (Questions) Excluded (Expired) Exc…" at bounding box center [740, 211] width 155 height 30
click at [459, 280] on div "Customer Success Manager" at bounding box center [494, 278] width 272 height 18
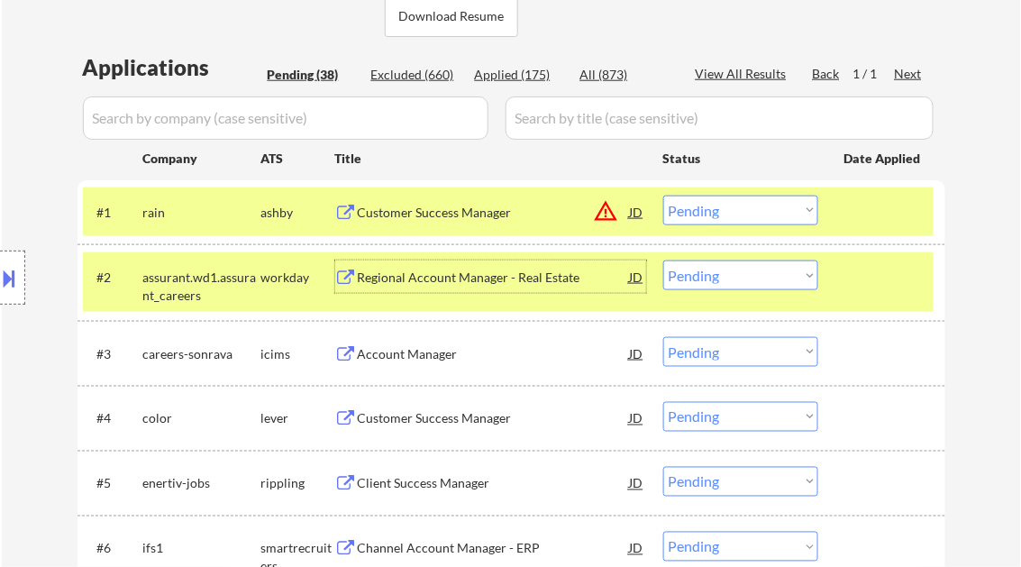
click at [750, 199] on select "Choose an option... Pending Applied Excluded (Questions) Excluded (Expired) Exc…" at bounding box center [740, 211] width 155 height 30
click at [663, 196] on select "Choose an option... Pending Applied Excluded (Questions) Excluded (Expired) Exc…" at bounding box center [740, 211] width 155 height 30
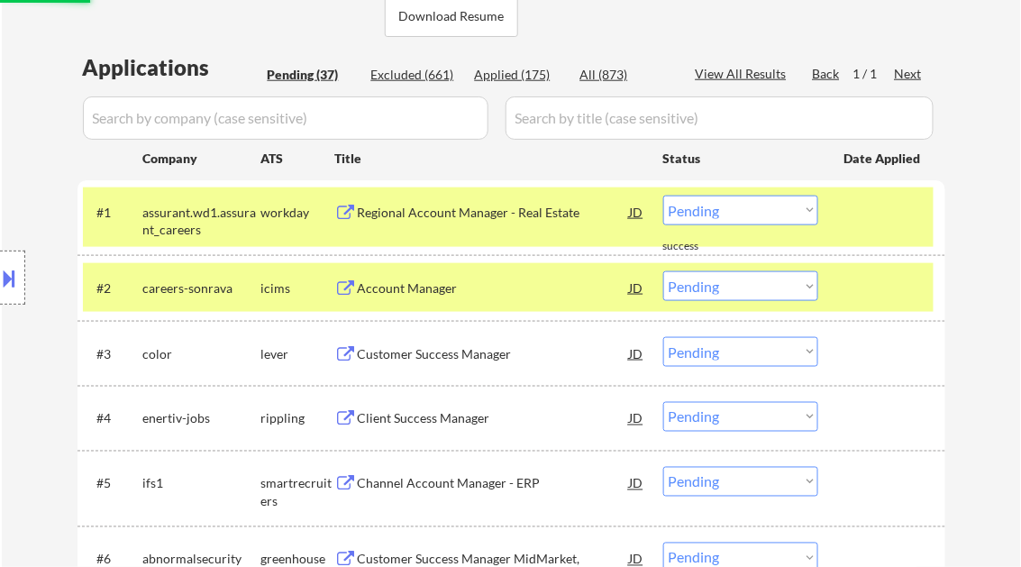
click at [486, 222] on div "Regional Account Manager - Real Estate" at bounding box center [494, 212] width 272 height 32
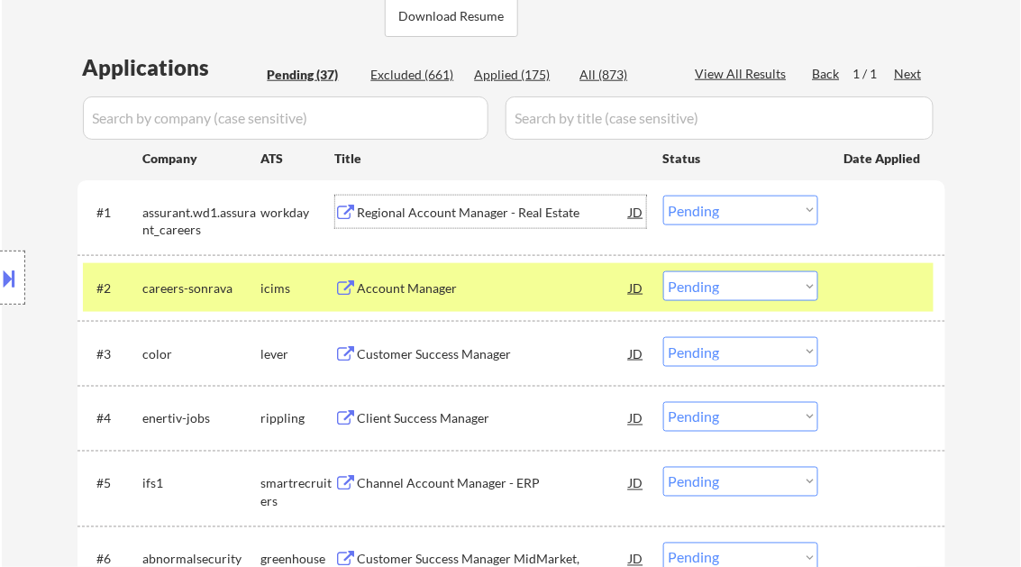
click at [715, 209] on select "Choose an option... Pending Applied Excluded (Questions) Excluded (Expired) Exc…" at bounding box center [740, 211] width 155 height 30
click at [663, 196] on select "Choose an option... Pending Applied Excluded (Questions) Excluded (Expired) Exc…" at bounding box center [740, 211] width 155 height 30
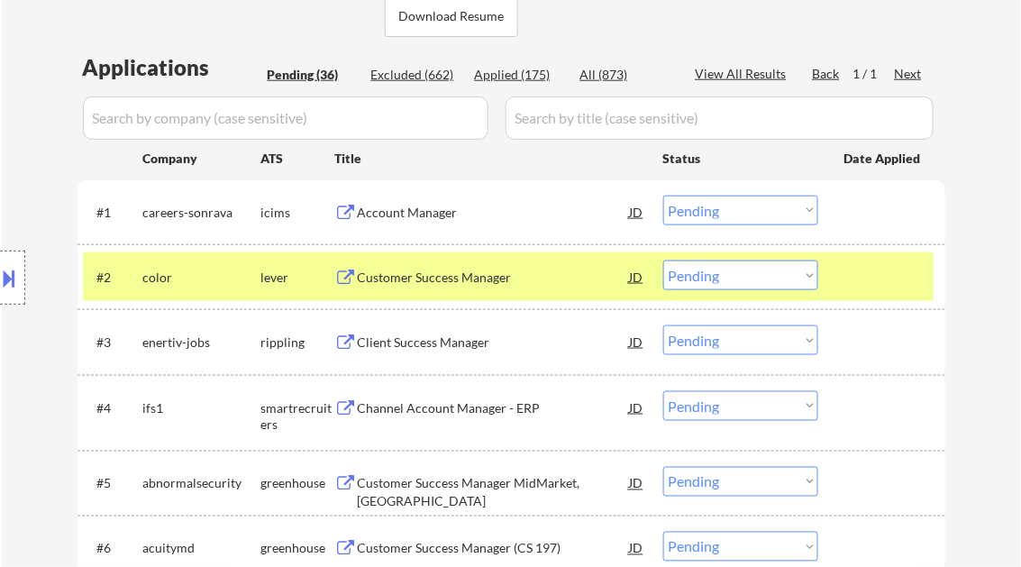
click at [419, 214] on div "Account Manager" at bounding box center [494, 213] width 272 height 18
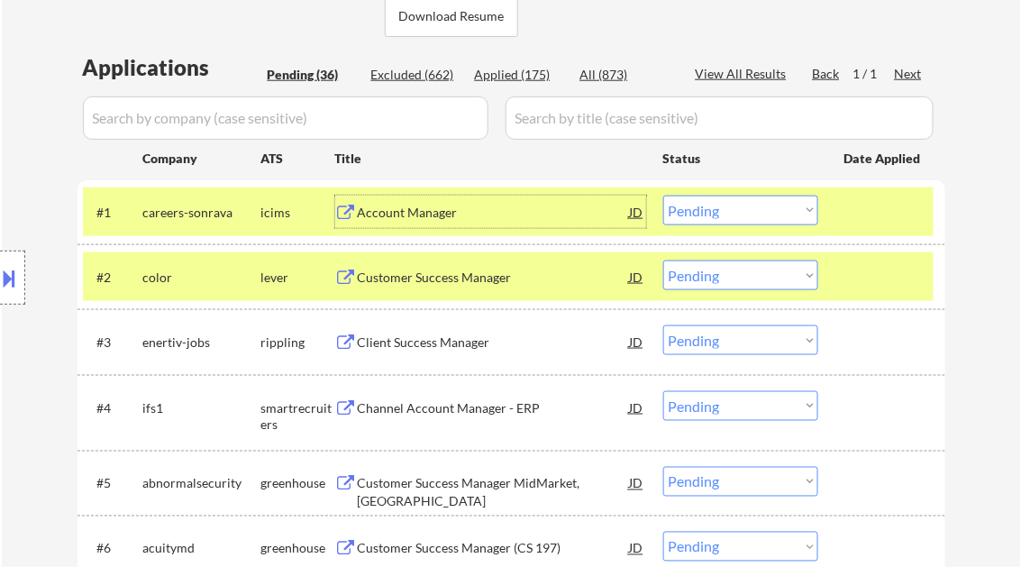
drag, startPoint x: 714, startPoint y: 208, endPoint x: 730, endPoint y: 227, distance: 24.9
click at [714, 208] on select "Choose an option... Pending Applied Excluded (Questions) Excluded (Expired) Exc…" at bounding box center [740, 211] width 155 height 30
click at [663, 196] on select "Choose an option... Pending Applied Excluded (Questions) Excluded (Expired) Exc…" at bounding box center [740, 211] width 155 height 30
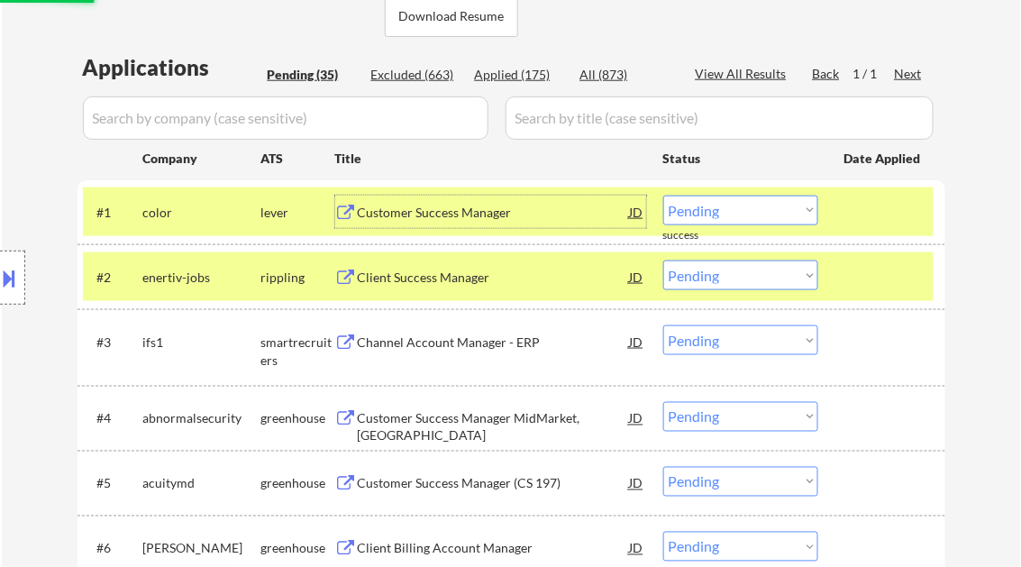
click at [405, 217] on div "Customer Success Manager" at bounding box center [494, 213] width 272 height 18
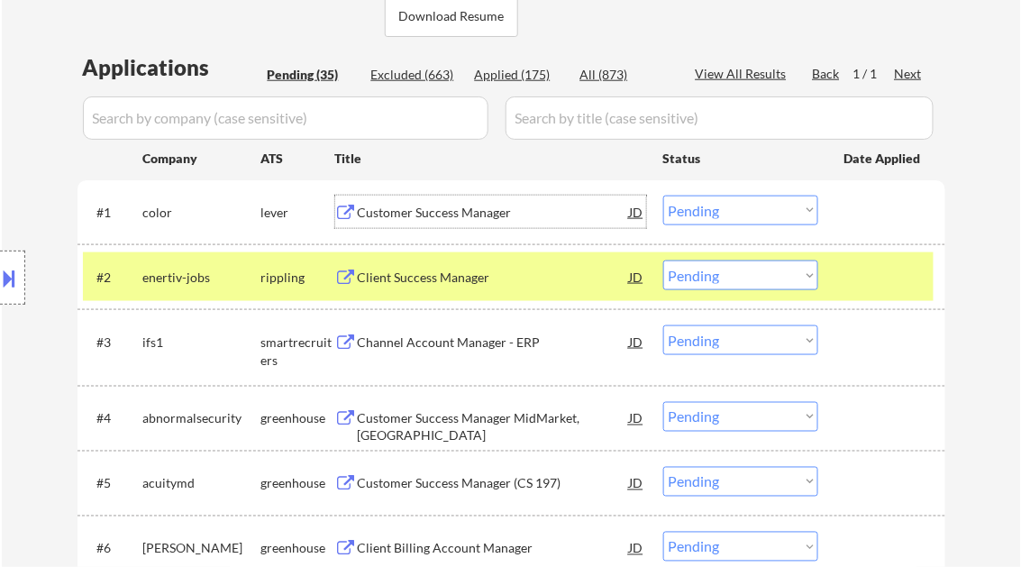
click at [702, 215] on select "Choose an option... Pending Applied Excluded (Questions) Excluded (Expired) Exc…" at bounding box center [740, 211] width 155 height 30
click at [663, 196] on select "Choose an option... Pending Applied Excluded (Questions) Excluded (Expired) Exc…" at bounding box center [740, 211] width 155 height 30
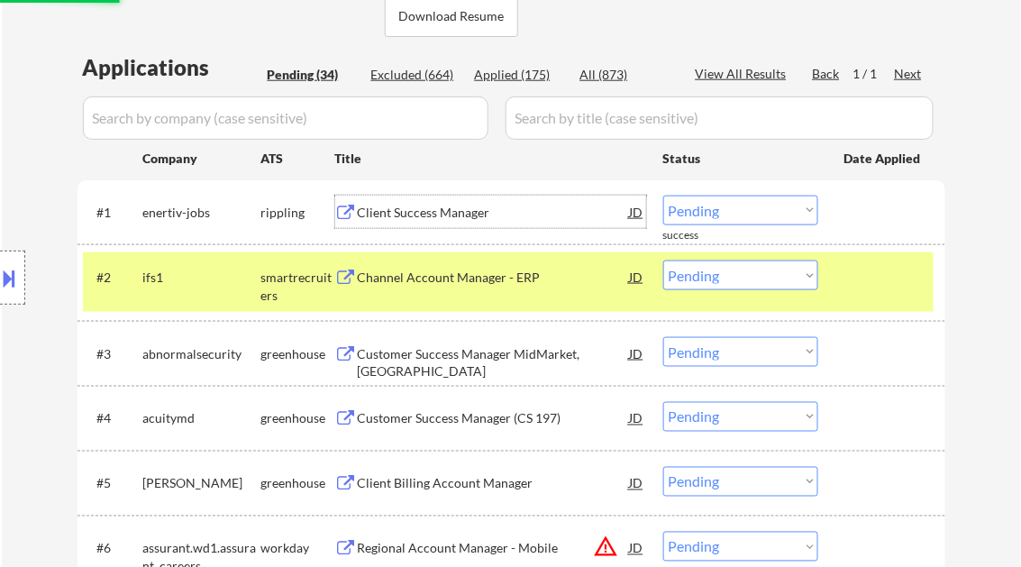
click at [440, 217] on div "Client Success Manager" at bounding box center [494, 213] width 272 height 18
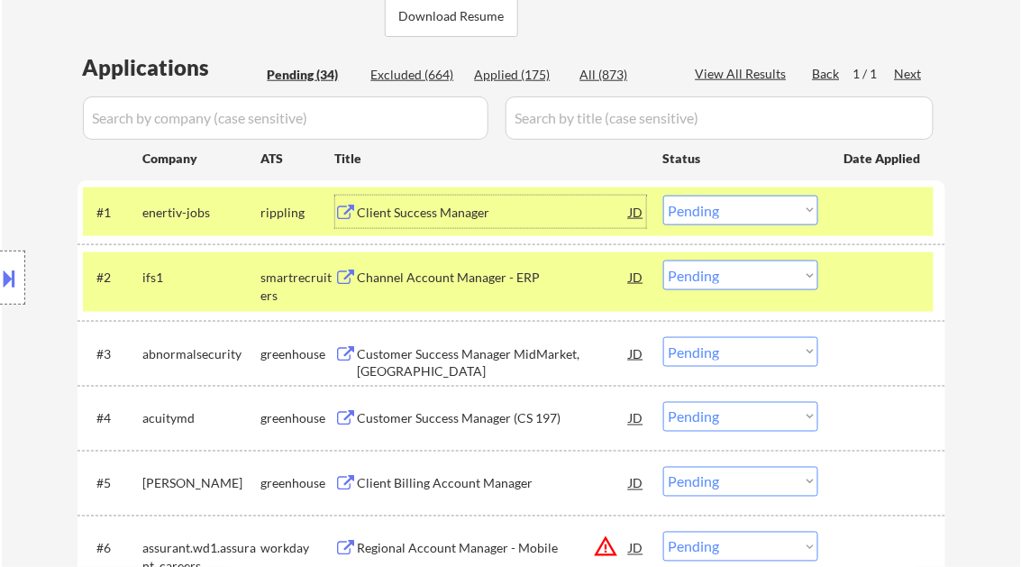
click at [722, 205] on select "Choose an option... Pending Applied Excluded (Questions) Excluded (Expired) Exc…" at bounding box center [740, 211] width 155 height 30
click at [663, 196] on select "Choose an option... Pending Applied Excluded (Questions) Excluded (Expired) Exc…" at bounding box center [740, 211] width 155 height 30
click at [470, 281] on div "Channel Account Manager - ERP" at bounding box center [494, 278] width 272 height 18
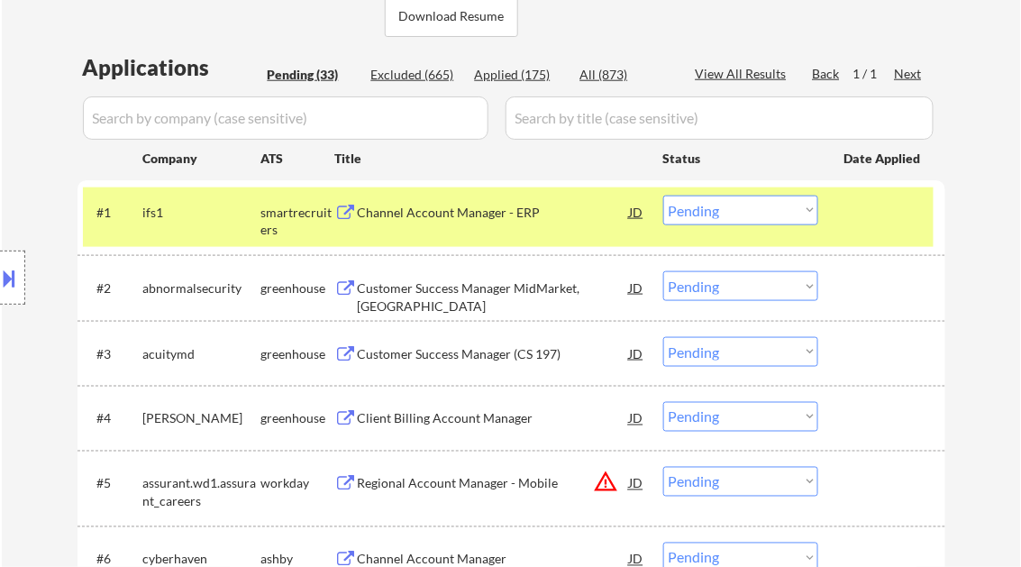
click at [18, 278] on button at bounding box center [10, 278] width 20 height 30
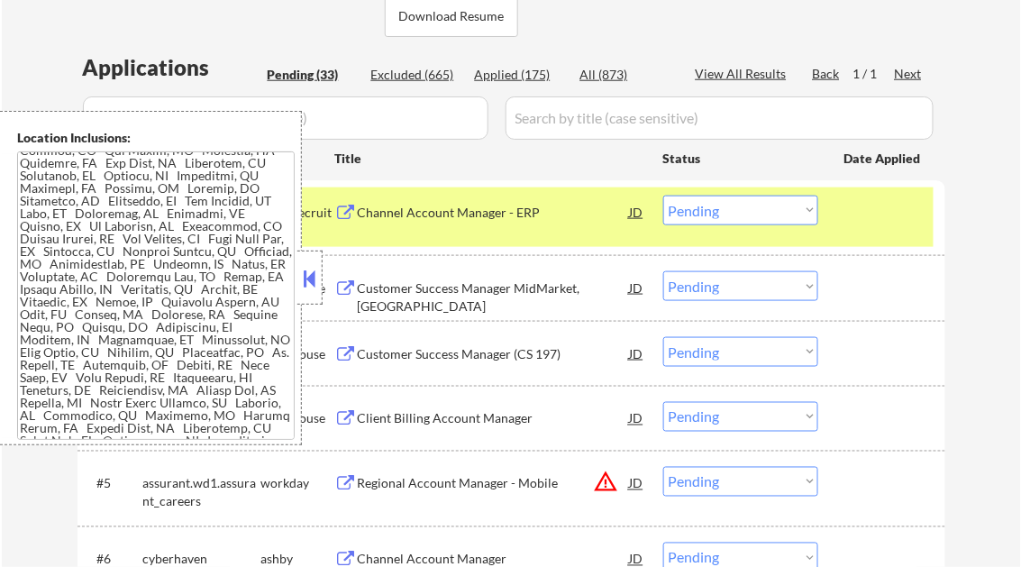
scroll to position [1756, 0]
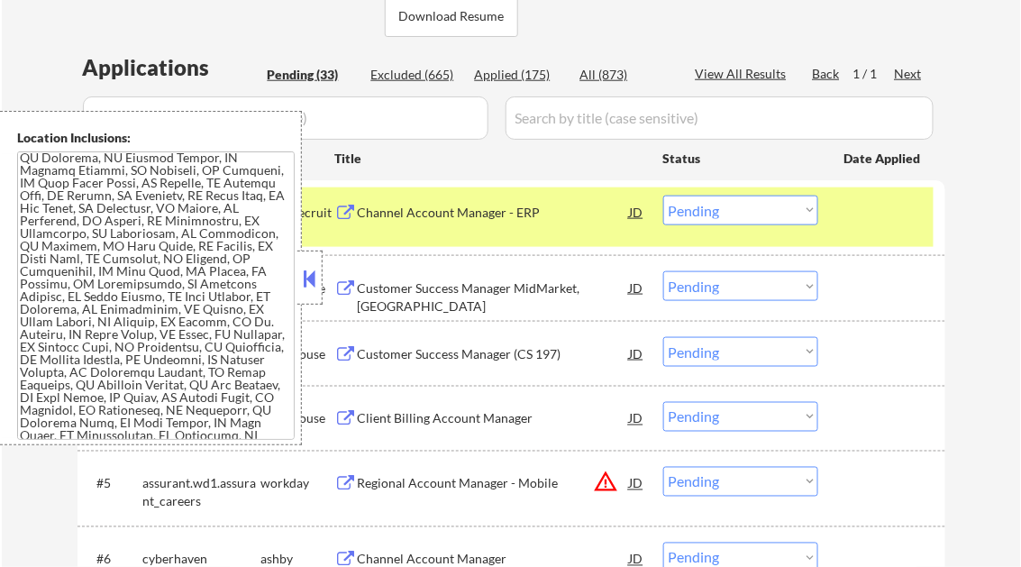
click at [313, 275] on button at bounding box center [310, 278] width 20 height 27
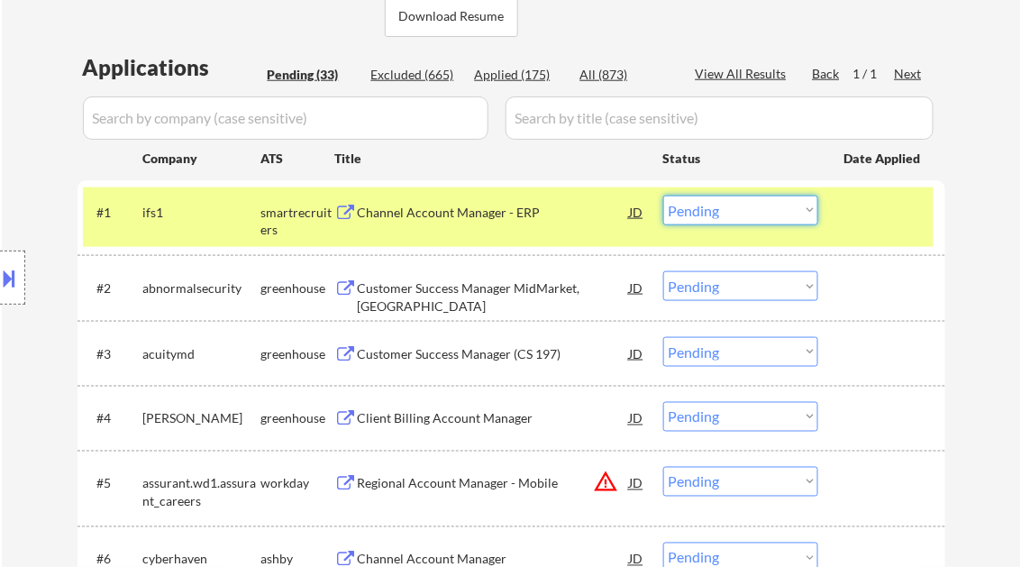
click at [728, 209] on select "Choose an option... Pending Applied Excluded (Questions) Excluded (Expired) Exc…" at bounding box center [740, 211] width 155 height 30
click at [663, 196] on select "Choose an option... Pending Applied Excluded (Questions) Excluded (Expired) Exc…" at bounding box center [740, 211] width 155 height 30
select select ""pending""
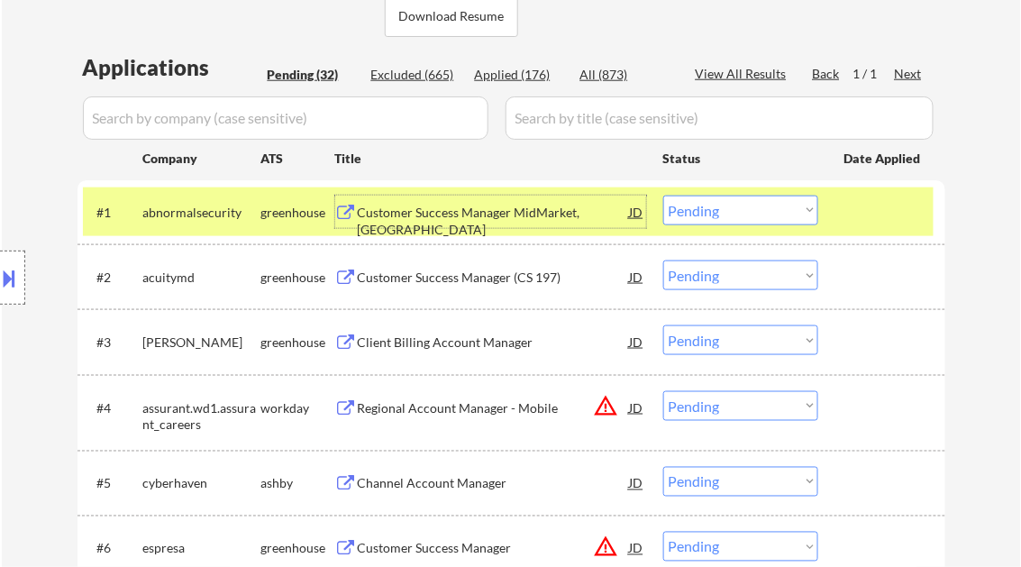
click at [471, 220] on div "Customer Success Manager MidMarket, East" at bounding box center [494, 221] width 272 height 35
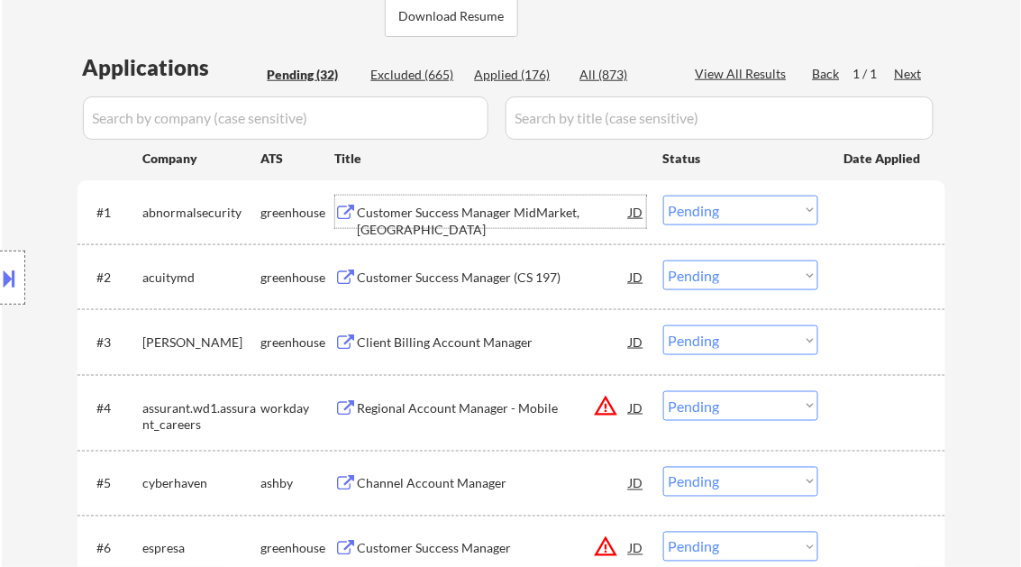
click at [463, 272] on div "Customer Success Manager (CS 197)" at bounding box center [494, 278] width 272 height 18
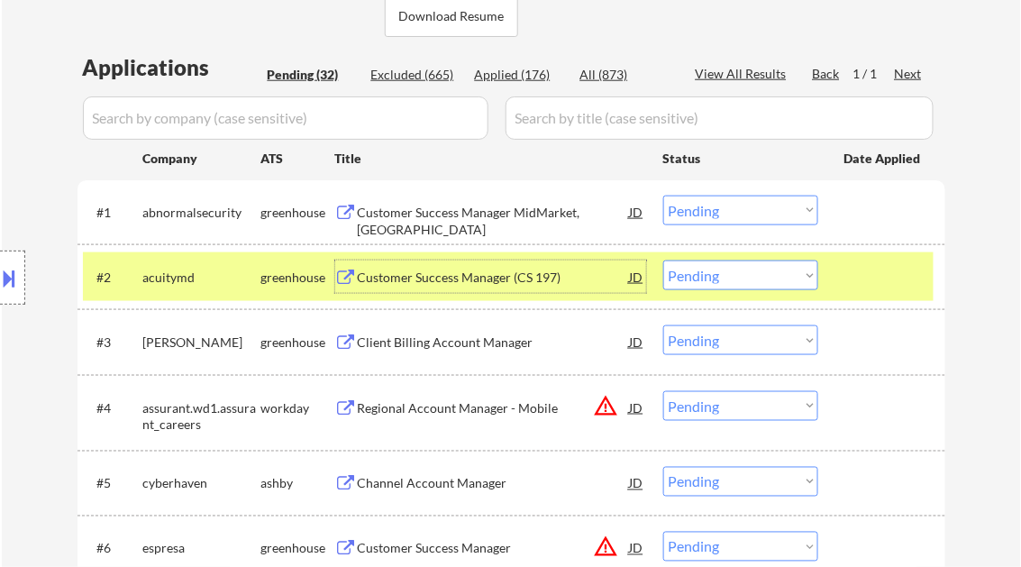
click at [764, 280] on select "Choose an option... Pending Applied Excluded (Questions) Excluded (Expired) Exc…" at bounding box center [740, 275] width 155 height 30
click at [663, 260] on select "Choose an option... Pending Applied Excluded (Questions) Excluded (Expired) Exc…" at bounding box center [740, 275] width 155 height 30
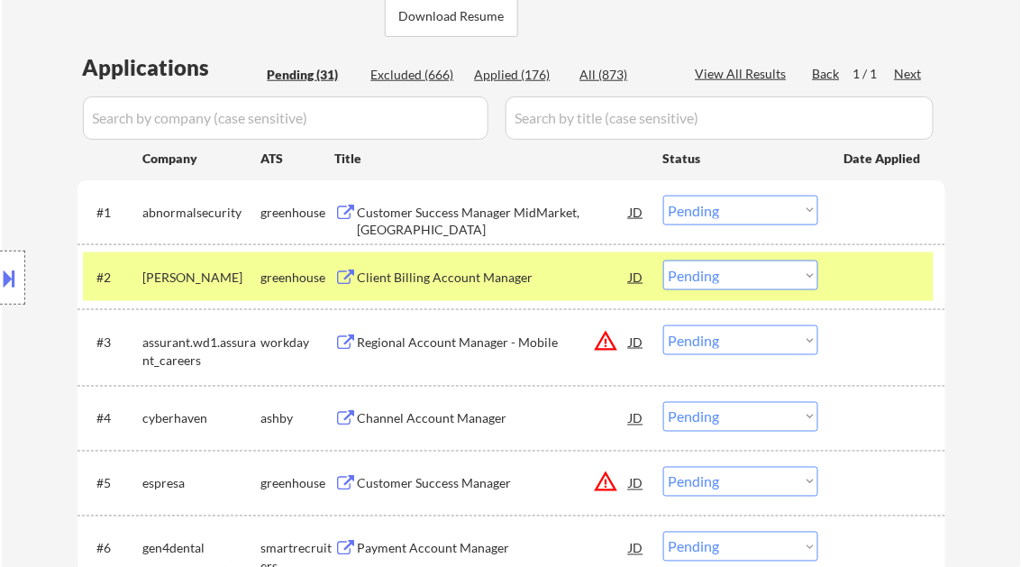
click at [437, 278] on div "Client Billing Account Manager" at bounding box center [494, 278] width 272 height 18
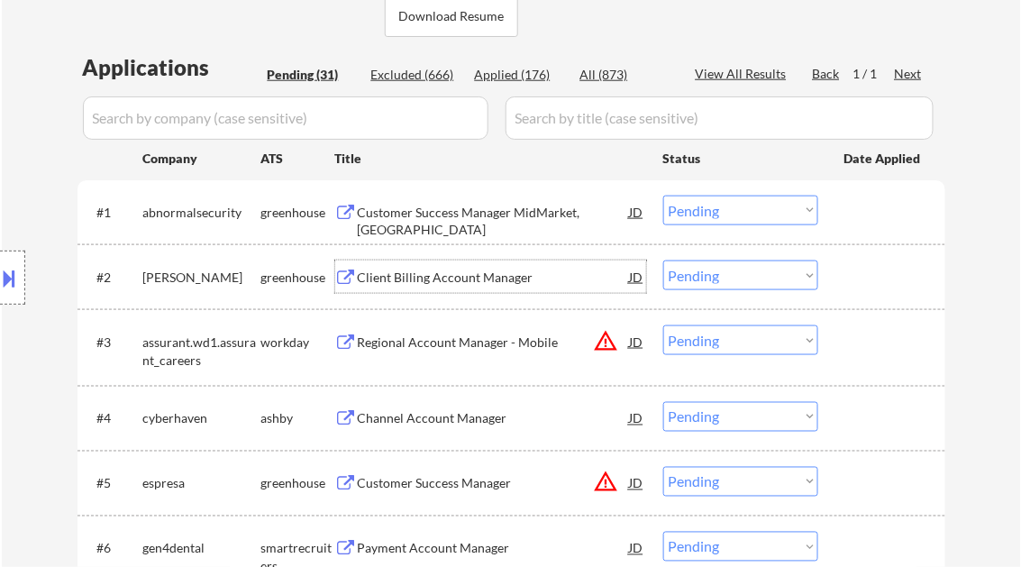
click at [717, 278] on select "Choose an option... Pending Applied Excluded (Questions) Excluded (Expired) Exc…" at bounding box center [740, 275] width 155 height 30
click at [663, 260] on select "Choose an option... Pending Applied Excluded (Questions) Excluded (Expired) Exc…" at bounding box center [740, 275] width 155 height 30
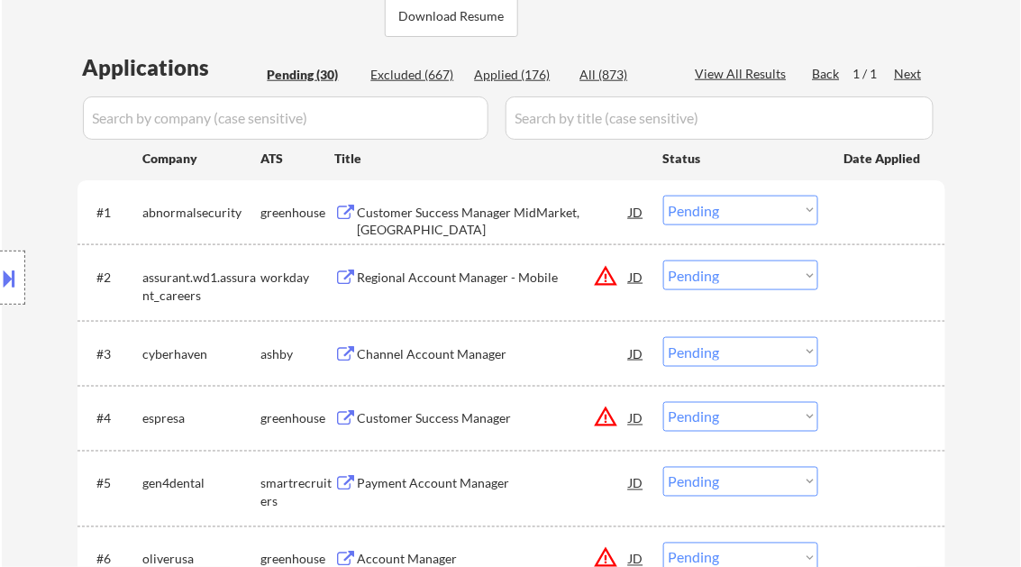
click at [467, 281] on div "Regional Account Manager - Mobile" at bounding box center [494, 278] width 272 height 18
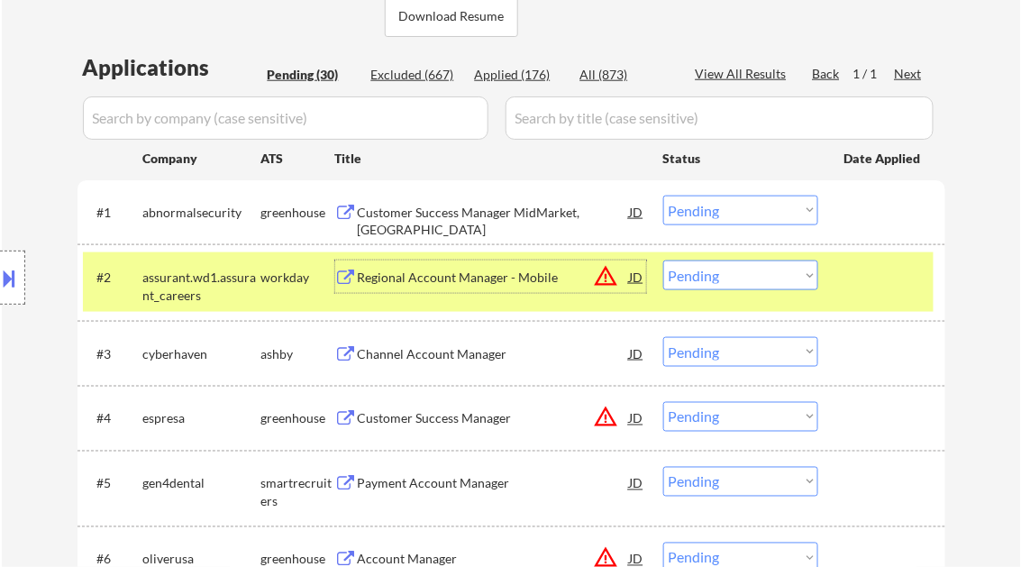
click at [689, 278] on select "Choose an option... Pending Applied Excluded (Questions) Excluded (Expired) Exc…" at bounding box center [740, 275] width 155 height 30
click at [663, 260] on select "Choose an option... Pending Applied Excluded (Questions) Excluded (Expired) Exc…" at bounding box center [740, 275] width 155 height 30
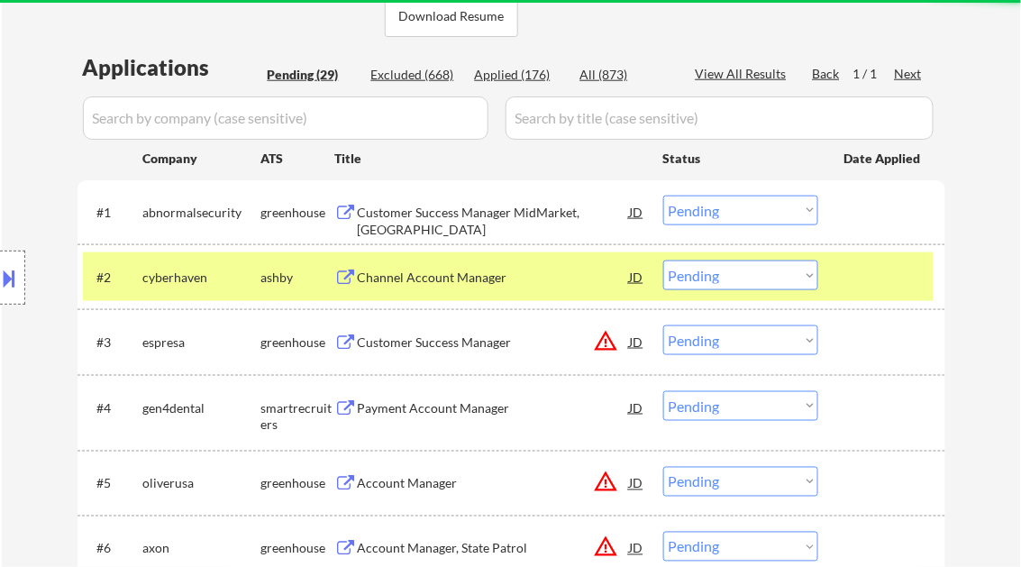
click at [434, 269] on div "Channel Account Manager" at bounding box center [494, 278] width 272 height 18
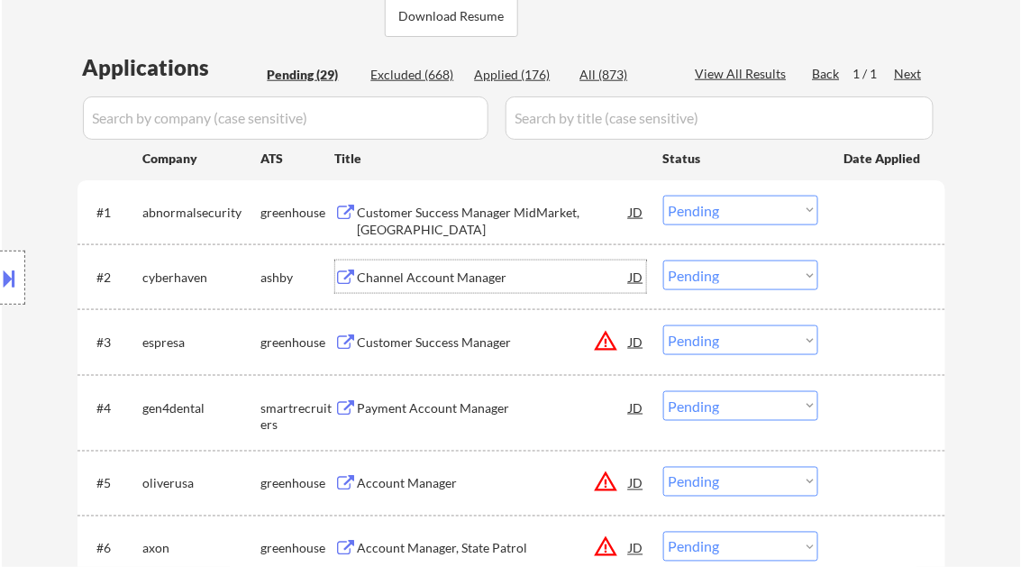
click at [692, 280] on select "Choose an option... Pending Applied Excluded (Questions) Excluded (Expired) Exc…" at bounding box center [740, 275] width 155 height 30
click at [663, 260] on select "Choose an option... Pending Applied Excluded (Questions) Excluded (Expired) Exc…" at bounding box center [740, 275] width 155 height 30
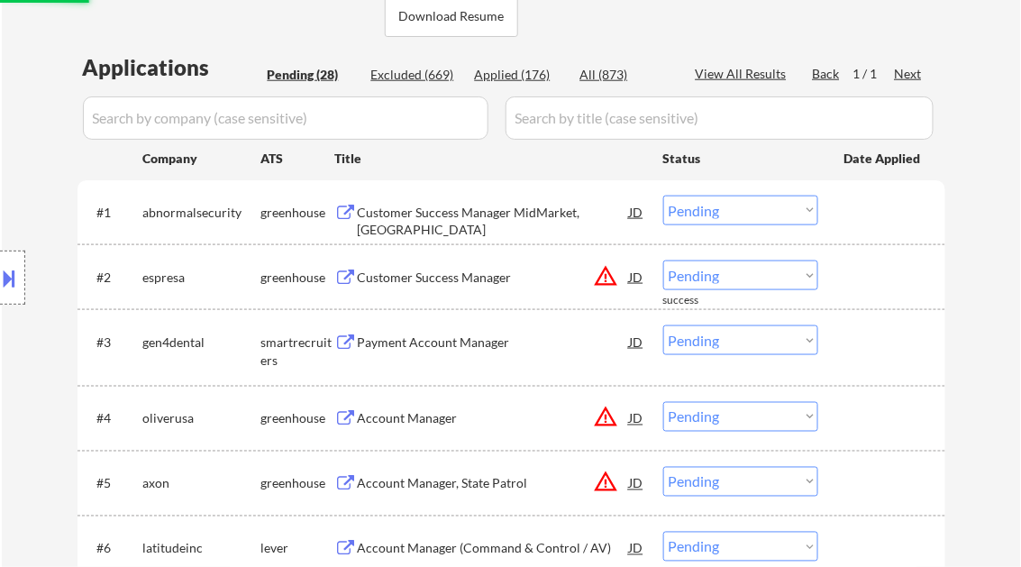
click at [452, 270] on div "Customer Success Manager" at bounding box center [494, 278] width 272 height 18
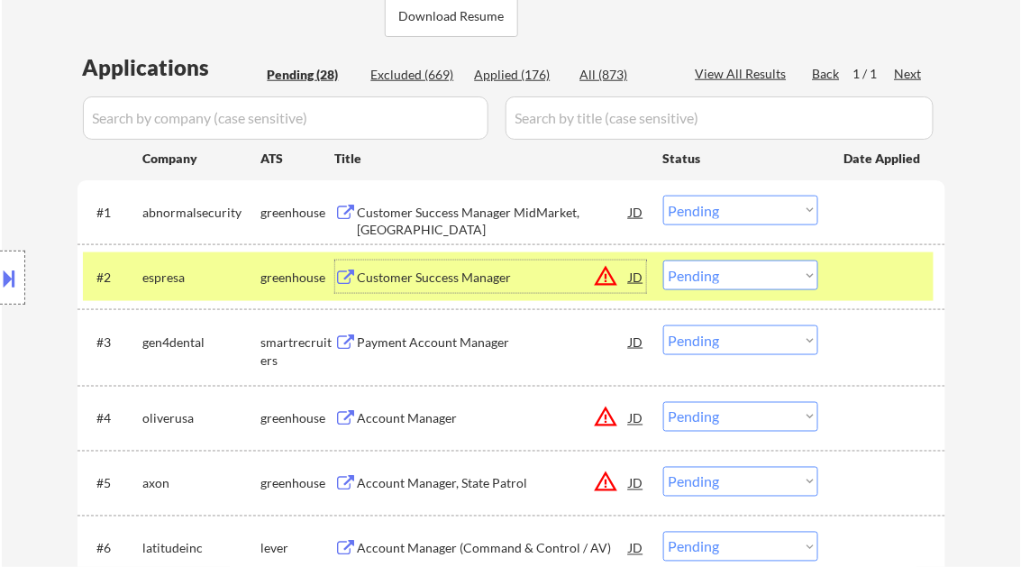
click at [733, 278] on select "Choose an option... Pending Applied Excluded (Questions) Excluded (Expired) Exc…" at bounding box center [740, 275] width 155 height 30
click at [663, 260] on select "Choose an option... Pending Applied Excluded (Questions) Excluded (Expired) Exc…" at bounding box center [740, 275] width 155 height 30
select select ""pending""
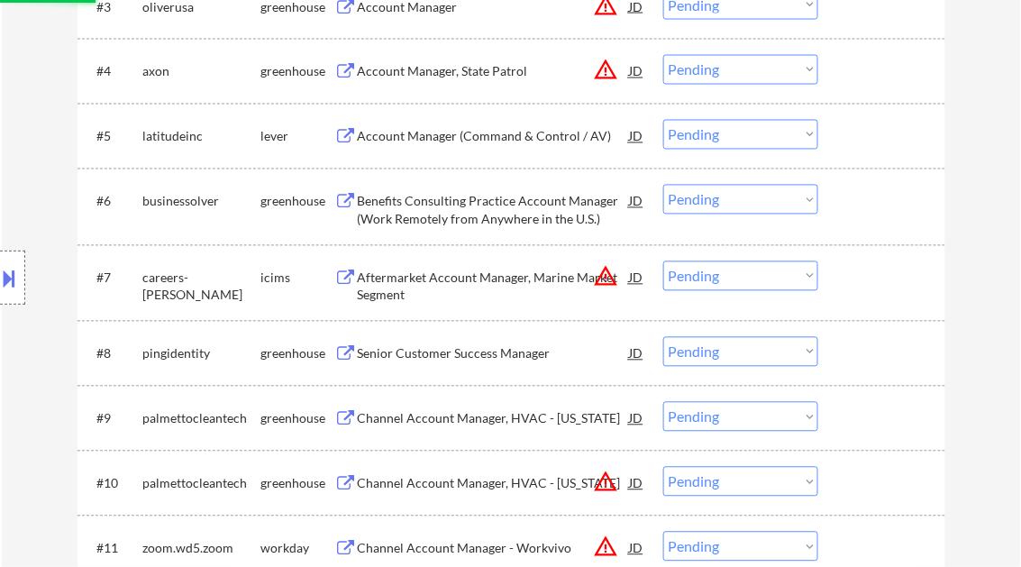
scroll to position [793, 0]
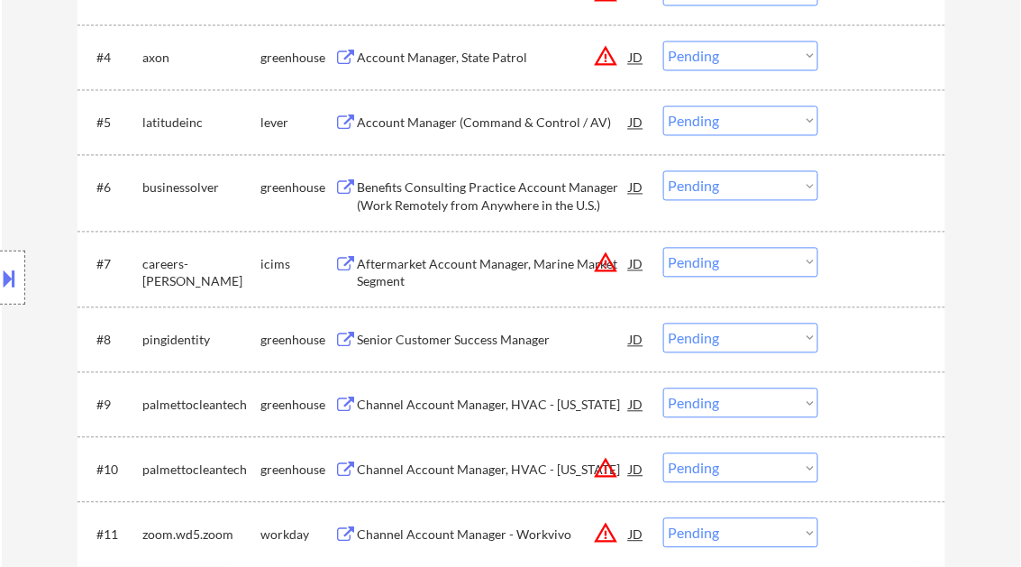
click at [466, 337] on div "Senior Customer Success Manager" at bounding box center [494, 341] width 272 height 18
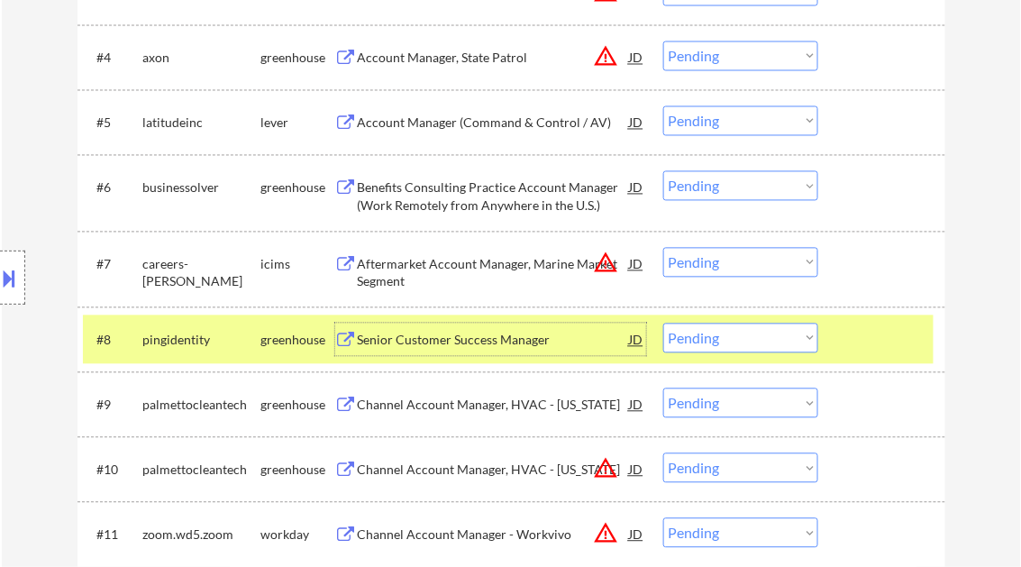
click at [694, 334] on select "Choose an option... Pending Applied Excluded (Questions) Excluded (Expired) Exc…" at bounding box center [740, 338] width 155 height 30
click at [663, 323] on select "Choose an option... Pending Applied Excluded (Questions) Excluded (Expired) Exc…" at bounding box center [740, 338] width 155 height 30
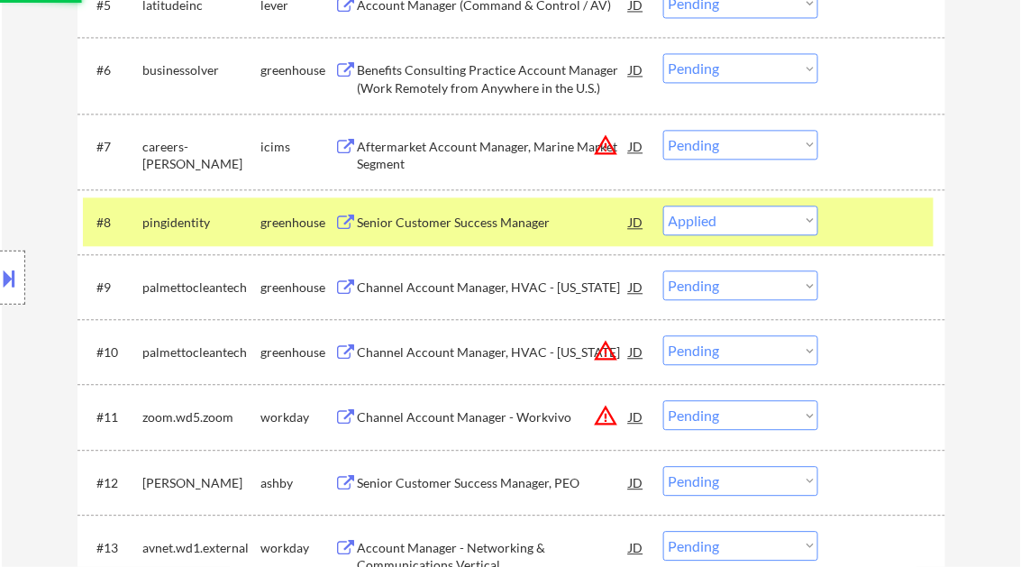
scroll to position [937, 0]
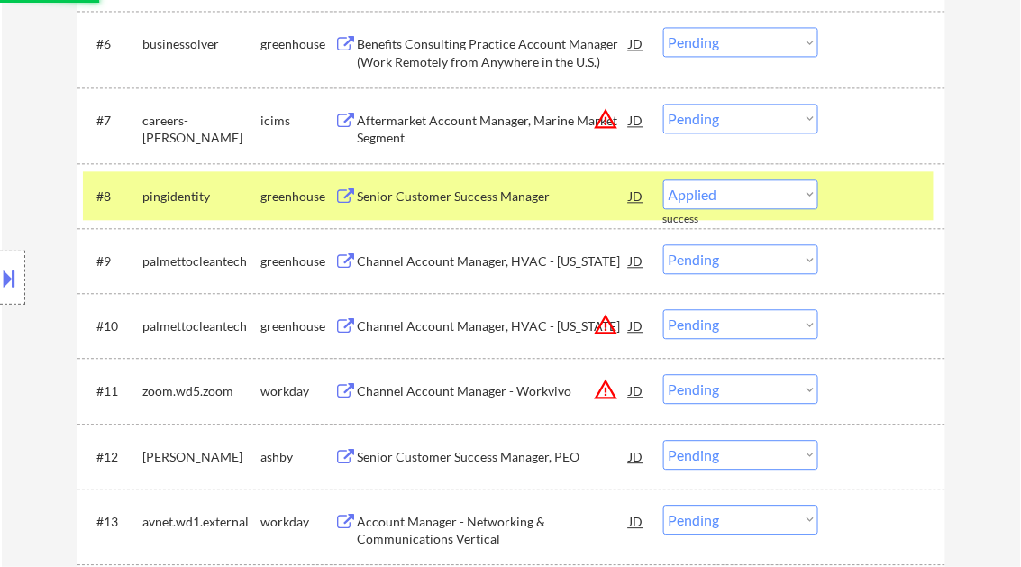
select select ""pending""
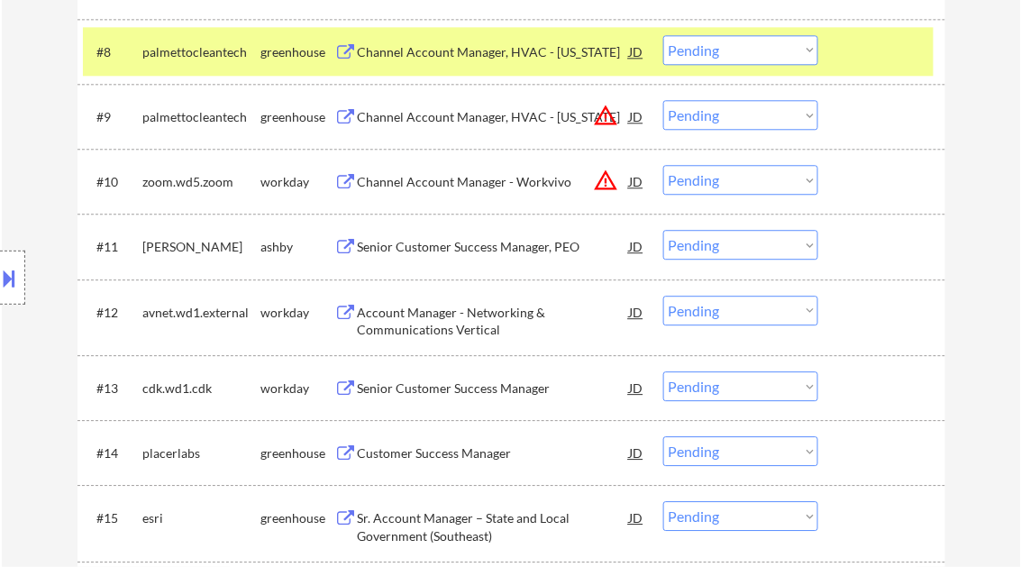
scroll to position [1153, 0]
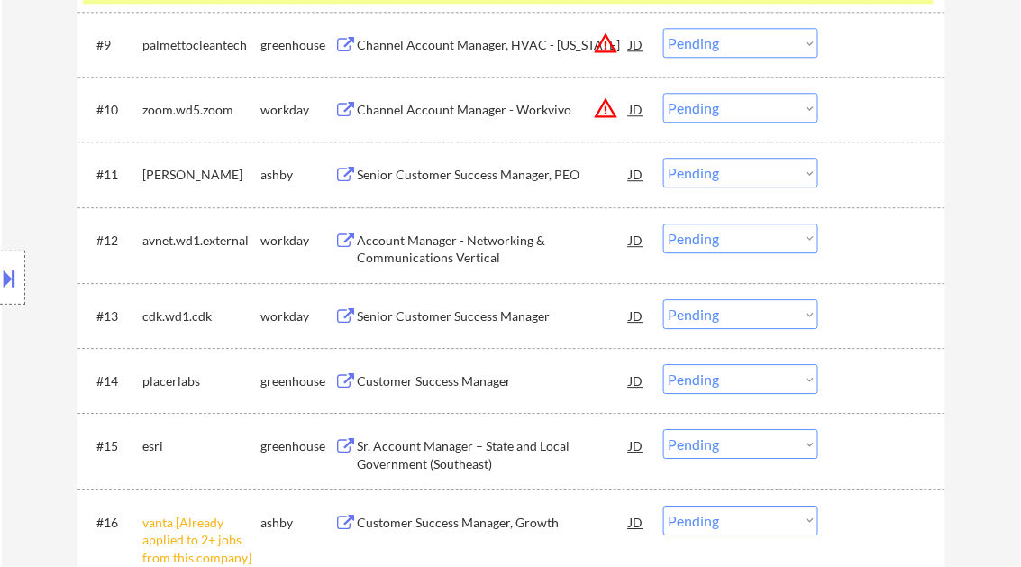
click at [451, 380] on div "Customer Success Manager" at bounding box center [494, 381] width 272 height 18
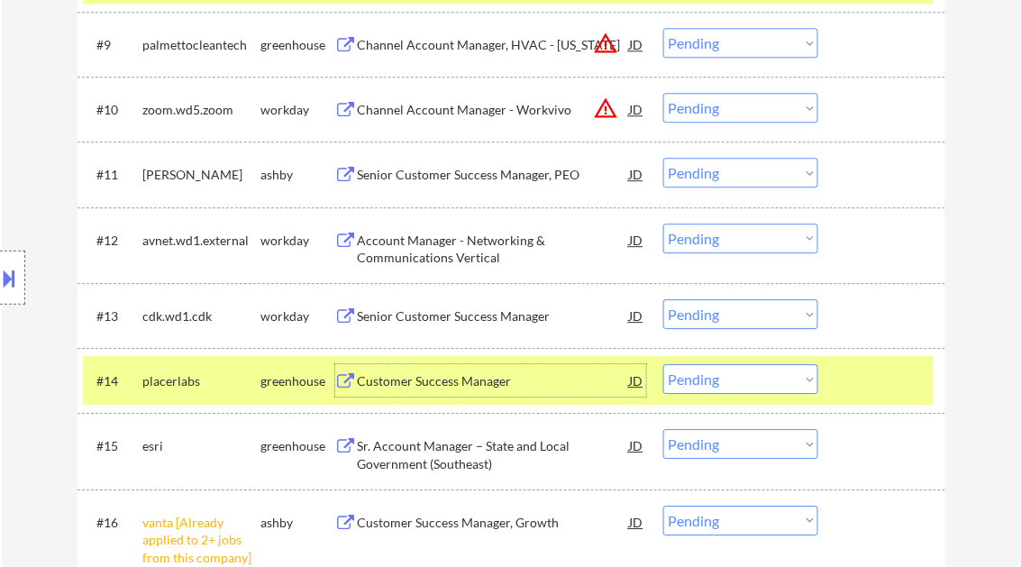
click at [716, 378] on select "Choose an option... Pending Applied Excluded (Questions) Excluded (Expired) Exc…" at bounding box center [740, 379] width 155 height 30
click at [663, 364] on select "Choose an option... Pending Applied Excluded (Questions) Excluded (Expired) Exc…" at bounding box center [740, 379] width 155 height 30
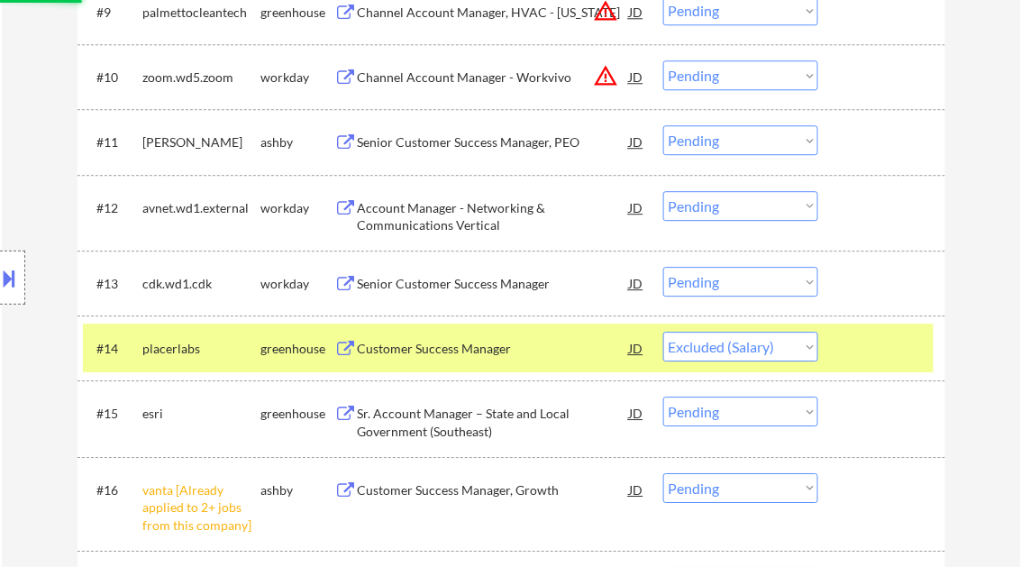
scroll to position [1225, 0]
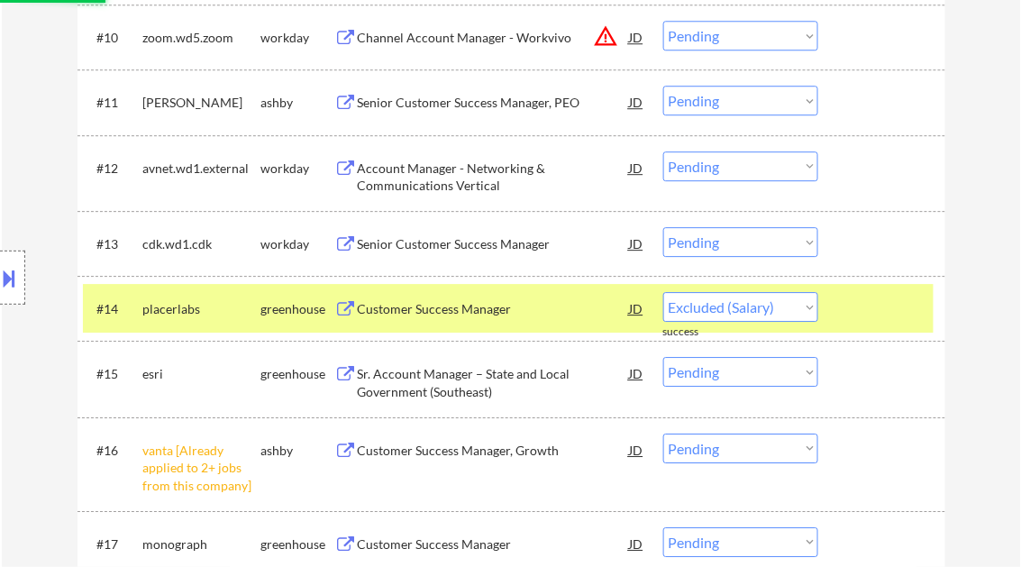
select select ""pending""
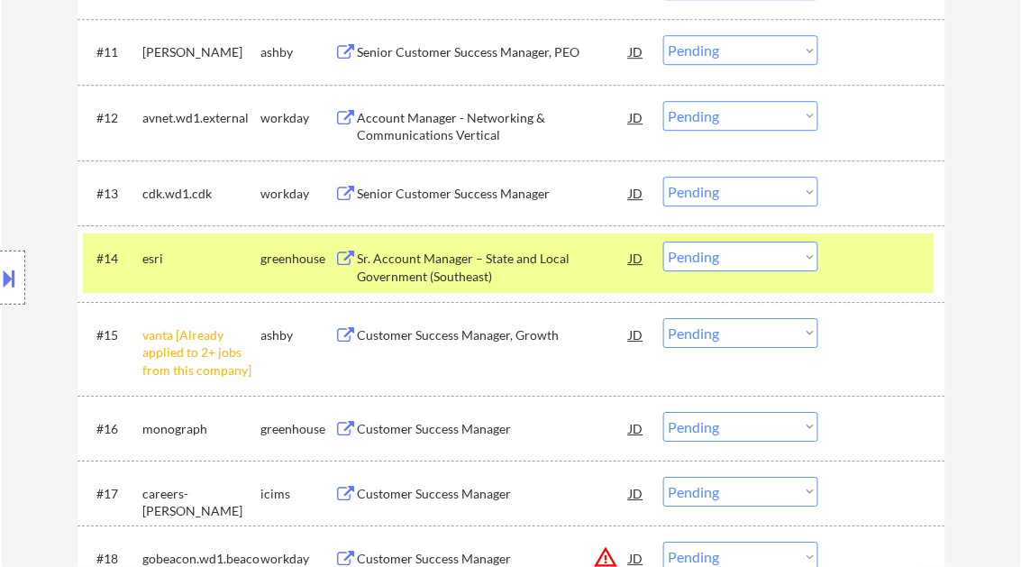
scroll to position [1297, 0]
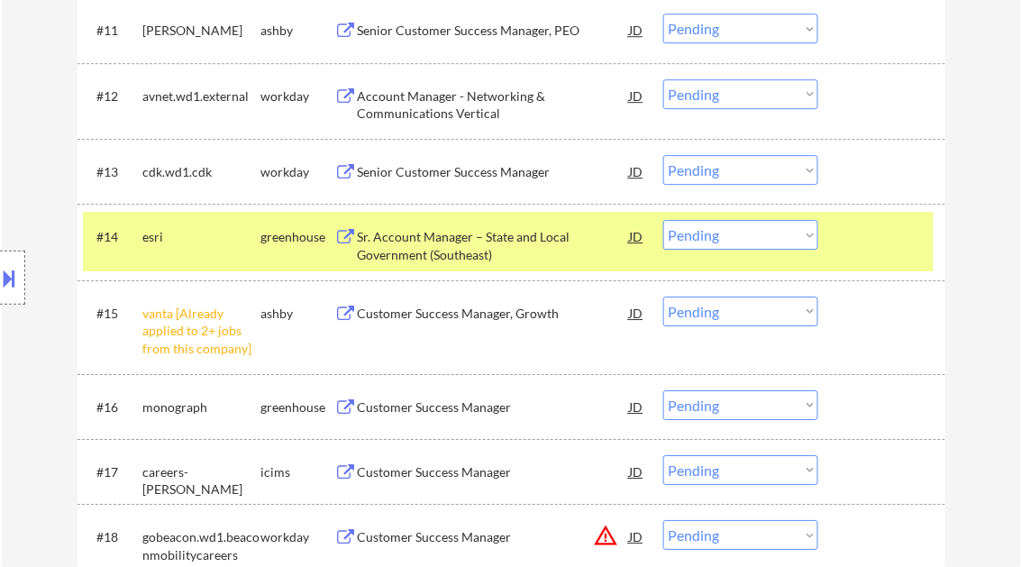
click at [701, 315] on select "Choose an option... Pending Applied Excluded (Questions) Excluded (Expired) Exc…" at bounding box center [740, 311] width 155 height 30
click at [663, 296] on select "Choose an option... Pending Applied Excluded (Questions) Excluded (Expired) Exc…" at bounding box center [740, 311] width 155 height 30
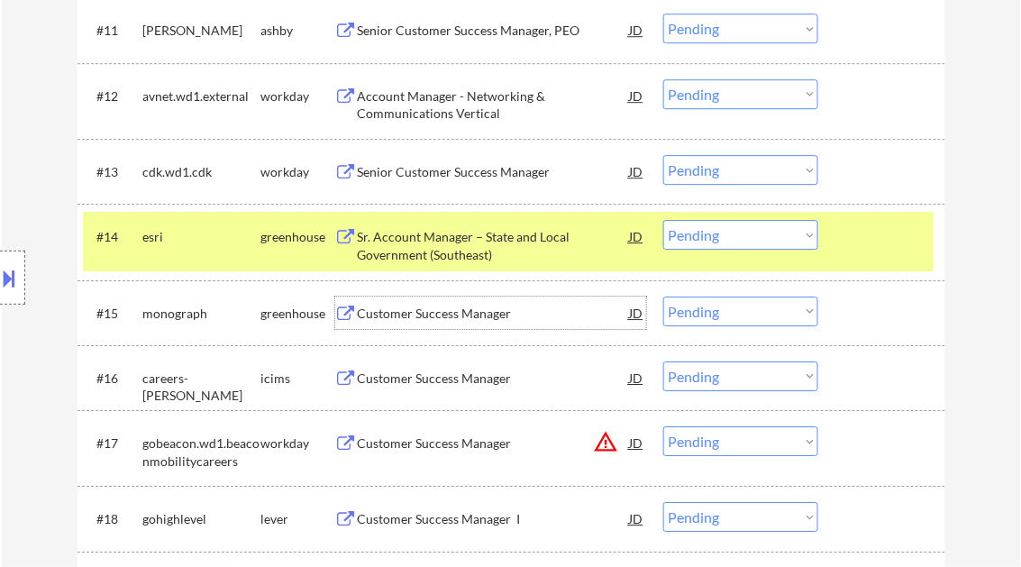
click at [457, 325] on div "Customer Success Manager" at bounding box center [494, 312] width 272 height 32
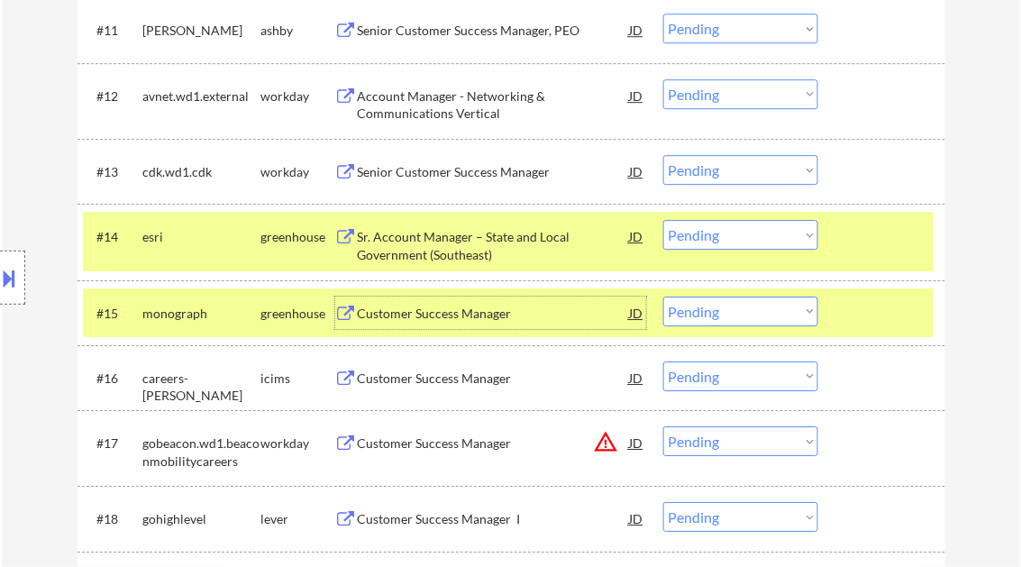
click at [698, 312] on select "Choose an option... Pending Applied Excluded (Questions) Excluded (Expired) Exc…" at bounding box center [740, 311] width 155 height 30
click at [663, 296] on select "Choose an option... Pending Applied Excluded (Questions) Excluded (Expired) Exc…" at bounding box center [740, 311] width 155 height 30
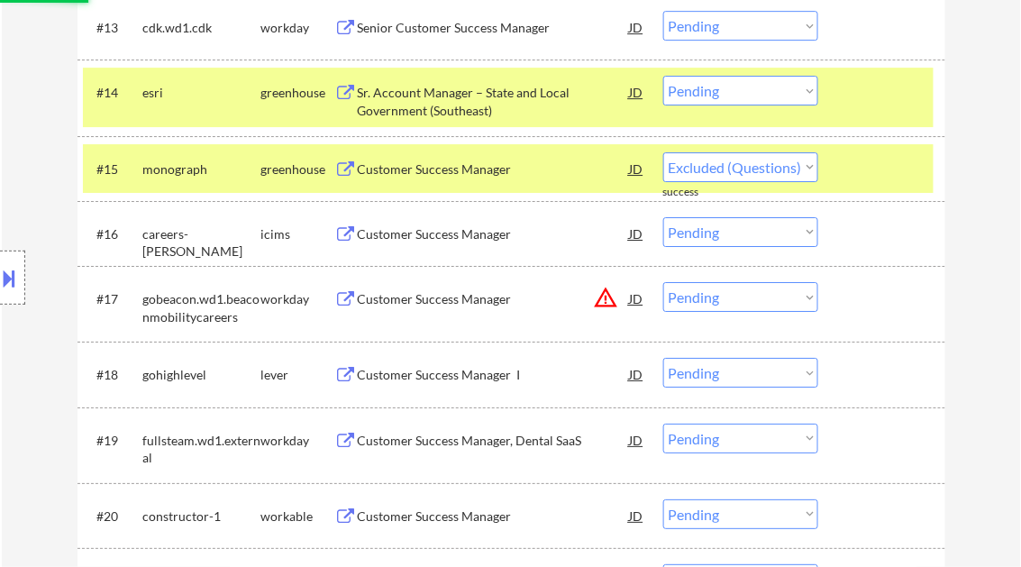
select select ""pending""
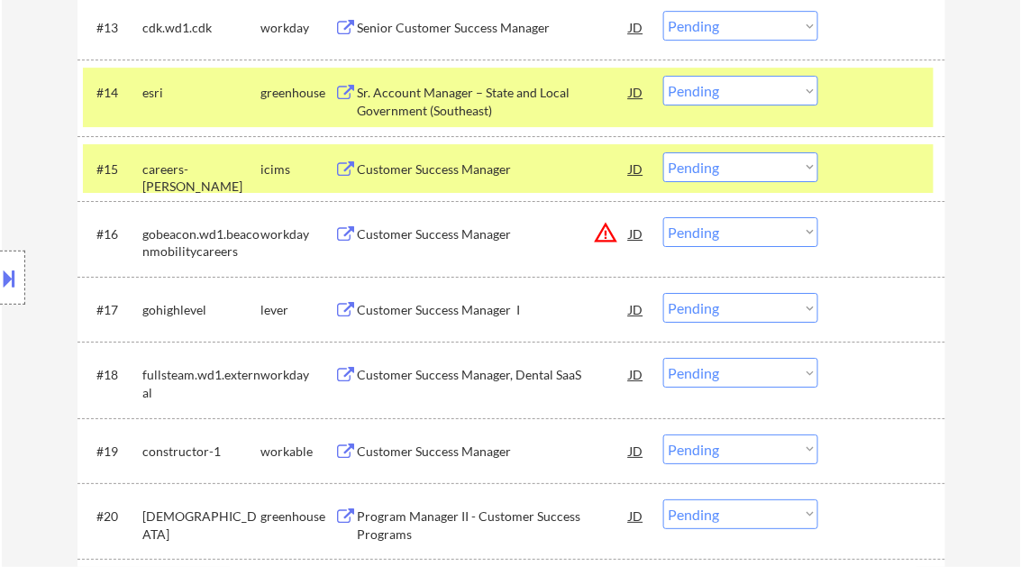
click at [434, 308] on div "Customer Success Manager I" at bounding box center [494, 310] width 272 height 18
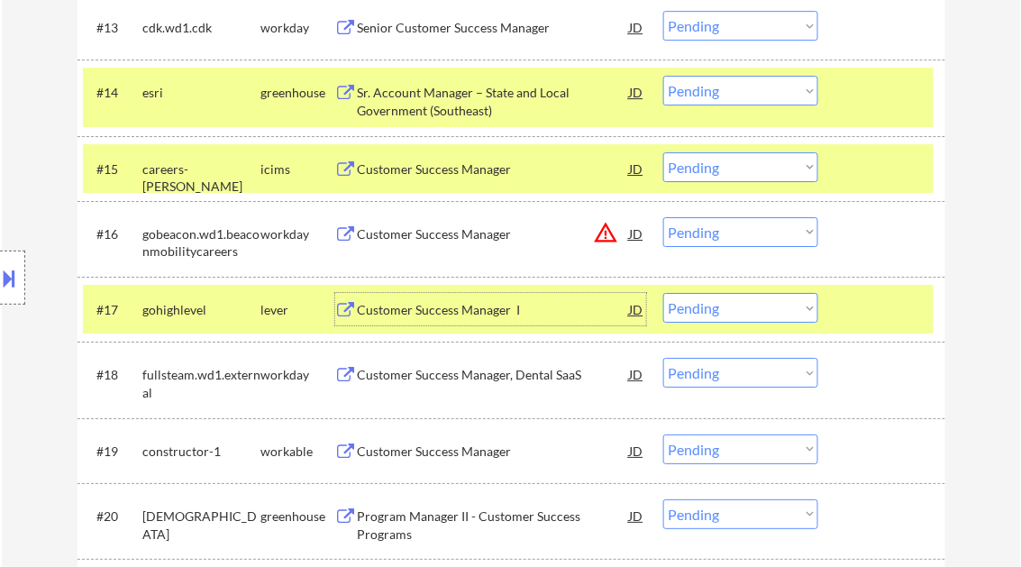
scroll to position [1514, 0]
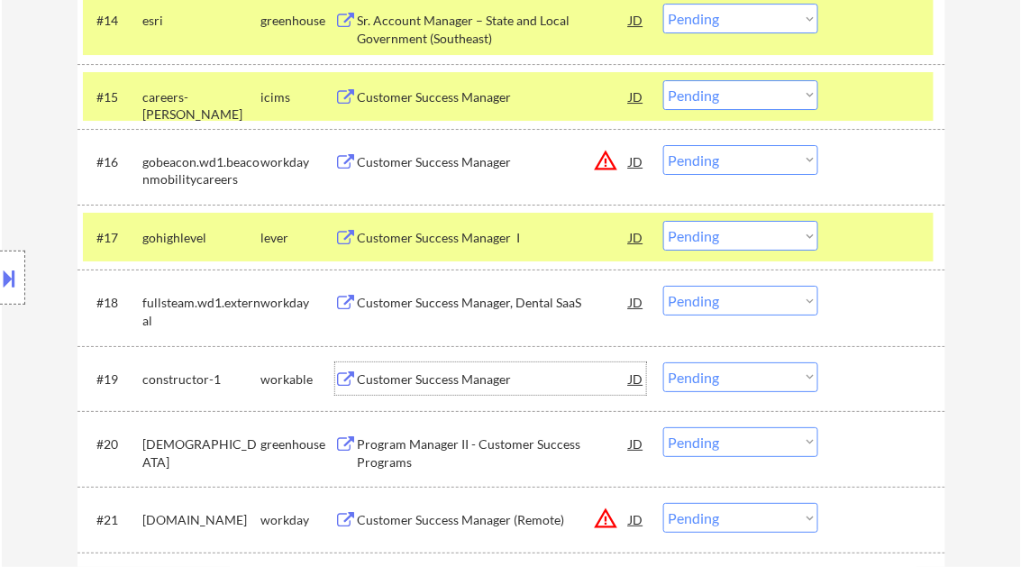
click at [446, 391] on div "Customer Success Manager" at bounding box center [494, 378] width 272 height 32
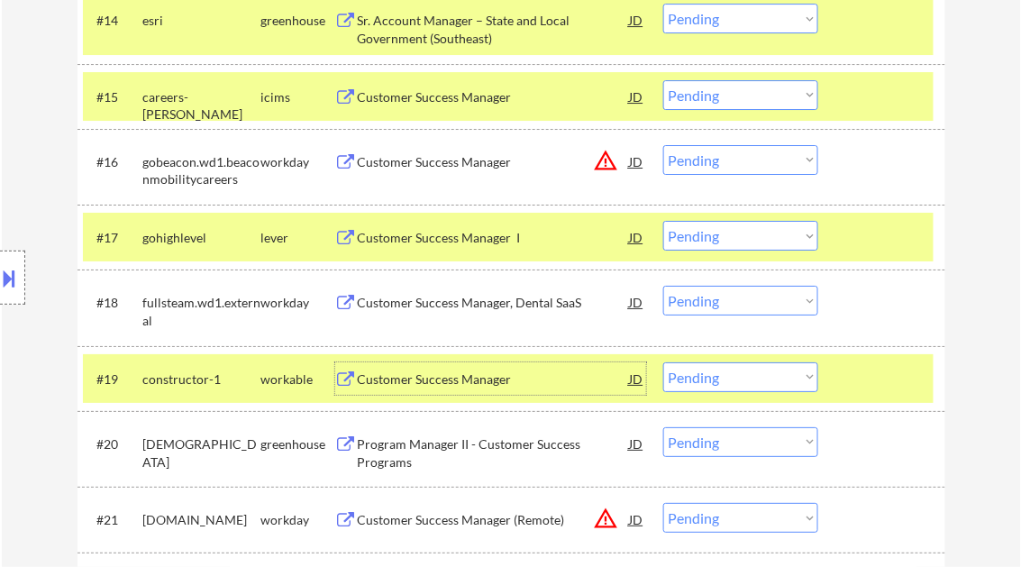
drag, startPoint x: 717, startPoint y: 380, endPoint x: 739, endPoint y: 390, distance: 23.8
click at [717, 380] on select "Choose an option... Pending Applied Excluded (Questions) Excluded (Expired) Exc…" at bounding box center [740, 377] width 155 height 30
click at [663, 362] on select "Choose an option... Pending Applied Excluded (Questions) Excluded (Expired) Exc…" at bounding box center [740, 377] width 155 height 30
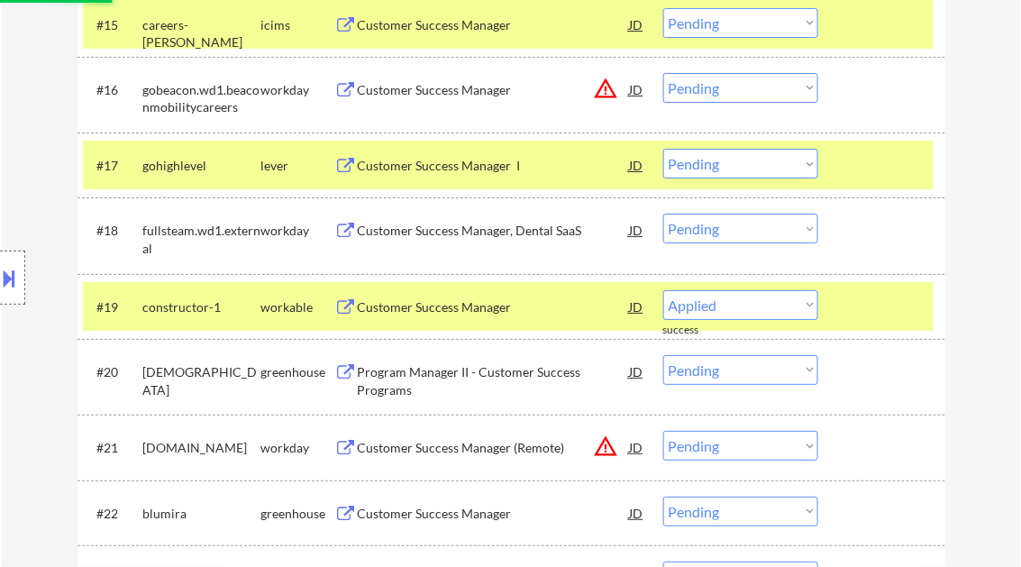
select select ""pending""
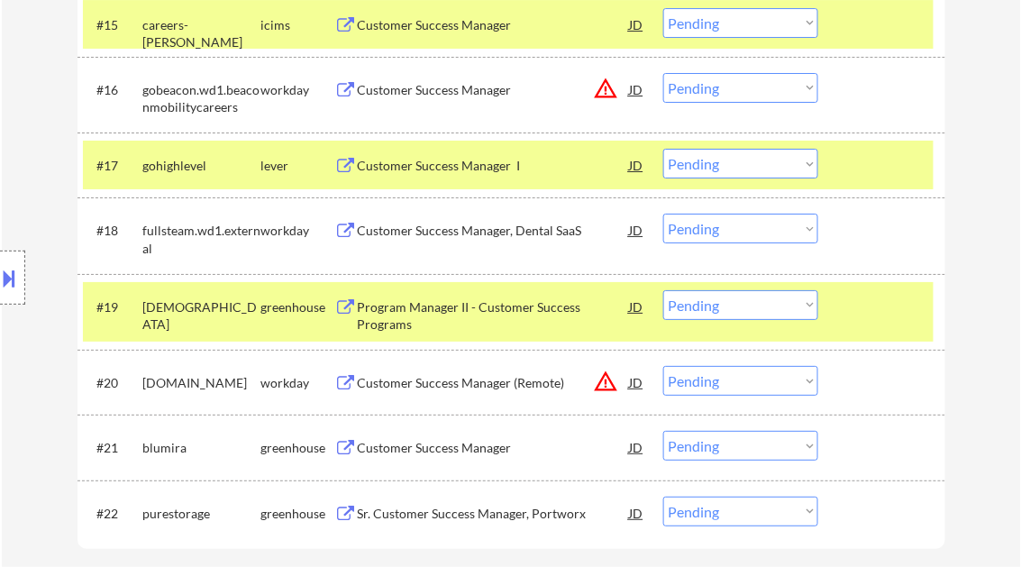
click at [473, 443] on div "Customer Success Manager" at bounding box center [494, 448] width 272 height 18
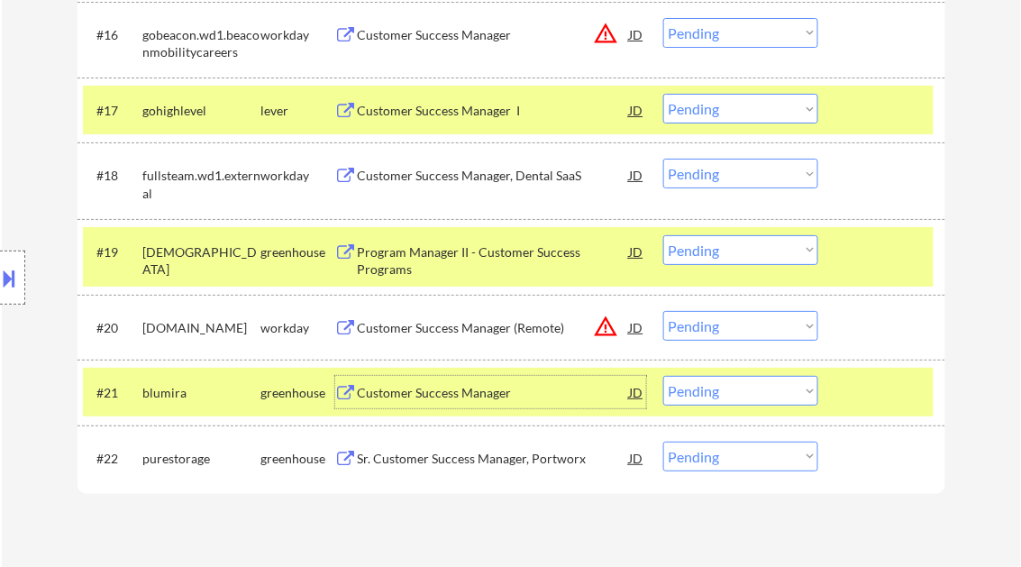
scroll to position [1658, 0]
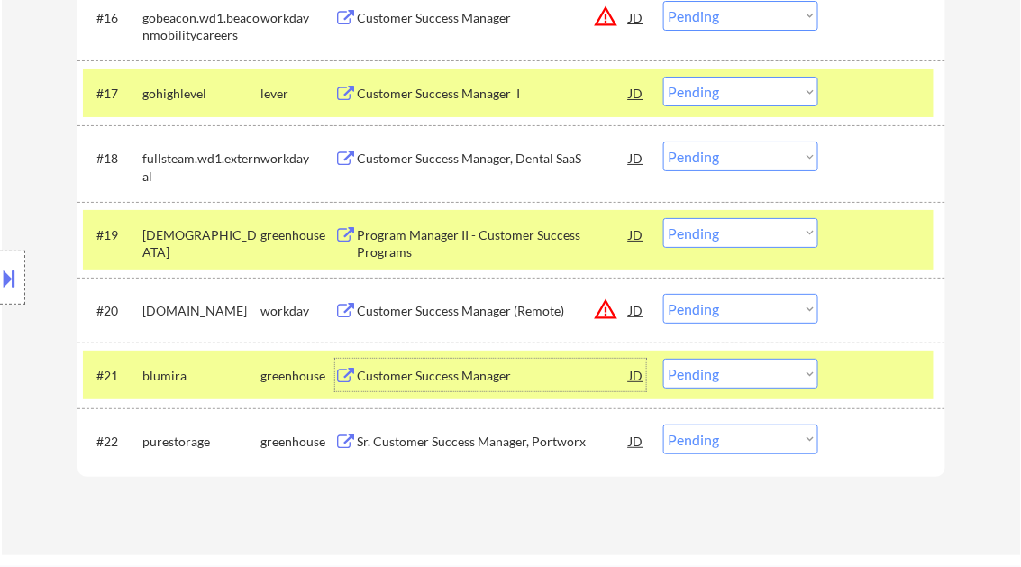
click at [721, 378] on select "Choose an option... Pending Applied Excluded (Questions) Excluded (Expired) Exc…" at bounding box center [740, 374] width 155 height 30
click at [663, 359] on select "Choose an option... Pending Applied Excluded (Questions) Excluded (Expired) Exc…" at bounding box center [740, 374] width 155 height 30
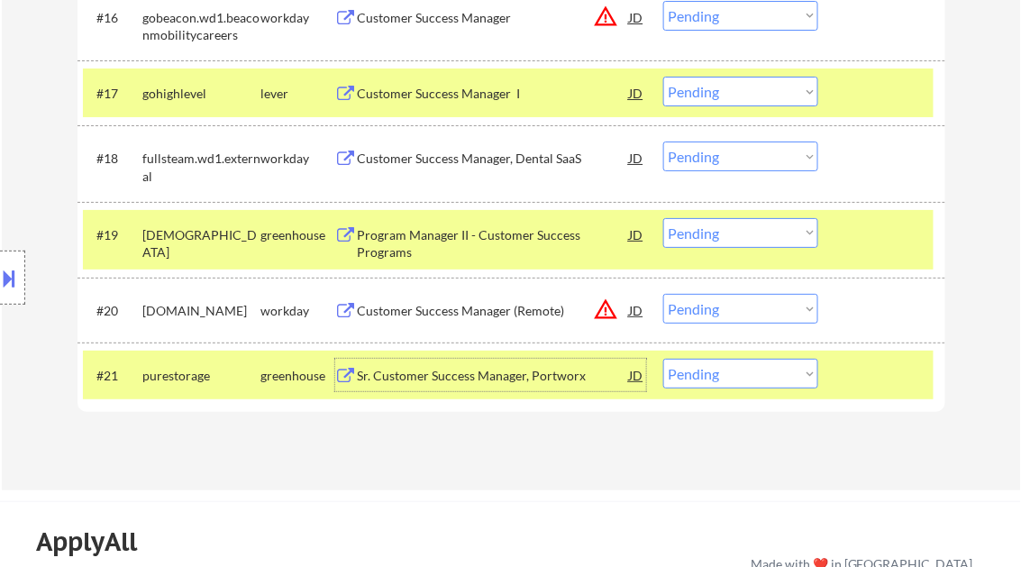
click at [443, 373] on div "Sr. Customer Success Manager, Portworx" at bounding box center [494, 376] width 272 height 18
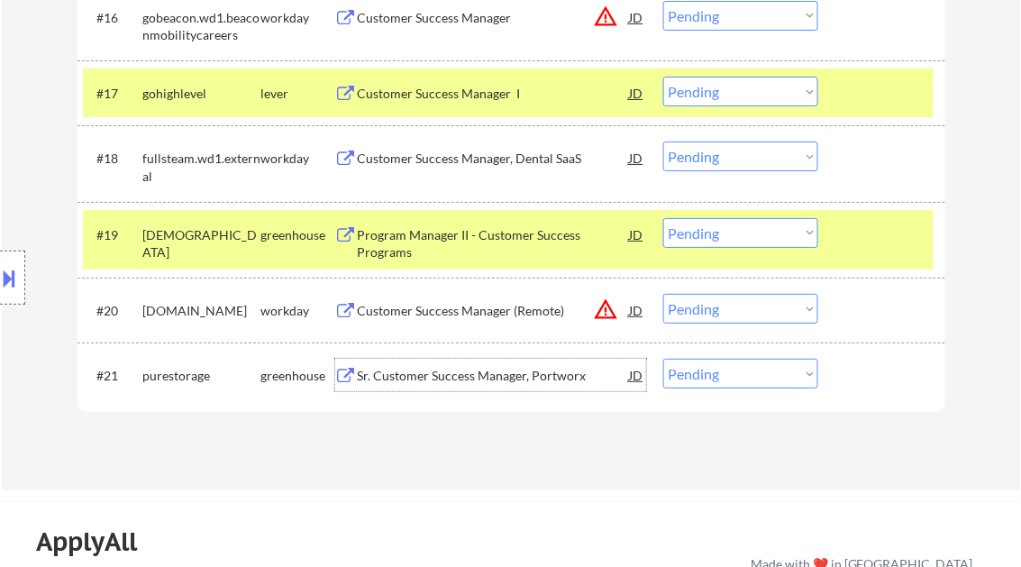
click at [8, 274] on button at bounding box center [10, 278] width 20 height 30
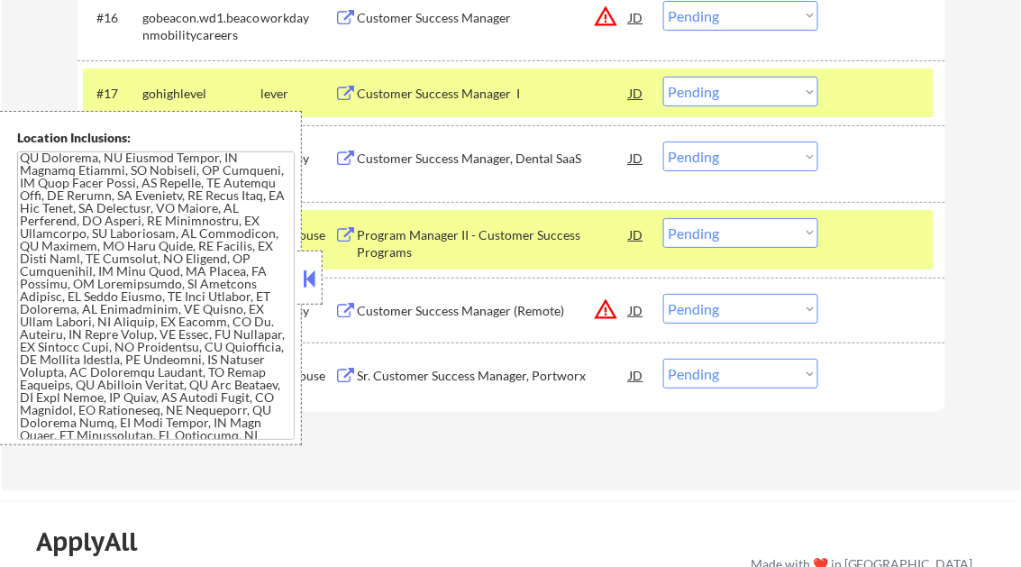
scroll to position [0, 0]
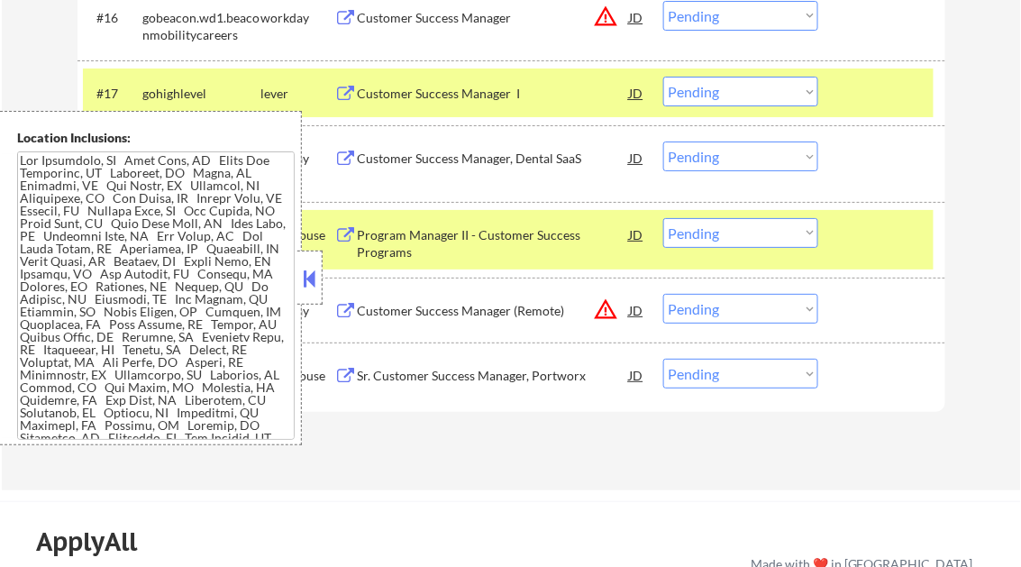
click at [301, 272] on button at bounding box center [310, 278] width 20 height 27
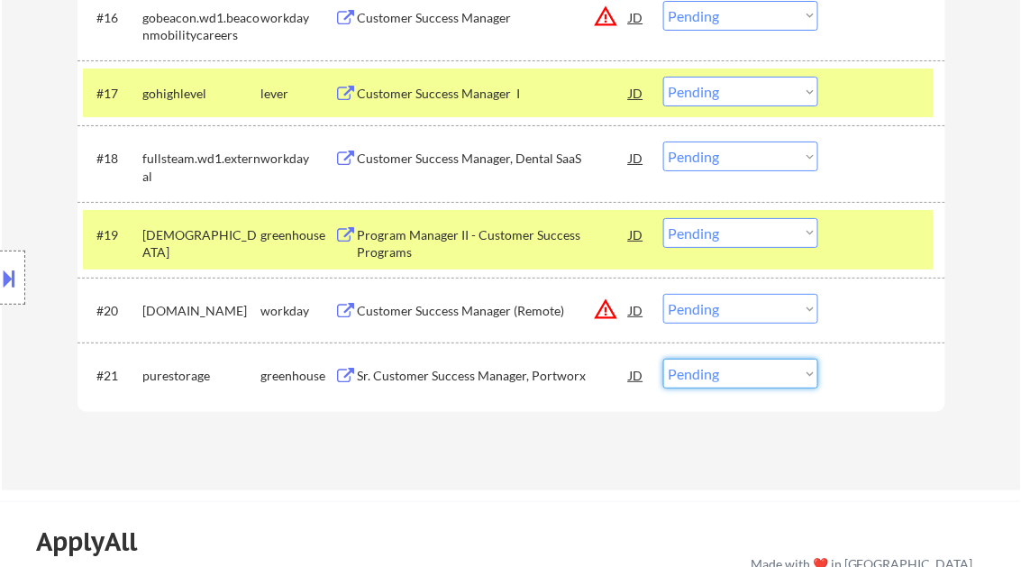
click at [740, 376] on select "Choose an option... Pending Applied Excluded (Questions) Excluded (Expired) Exc…" at bounding box center [740, 374] width 155 height 30
select select ""excluded__other_""
click at [663, 359] on select "Choose an option... Pending Applied Excluded (Questions) Excluded (Expired) Exc…" at bounding box center [740, 374] width 155 height 30
click at [452, 302] on div "Customer Success Manager (Remote)" at bounding box center [494, 311] width 272 height 18
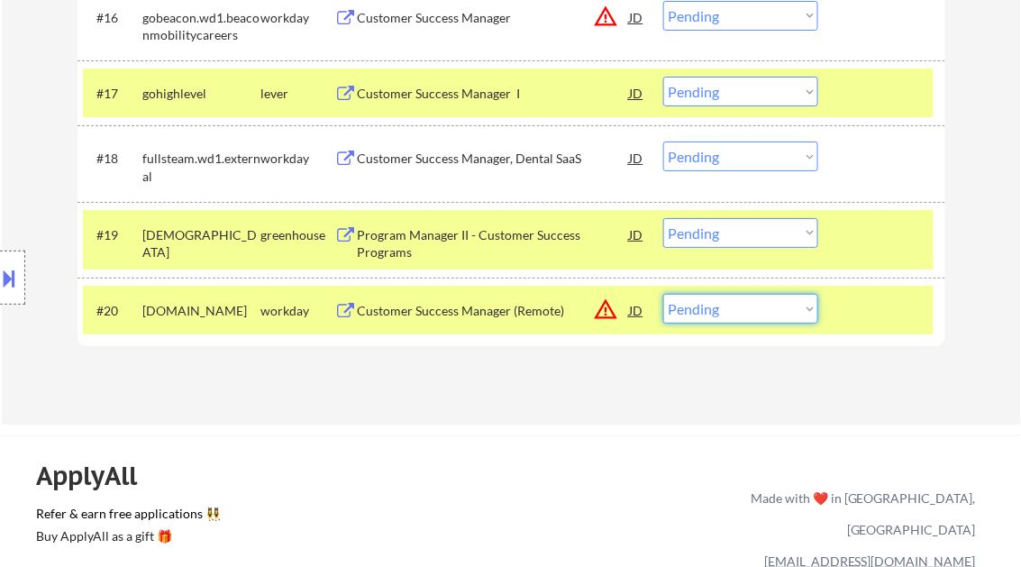
drag, startPoint x: 733, startPoint y: 306, endPoint x: 759, endPoint y: 318, distance: 28.6
click at [733, 306] on select "Choose an option... Pending Applied Excluded (Questions) Excluded (Expired) Exc…" at bounding box center [740, 309] width 155 height 30
select select ""excluded__expired_""
click at [663, 294] on select "Choose an option... Pending Applied Excluded (Questions) Excluded (Expired) Exc…" at bounding box center [740, 309] width 155 height 30
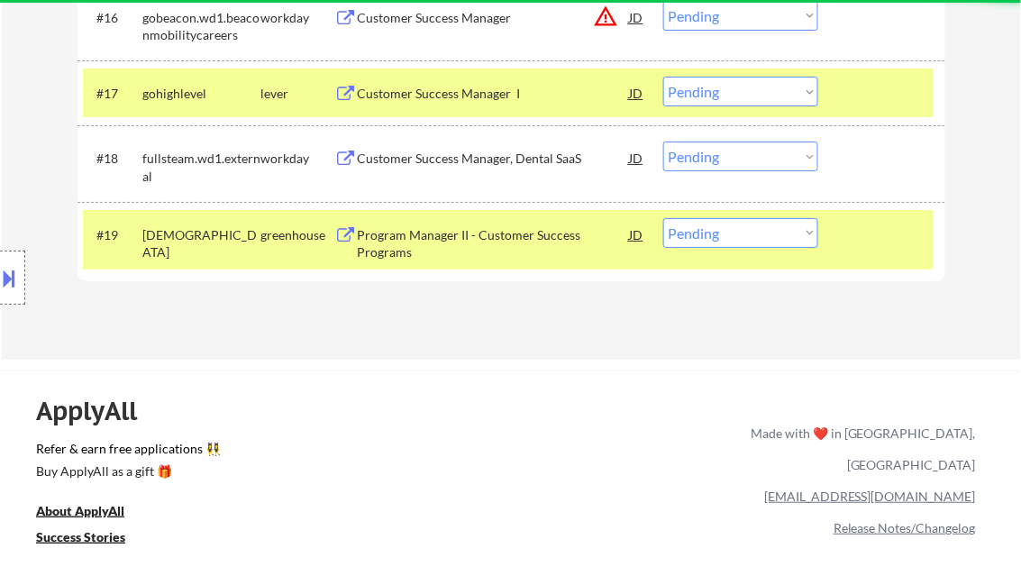
click at [468, 235] on div "Program Manager II - Customer Success Programs" at bounding box center [494, 243] width 272 height 35
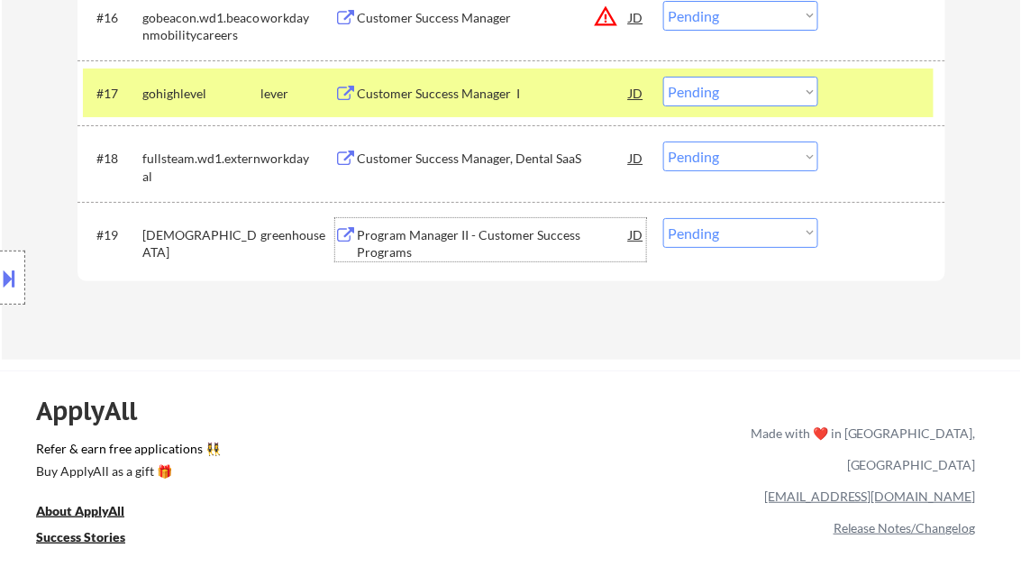
click at [717, 228] on select "Choose an option... Pending Applied Excluded (Questions) Excluded (Expired) Exc…" at bounding box center [740, 233] width 155 height 30
select select ""excluded__salary_""
click at [663, 218] on select "Choose an option... Pending Applied Excluded (Questions) Excluded (Expired) Exc…" at bounding box center [740, 233] width 155 height 30
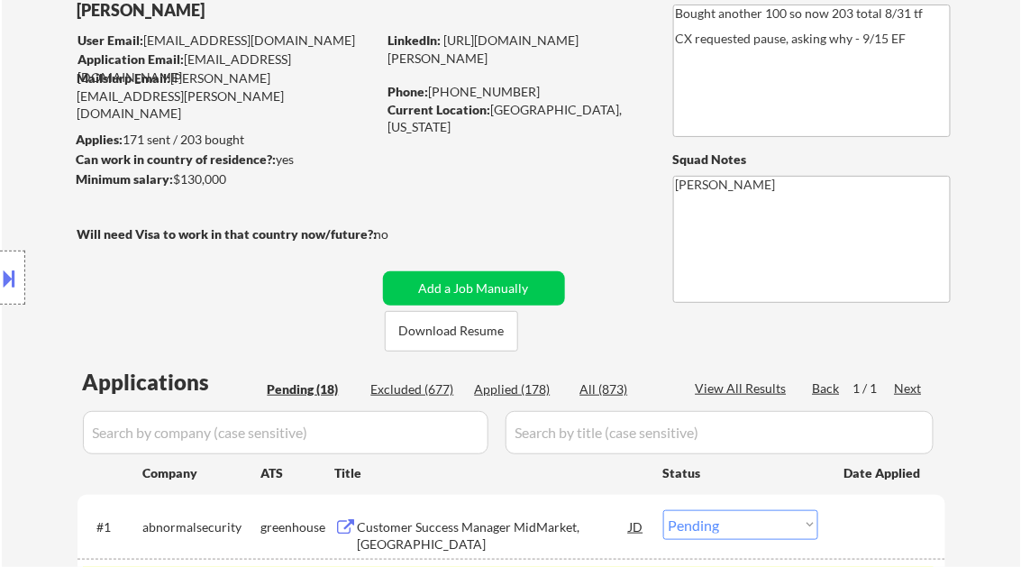
scroll to position [144, 0]
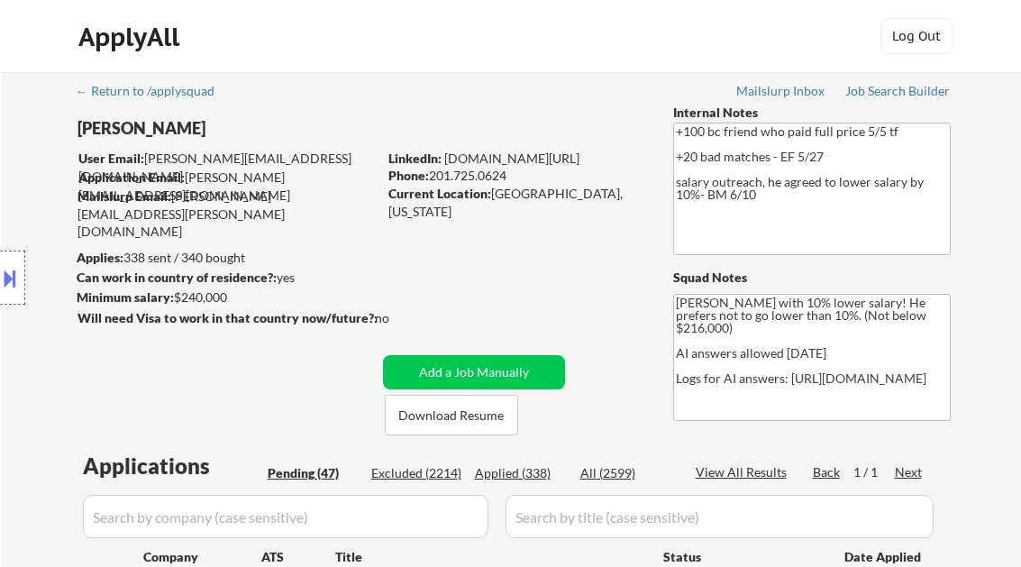
select select ""pending""
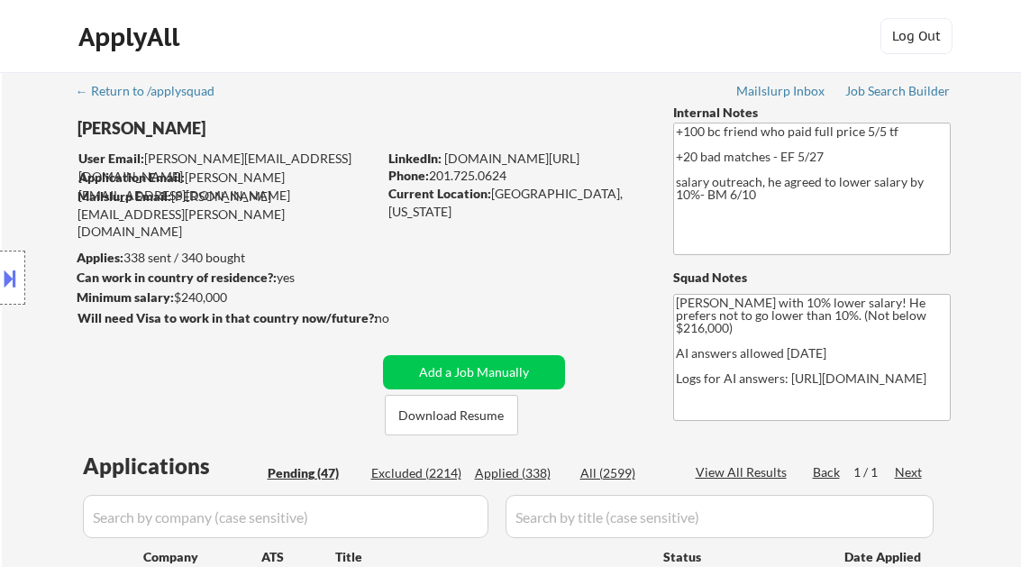
select select ""pending""
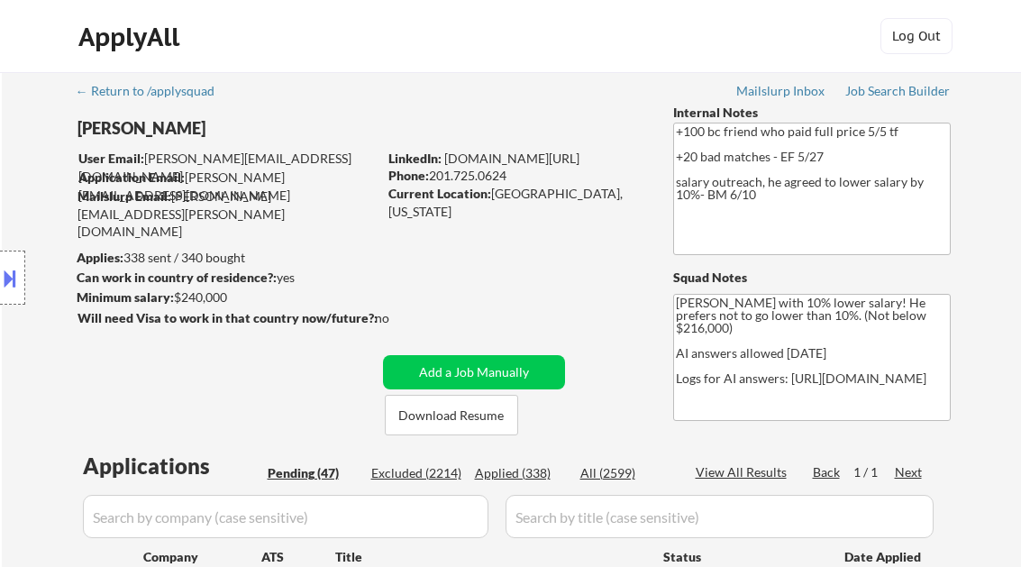
select select ""pending""
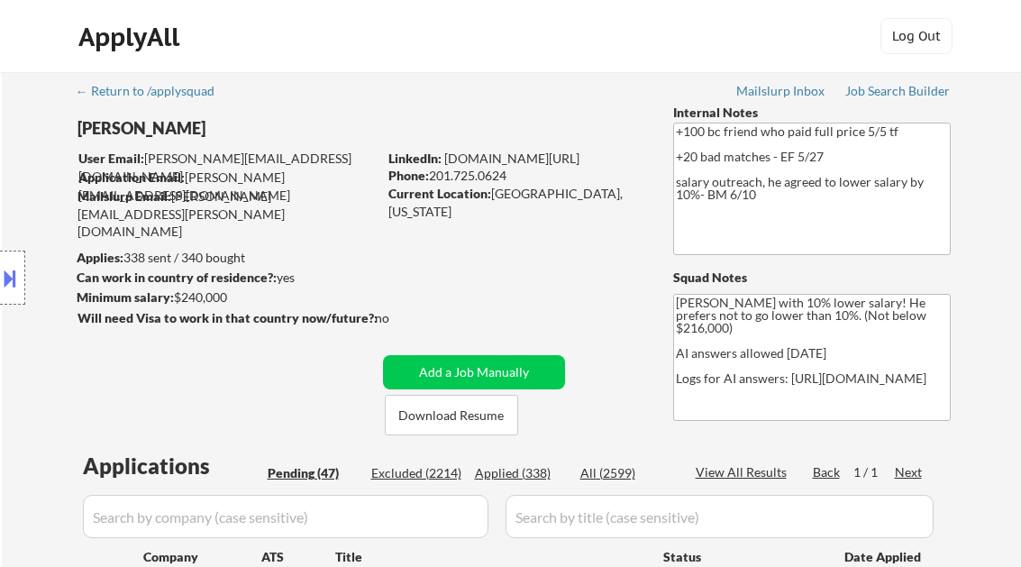
select select ""pending""
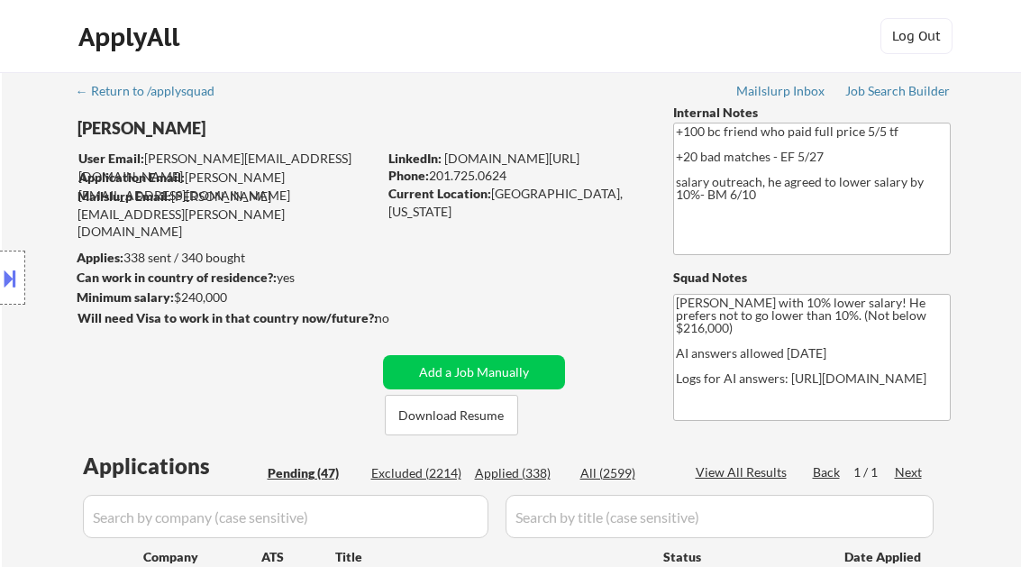
select select ""pending""
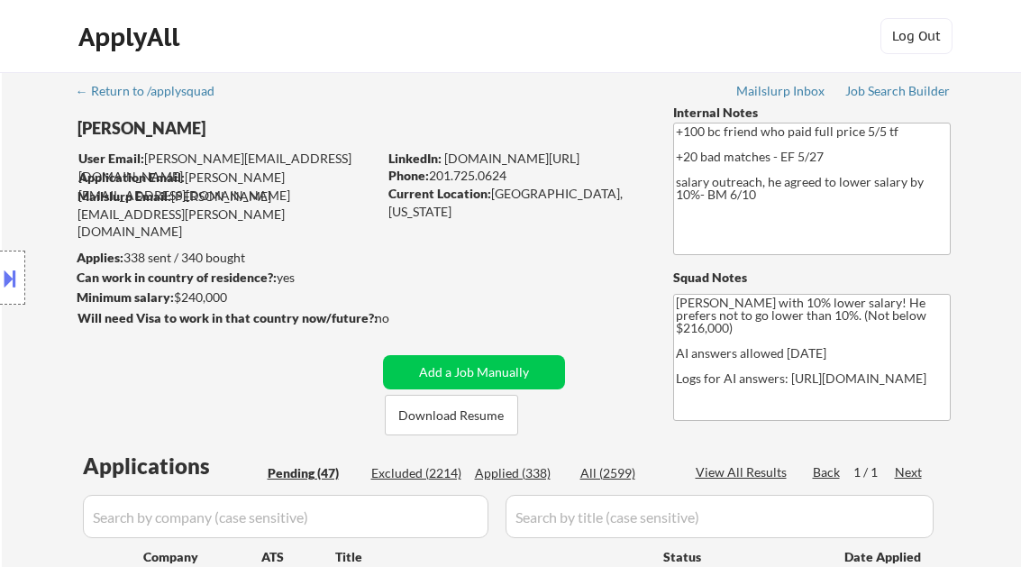
select select ""pending""
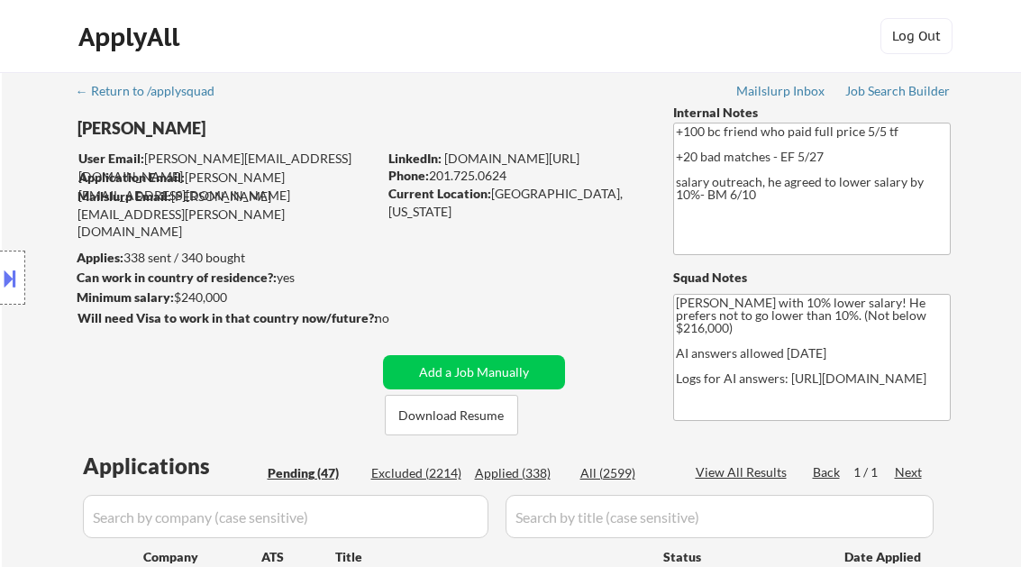
select select ""pending""
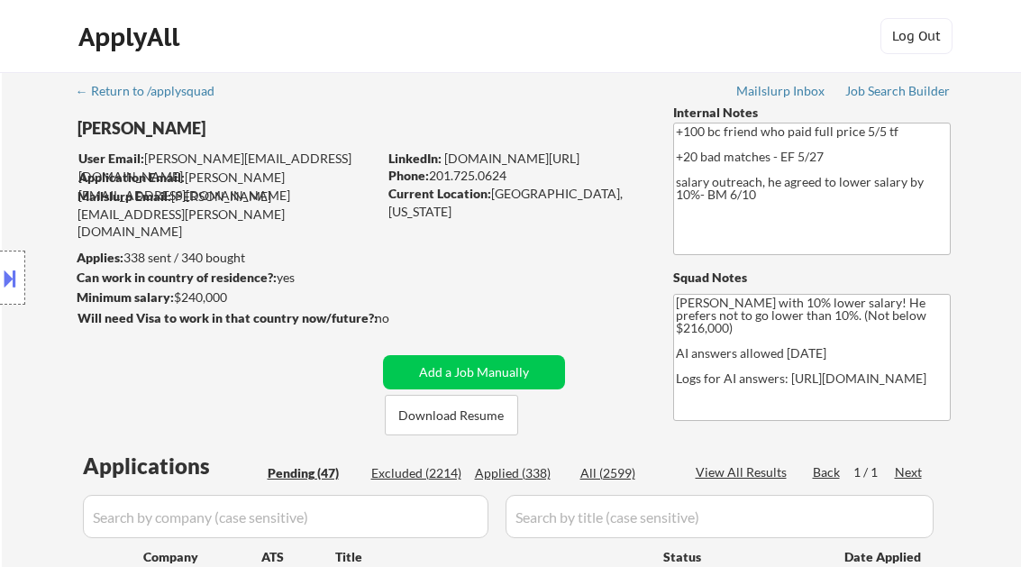
select select ""pending""
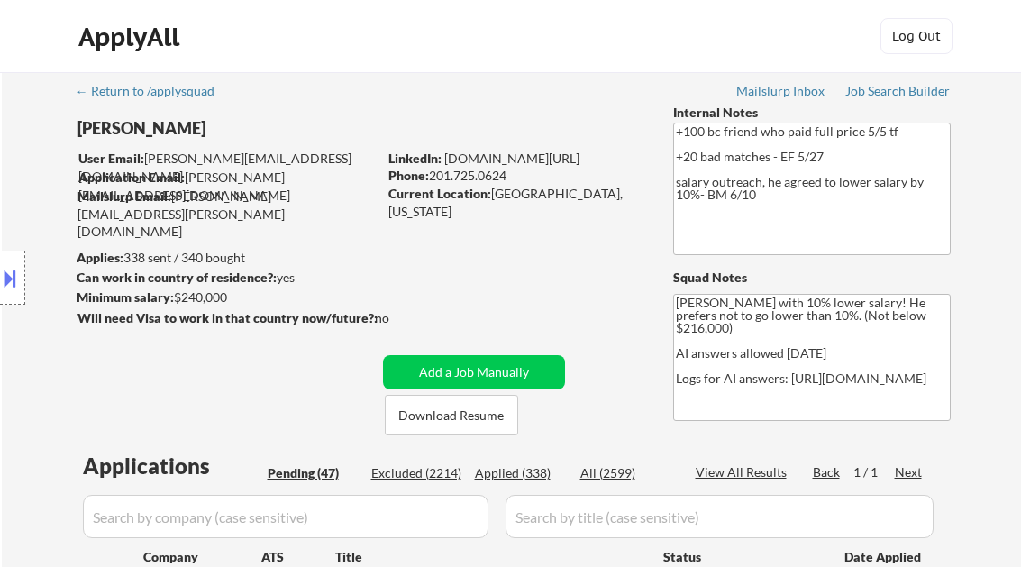
select select ""pending""
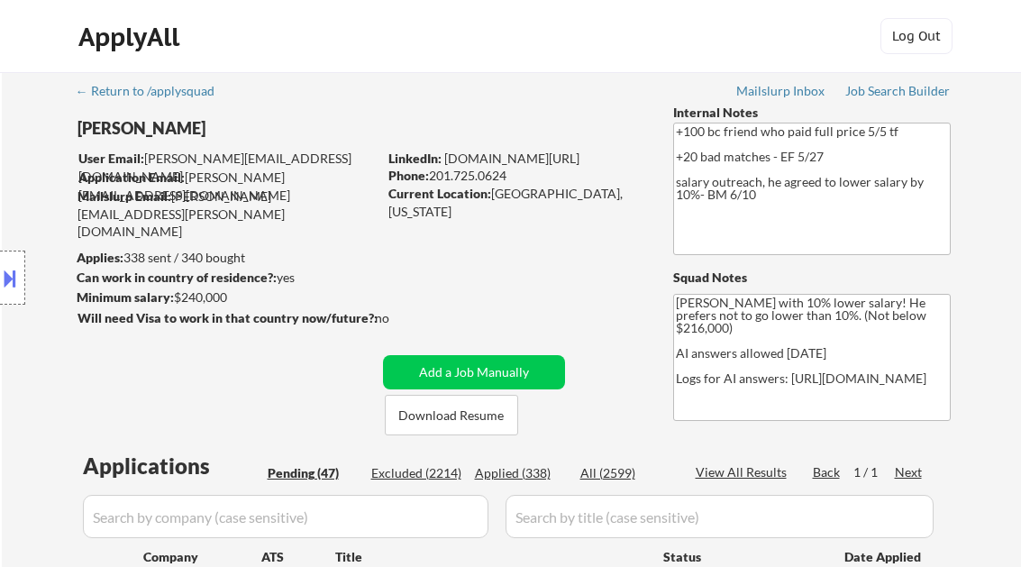
select select ""pending""
click at [875, 96] on div "Job Search Builder" at bounding box center [897, 91] width 105 height 13
click at [892, 94] on div "Job Search Builder" at bounding box center [897, 91] width 105 height 13
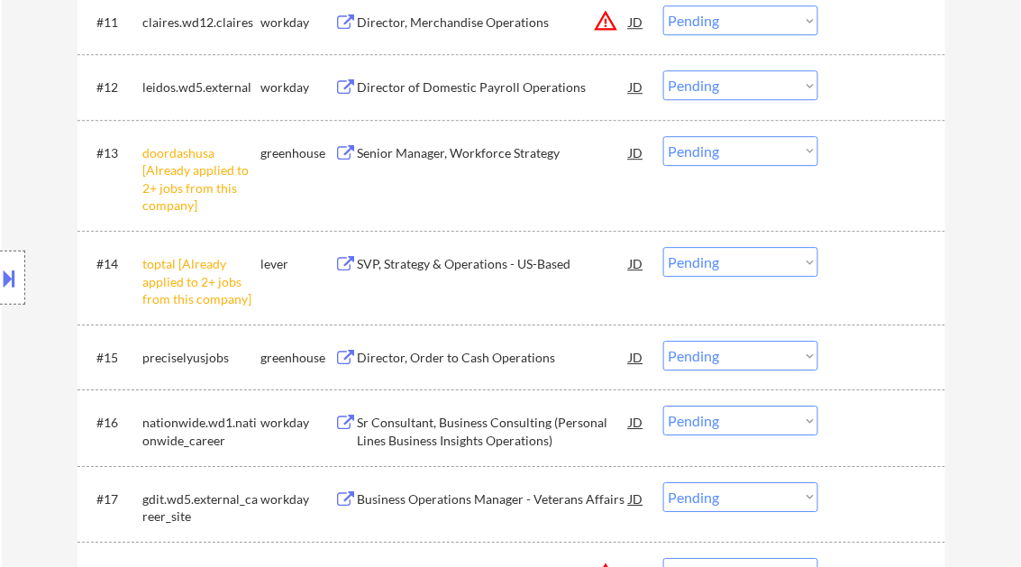
scroll to position [1297, 0]
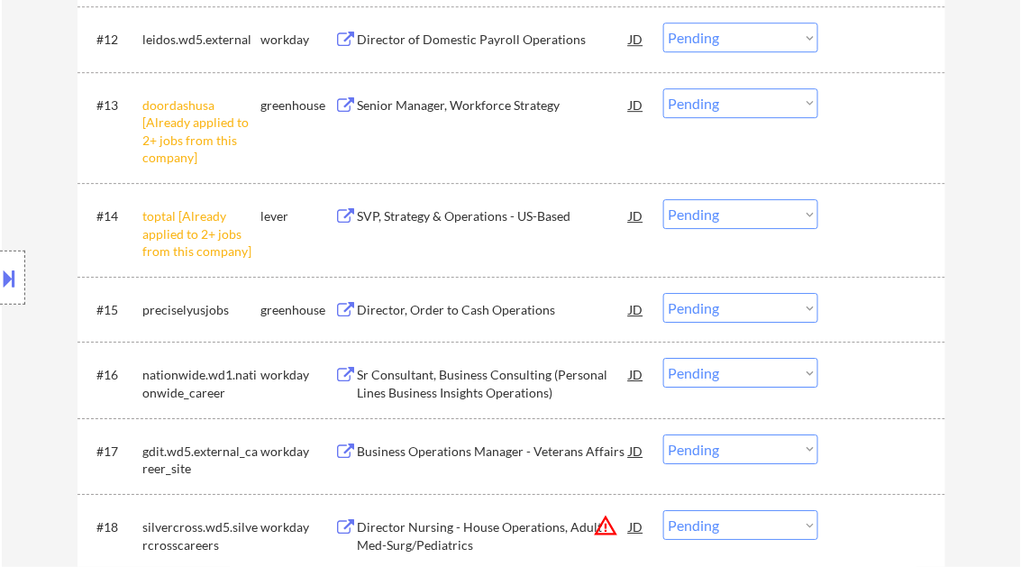
click at [733, 111] on select "Choose an option... Pending Applied Excluded (Questions) Excluded (Expired) Exc…" at bounding box center [740, 103] width 155 height 30
click at [663, 88] on select "Choose an option... Pending Applied Excluded (Questions) Excluded (Expired) Exc…" at bounding box center [740, 103] width 155 height 30
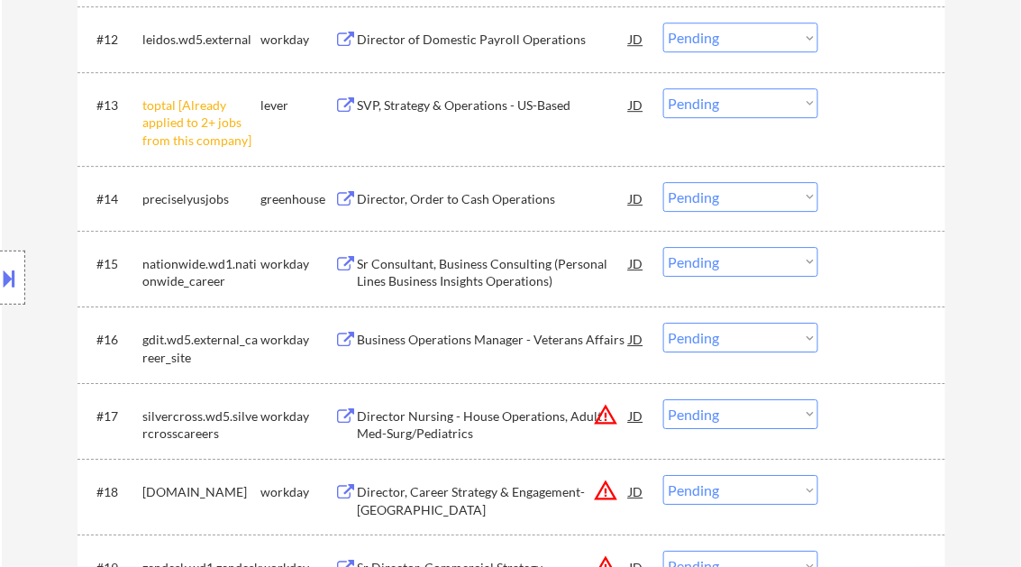
click at [724, 104] on select "Choose an option... Pending Applied Excluded (Questions) Excluded (Expired) Exc…" at bounding box center [740, 103] width 155 height 30
click at [663, 88] on select "Choose an option... Pending Applied Excluded (Questions) Excluded (Expired) Exc…" at bounding box center [740, 103] width 155 height 30
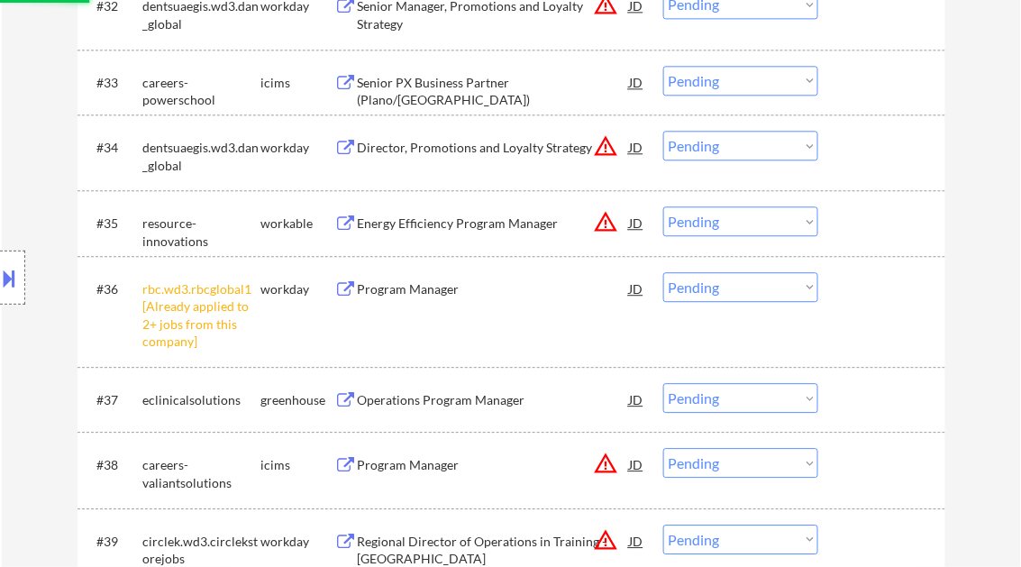
scroll to position [2811, 0]
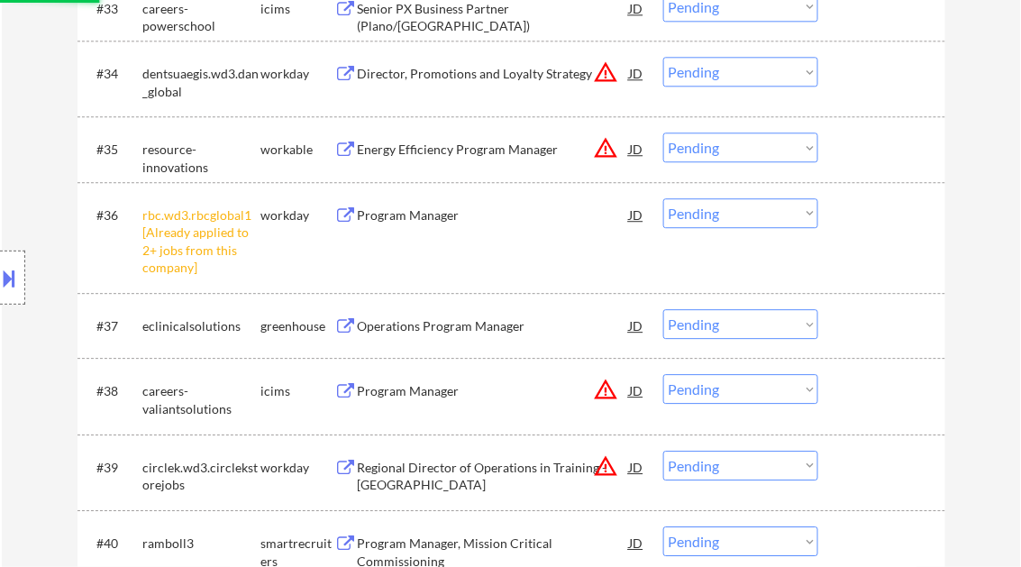
select select ""pending""
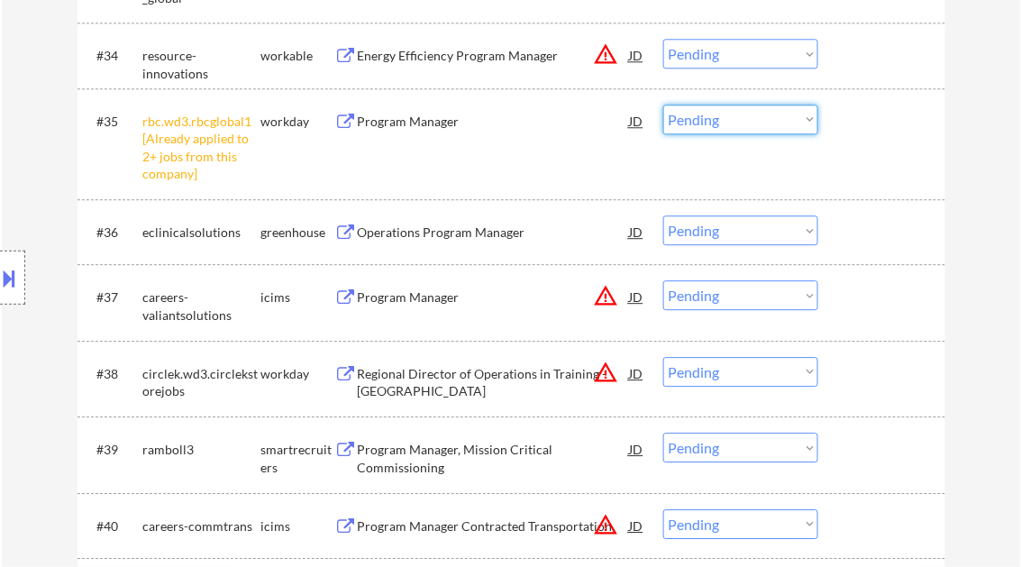
drag, startPoint x: 736, startPoint y: 123, endPoint x: 739, endPoint y: 134, distance: 12.0
click at [736, 123] on select "Choose an option... Pending Applied Excluded (Questions) Excluded (Expired) Exc…" at bounding box center [740, 120] width 155 height 30
click at [663, 105] on select "Choose an option... Pending Applied Excluded (Questions) Excluded (Expired) Exc…" at bounding box center [740, 120] width 155 height 30
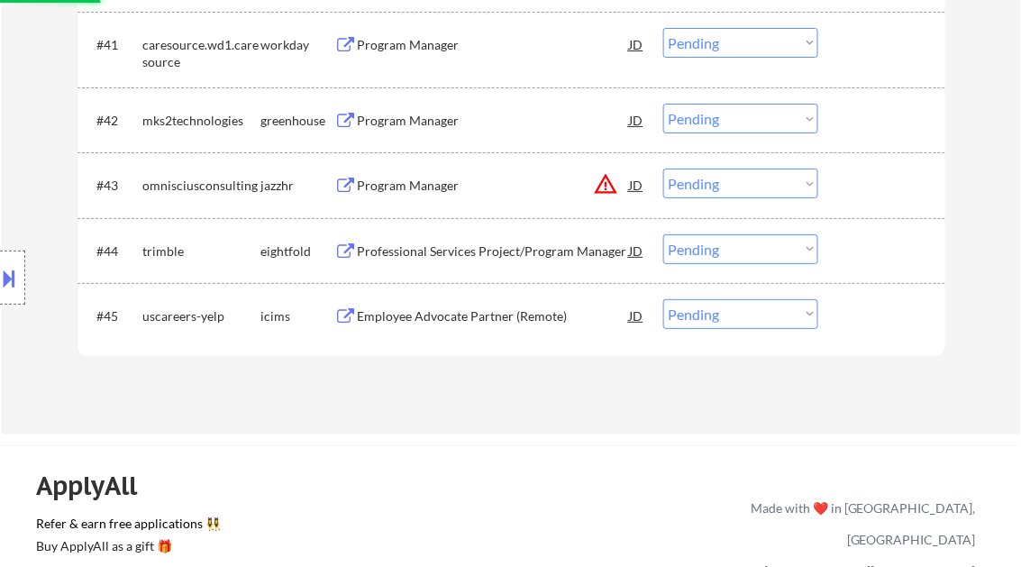
scroll to position [3532, 0]
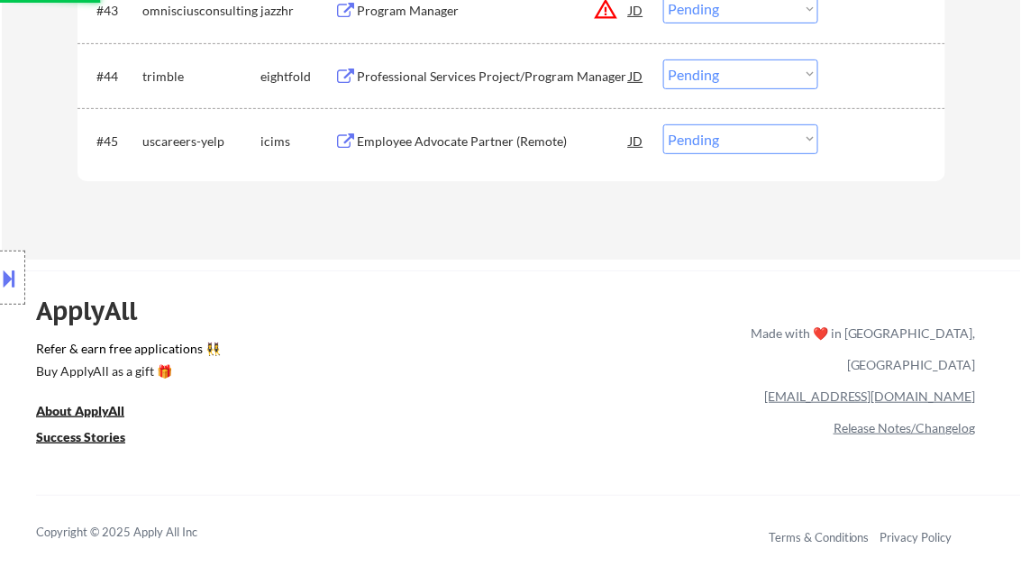
select select ""pending""
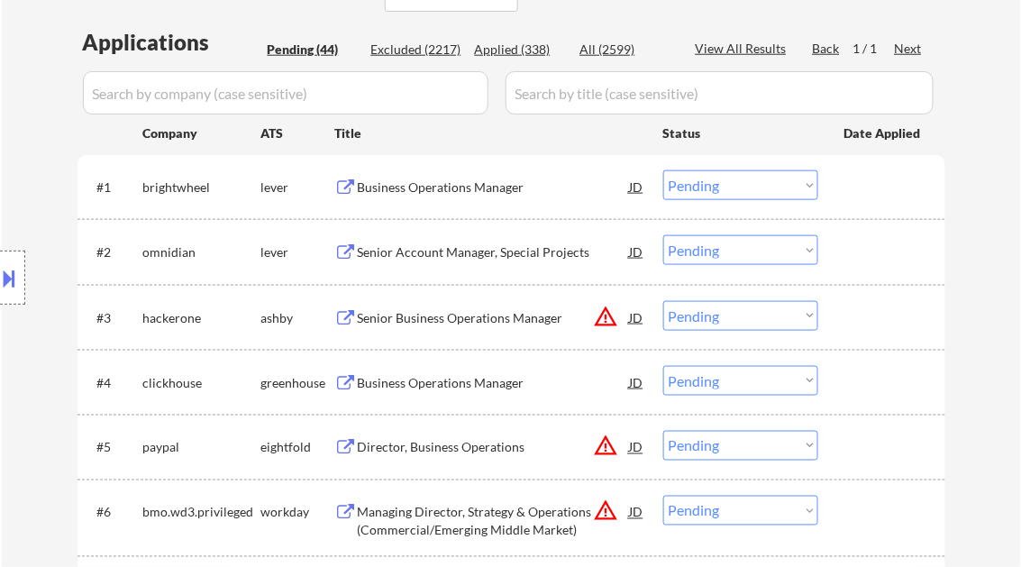
scroll to position [432, 0]
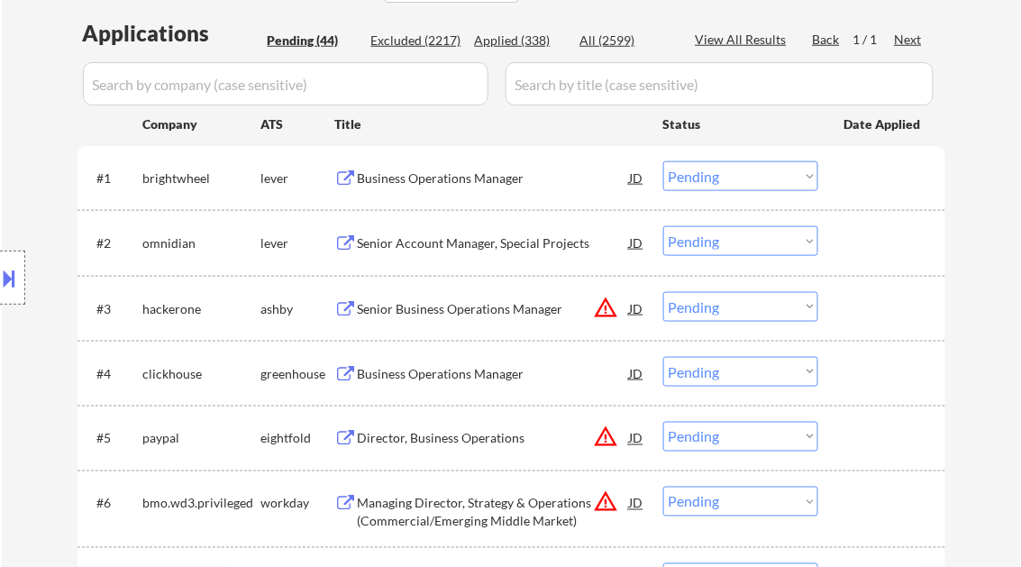
click at [52, 125] on div "Location Inclusions:" at bounding box center [161, 278] width 323 height 334
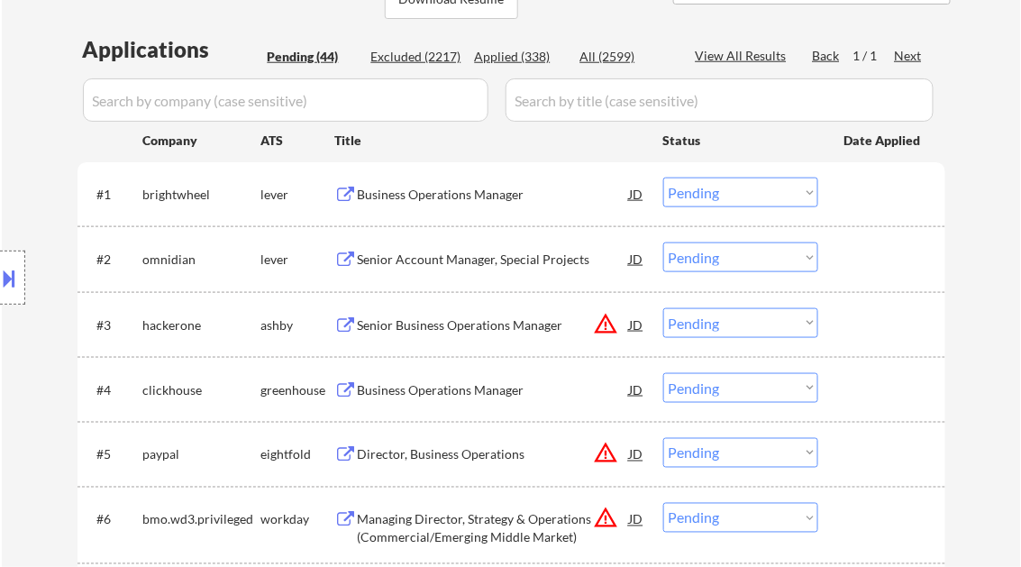
scroll to position [360, 0]
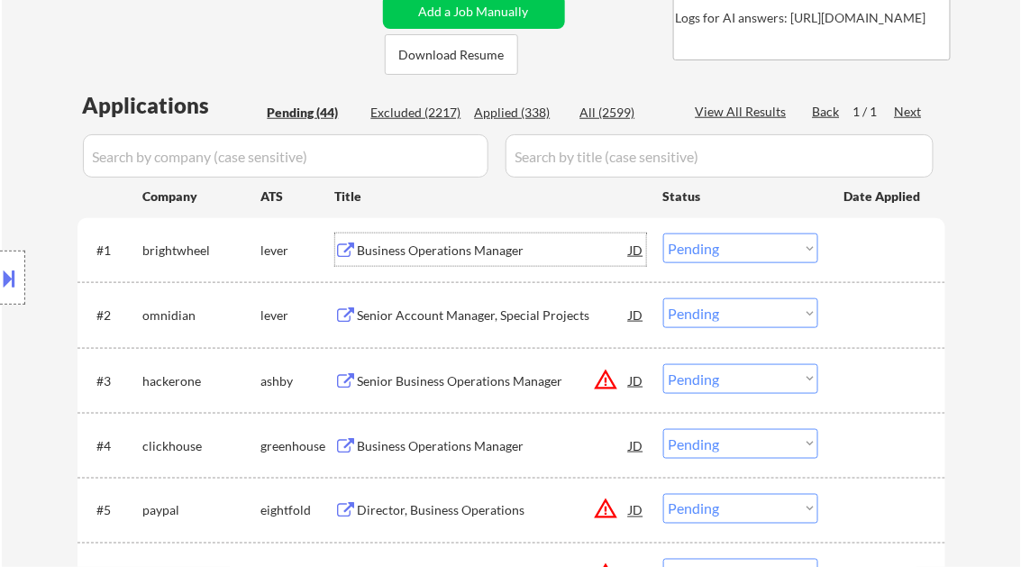
click at [434, 252] on div "Business Operations Manager" at bounding box center [494, 250] width 272 height 18
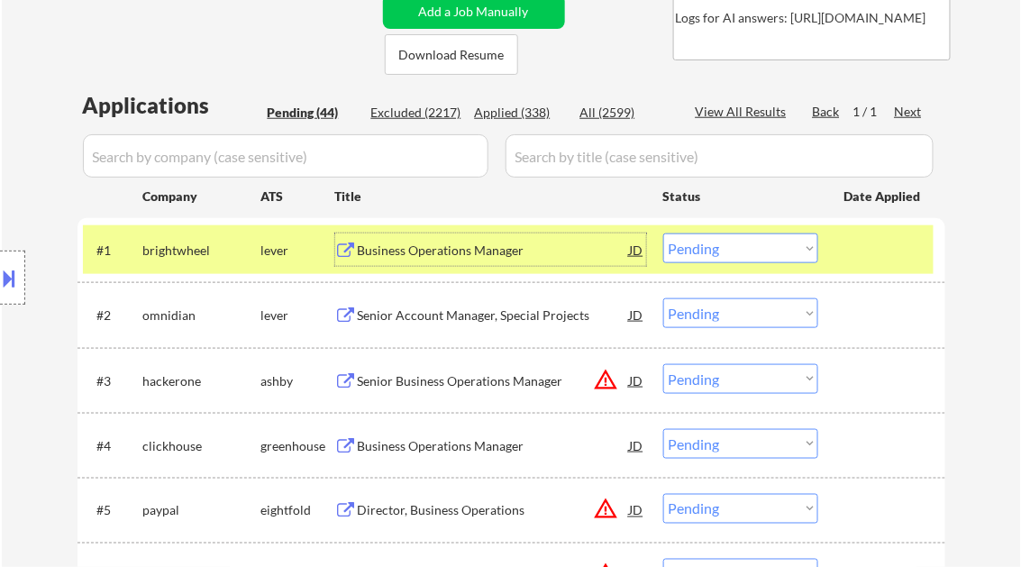
drag, startPoint x: 709, startPoint y: 254, endPoint x: 717, endPoint y: 262, distance: 11.5
click at [709, 254] on select "Choose an option... Pending Applied Excluded (Questions) Excluded (Expired) Exc…" at bounding box center [740, 248] width 155 height 30
click at [663, 233] on select "Choose an option... Pending Applied Excluded (Questions) Excluded (Expired) Exc…" at bounding box center [740, 248] width 155 height 30
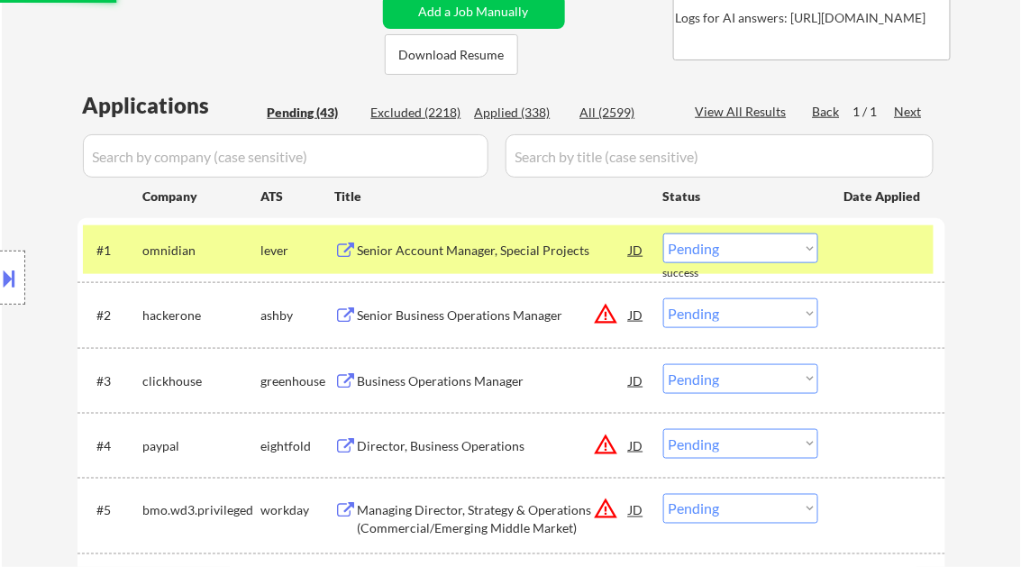
click at [404, 254] on div "Senior Account Manager, Special Projects" at bounding box center [494, 250] width 272 height 18
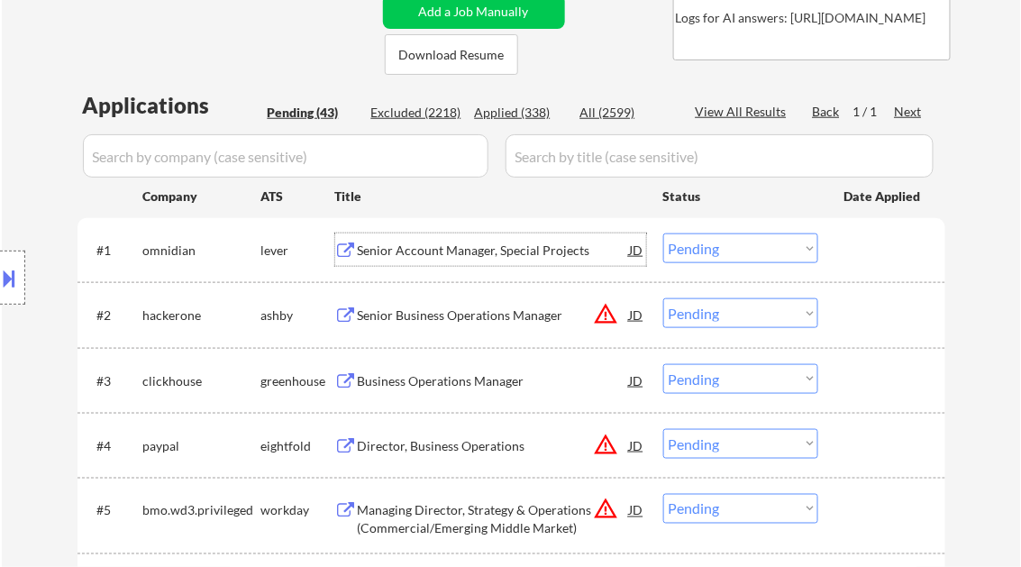
click at [720, 240] on select "Choose an option... Pending Applied Excluded (Questions) Excluded (Expired) Exc…" at bounding box center [740, 248] width 155 height 30
click at [663, 233] on select "Choose an option... Pending Applied Excluded (Questions) Excluded (Expired) Exc…" at bounding box center [740, 248] width 155 height 30
click at [462, 317] on div "Senior Business Operations Manager" at bounding box center [494, 315] width 272 height 18
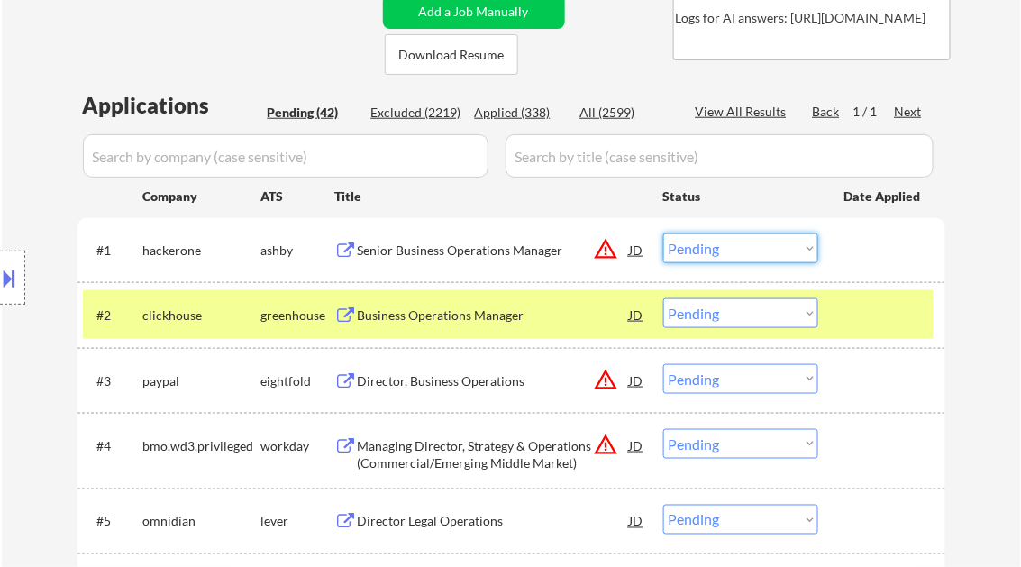
drag, startPoint x: 695, startPoint y: 245, endPoint x: 723, endPoint y: 264, distance: 33.7
click at [695, 245] on select "Choose an option... Pending Applied Excluded (Questions) Excluded (Expired) Exc…" at bounding box center [740, 248] width 155 height 30
click at [663, 233] on select "Choose an option... Pending Applied Excluded (Questions) Excluded (Expired) Exc…" at bounding box center [740, 248] width 155 height 30
click at [447, 313] on div "Business Operations Manager" at bounding box center [494, 315] width 272 height 18
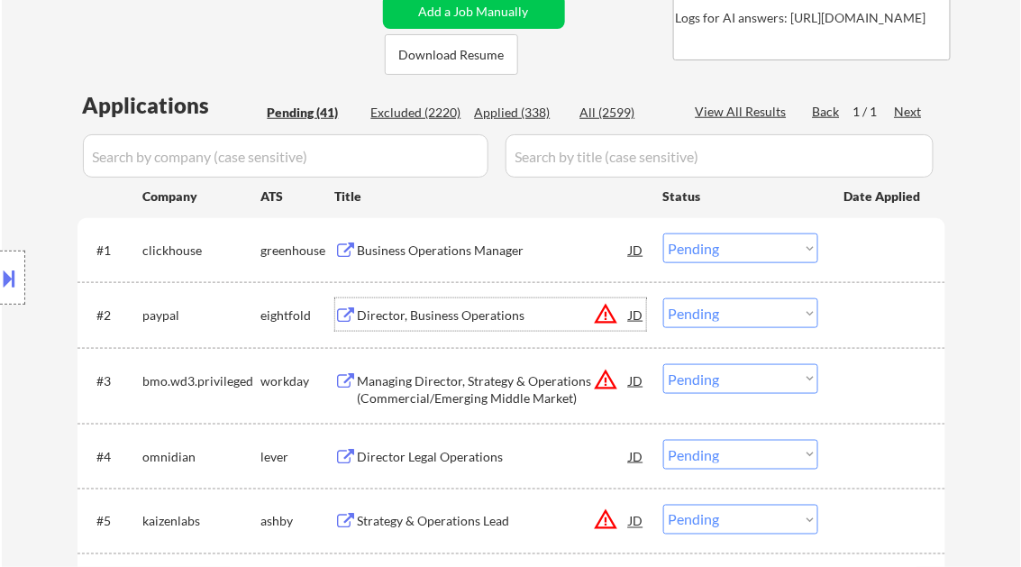
click at [715, 253] on select "Choose an option... Pending Applied Excluded (Questions) Excluded (Expired) Exc…" at bounding box center [740, 248] width 155 height 30
click at [663, 233] on select "Choose an option... Pending Applied Excluded (Questions) Excluded (Expired) Exc…" at bounding box center [740, 248] width 155 height 30
select select ""pending""
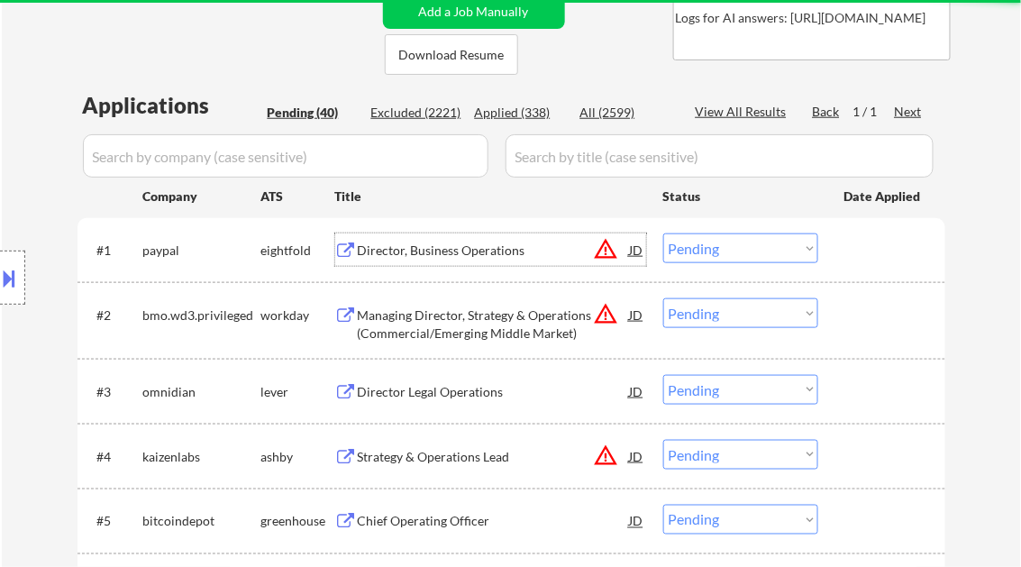
click at [454, 258] on div "Director, Business Operations" at bounding box center [494, 250] width 272 height 18
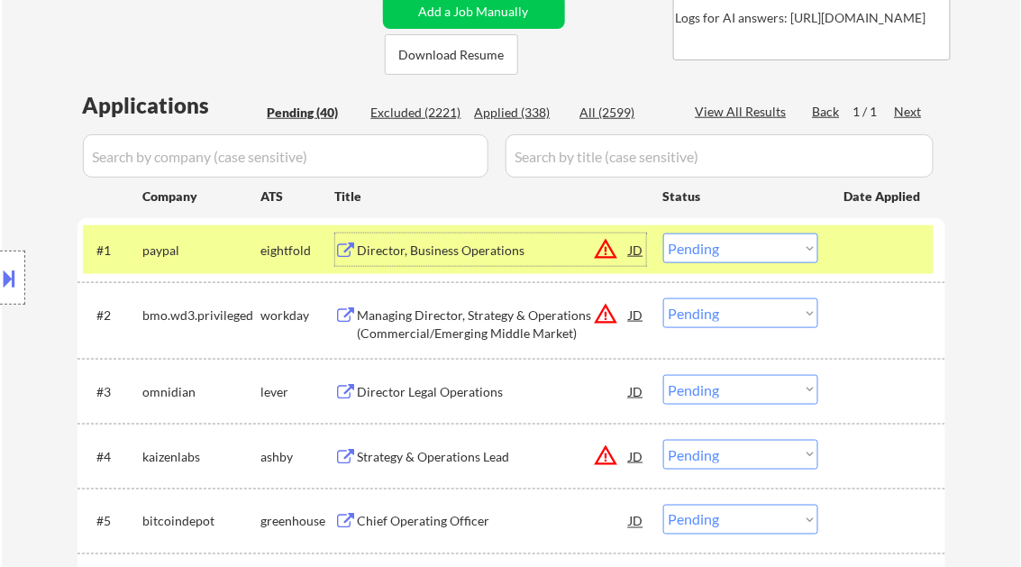
click at [451, 321] on div "Managing Director, Strategy & Operations (Commercial/Emerging Middle Market)" at bounding box center [494, 323] width 272 height 35
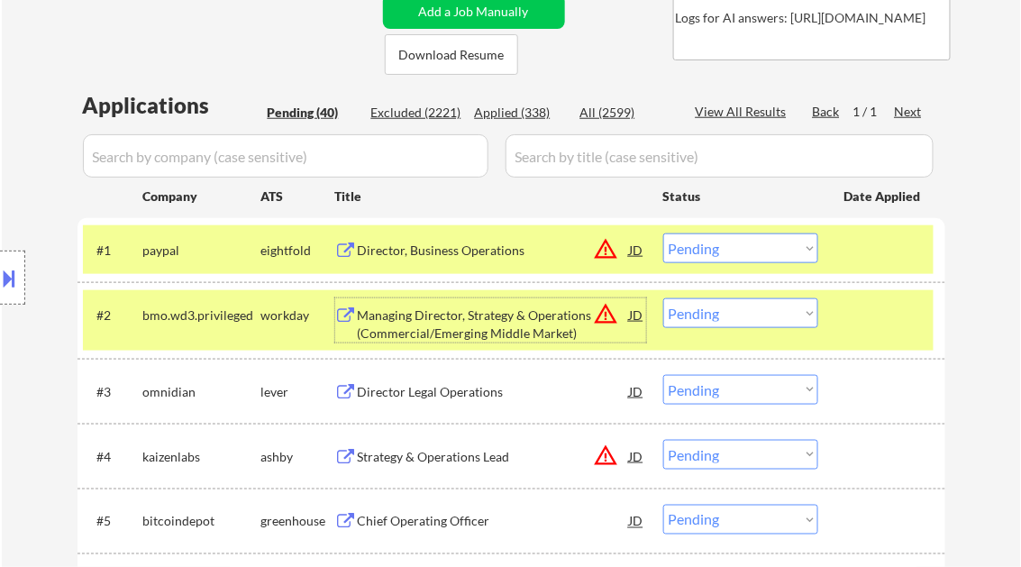
click at [447, 332] on div "Managing Director, Strategy & Operations (Commercial/Emerging Middle Market)" at bounding box center [494, 323] width 272 height 35
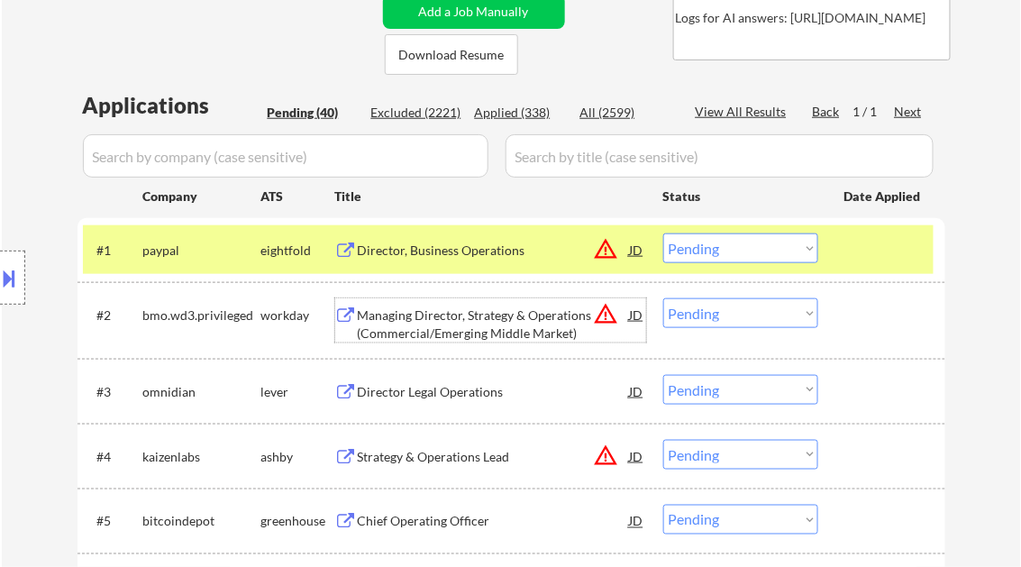
click at [7, 284] on button at bounding box center [10, 278] width 20 height 30
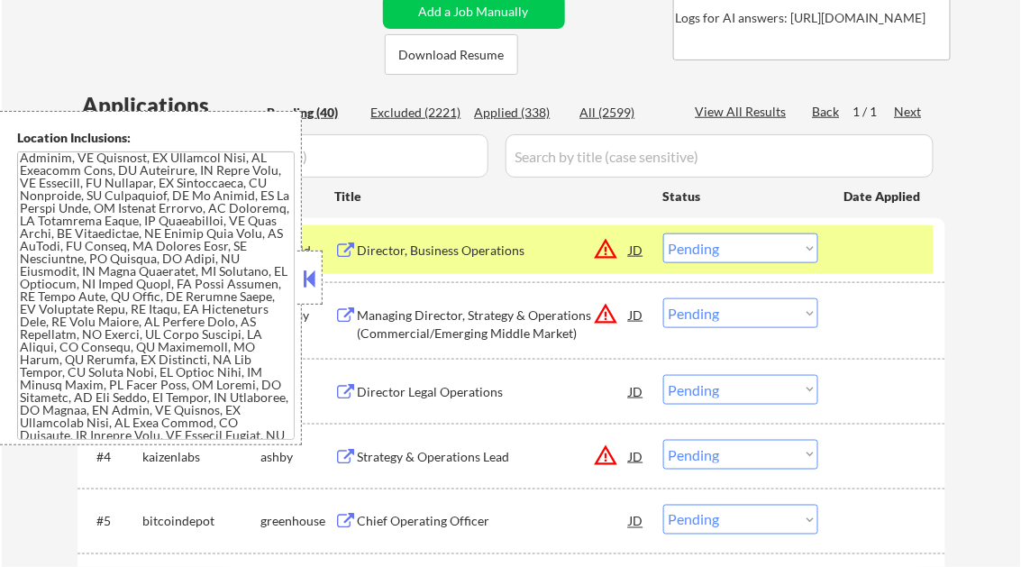
scroll to position [911, 0]
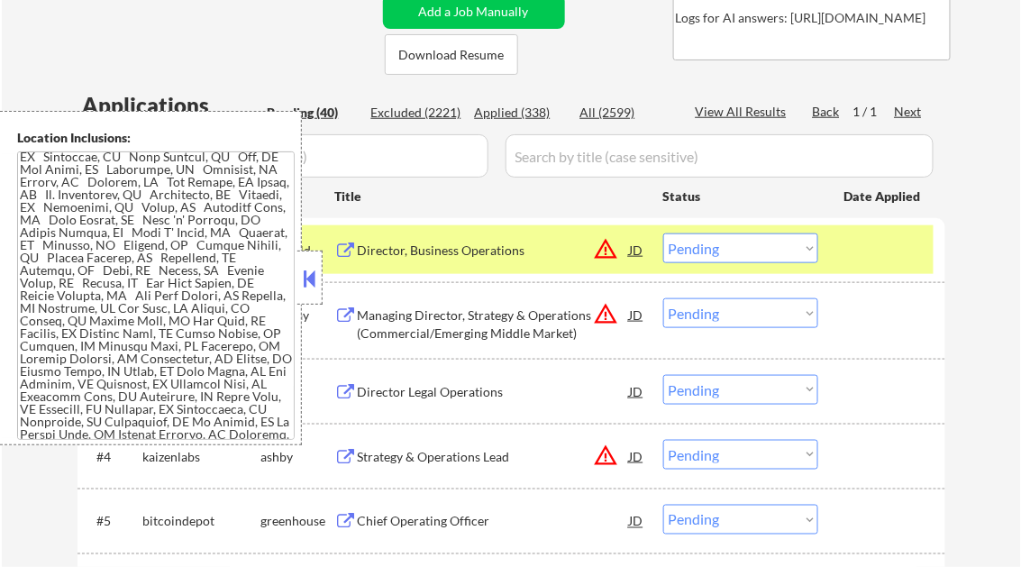
click at [313, 283] on button at bounding box center [310, 278] width 20 height 27
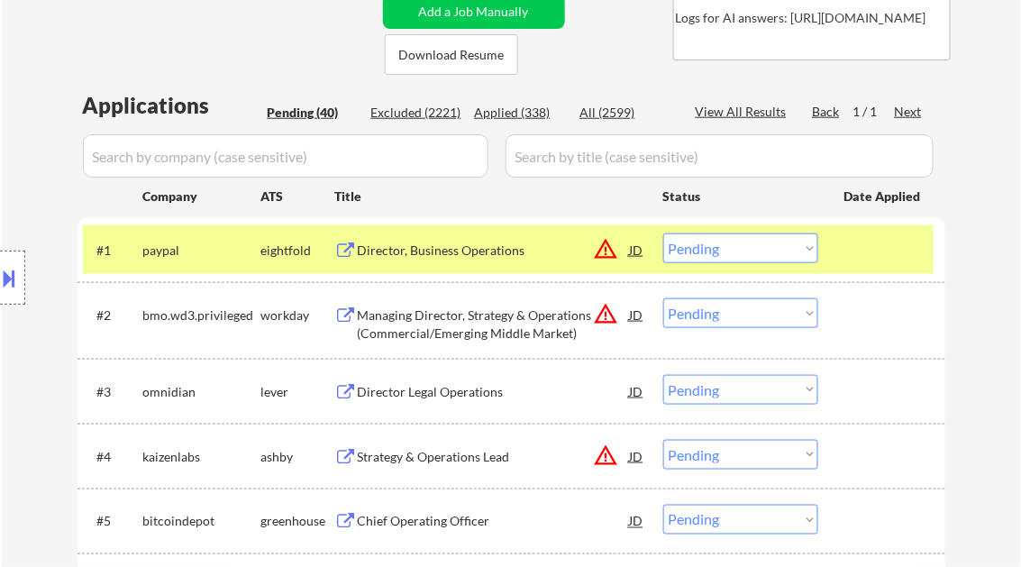
click at [701, 314] on select "Choose an option... Pending Applied Excluded (Questions) Excluded (Expired) Exc…" at bounding box center [740, 313] width 155 height 30
click at [663, 298] on select "Choose an option... Pending Applied Excluded (Questions) Excluded (Expired) Exc…" at bounding box center [740, 313] width 155 height 30
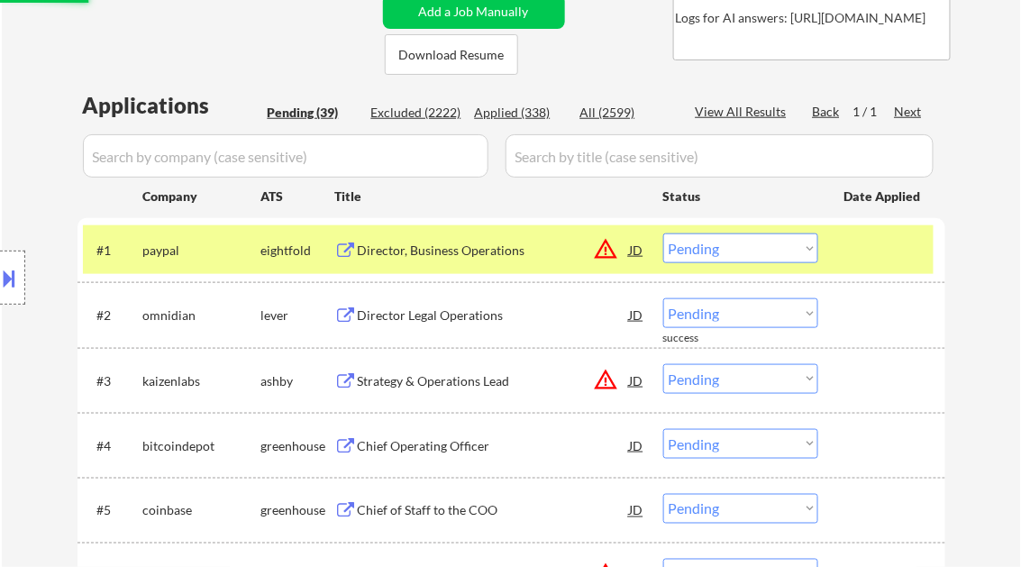
click at [453, 317] on div "Director Legal Operations" at bounding box center [494, 315] width 272 height 18
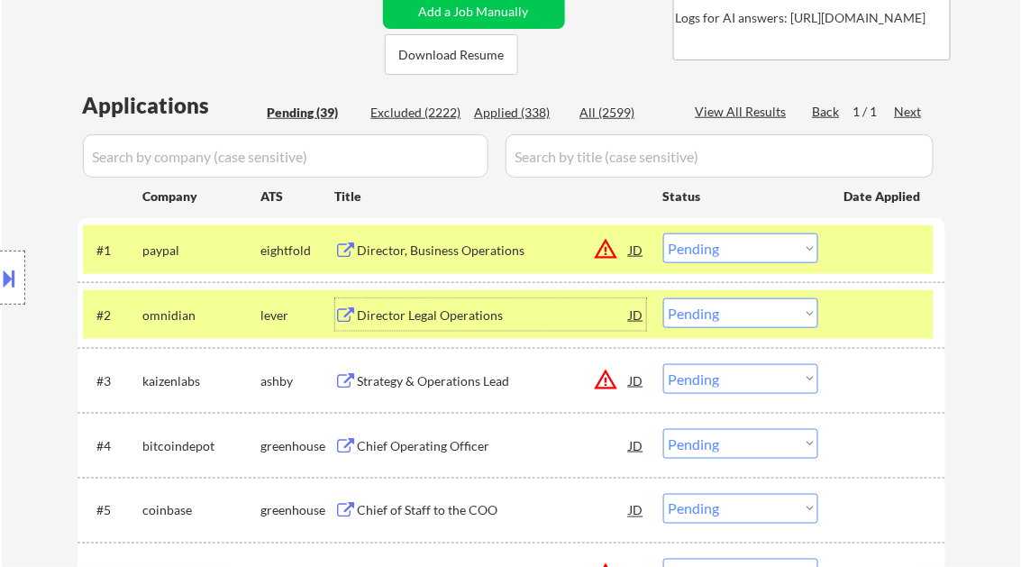
click at [737, 323] on select "Choose an option... Pending Applied Excluded (Questions) Excluded (Expired) Exc…" at bounding box center [740, 313] width 155 height 30
click at [663, 298] on select "Choose an option... Pending Applied Excluded (Questions) Excluded (Expired) Exc…" at bounding box center [740, 313] width 155 height 30
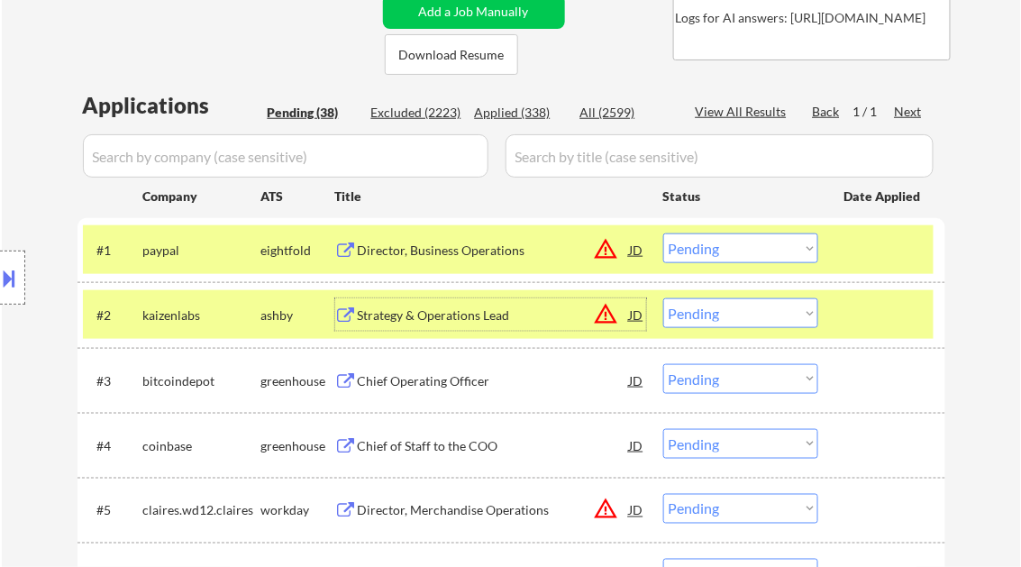
click at [459, 320] on div "Strategy & Operations Lead" at bounding box center [494, 315] width 272 height 18
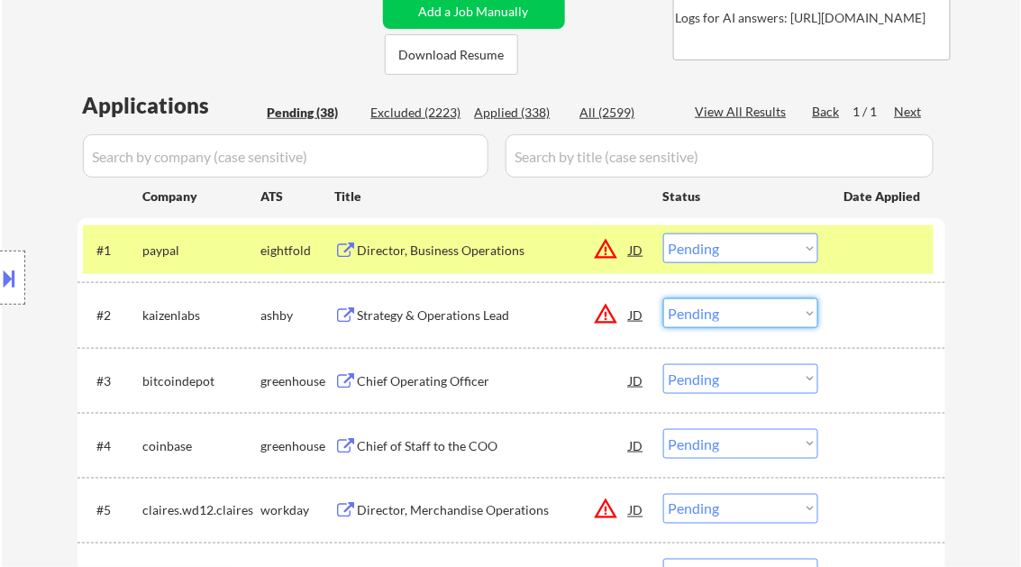
click at [712, 313] on select "Choose an option... Pending Applied Excluded (Questions) Excluded (Expired) Exc…" at bounding box center [740, 313] width 155 height 30
click at [663, 298] on select "Choose an option... Pending Applied Excluded (Questions) Excluded (Expired) Exc…" at bounding box center [740, 313] width 155 height 30
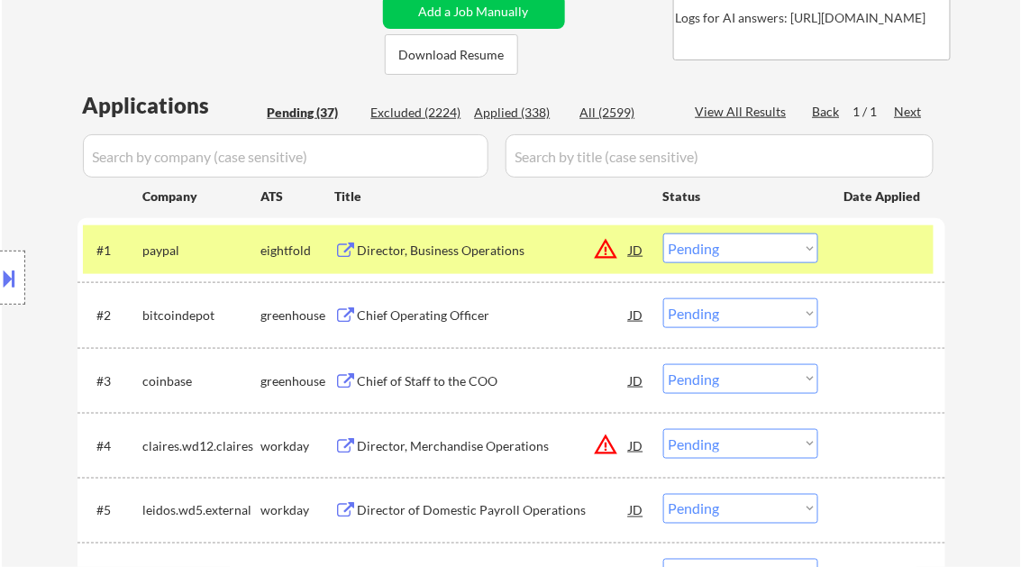
click at [442, 318] on div "Chief Operating Officer" at bounding box center [494, 315] width 272 height 18
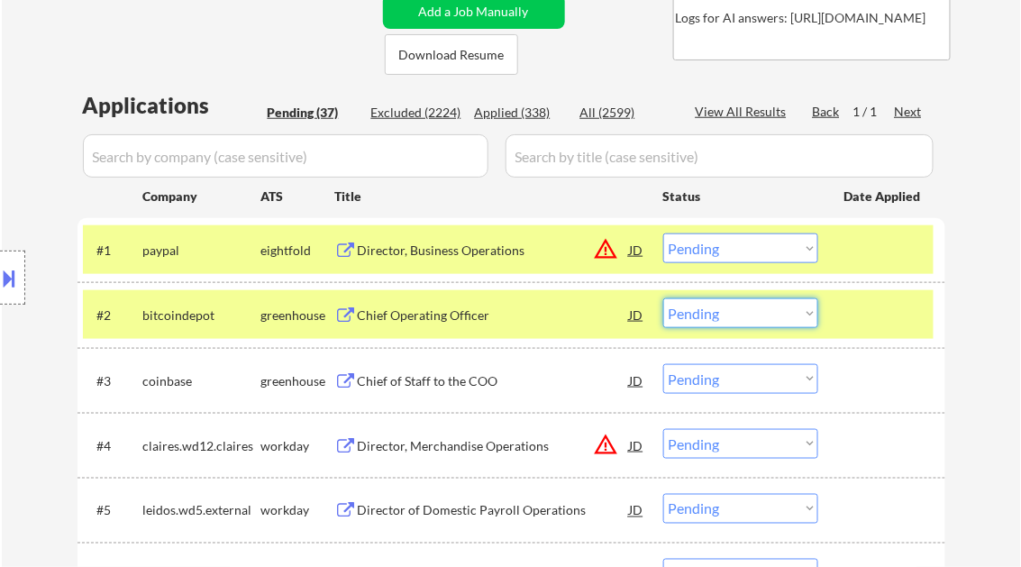
click at [710, 314] on select "Choose an option... Pending Applied Excluded (Questions) Excluded (Expired) Exc…" at bounding box center [740, 313] width 155 height 30
click at [663, 298] on select "Choose an option... Pending Applied Excluded (Questions) Excluded (Expired) Exc…" at bounding box center [740, 313] width 155 height 30
select select ""pending""
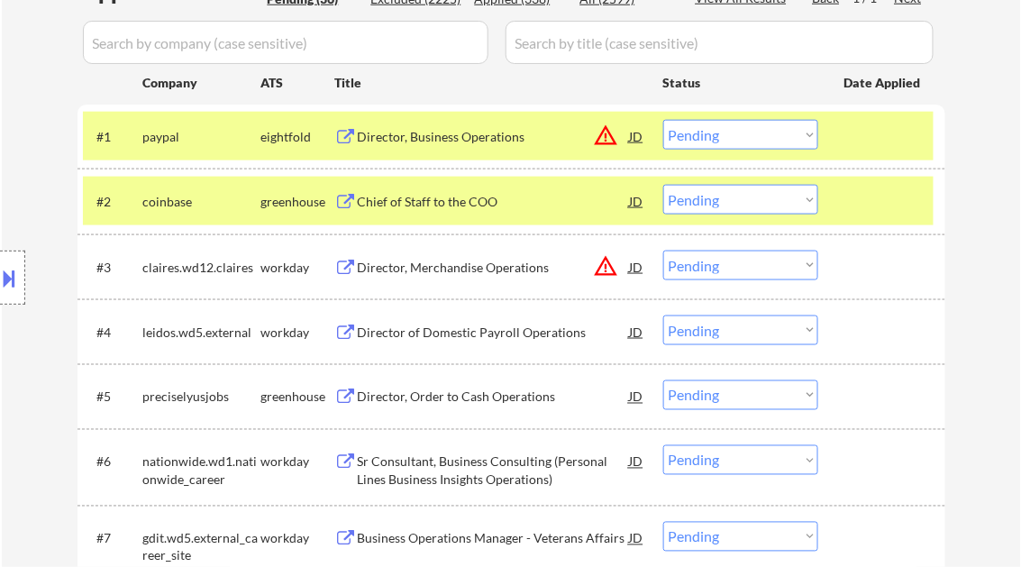
scroll to position [432, 0]
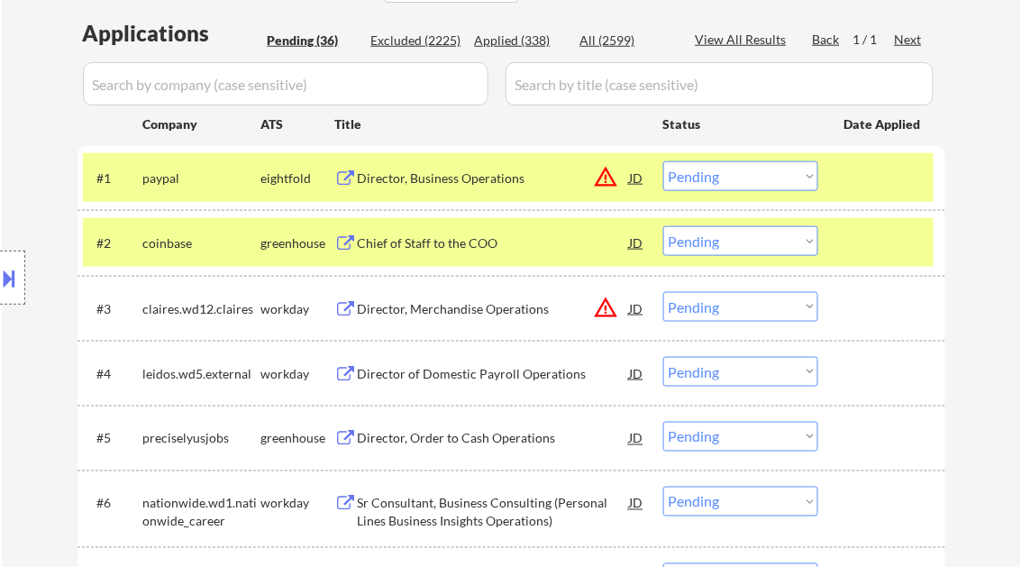
click at [420, 241] on div "Chief of Staff to the COO" at bounding box center [494, 243] width 272 height 18
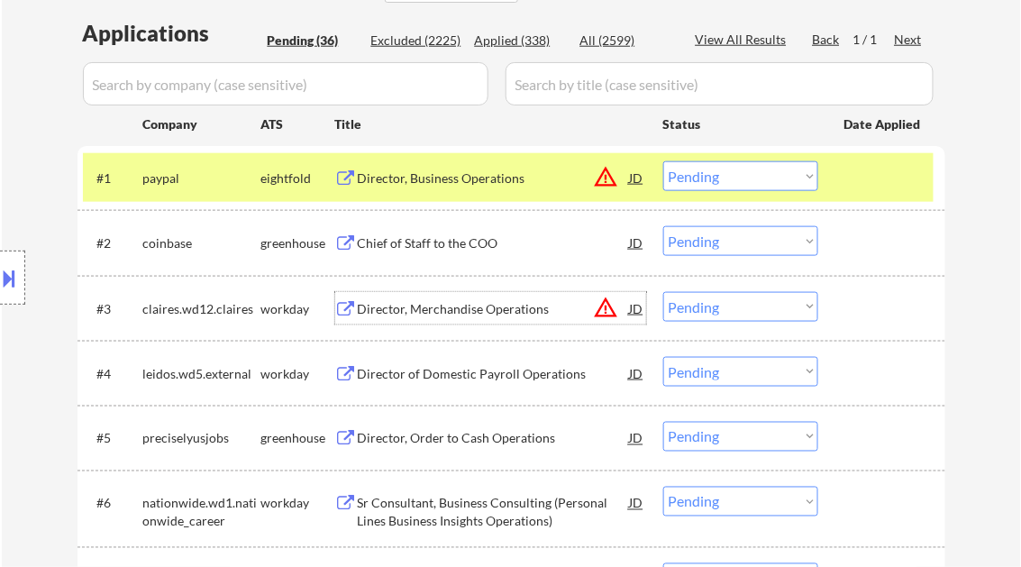
click at [481, 309] on div "Director, Merchandise Operations" at bounding box center [494, 309] width 272 height 18
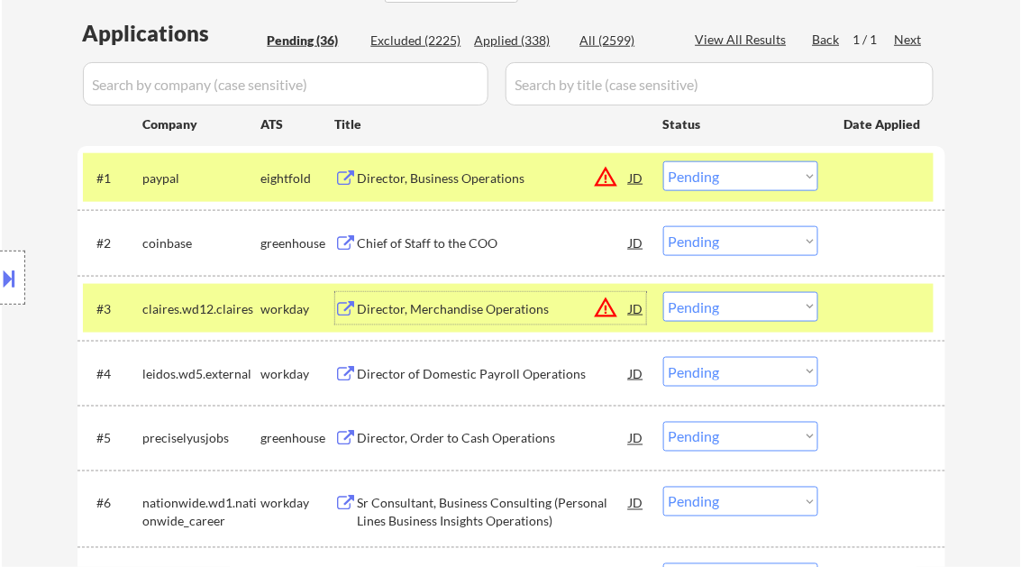
drag, startPoint x: 725, startPoint y: 305, endPoint x: 735, endPoint y: 306, distance: 10.1
click at [726, 305] on select "Choose an option... Pending Applied Excluded (Questions) Excluded (Expired) Exc…" at bounding box center [740, 307] width 155 height 30
click at [663, 292] on select "Choose an option... Pending Applied Excluded (Questions) Excluded (Expired) Exc…" at bounding box center [740, 307] width 155 height 30
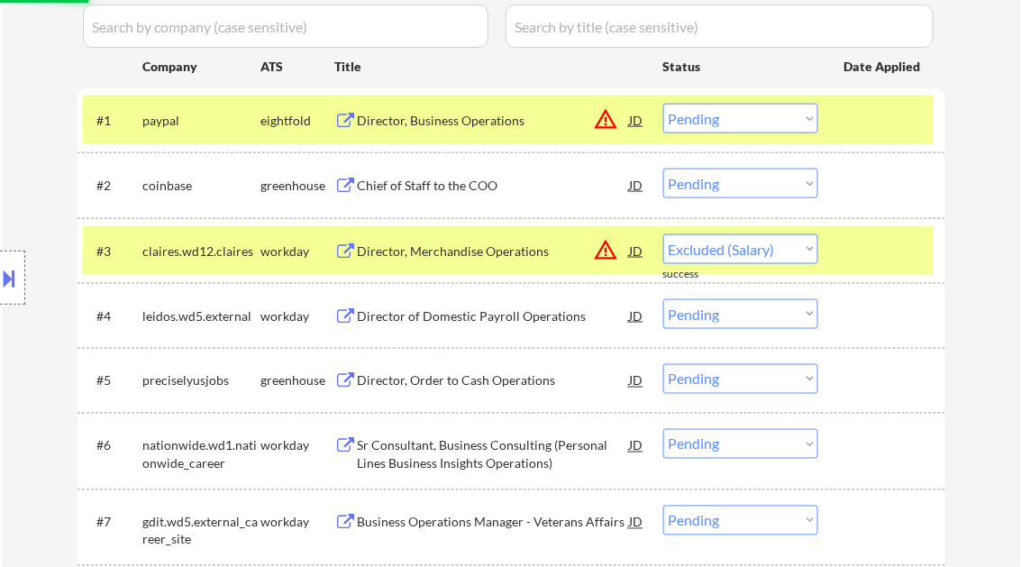
scroll to position [505, 0]
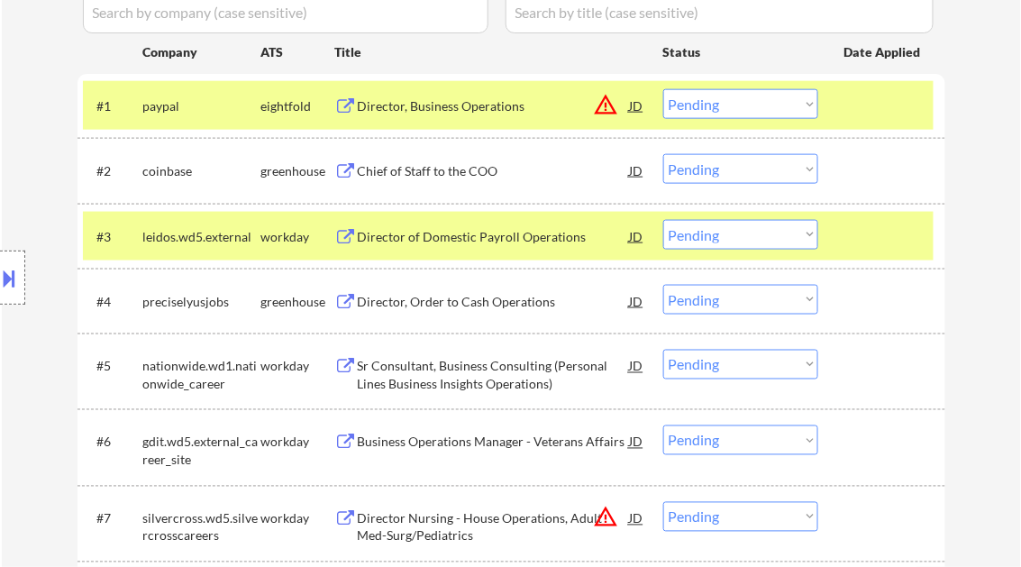
click at [422, 243] on div "Director of Domestic Payroll Operations" at bounding box center [494, 237] width 272 height 18
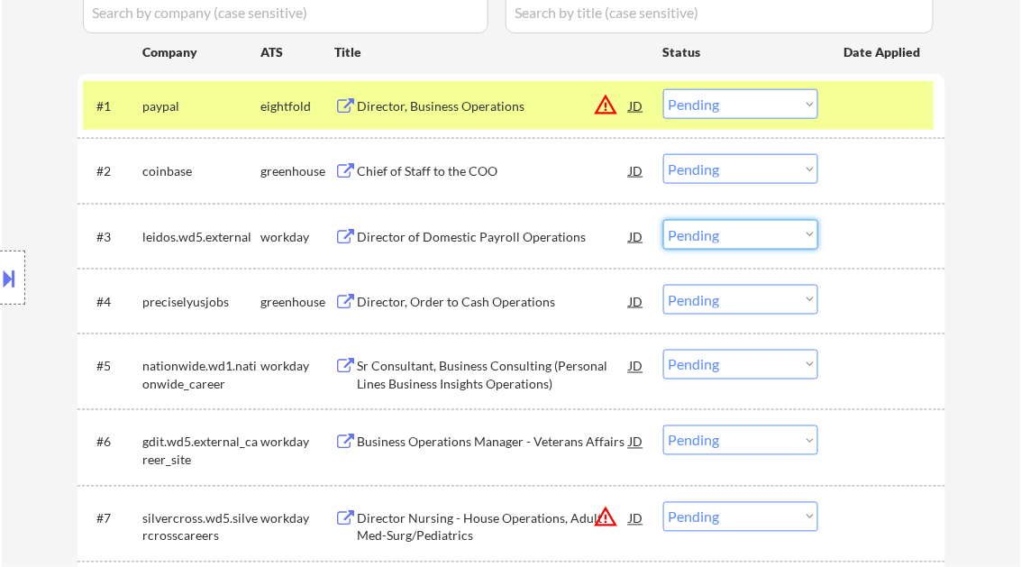
drag, startPoint x: 705, startPoint y: 240, endPoint x: 723, endPoint y: 250, distance: 21.0
click at [705, 240] on select "Choose an option... Pending Applied Excluded (Questions) Excluded (Expired) Exc…" at bounding box center [740, 235] width 155 height 30
click at [663, 220] on select "Choose an option... Pending Applied Excluded (Questions) Excluded (Expired) Exc…" at bounding box center [740, 235] width 155 height 30
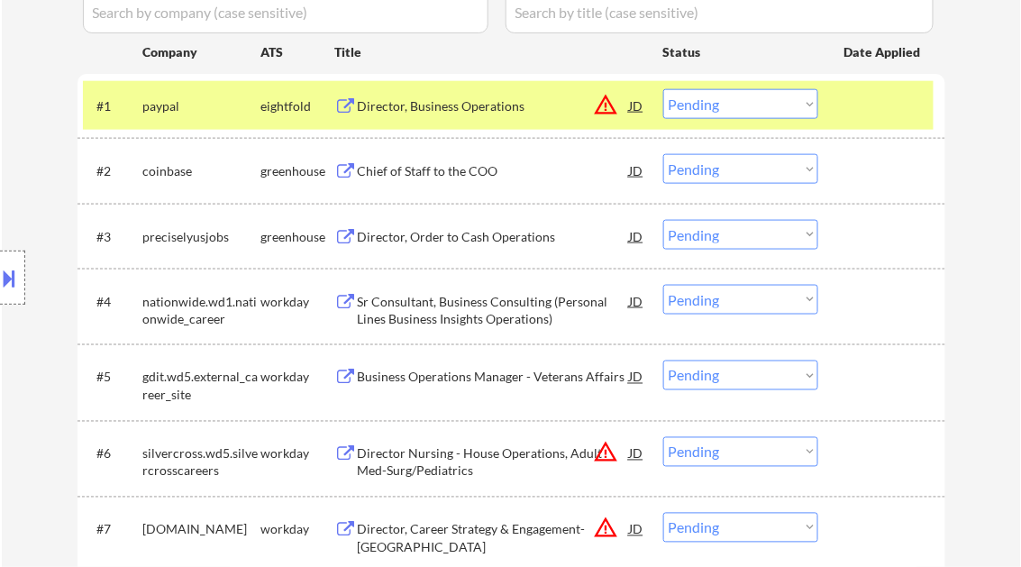
click at [434, 237] on div "Director, Order to Cash Operations" at bounding box center [494, 237] width 272 height 18
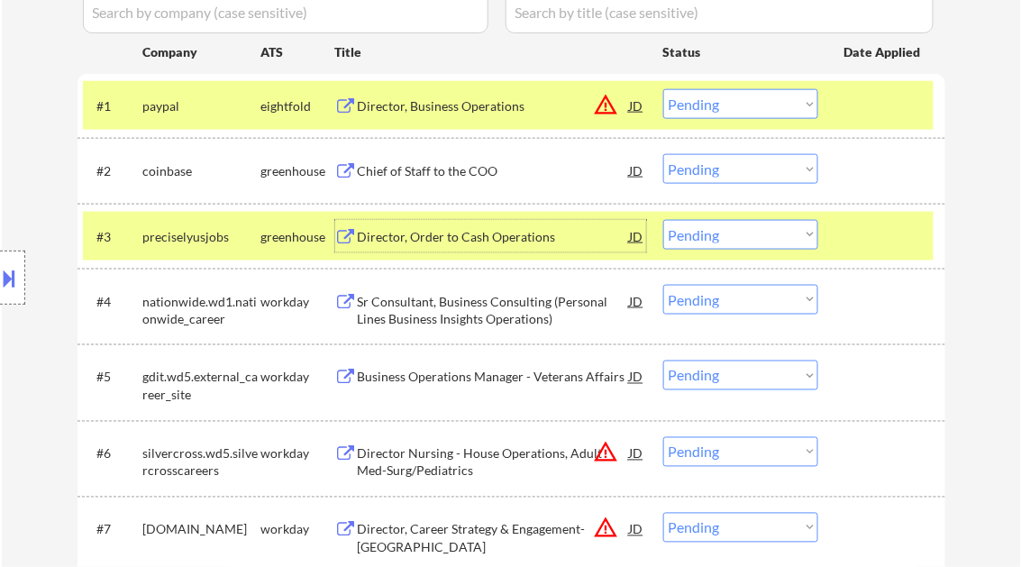
click at [740, 235] on select "Choose an option... Pending Applied Excluded (Questions) Excluded (Expired) Exc…" at bounding box center [740, 235] width 155 height 30
click at [663, 220] on select "Choose an option... Pending Applied Excluded (Questions) Excluded (Expired) Exc…" at bounding box center [740, 235] width 155 height 30
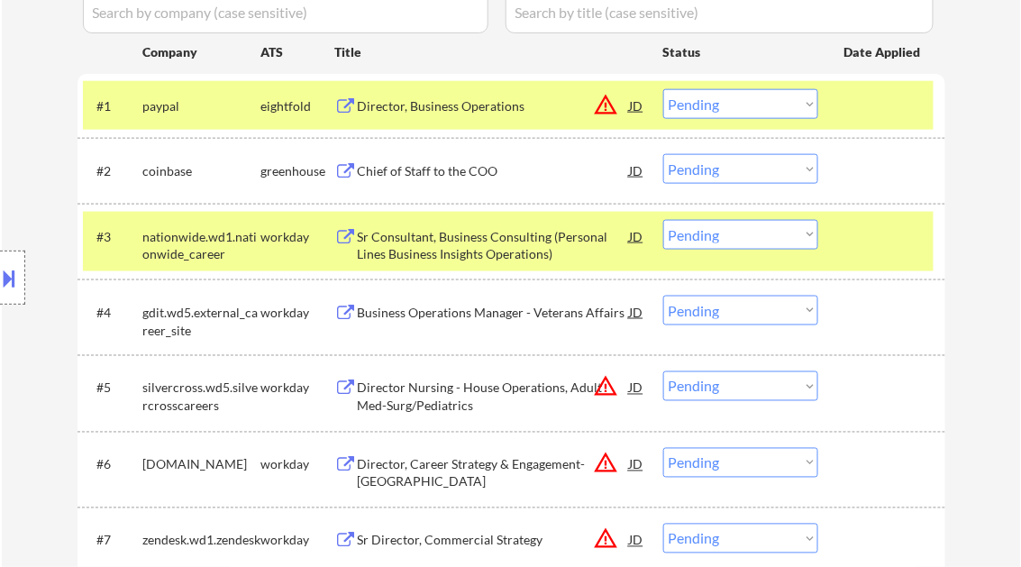
click at [426, 250] on div "Sr Consultant, Business Consulting (Personal Lines Business Insights Operations)" at bounding box center [494, 245] width 272 height 35
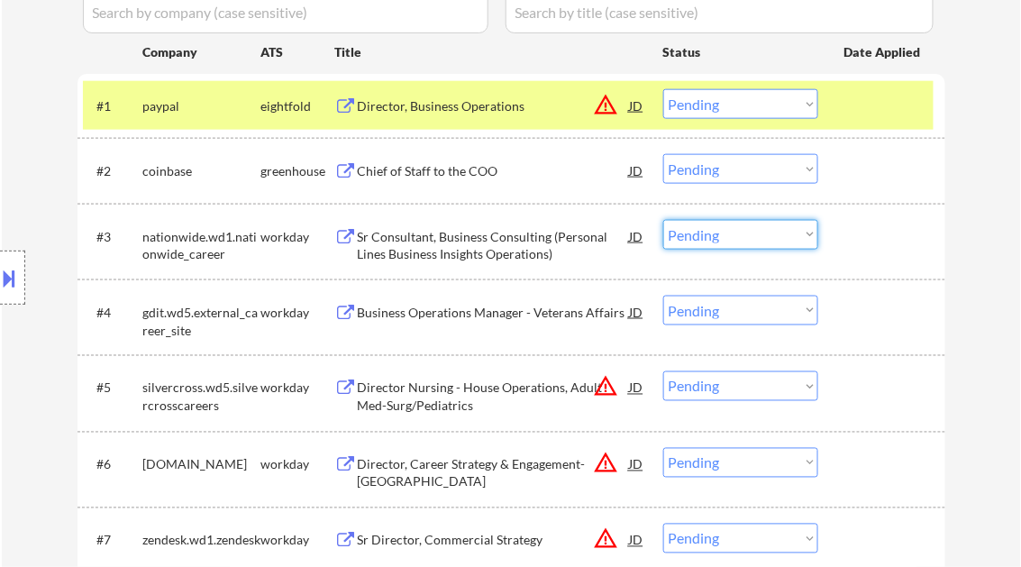
drag, startPoint x: 739, startPoint y: 241, endPoint x: 746, endPoint y: 250, distance: 12.3
click at [739, 241] on select "Choose an option... Pending Applied Excluded (Questions) Excluded (Expired) Exc…" at bounding box center [740, 235] width 155 height 30
click at [663, 220] on select "Choose an option... Pending Applied Excluded (Questions) Excluded (Expired) Exc…" at bounding box center [740, 235] width 155 height 30
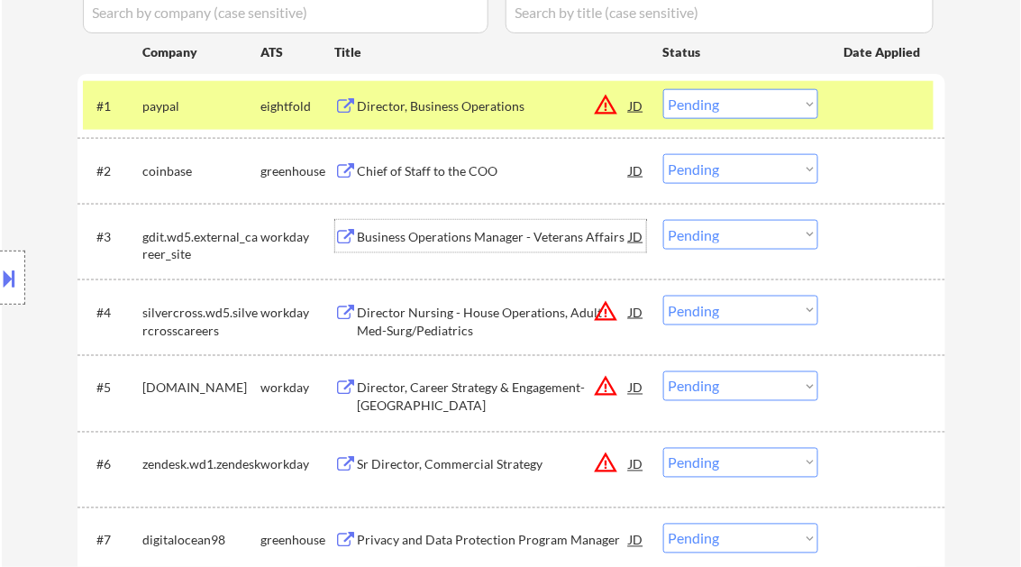
click at [452, 245] on div "Business Operations Manager - Veterans Affairs" at bounding box center [494, 236] width 272 height 32
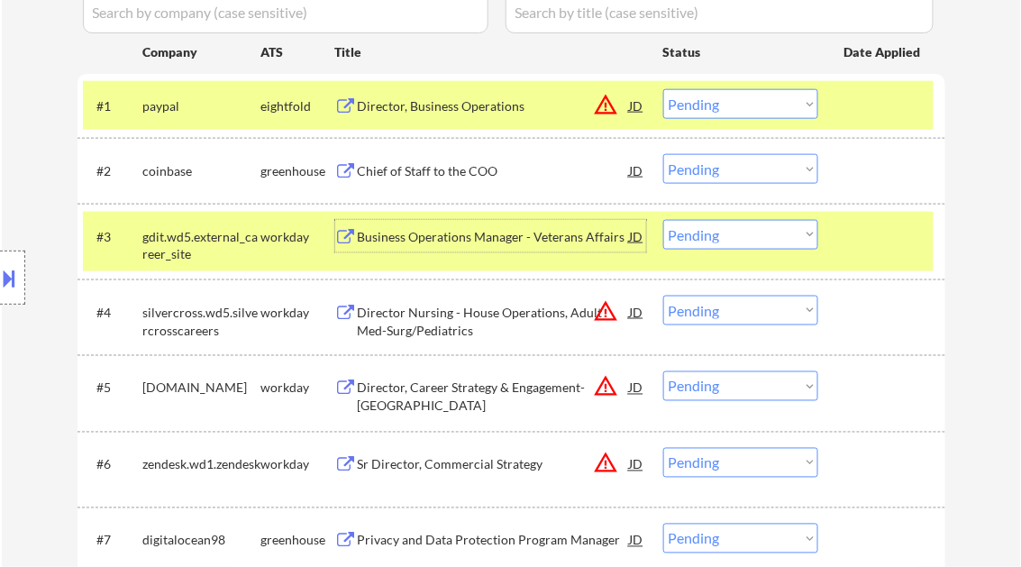
click at [693, 230] on select "Choose an option... Pending Applied Excluded (Questions) Excluded (Expired) Exc…" at bounding box center [740, 235] width 155 height 30
click at [663, 220] on select "Choose an option... Pending Applied Excluded (Questions) Excluded (Expired) Exc…" at bounding box center [740, 235] width 155 height 30
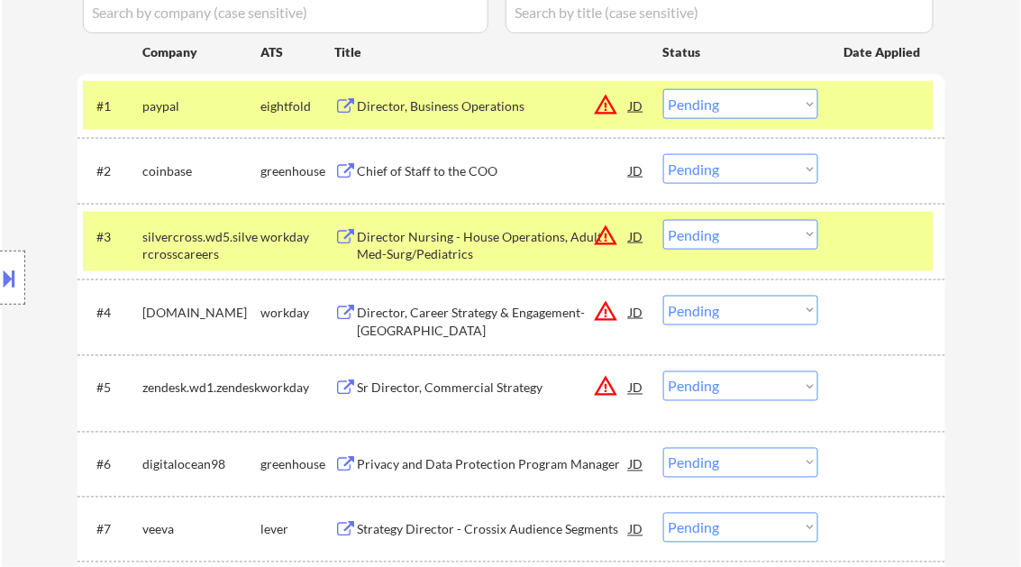
drag, startPoint x: 704, startPoint y: 238, endPoint x: 721, endPoint y: 247, distance: 19.3
click at [704, 238] on select "Choose an option... Pending Applied Excluded (Questions) Excluded (Expired) Exc…" at bounding box center [740, 235] width 155 height 30
click at [663, 220] on select "Choose an option... Pending Applied Excluded (Questions) Excluded (Expired) Exc…" at bounding box center [740, 235] width 155 height 30
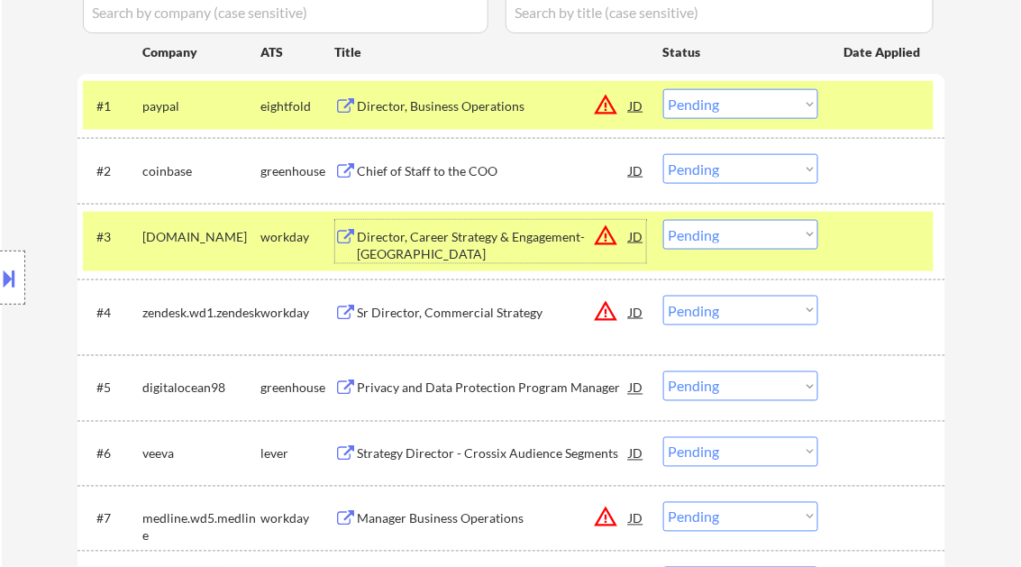
click at [443, 238] on div "Director, Career Strategy & Engagement- [GEOGRAPHIC_DATA]" at bounding box center [494, 245] width 272 height 35
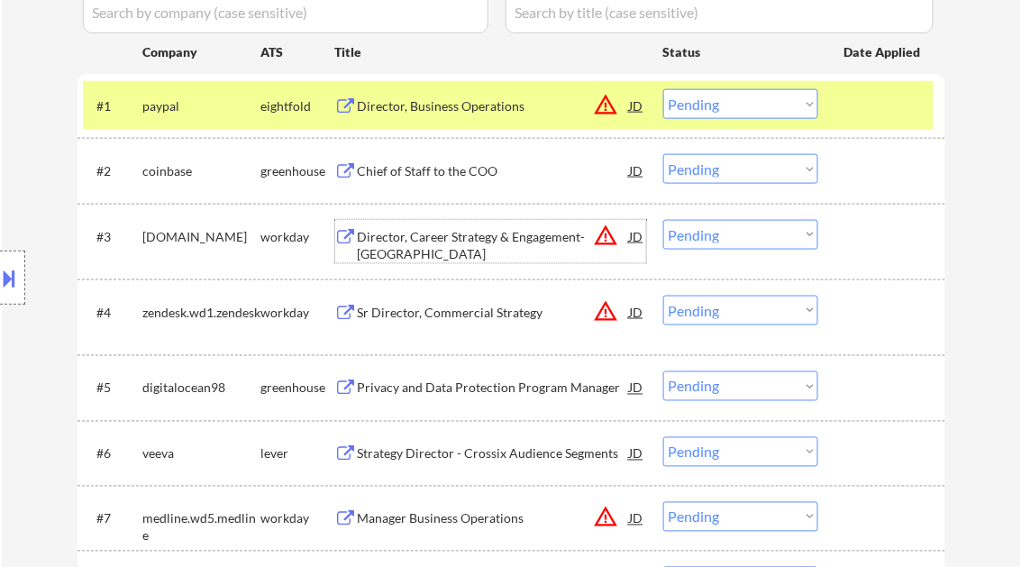
drag, startPoint x: 713, startPoint y: 231, endPoint x: 724, endPoint y: 244, distance: 17.9
click at [713, 231] on select "Choose an option... Pending Applied Excluded (Questions) Excluded (Expired) Exc…" at bounding box center [740, 235] width 155 height 30
click at [663, 220] on select "Choose an option... Pending Applied Excluded (Questions) Excluded (Expired) Exc…" at bounding box center [740, 235] width 155 height 30
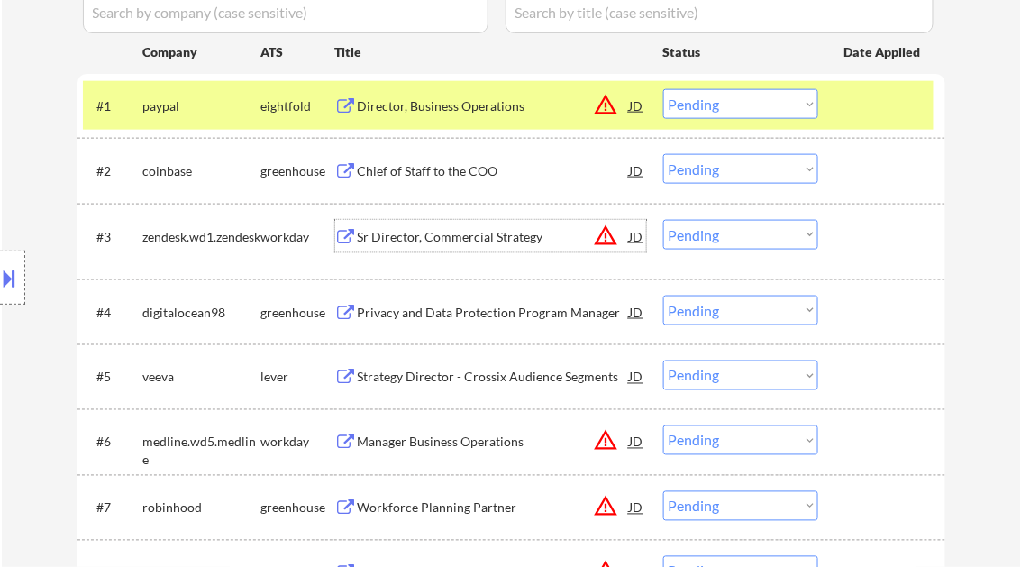
click at [436, 240] on div "Sr Director, Commercial Strategy" at bounding box center [494, 237] width 272 height 18
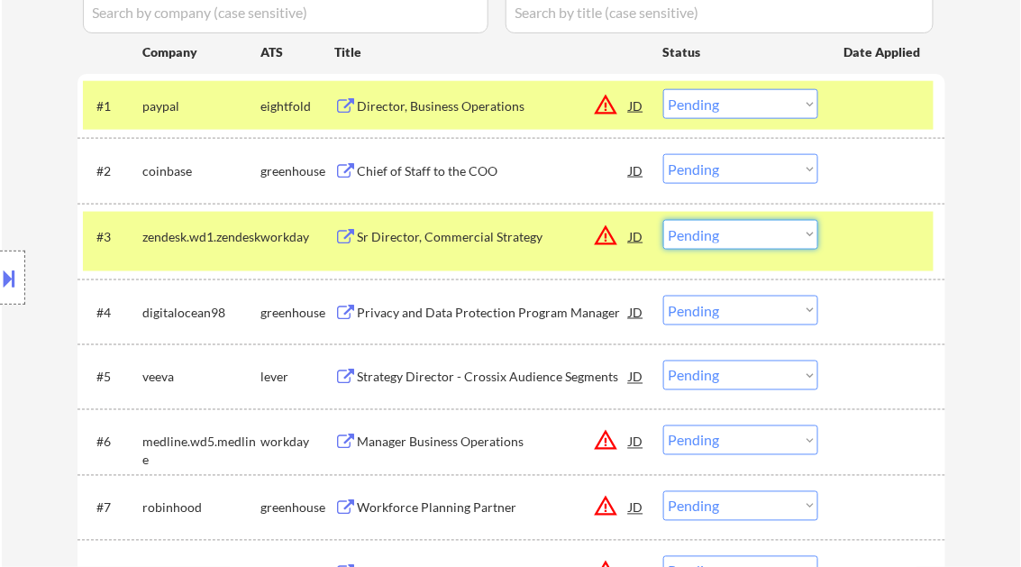
drag, startPoint x: 750, startPoint y: 231, endPoint x: 757, endPoint y: 247, distance: 17.7
click at [750, 231] on select "Choose an option... Pending Applied Excluded (Questions) Excluded (Expired) Exc…" at bounding box center [740, 235] width 155 height 30
click at [663, 220] on select "Choose an option... Pending Applied Excluded (Questions) Excluded (Expired) Exc…" at bounding box center [740, 235] width 155 height 30
click at [449, 301] on div "Privacy and Data Protection Program Manager" at bounding box center [494, 312] width 272 height 32
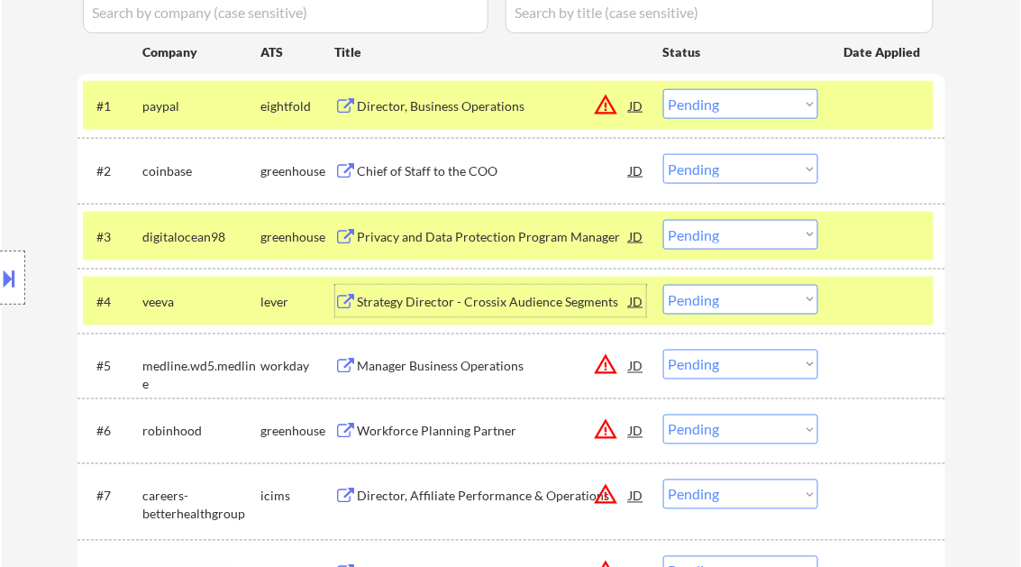
click at [753, 225] on select "Choose an option... Pending Applied Excluded (Questions) Excluded (Expired) Exc…" at bounding box center [740, 235] width 155 height 30
click at [663, 220] on select "Choose an option... Pending Applied Excluded (Questions) Excluded (Expired) Exc…" at bounding box center [740, 235] width 155 height 30
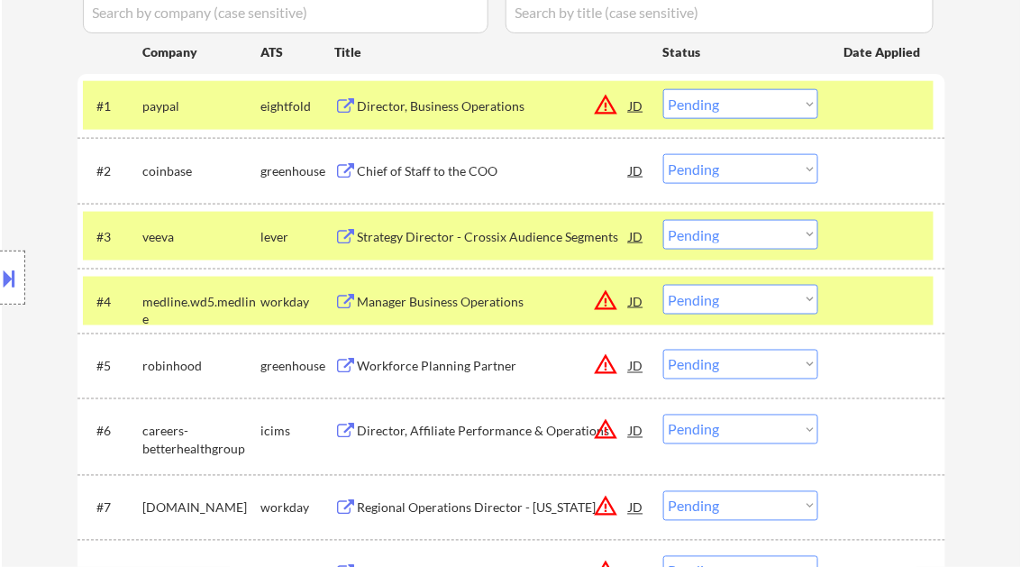
click at [473, 237] on div "Strategy Director - Crossix Audience Segments" at bounding box center [494, 237] width 272 height 18
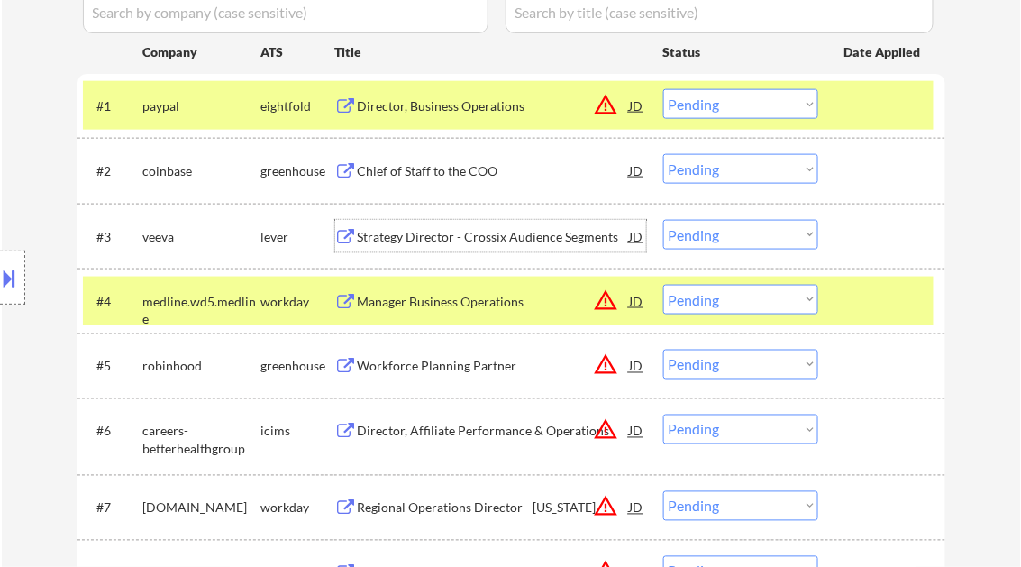
drag, startPoint x: 742, startPoint y: 228, endPoint x: 750, endPoint y: 248, distance: 21.4
click at [742, 228] on select "Choose an option... Pending Applied Excluded (Questions) Excluded (Expired) Exc…" at bounding box center [740, 235] width 155 height 30
click at [663, 220] on select "Choose an option... Pending Applied Excluded (Questions) Excluded (Expired) Exc…" at bounding box center [740, 235] width 155 height 30
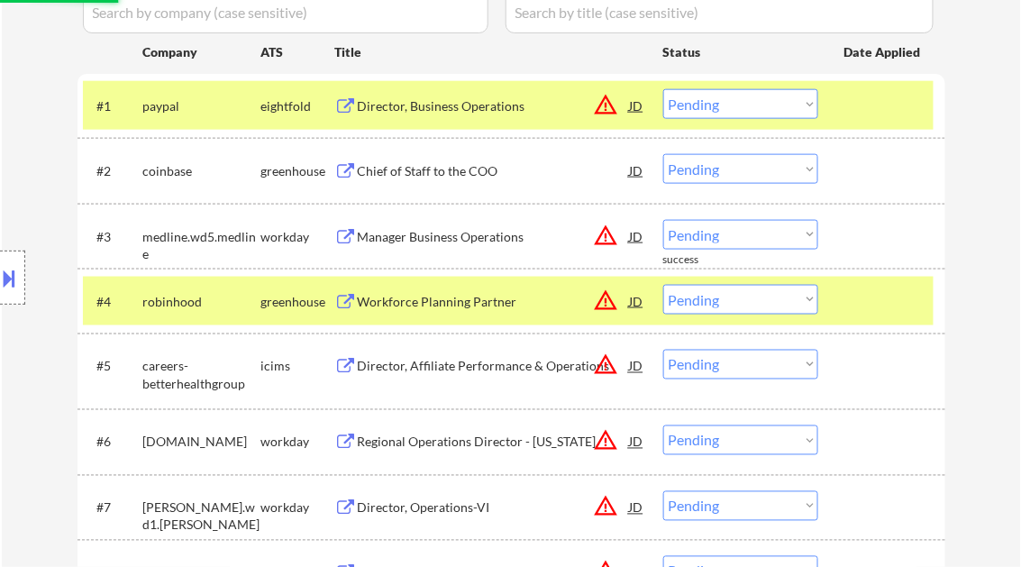
click at [452, 244] on div "Manager Business Operations" at bounding box center [494, 237] width 272 height 18
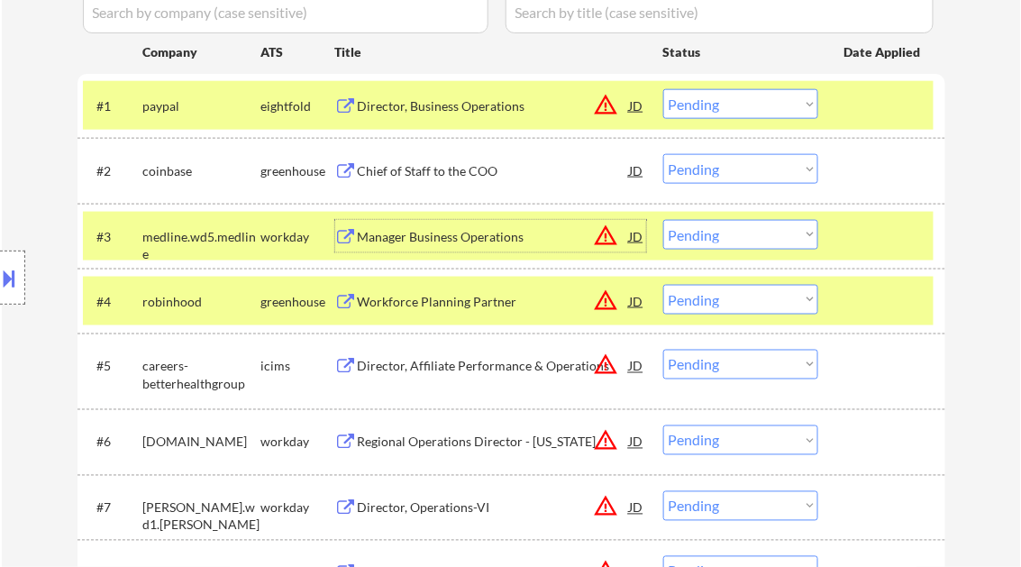
drag, startPoint x: 714, startPoint y: 239, endPoint x: 732, endPoint y: 248, distance: 20.1
click at [715, 238] on select "Choose an option... Pending Applied Excluded (Questions) Excluded (Expired) Exc…" at bounding box center [740, 235] width 155 height 30
click at [663, 220] on select "Choose an option... Pending Applied Excluded (Questions) Excluded (Expired) Exc…" at bounding box center [740, 235] width 155 height 30
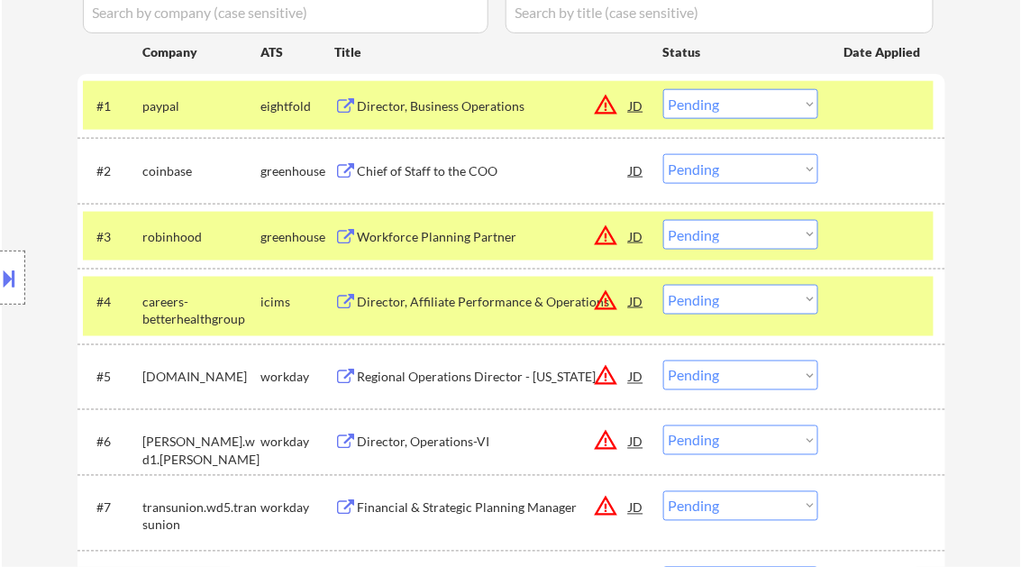
click at [427, 240] on div "Workforce Planning Partner" at bounding box center [494, 237] width 272 height 18
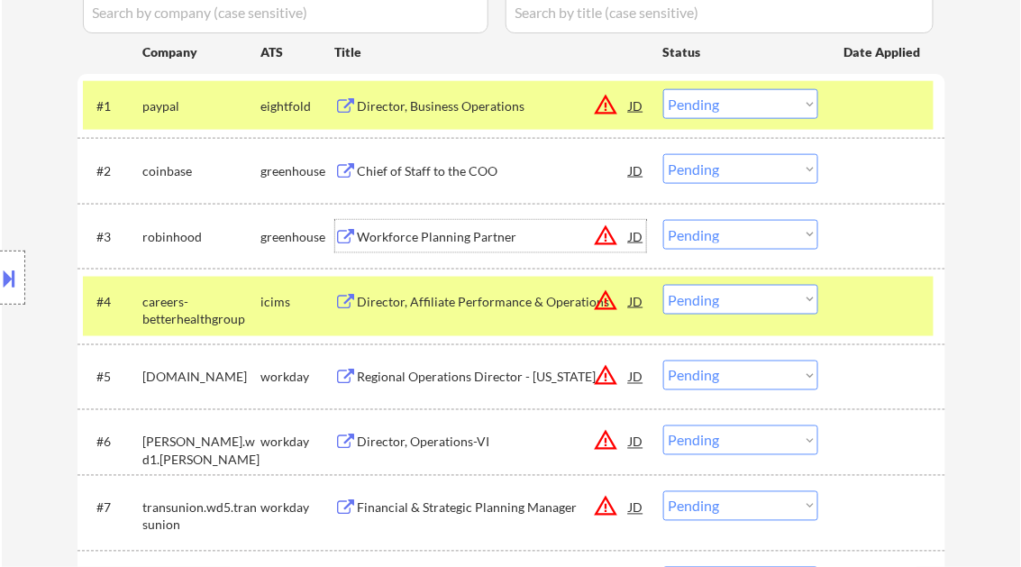
click at [760, 235] on select "Choose an option... Pending Applied Excluded (Questions) Excluded (Expired) Exc…" at bounding box center [740, 235] width 155 height 30
click at [663, 220] on select "Choose an option... Pending Applied Excluded (Questions) Excluded (Expired) Exc…" at bounding box center [740, 235] width 155 height 30
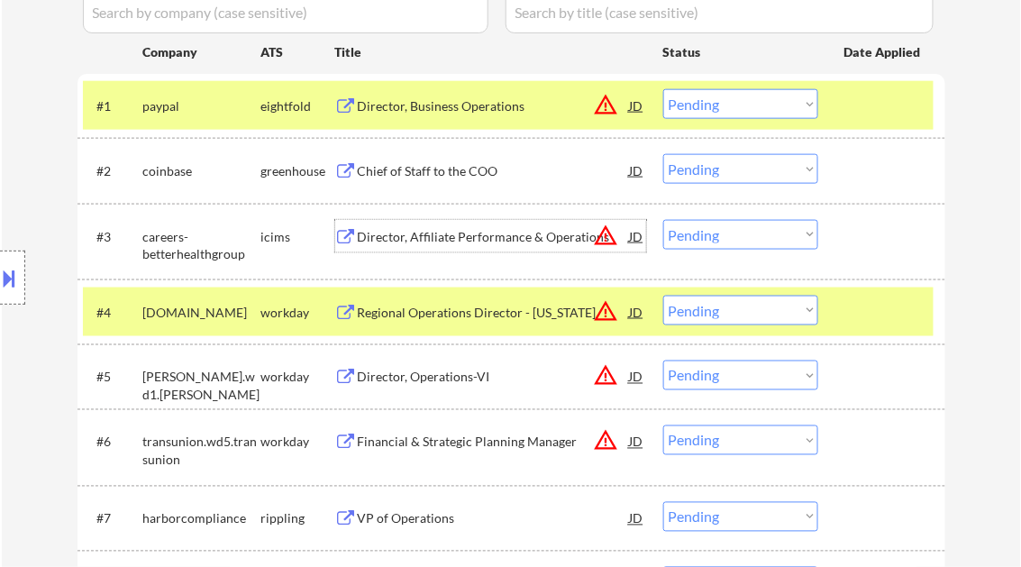
click at [467, 241] on div "Director, Affiliate Performance & Operations" at bounding box center [494, 237] width 272 height 18
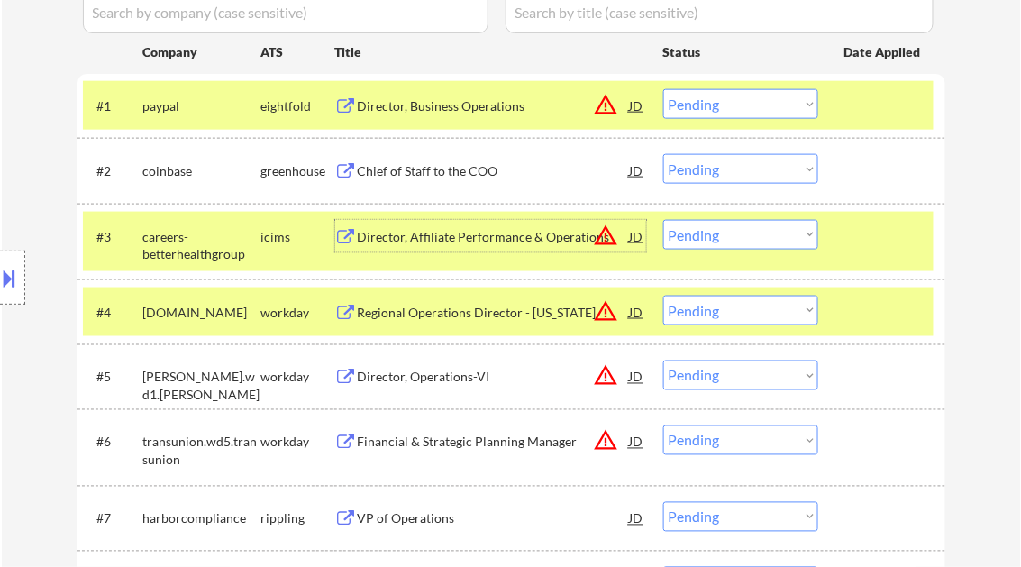
click at [705, 237] on select "Choose an option... Pending Applied Excluded (Questions) Excluded (Expired) Exc…" at bounding box center [740, 235] width 155 height 30
click at [663, 220] on select "Choose an option... Pending Applied Excluded (Questions) Excluded (Expired) Exc…" at bounding box center [740, 235] width 155 height 30
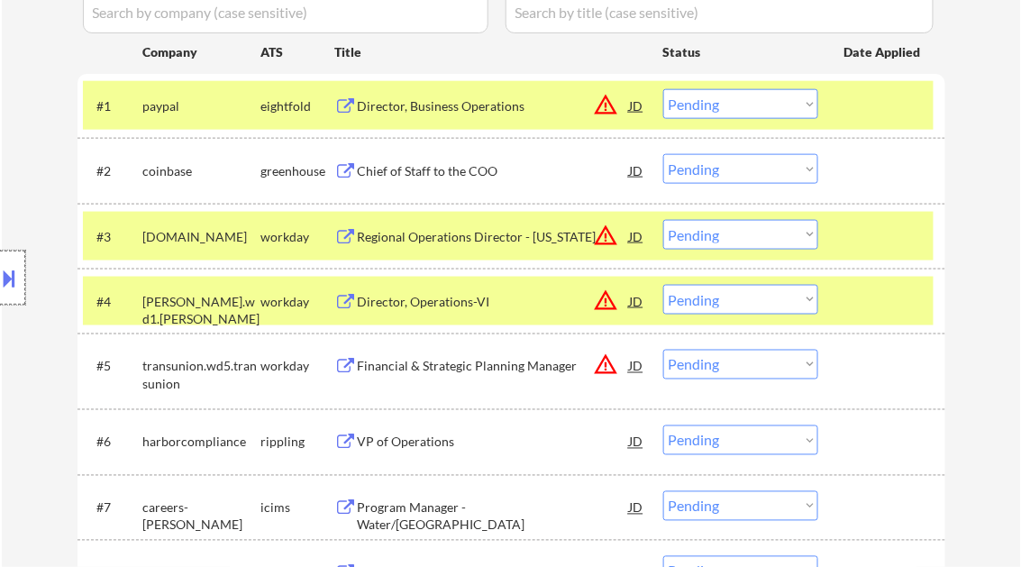
click at [22, 265] on div at bounding box center [12, 277] width 25 height 54
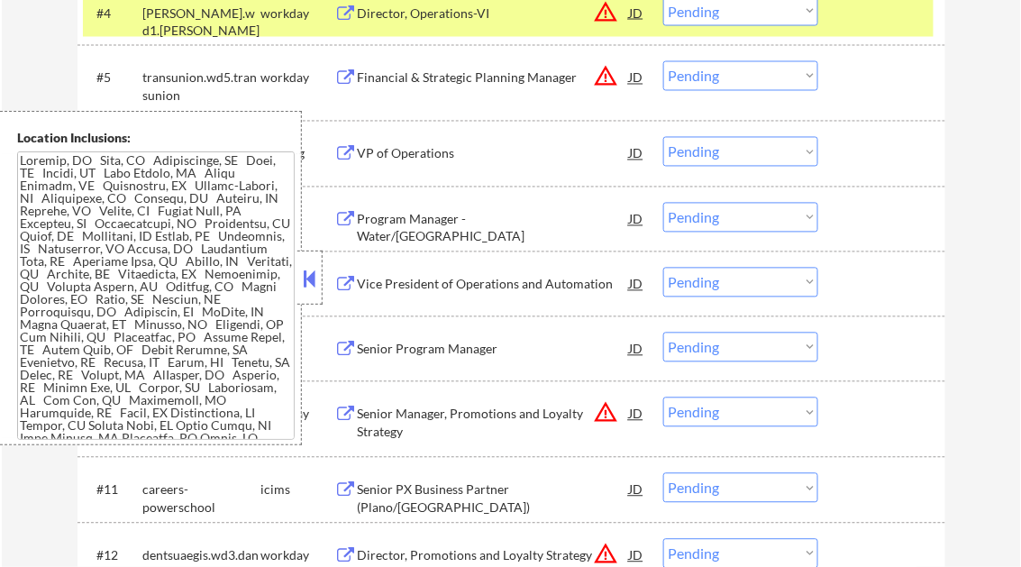
scroll to position [577, 0]
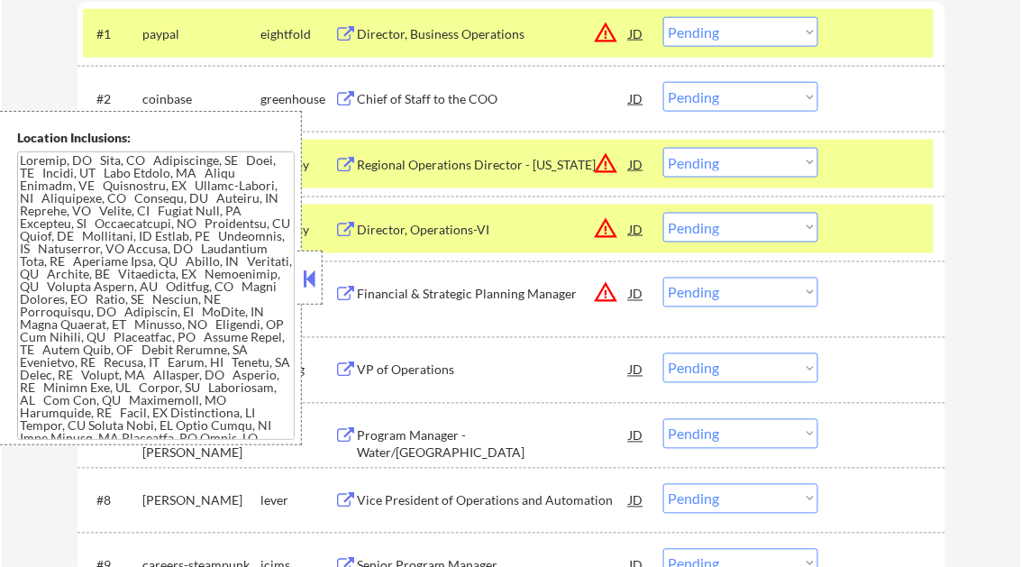
click at [314, 278] on button at bounding box center [310, 278] width 20 height 27
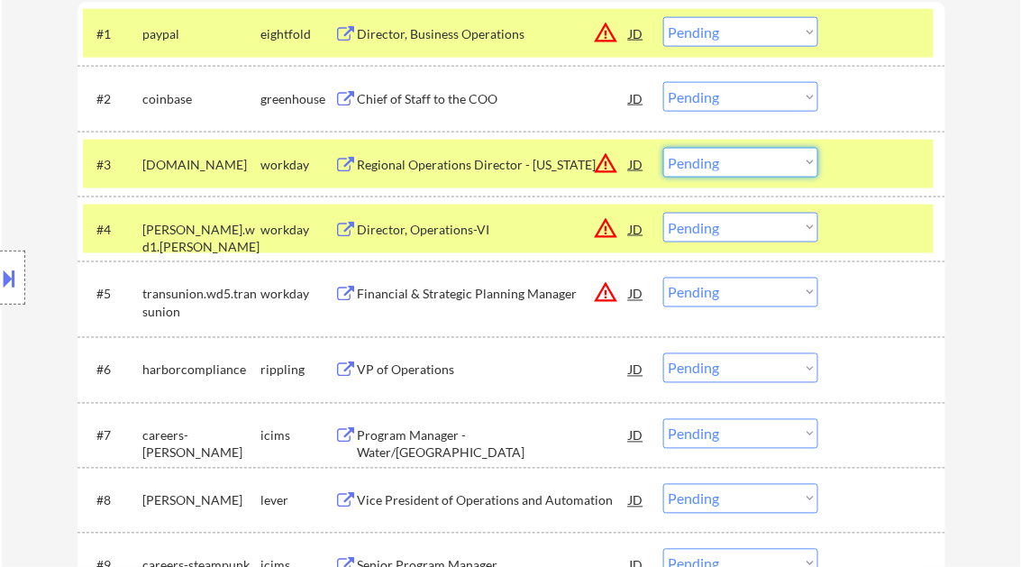
drag, startPoint x: 717, startPoint y: 163, endPoint x: 728, endPoint y: 178, distance: 18.0
click at [717, 163] on select "Choose an option... Pending Applied Excluded (Questions) Excluded (Expired) Exc…" at bounding box center [740, 163] width 155 height 30
click at [663, 148] on select "Choose an option... Pending Applied Excluded (Questions) Excluded (Expired) Exc…" at bounding box center [740, 163] width 155 height 30
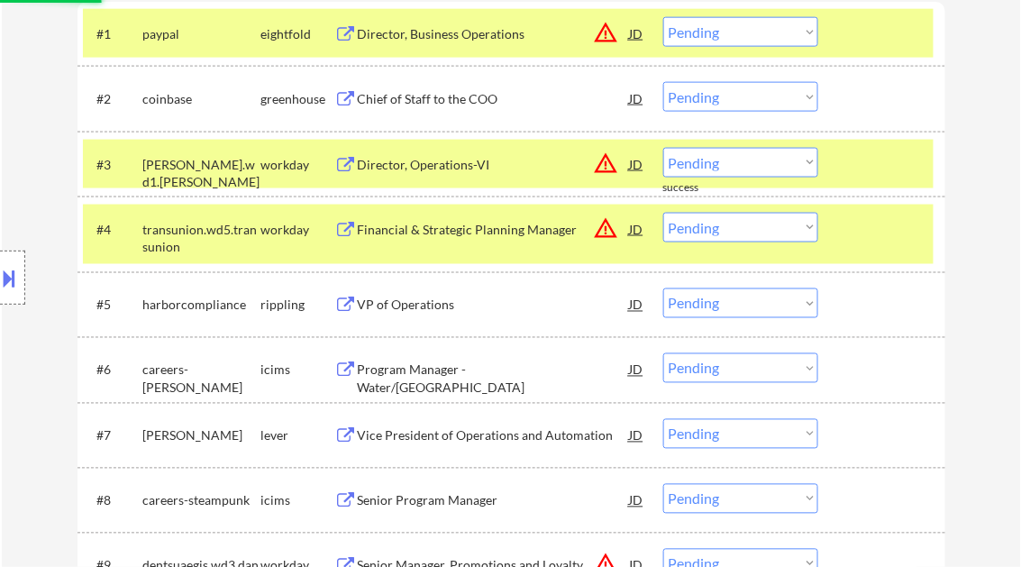
click at [484, 170] on div "Director, Operations-VI" at bounding box center [494, 165] width 272 height 18
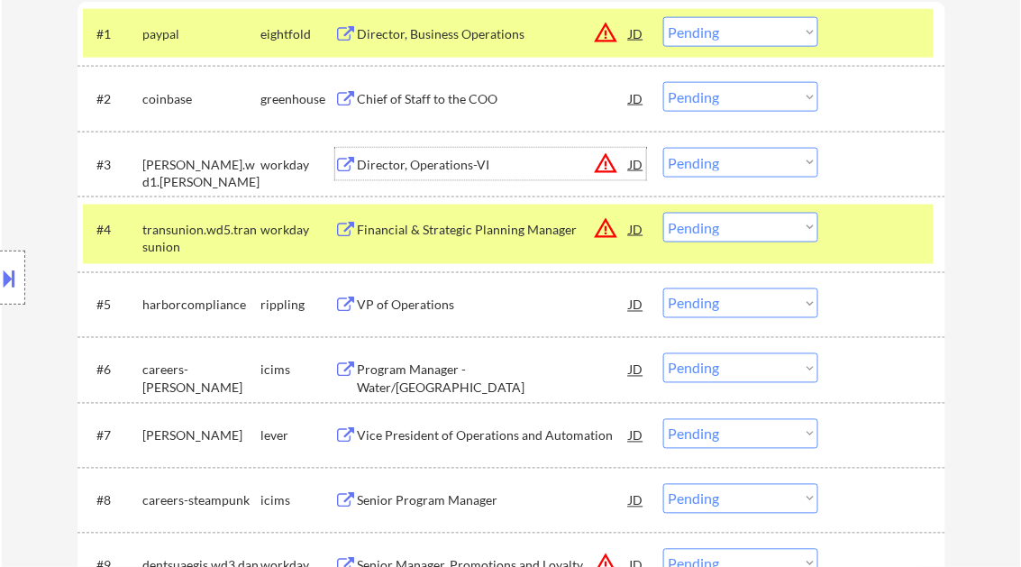
click at [723, 157] on select "Choose an option... Pending Applied Excluded (Questions) Excluded (Expired) Exc…" at bounding box center [740, 163] width 155 height 30
click at [663, 148] on select "Choose an option... Pending Applied Excluded (Questions) Excluded (Expired) Exc…" at bounding box center [740, 163] width 155 height 30
select select ""pending""
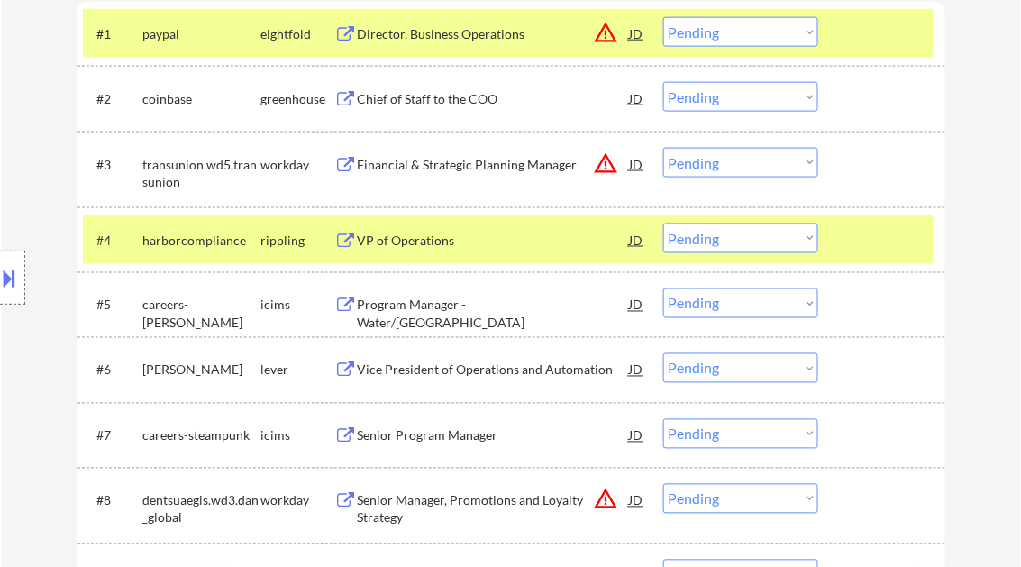
click at [452, 238] on div "VP of Operations" at bounding box center [494, 241] width 272 height 18
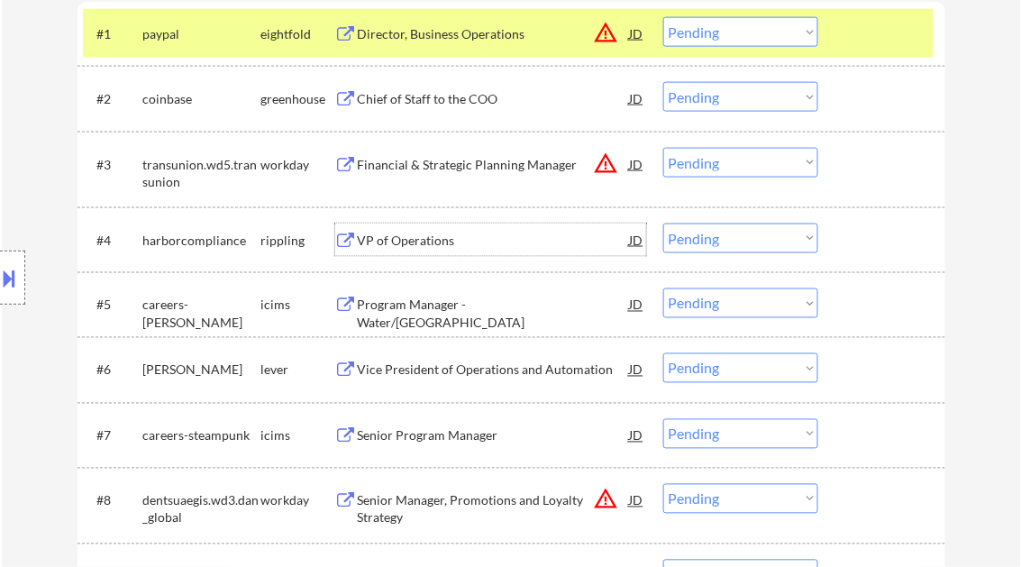
click at [700, 231] on select "Choose an option... Pending Applied Excluded (Questions) Excluded (Expired) Exc…" at bounding box center [740, 238] width 155 height 30
click at [663, 223] on select "Choose an option... Pending Applied Excluded (Questions) Excluded (Expired) Exc…" at bounding box center [740, 238] width 155 height 30
select select ""pending""
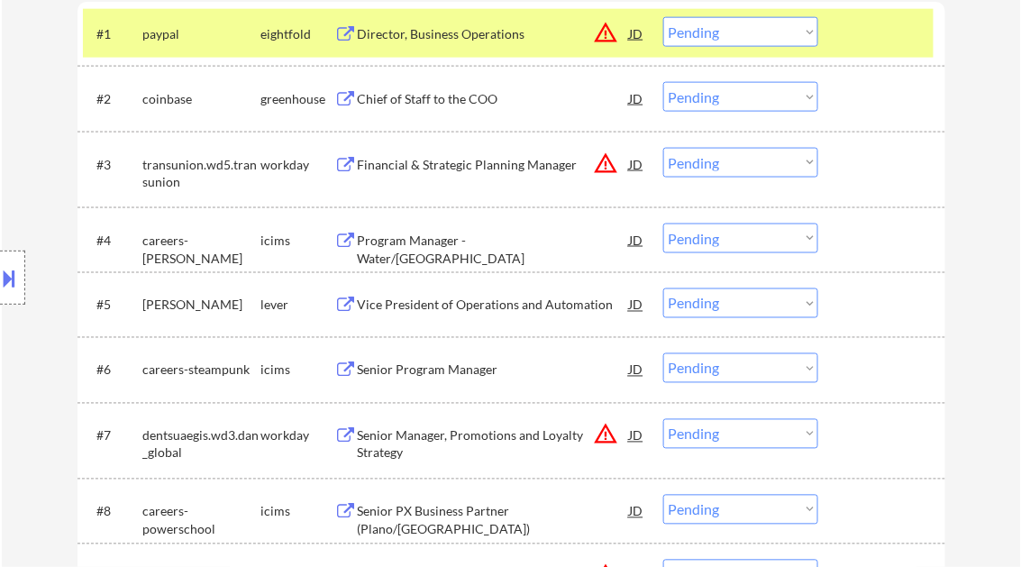
click at [446, 165] on div "Financial & Strategic Planning Manager" at bounding box center [494, 165] width 272 height 18
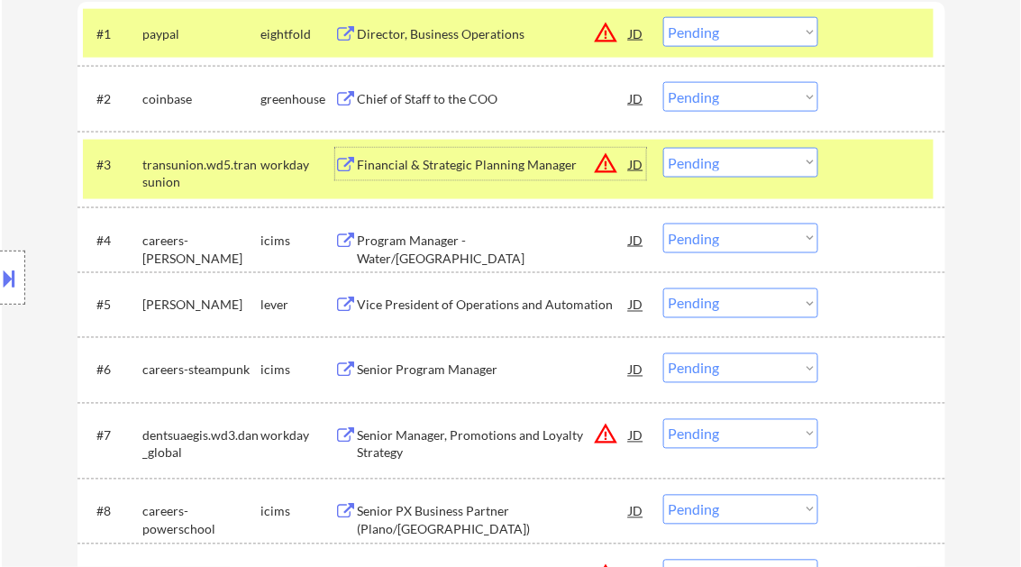
click at [719, 167] on select "Choose an option... Pending Applied Excluded (Questions) Excluded (Expired) Exc…" at bounding box center [740, 163] width 155 height 30
click at [663, 148] on select "Choose an option... Pending Applied Excluded (Questions) Excluded (Expired) Exc…" at bounding box center [740, 163] width 155 height 30
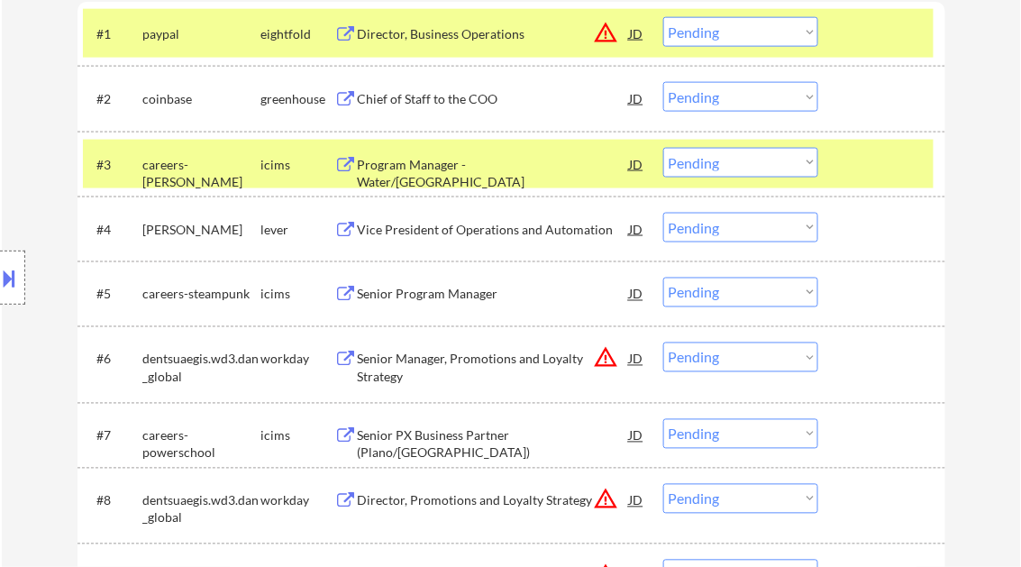
click at [455, 168] on div "Program Manager - Water/[GEOGRAPHIC_DATA]" at bounding box center [494, 173] width 272 height 35
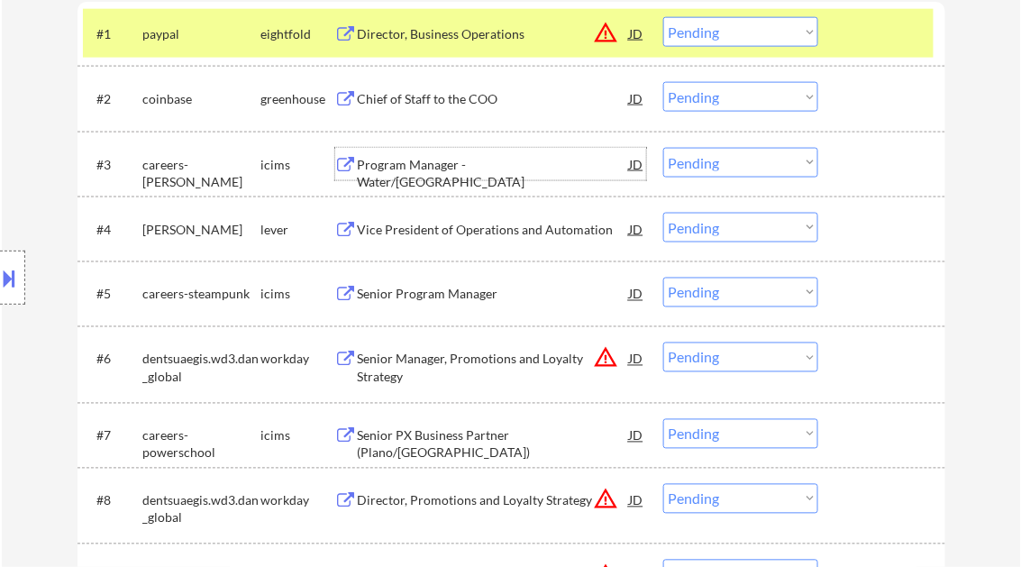
drag, startPoint x: 706, startPoint y: 158, endPoint x: 722, endPoint y: 166, distance: 18.1
click at [706, 158] on select "Choose an option... Pending Applied Excluded (Questions) Excluded (Expired) Exc…" at bounding box center [740, 163] width 155 height 30
click at [663, 148] on select "Choose an option... Pending Applied Excluded (Questions) Excluded (Expired) Exc…" at bounding box center [740, 163] width 155 height 30
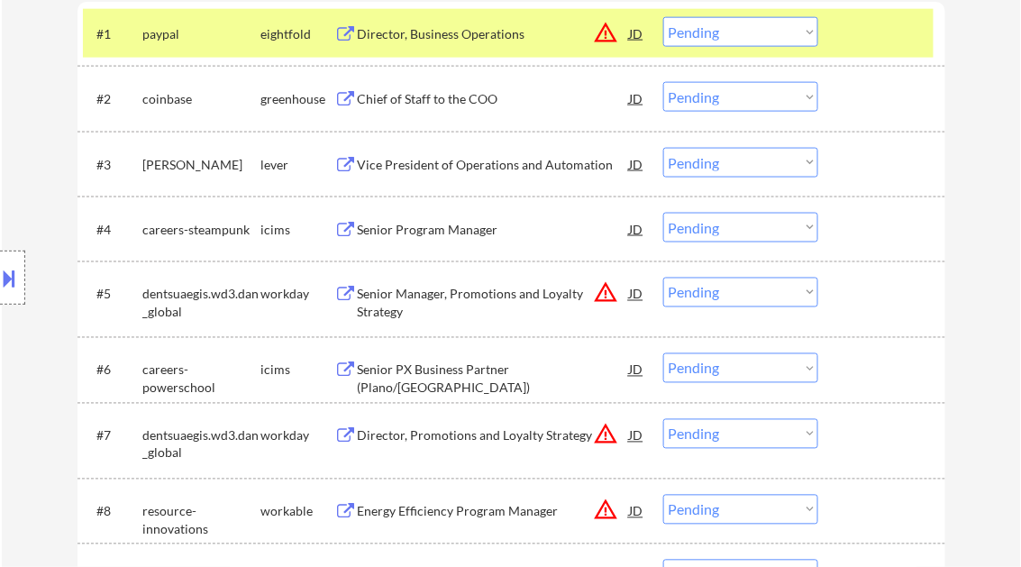
click at [487, 159] on div "Vice President of Operations and Automation" at bounding box center [494, 165] width 272 height 18
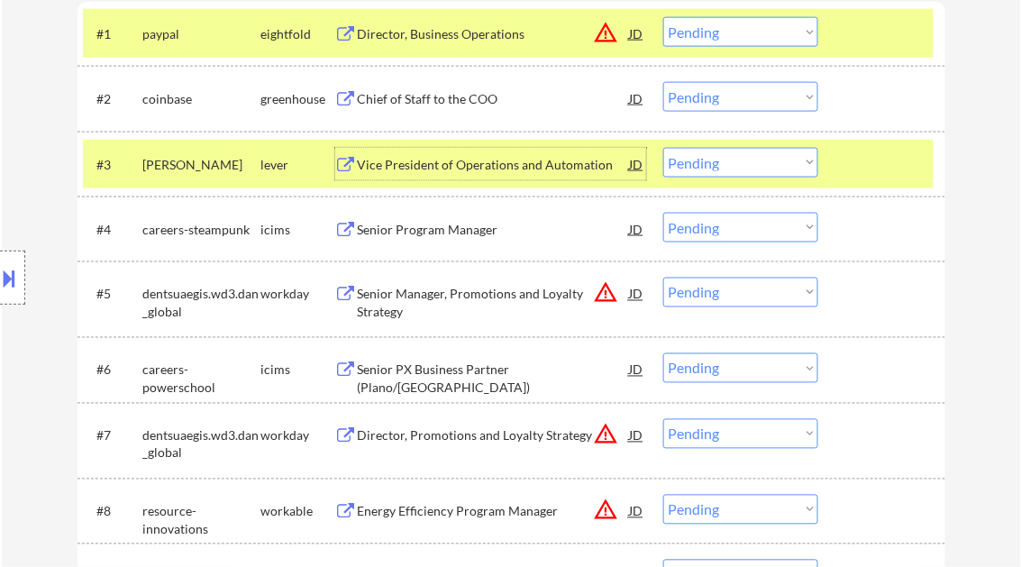
drag, startPoint x: 719, startPoint y: 162, endPoint x: 723, endPoint y: 171, distance: 9.7
click at [719, 162] on select "Choose an option... Pending Applied Excluded (Questions) Excluded (Expired) Exc…" at bounding box center [740, 163] width 155 height 30
click at [663, 148] on select "Choose an option... Pending Applied Excluded (Questions) Excluded (Expired) Exc…" at bounding box center [740, 163] width 155 height 30
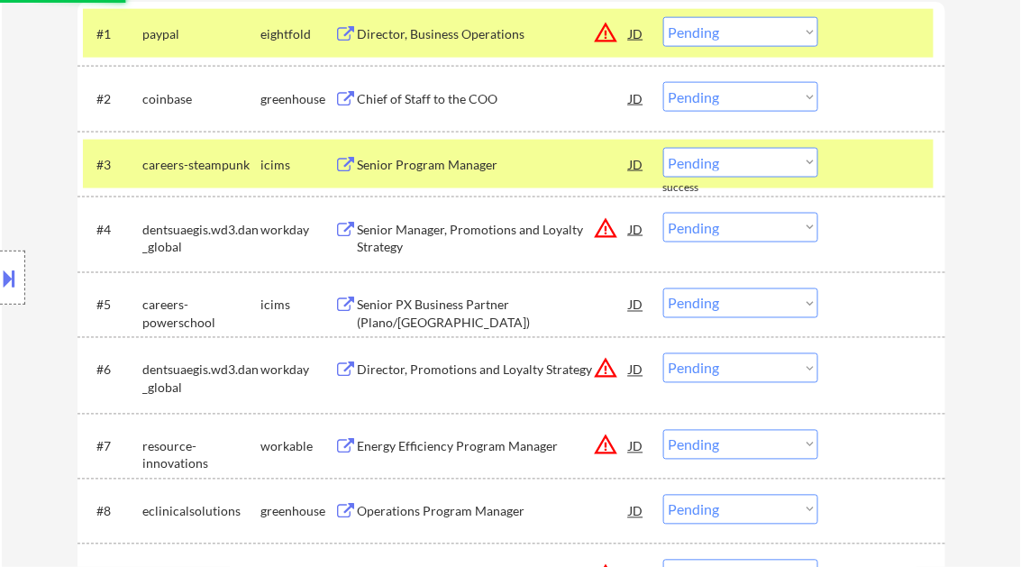
click at [474, 164] on div "Senior Program Manager" at bounding box center [494, 165] width 272 height 18
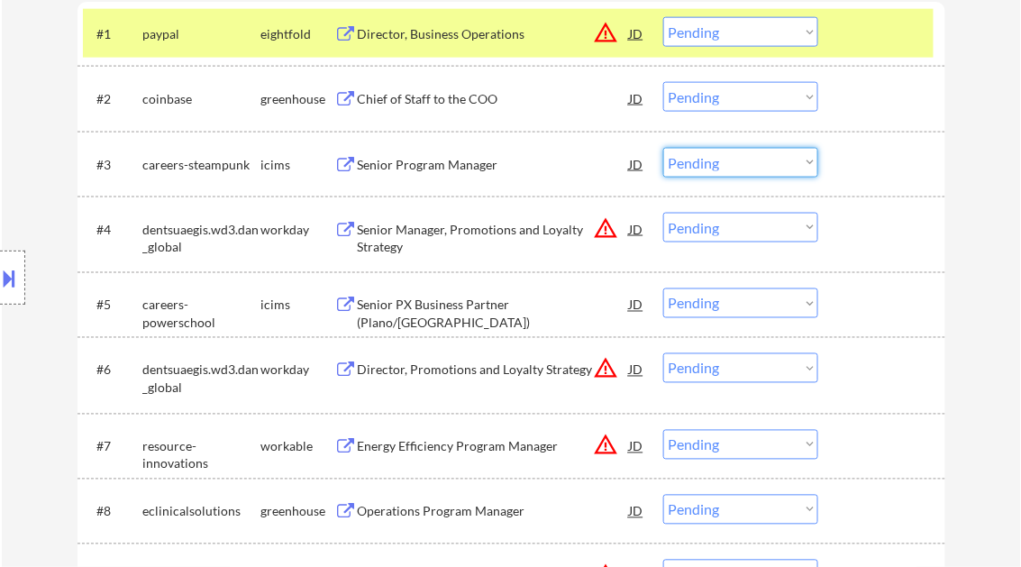
drag, startPoint x: 738, startPoint y: 161, endPoint x: 747, endPoint y: 175, distance: 16.2
click at [738, 161] on select "Choose an option... Pending Applied Excluded (Questions) Excluded (Expired) Exc…" at bounding box center [740, 163] width 155 height 30
click at [663, 148] on select "Choose an option... Pending Applied Excluded (Questions) Excluded (Expired) Exc…" at bounding box center [740, 163] width 155 height 30
click at [476, 232] on div "Senior Manager, Promotions and Loyalty Strategy" at bounding box center [494, 238] width 272 height 35
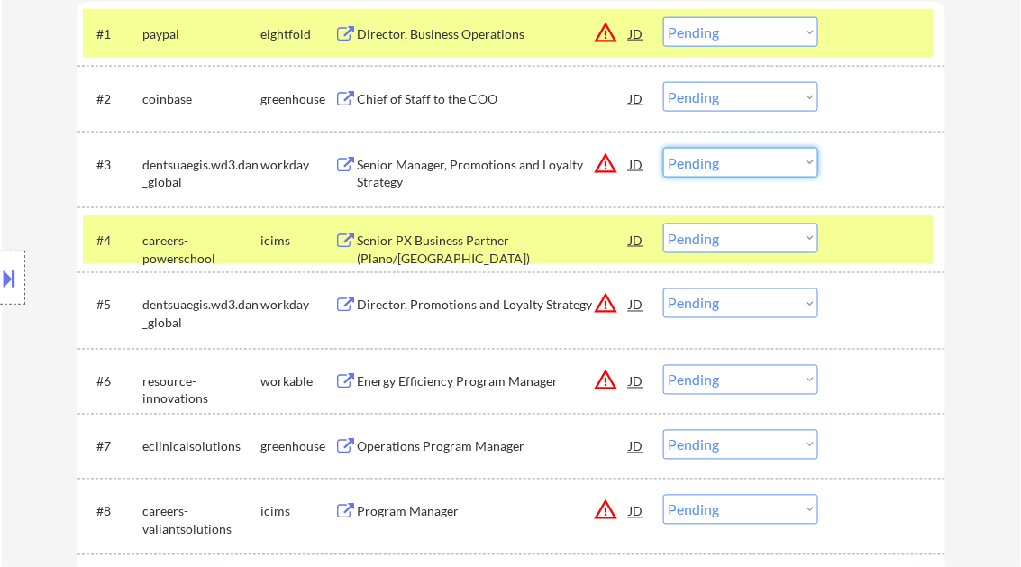
click at [727, 149] on select "Choose an option... Pending Applied Excluded (Questions) Excluded (Expired) Exc…" at bounding box center [740, 163] width 155 height 30
click at [663, 148] on select "Choose an option... Pending Applied Excluded (Questions) Excluded (Expired) Exc…" at bounding box center [740, 163] width 155 height 30
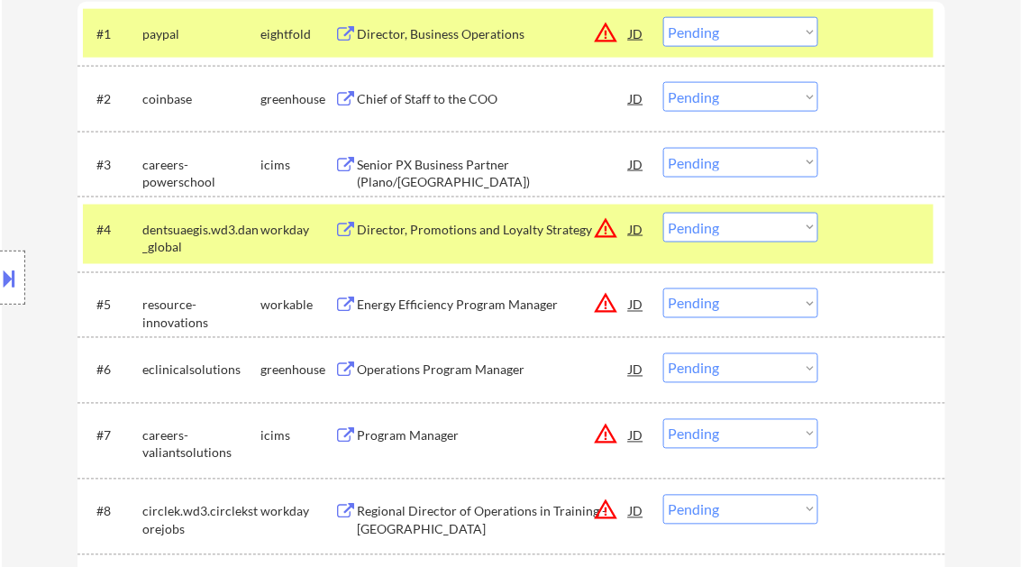
click at [478, 159] on div "Senior PX Business Partner (Plano/[GEOGRAPHIC_DATA])" at bounding box center [494, 173] width 272 height 35
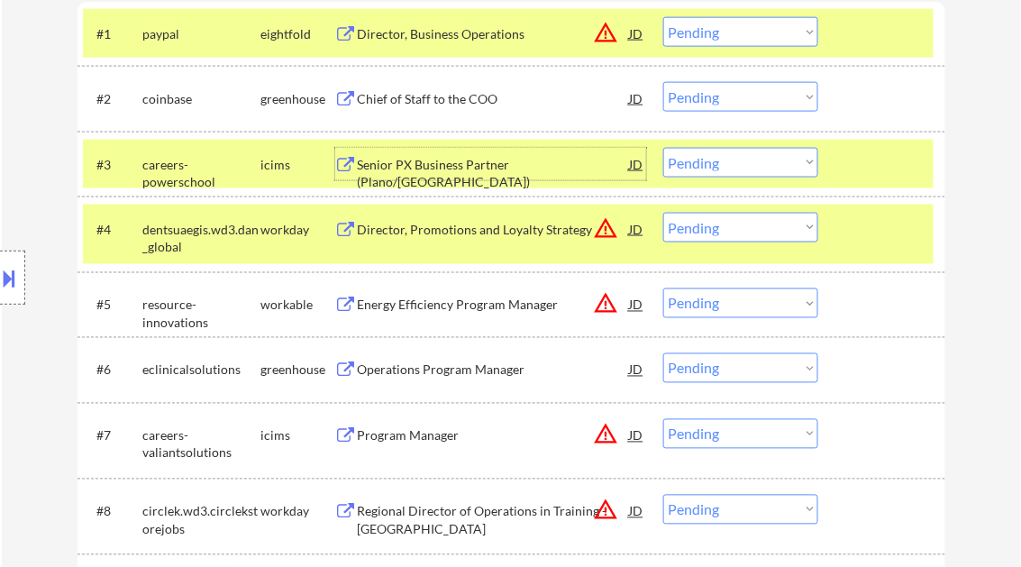
click at [13, 279] on button at bounding box center [10, 278] width 20 height 30
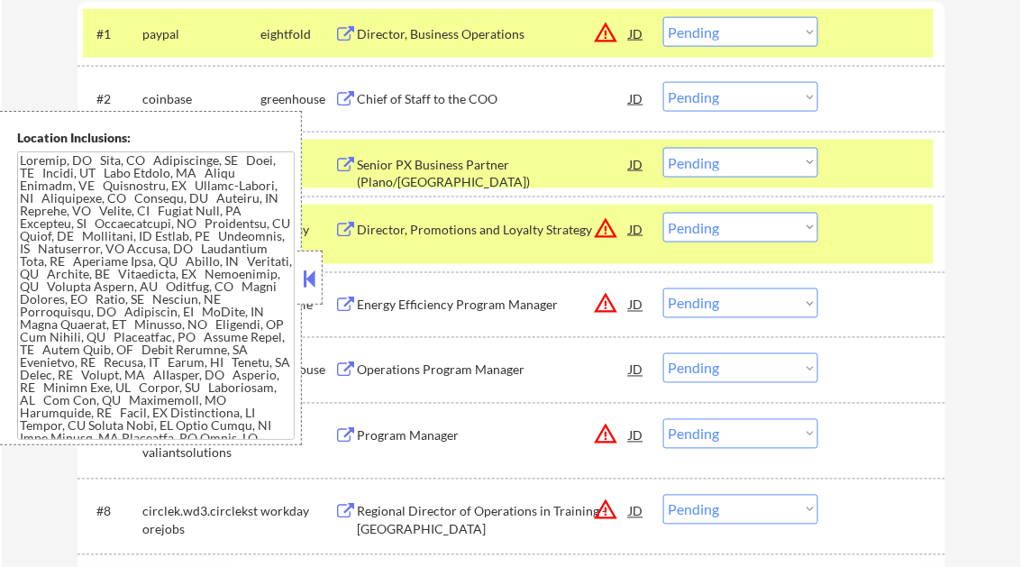
click at [308, 278] on button at bounding box center [310, 278] width 20 height 27
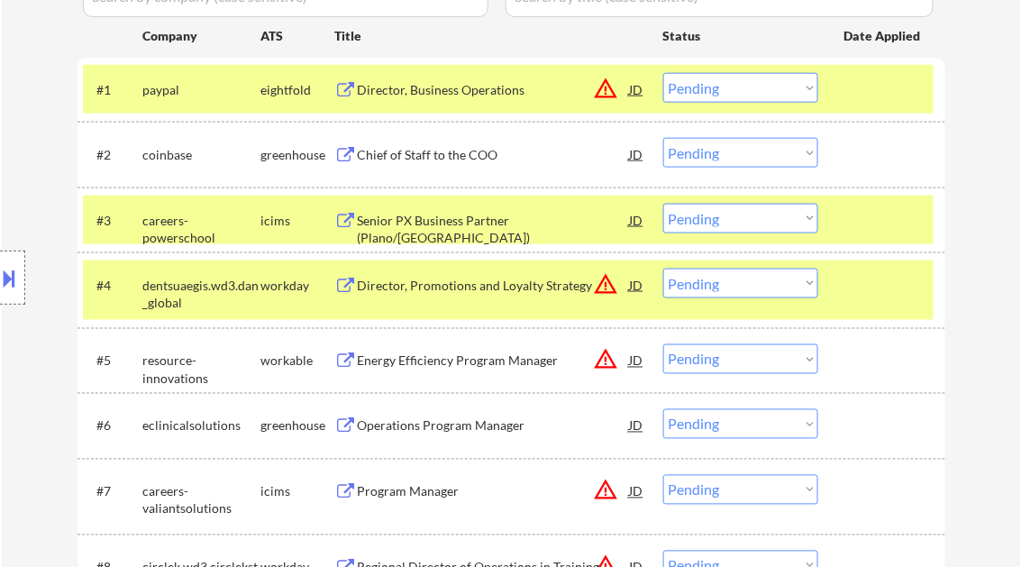
scroll to position [505, 0]
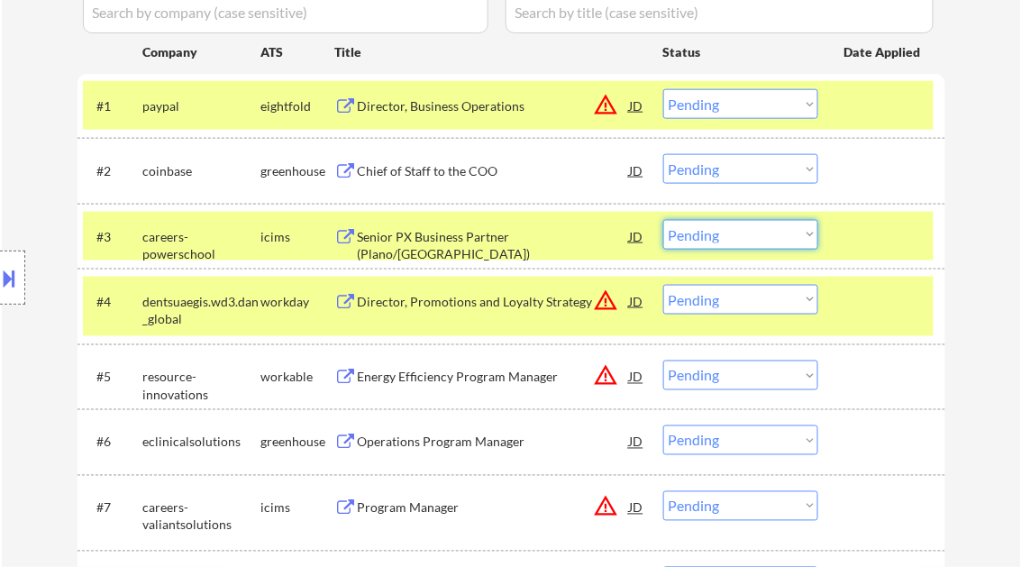
click at [694, 234] on select "Choose an option... Pending Applied Excluded (Questions) Excluded (Expired) Exc…" at bounding box center [740, 235] width 155 height 30
click at [663, 220] on select "Choose an option... Pending Applied Excluded (Questions) Excluded (Expired) Exc…" at bounding box center [740, 235] width 155 height 30
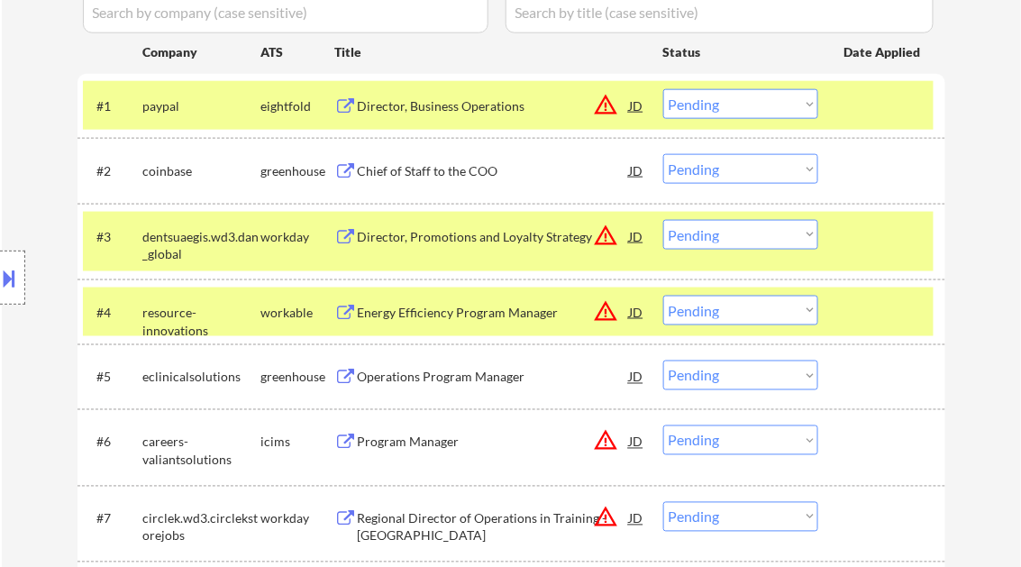
click at [461, 241] on div "Director, Promotions and Loyalty Strategy" at bounding box center [494, 237] width 272 height 18
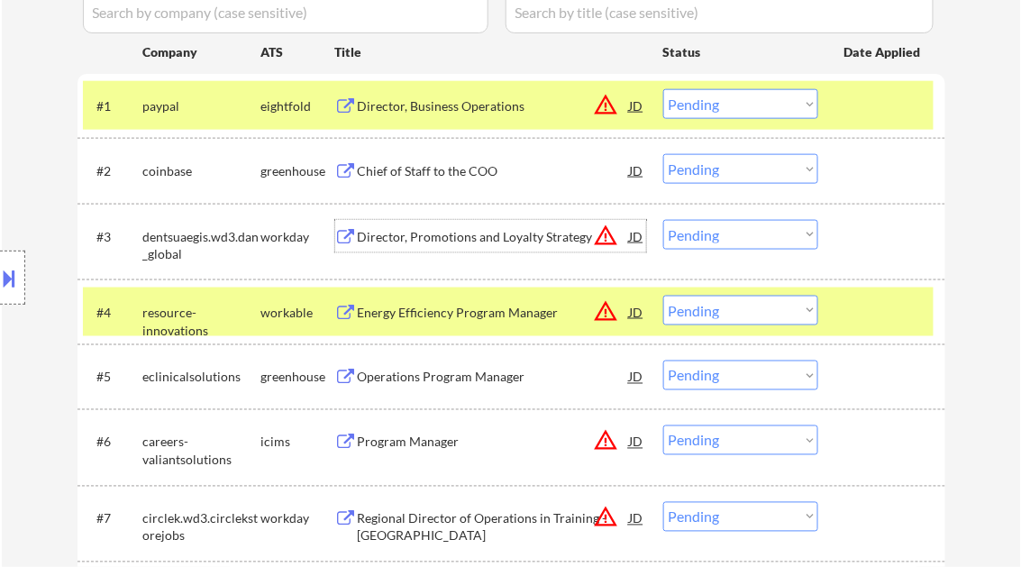
click at [726, 236] on select "Choose an option... Pending Applied Excluded (Questions) Excluded (Expired) Exc…" at bounding box center [740, 235] width 155 height 30
click at [663, 220] on select "Choose an option... Pending Applied Excluded (Questions) Excluded (Expired) Exc…" at bounding box center [740, 235] width 155 height 30
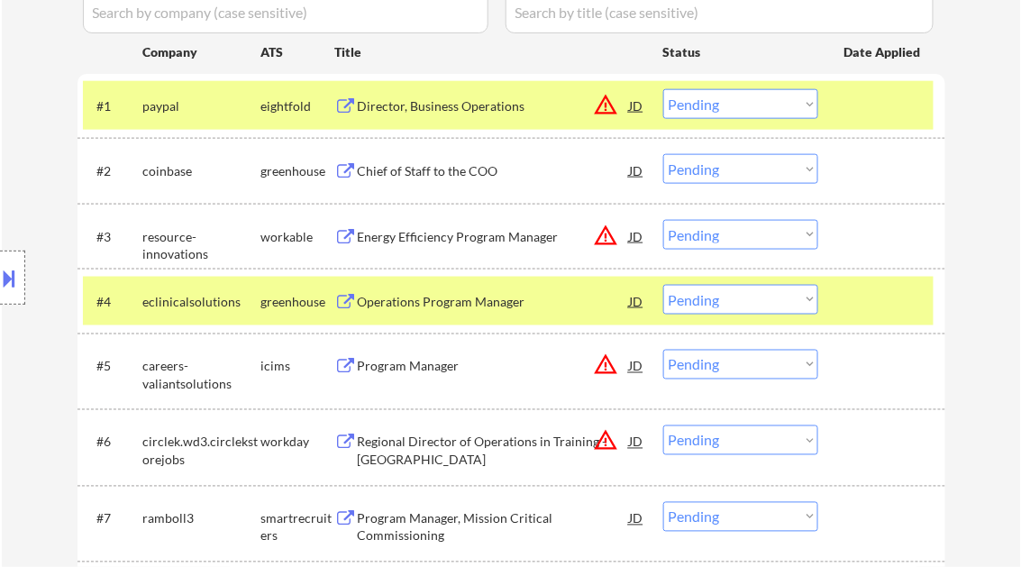
click at [478, 233] on div "Energy Efficiency Program Manager" at bounding box center [494, 237] width 272 height 18
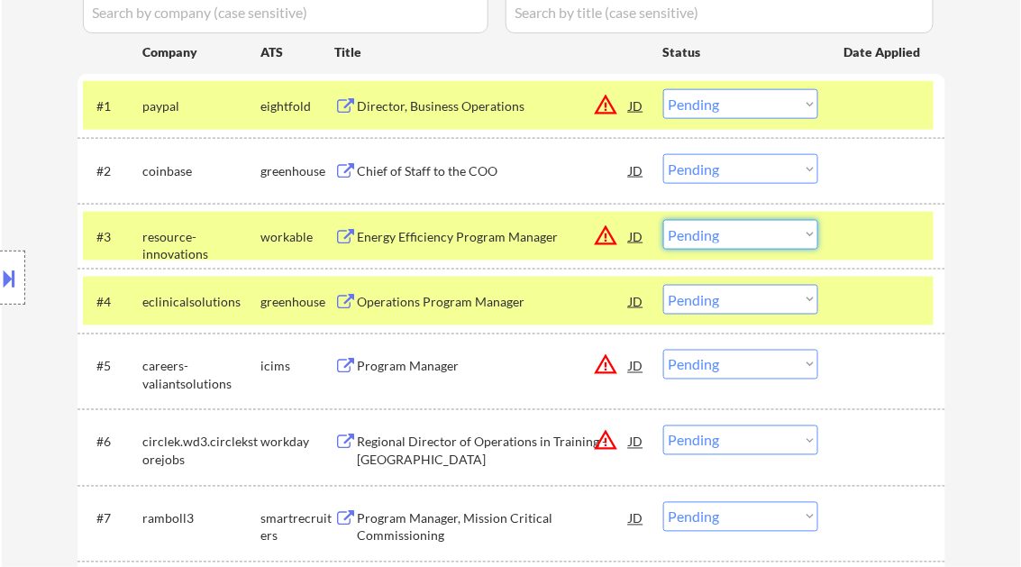
drag, startPoint x: 721, startPoint y: 236, endPoint x: 734, endPoint y: 247, distance: 17.3
click at [721, 236] on select "Choose an option... Pending Applied Excluded (Questions) Excluded (Expired) Exc…" at bounding box center [740, 235] width 155 height 30
click at [663, 220] on select "Choose an option... Pending Applied Excluded (Questions) Excluded (Expired) Exc…" at bounding box center [740, 235] width 155 height 30
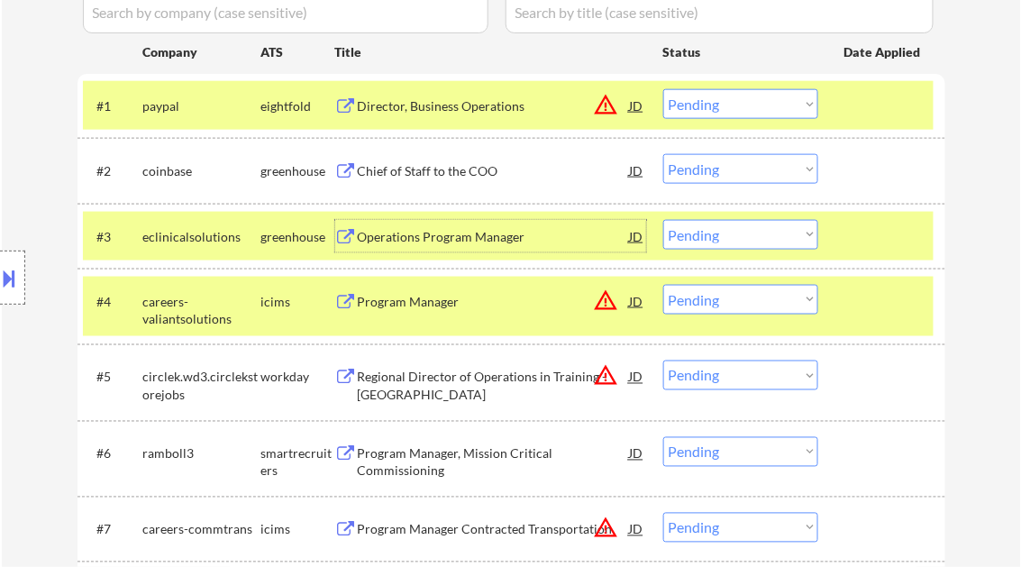
click at [475, 237] on div "Operations Program Manager" at bounding box center [494, 237] width 272 height 18
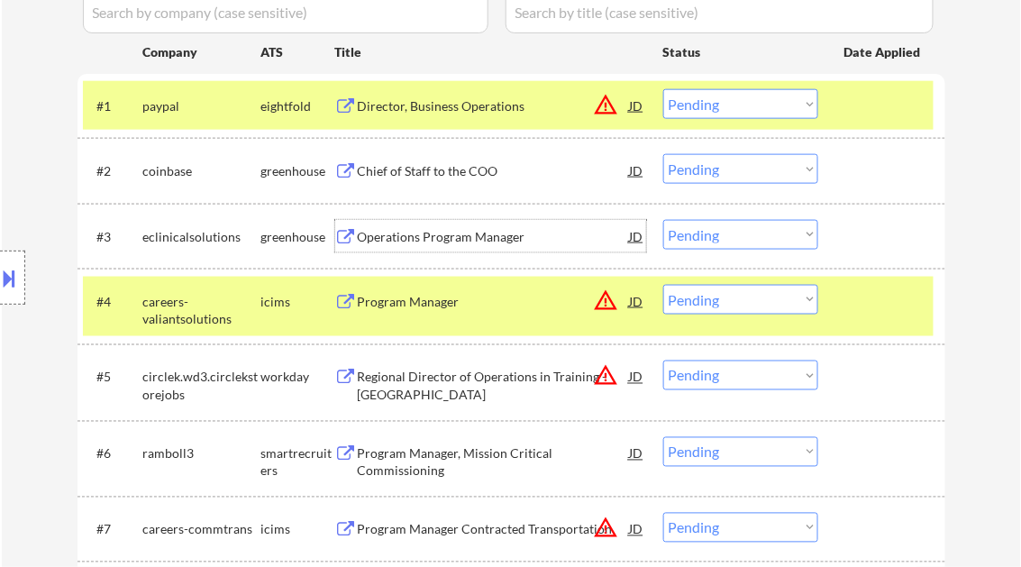
drag, startPoint x: 732, startPoint y: 232, endPoint x: 744, endPoint y: 249, distance: 21.3
click at [732, 232] on select "Choose an option... Pending Applied Excluded (Questions) Excluded (Expired) Exc…" at bounding box center [740, 235] width 155 height 30
click at [663, 220] on select "Choose an option... Pending Applied Excluded (Questions) Excluded (Expired) Exc…" at bounding box center [740, 235] width 155 height 30
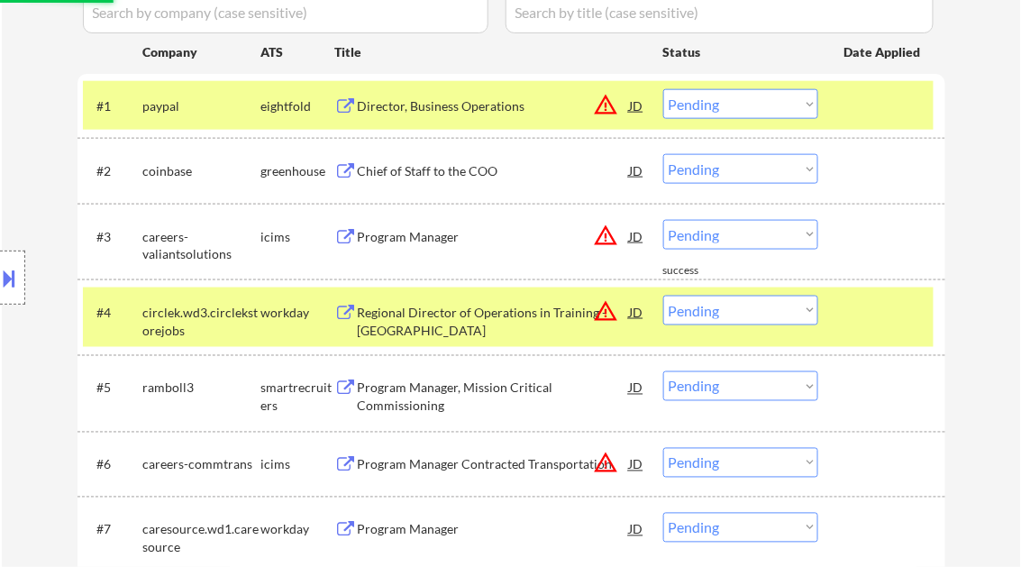
click at [434, 234] on div "Program Manager" at bounding box center [494, 237] width 272 height 18
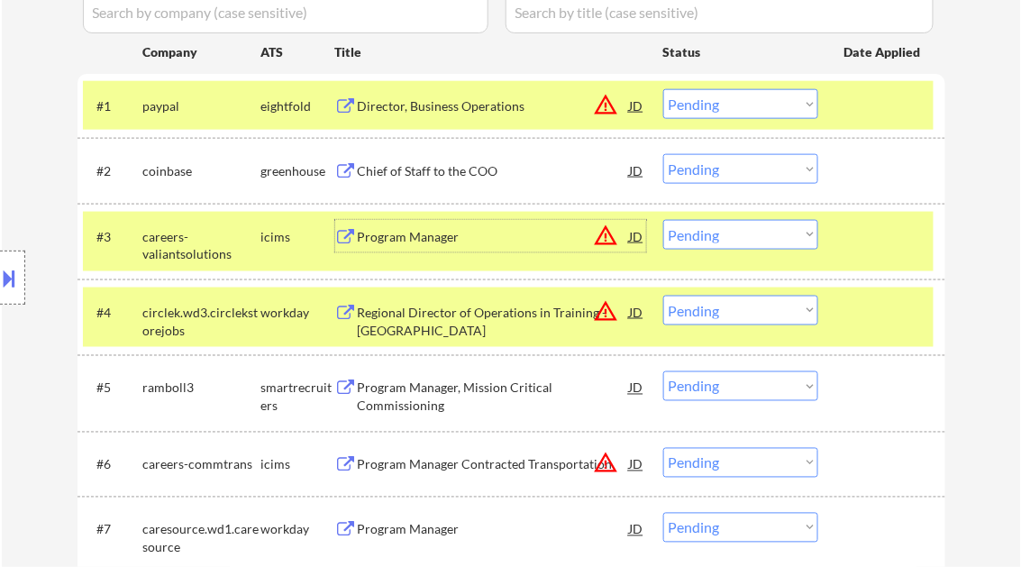
drag, startPoint x: 752, startPoint y: 236, endPoint x: 760, endPoint y: 243, distance: 10.2
click at [755, 240] on select "Choose an option... Pending Applied Excluded (Questions) Excluded (Expired) Exc…" at bounding box center [740, 235] width 155 height 30
click at [663, 220] on select "Choose an option... Pending Applied Excluded (Questions) Excluded (Expired) Exc…" at bounding box center [740, 235] width 155 height 30
select select ""pending""
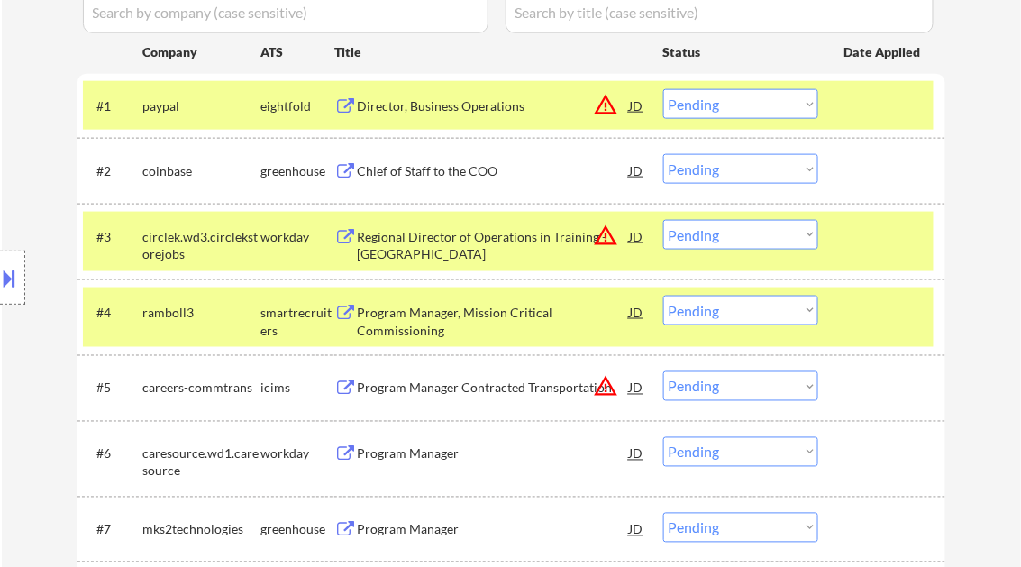
click at [741, 169] on select "Choose an option... Pending Applied Excluded (Questions) Excluded (Expired) Exc…" at bounding box center [740, 169] width 155 height 30
click at [663, 154] on select "Choose an option... Pending Applied Excluded (Questions) Excluded (Expired) Exc…" at bounding box center [740, 169] width 155 height 30
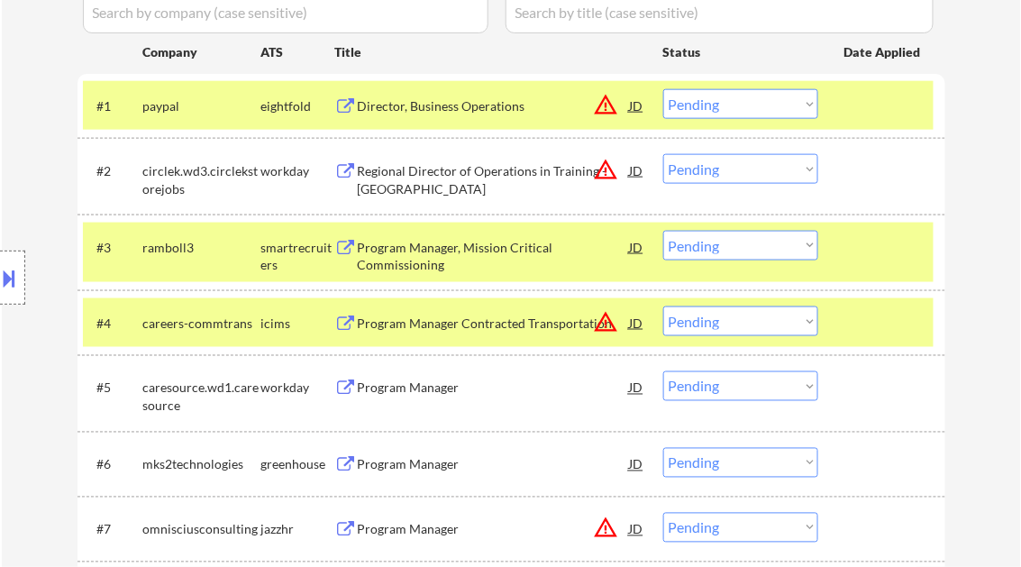
click at [496, 181] on div "Regional Director of Operations in Training - [GEOGRAPHIC_DATA]" at bounding box center [494, 179] width 272 height 35
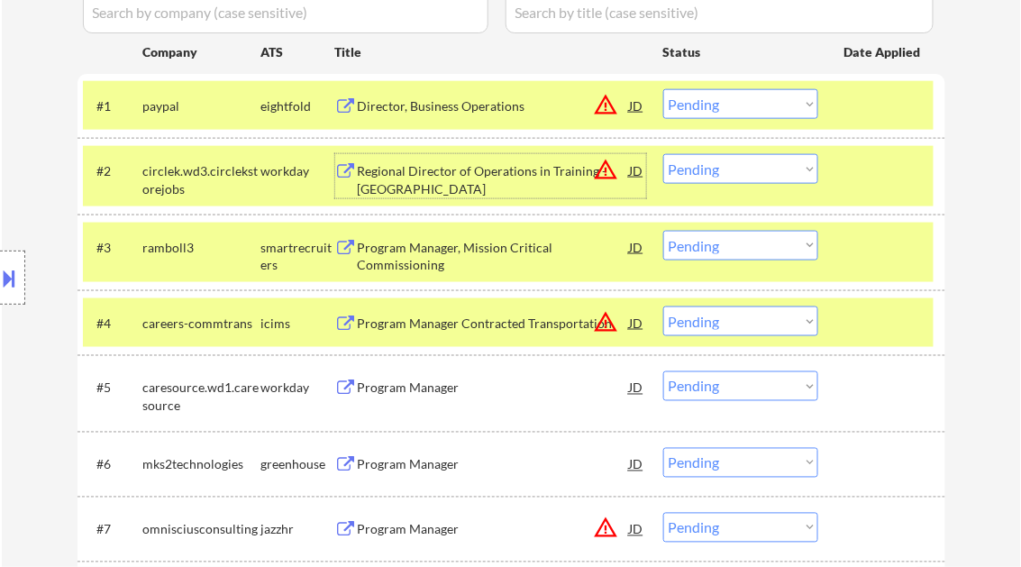
drag, startPoint x: 726, startPoint y: 169, endPoint x: 735, endPoint y: 184, distance: 17.0
click at [726, 169] on select "Choose an option... Pending Applied Excluded (Questions) Excluded (Expired) Exc…" at bounding box center [740, 169] width 155 height 30
click at [663, 154] on select "Choose an option... Pending Applied Excluded (Questions) Excluded (Expired) Exc…" at bounding box center [740, 169] width 155 height 30
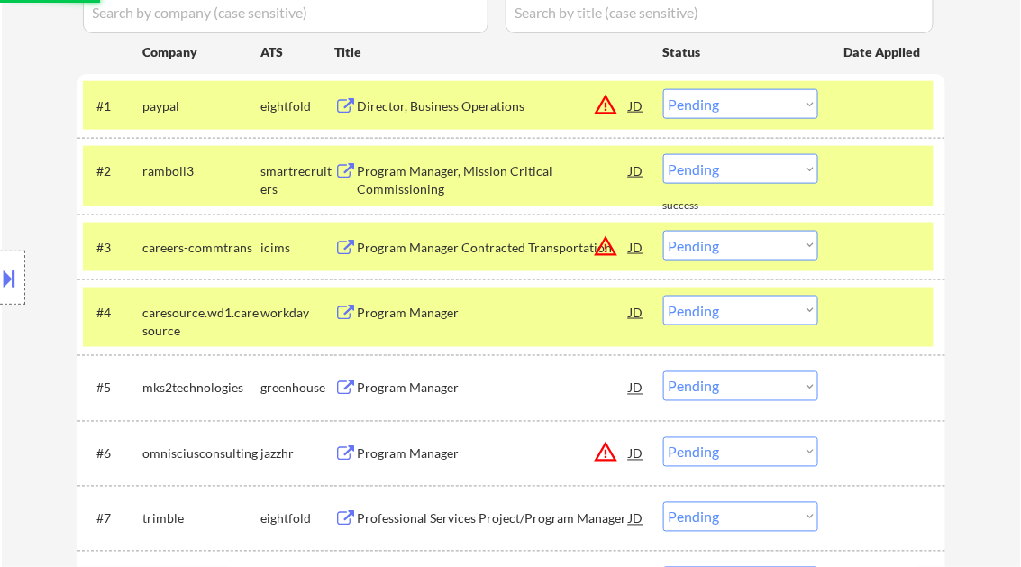
click at [447, 177] on div "Program Manager, Mission Critical Commissioning" at bounding box center [494, 179] width 272 height 35
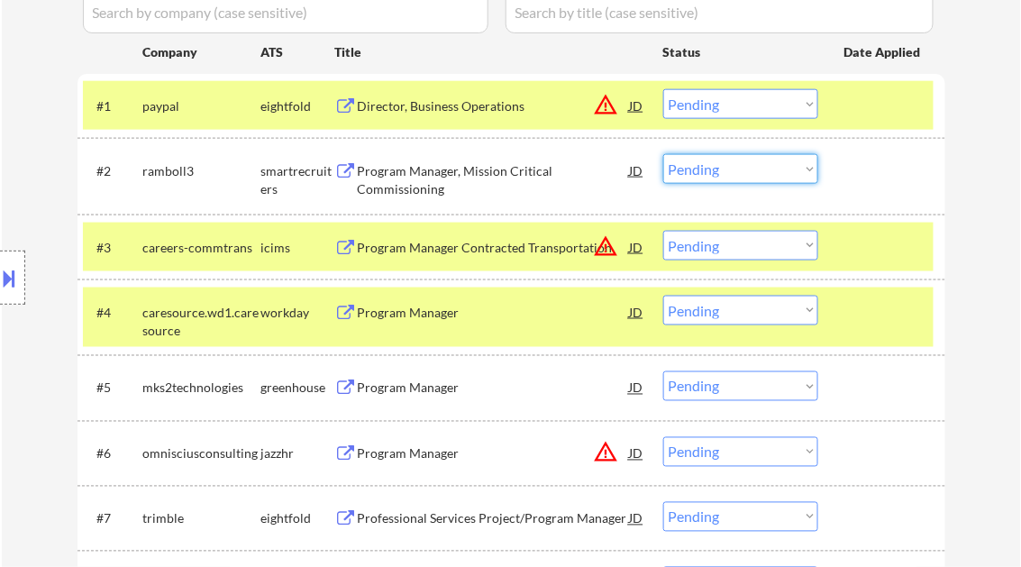
click at [716, 176] on select "Choose an option... Pending Applied Excluded (Questions) Excluded (Expired) Exc…" at bounding box center [740, 169] width 155 height 30
click at [663, 154] on select "Choose an option... Pending Applied Excluded (Questions) Excluded (Expired) Exc…" at bounding box center [740, 169] width 155 height 30
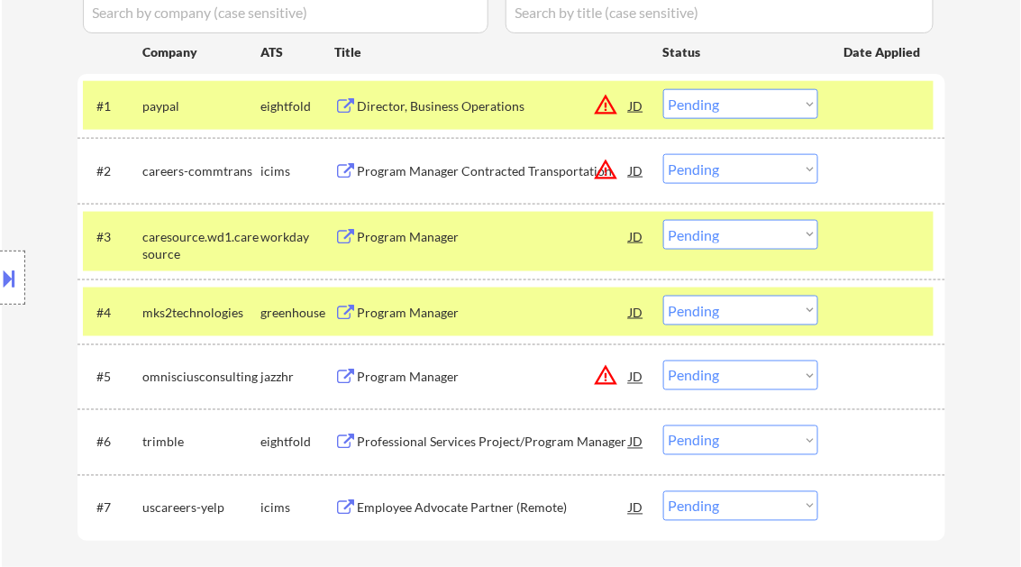
click at [465, 179] on div "Program Manager Contracted Transportation" at bounding box center [494, 171] width 272 height 18
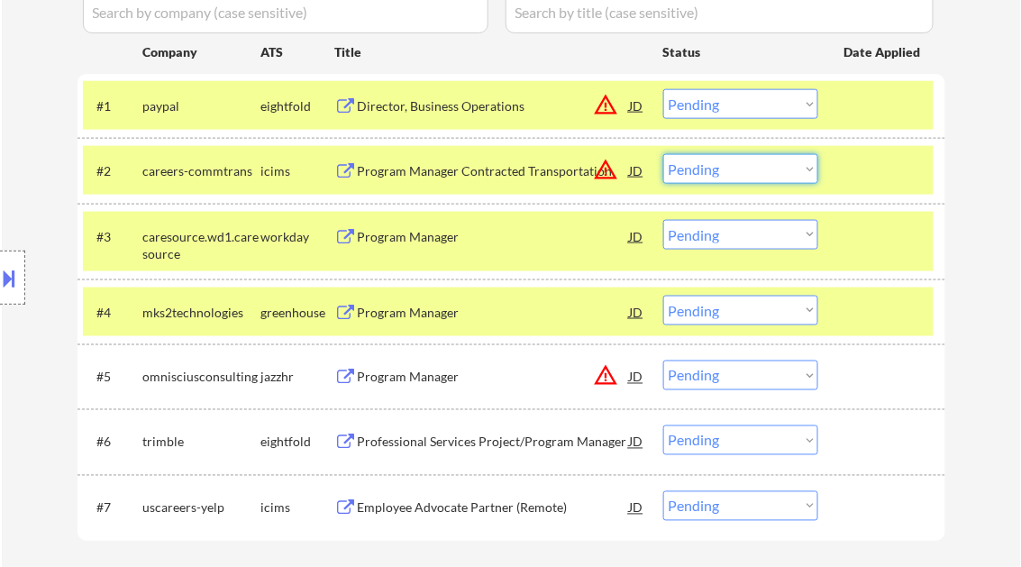
drag, startPoint x: 751, startPoint y: 168, endPoint x: 760, endPoint y: 184, distance: 19.0
click at [751, 168] on select "Choose an option... Pending Applied Excluded (Questions) Excluded (Expired) Exc…" at bounding box center [740, 169] width 155 height 30
click at [663, 154] on select "Choose an option... Pending Applied Excluded (Questions) Excluded (Expired) Exc…" at bounding box center [740, 169] width 155 height 30
click at [401, 230] on div "Program Manager" at bounding box center [494, 237] width 272 height 18
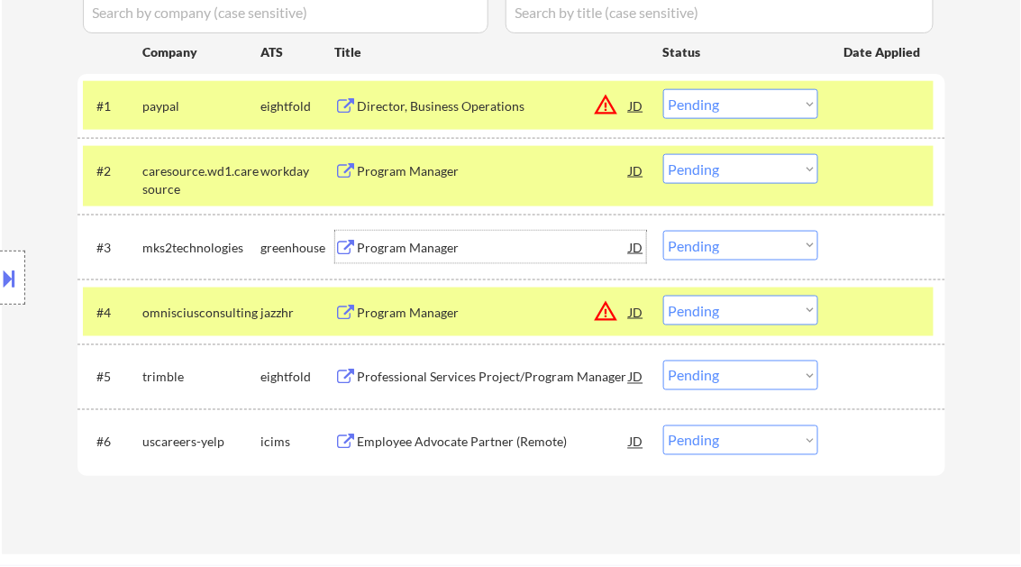
drag, startPoint x: 700, startPoint y: 173, endPoint x: 725, endPoint y: 186, distance: 28.2
click at [703, 171] on select "Choose an option... Pending Applied Excluded (Questions) Excluded (Expired) Exc…" at bounding box center [740, 169] width 155 height 30
click at [663, 154] on select "Choose an option... Pending Applied Excluded (Questions) Excluded (Expired) Exc…" at bounding box center [740, 169] width 155 height 30
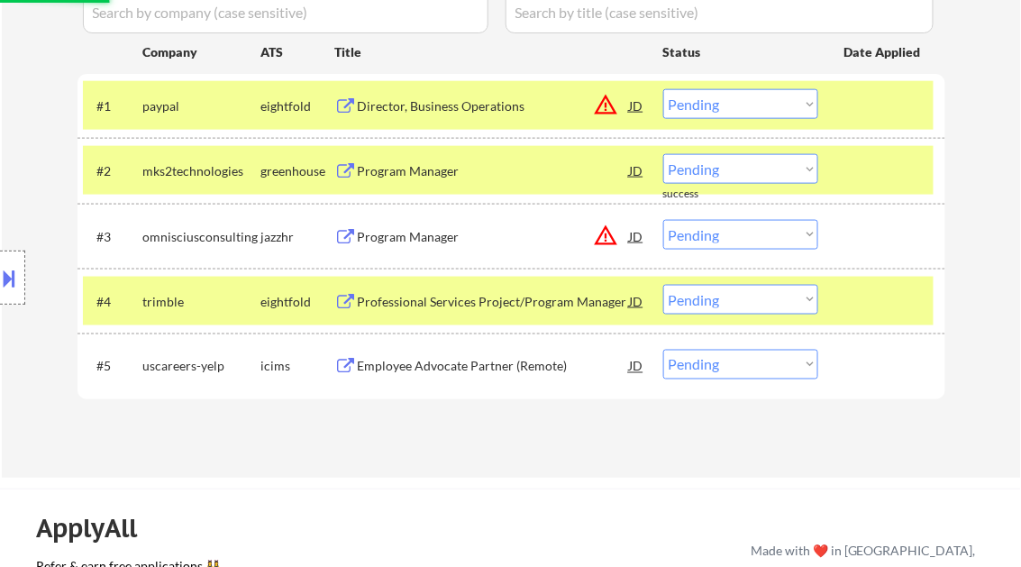
click at [423, 176] on div "Program Manager" at bounding box center [494, 171] width 272 height 18
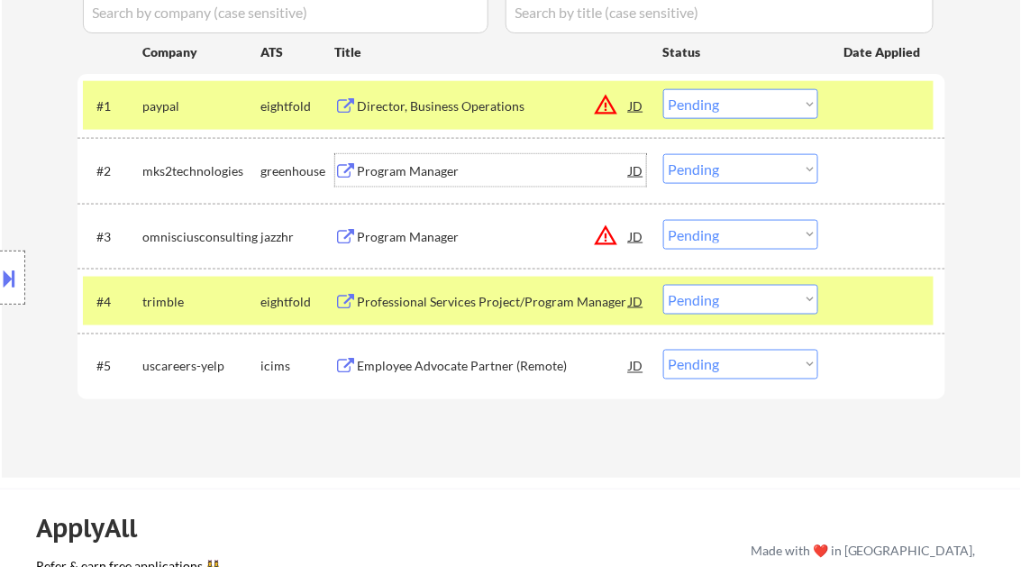
click at [724, 172] on select "Choose an option... Pending Applied Excluded (Questions) Excluded (Expired) Exc…" at bounding box center [740, 169] width 155 height 30
click at [663, 154] on select "Choose an option... Pending Applied Excluded (Questions) Excluded (Expired) Exc…" at bounding box center [740, 169] width 155 height 30
click at [441, 234] on div "Program Manager" at bounding box center [494, 237] width 272 height 18
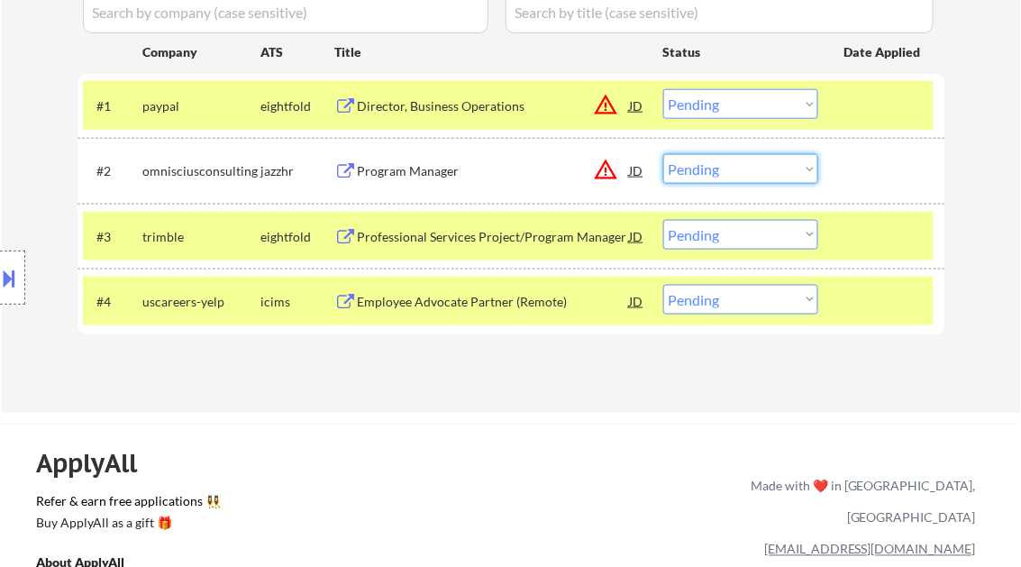
drag, startPoint x: 751, startPoint y: 177, endPoint x: 761, endPoint y: 184, distance: 12.3
click at [751, 177] on select "Choose an option... Pending Applied Excluded (Questions) Excluded (Expired) Exc…" at bounding box center [740, 169] width 155 height 30
click at [663, 154] on select "Choose an option... Pending Applied Excluded (Questions) Excluded (Expired) Exc…" at bounding box center [740, 169] width 155 height 30
click at [460, 241] on div "Professional Services Project/Program Manager" at bounding box center [494, 237] width 272 height 18
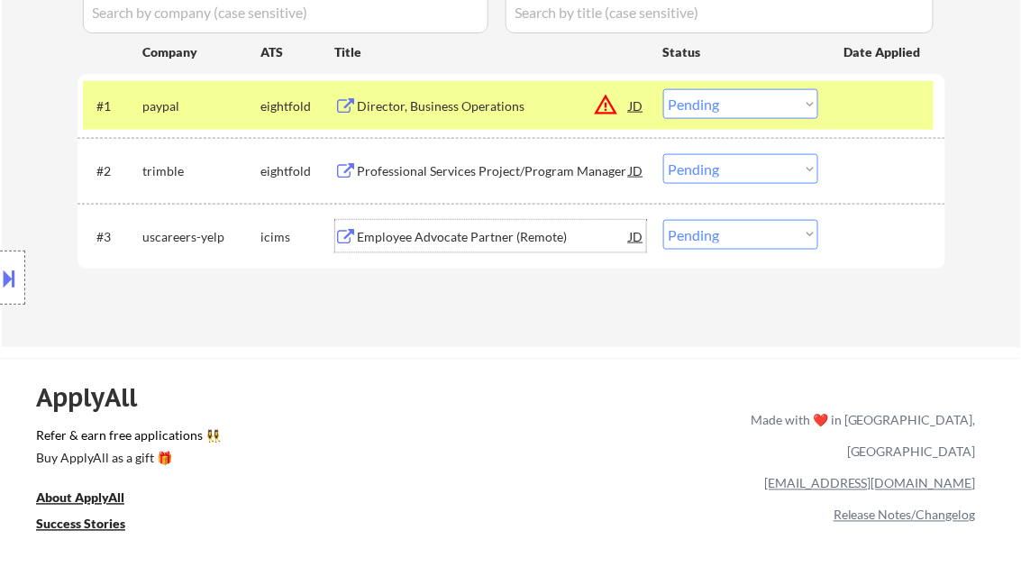
click at [697, 164] on select "Choose an option... Pending Applied Excluded (Questions) Excluded (Expired) Exc…" at bounding box center [740, 169] width 155 height 30
click at [663, 154] on select "Choose an option... Pending Applied Excluded (Questions) Excluded (Expired) Exc…" at bounding box center [740, 169] width 155 height 30
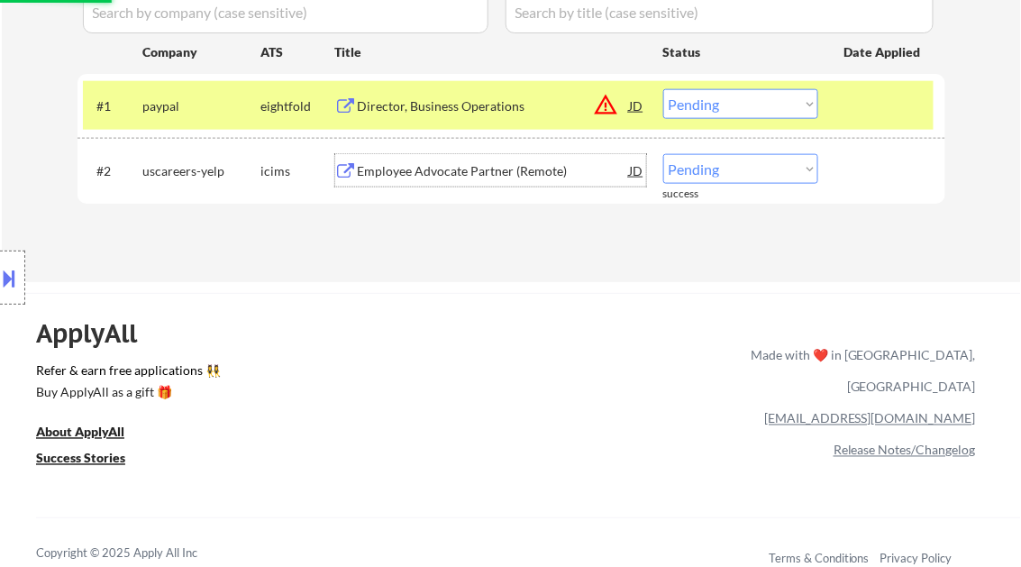
click at [444, 170] on div "Employee Advocate Partner (Remote)" at bounding box center [494, 171] width 272 height 18
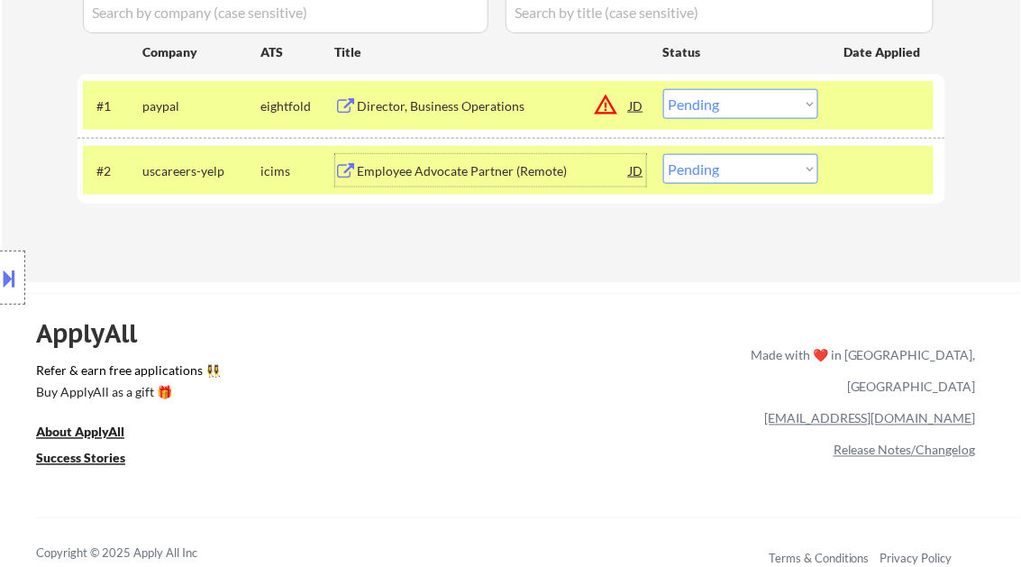
click at [715, 172] on select "Choose an option... Pending Applied Excluded (Questions) Excluded (Expired) Exc…" at bounding box center [740, 169] width 155 height 30
select select ""excluded__salary_""
click at [663, 154] on select "Choose an option... Pending Applied Excluded (Questions) Excluded (Expired) Exc…" at bounding box center [740, 169] width 155 height 30
click at [542, 335] on div "ApplyAll Refer & earn free applications 👯‍♀️ Buy ApplyAll as a gift 🎁 About App…" at bounding box center [510, 448] width 1021 height 286
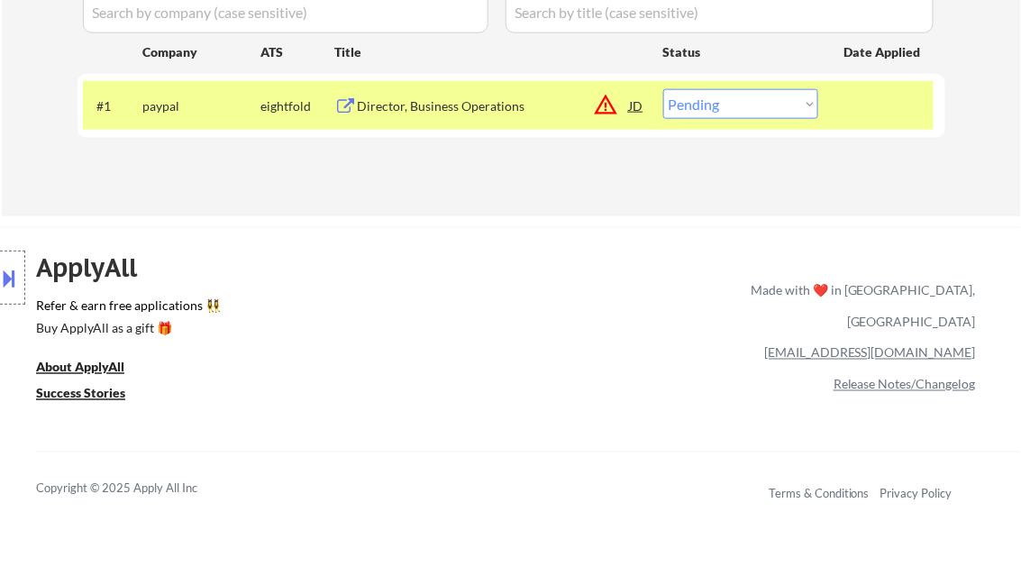
click at [410, 106] on div "Director, Business Operations" at bounding box center [494, 106] width 272 height 18
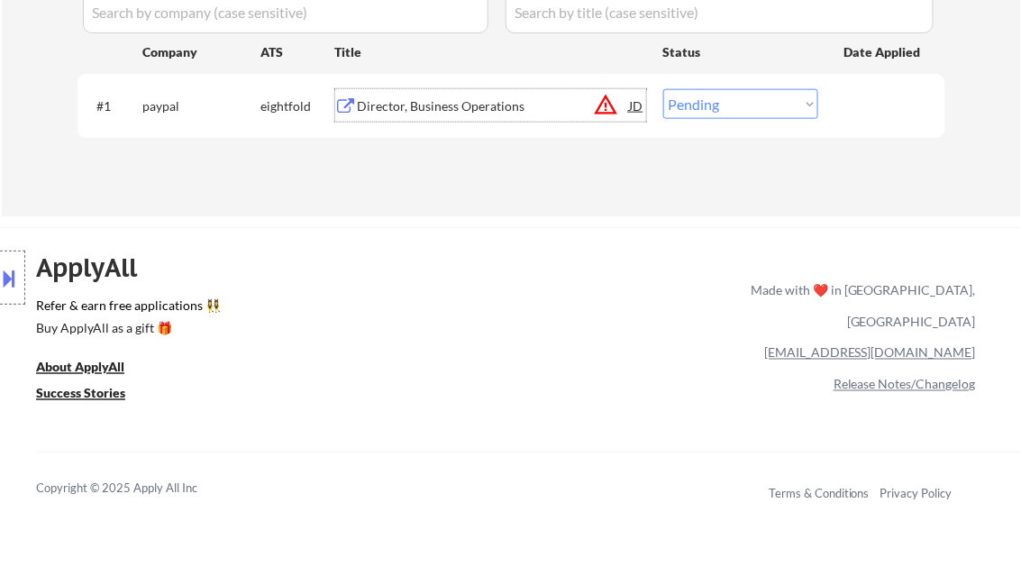
click at [715, 100] on select "Choose an option... Pending Applied Excluded (Questions) Excluded (Expired) Exc…" at bounding box center [740, 104] width 155 height 30
select select ""applied""
click at [663, 89] on select "Choose an option... Pending Applied Excluded (Questions) Excluded (Expired) Exc…" at bounding box center [740, 104] width 155 height 30
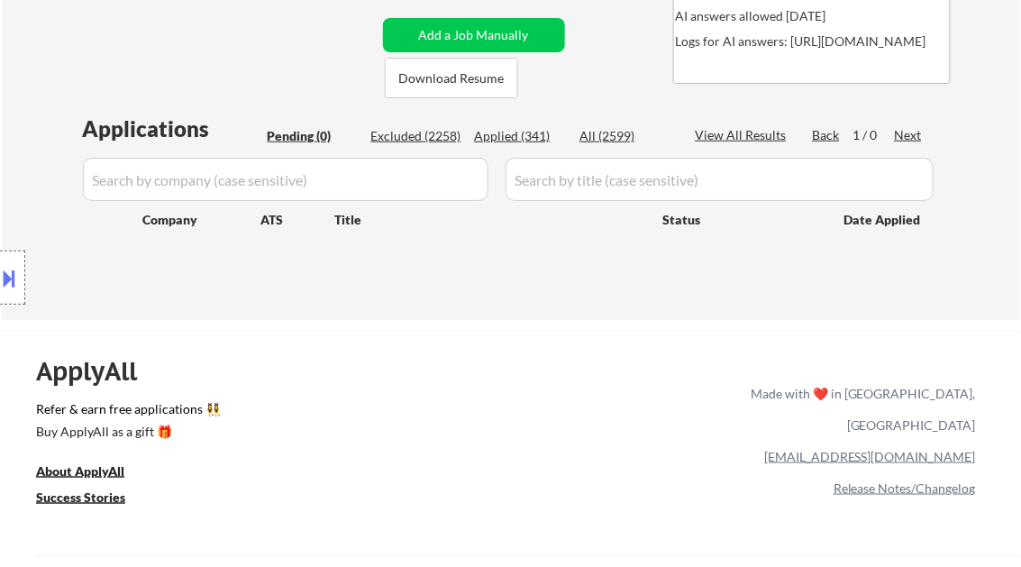
scroll to position [288, 0]
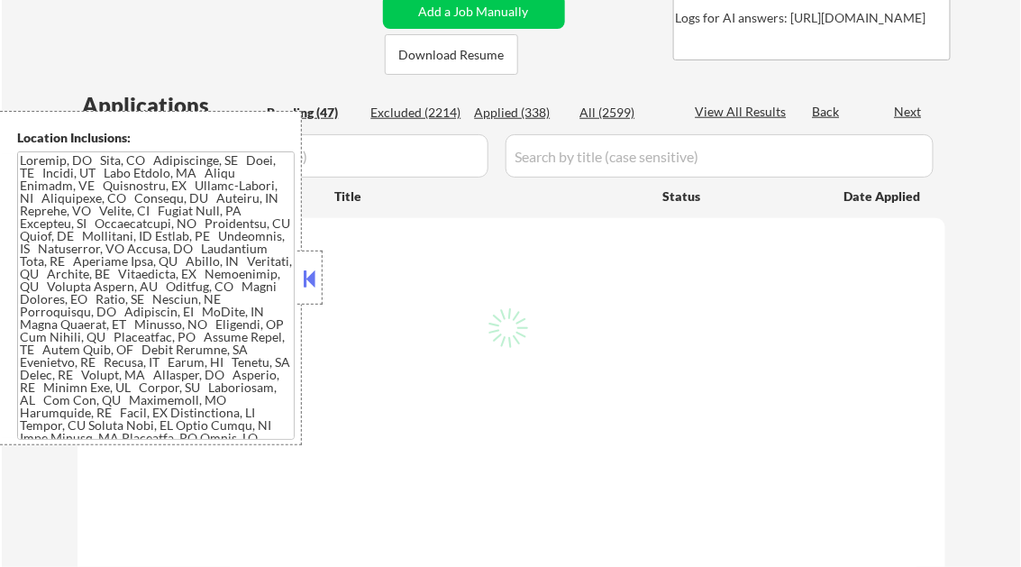
scroll to position [360, 0]
select select ""pending""
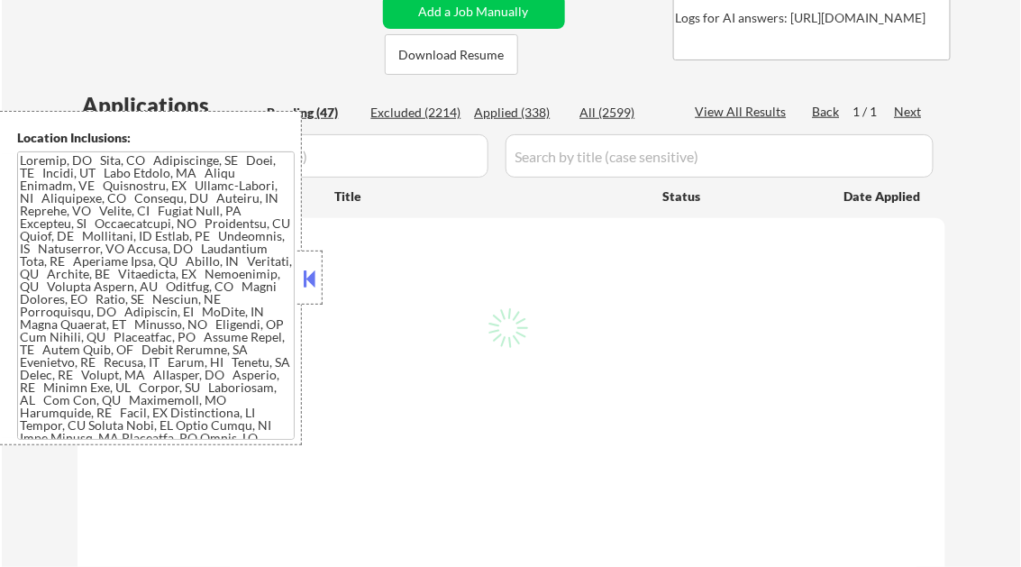
select select ""pending""
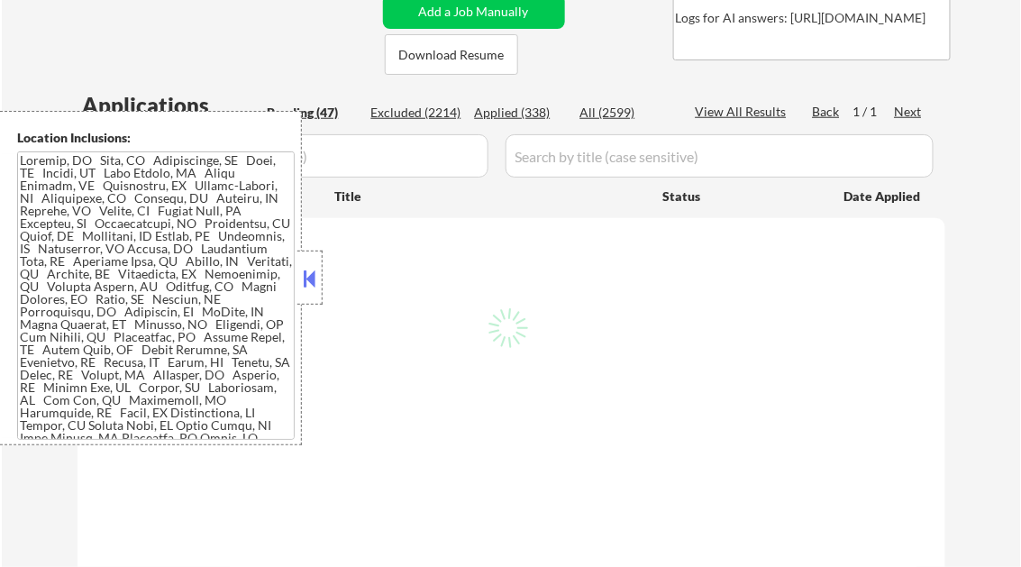
select select ""pending""
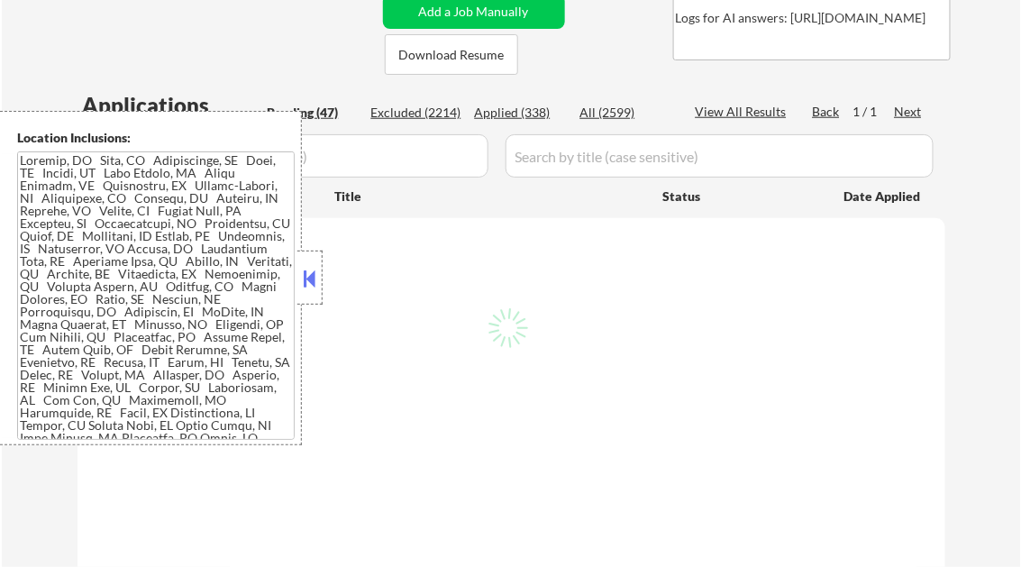
select select ""pending""
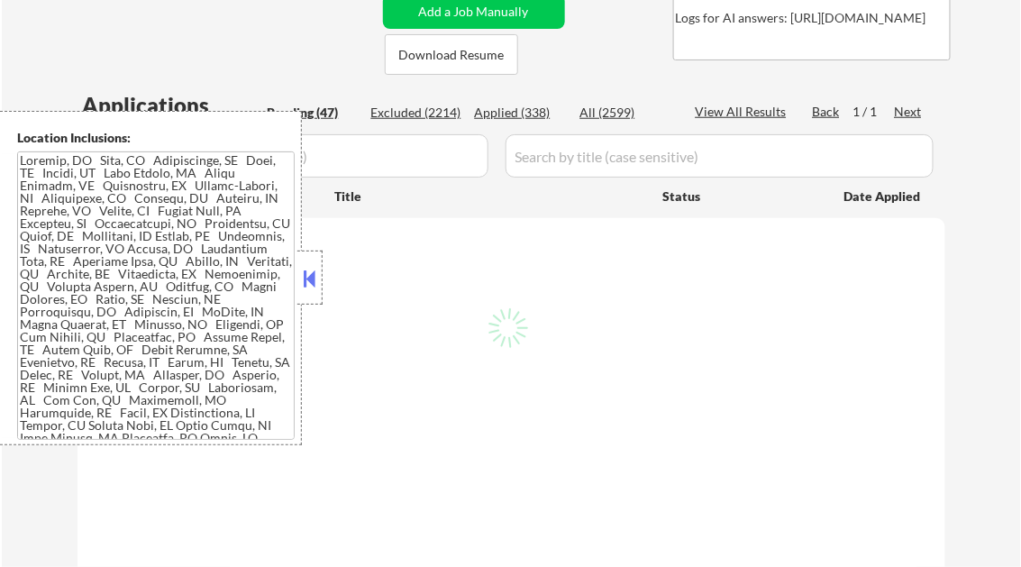
select select ""pending""
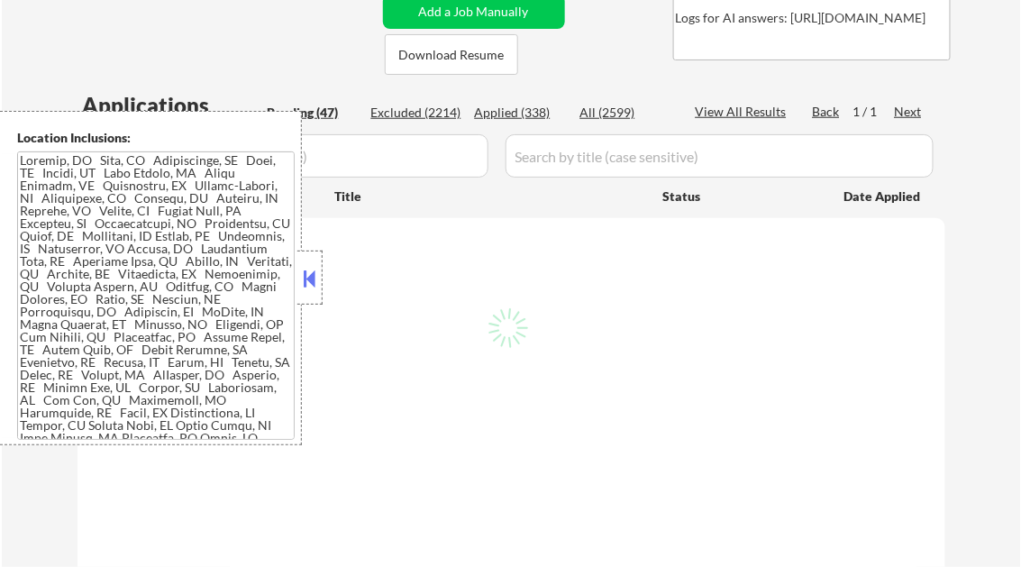
select select ""pending""
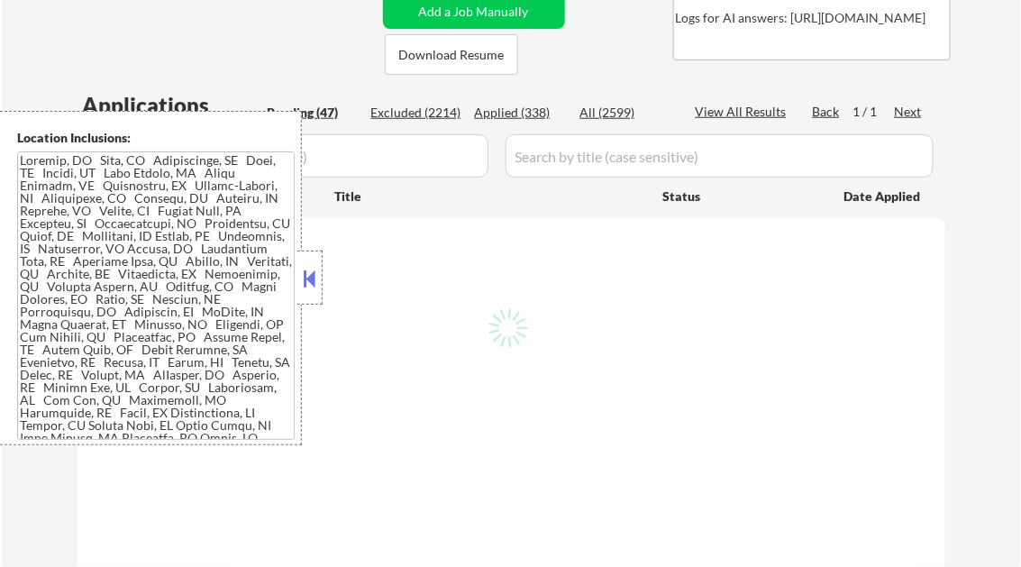
select select ""pending""
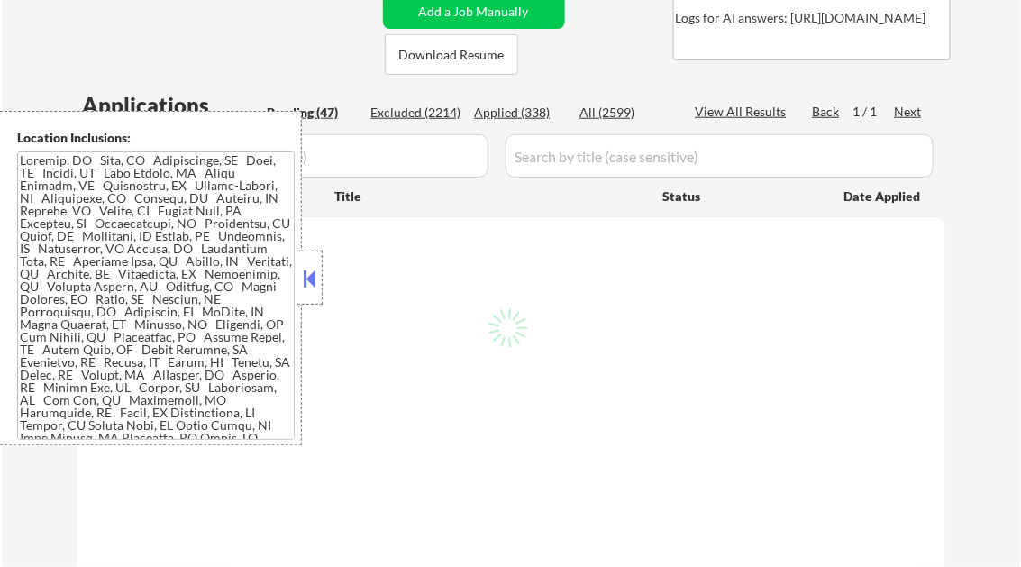
select select ""pending""
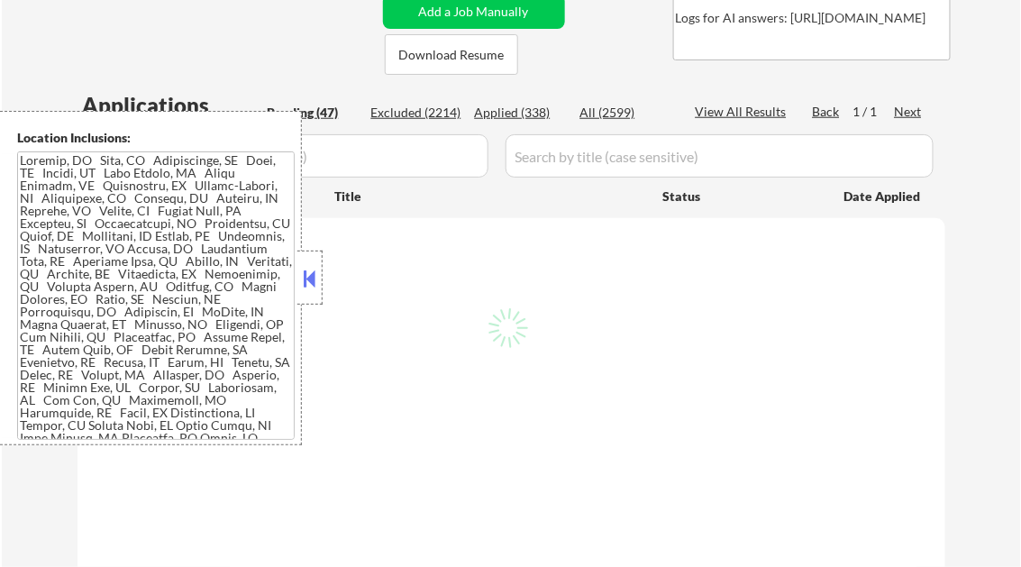
select select ""pending""
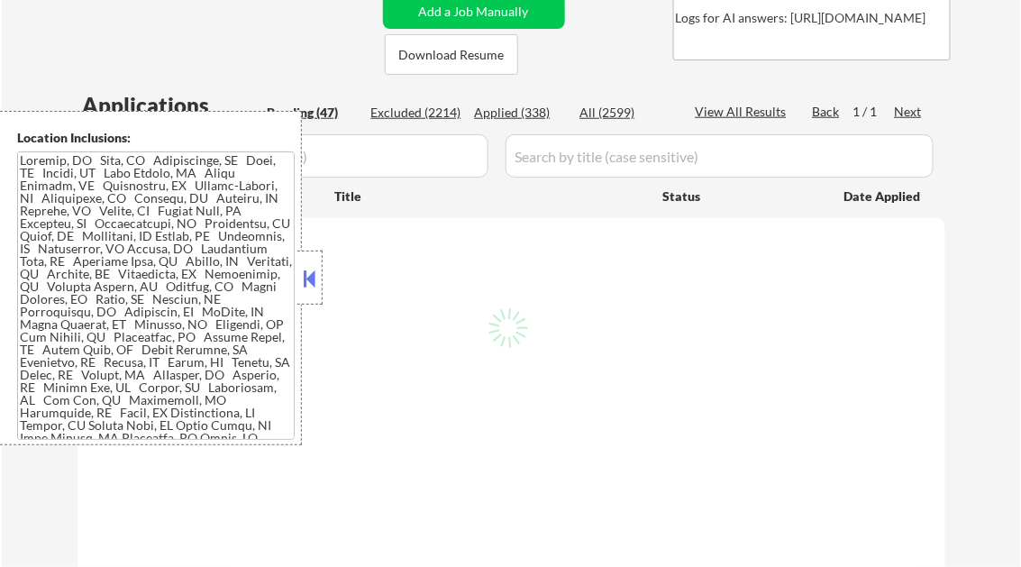
select select ""pending""
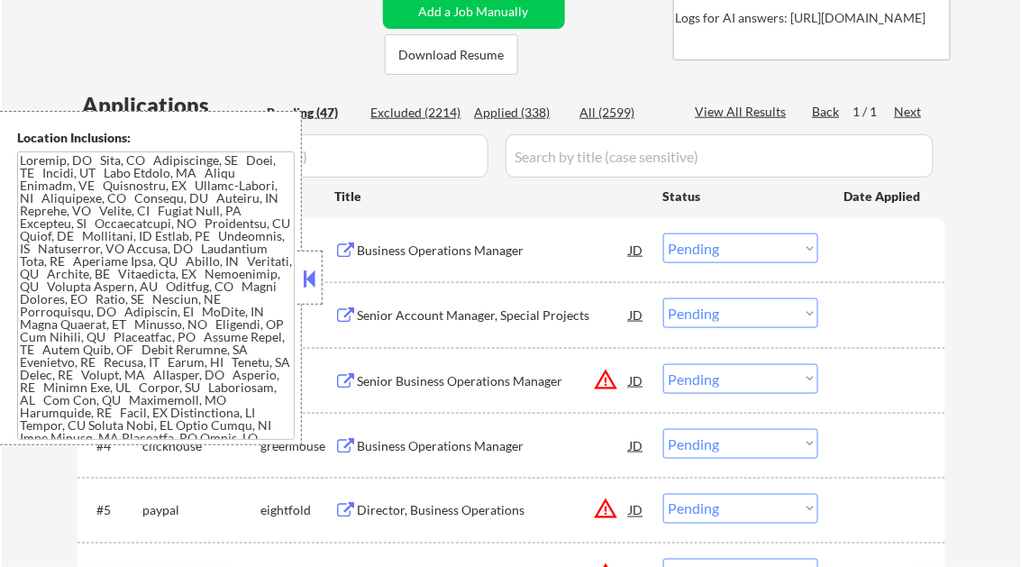
scroll to position [288, 0]
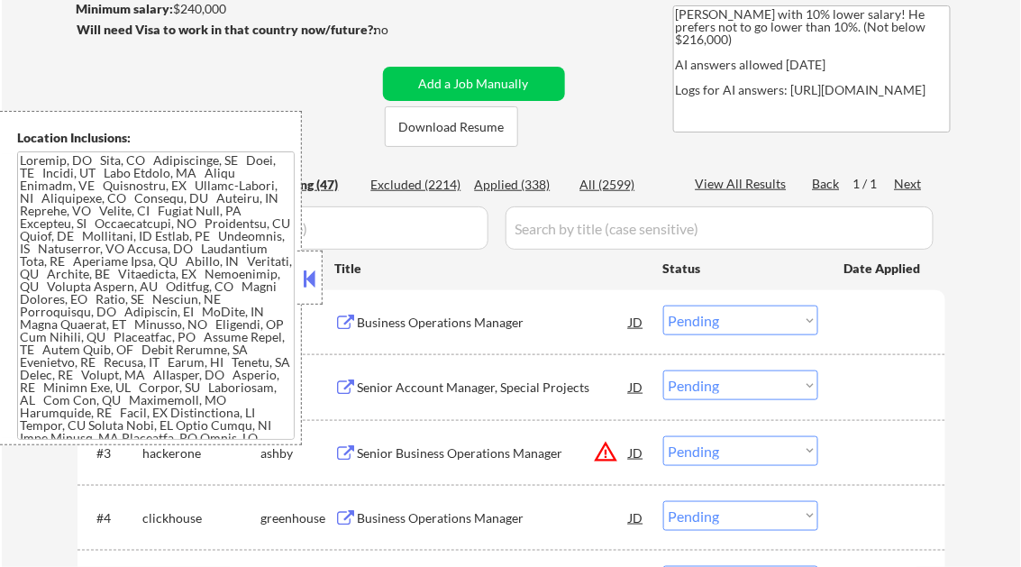
drag, startPoint x: 305, startPoint y: 279, endPoint x: 380, endPoint y: 260, distance: 78.0
click at [305, 279] on button at bounding box center [310, 278] width 20 height 27
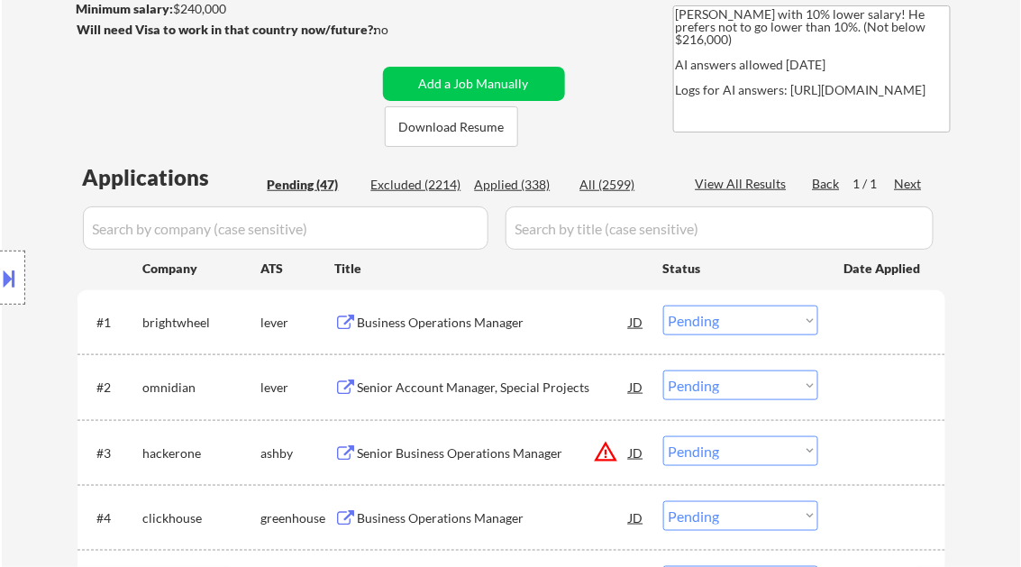
click at [518, 186] on div "Applied (338)" at bounding box center [520, 185] width 90 height 18
click at [765, 180] on div "View All Results" at bounding box center [744, 184] width 96 height 18
select select ""applied""
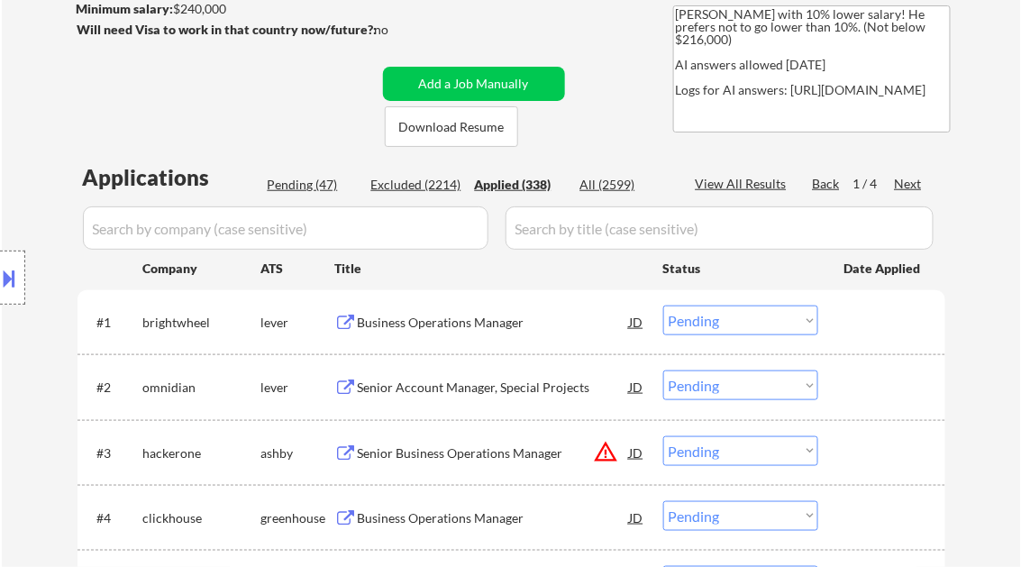
select select ""applied""
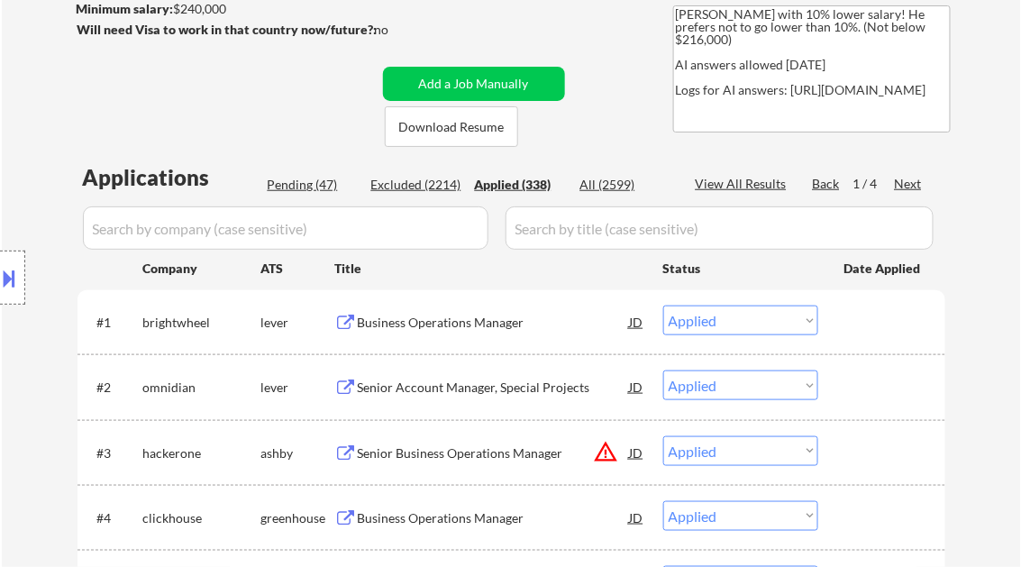
select select ""applied""
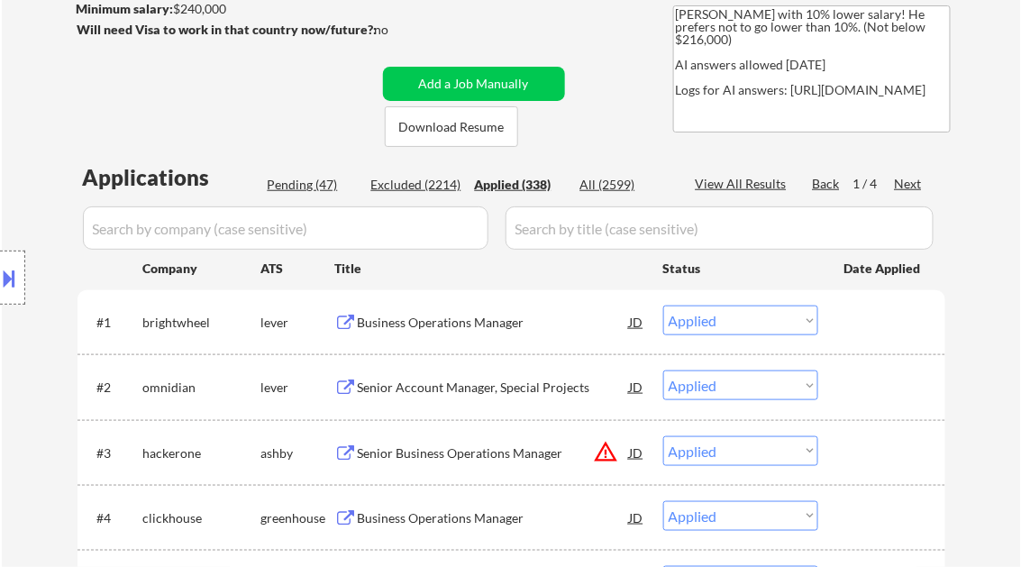
select select ""applied""
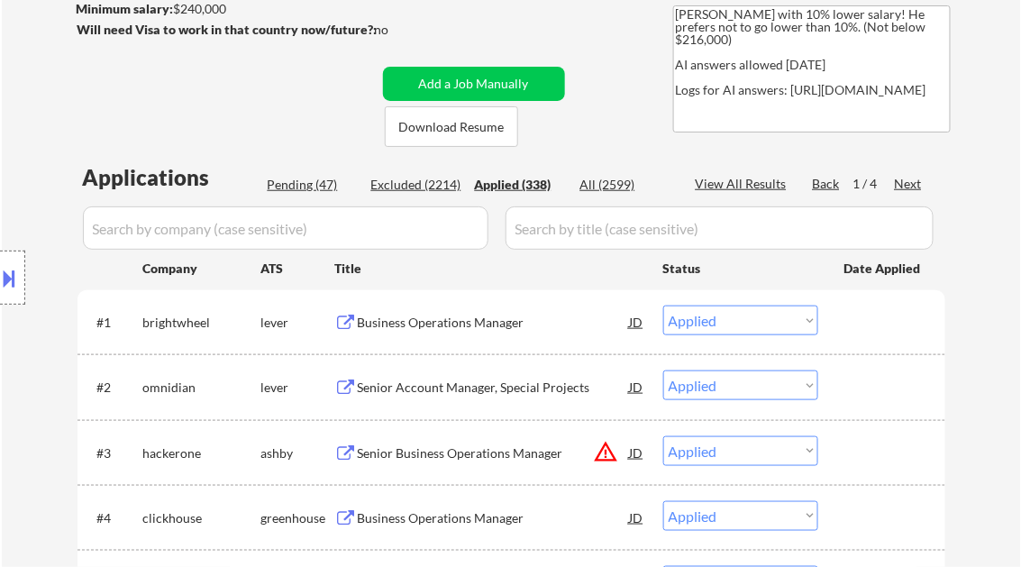
select select ""applied""
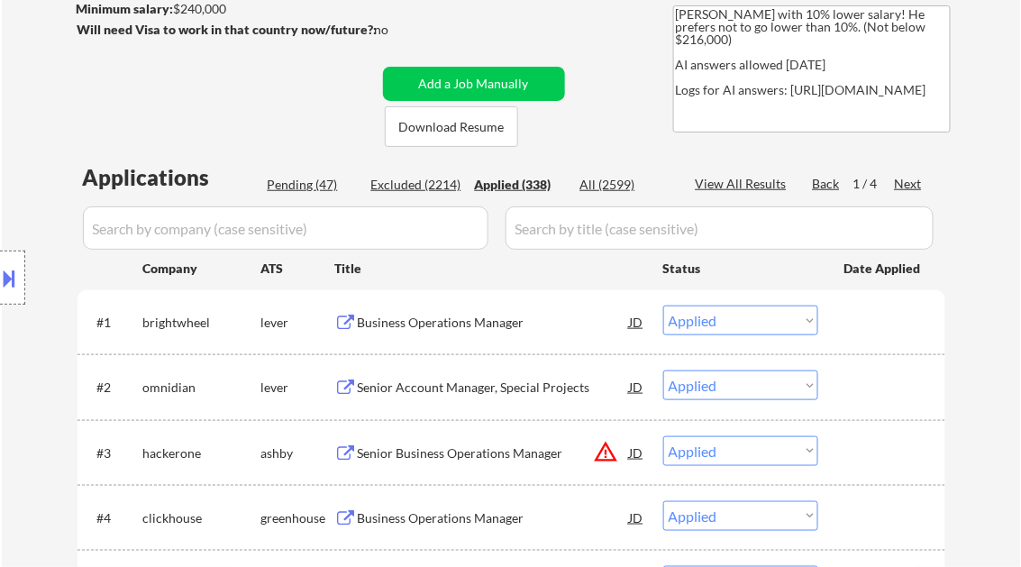
select select ""applied""
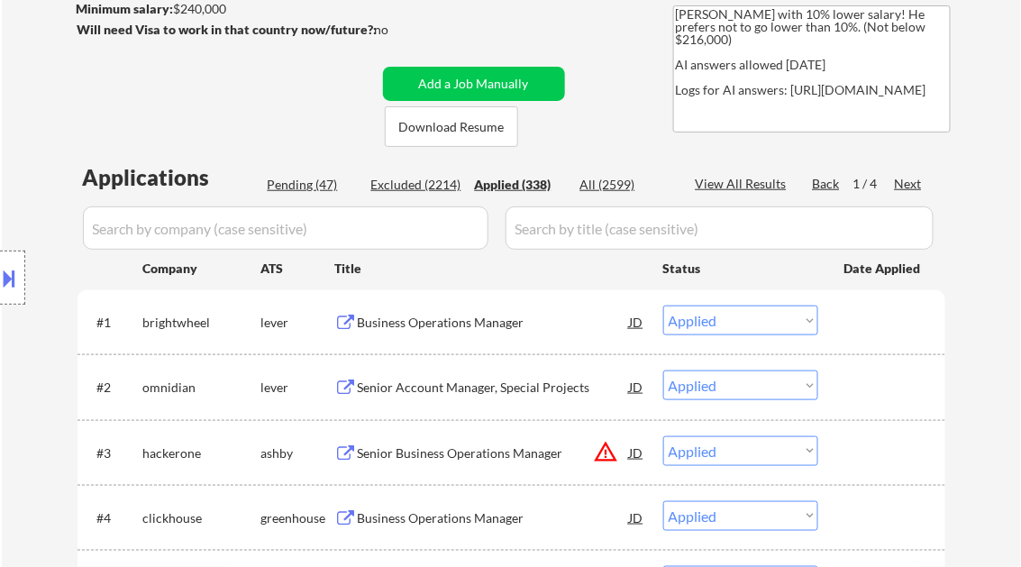
select select ""applied""
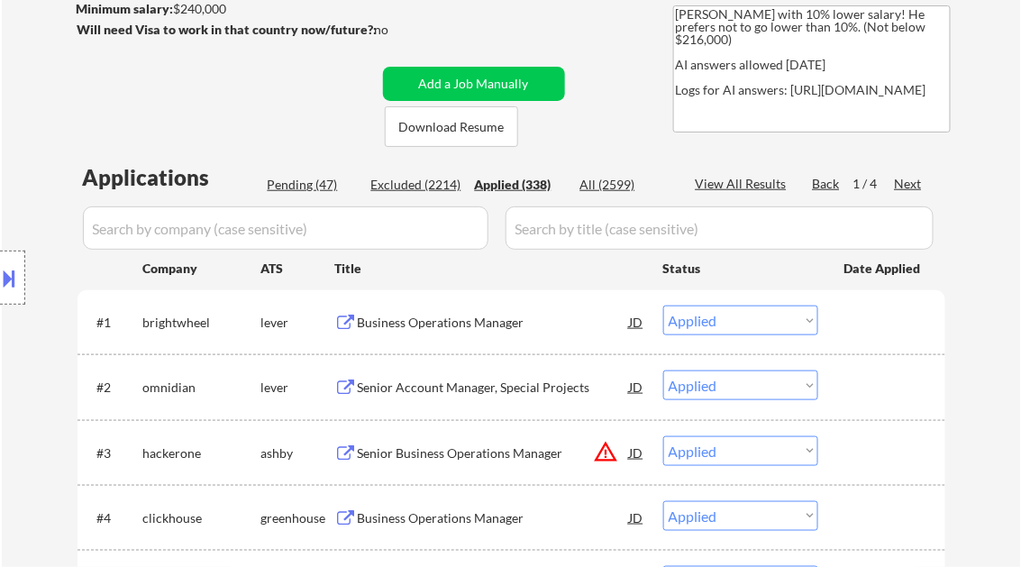
select select ""applied""
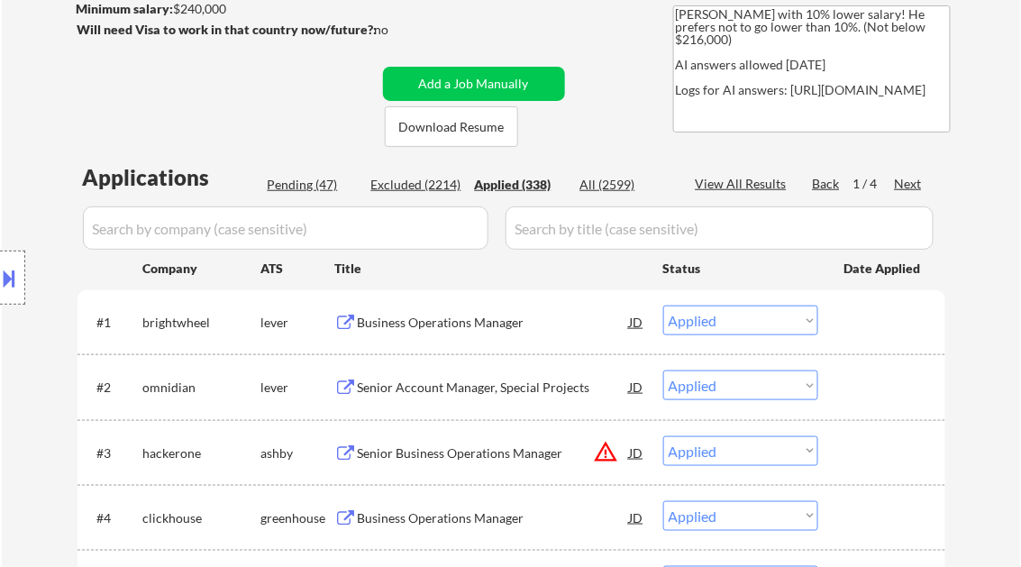
select select ""applied""
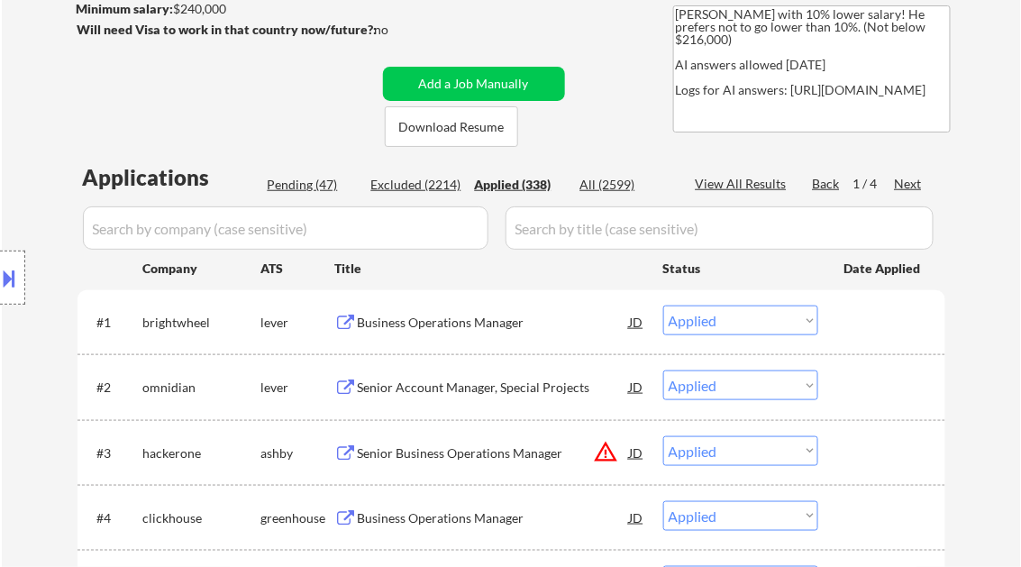
select select ""applied""
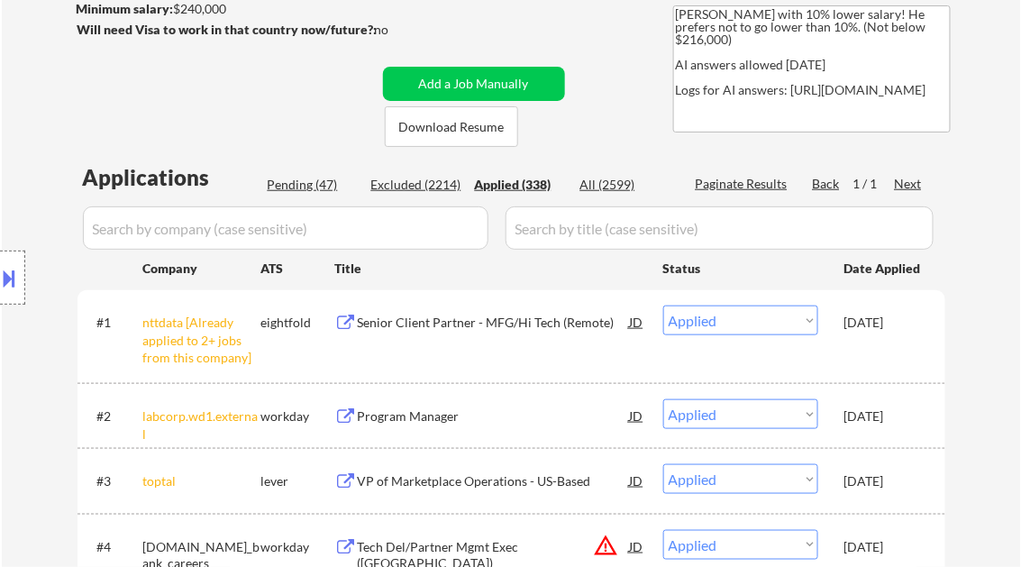
select select ""applied""
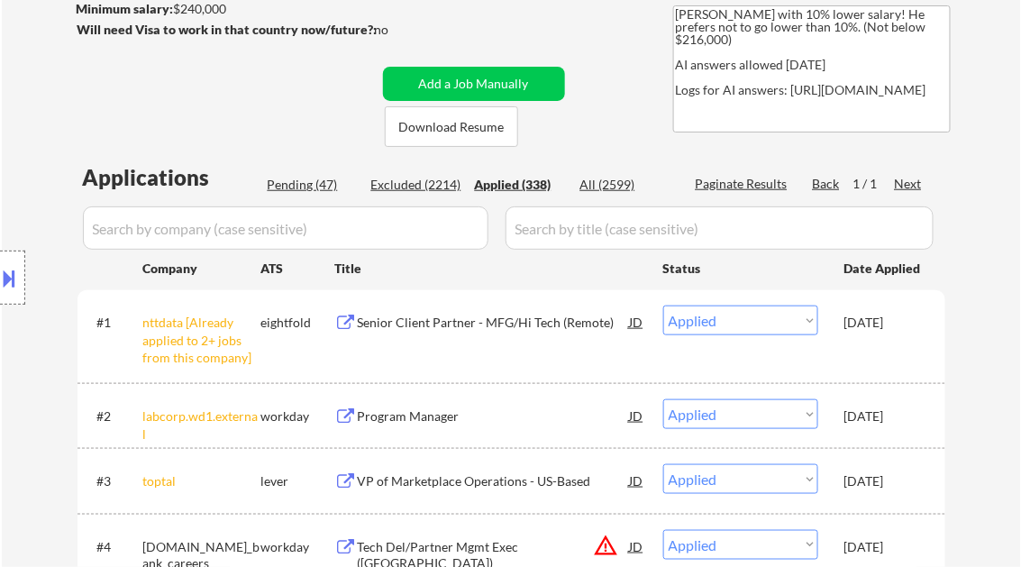
select select ""applied""
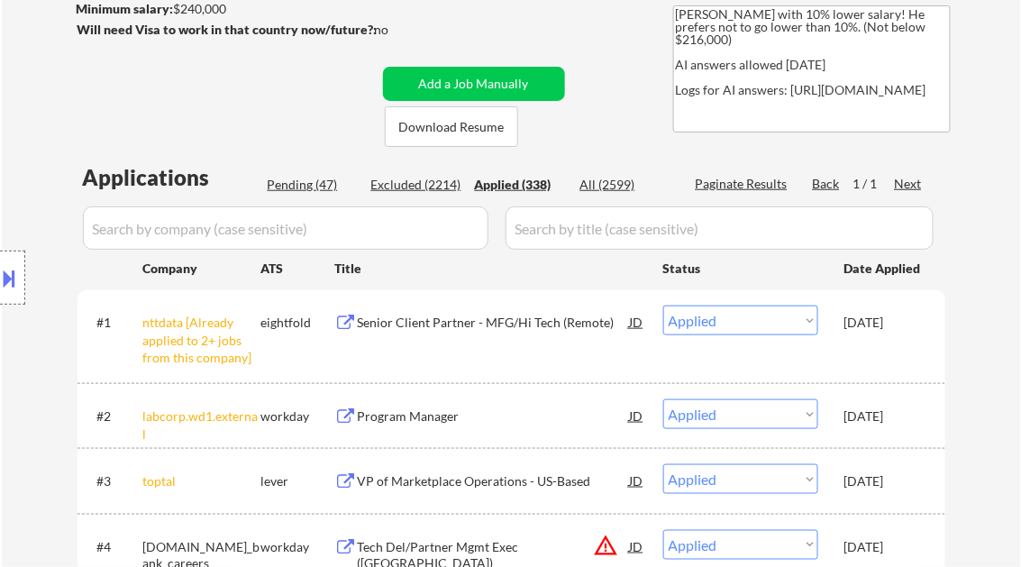
select select ""applied""
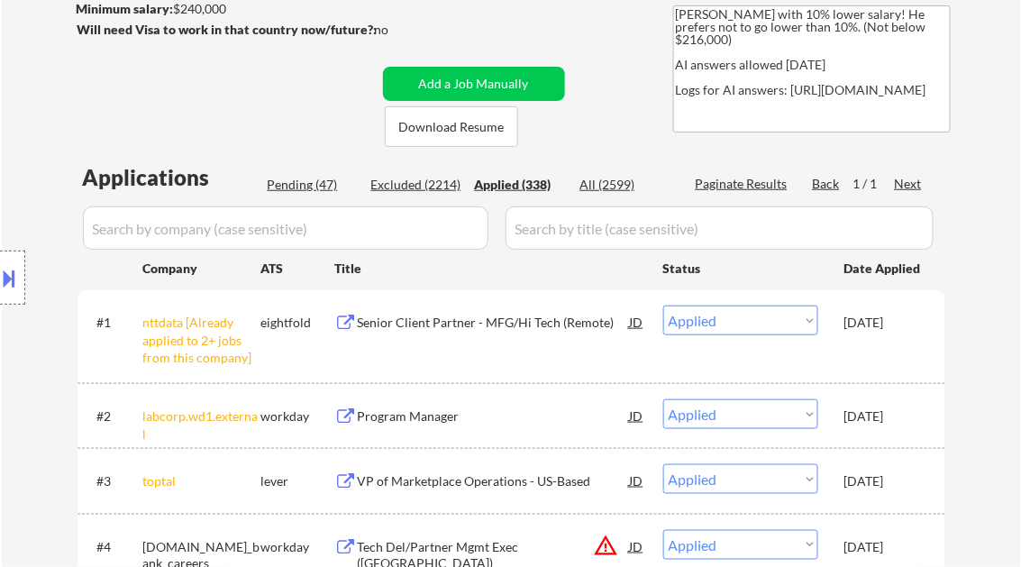
select select ""applied""
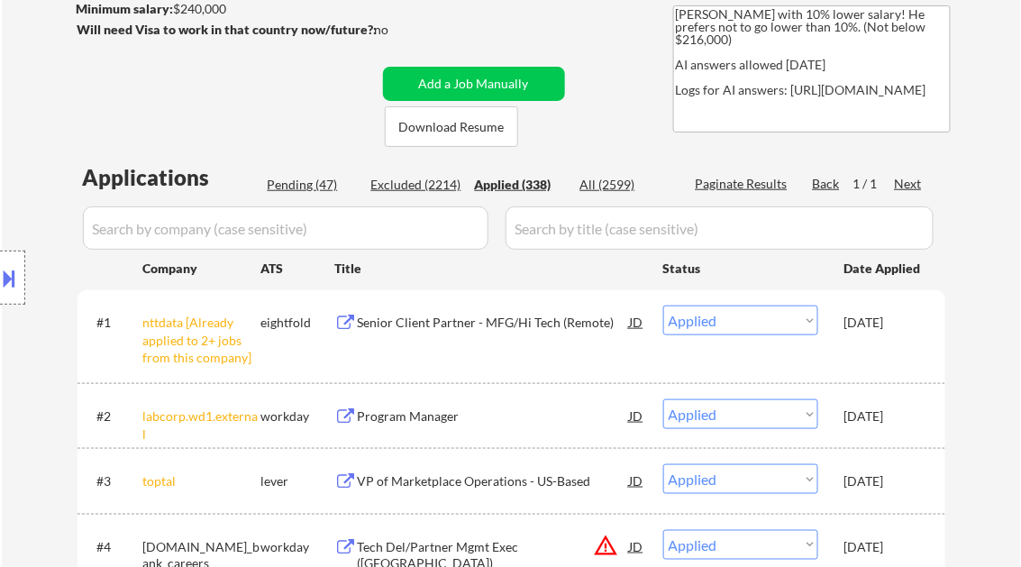
select select ""applied""
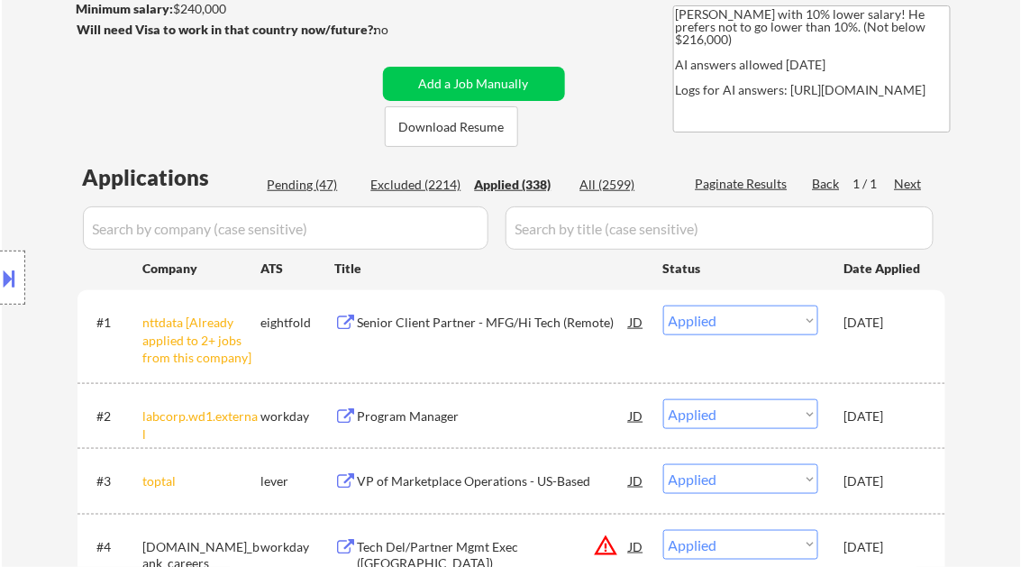
select select ""applied""
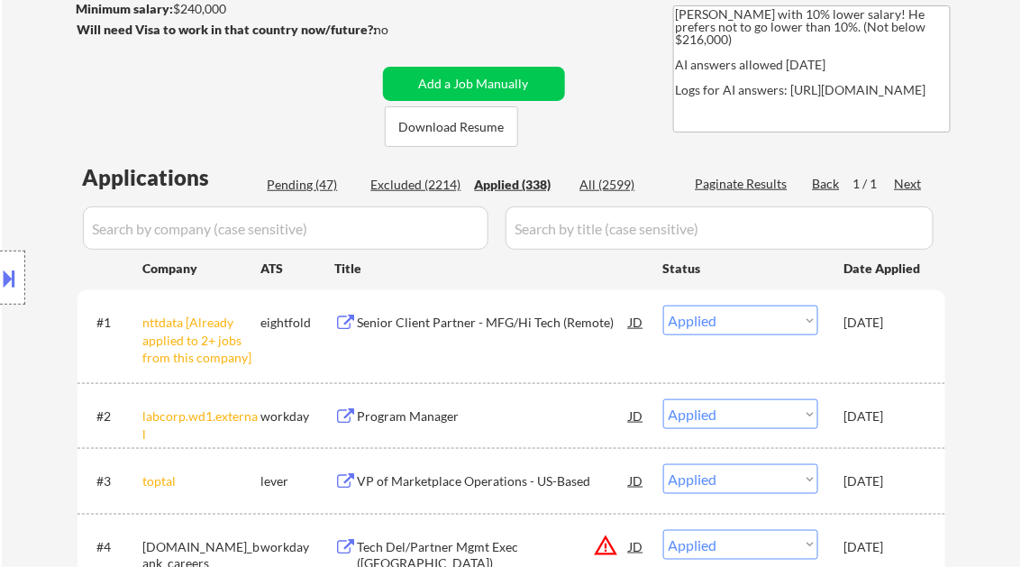
select select ""applied""
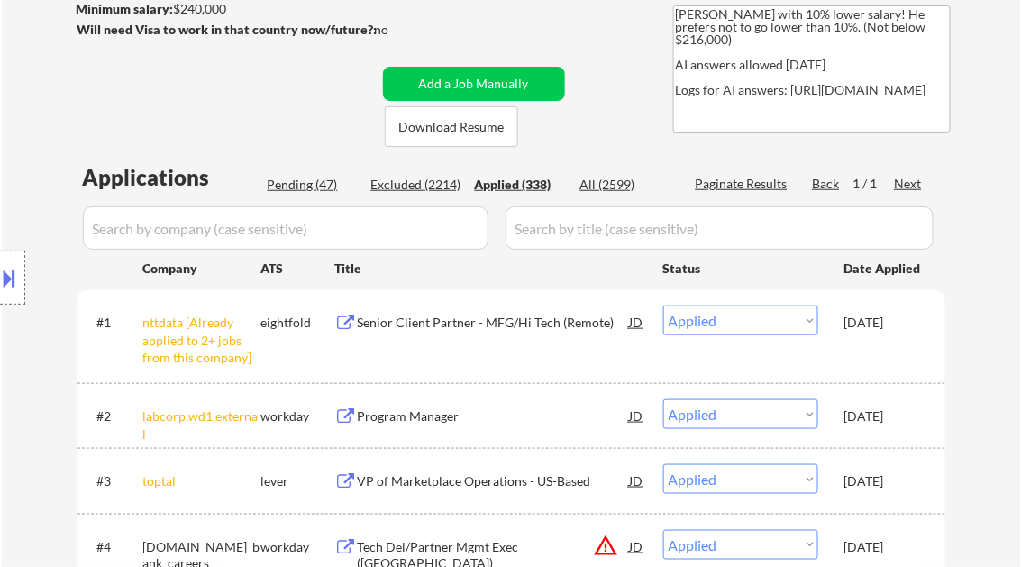
select select ""applied""
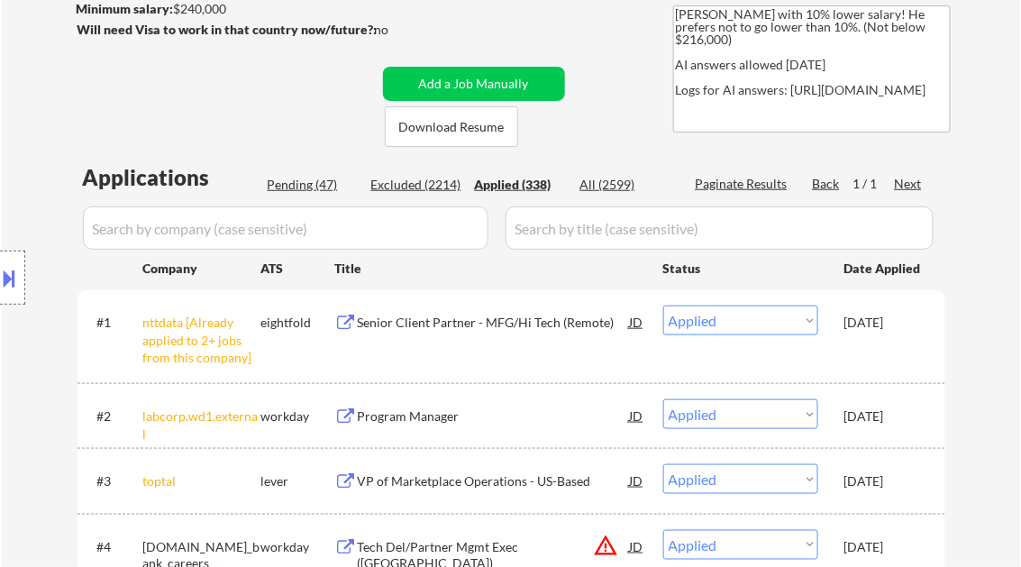
select select ""applied""
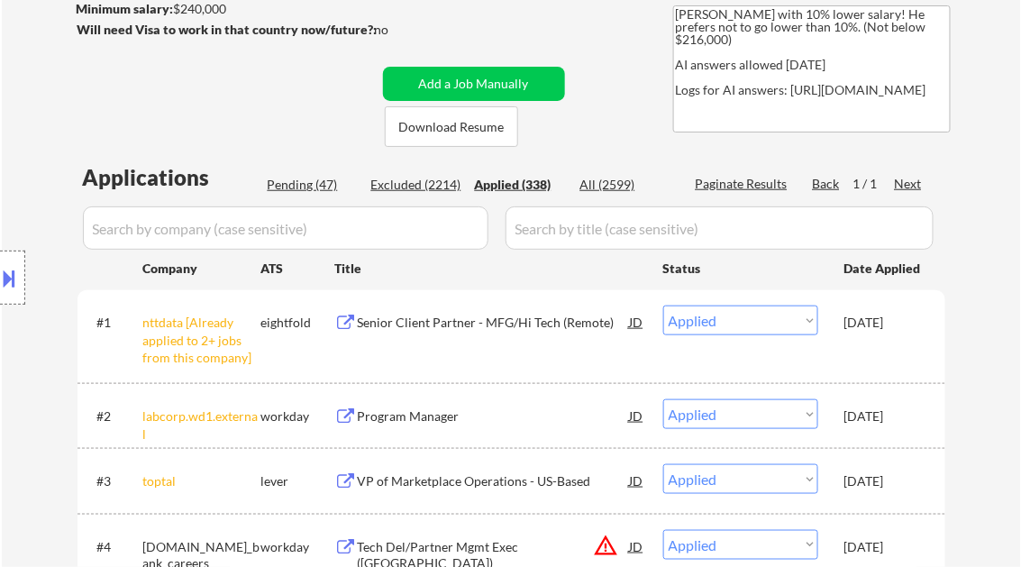
select select ""applied""
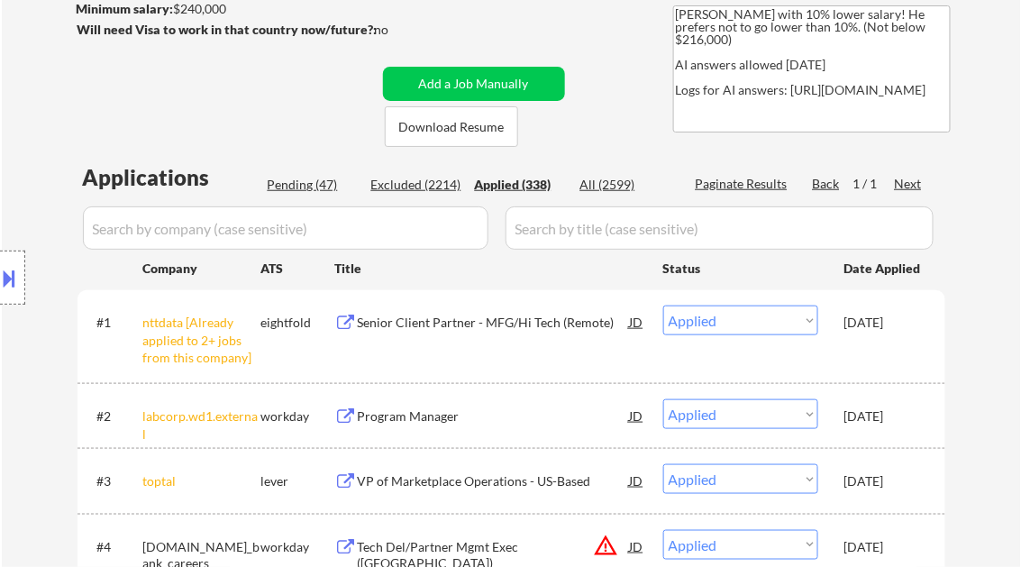
select select ""applied""
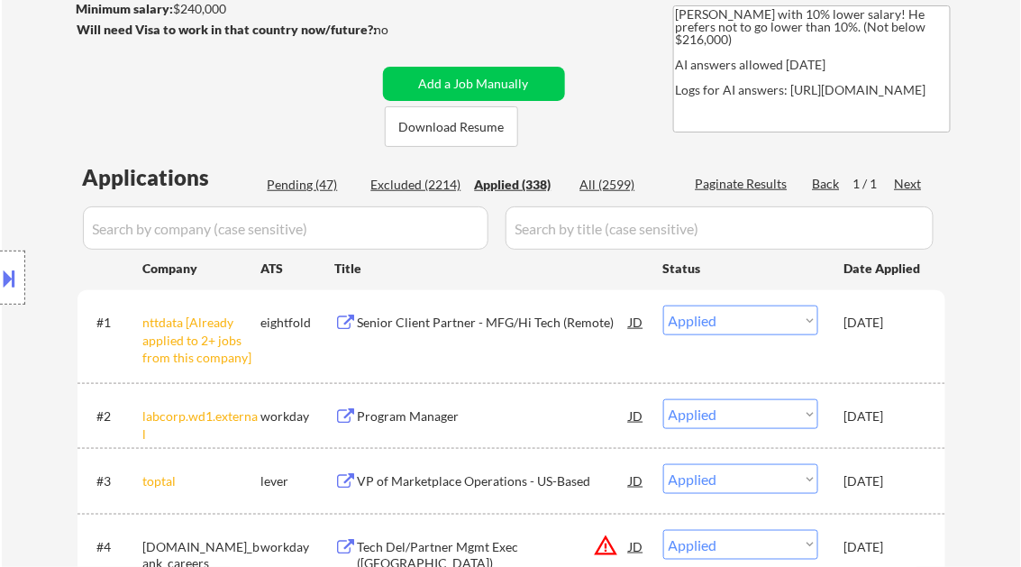
select select ""applied""
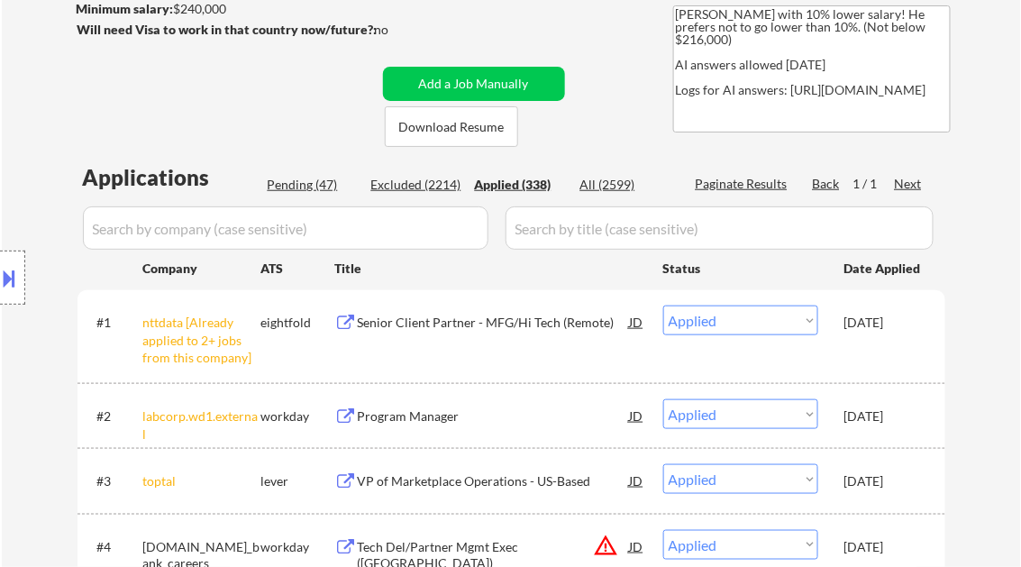
select select ""applied""
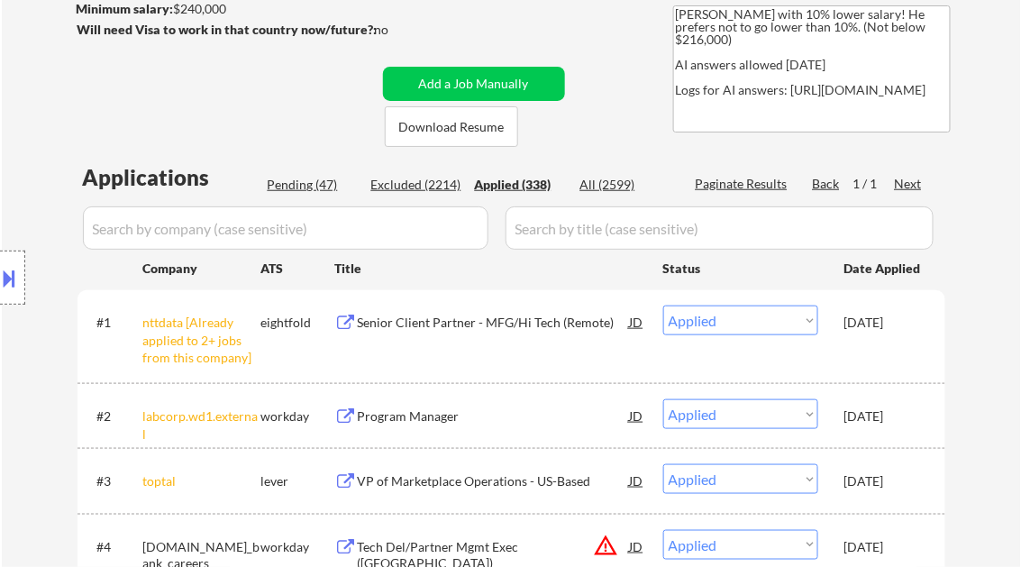
select select ""applied""
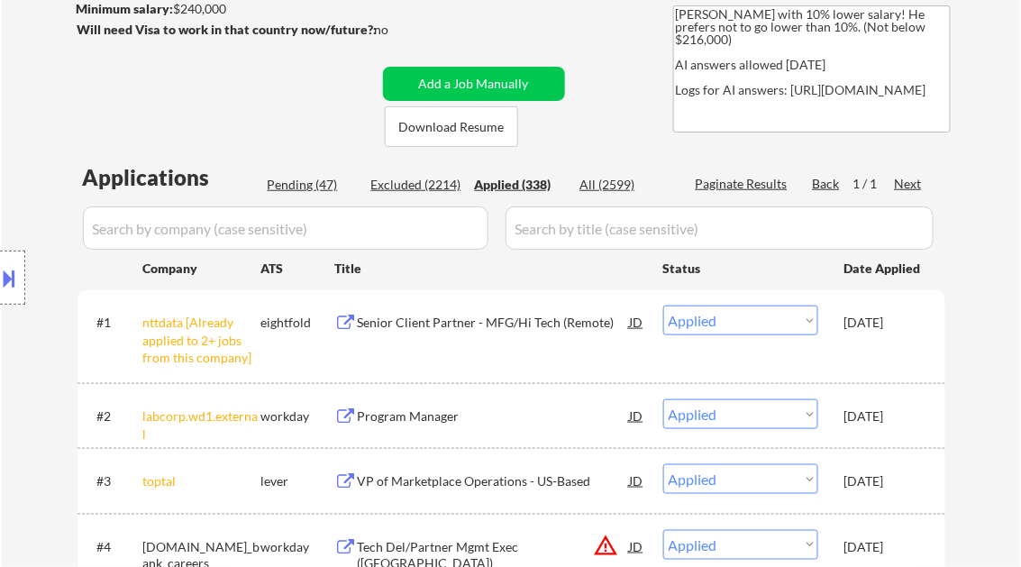
select select ""applied""
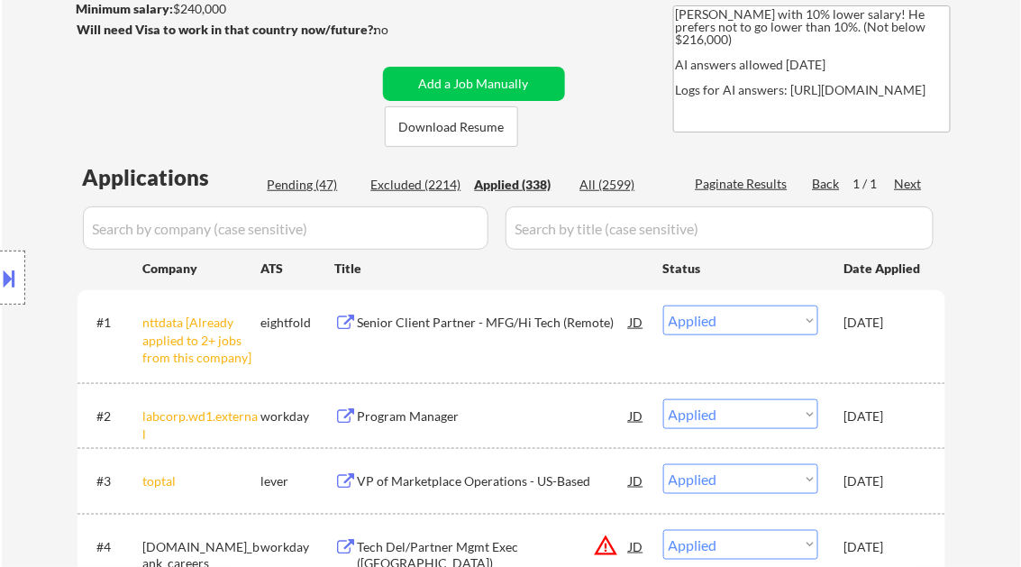
select select ""applied""
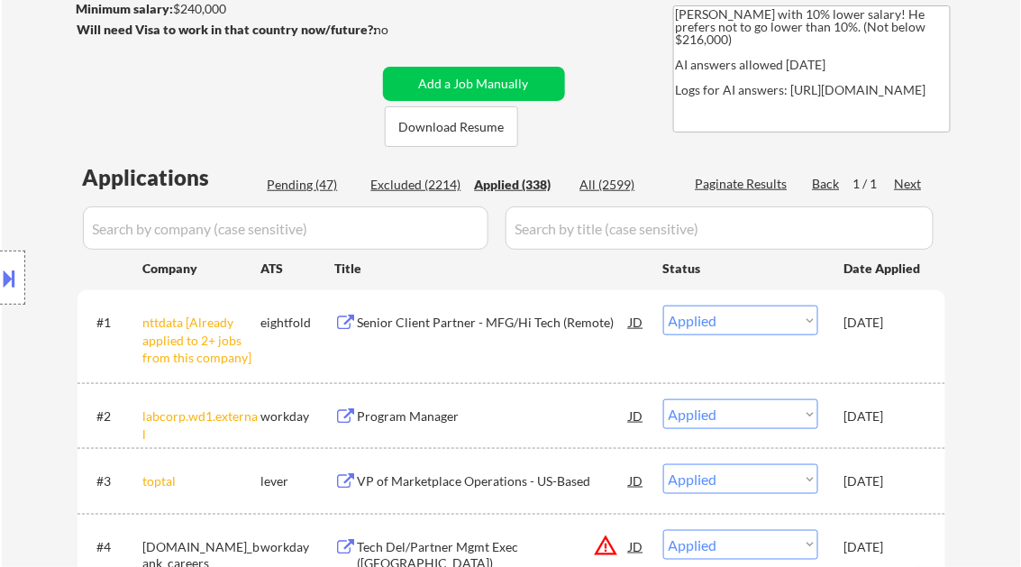
select select ""applied""
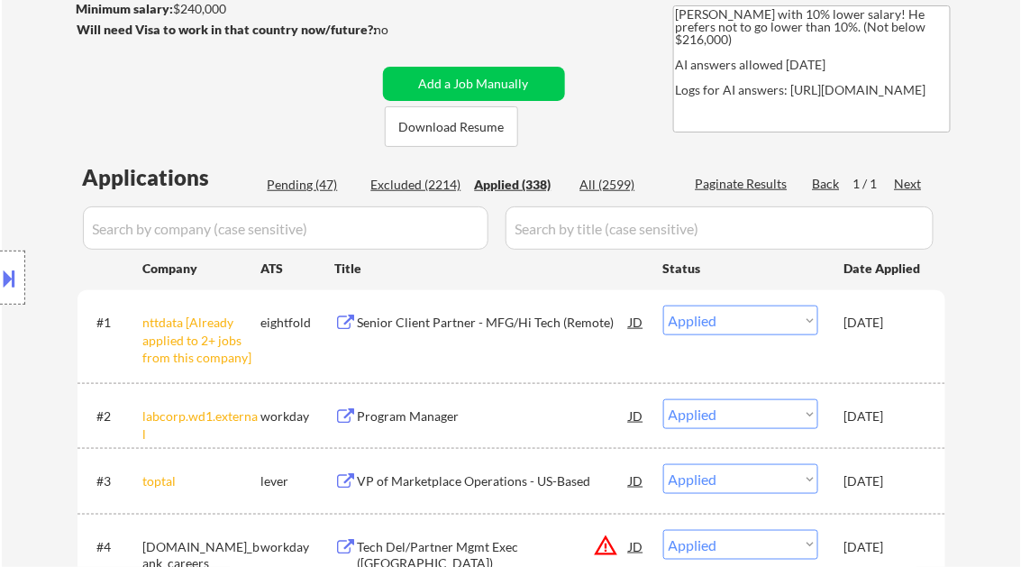
select select ""applied""
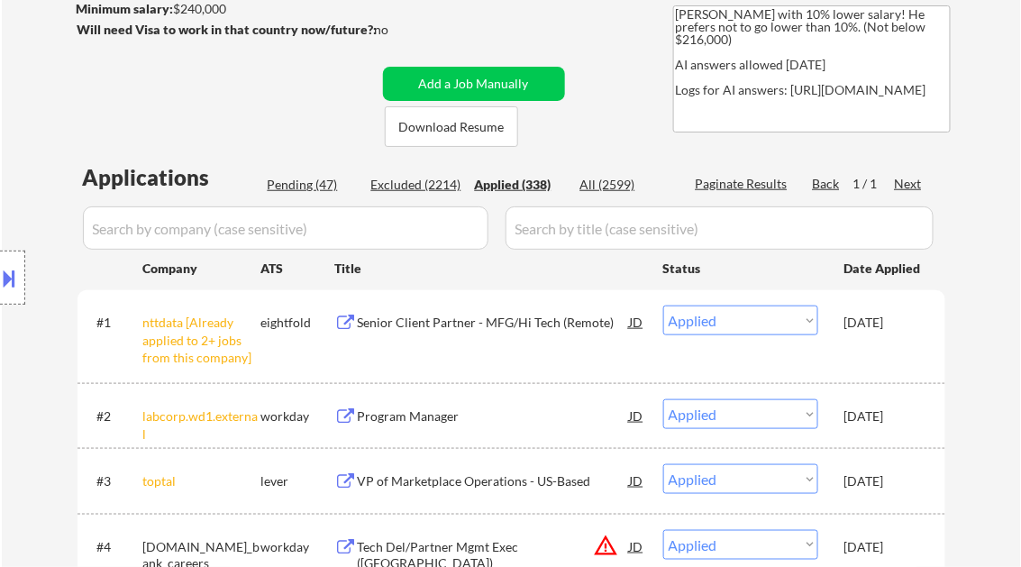
select select ""applied""
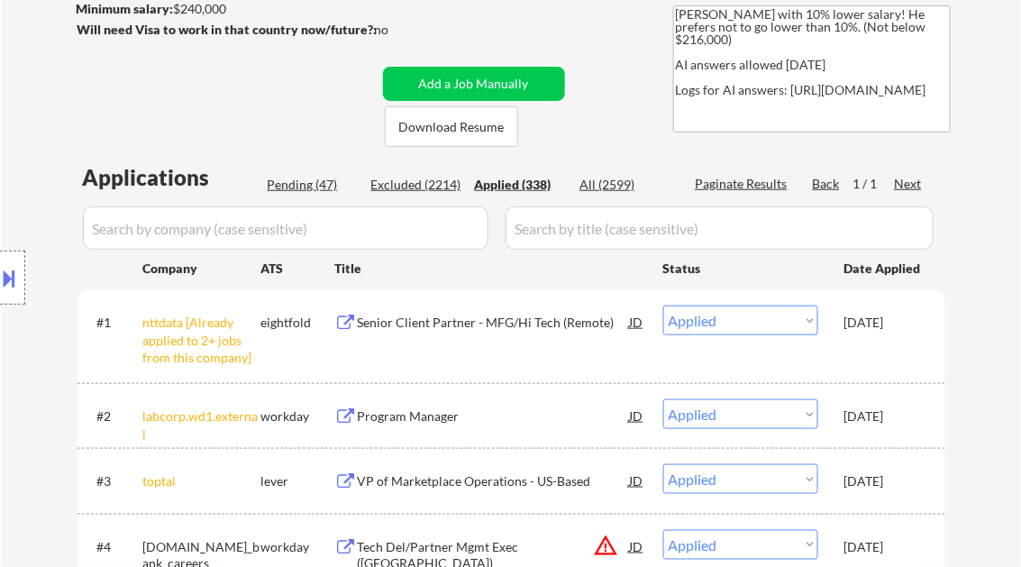
select select ""applied""
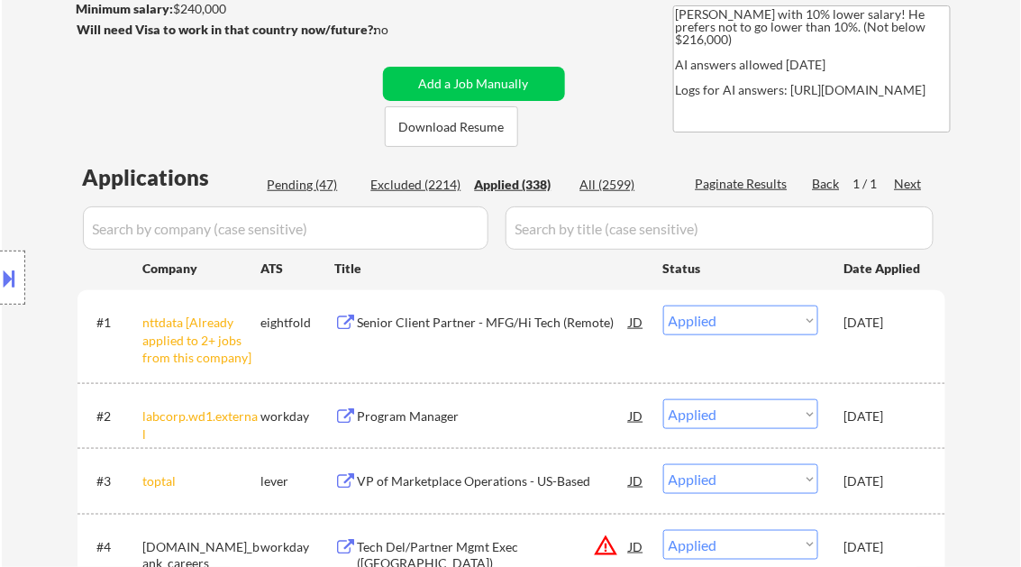
select select ""applied""
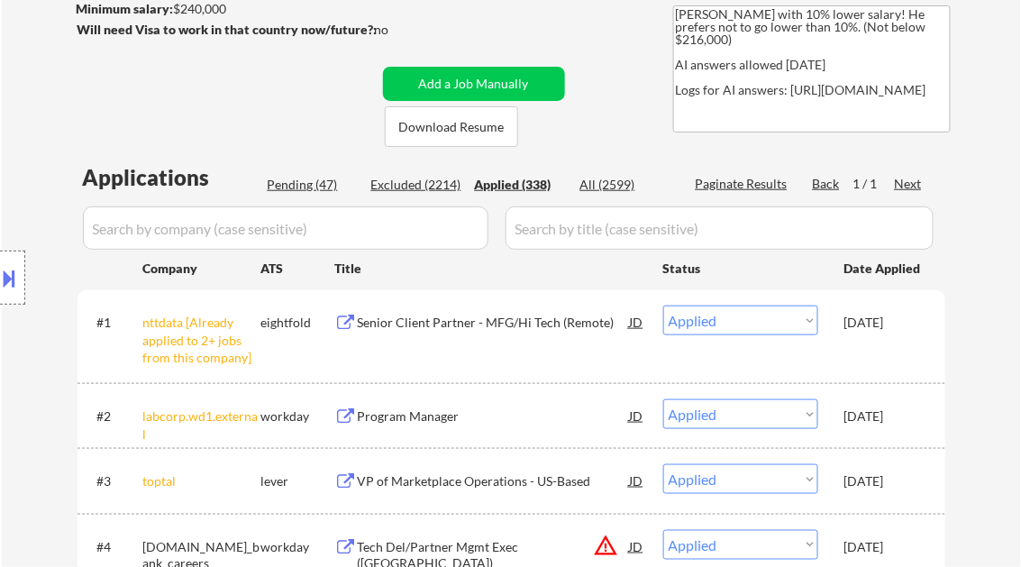
select select ""applied""
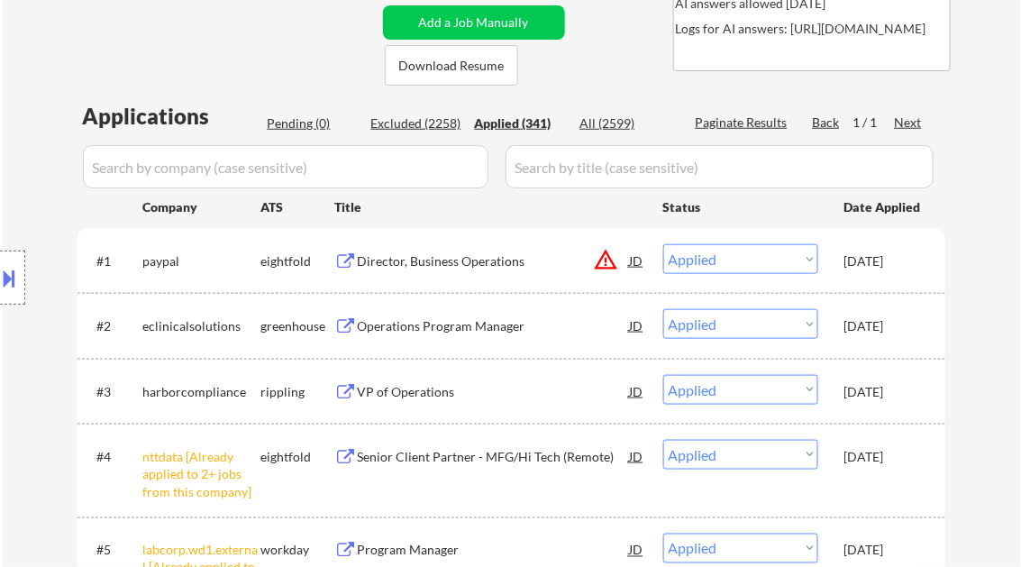
scroll to position [133, 0]
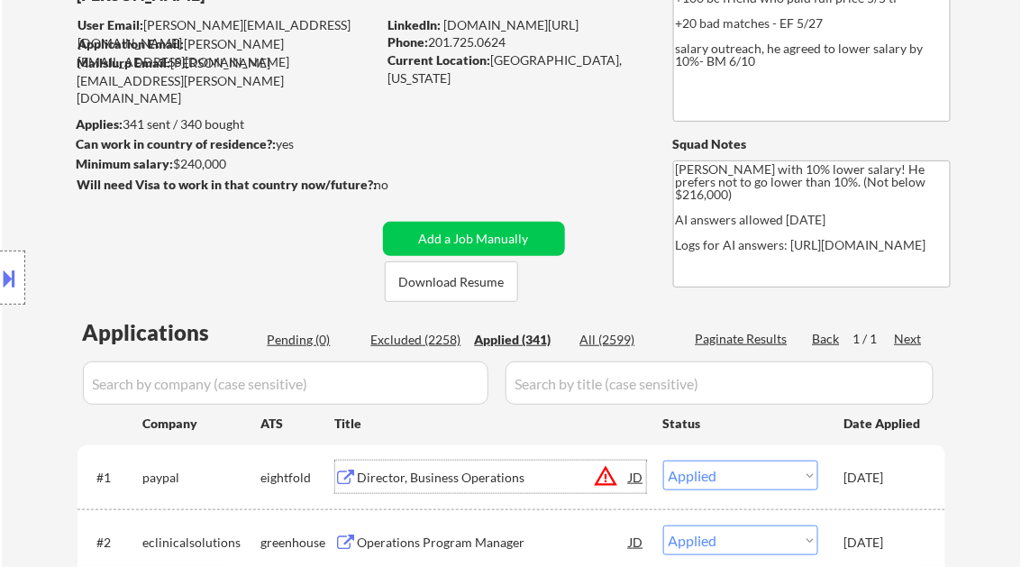
click at [476, 472] on div "Director, Business Operations" at bounding box center [494, 478] width 272 height 18
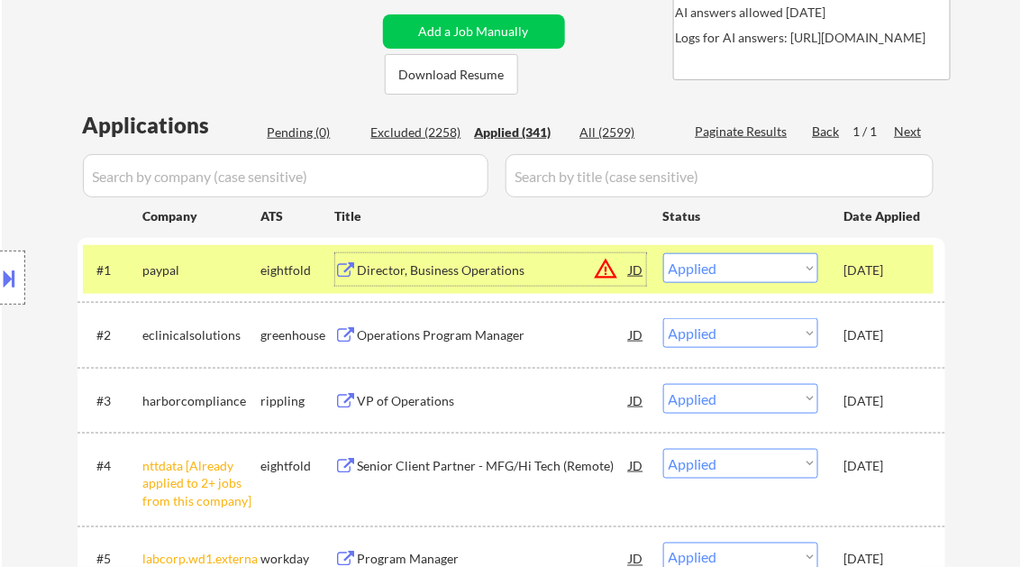
scroll to position [350, 0]
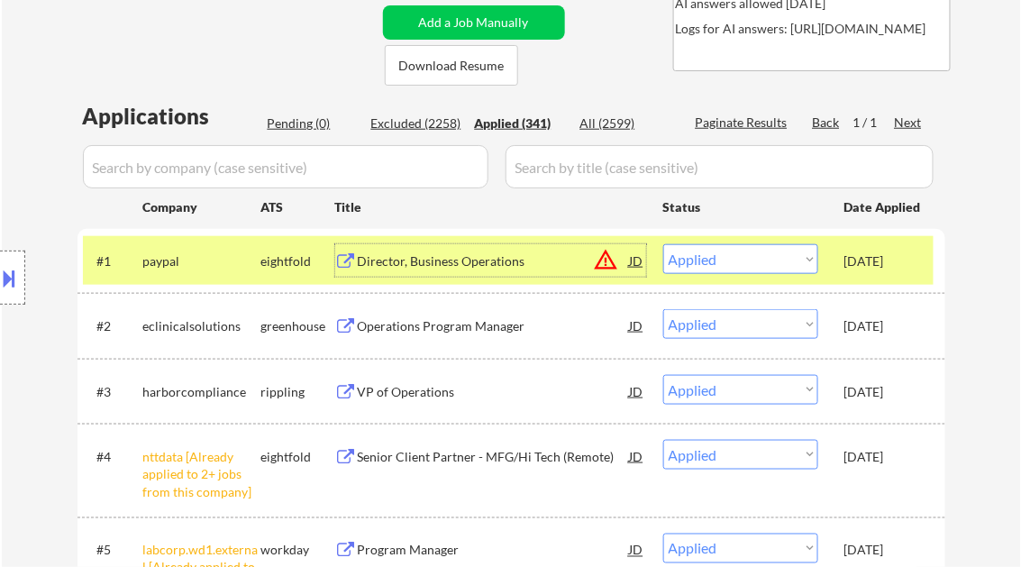
click at [607, 263] on button "warning_amber" at bounding box center [606, 259] width 25 height 25
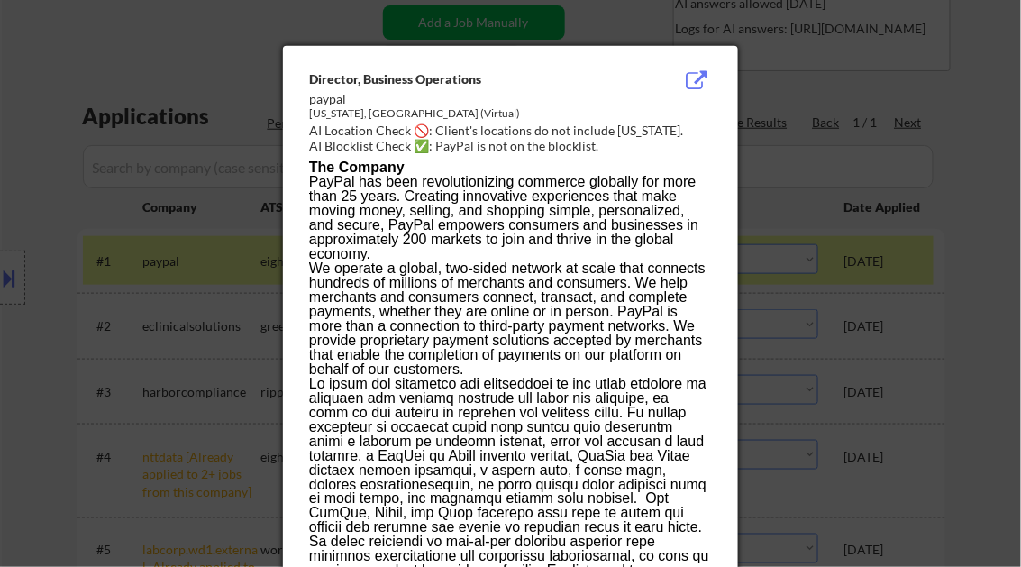
drag, startPoint x: 979, startPoint y: 178, endPoint x: 980, endPoint y: 200, distance: 22.5
click at [980, 178] on div at bounding box center [510, 283] width 1021 height 567
